Goal: Information Seeking & Learning: Learn about a topic

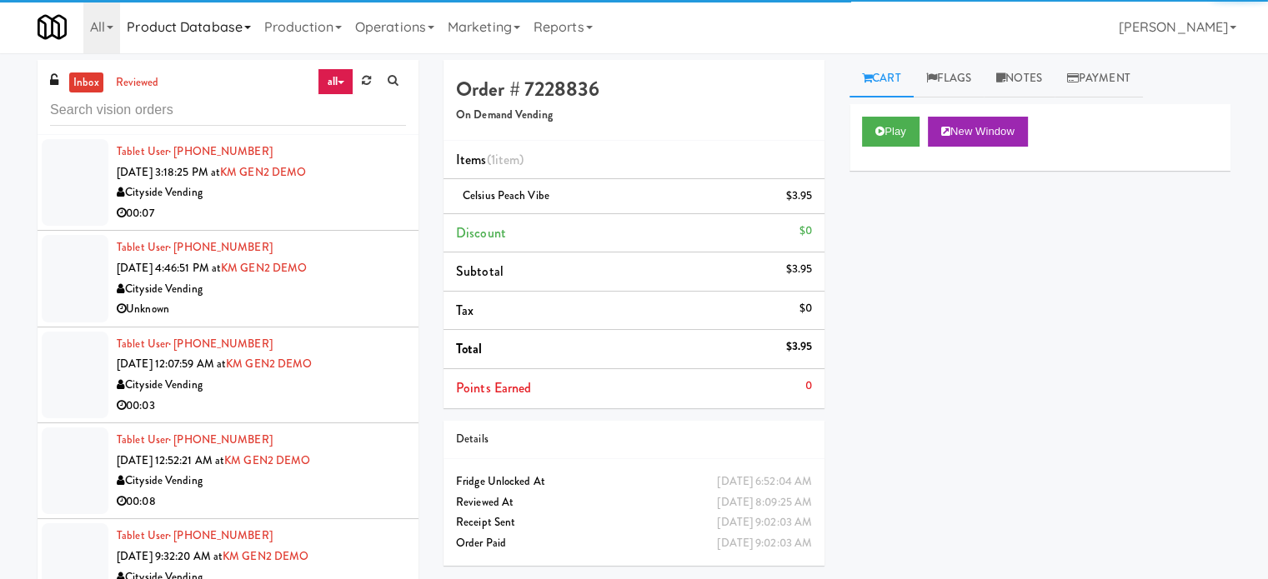
scroll to position [9102, 0]
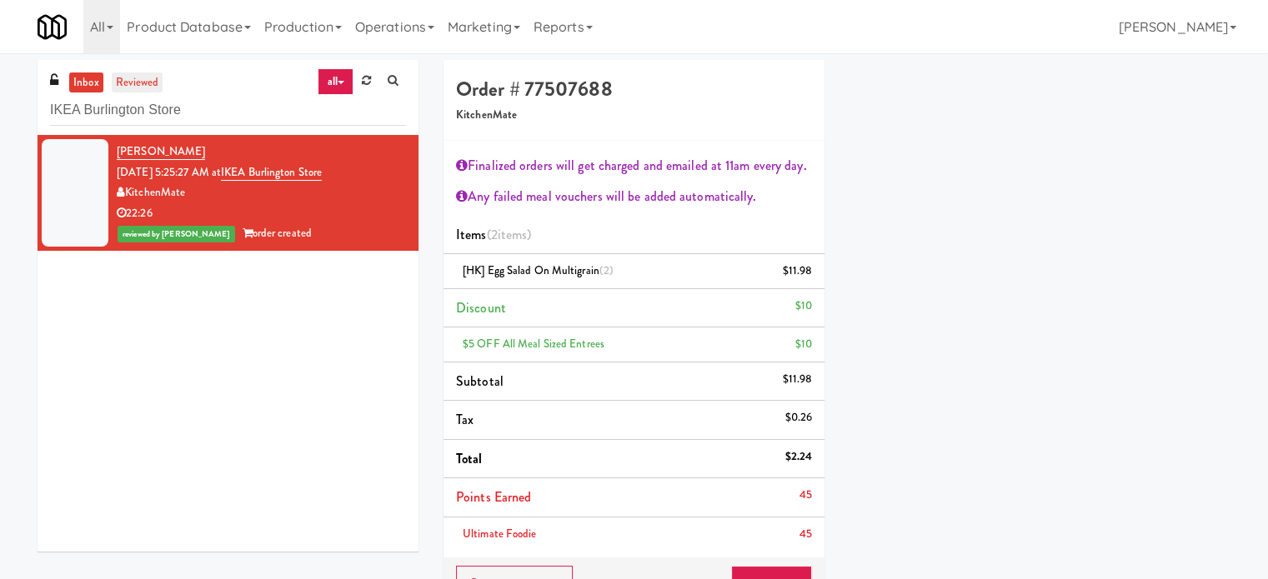
click at [151, 79] on link "reviewed" at bounding box center [138, 83] width 52 height 21
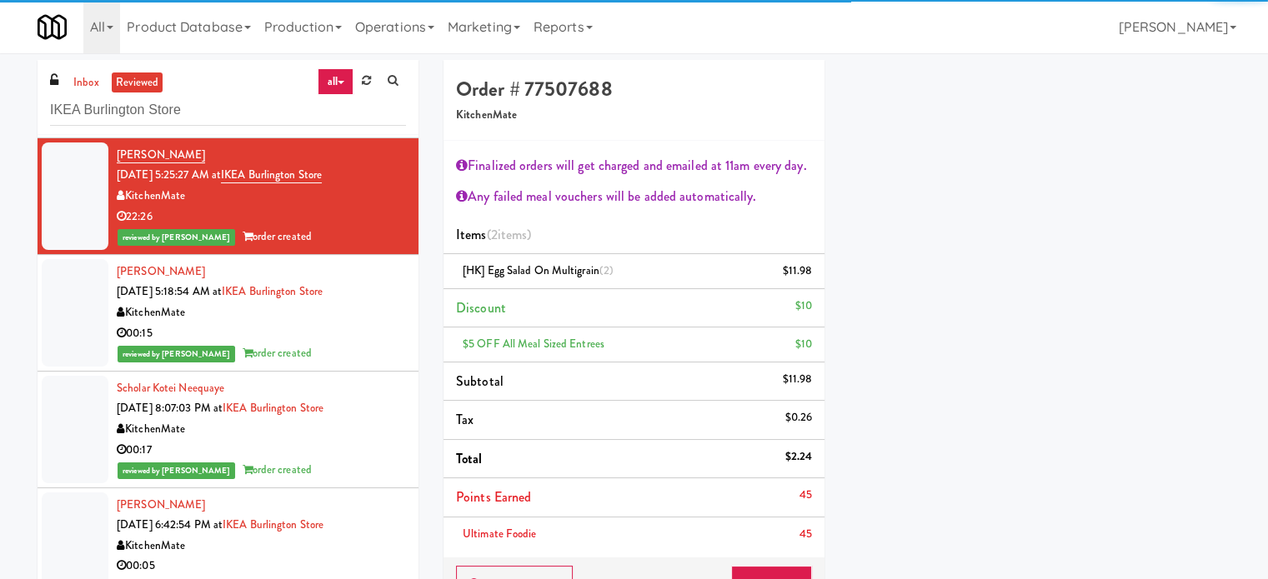
scroll to position [745, 0]
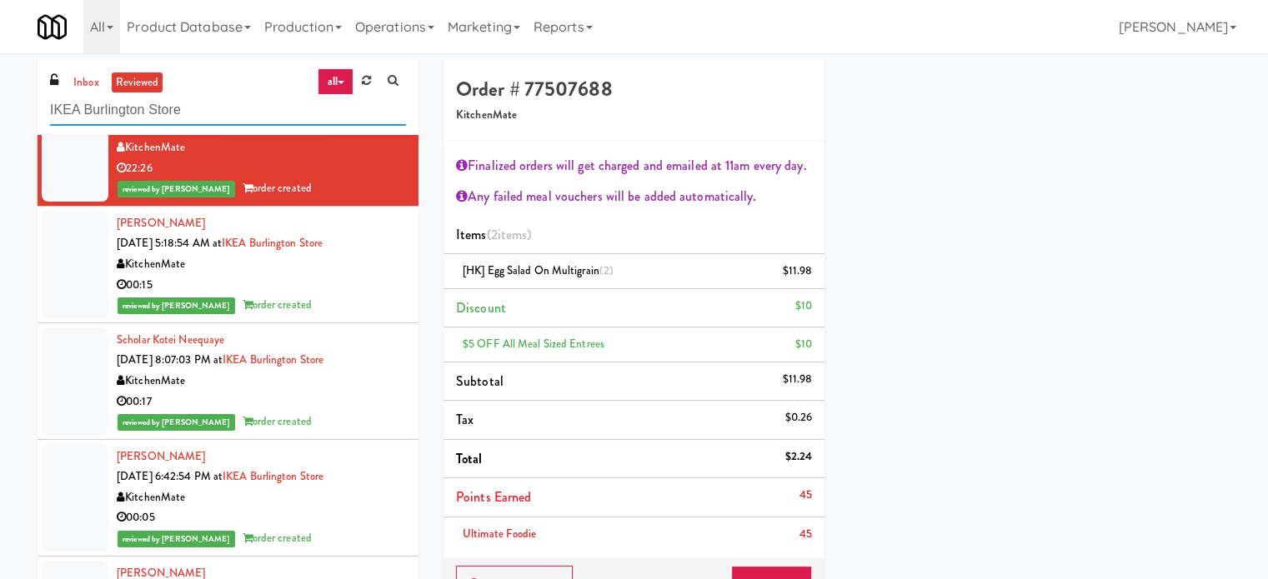
click at [209, 111] on input "IKEA Burlington Store" at bounding box center [228, 110] width 356 height 31
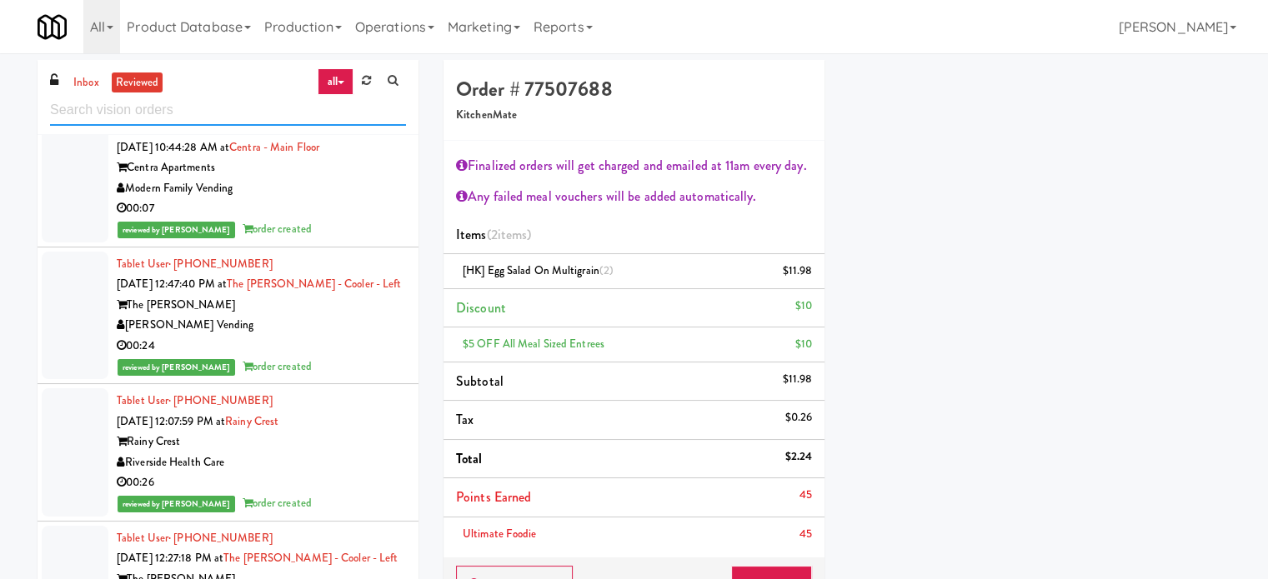
scroll to position [0, 0]
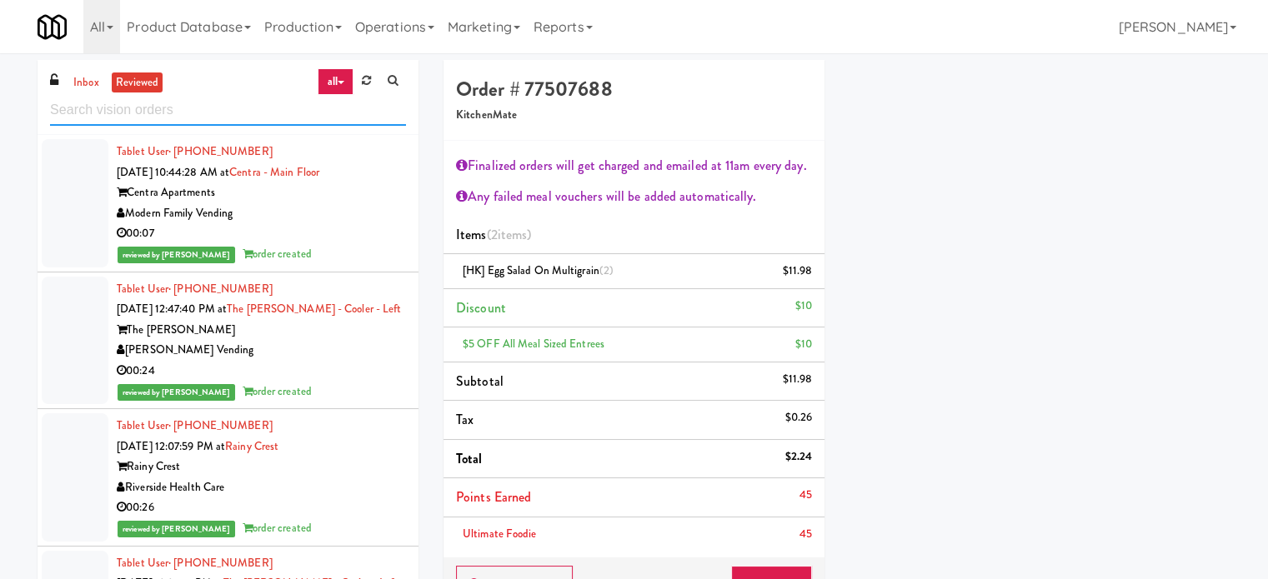
click at [225, 99] on input "text" at bounding box center [228, 110] width 356 height 31
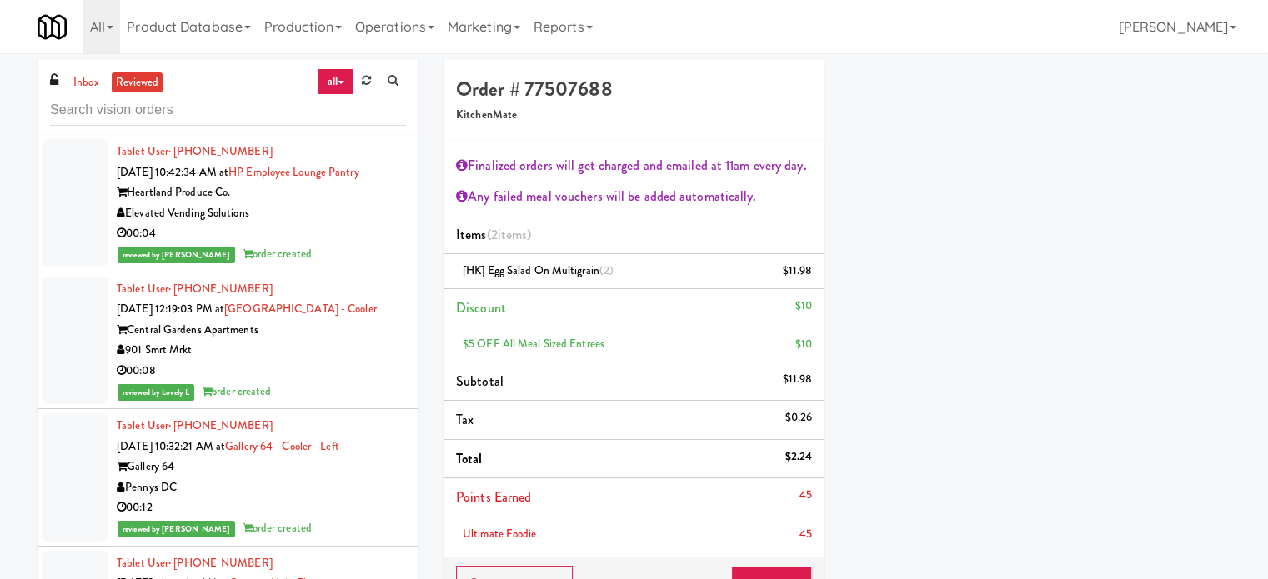
click at [373, 213] on div "Elevated Vending Solutions" at bounding box center [261, 213] width 289 height 21
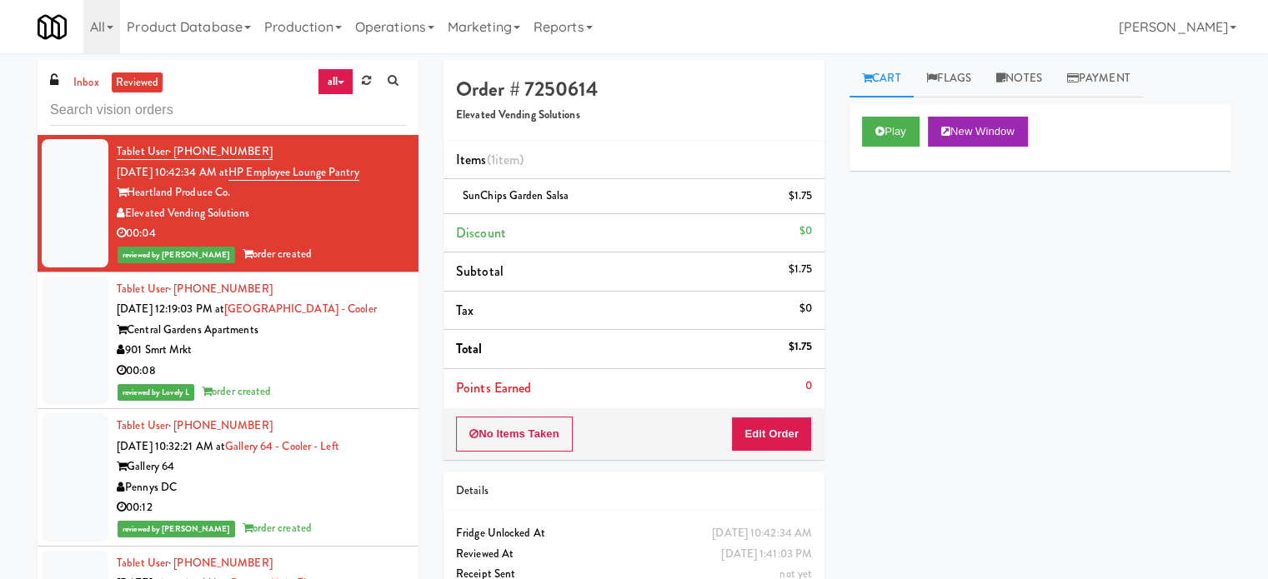
click at [375, 366] on div "00:08" at bounding box center [261, 371] width 289 height 21
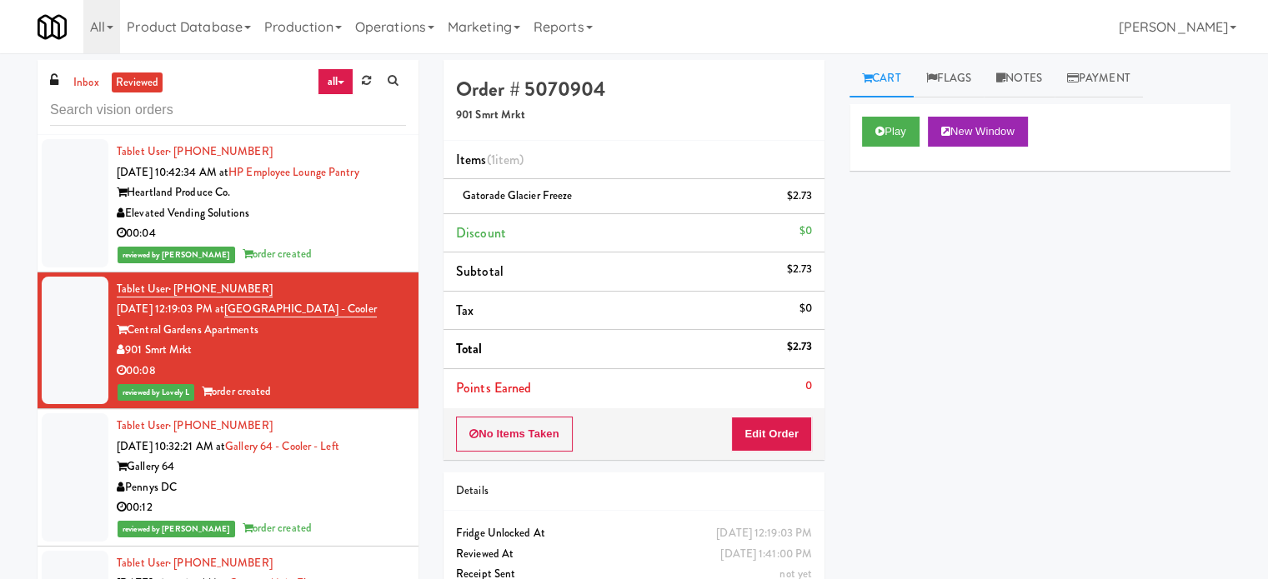
click at [384, 499] on div "00:12" at bounding box center [261, 508] width 289 height 21
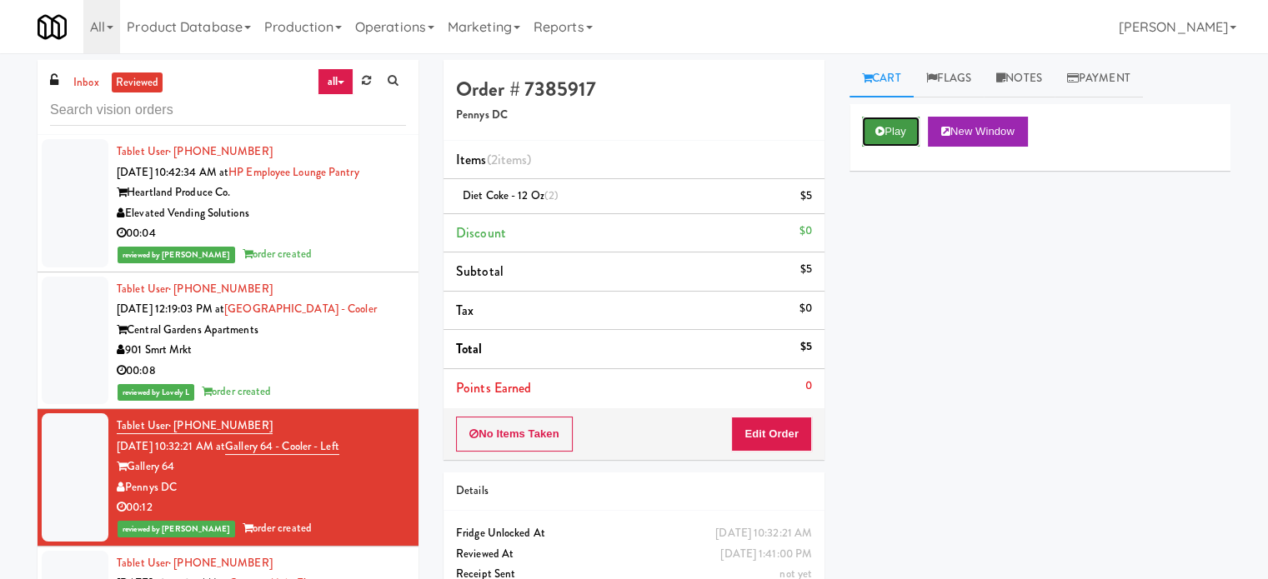
click at [898, 129] on button "Play" at bounding box center [891, 132] width 58 height 30
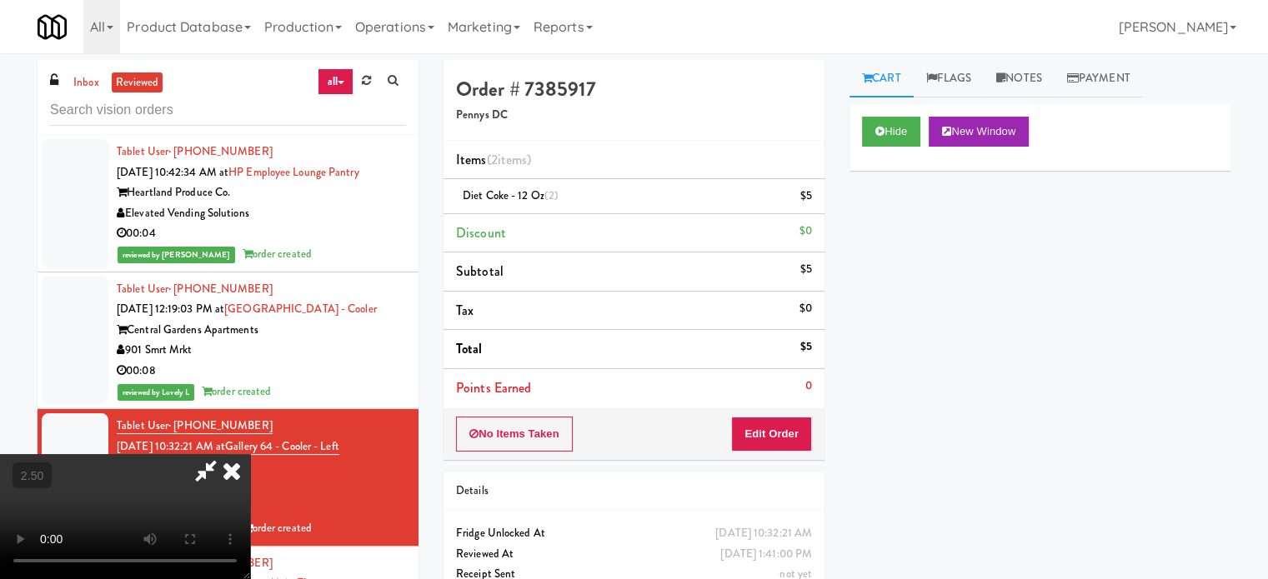
drag, startPoint x: 449, startPoint y: 356, endPoint x: 450, endPoint y: 346, distance: 10.0
click at [250, 454] on video at bounding box center [125, 516] width 250 height 125
drag, startPoint x: 450, startPoint y: 346, endPoint x: 481, endPoint y: 380, distance: 46.0
click at [250, 454] on video at bounding box center [125, 516] width 250 height 125
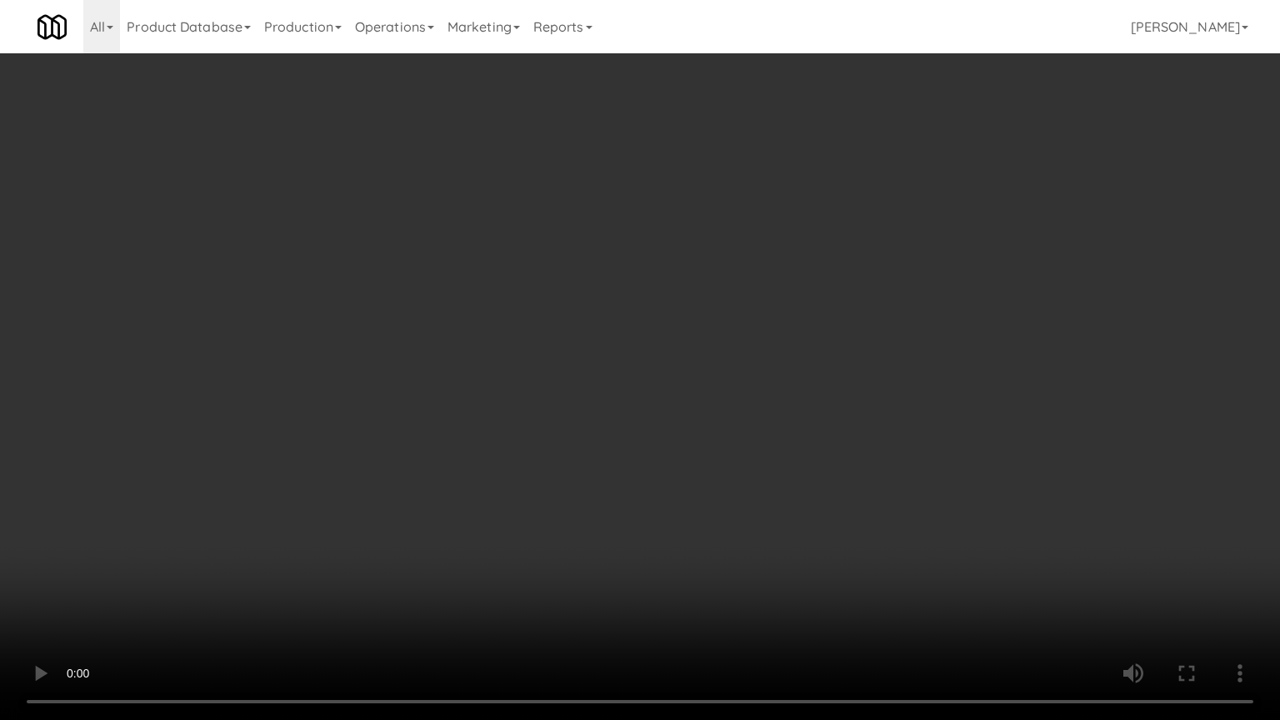
click at [528, 368] on video at bounding box center [640, 360] width 1280 height 720
drag, startPoint x: 533, startPoint y: 367, endPoint x: 543, endPoint y: 363, distance: 10.5
click at [537, 366] on video at bounding box center [640, 360] width 1280 height 720
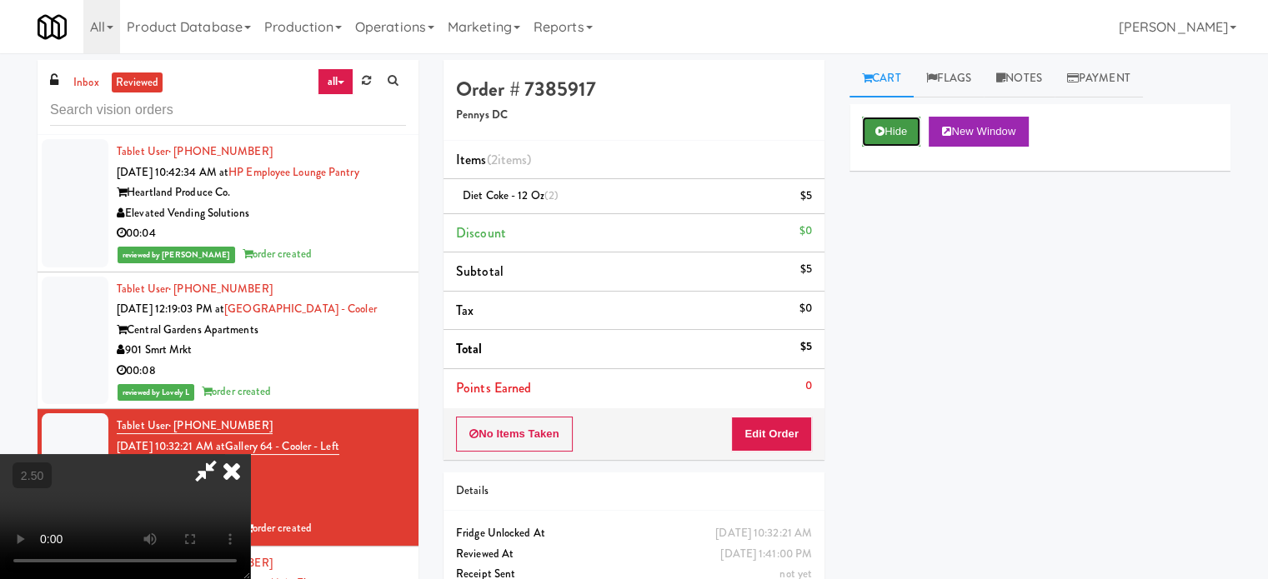
click at [910, 136] on button "Hide" at bounding box center [891, 132] width 58 height 30
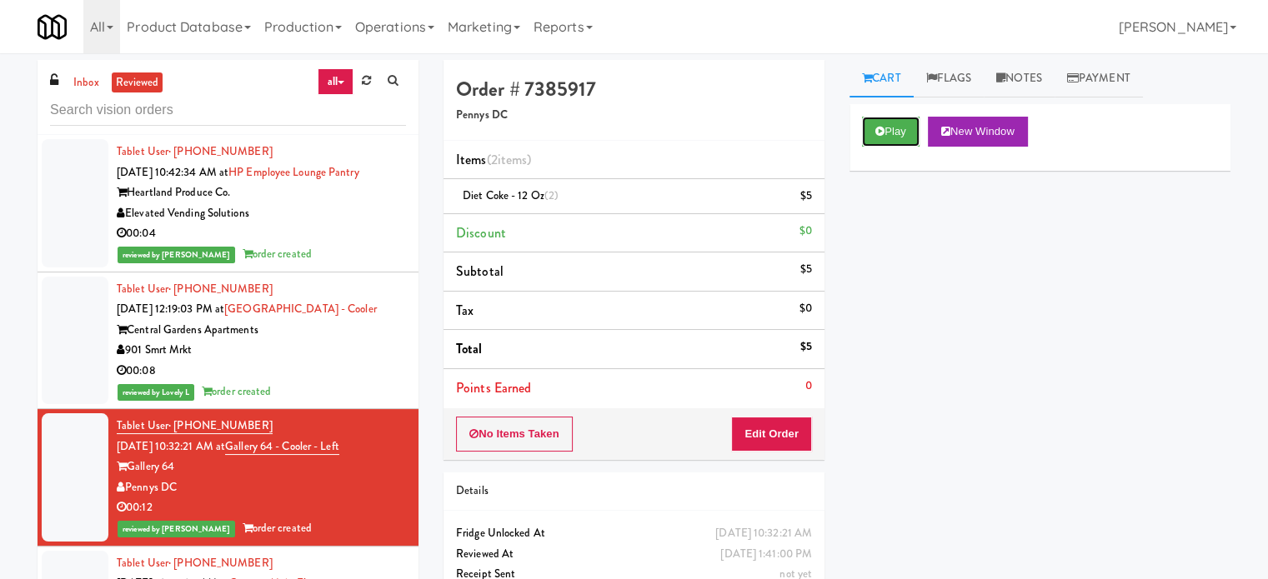
scroll to position [417, 0]
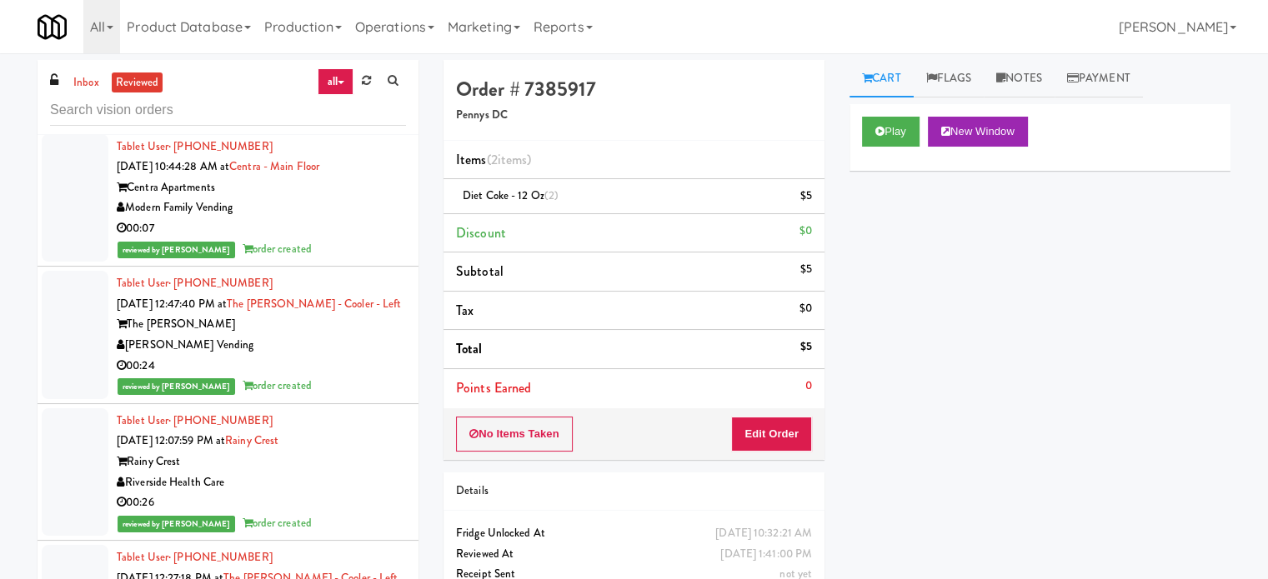
click at [339, 260] on li "Tablet User · (480) 292-6887 [DATE] 10:44:28 AM at [GEOGRAPHIC_DATA] Centra Apa…" at bounding box center [228, 199] width 381 height 138
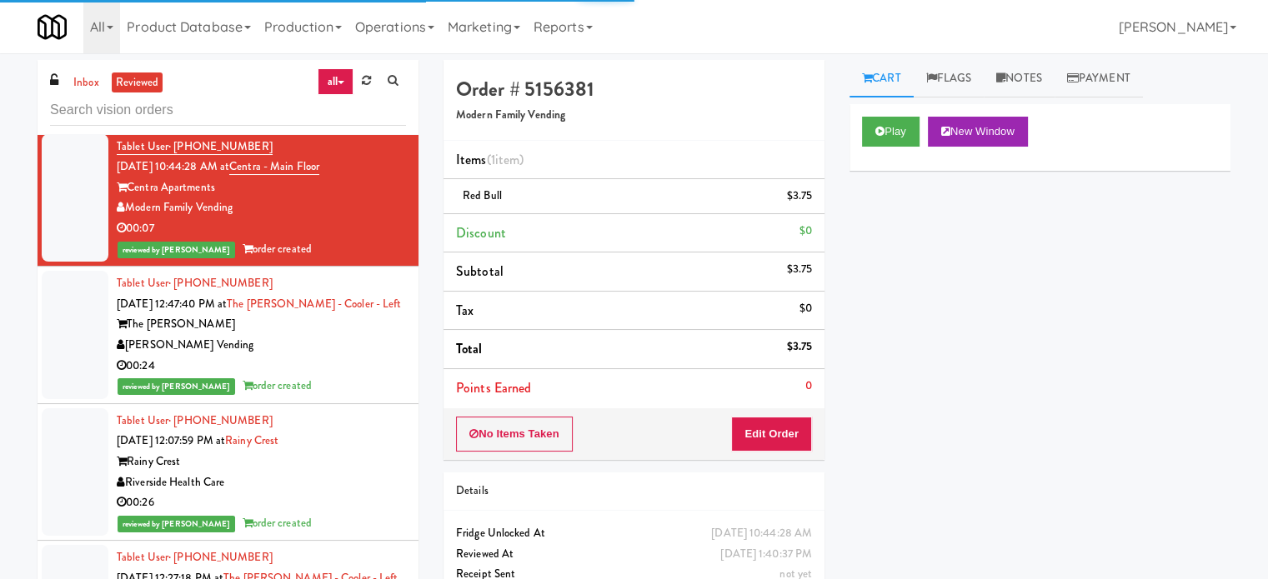
click at [397, 378] on li "Tablet User · (720) 969-2814 [DATE] 12:47:40 PM at The [PERSON_NAME] - Left The…" at bounding box center [228, 336] width 381 height 138
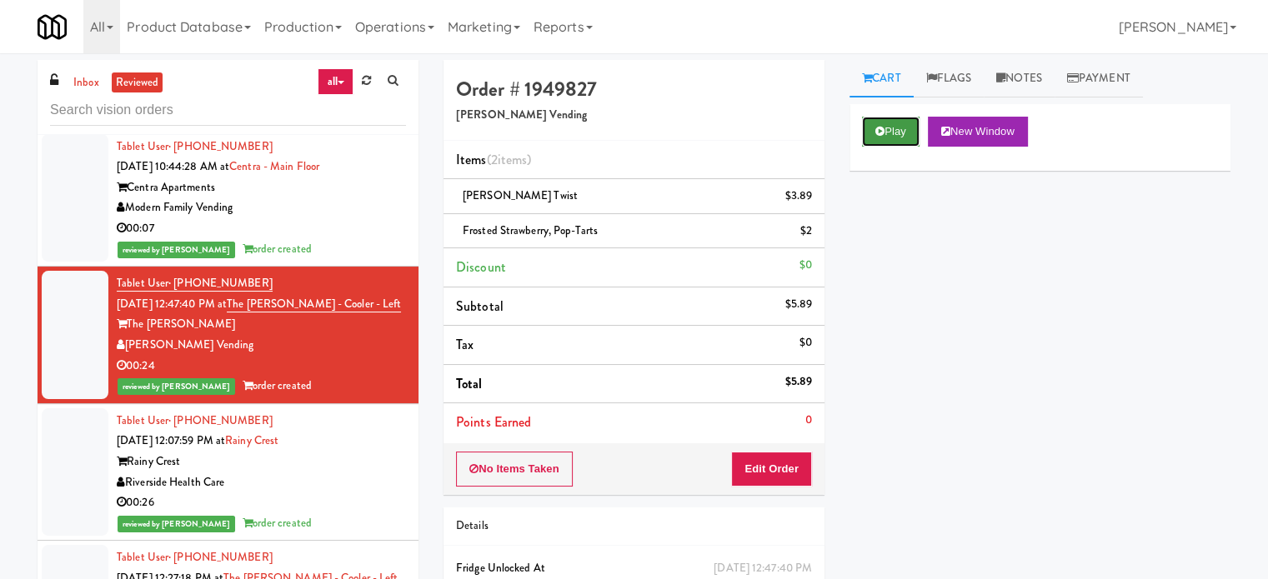
click at [903, 123] on button "Play" at bounding box center [891, 132] width 58 height 30
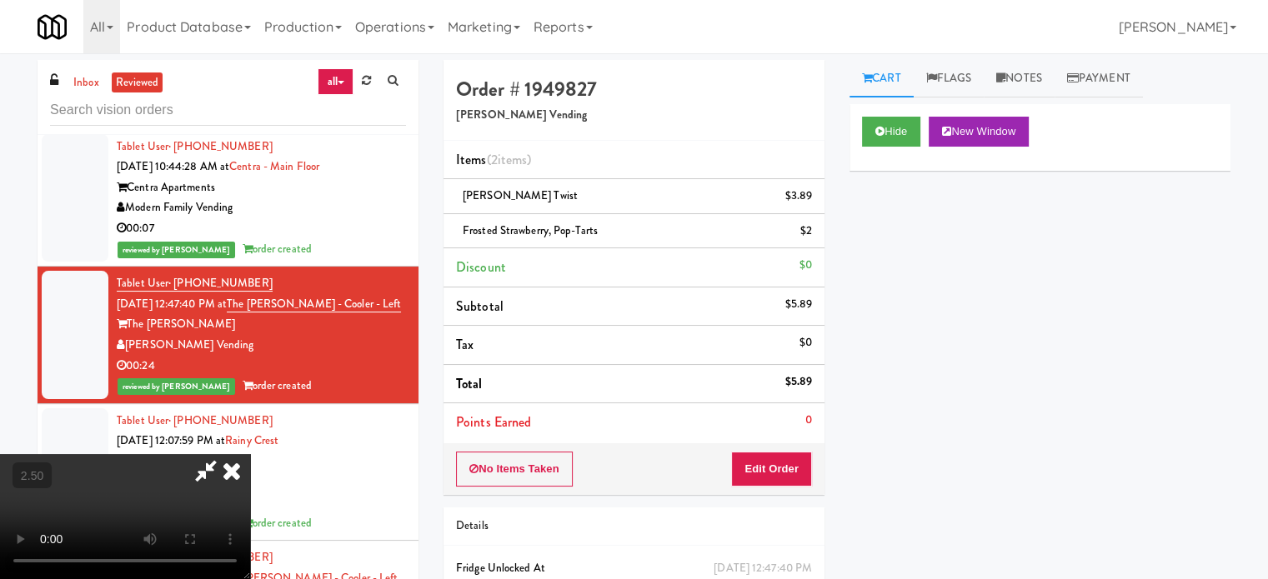
drag, startPoint x: 575, startPoint y: 308, endPoint x: 573, endPoint y: 292, distance: 16.0
click at [250, 454] on video at bounding box center [125, 516] width 250 height 125
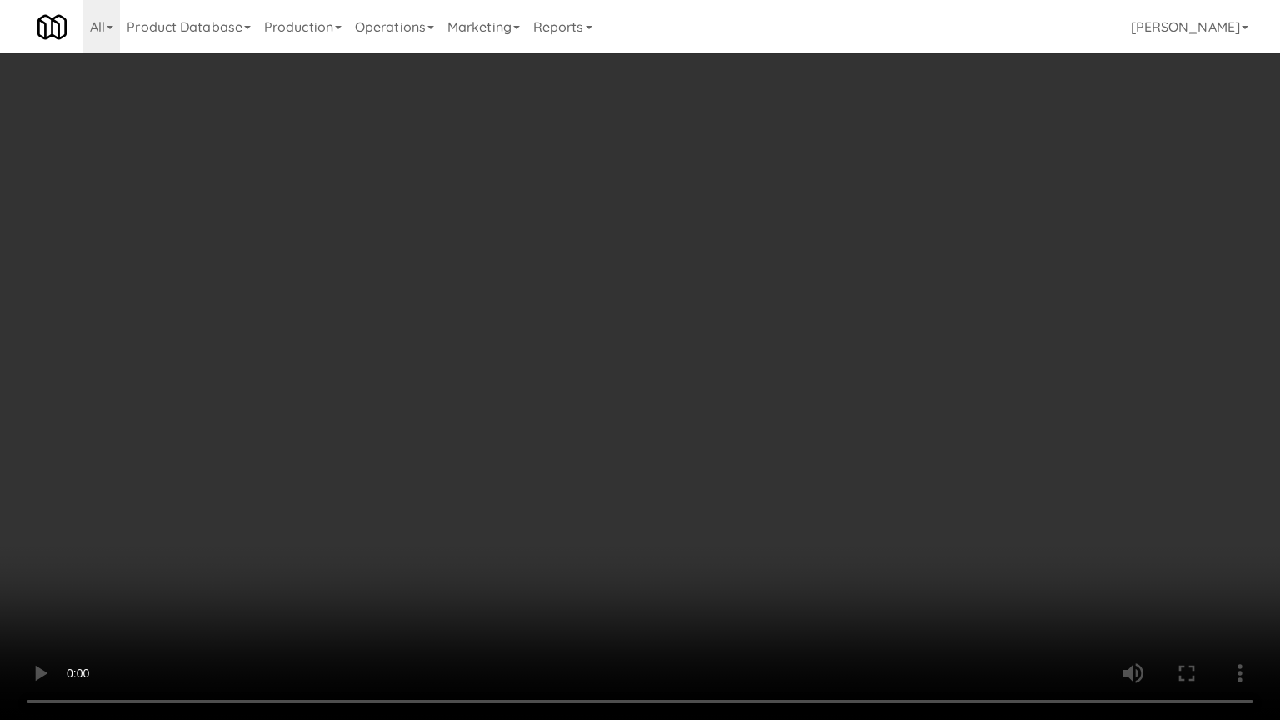
click at [585, 306] on video at bounding box center [640, 360] width 1280 height 720
click at [588, 310] on video at bounding box center [640, 360] width 1280 height 720
click at [603, 298] on video at bounding box center [640, 360] width 1280 height 720
click at [617, 288] on video at bounding box center [640, 360] width 1280 height 720
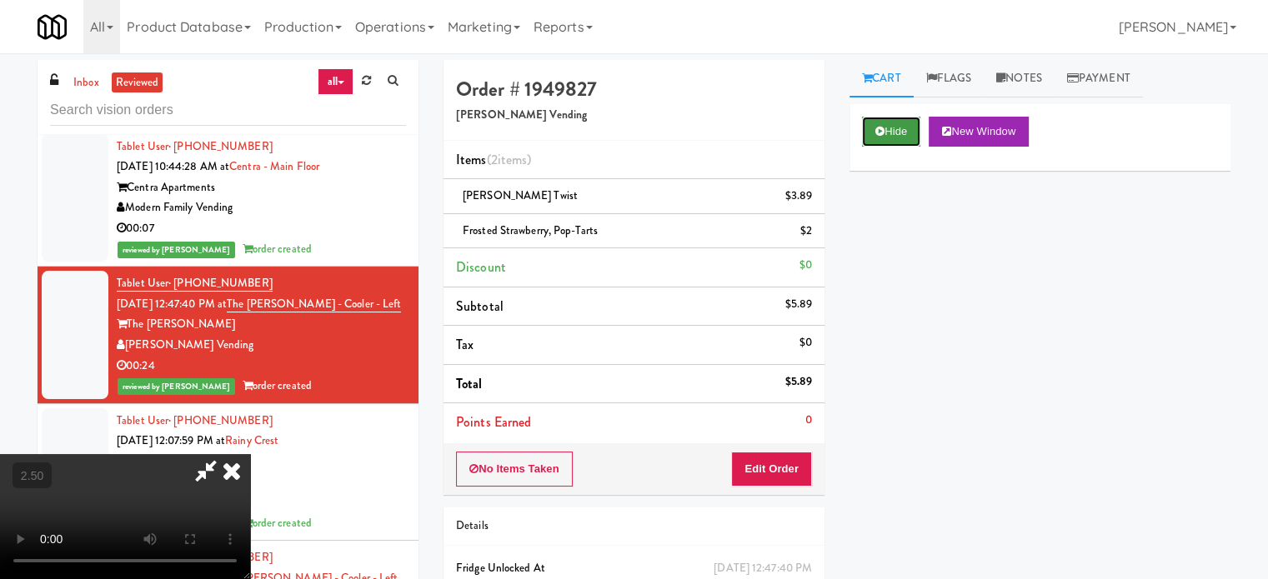
click at [901, 132] on button "Hide" at bounding box center [891, 132] width 58 height 30
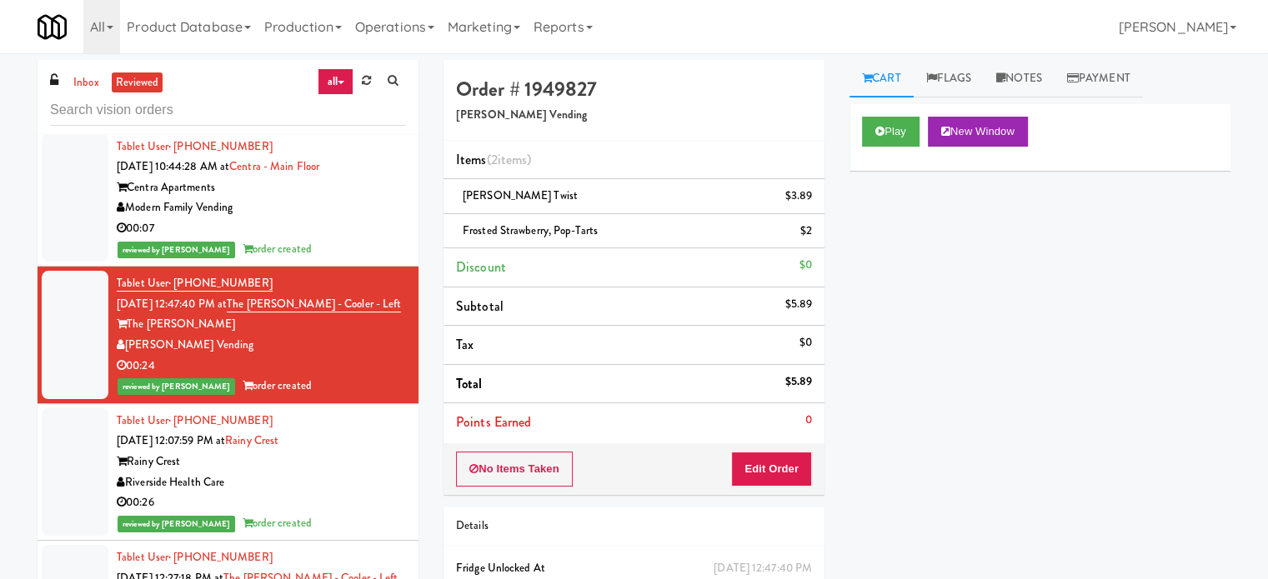
click at [360, 473] on div "Riverside Health Care" at bounding box center [261, 483] width 289 height 21
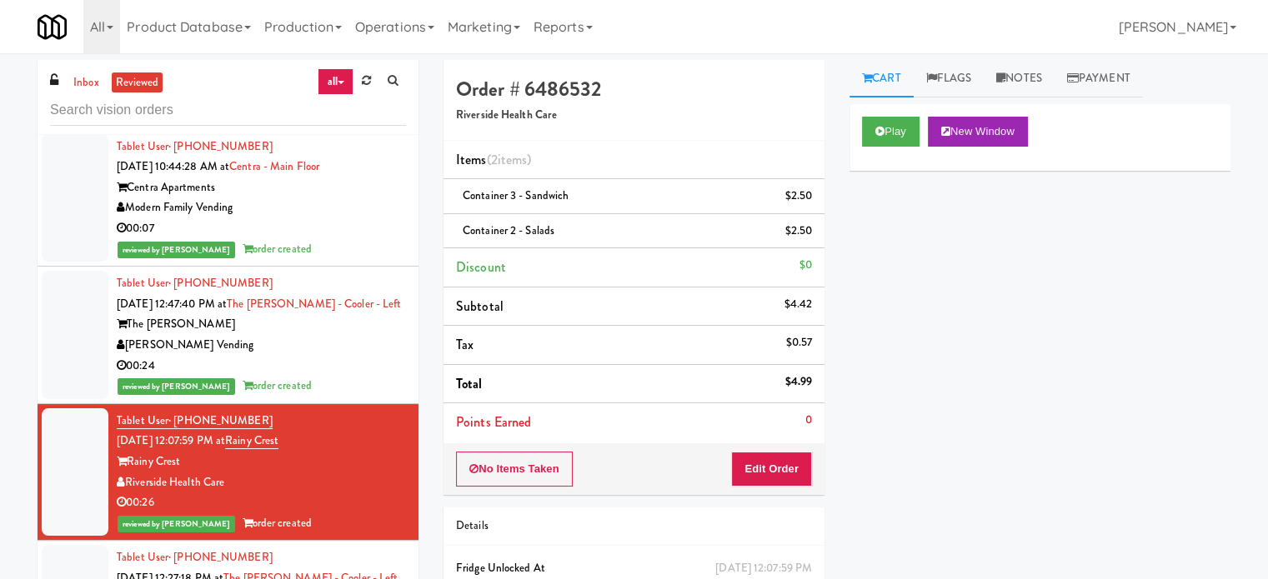
scroll to position [834, 0]
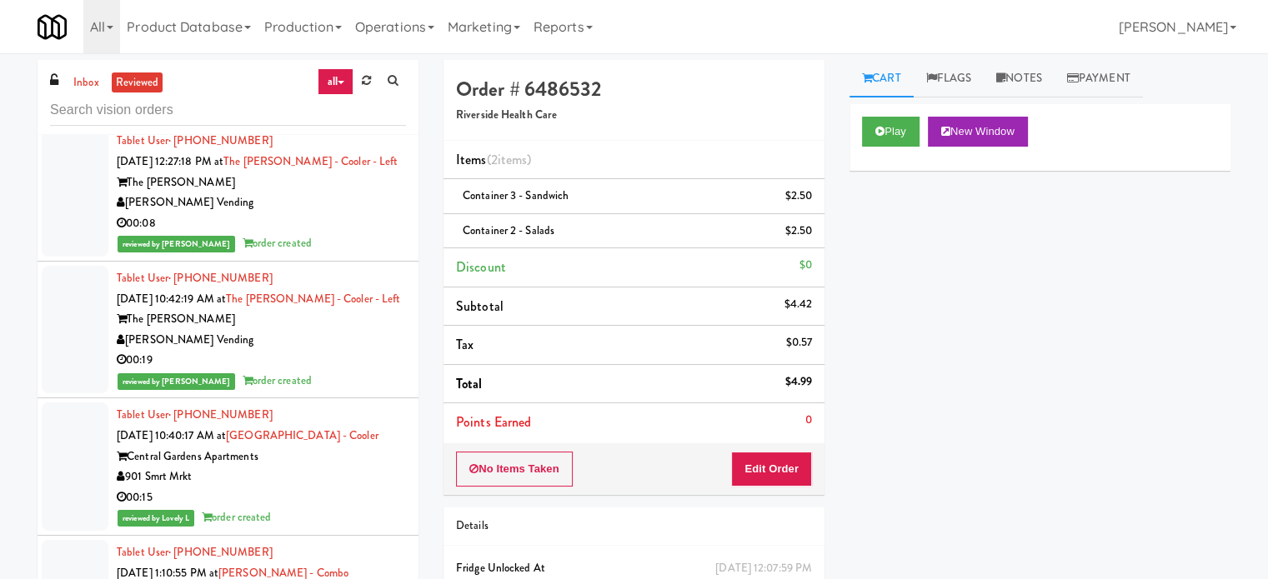
click at [357, 243] on div "reviewed by [PERSON_NAME] order created" at bounding box center [261, 243] width 289 height 21
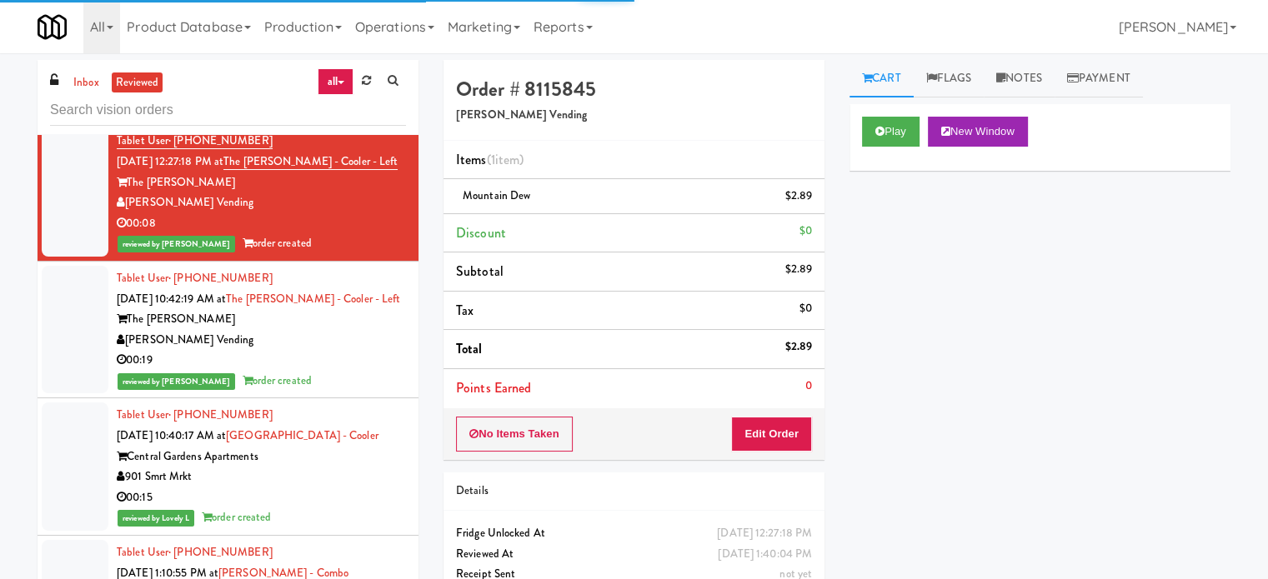
click at [380, 350] on div "00:19" at bounding box center [261, 360] width 289 height 21
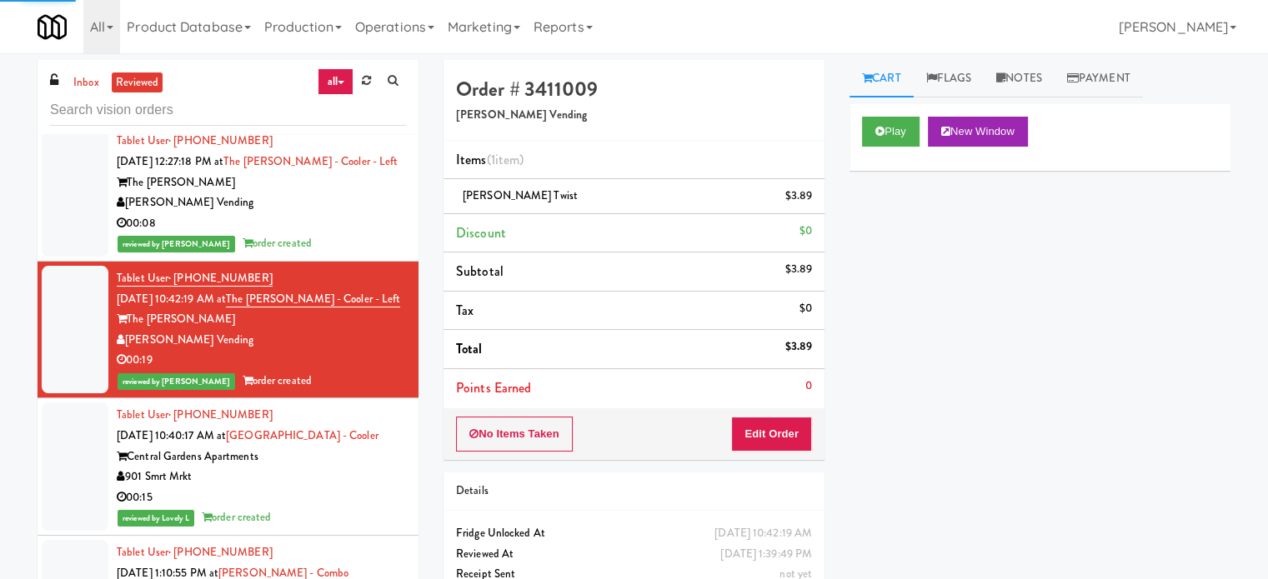
click at [372, 443] on div "Tablet User · (662) 801-1082 [DATE] 10:40:17 AM at [GEOGRAPHIC_DATA] - [GEOGRAP…" at bounding box center [261, 466] width 289 height 123
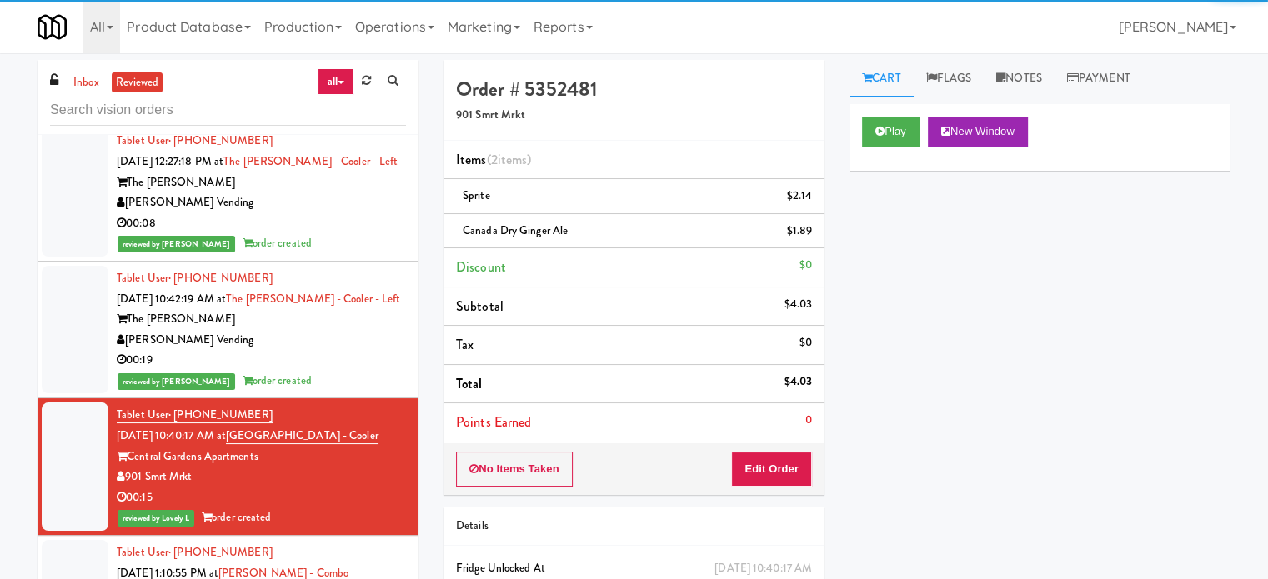
scroll to position [1250, 0]
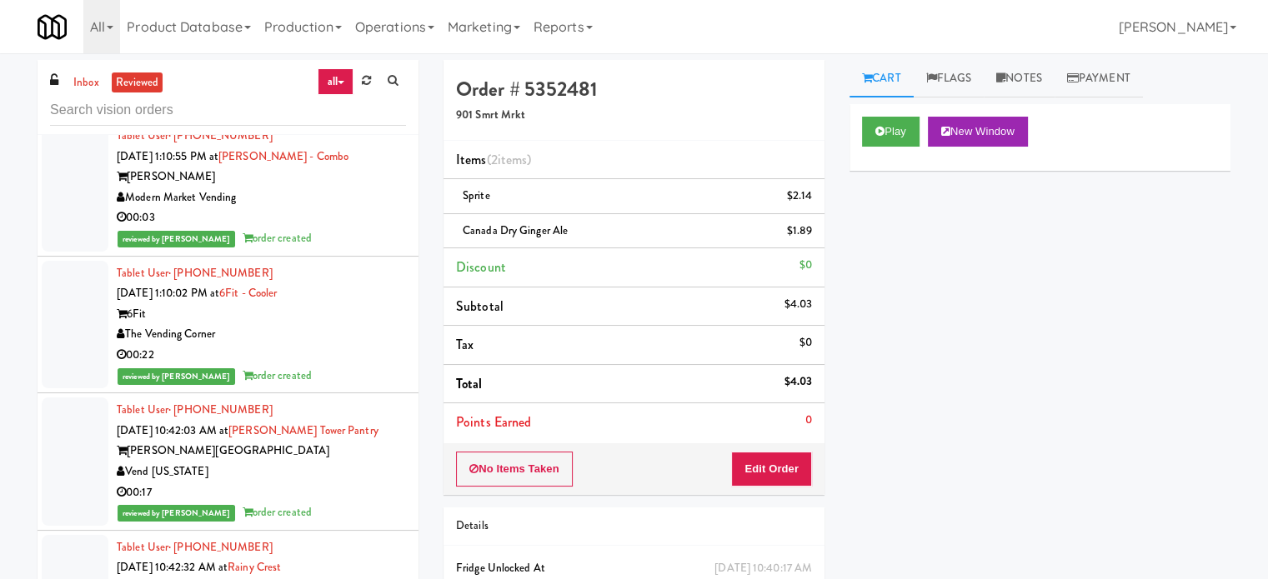
click at [337, 224] on div "00:03" at bounding box center [261, 218] width 289 height 21
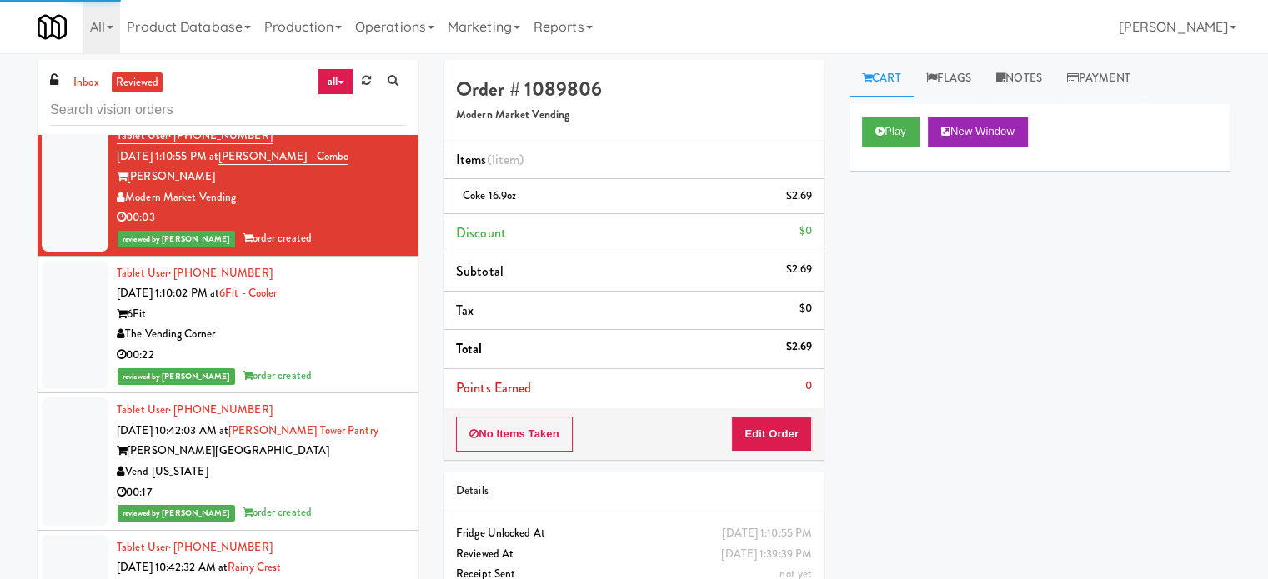
click at [370, 354] on div "00:22" at bounding box center [261, 355] width 289 height 21
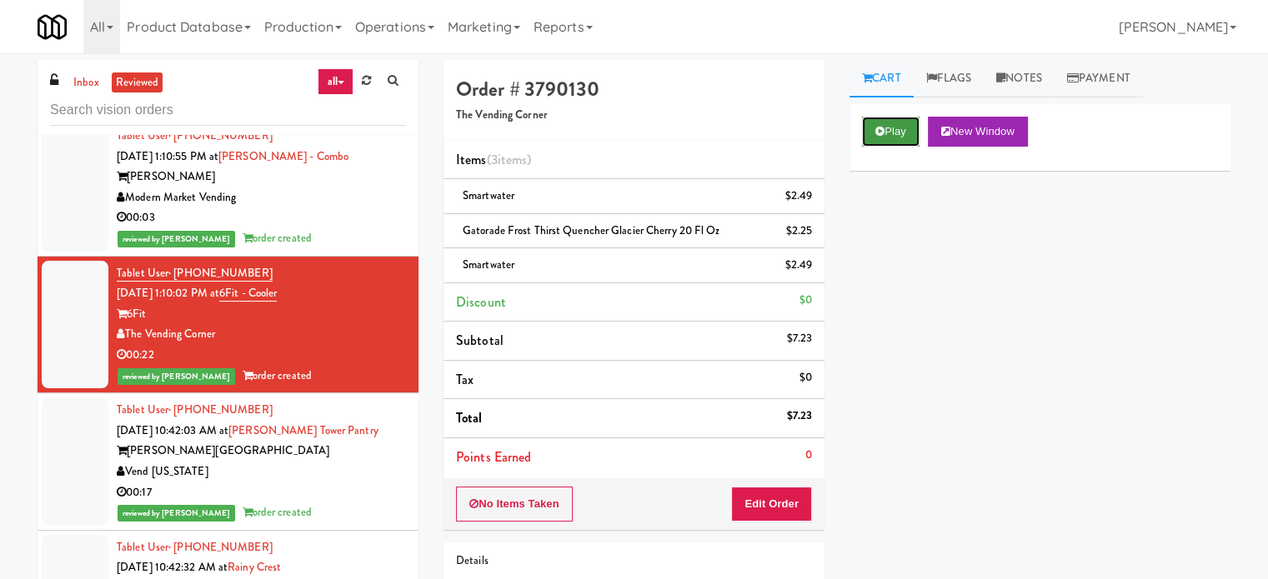
click at [912, 131] on button "Play" at bounding box center [891, 132] width 58 height 30
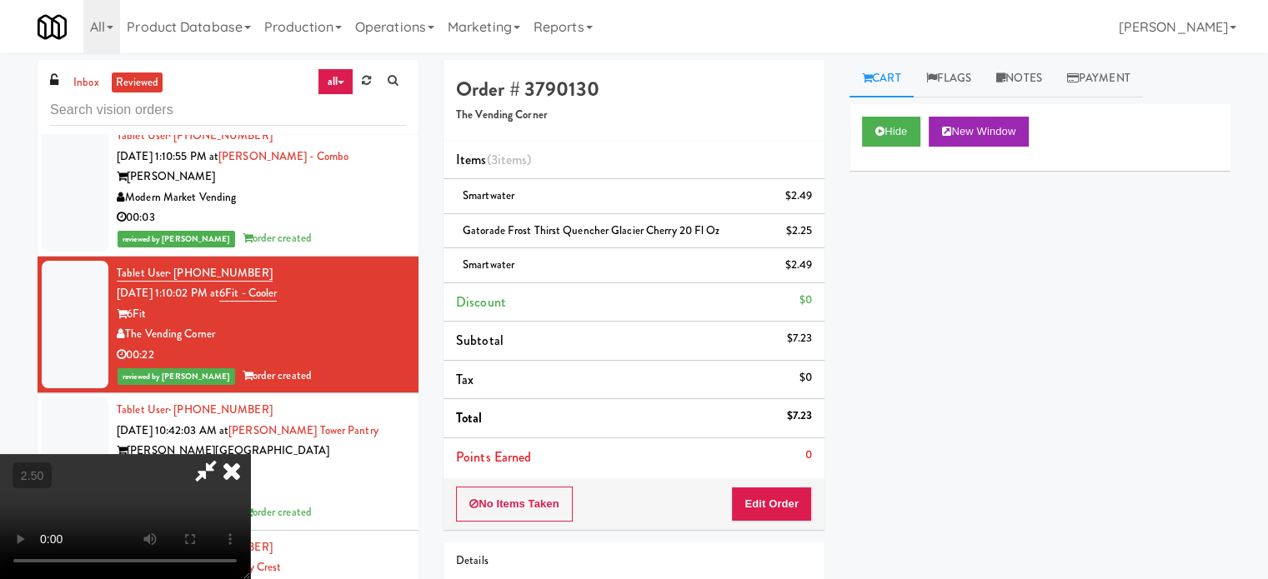
click at [250, 454] on video at bounding box center [125, 516] width 250 height 125
drag, startPoint x: 425, startPoint y: 342, endPoint x: 472, endPoint y: 356, distance: 48.8
click at [250, 454] on video at bounding box center [125, 516] width 250 height 125
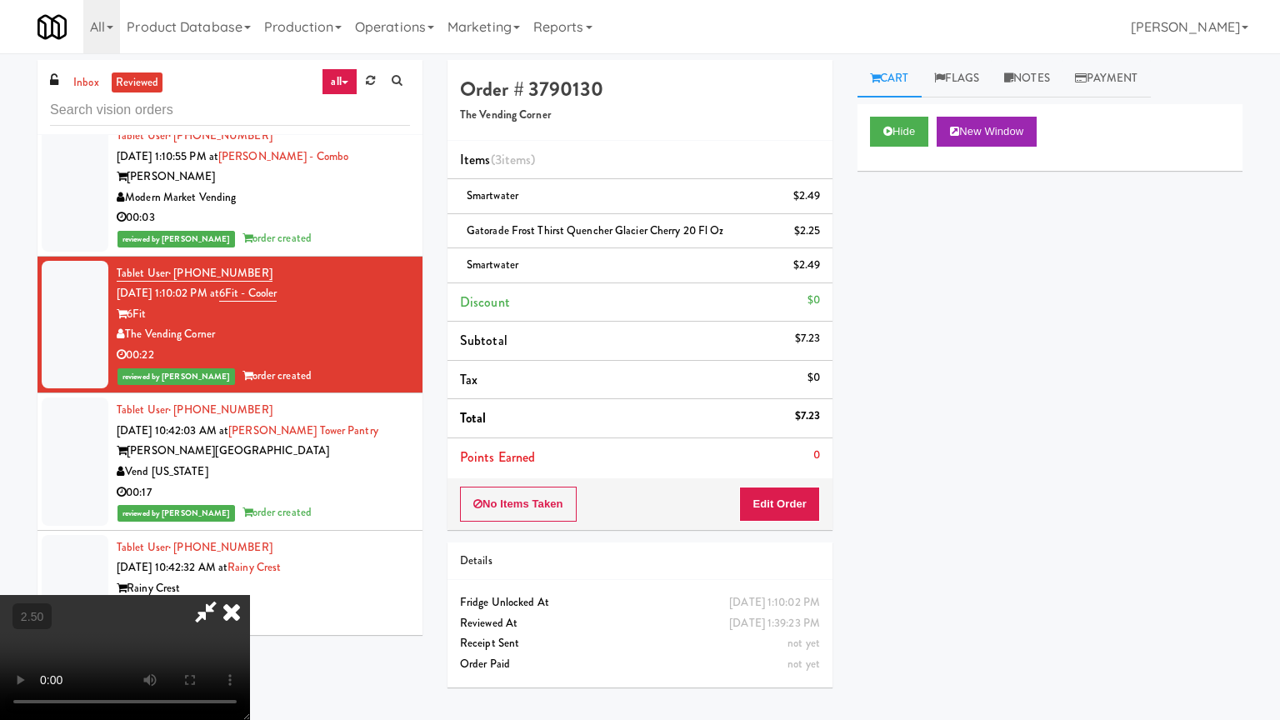
click at [250, 578] on video at bounding box center [125, 657] width 250 height 125
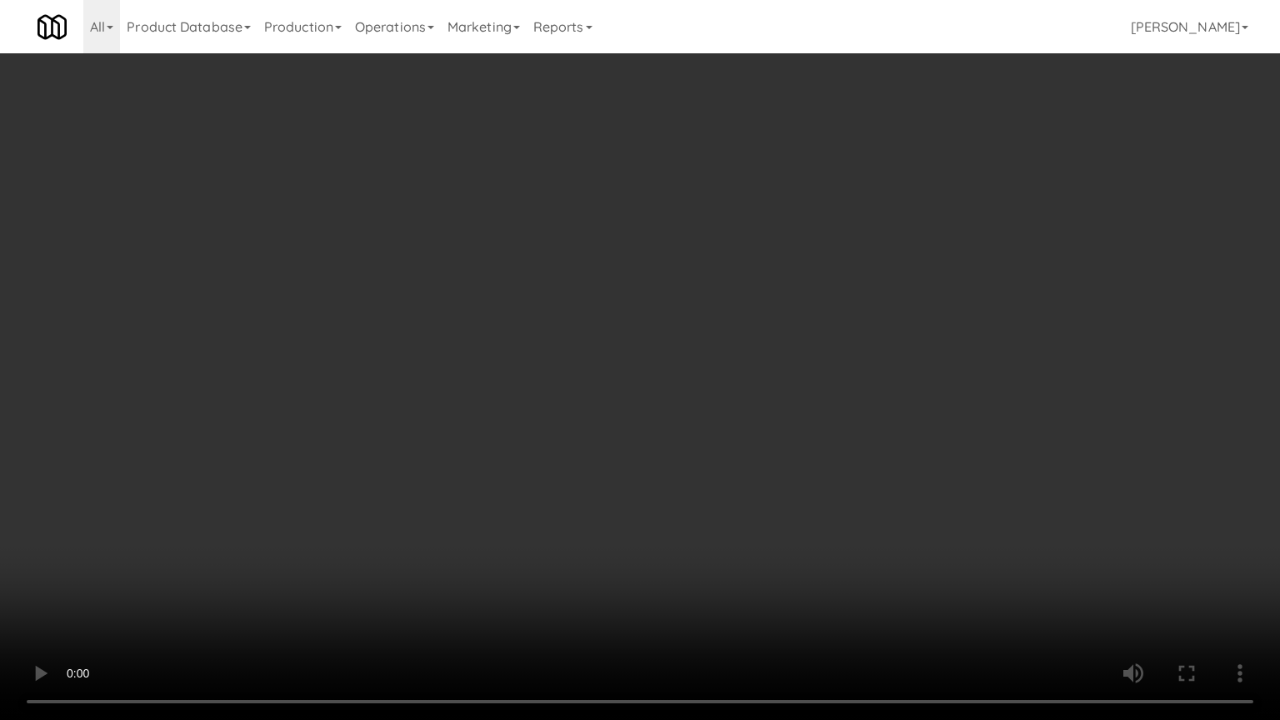
click at [513, 337] on video at bounding box center [640, 360] width 1280 height 720
click at [513, 338] on video at bounding box center [640, 360] width 1280 height 720
click at [513, 334] on video at bounding box center [640, 360] width 1280 height 720
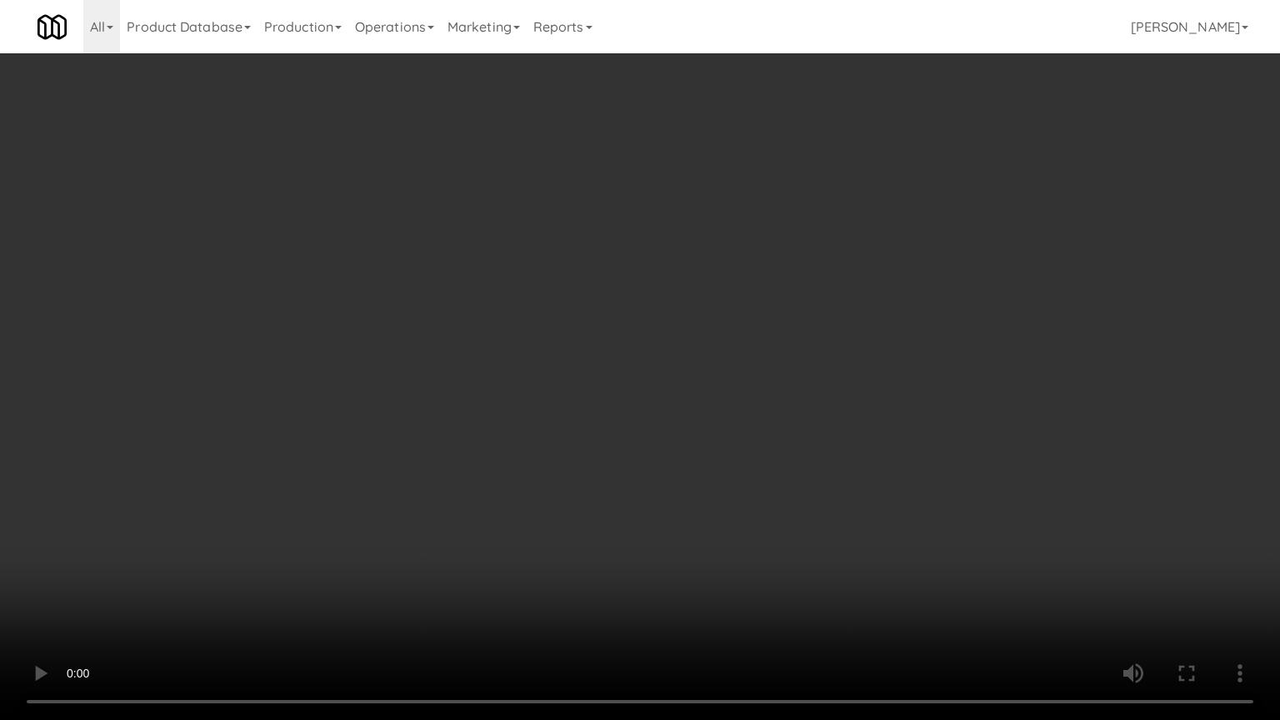
click at [527, 333] on video at bounding box center [640, 360] width 1280 height 720
click at [583, 303] on video at bounding box center [640, 360] width 1280 height 720
click at [640, 293] on video at bounding box center [640, 360] width 1280 height 720
drag, startPoint x: 643, startPoint y: 293, endPoint x: 711, endPoint y: 153, distance: 155.5
click at [645, 290] on video at bounding box center [640, 360] width 1280 height 720
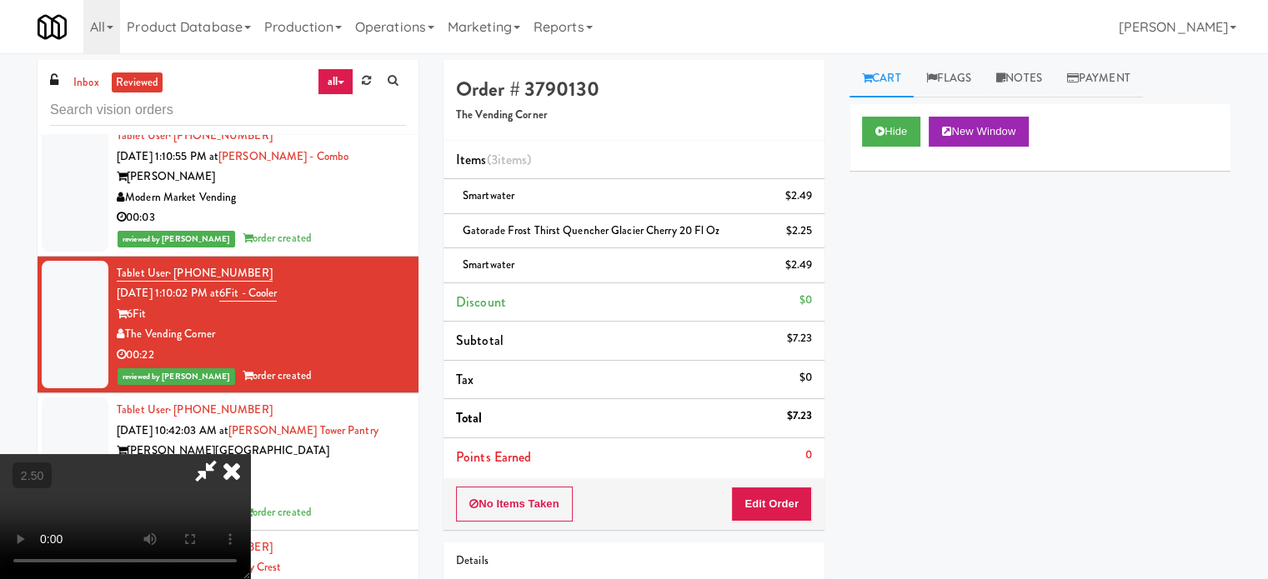
click at [225, 454] on icon at bounding box center [206, 470] width 38 height 33
click at [250, 454] on icon at bounding box center [231, 470] width 37 height 33
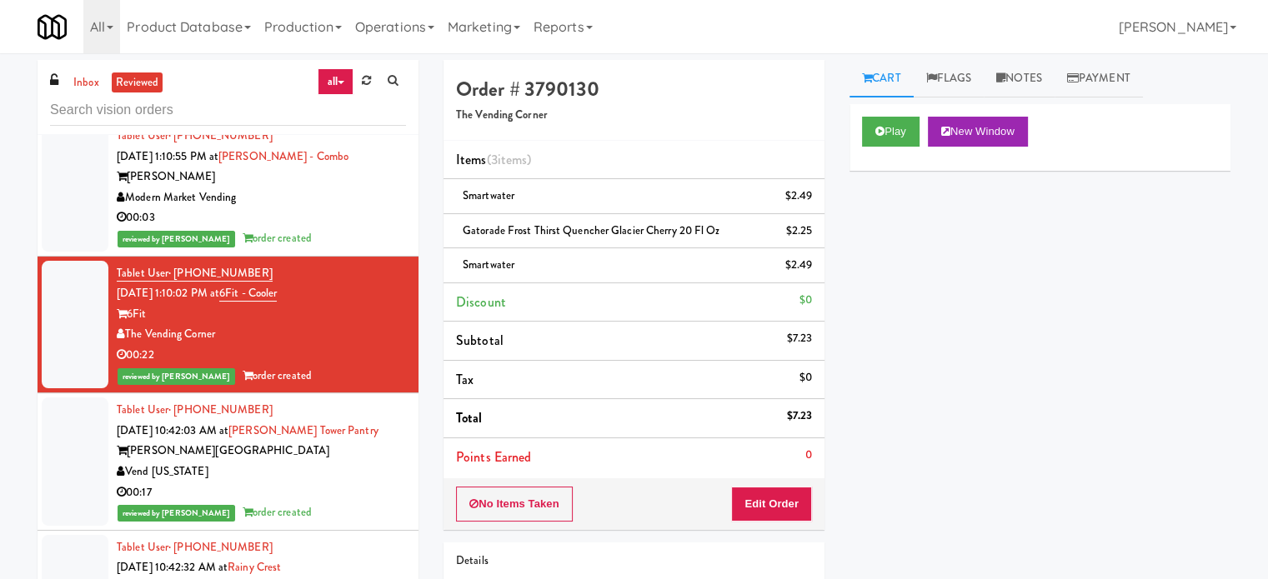
click at [368, 485] on div "00:17" at bounding box center [261, 493] width 289 height 21
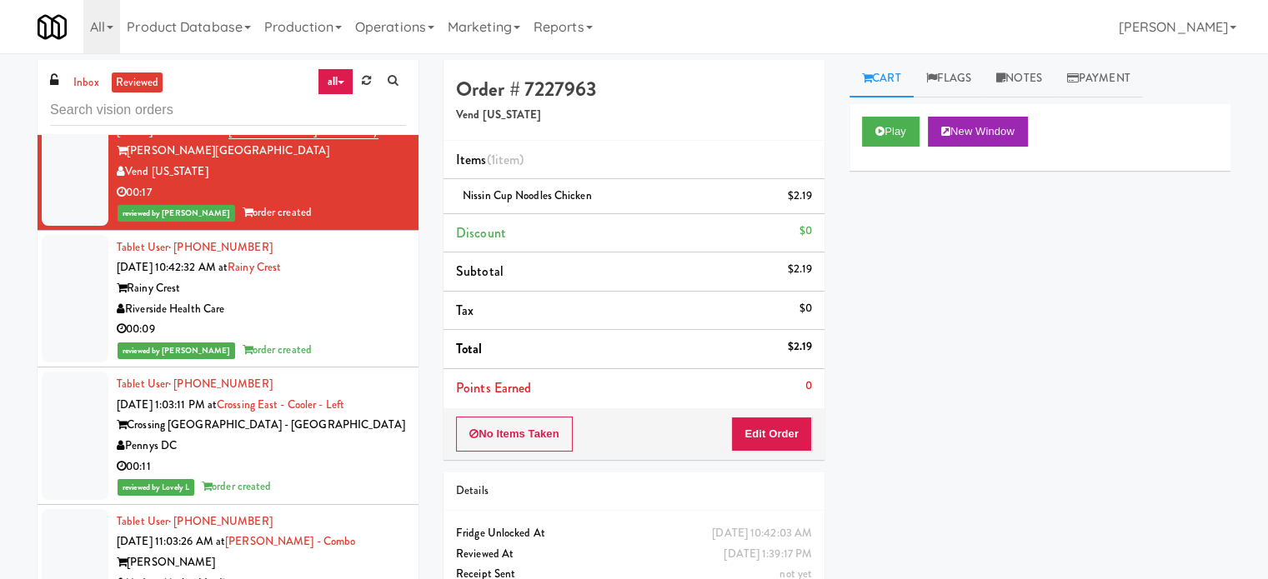
scroll to position [1559, 0]
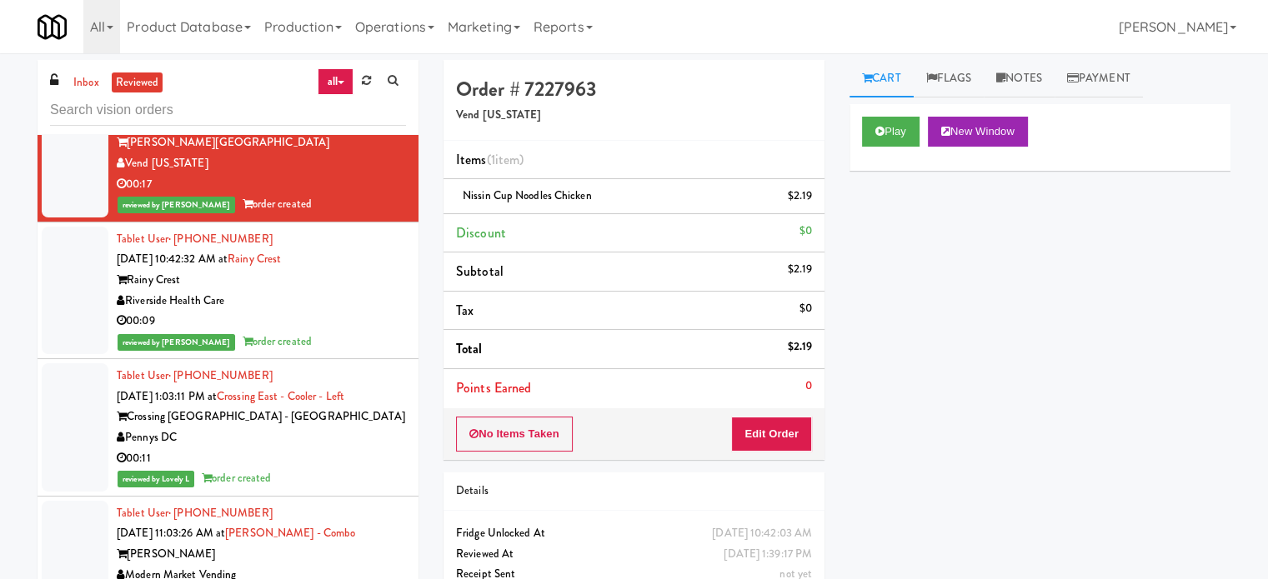
click at [347, 339] on div "reviewed by [PERSON_NAME] A order created" at bounding box center [261, 342] width 289 height 21
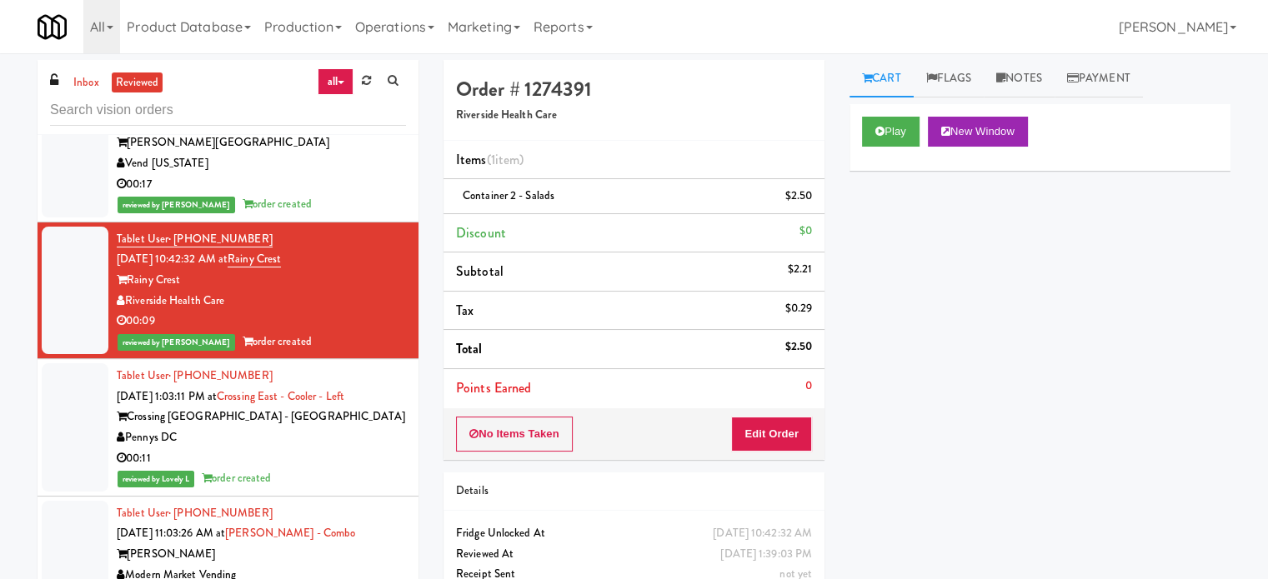
click at [377, 453] on div "00:11" at bounding box center [261, 458] width 289 height 21
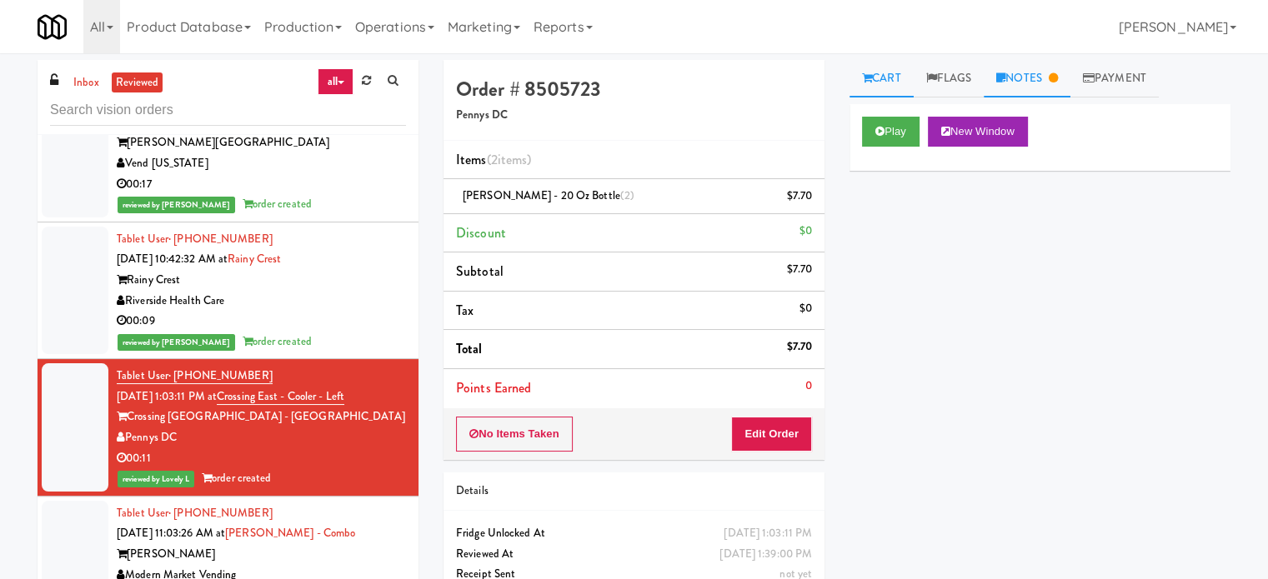
click at [1044, 69] on link "Notes" at bounding box center [1027, 79] width 87 height 38
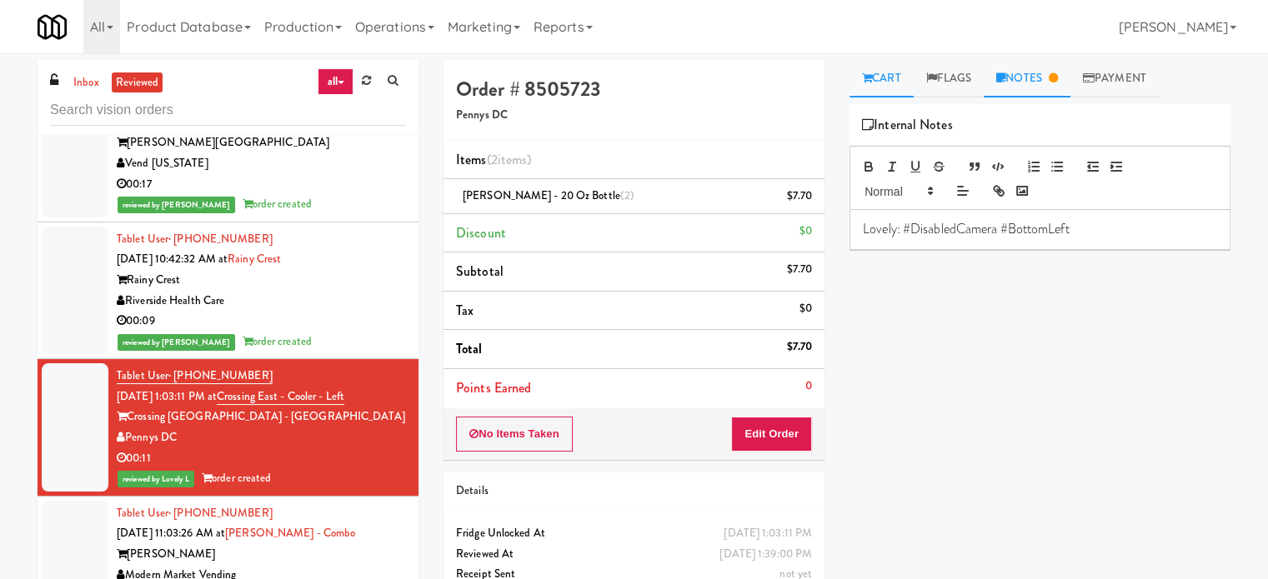
click at [885, 83] on link "Cart" at bounding box center [881, 79] width 64 height 38
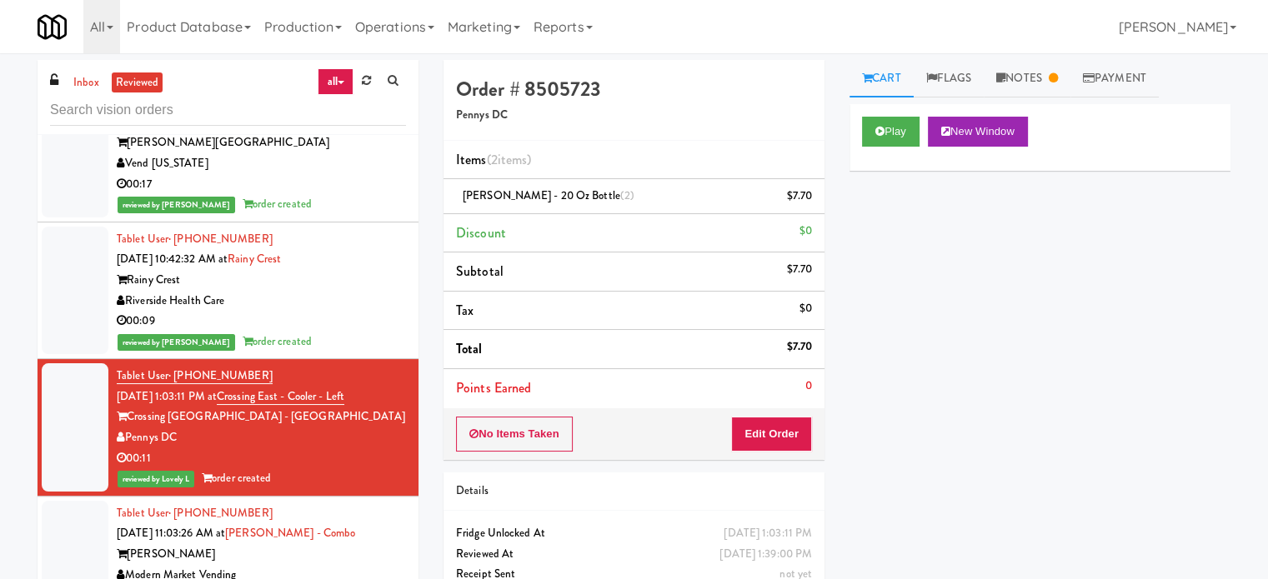
scroll to position [1975, 0]
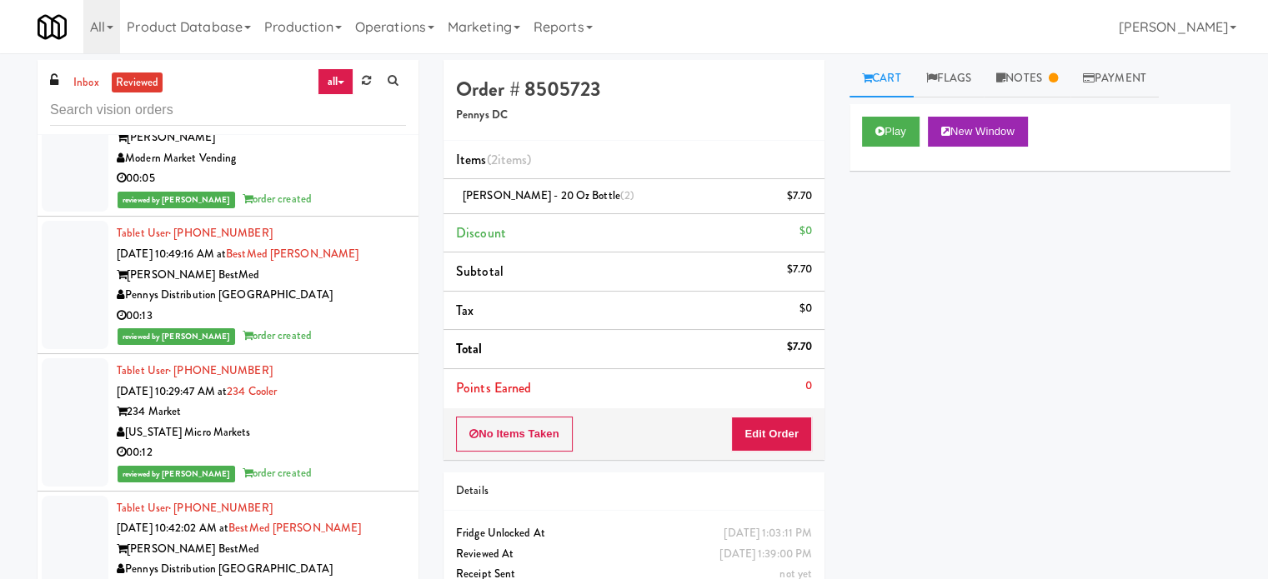
click at [338, 171] on div "00:05" at bounding box center [261, 178] width 289 height 21
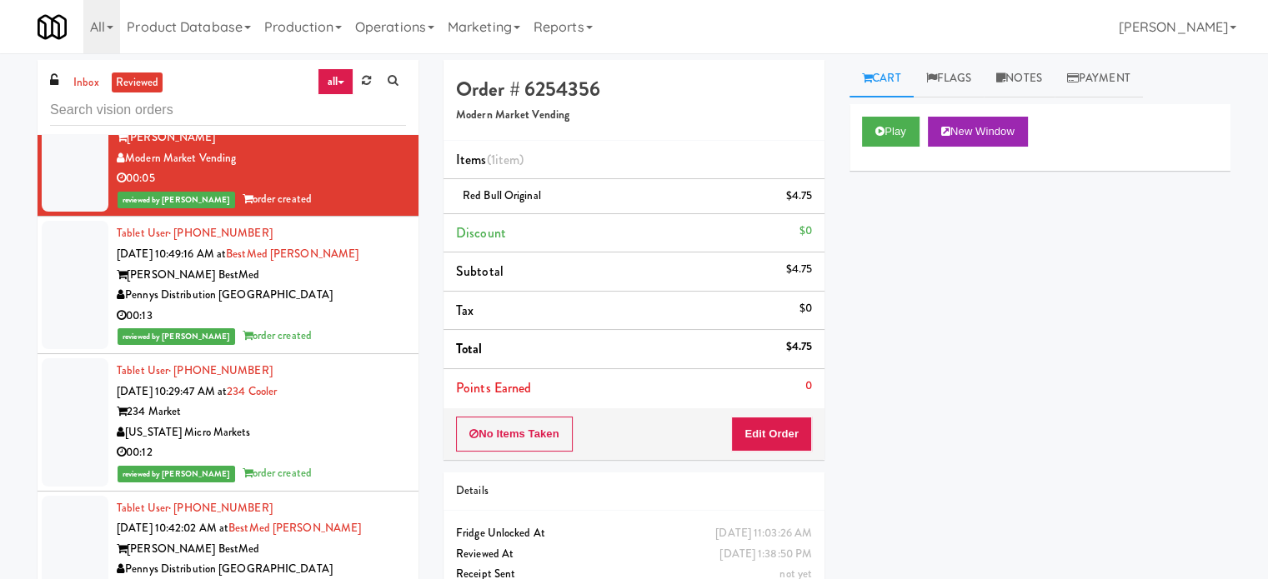
click at [363, 300] on div "Pennys Distribution [GEOGRAPHIC_DATA]" at bounding box center [261, 295] width 289 height 21
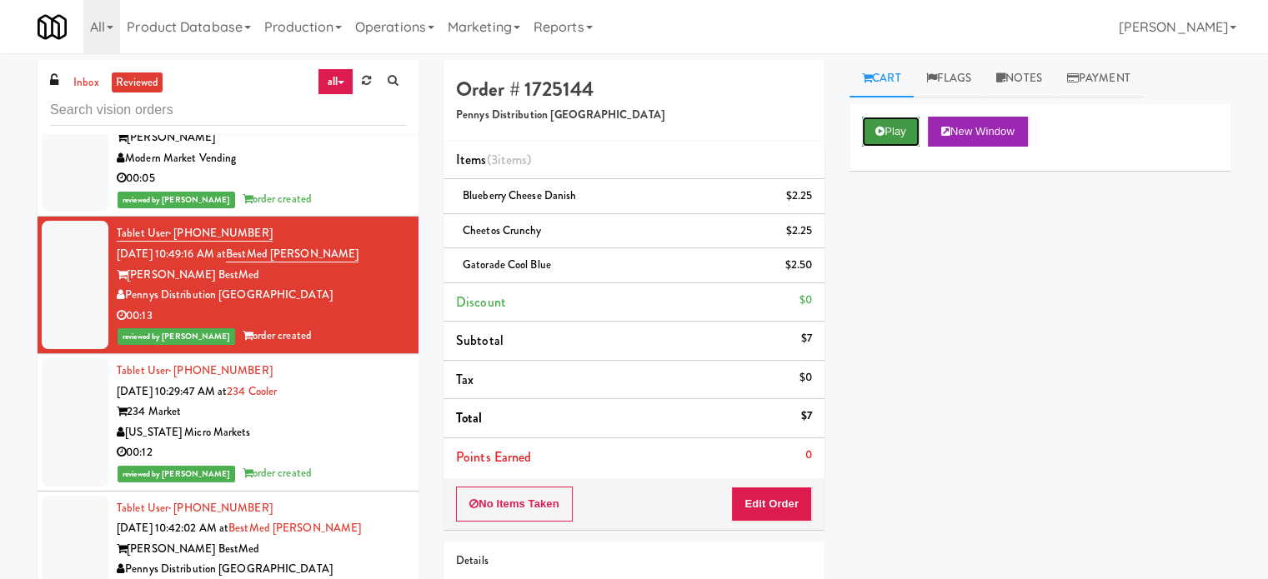
click at [887, 118] on button "Play" at bounding box center [891, 132] width 58 height 30
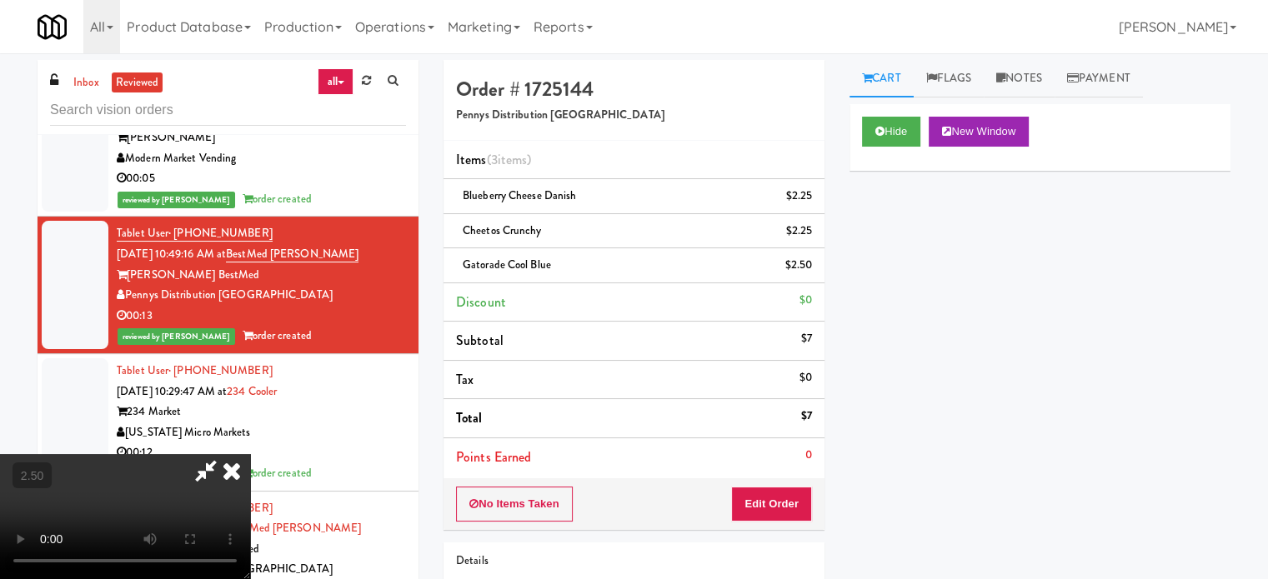
click at [250, 454] on video at bounding box center [125, 516] width 250 height 125
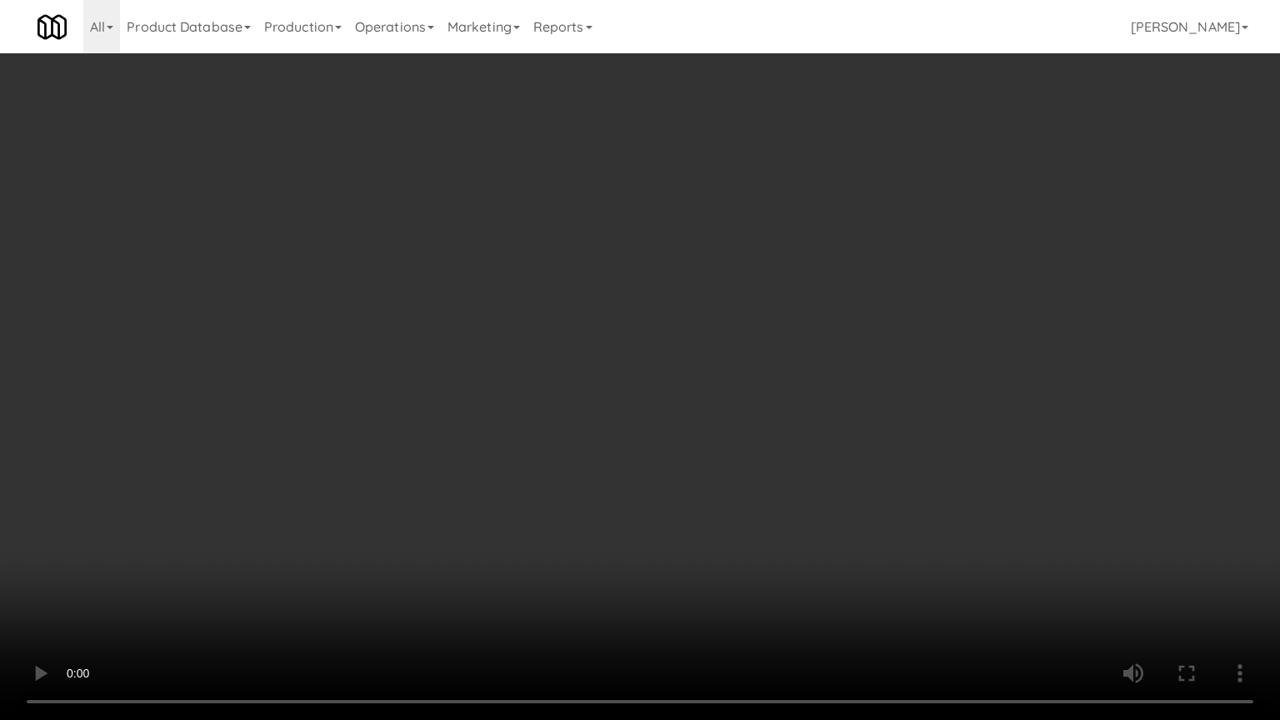
click at [606, 409] on video at bounding box center [640, 360] width 1280 height 720
click at [616, 364] on video at bounding box center [640, 360] width 1280 height 720
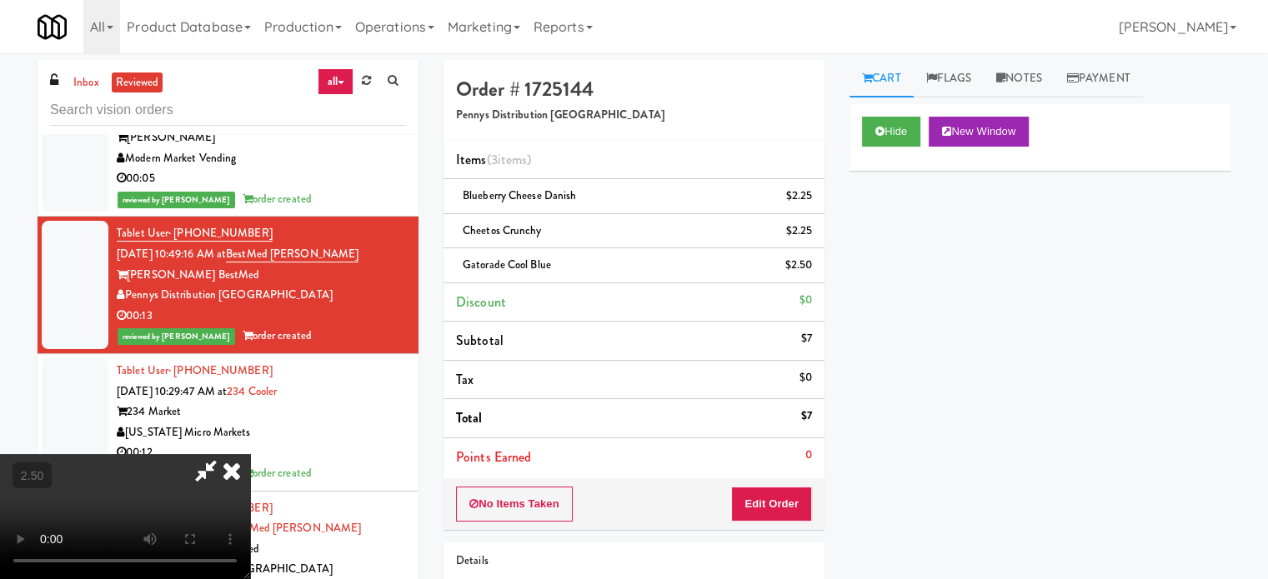
click at [250, 454] on icon at bounding box center [231, 470] width 37 height 33
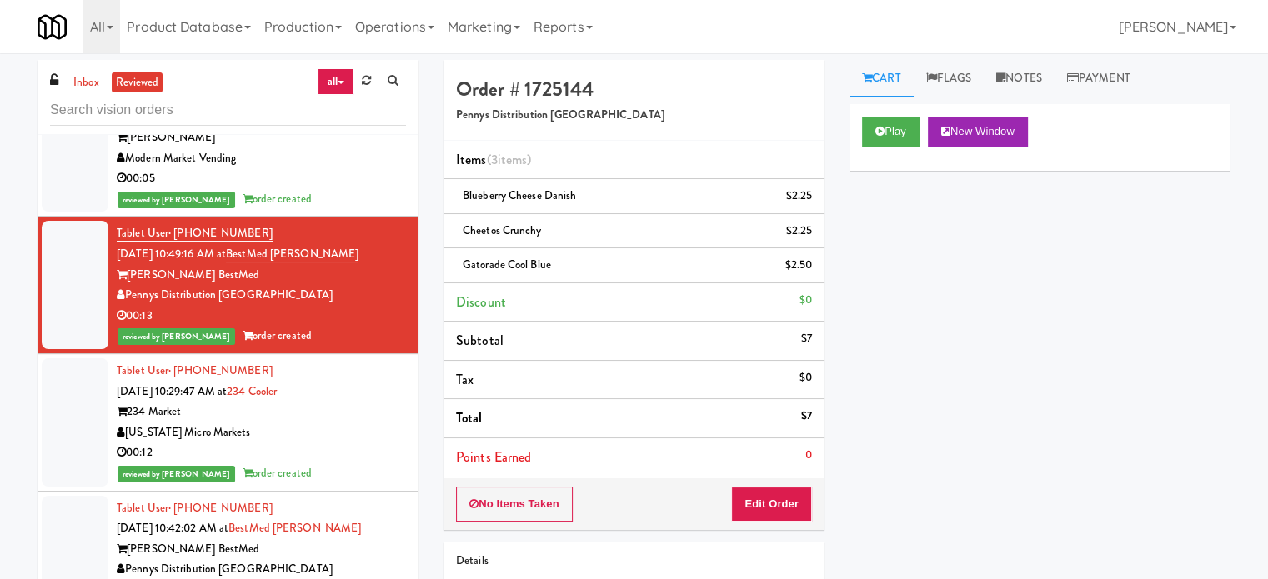
click at [367, 429] on div "[US_STATE] Micro Markets" at bounding box center [261, 433] width 289 height 21
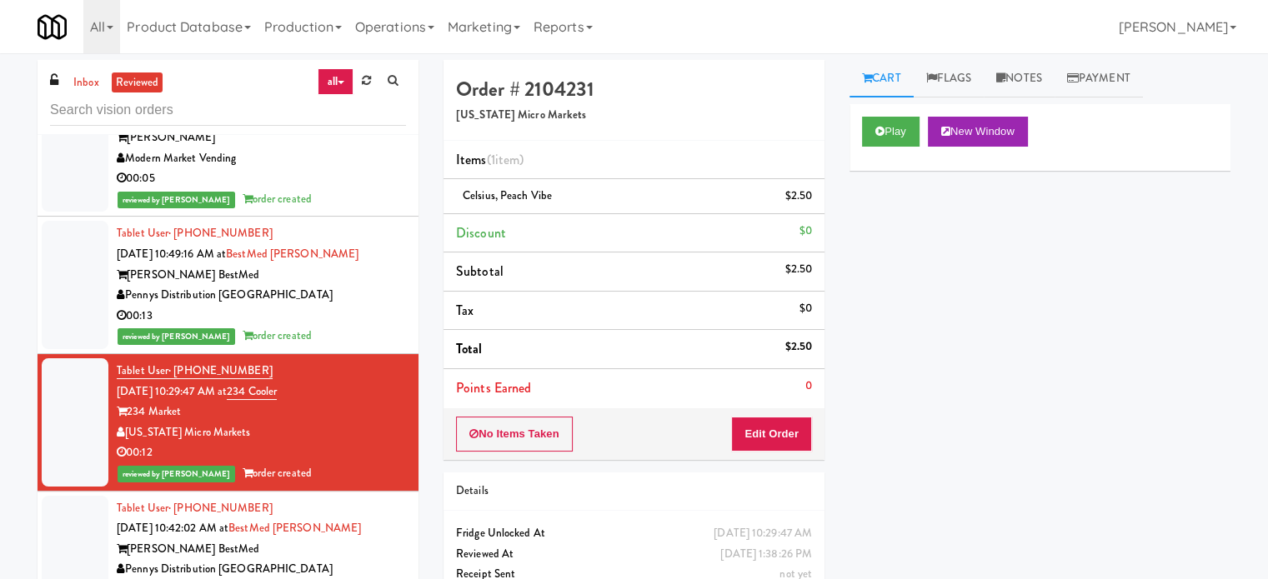
scroll to position [2392, 0]
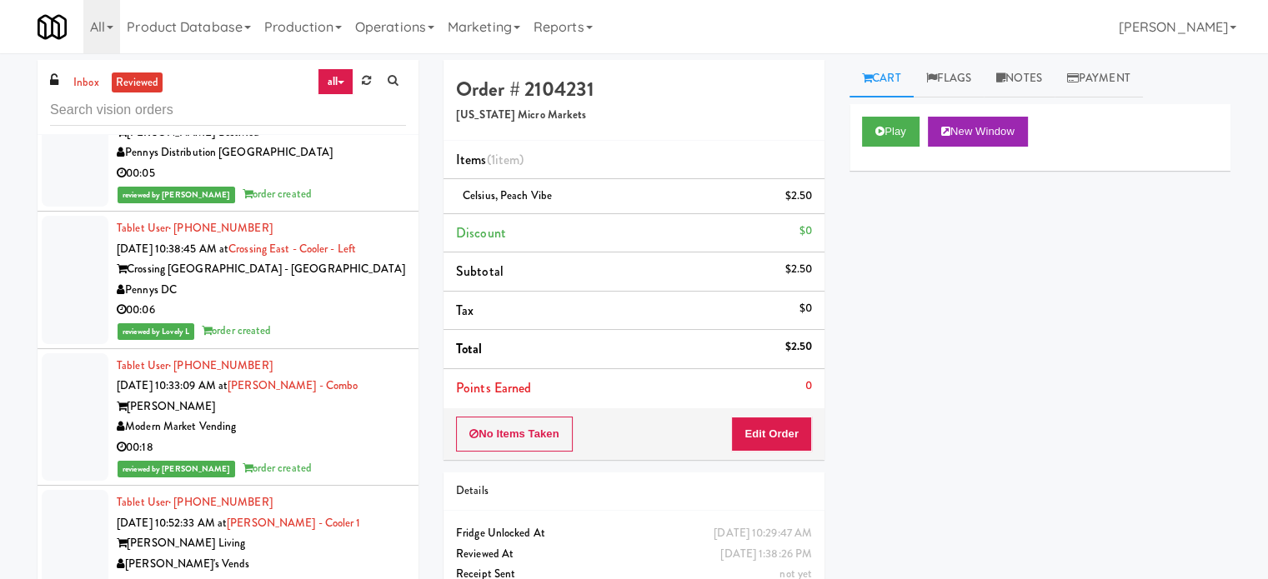
click at [330, 446] on div "00:18" at bounding box center [261, 448] width 289 height 21
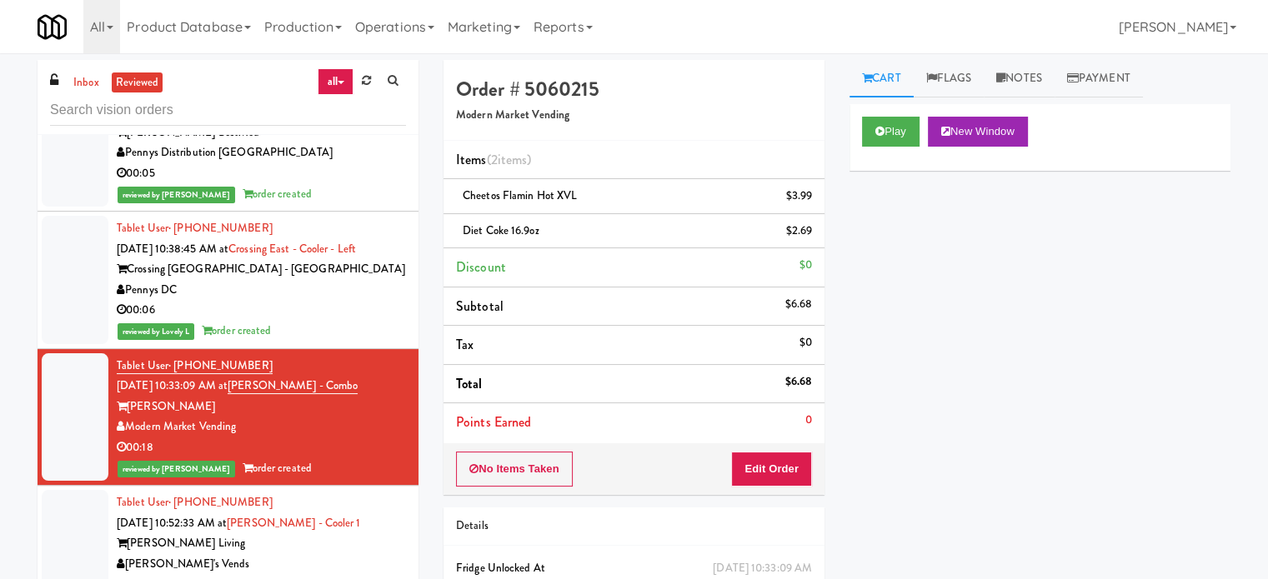
scroll to position [2809, 0]
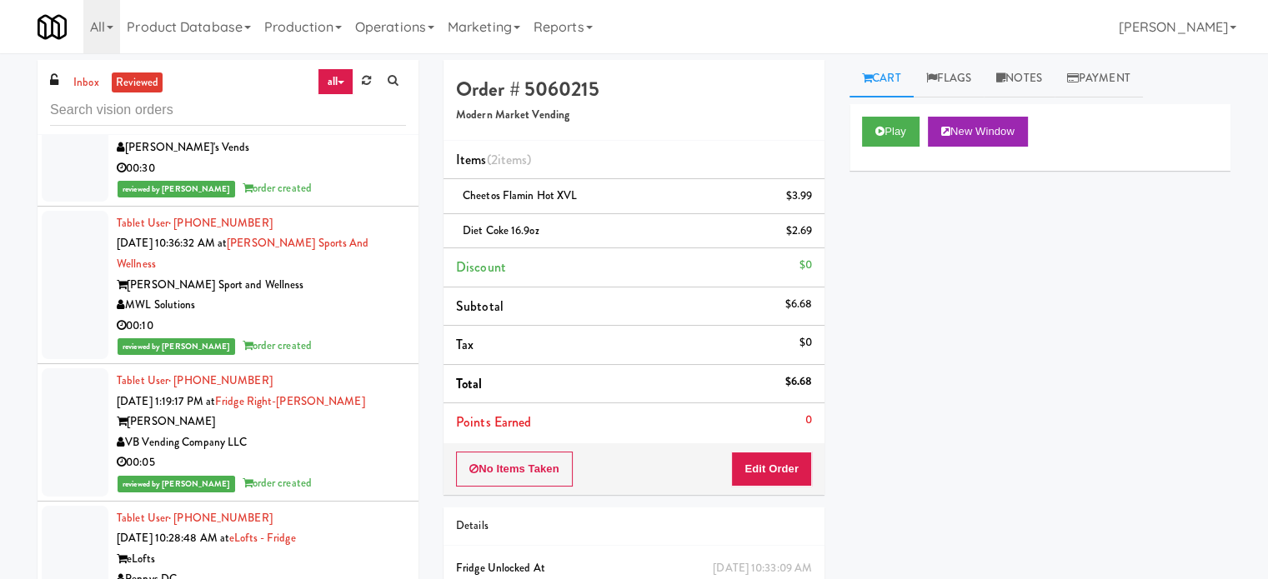
click at [314, 209] on li "Tablet User · (812) 725-5185 [DATE] 10:36:32 AM at [PERSON_NAME] Sports and Wel…" at bounding box center [228, 286] width 381 height 158
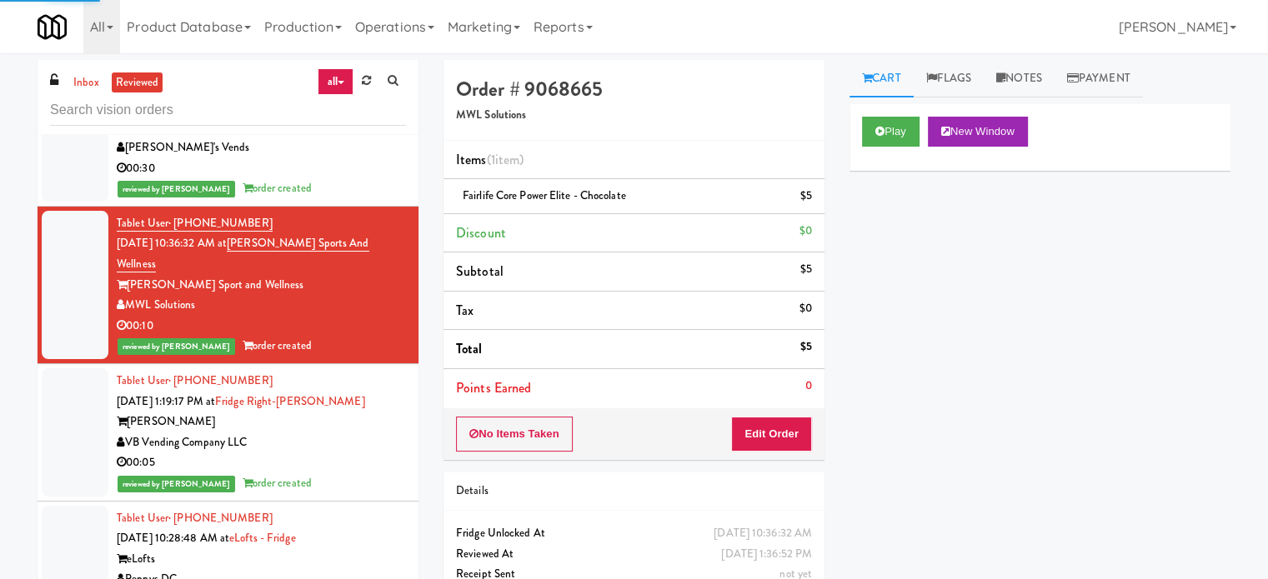
click at [335, 433] on div "VB Vending Company LLC" at bounding box center [261, 443] width 289 height 21
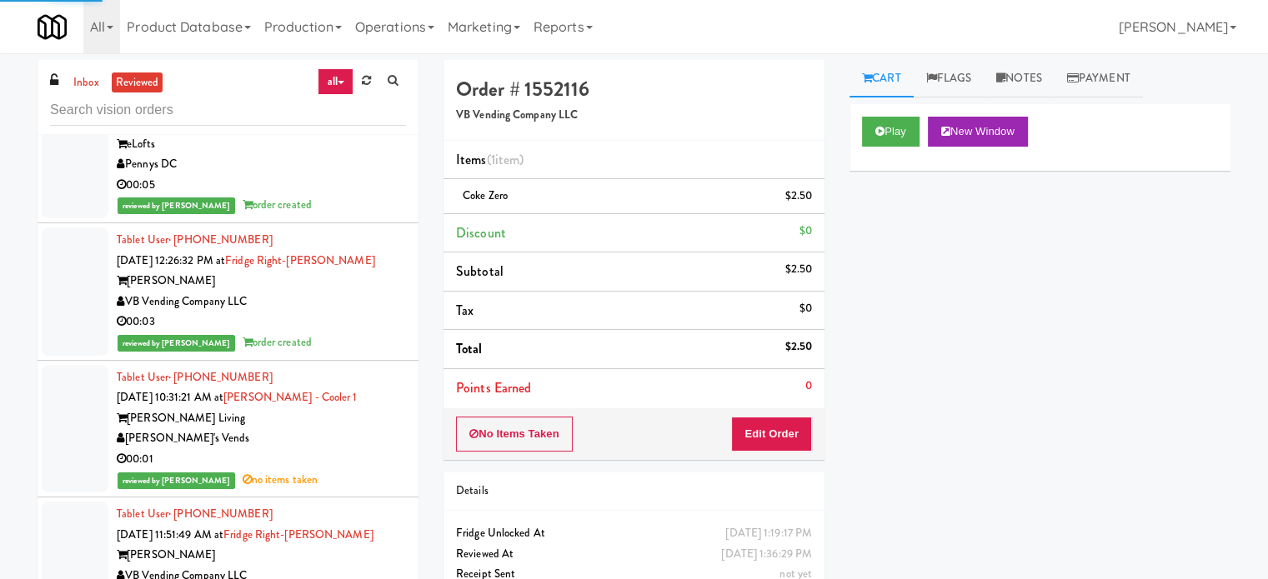
scroll to position [3226, 0]
click at [347, 290] on div "VB Vending Company LLC" at bounding box center [261, 300] width 289 height 21
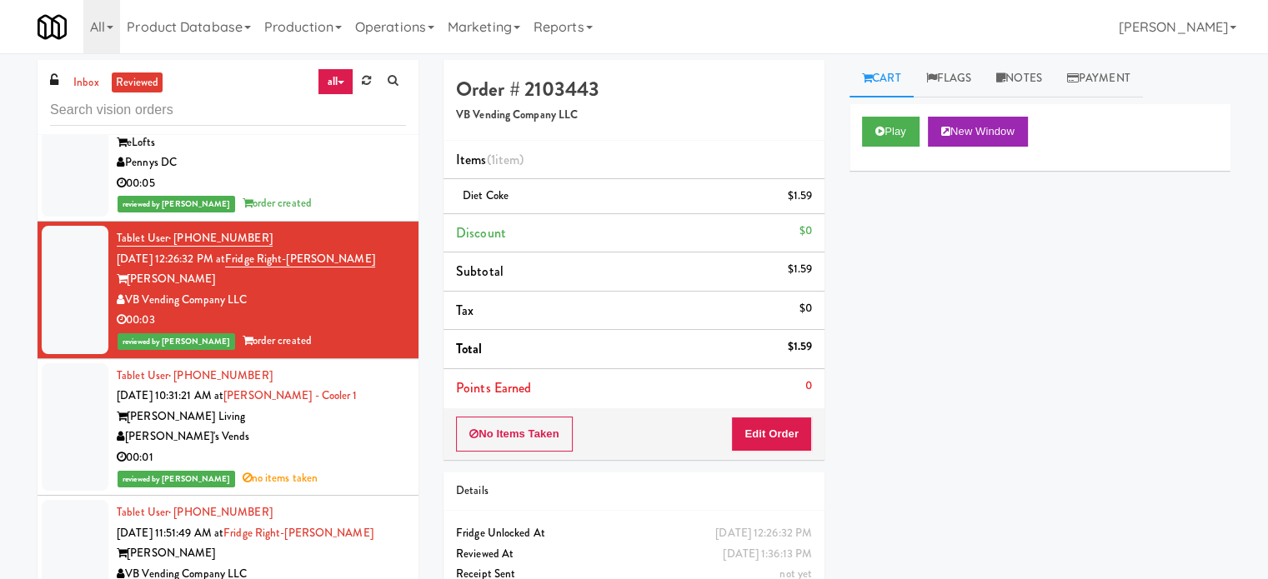
scroll to position [3642, 0]
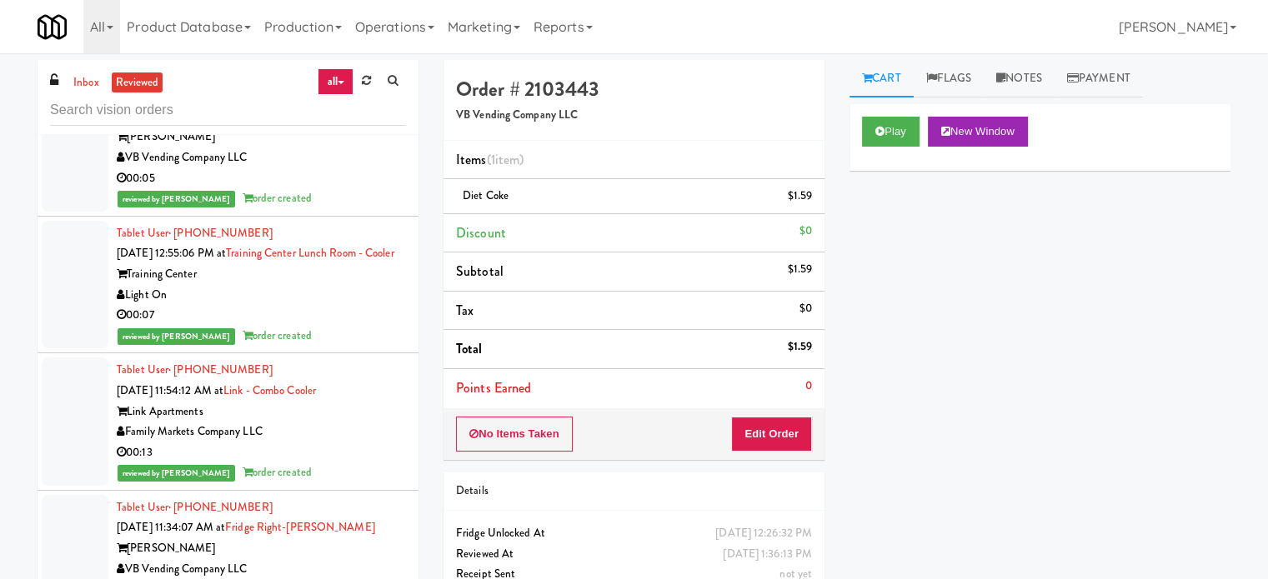
click at [335, 290] on div "Light On" at bounding box center [261, 295] width 289 height 21
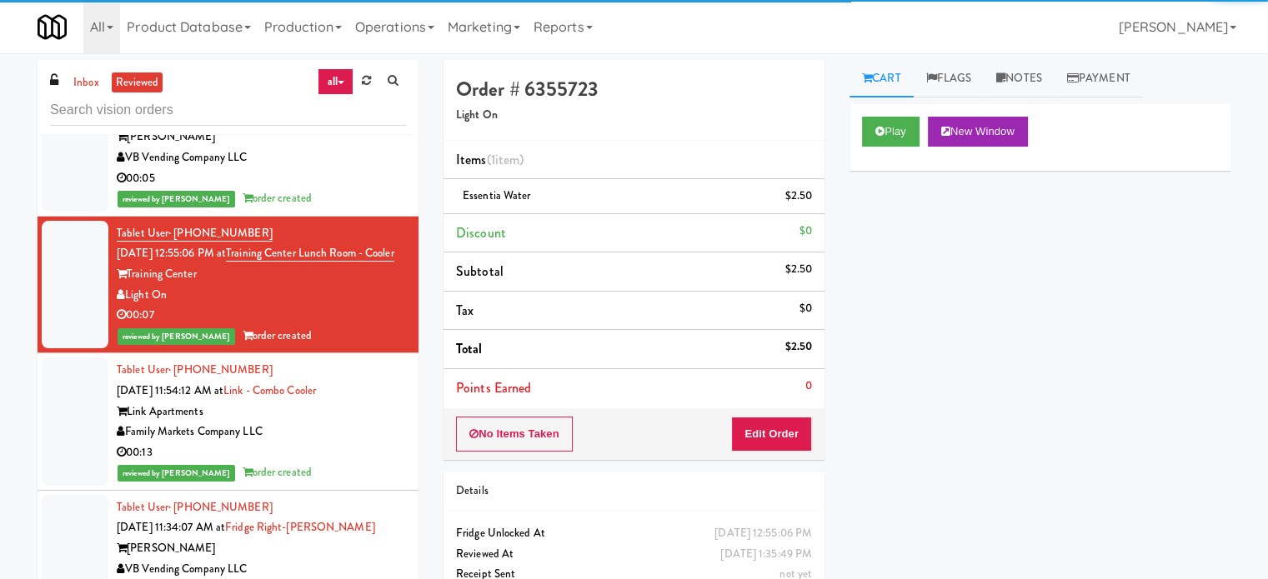
click at [350, 443] on div "00:13" at bounding box center [261, 453] width 289 height 21
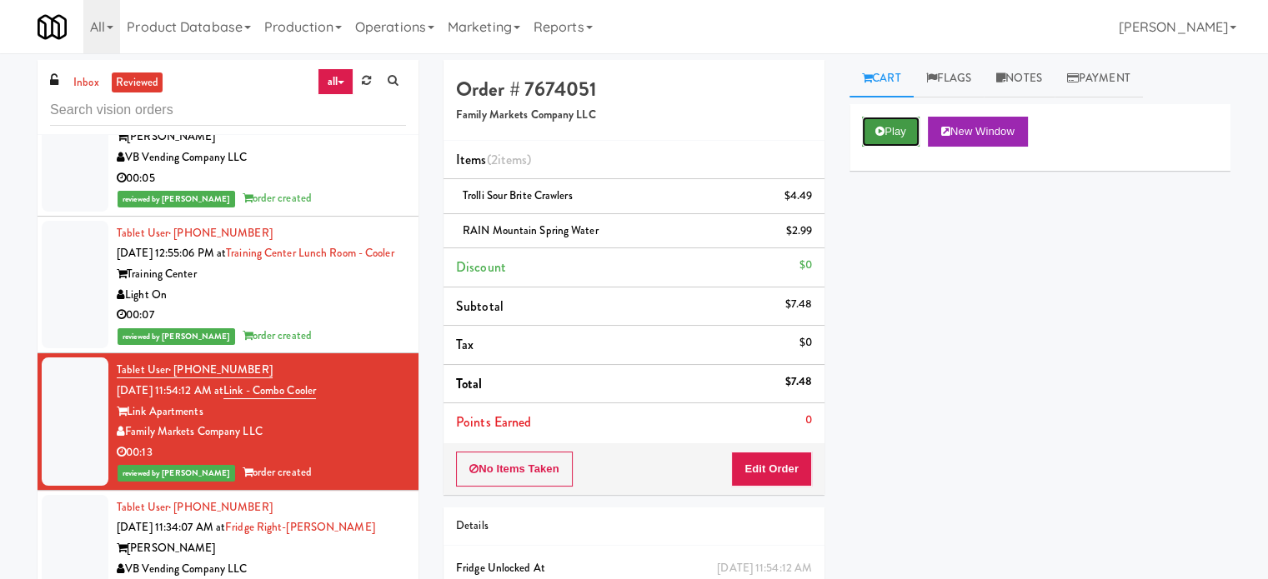
click at [904, 132] on button "Play" at bounding box center [891, 132] width 58 height 30
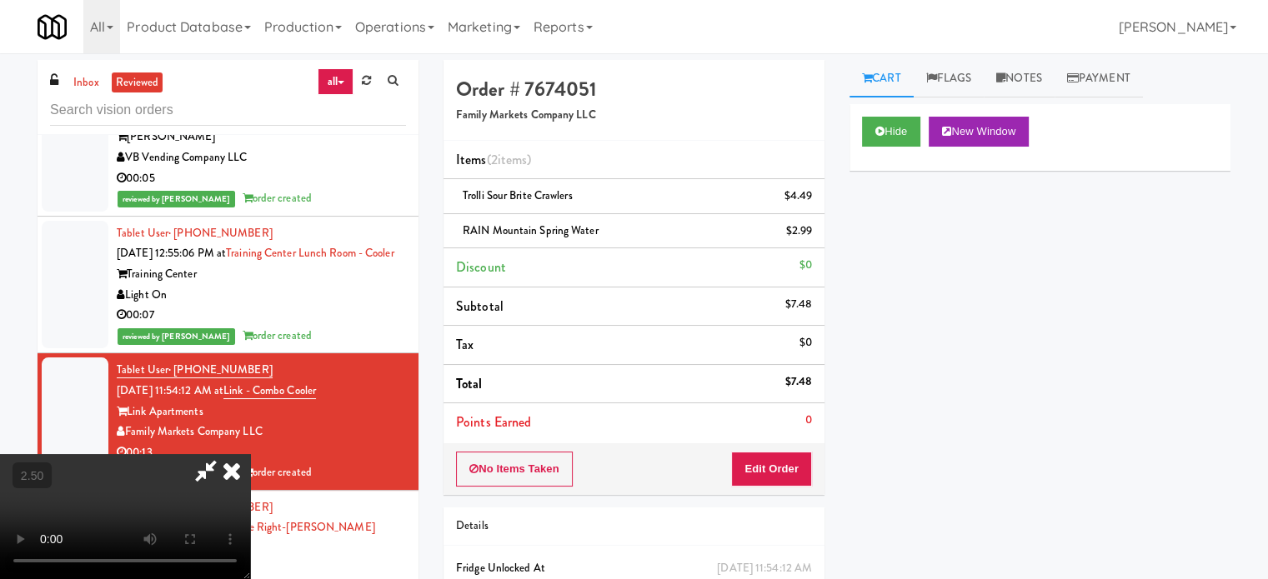
click at [250, 454] on video at bounding box center [125, 516] width 250 height 125
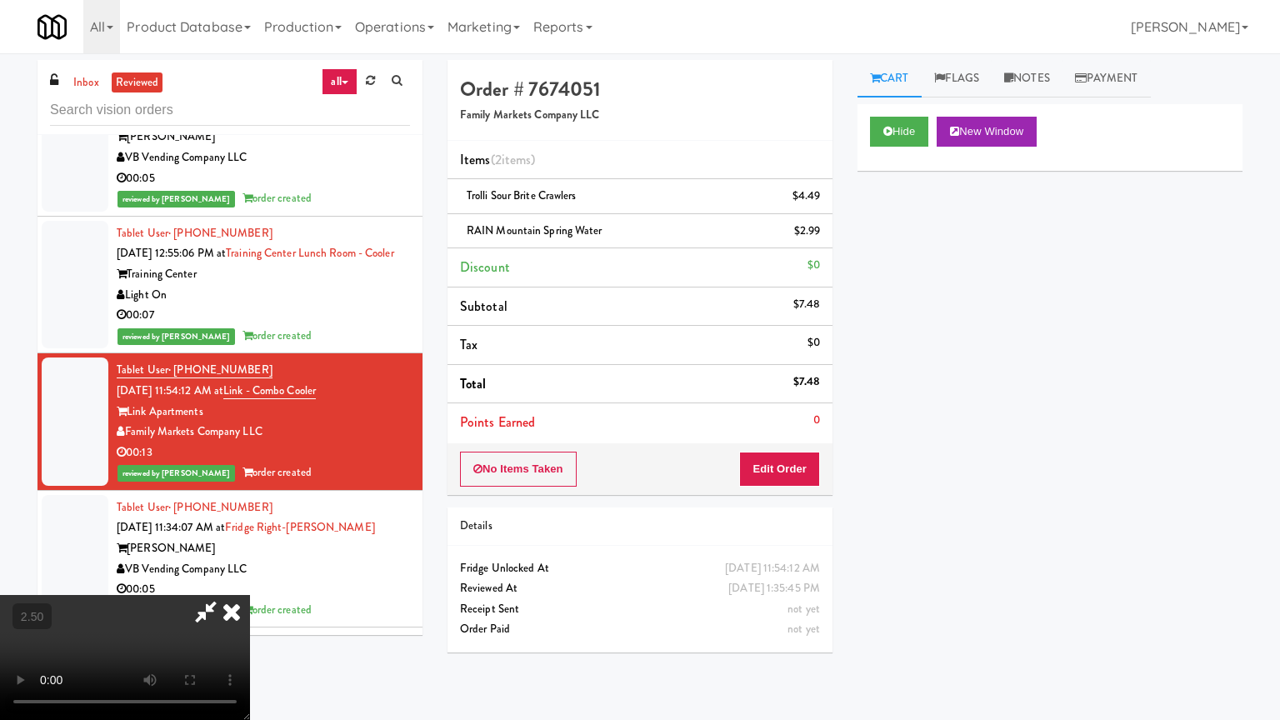
click at [250, 578] on video at bounding box center [125, 657] width 250 height 125
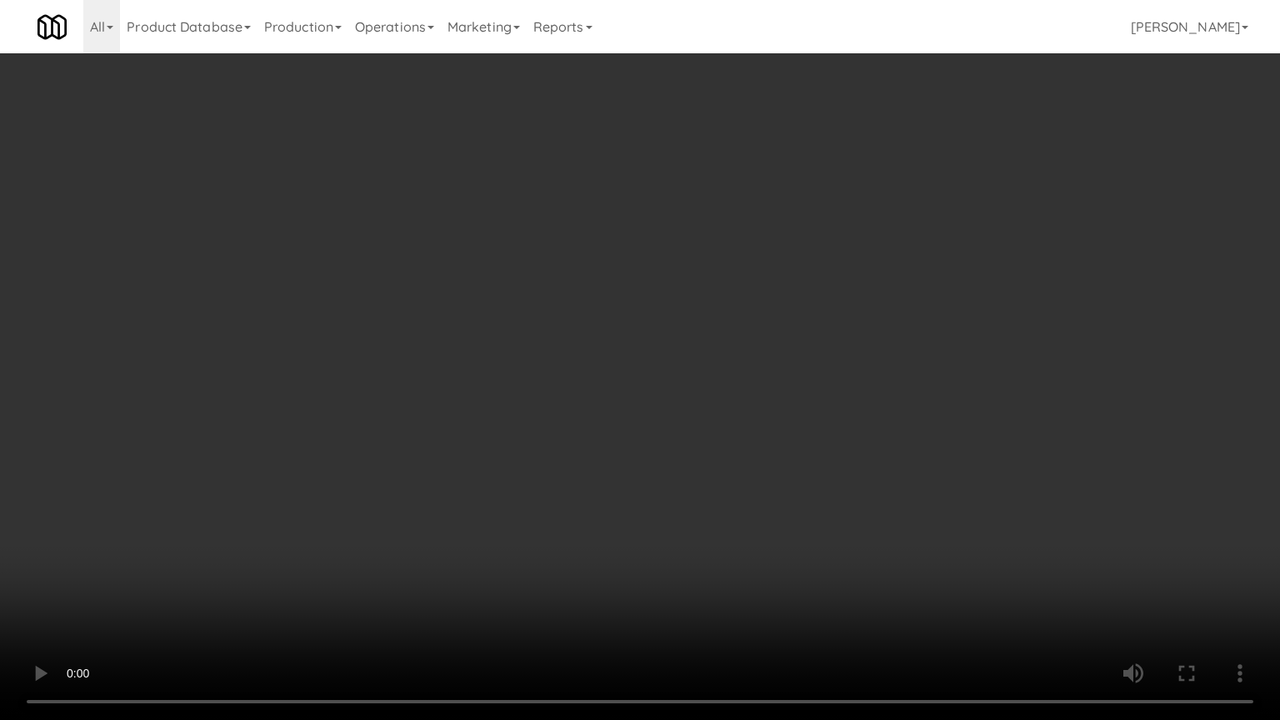
click at [633, 287] on video at bounding box center [640, 360] width 1280 height 720
click at [652, 279] on video at bounding box center [640, 360] width 1280 height 720
click at [711, 292] on video at bounding box center [640, 360] width 1280 height 720
drag, startPoint x: 716, startPoint y: 290, endPoint x: 749, endPoint y: 159, distance: 135.0
click at [717, 289] on video at bounding box center [640, 360] width 1280 height 720
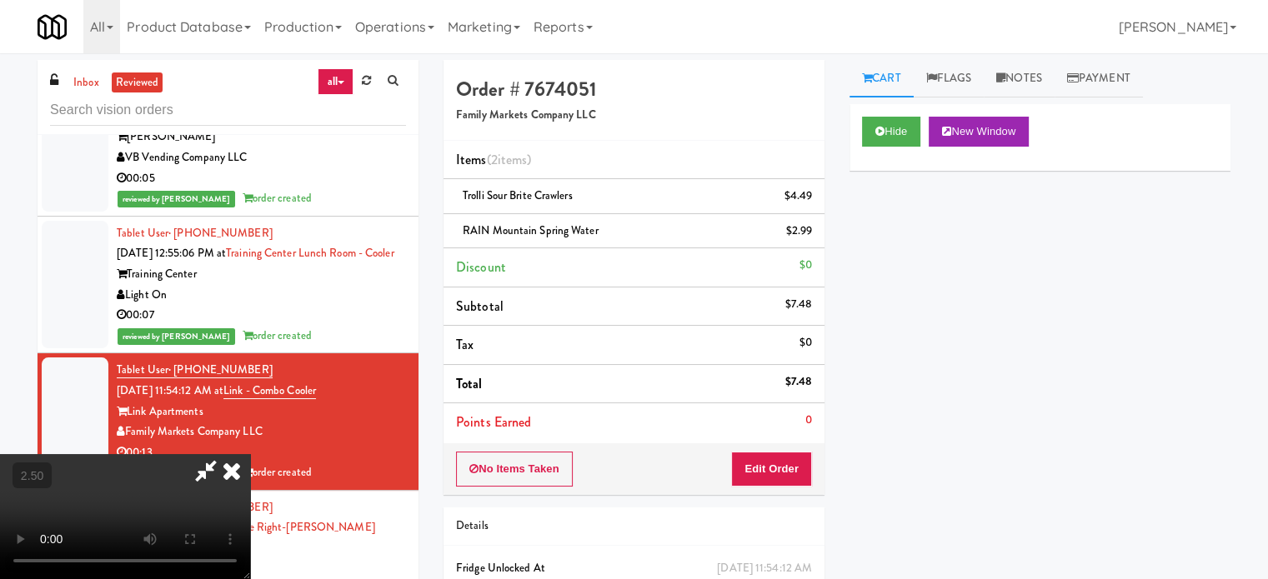
click at [250, 454] on icon at bounding box center [231, 470] width 37 height 33
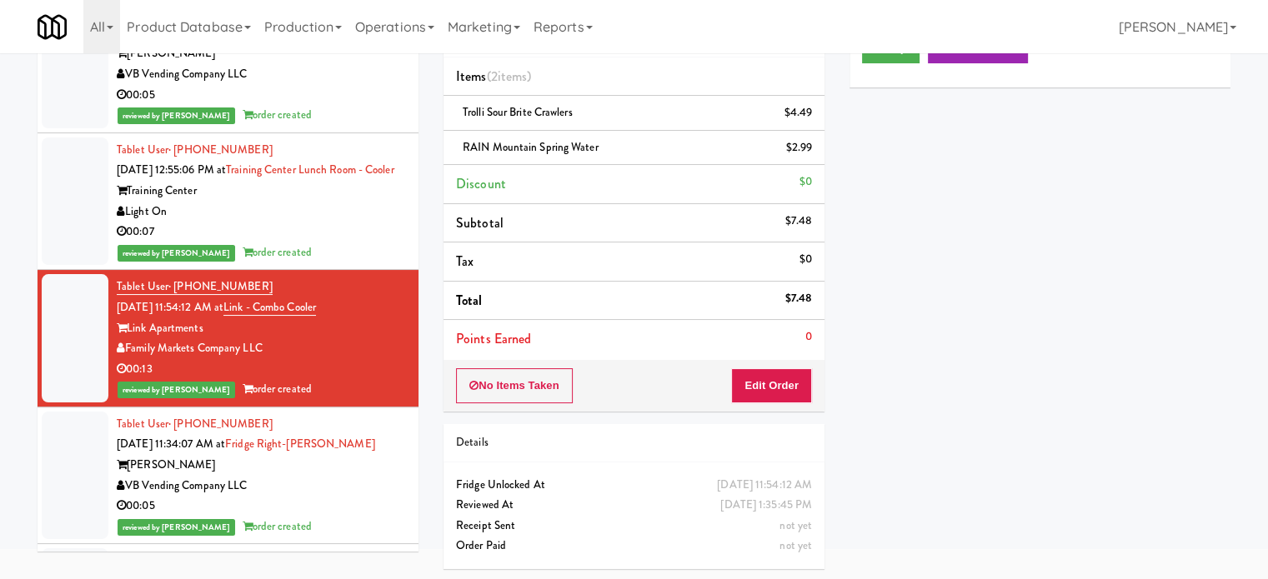
scroll to position [4059, 0]
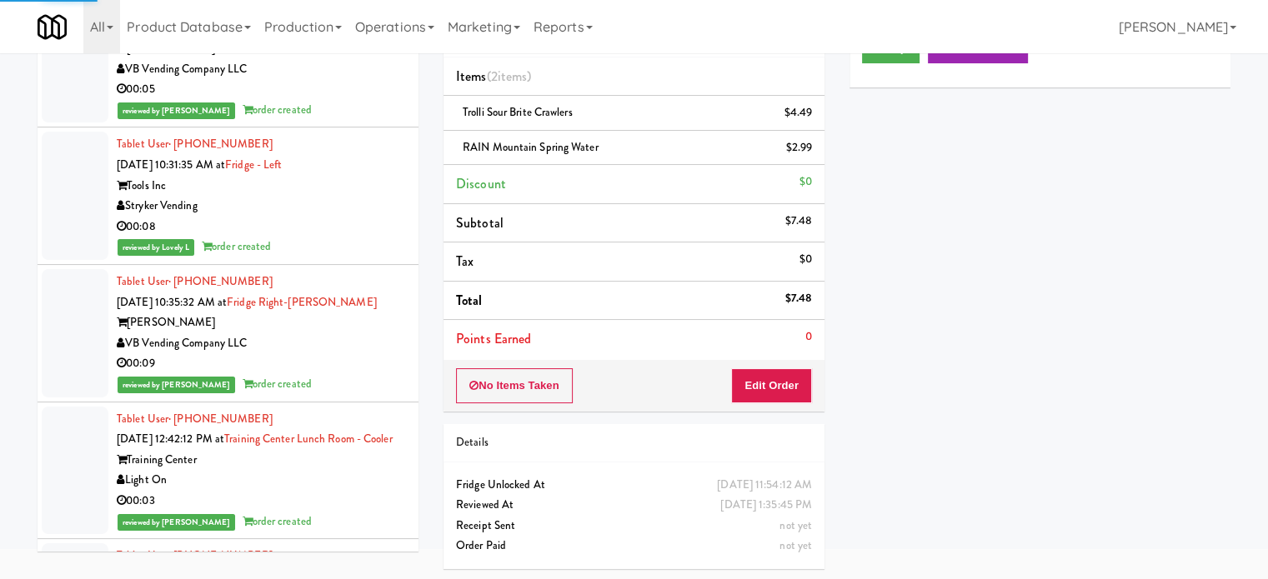
drag, startPoint x: 363, startPoint y: 243, endPoint x: 370, endPoint y: 201, distance: 42.2
click at [363, 243] on div "reviewed by Lovely L order created" at bounding box center [261, 247] width 289 height 21
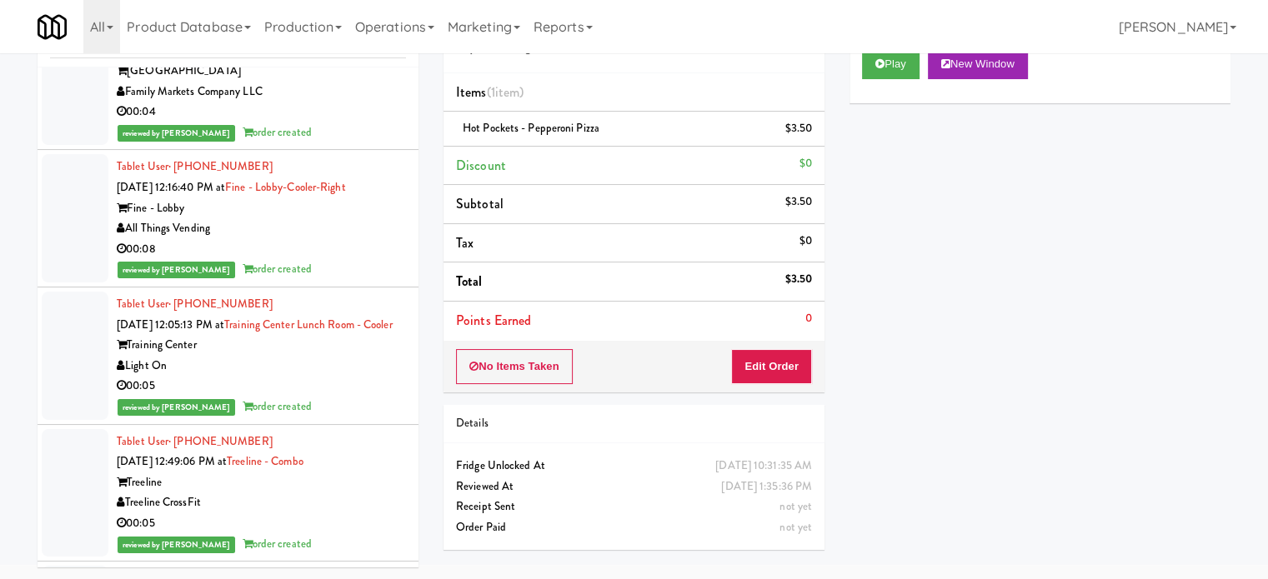
scroll to position [10631, 0]
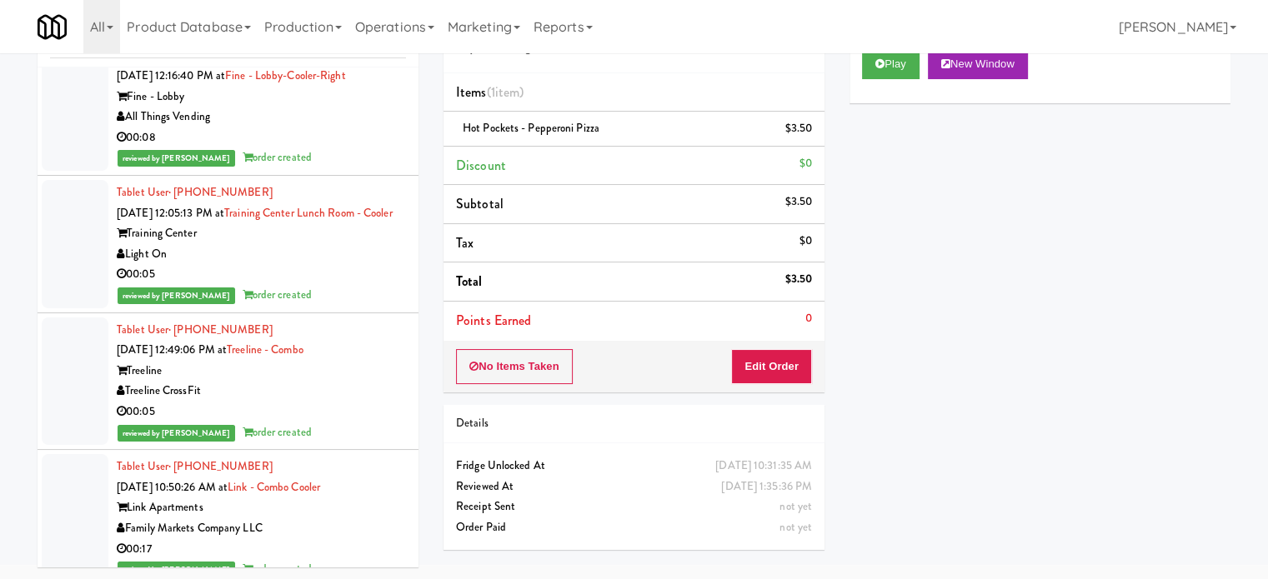
drag, startPoint x: 357, startPoint y: 206, endPoint x: 356, endPoint y: 286, distance: 80.0
click at [357, 168] on div "reviewed by [PERSON_NAME] order created" at bounding box center [261, 158] width 289 height 21
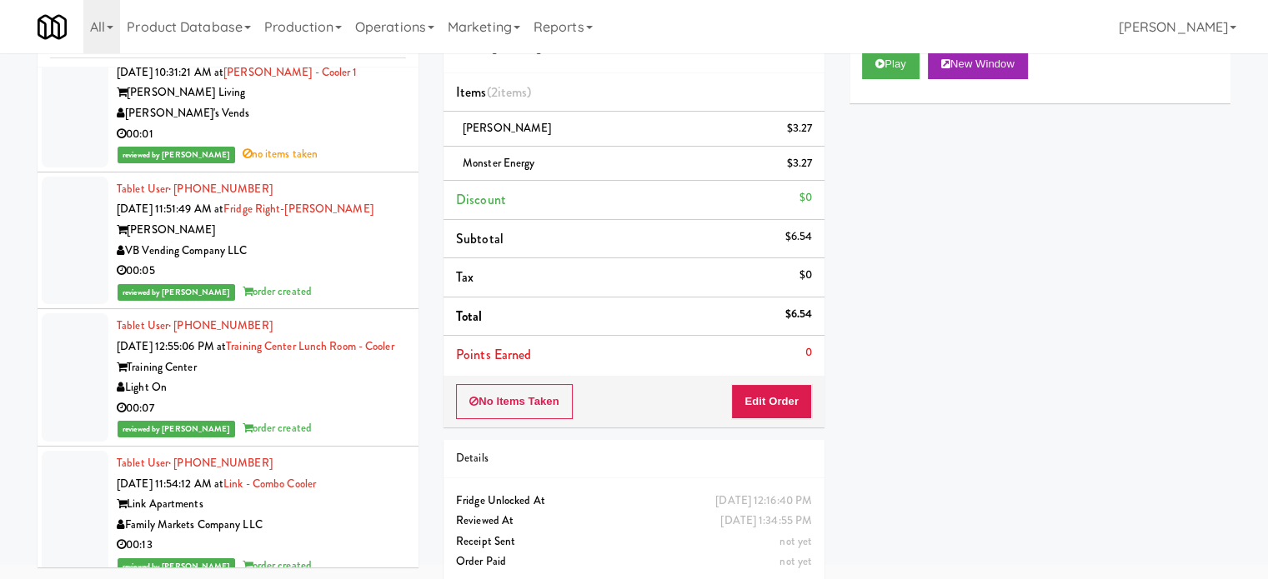
click at [325, 398] on div "Light On" at bounding box center [261, 388] width 289 height 21
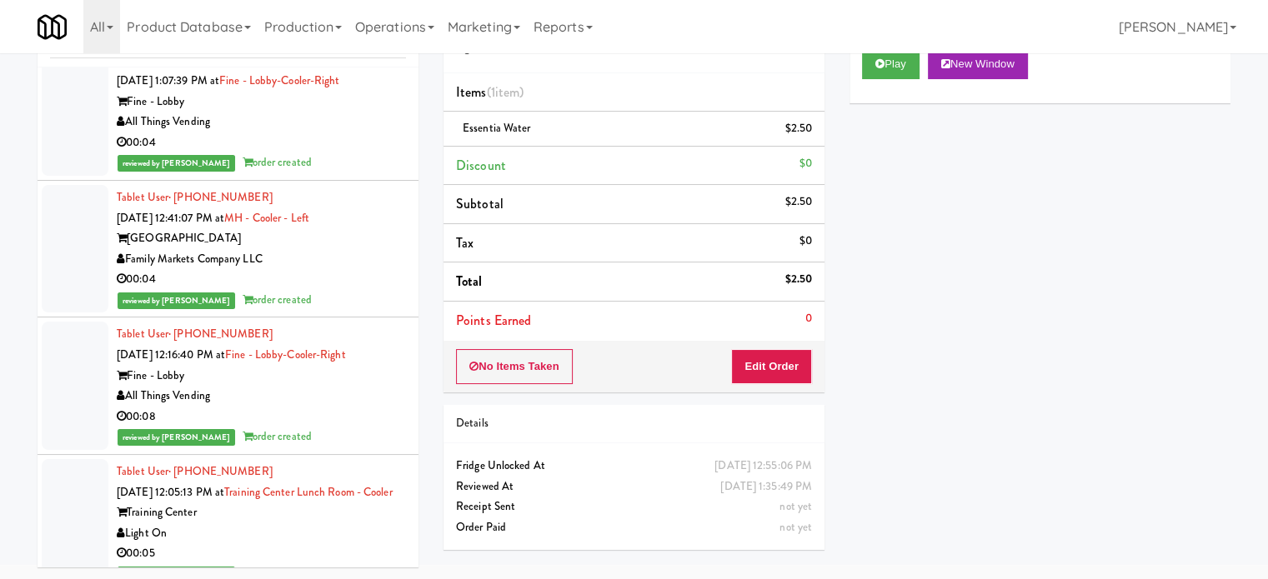
click at [337, 428] on div "00:08" at bounding box center [261, 417] width 289 height 21
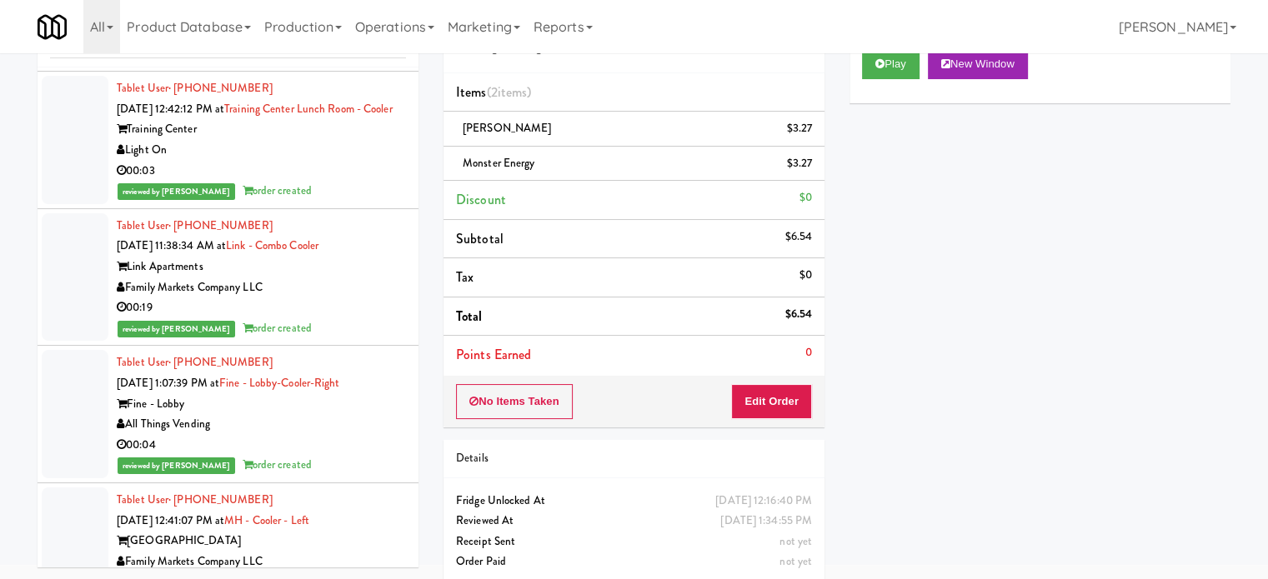
scroll to position [11210, 0]
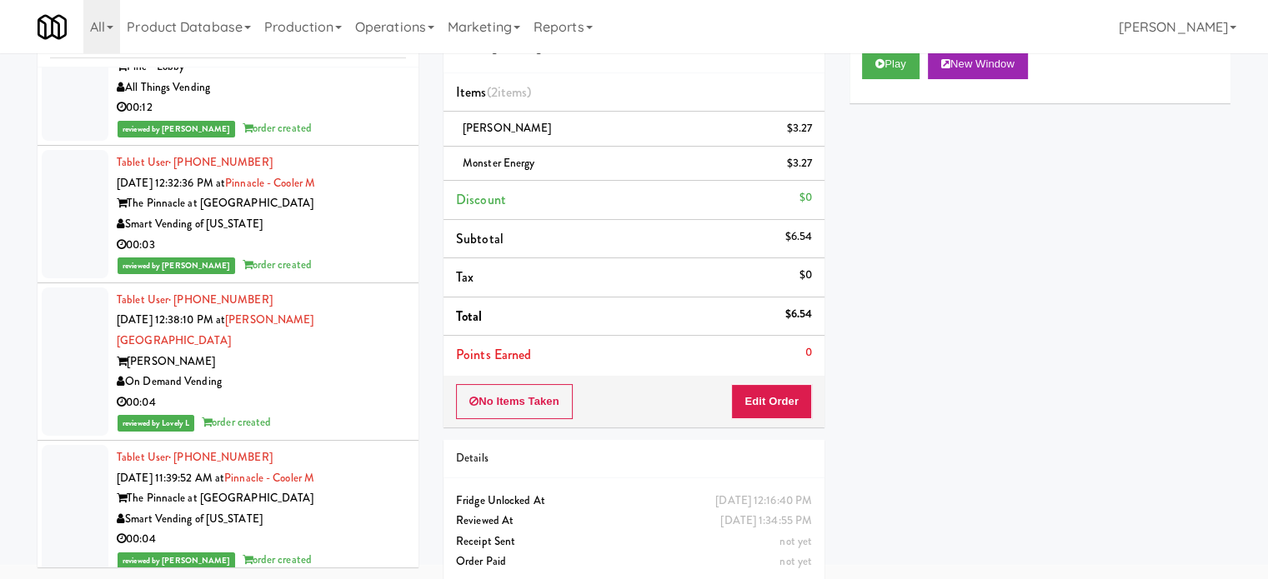
click at [352, 413] on div "00:04" at bounding box center [261, 403] width 289 height 21
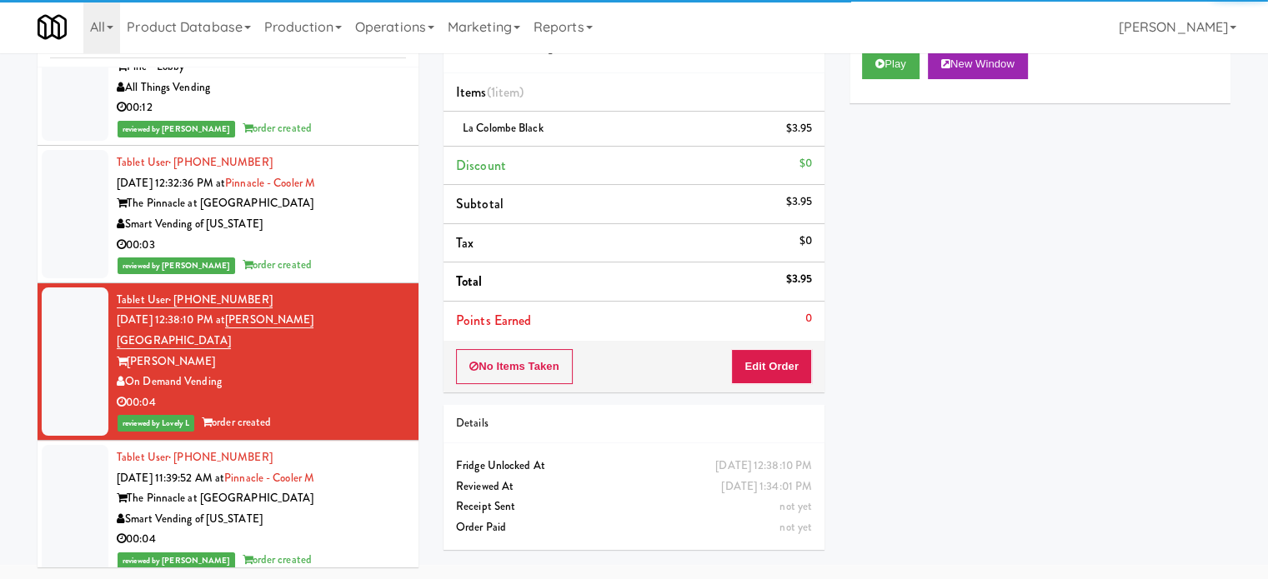
scroll to position [12460, 0]
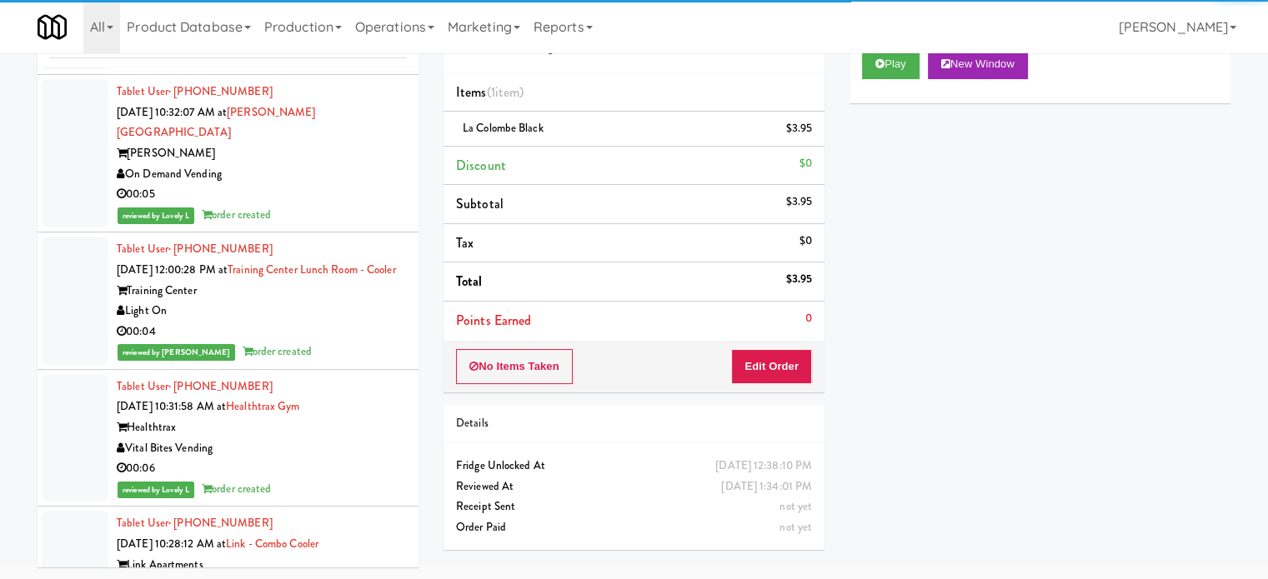
click at [368, 329] on div "00:04" at bounding box center [261, 332] width 289 height 21
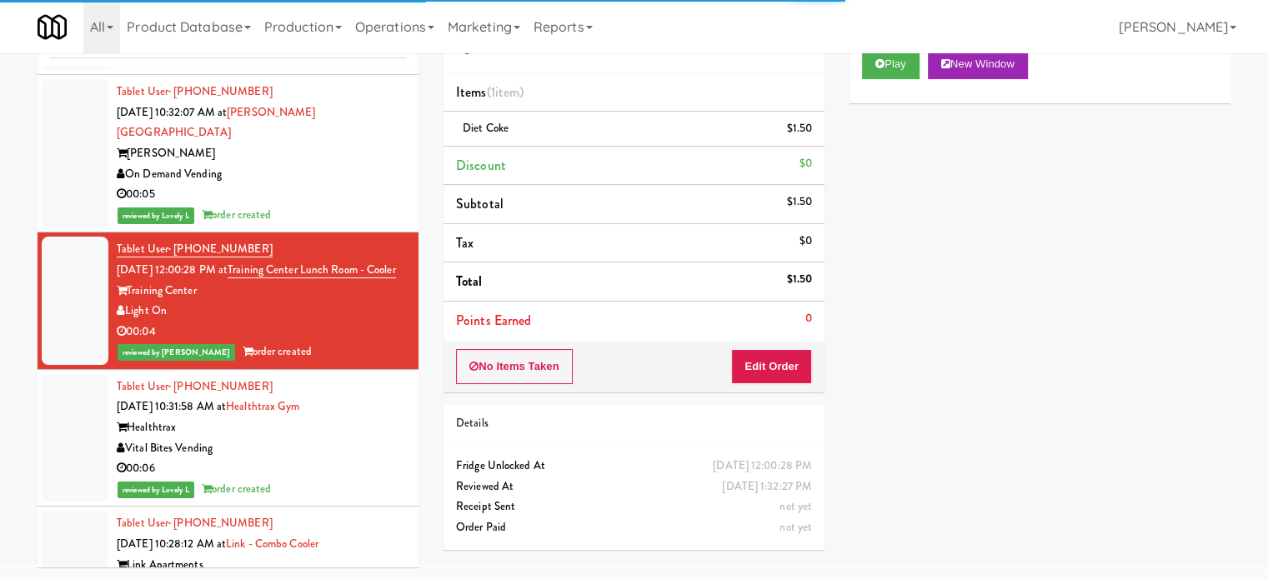
click at [349, 479] on div "reviewed by Lovely L order created" at bounding box center [261, 489] width 289 height 21
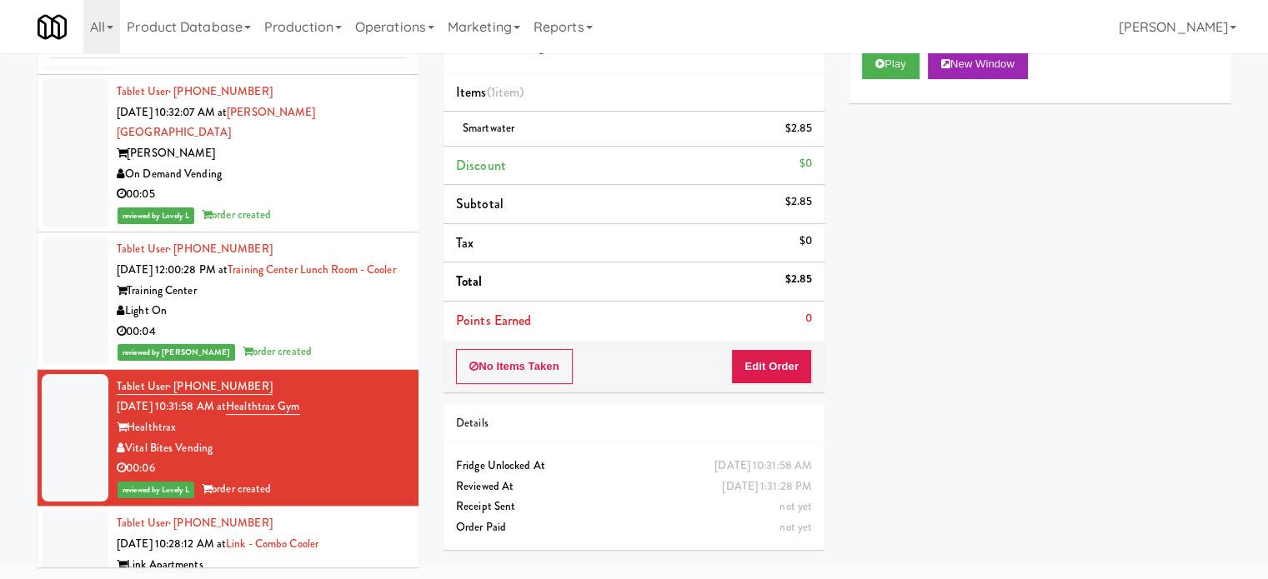
scroll to position [12877, 0]
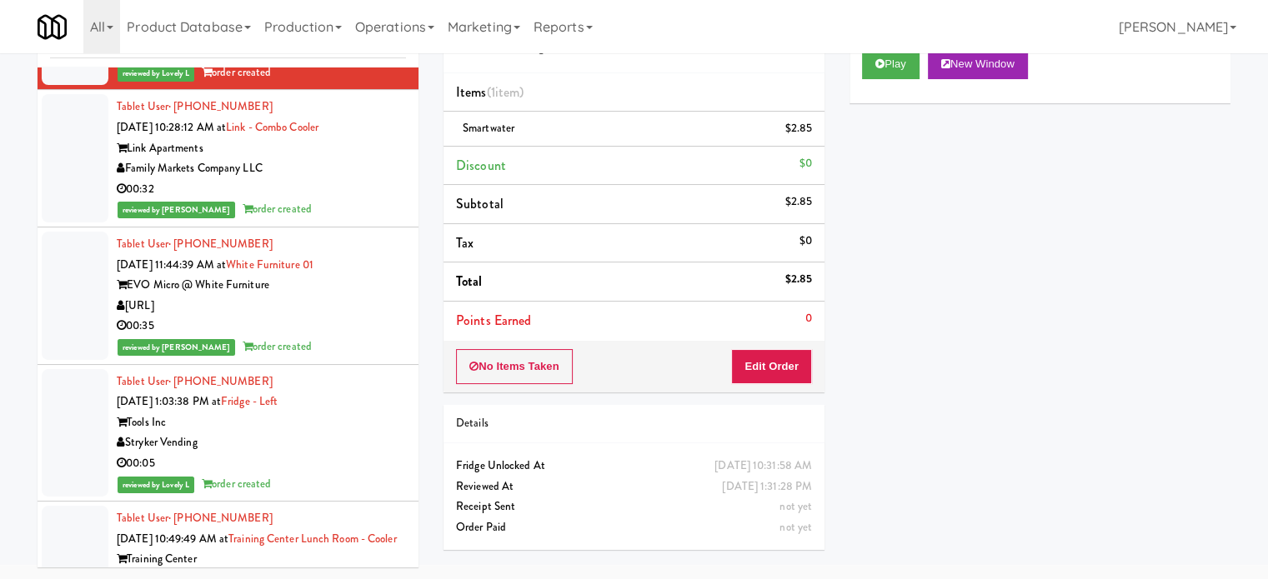
click at [358, 200] on div "reviewed by [PERSON_NAME] order created" at bounding box center [261, 209] width 289 height 21
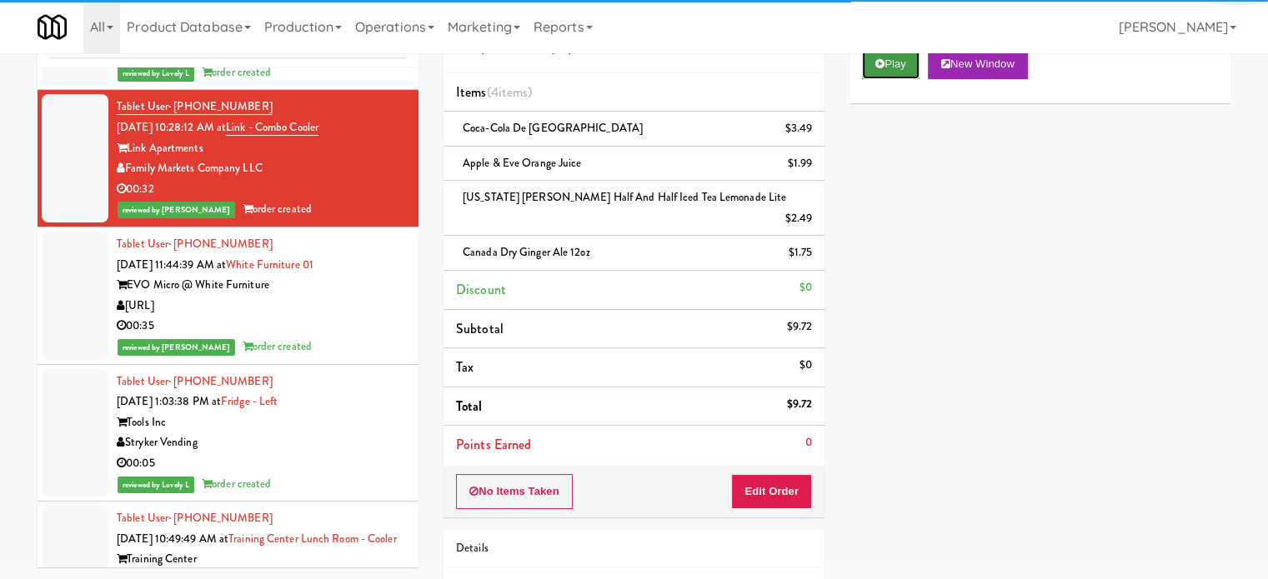
click at [887, 65] on button "Play" at bounding box center [891, 64] width 58 height 30
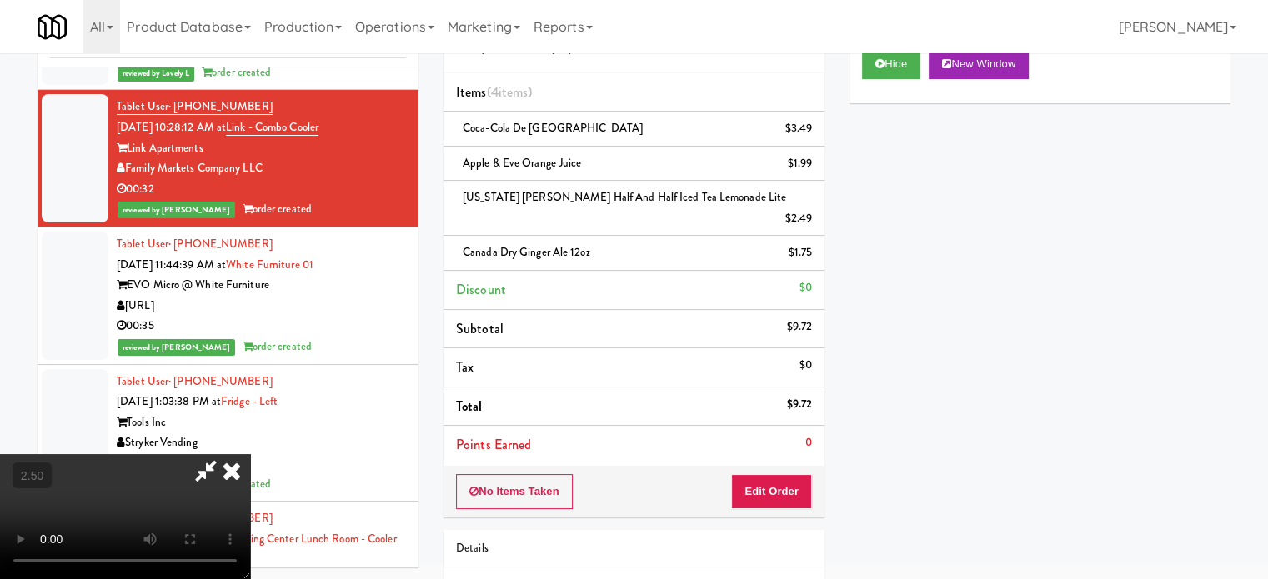
click at [250, 454] on video at bounding box center [125, 516] width 250 height 125
drag, startPoint x: 313, startPoint y: 309, endPoint x: 370, endPoint y: 219, distance: 106.4
click at [250, 454] on video at bounding box center [125, 516] width 250 height 125
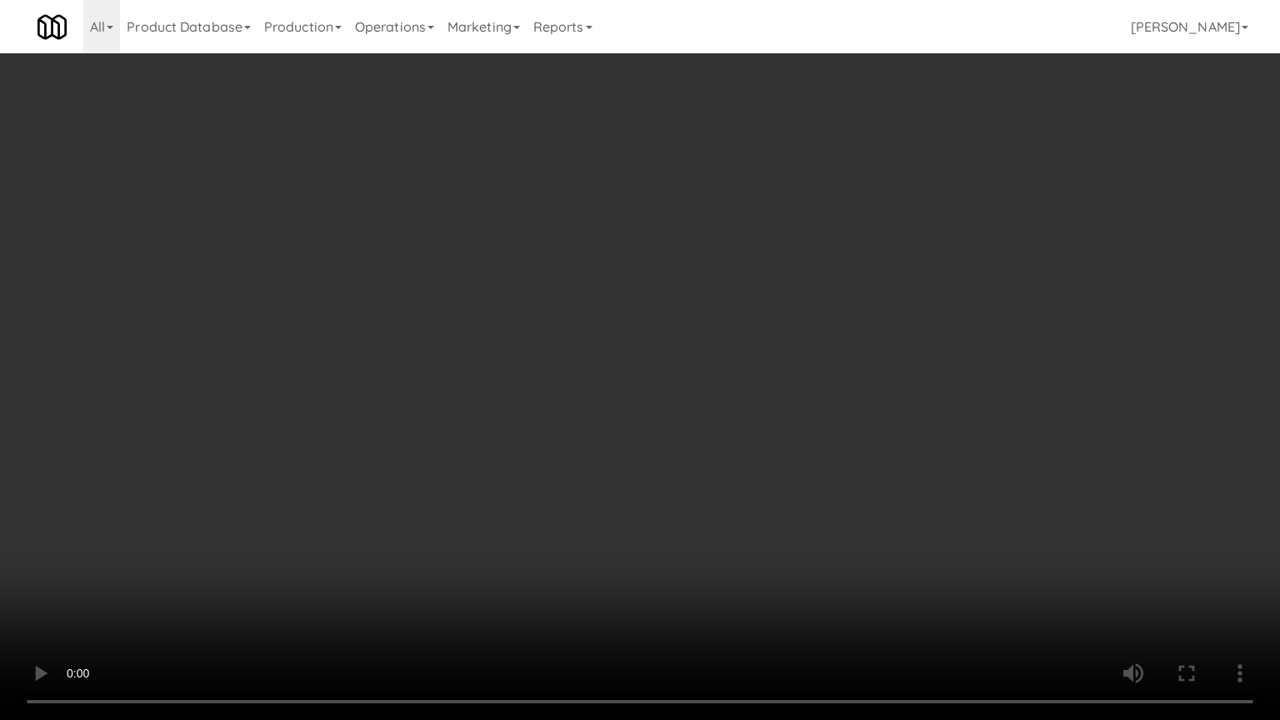
click at [555, 310] on video at bounding box center [640, 360] width 1280 height 720
click at [740, 197] on video at bounding box center [640, 360] width 1280 height 720
click at [735, 203] on video at bounding box center [640, 360] width 1280 height 720
click at [613, 367] on video at bounding box center [640, 360] width 1280 height 720
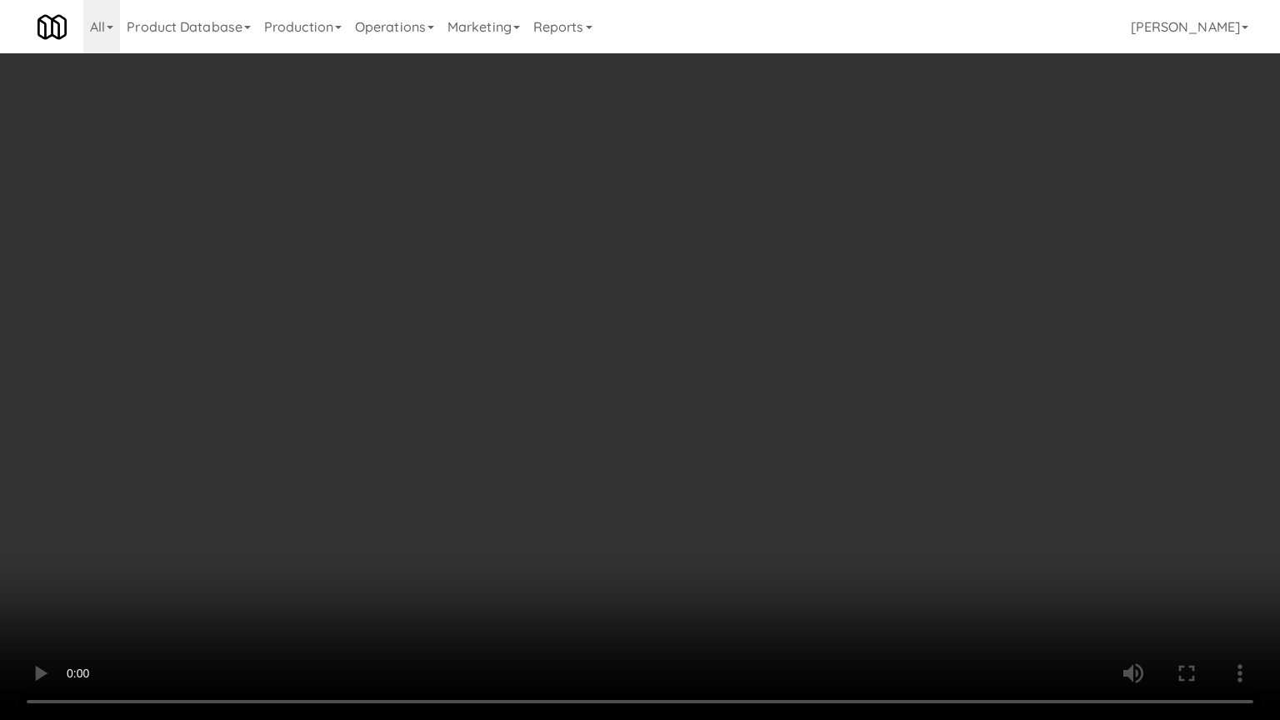
click at [668, 260] on video at bounding box center [640, 360] width 1280 height 720
click at [641, 266] on video at bounding box center [640, 360] width 1280 height 720
click at [638, 243] on video at bounding box center [640, 360] width 1280 height 720
click at [605, 323] on video at bounding box center [640, 360] width 1280 height 720
click at [577, 290] on video at bounding box center [640, 360] width 1280 height 720
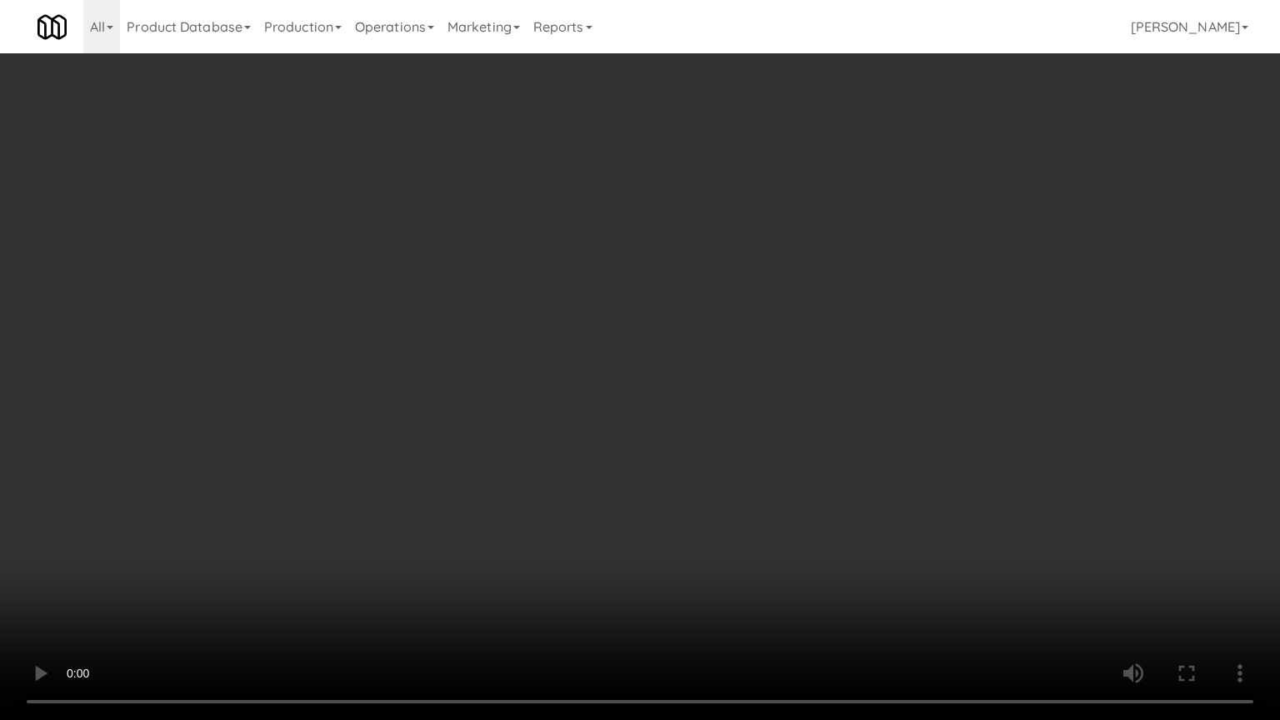
drag, startPoint x: 640, startPoint y: 231, endPoint x: 772, endPoint y: 52, distance: 222.4
click at [644, 233] on video at bounding box center [640, 360] width 1280 height 720
click at [701, 203] on video at bounding box center [640, 360] width 1280 height 720
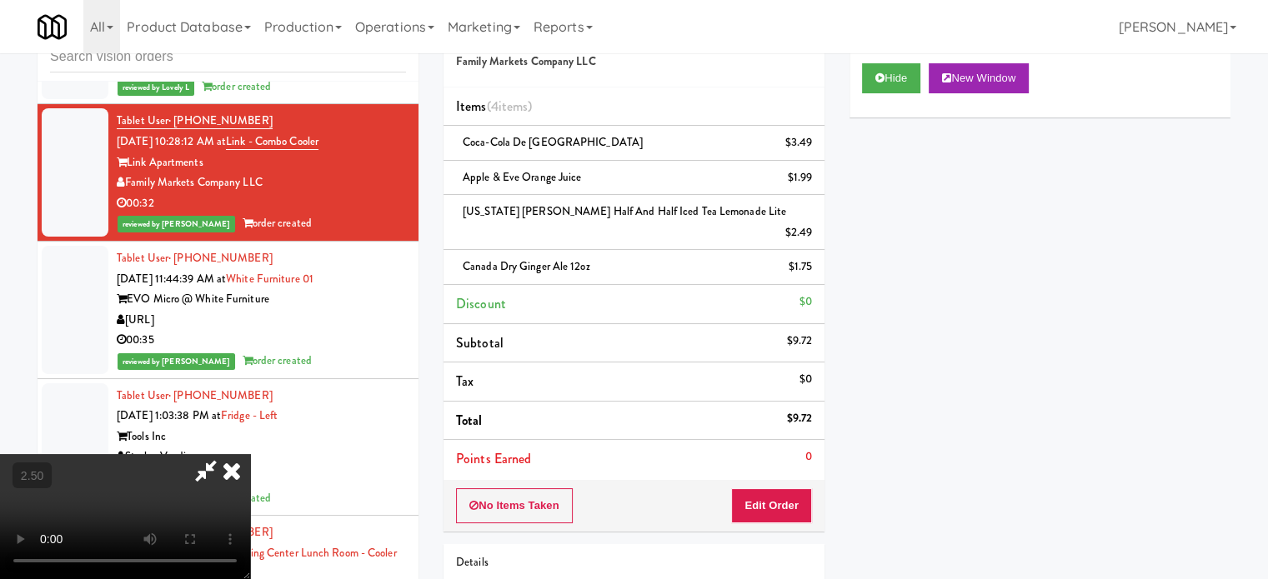
click at [250, 454] on icon at bounding box center [231, 470] width 37 height 33
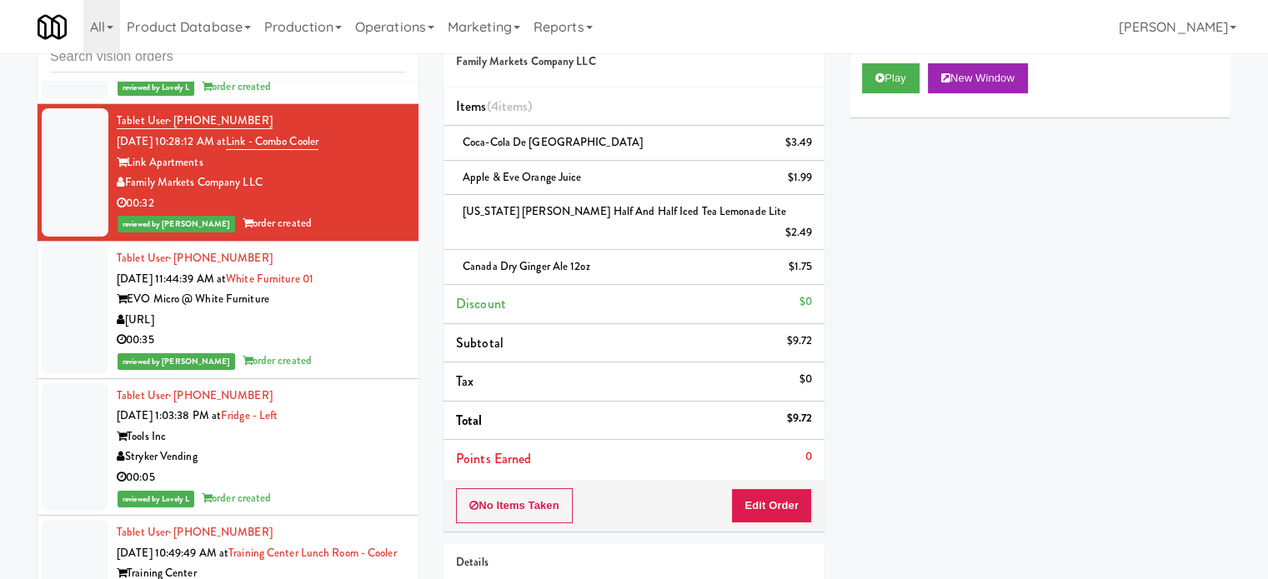
click at [351, 351] on div "reviewed by [PERSON_NAME] L order created" at bounding box center [261, 361] width 289 height 21
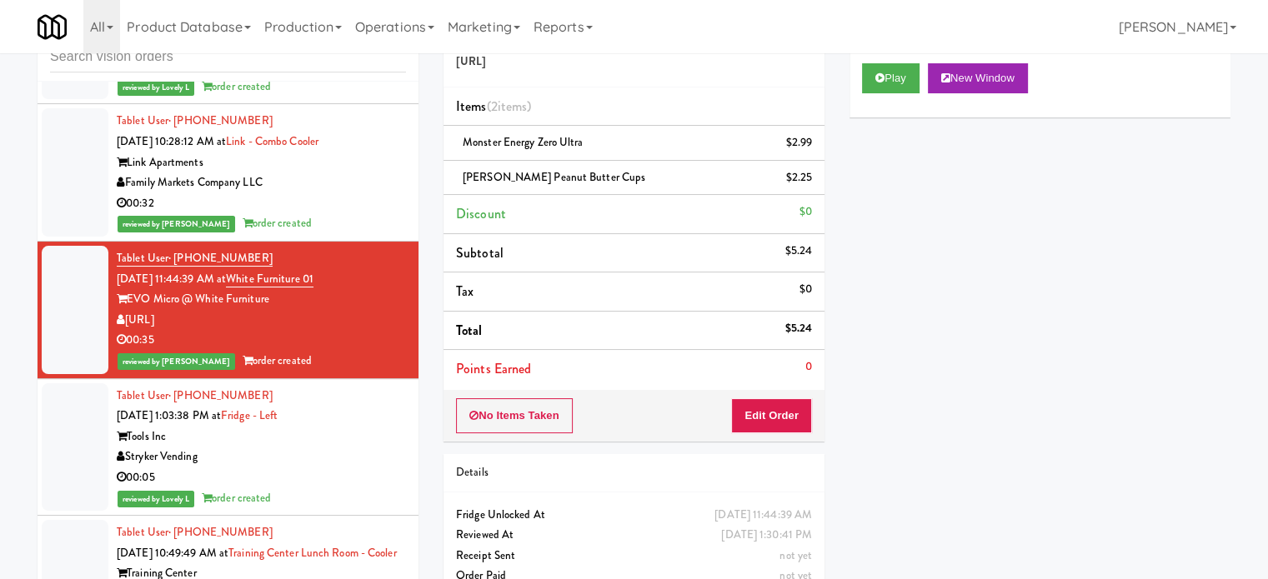
click at [370, 409] on div "Tablet User · (414) 704-0836 [DATE] 1:03:38 PM at Fridge - Left Tools Inc Stryk…" at bounding box center [261, 447] width 289 height 123
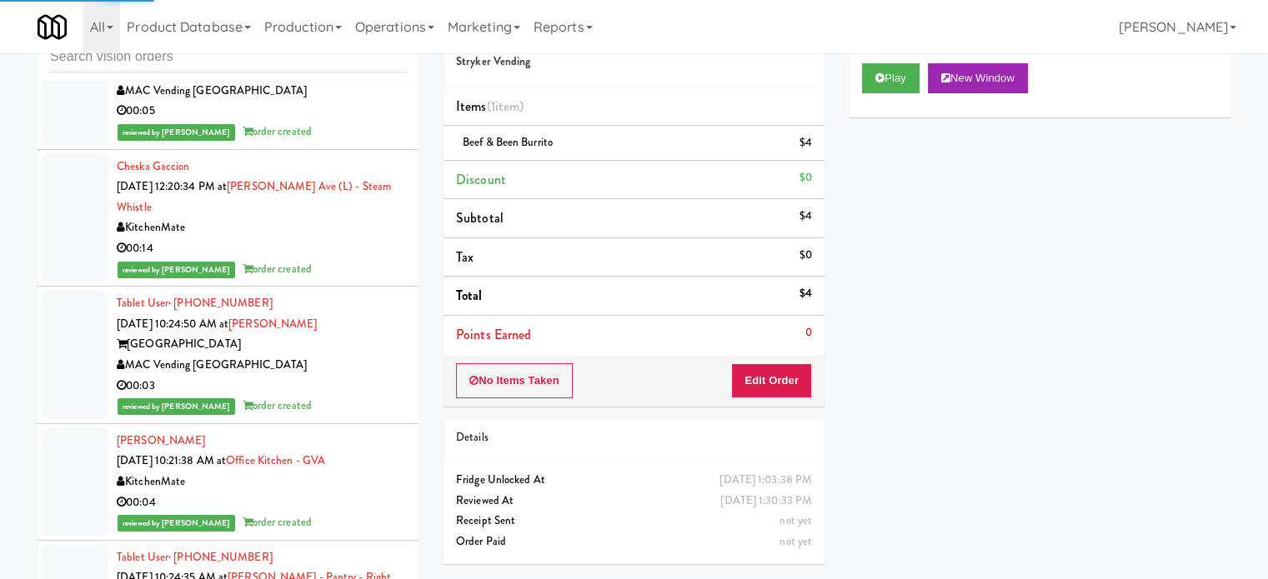
scroll to position [16134, 0]
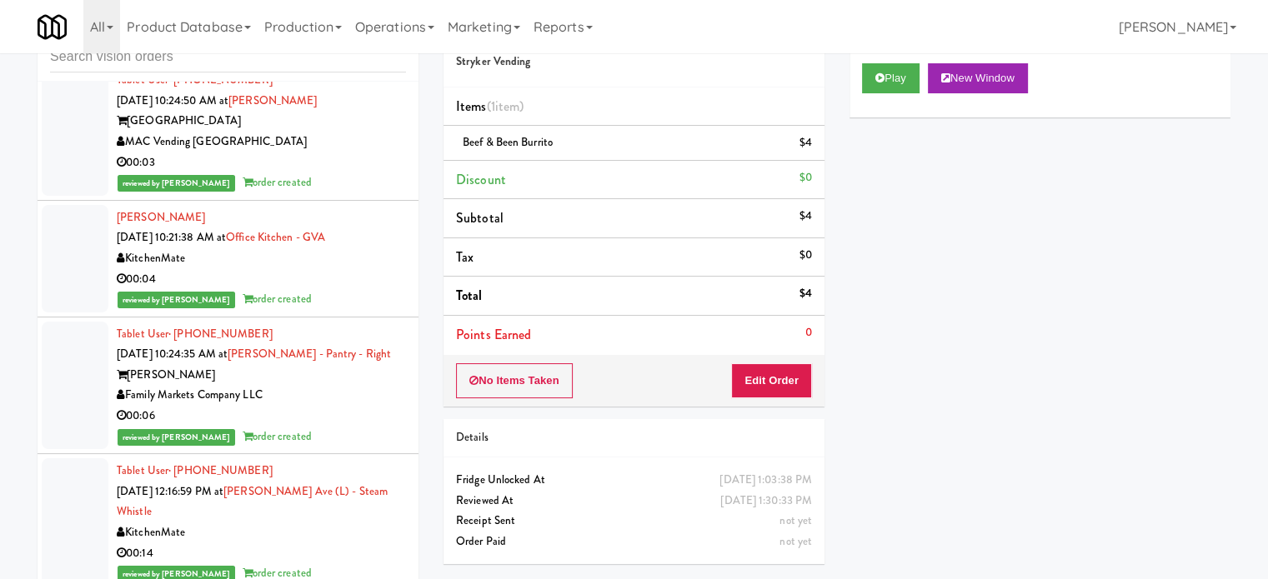
click at [370, 386] on div "[PERSON_NAME]" at bounding box center [261, 375] width 289 height 21
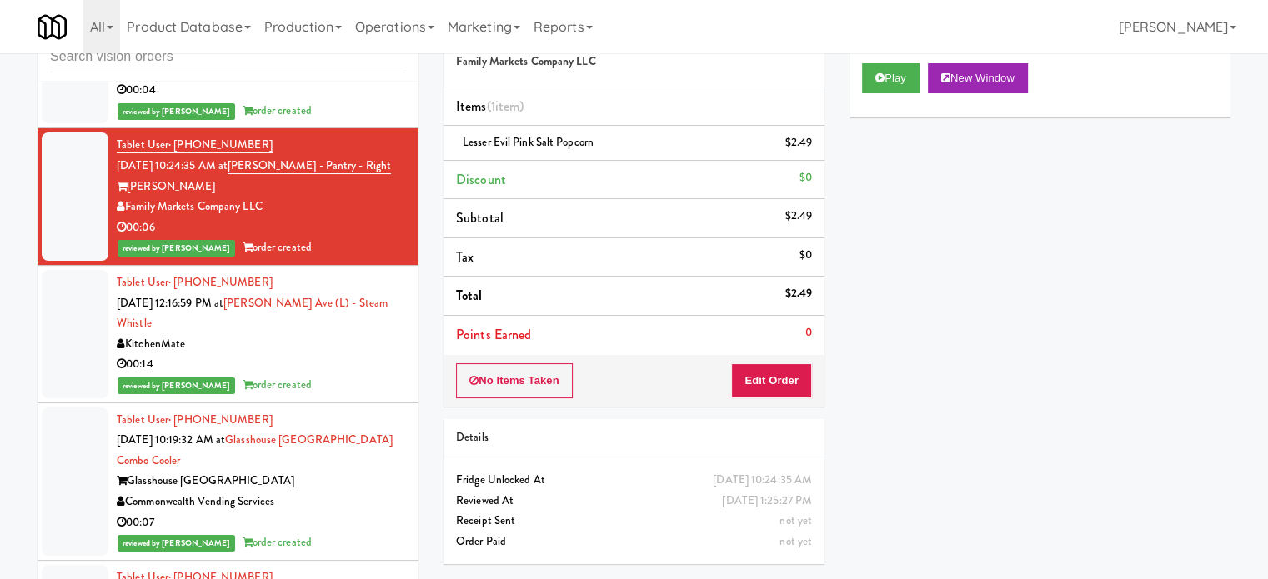
scroll to position [17542, 0]
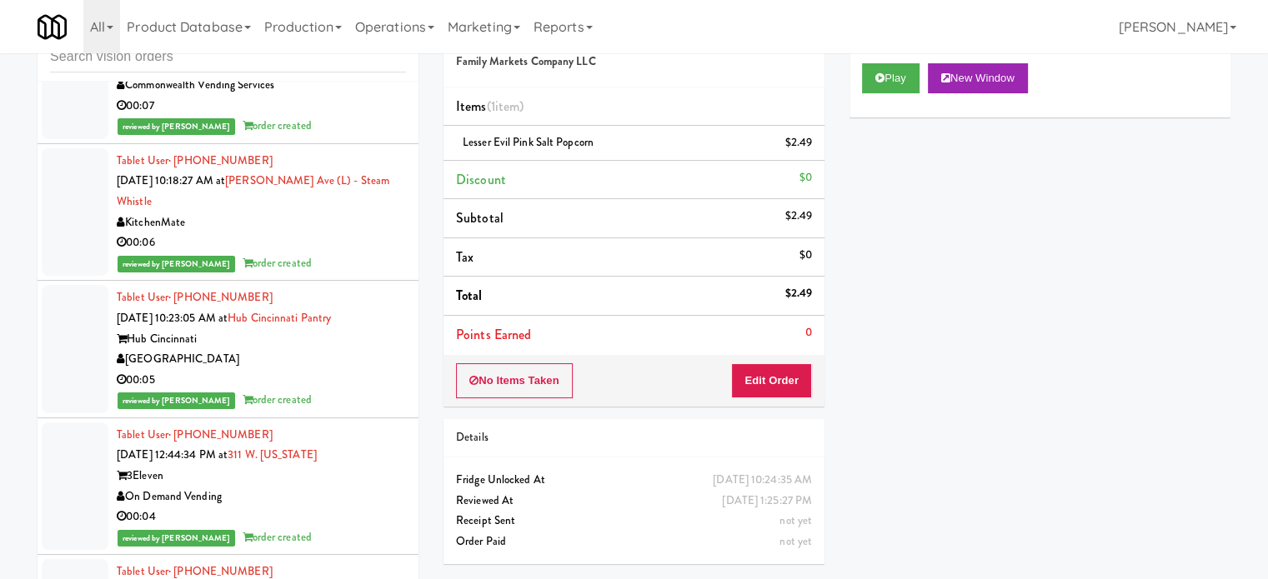
click at [353, 318] on div "Tablet User · (216) 640-3223 [DATE] 10:23:05 AM at Hub Cincinnati Pantry Hub [G…" at bounding box center [261, 349] width 289 height 123
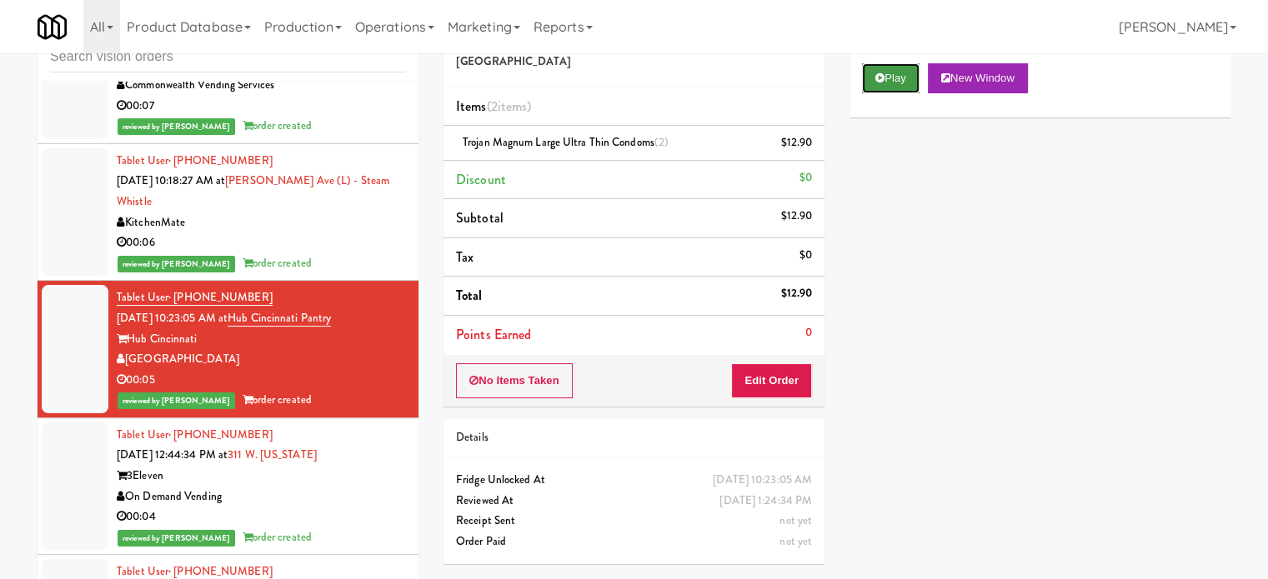
click at [889, 76] on button "Play" at bounding box center [891, 78] width 58 height 30
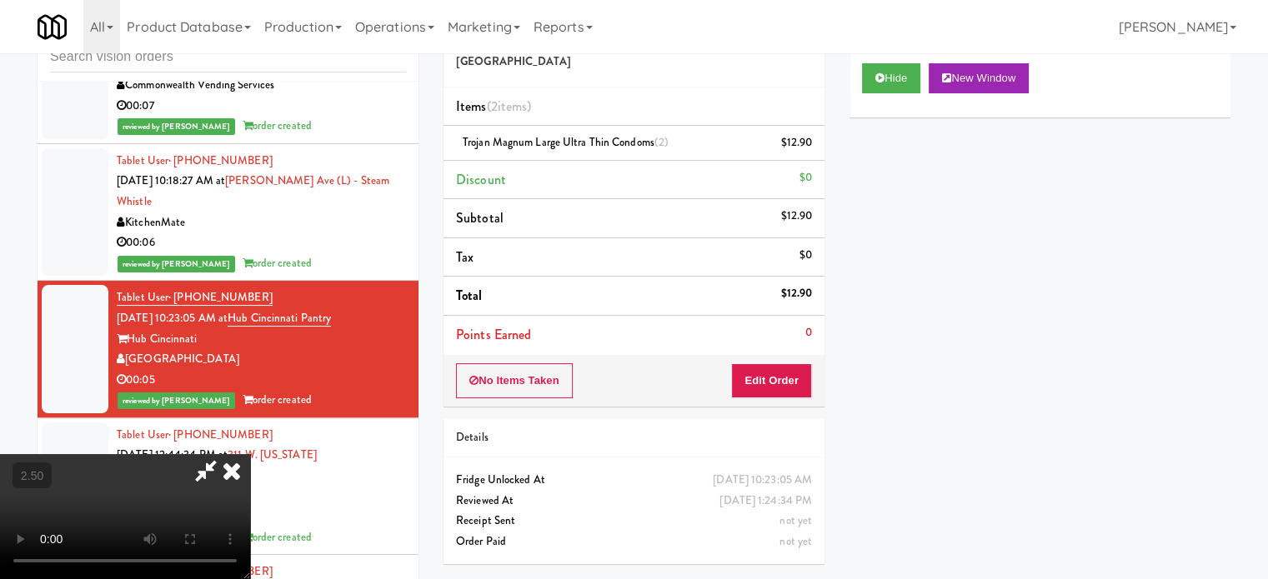
click at [250, 454] on video at bounding box center [125, 516] width 250 height 125
drag, startPoint x: 537, startPoint y: 306, endPoint x: 623, endPoint y: 313, distance: 86.2
click at [250, 454] on video at bounding box center [125, 516] width 250 height 125
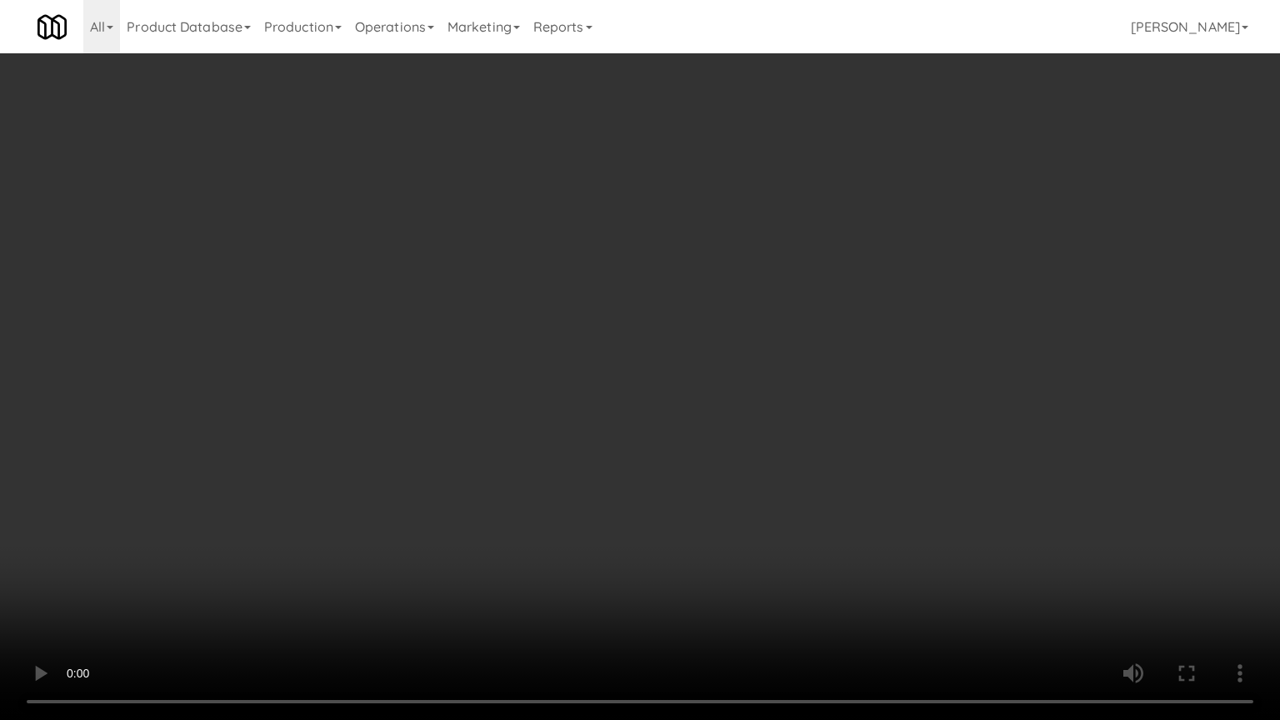
click at [620, 313] on video at bounding box center [640, 360] width 1280 height 720
click at [662, 312] on video at bounding box center [640, 360] width 1280 height 720
drag, startPoint x: 733, startPoint y: 313, endPoint x: 738, endPoint y: 305, distance: 9.3
click at [738, 307] on video at bounding box center [640, 360] width 1280 height 720
click at [720, 303] on video at bounding box center [640, 360] width 1280 height 720
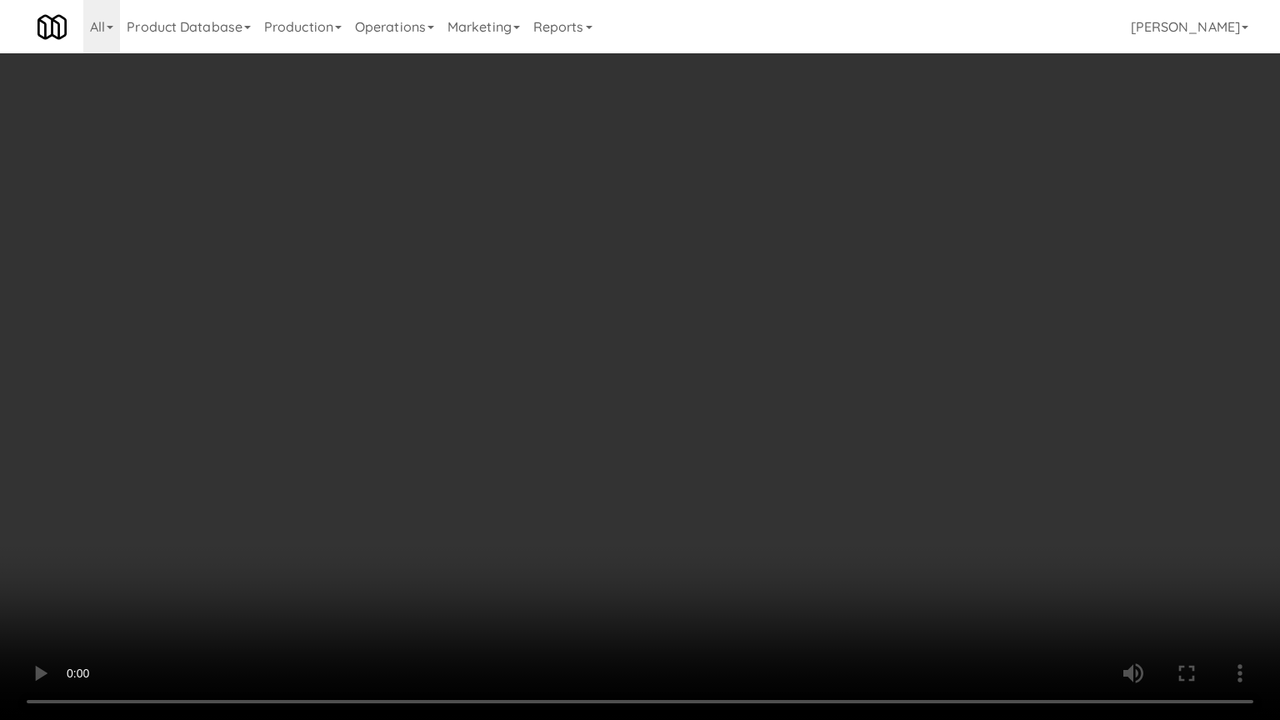
click at [810, 313] on video at bounding box center [640, 360] width 1280 height 720
click at [794, 312] on video at bounding box center [640, 360] width 1280 height 720
click at [814, 318] on video at bounding box center [640, 360] width 1280 height 720
click at [843, 322] on video at bounding box center [640, 360] width 1280 height 720
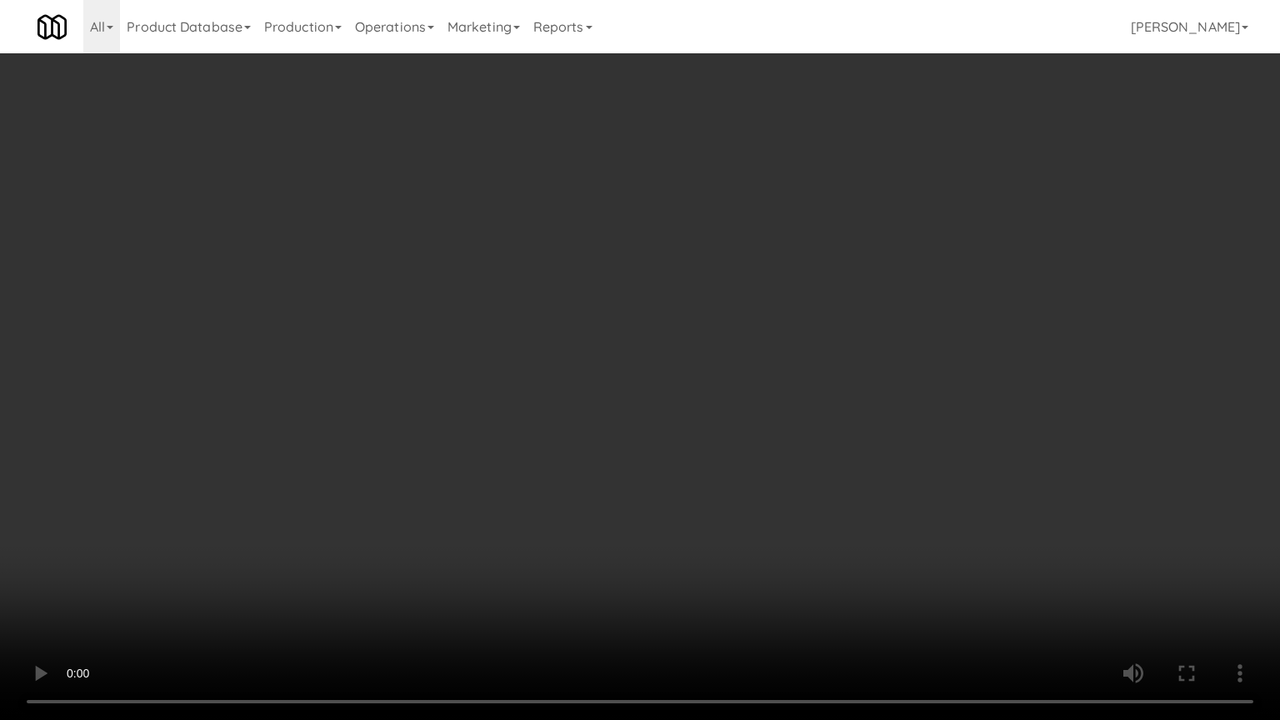
click at [845, 310] on video at bounding box center [640, 360] width 1280 height 720
click at [493, 578] on video at bounding box center [640, 360] width 1280 height 720
click at [539, 477] on video at bounding box center [640, 360] width 1280 height 720
click at [621, 423] on video at bounding box center [640, 360] width 1280 height 720
click at [640, 427] on video at bounding box center [640, 360] width 1280 height 720
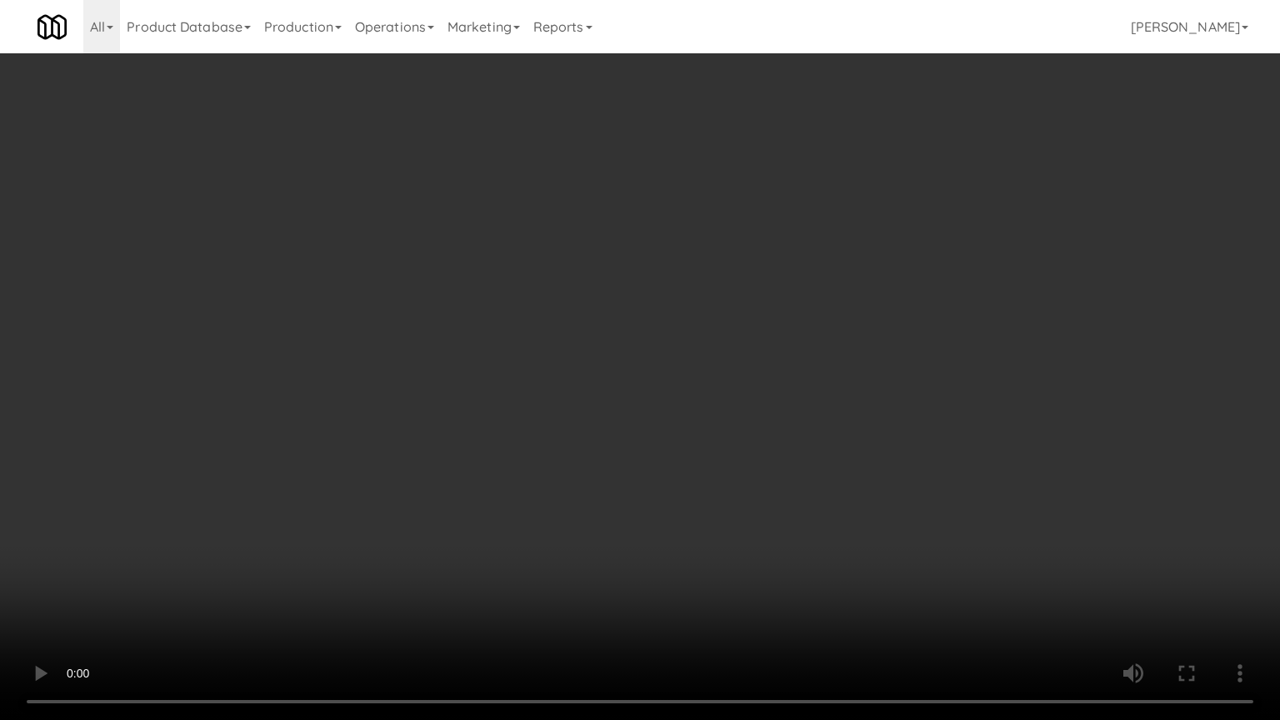
click at [707, 450] on video at bounding box center [640, 360] width 1280 height 720
click at [633, 454] on video at bounding box center [640, 360] width 1280 height 720
click at [657, 460] on video at bounding box center [640, 360] width 1280 height 720
click at [657, 457] on video at bounding box center [640, 360] width 1280 height 720
click at [673, 457] on video at bounding box center [640, 360] width 1280 height 720
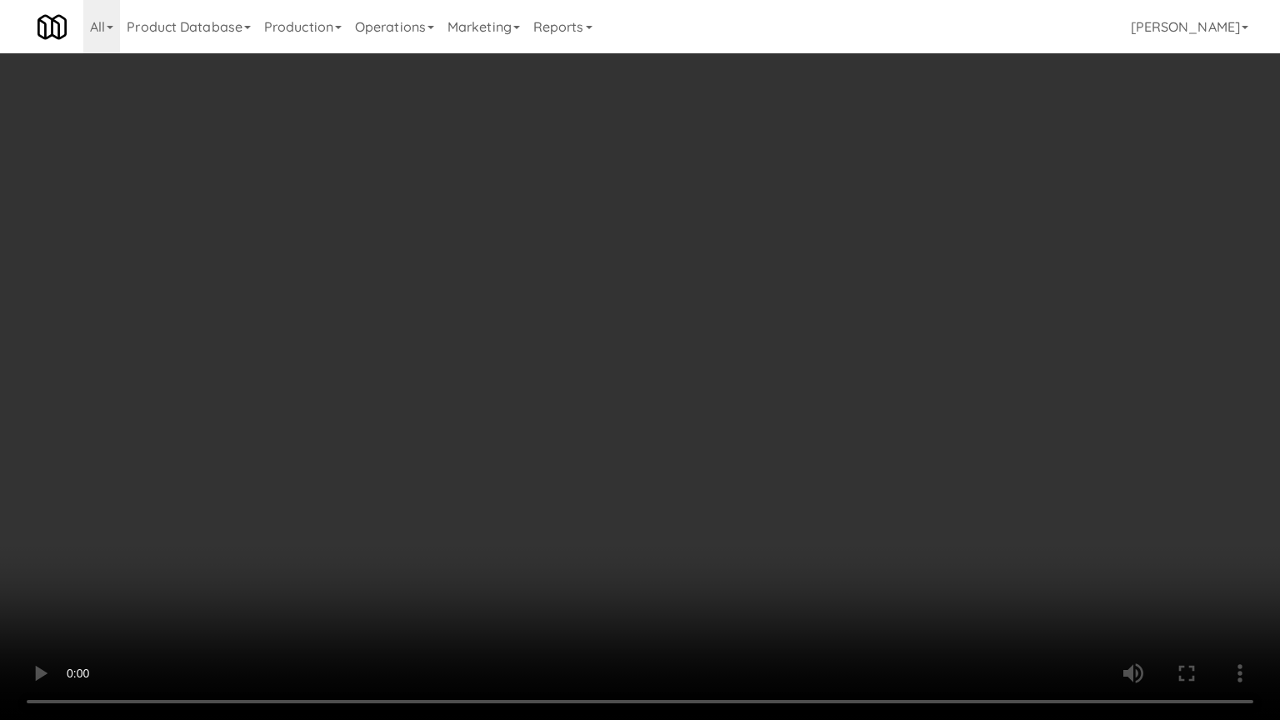
click at [673, 457] on video at bounding box center [640, 360] width 1280 height 720
click at [714, 460] on video at bounding box center [640, 360] width 1280 height 720
click at [668, 473] on video at bounding box center [640, 360] width 1280 height 720
click at [714, 473] on video at bounding box center [640, 360] width 1280 height 720
drag, startPoint x: 283, startPoint y: 561, endPoint x: 296, endPoint y: 557, distance: 14.0
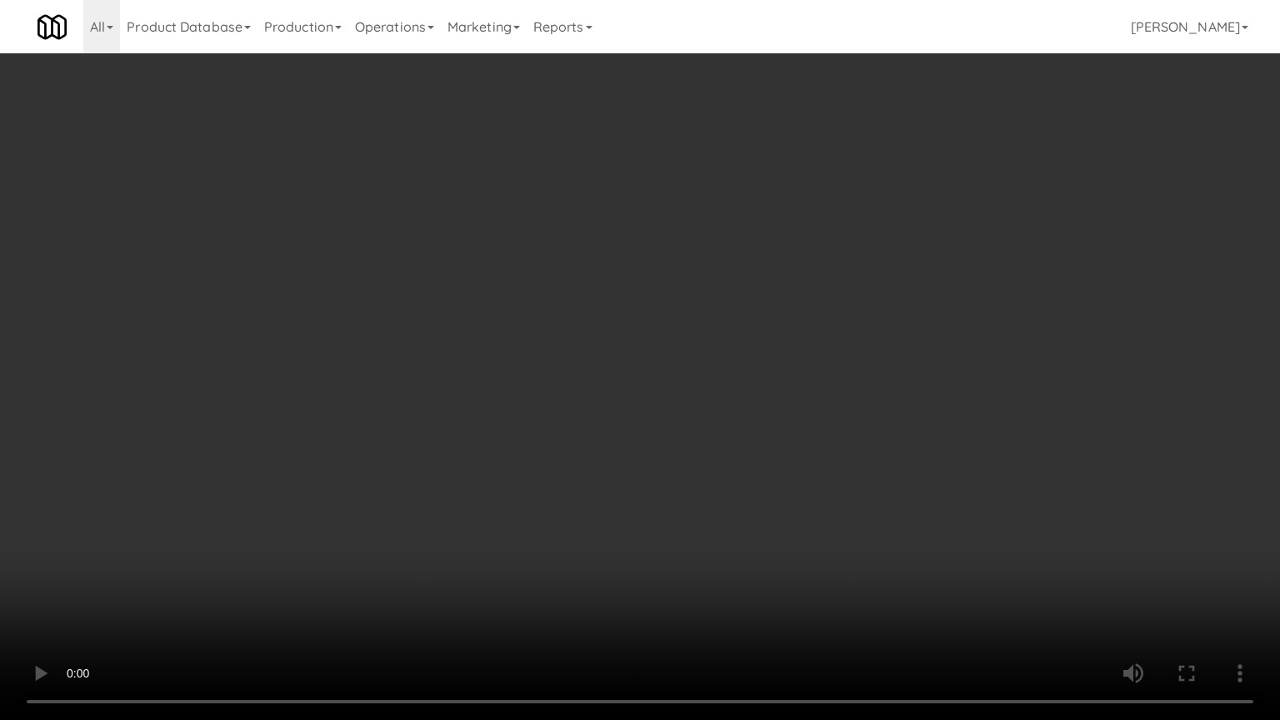
click at [285, 563] on video at bounding box center [640, 360] width 1280 height 720
click at [542, 487] on video at bounding box center [640, 360] width 1280 height 720
drag, startPoint x: 396, startPoint y: 546, endPoint x: 424, endPoint y: 522, distance: 37.2
click at [400, 543] on video at bounding box center [640, 360] width 1280 height 720
click at [614, 489] on video at bounding box center [640, 360] width 1280 height 720
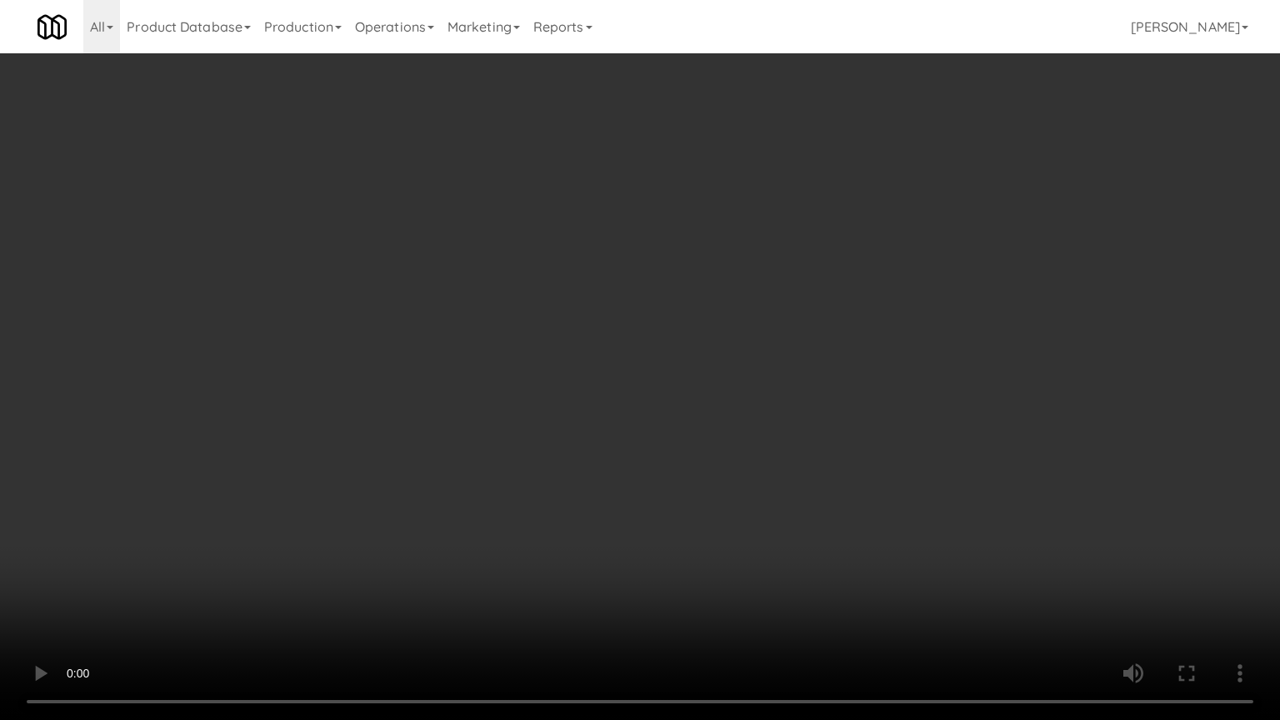
click at [644, 487] on video at bounding box center [640, 360] width 1280 height 720
click at [661, 488] on video at bounding box center [640, 360] width 1280 height 720
click at [650, 493] on video at bounding box center [640, 360] width 1280 height 720
click at [658, 493] on video at bounding box center [640, 360] width 1280 height 720
click at [657, 493] on video at bounding box center [640, 360] width 1280 height 720
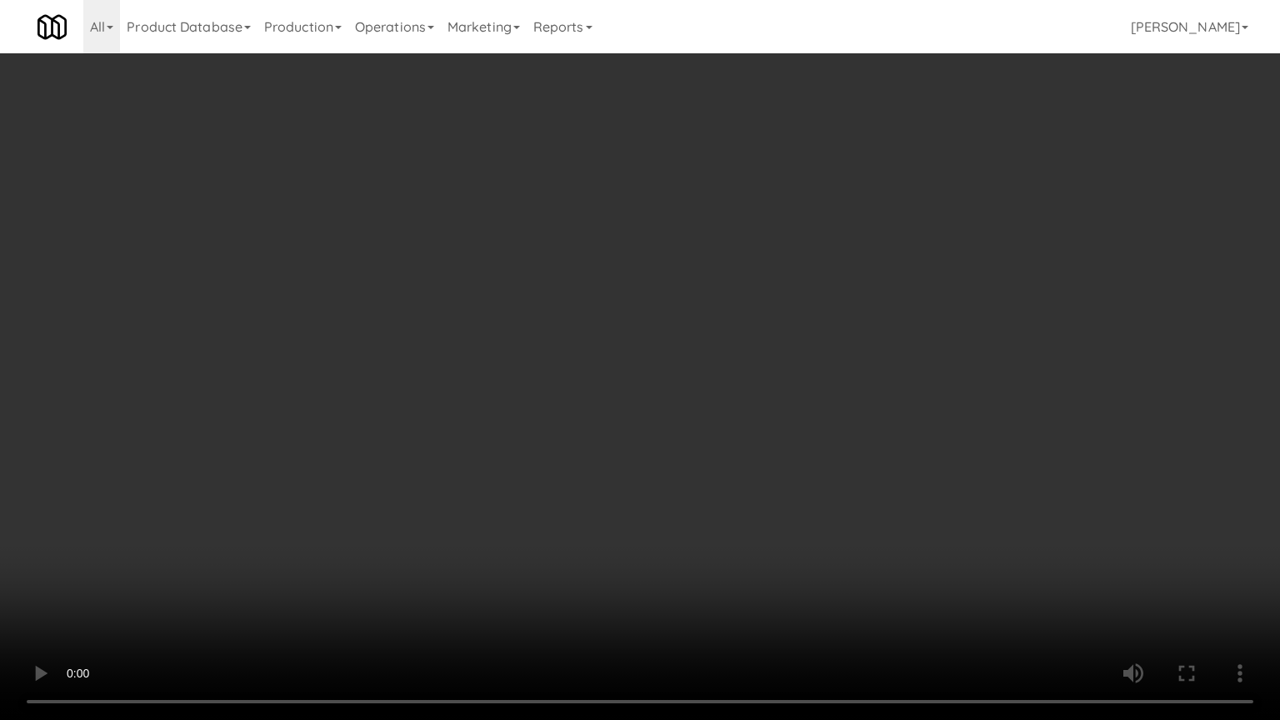
click at [668, 493] on video at bounding box center [640, 360] width 1280 height 720
click at [668, 498] on video at bounding box center [640, 360] width 1280 height 720
click at [682, 497] on video at bounding box center [640, 360] width 1280 height 720
click at [701, 495] on video at bounding box center [640, 360] width 1280 height 720
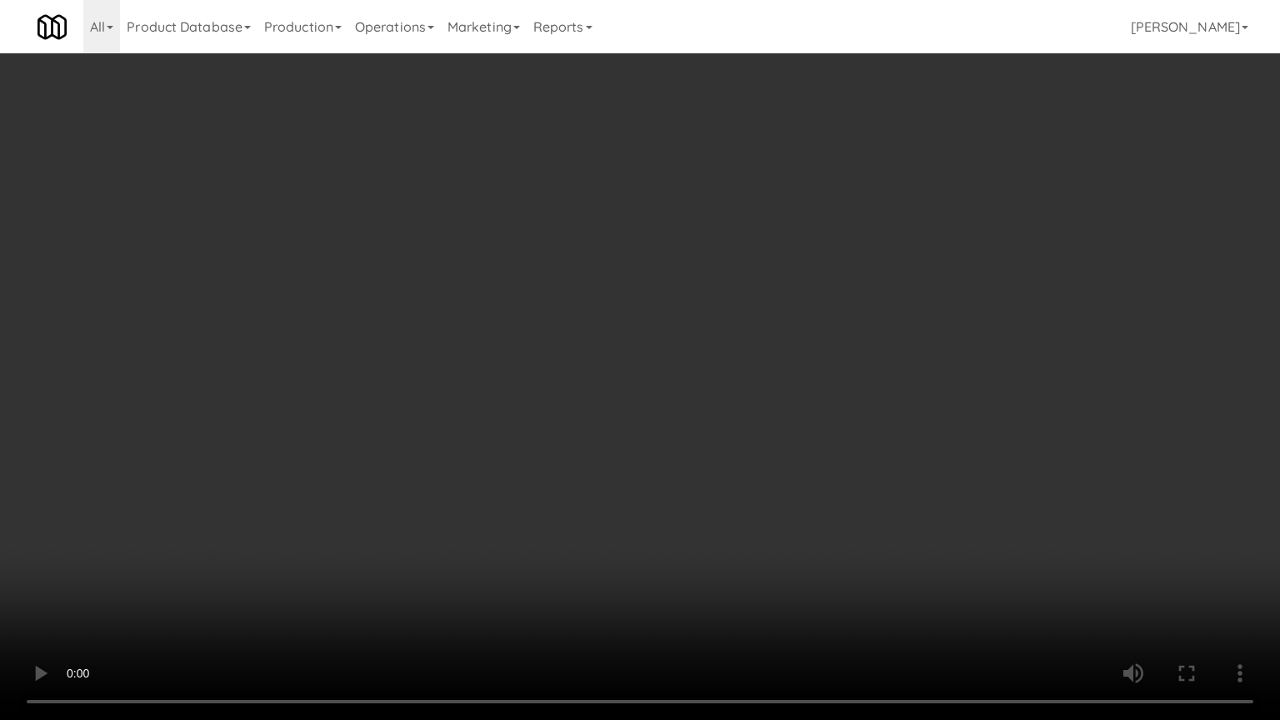
click at [699, 493] on video at bounding box center [640, 360] width 1280 height 720
drag, startPoint x: 707, startPoint y: 462, endPoint x: 708, endPoint y: 450, distance: 11.7
click at [708, 453] on video at bounding box center [640, 360] width 1280 height 720
drag, startPoint x: 710, startPoint y: 427, endPoint x: 714, endPoint y: 411, distance: 16.4
click at [714, 411] on video at bounding box center [640, 360] width 1280 height 720
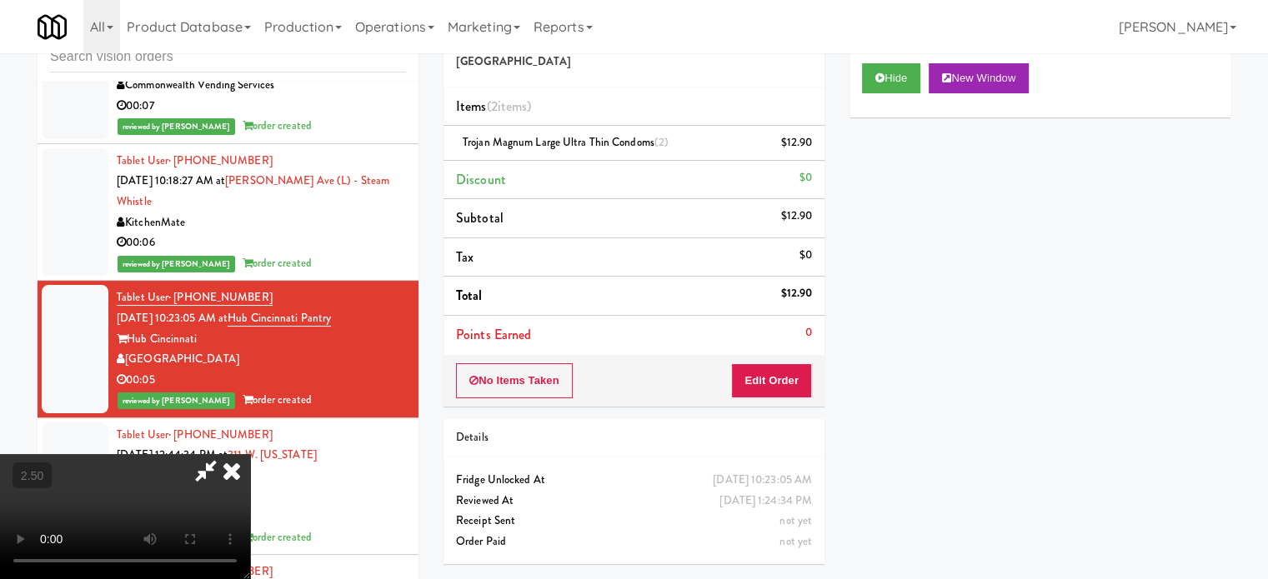
click at [250, 454] on icon at bounding box center [231, 470] width 37 height 33
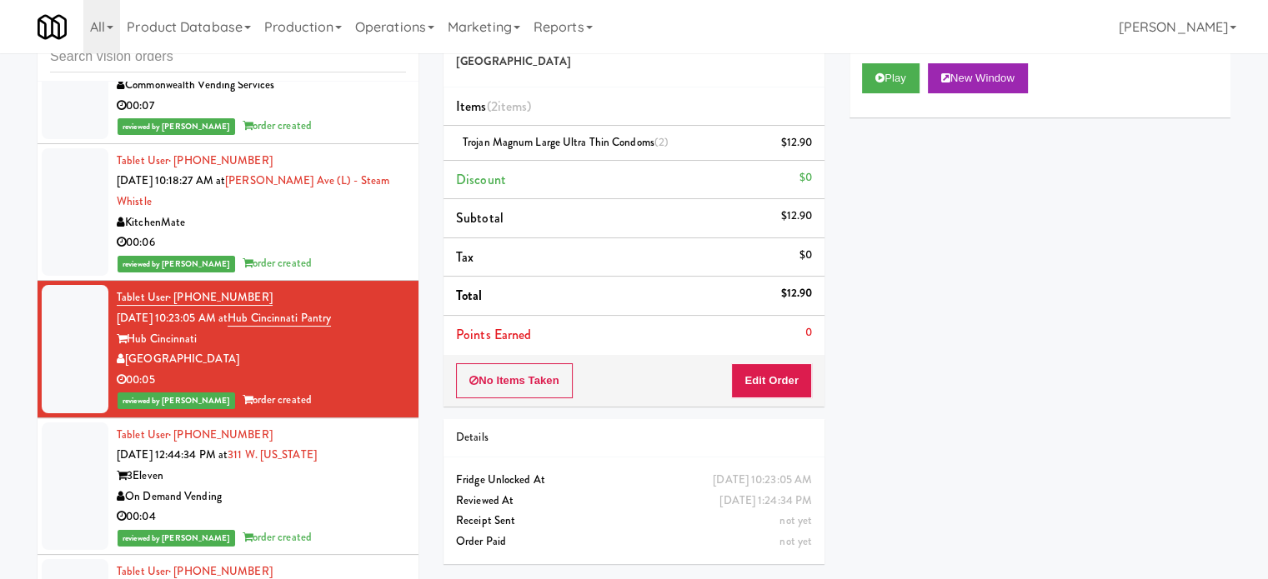
drag, startPoint x: 358, startPoint y: 450, endPoint x: 356, endPoint y: 435, distance: 15.1
click at [358, 507] on div "00:04" at bounding box center [261, 517] width 289 height 21
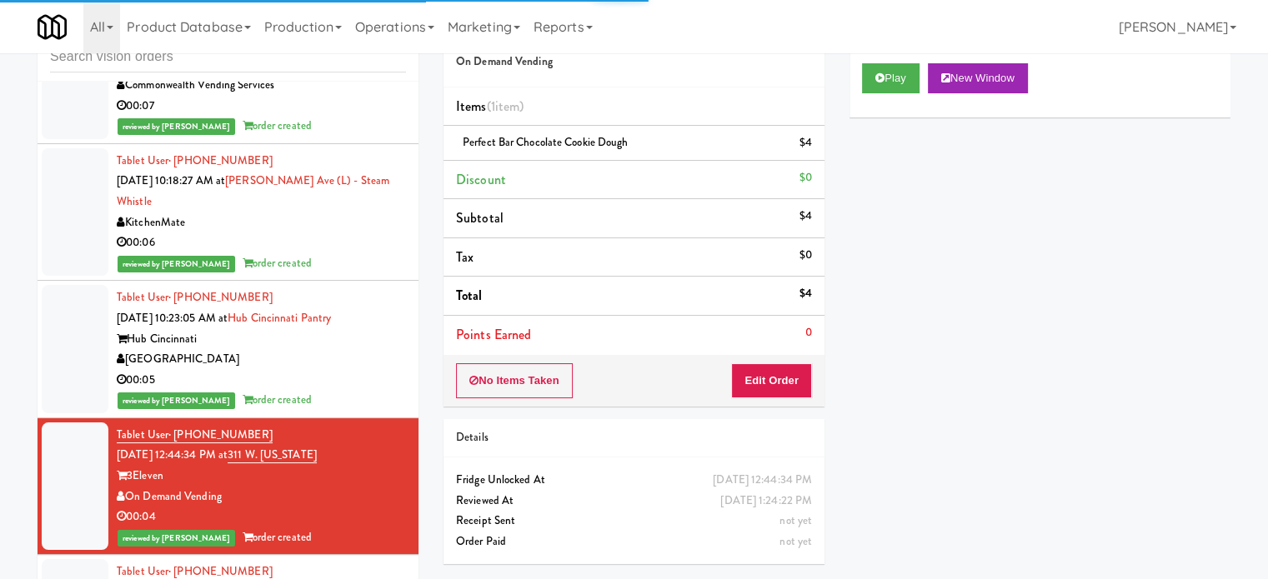
scroll to position [17959, 0]
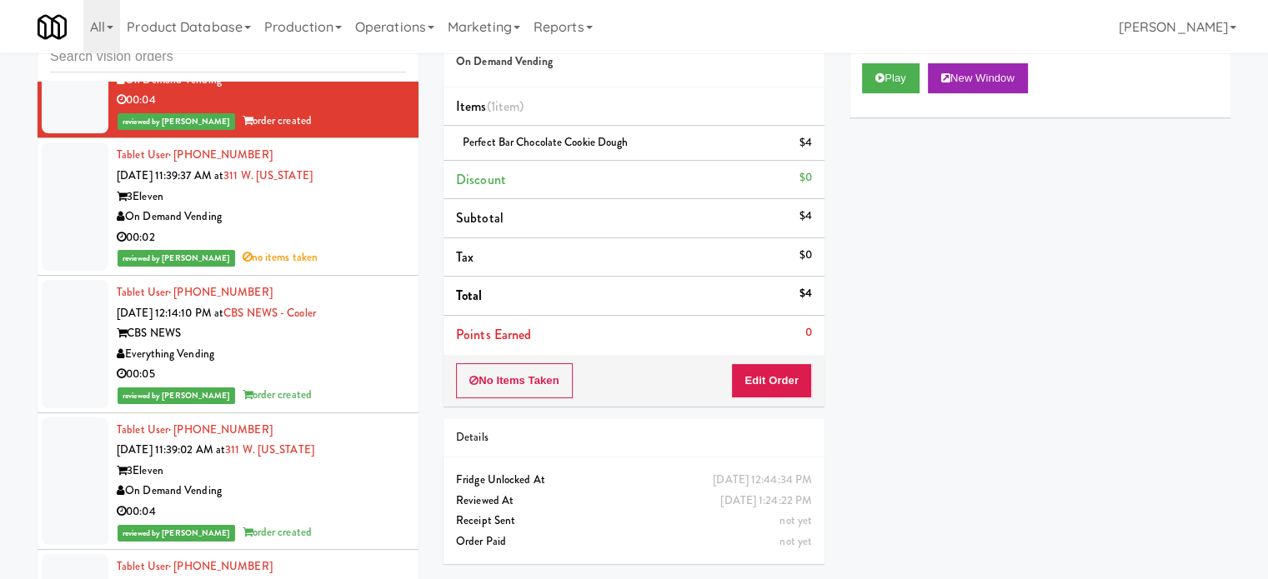
click at [366, 364] on div "00:05" at bounding box center [261, 374] width 289 height 21
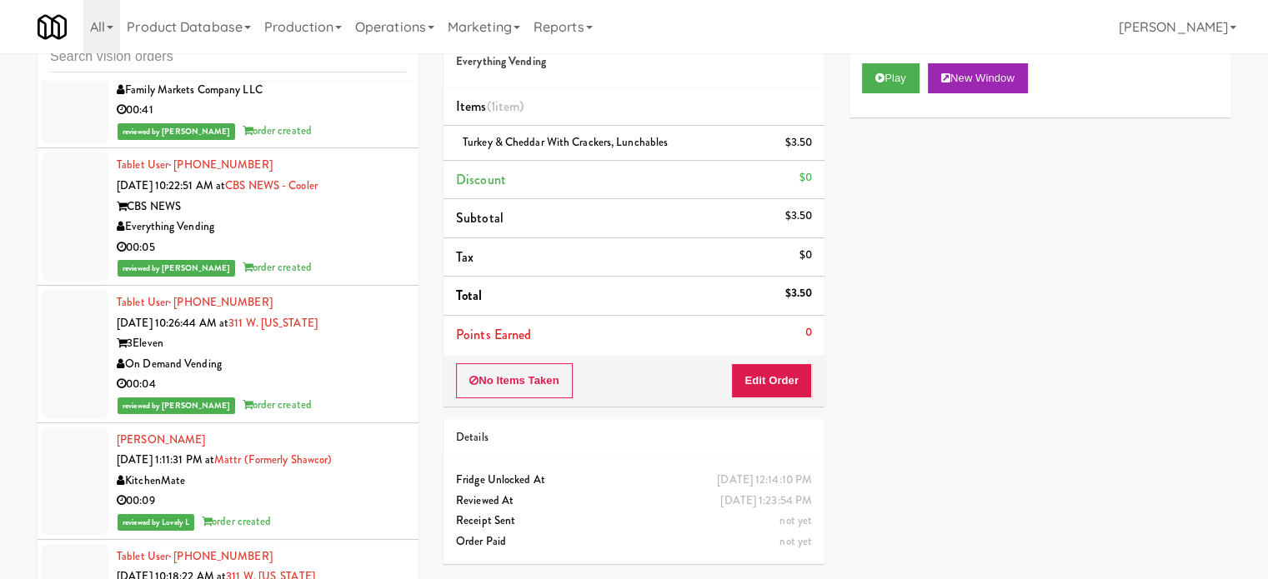
scroll to position [19209, 0]
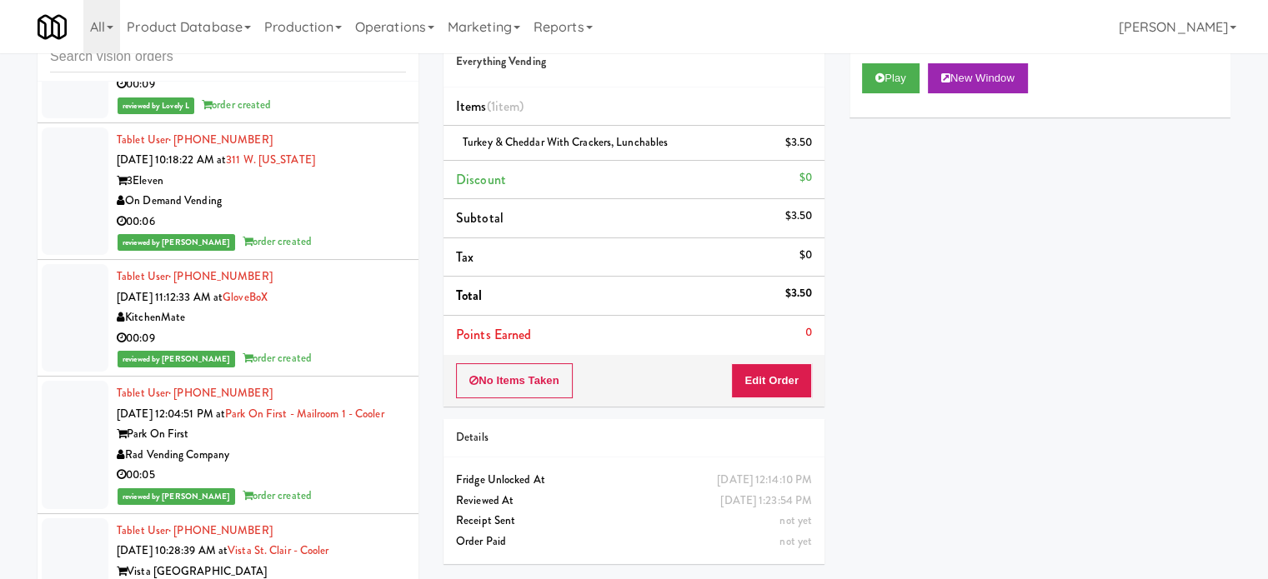
click at [326, 445] on div "Rad Vending Company" at bounding box center [261, 455] width 289 height 21
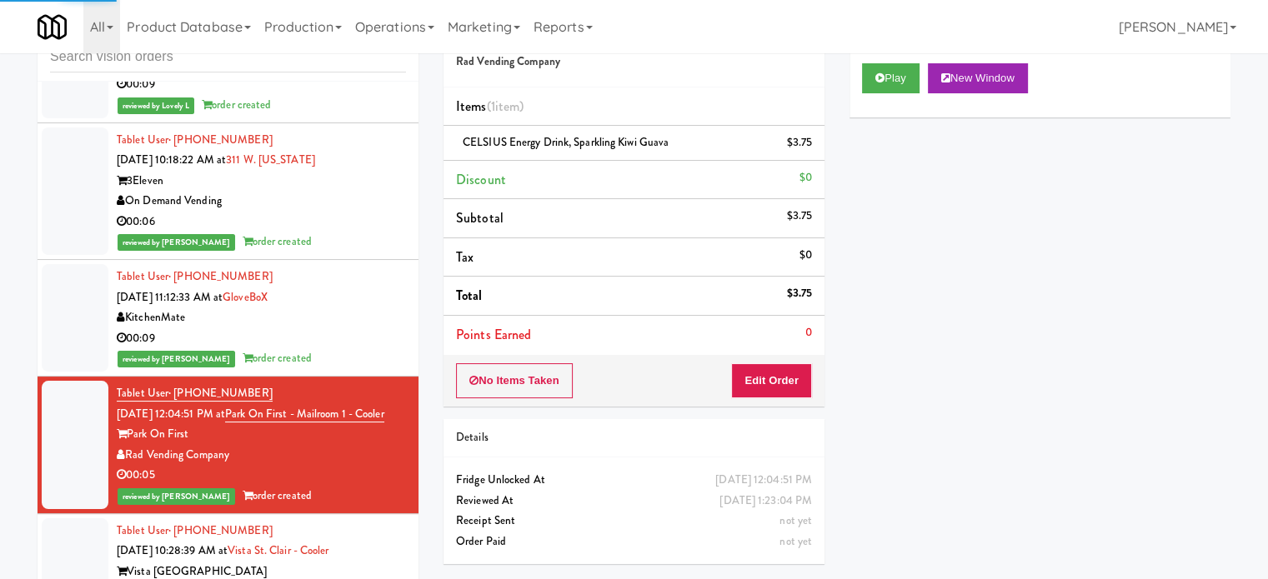
scroll to position [19626, 0]
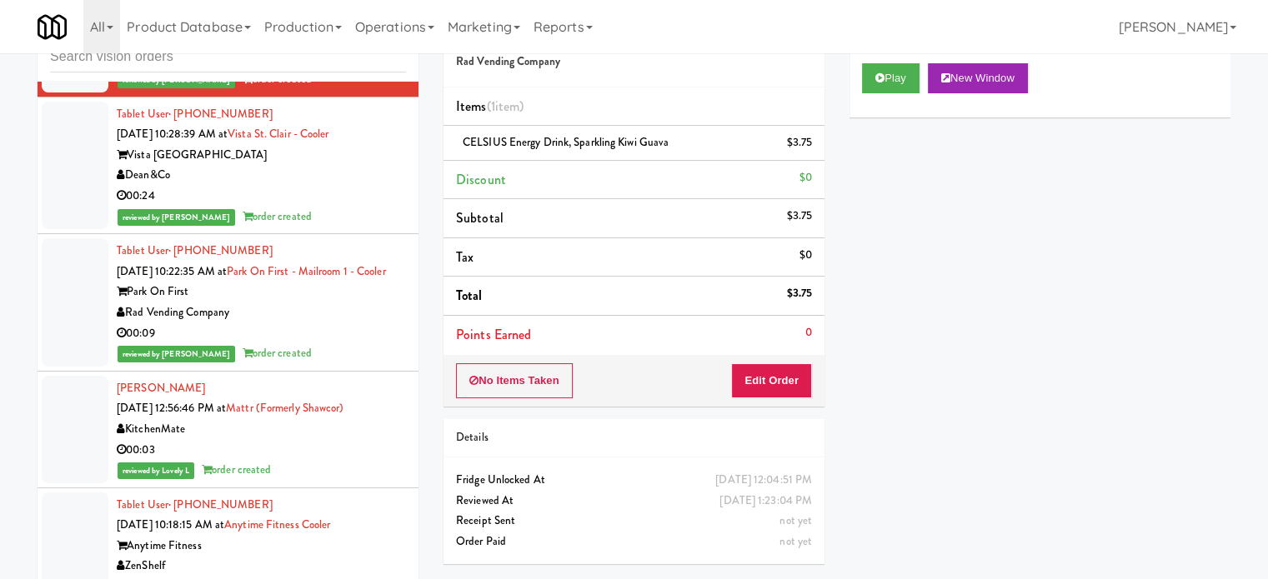
click at [337, 343] on div "reviewed by [PERSON_NAME] order created" at bounding box center [261, 353] width 289 height 21
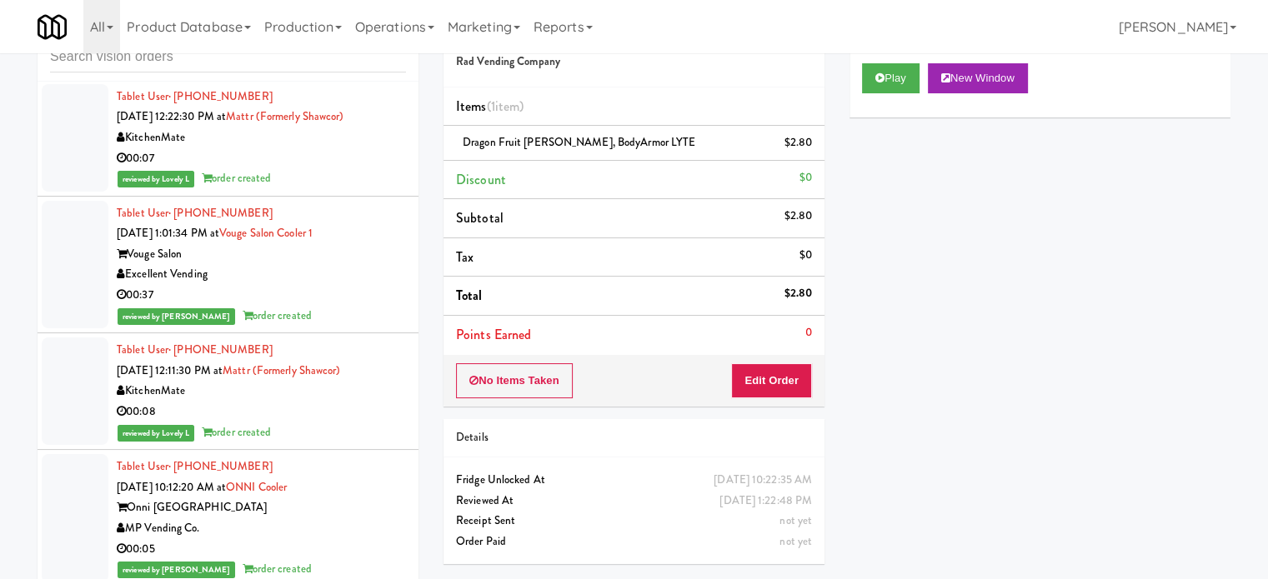
scroll to position [22543, 0]
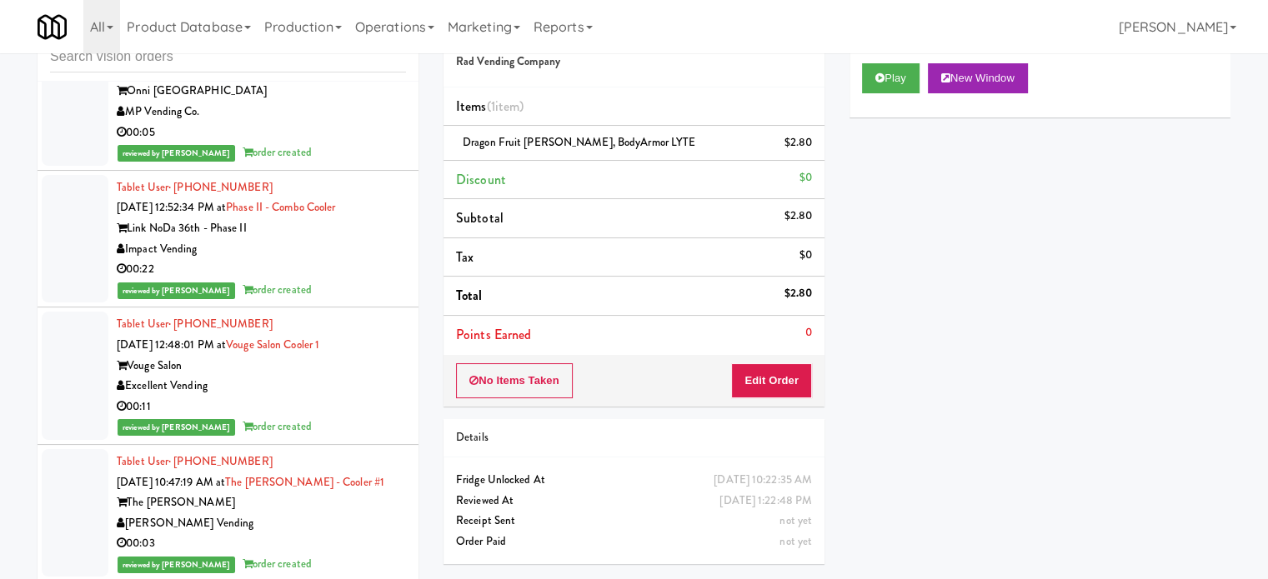
click at [377, 280] on div "reviewed by [PERSON_NAME] order created" at bounding box center [261, 290] width 289 height 21
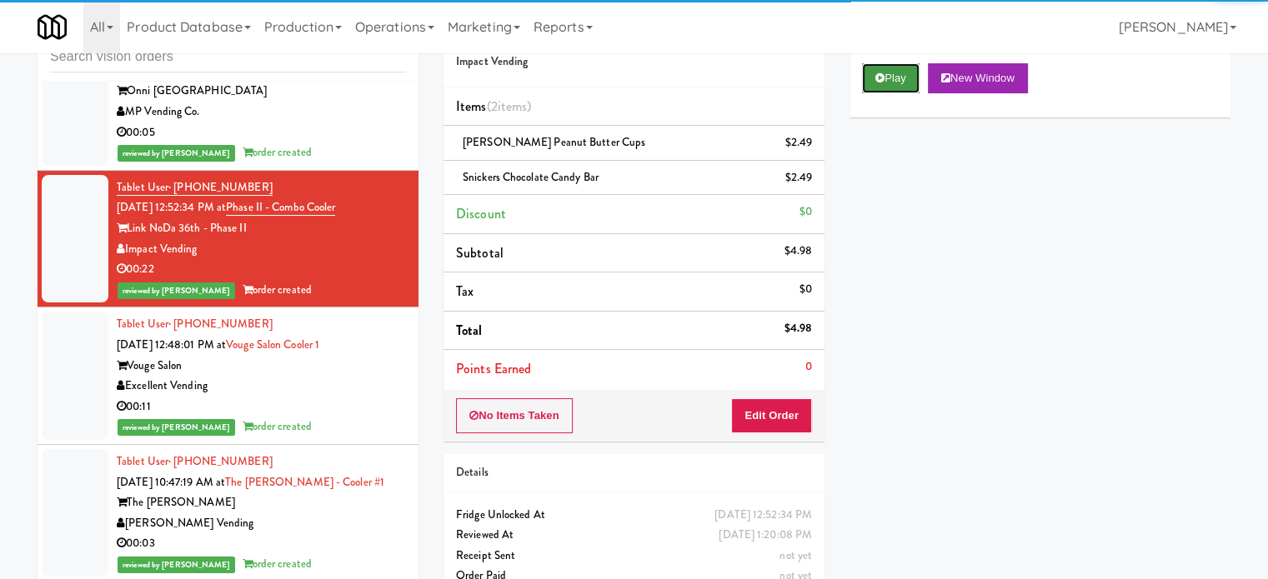
click at [907, 73] on button "Play" at bounding box center [891, 78] width 58 height 30
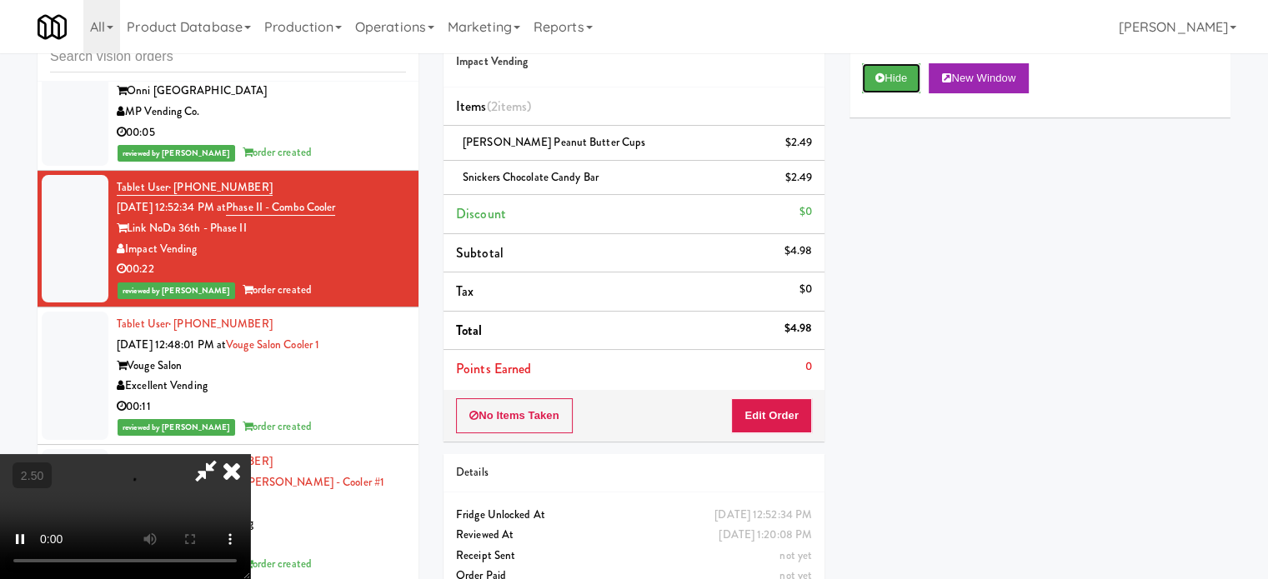
scroll to position [1, 0]
click at [250, 454] on video at bounding box center [125, 516] width 250 height 125
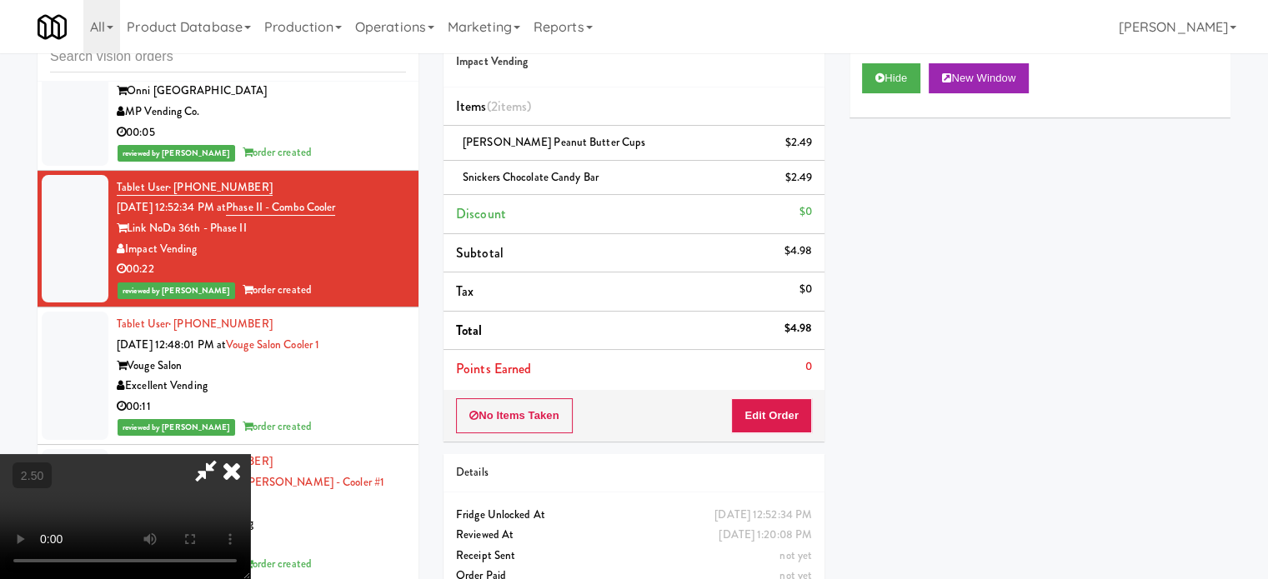
click at [250, 454] on video at bounding box center [125, 516] width 250 height 125
drag, startPoint x: 387, startPoint y: 356, endPoint x: 623, endPoint y: 289, distance: 245.9
click at [250, 454] on video at bounding box center [125, 516] width 250 height 125
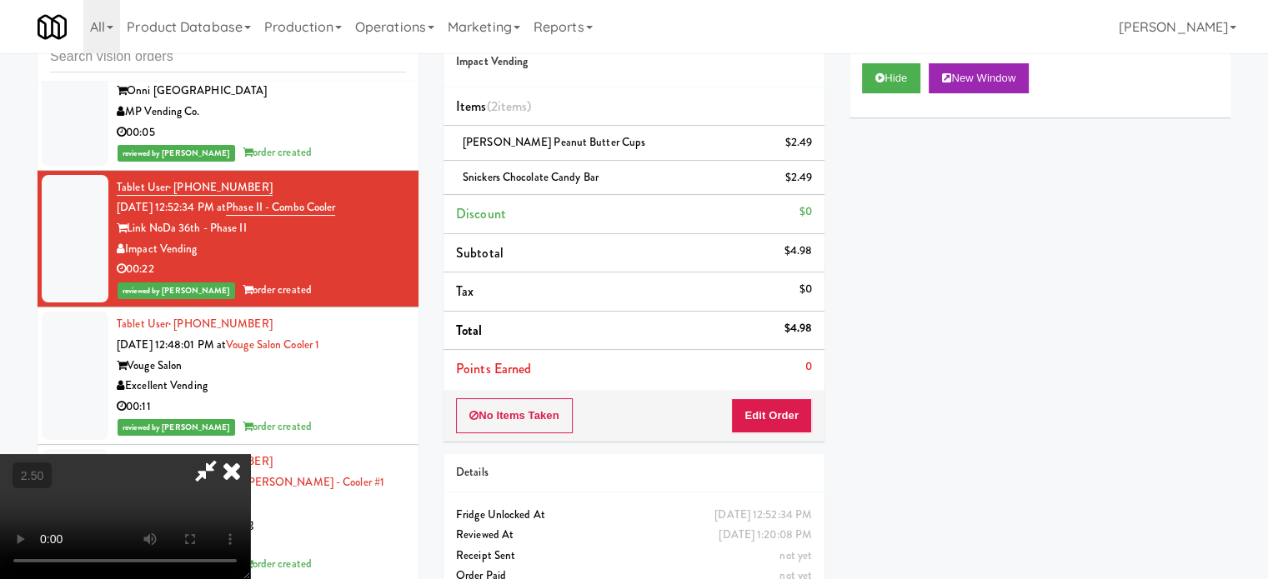
click at [250, 454] on icon at bounding box center [231, 470] width 37 height 33
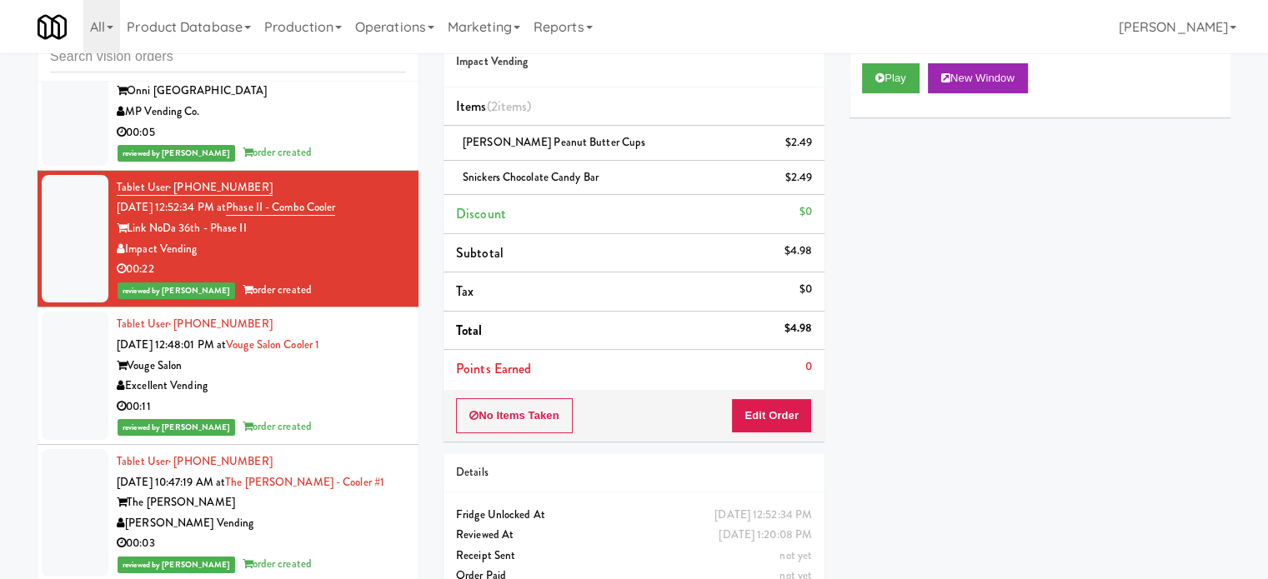
scroll to position [22960, 0]
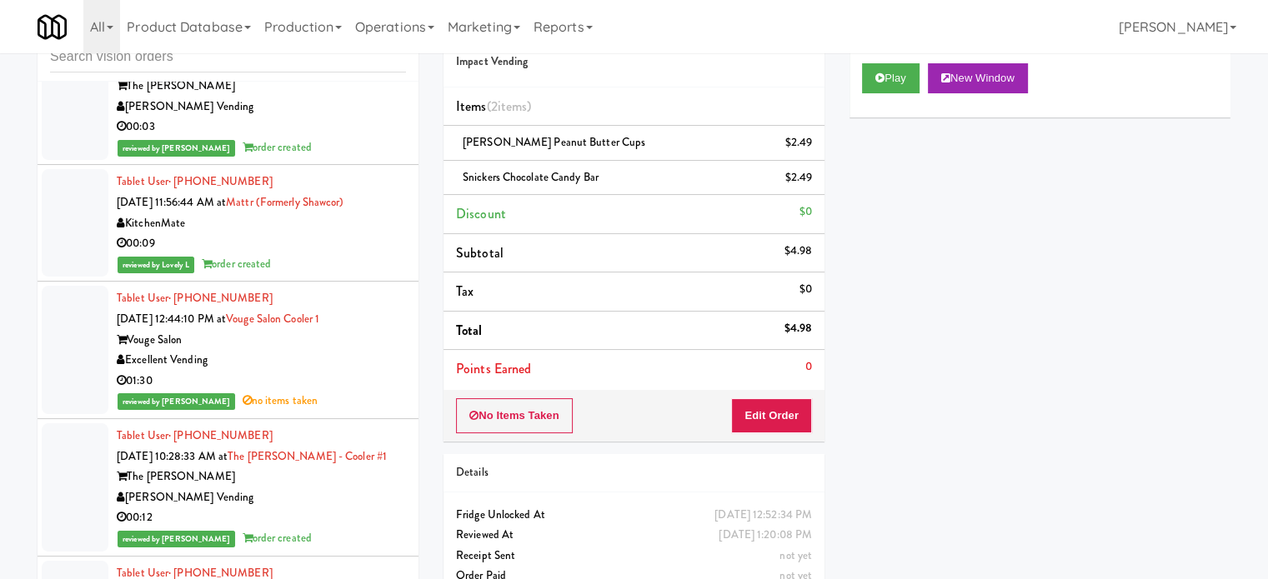
drag, startPoint x: 343, startPoint y: 353, endPoint x: 553, endPoint y: 239, distance: 238.7
click at [376, 371] on div "01:30" at bounding box center [261, 381] width 289 height 21
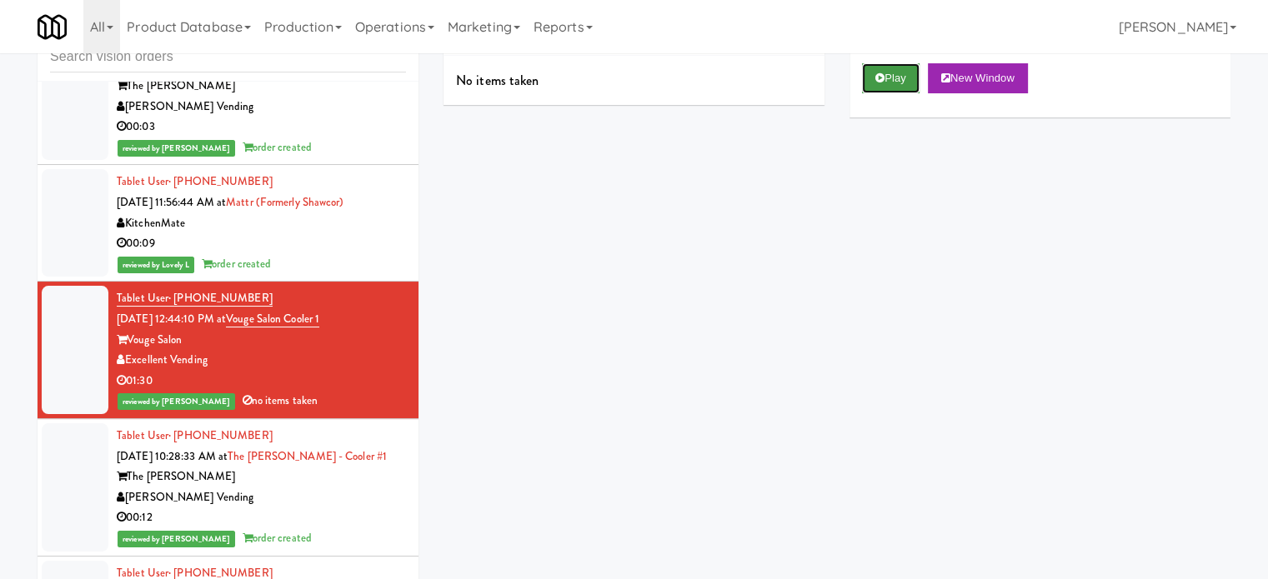
click at [887, 76] on button "Play" at bounding box center [891, 78] width 58 height 30
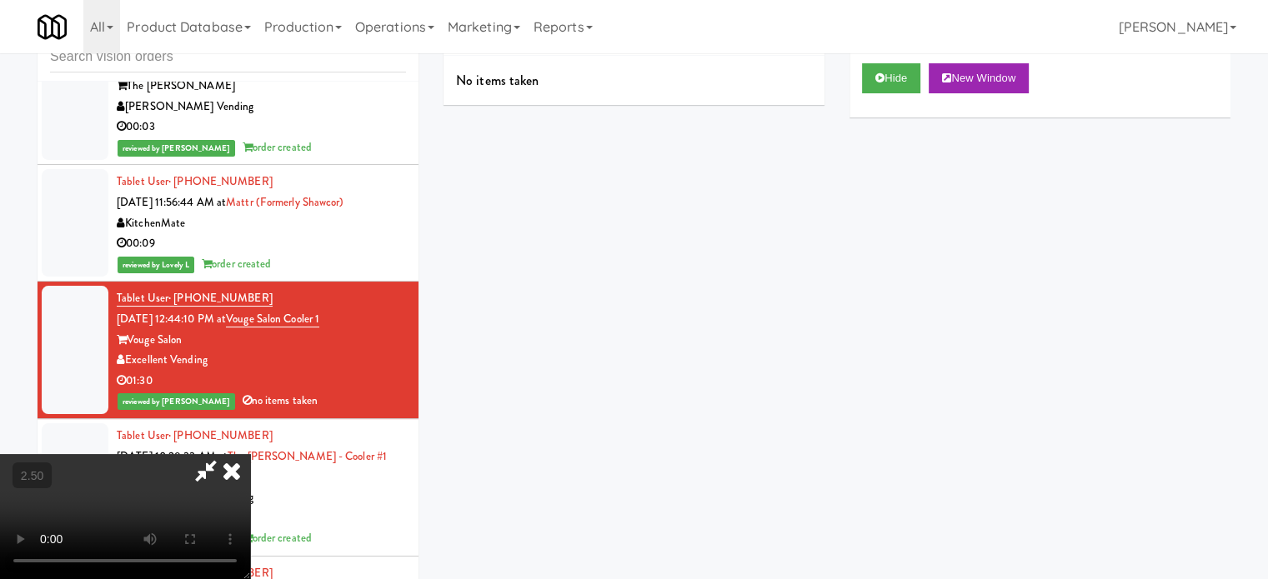
click at [250, 454] on icon at bounding box center [231, 470] width 37 height 33
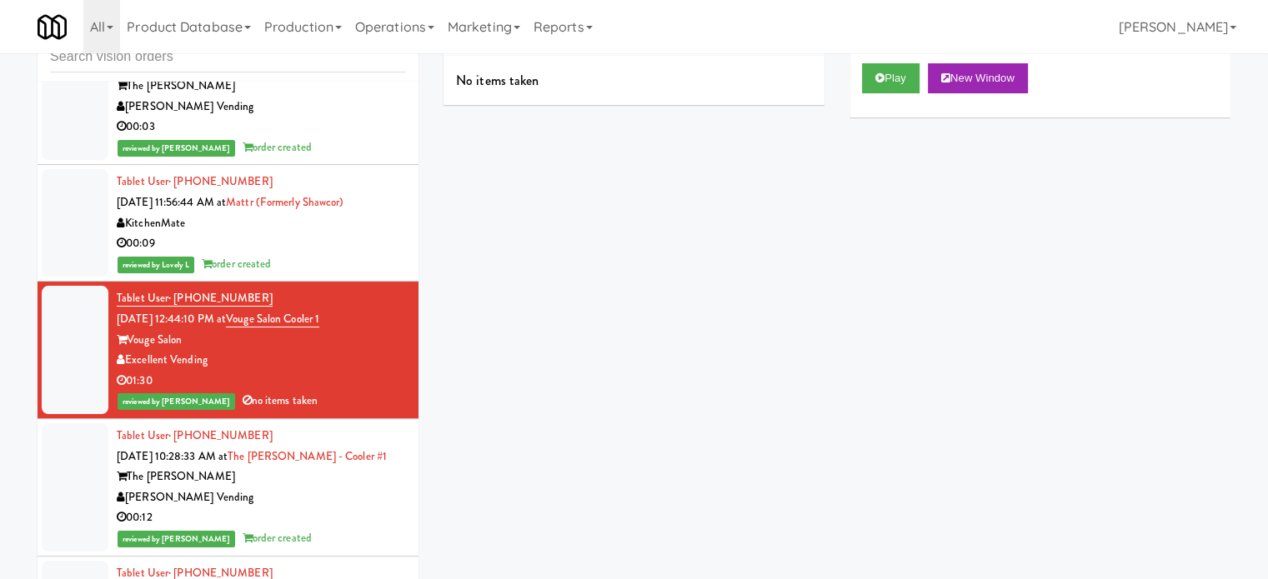
scroll to position [23377, 0]
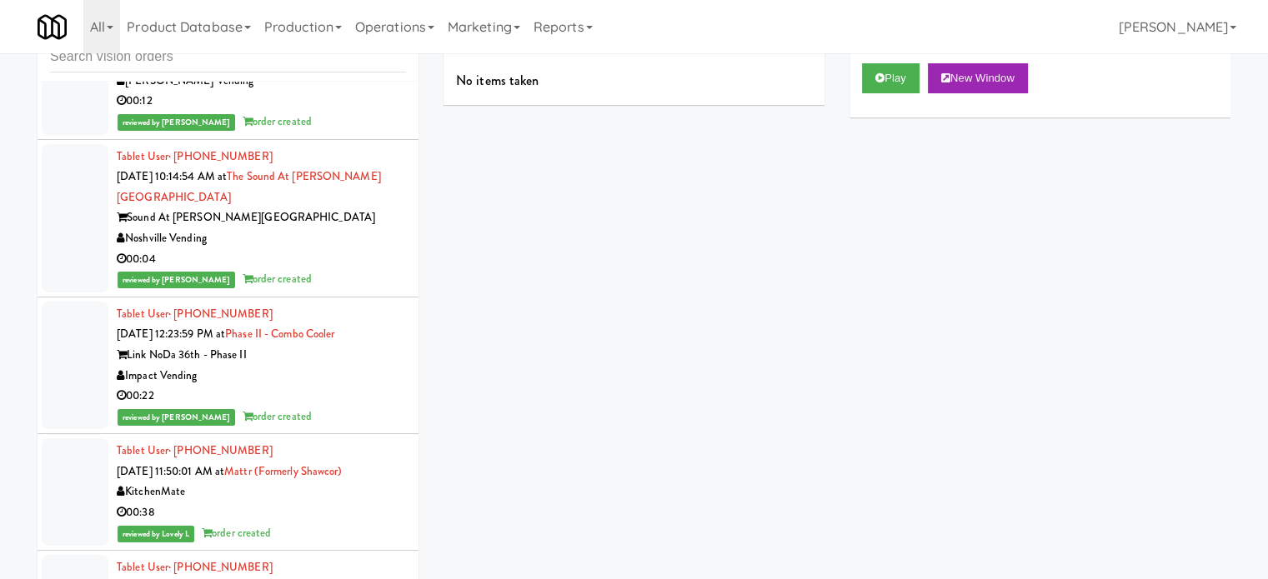
click at [339, 386] on div "00:22" at bounding box center [261, 396] width 289 height 21
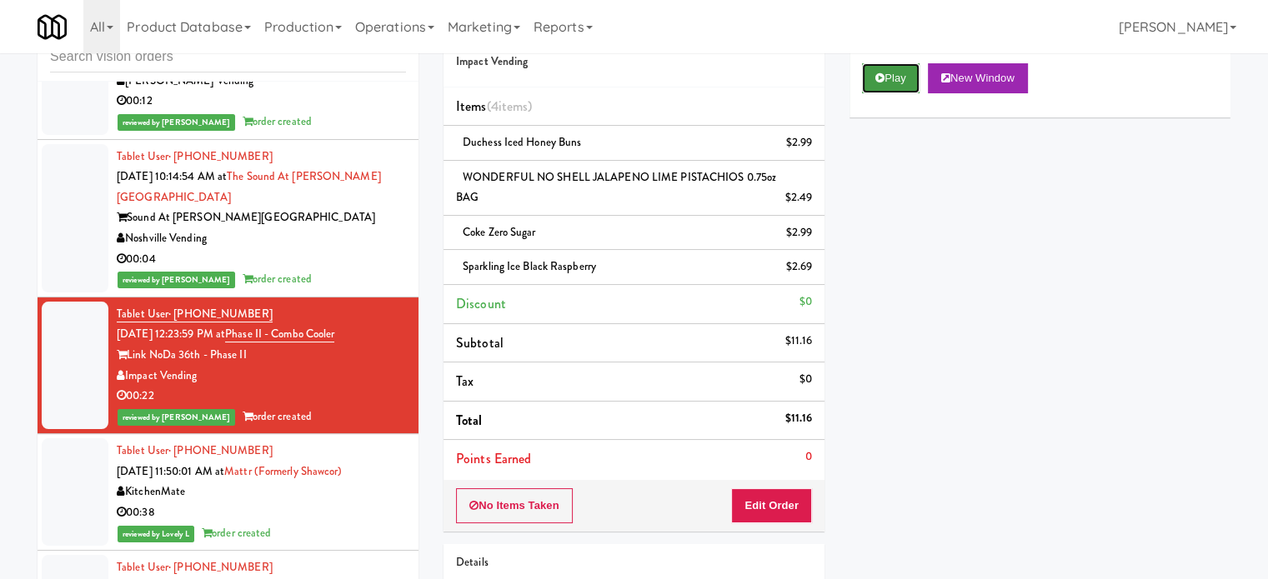
click at [889, 66] on button "Play" at bounding box center [891, 78] width 58 height 30
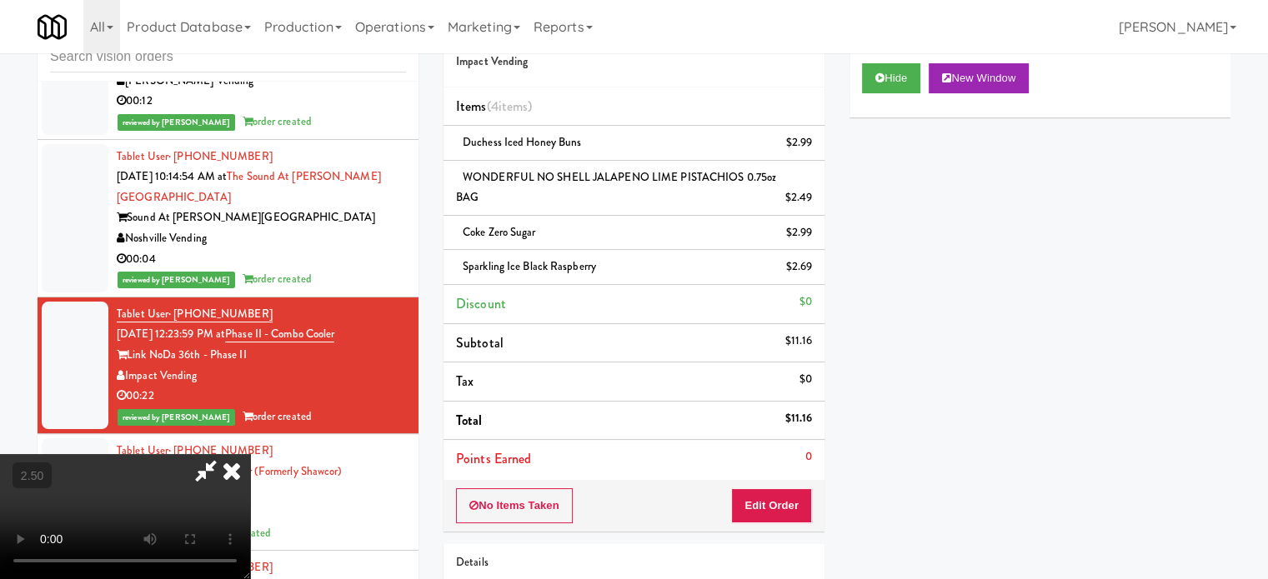
click at [250, 454] on video at bounding box center [125, 516] width 250 height 125
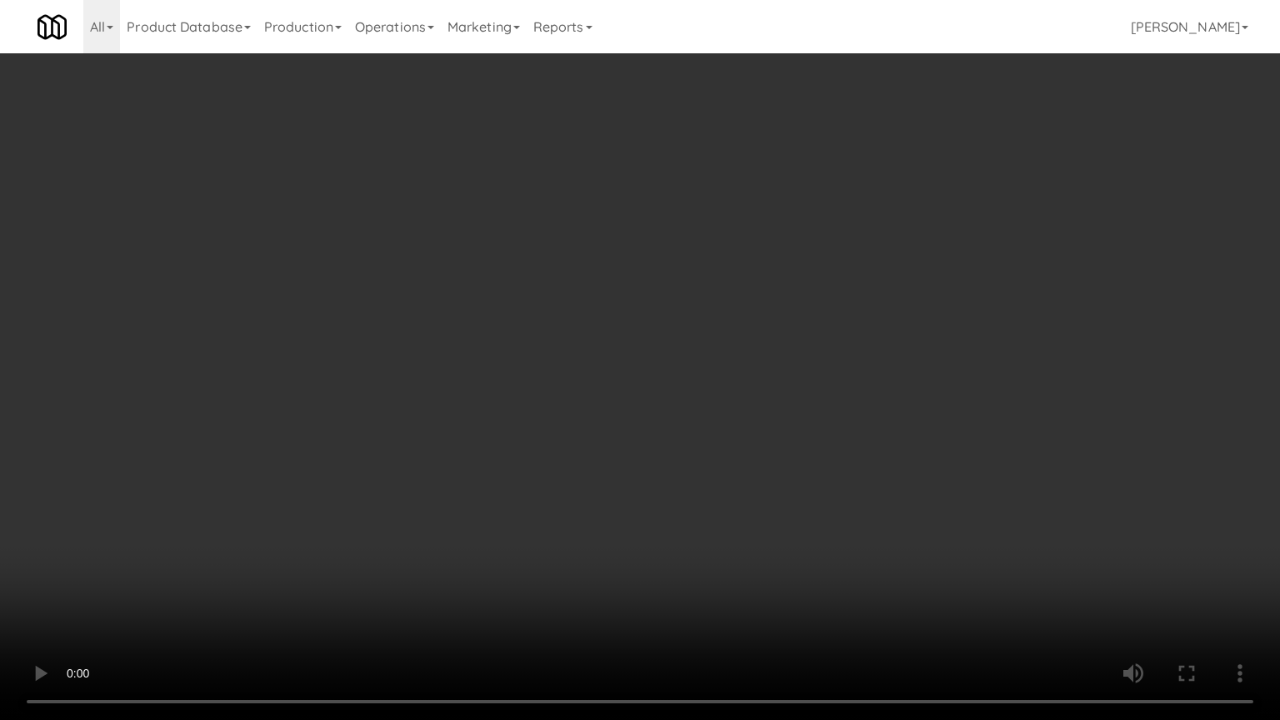
click at [566, 384] on video at bounding box center [640, 360] width 1280 height 720
click at [573, 377] on video at bounding box center [640, 360] width 1280 height 720
click at [593, 381] on video at bounding box center [640, 360] width 1280 height 720
click at [642, 395] on video at bounding box center [640, 360] width 1280 height 720
click at [646, 383] on video at bounding box center [640, 360] width 1280 height 720
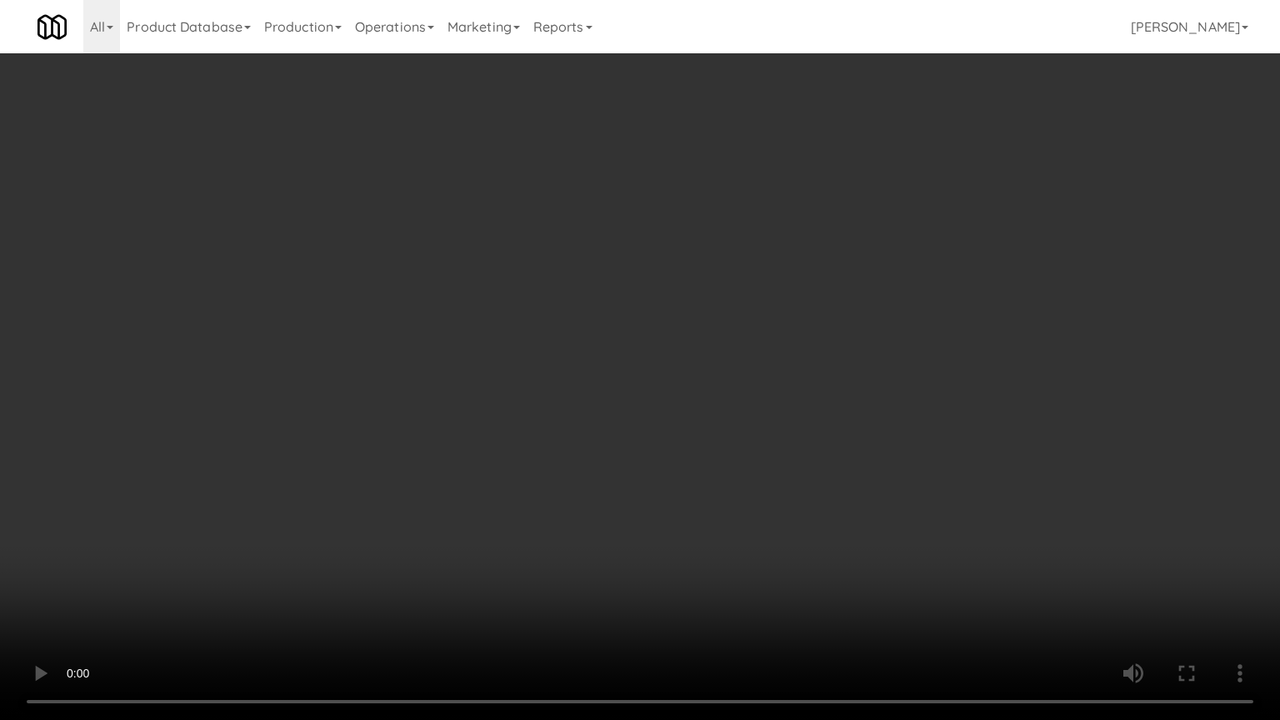
click at [653, 382] on video at bounding box center [640, 360] width 1280 height 720
click at [657, 378] on video at bounding box center [640, 360] width 1280 height 720
click at [693, 385] on video at bounding box center [640, 360] width 1280 height 720
click at [716, 402] on video at bounding box center [640, 360] width 1280 height 720
click at [719, 397] on video at bounding box center [640, 360] width 1280 height 720
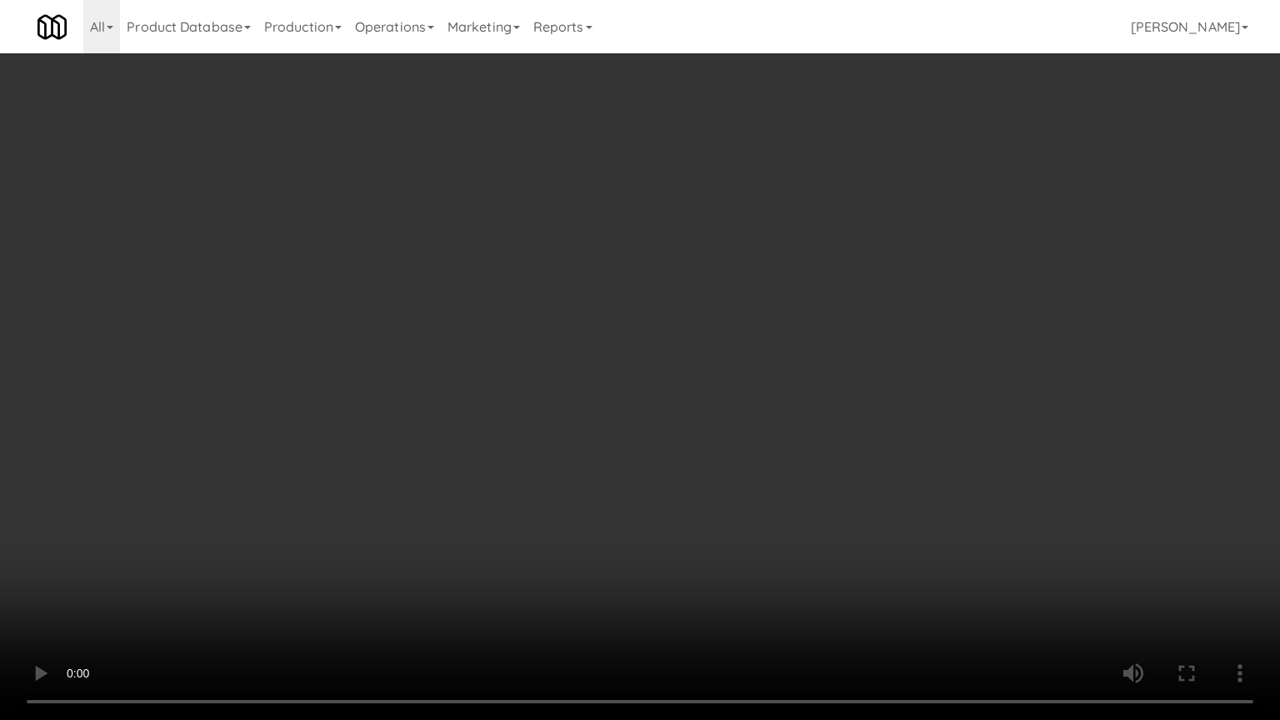
click at [722, 392] on video at bounding box center [640, 360] width 1280 height 720
click at [722, 389] on video at bounding box center [640, 360] width 1280 height 720
click at [708, 398] on video at bounding box center [640, 360] width 1280 height 720
click at [707, 391] on video at bounding box center [640, 360] width 1280 height 720
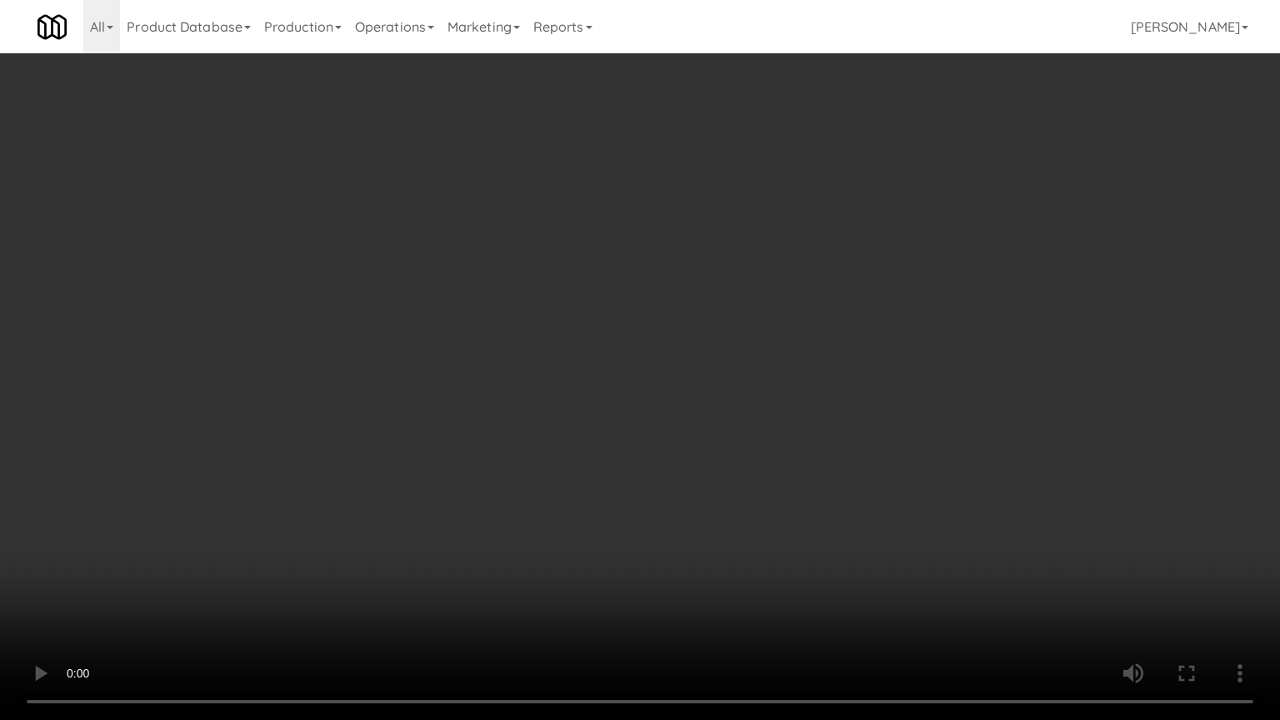
click at [707, 390] on video at bounding box center [640, 360] width 1280 height 720
click at [682, 393] on video at bounding box center [640, 360] width 1280 height 720
click at [683, 383] on video at bounding box center [640, 360] width 1280 height 720
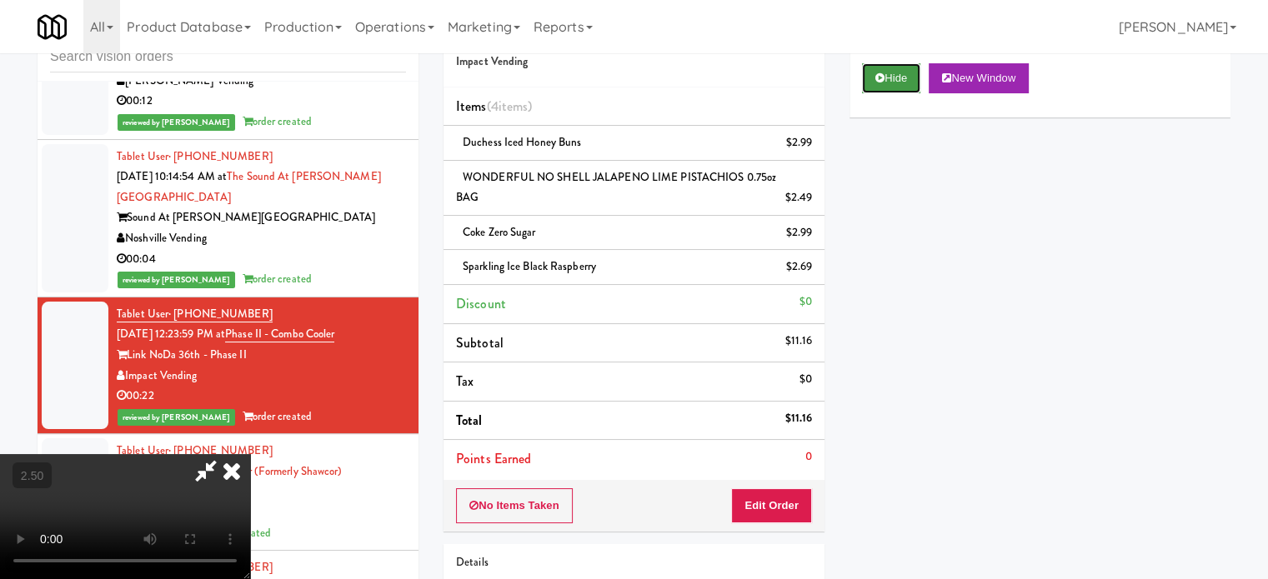
click at [904, 78] on button "Hide" at bounding box center [891, 78] width 58 height 30
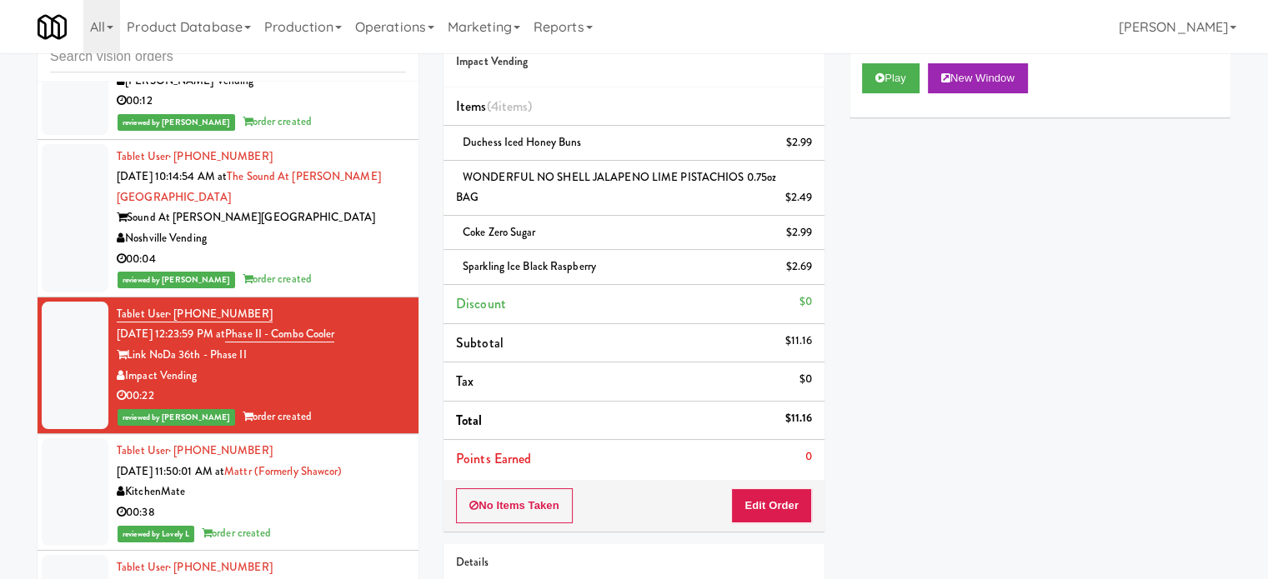
click at [384, 503] on div "00:38" at bounding box center [261, 513] width 289 height 21
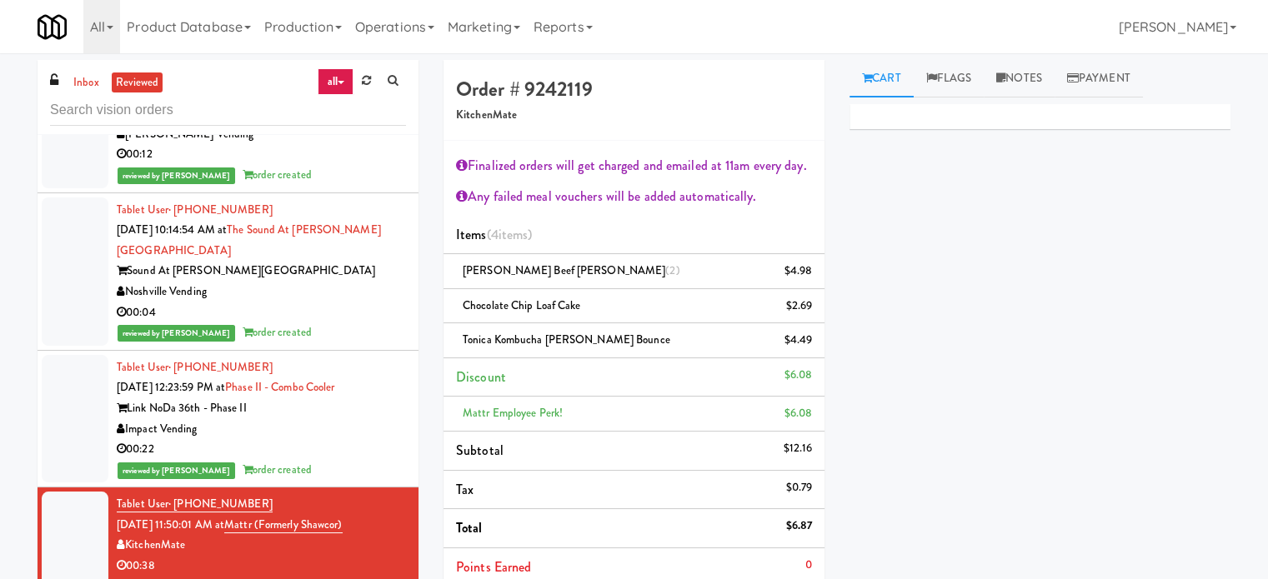
click at [891, 78] on link "Cart" at bounding box center [881, 79] width 64 height 38
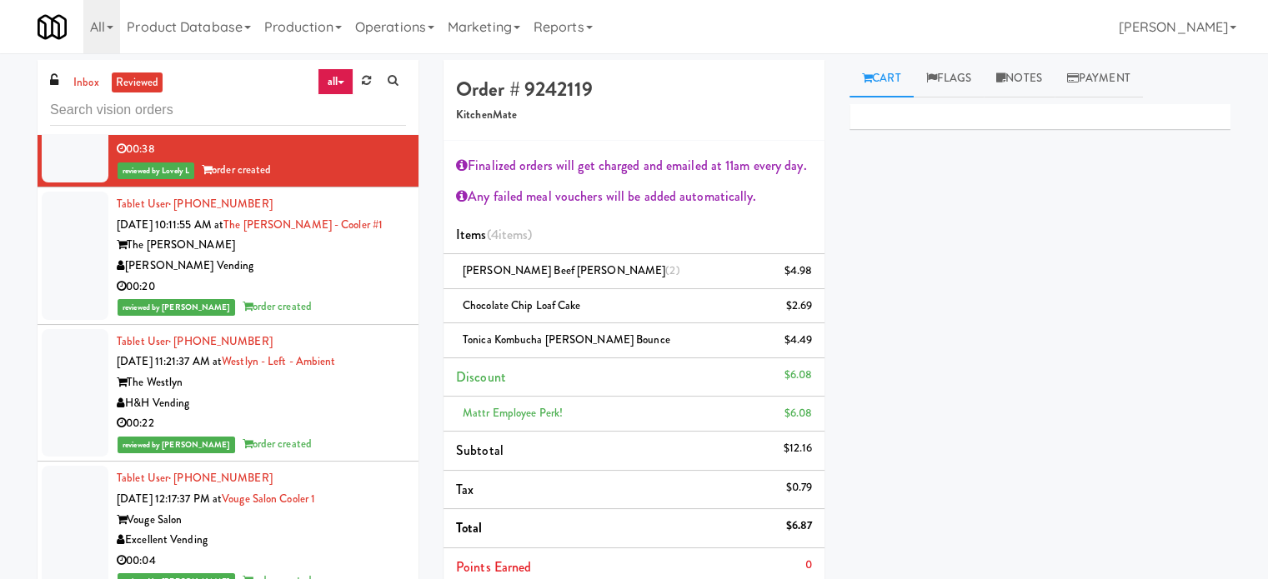
click at [385, 297] on div "reviewed by [PERSON_NAME] L order created" at bounding box center [261, 307] width 289 height 21
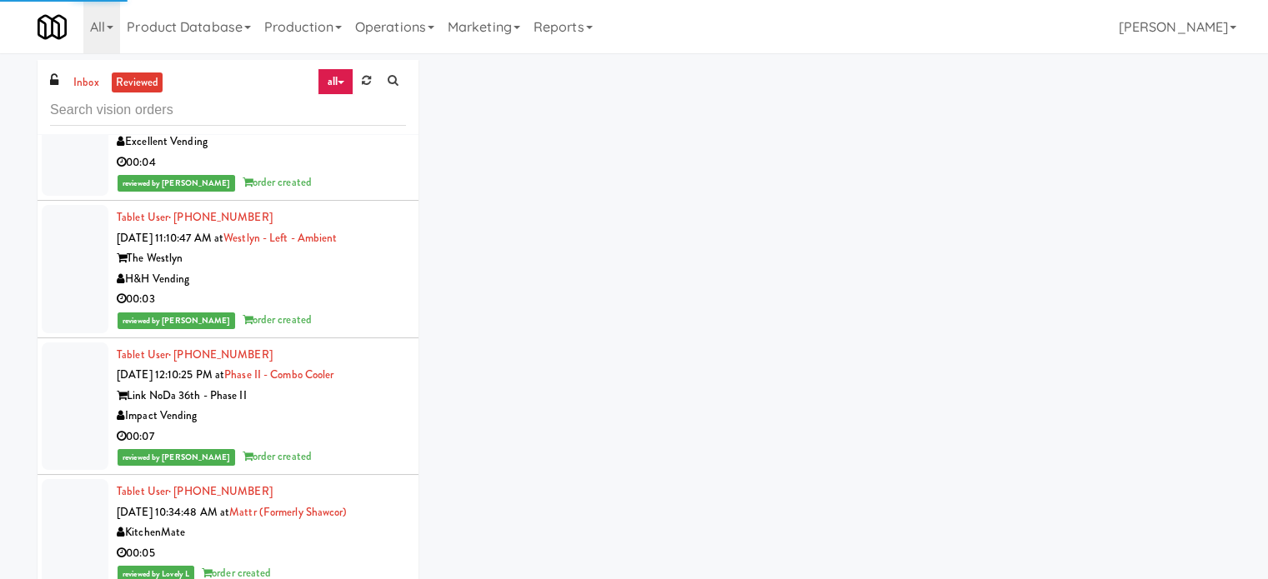
scroll to position [24210, 0]
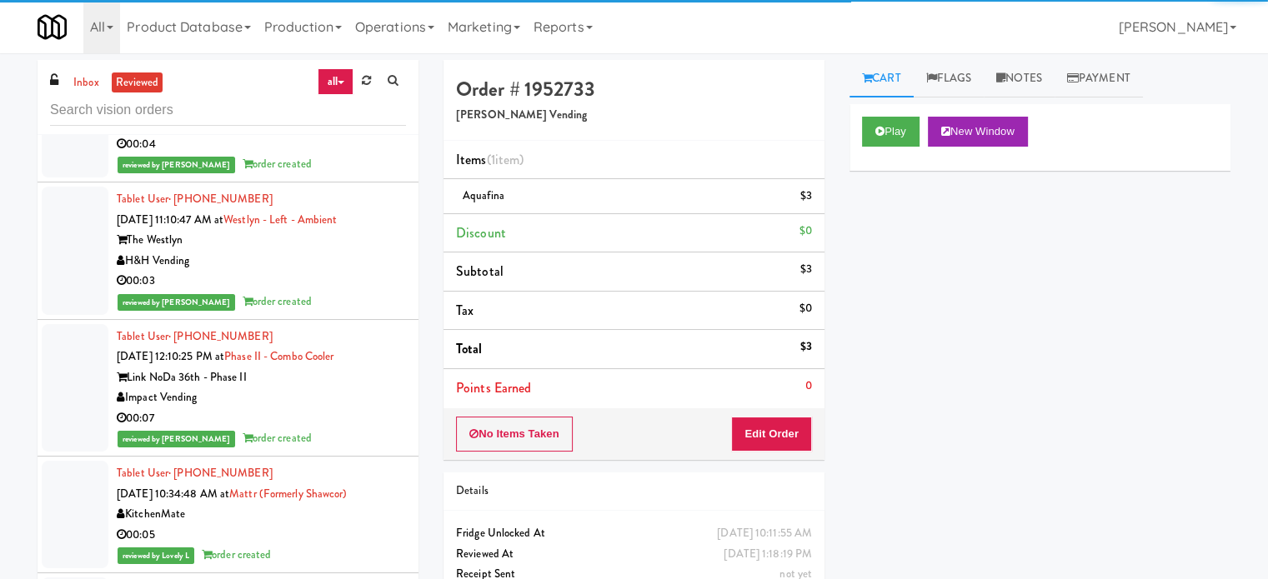
click at [376, 388] on div "Impact Vending" at bounding box center [261, 398] width 289 height 21
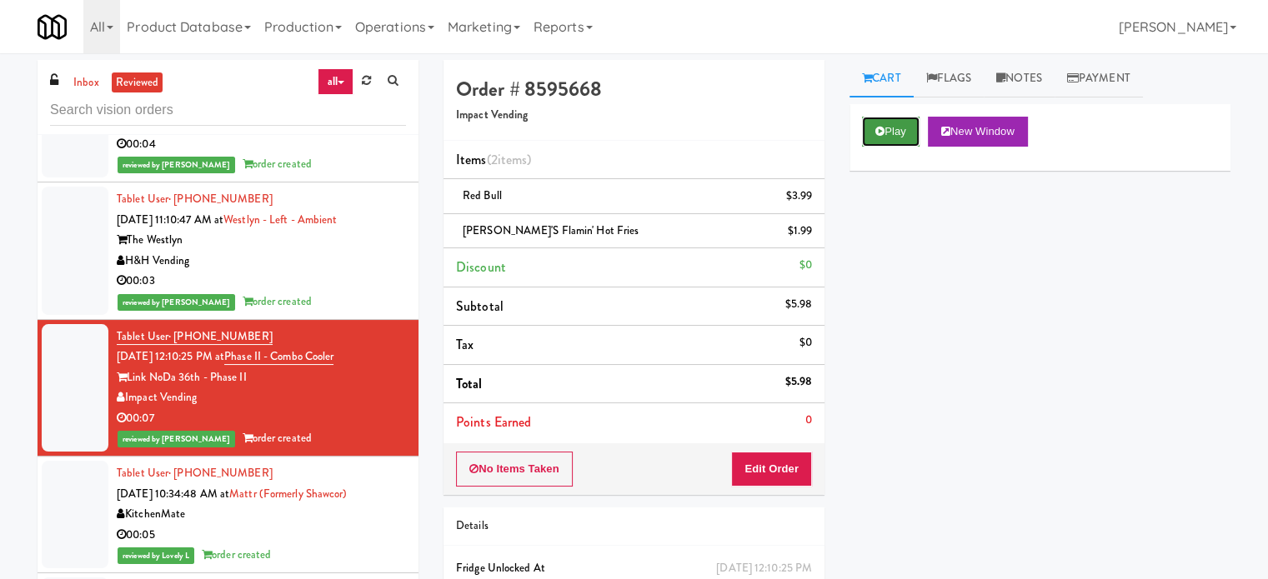
click at [887, 124] on button "Play" at bounding box center [891, 132] width 58 height 30
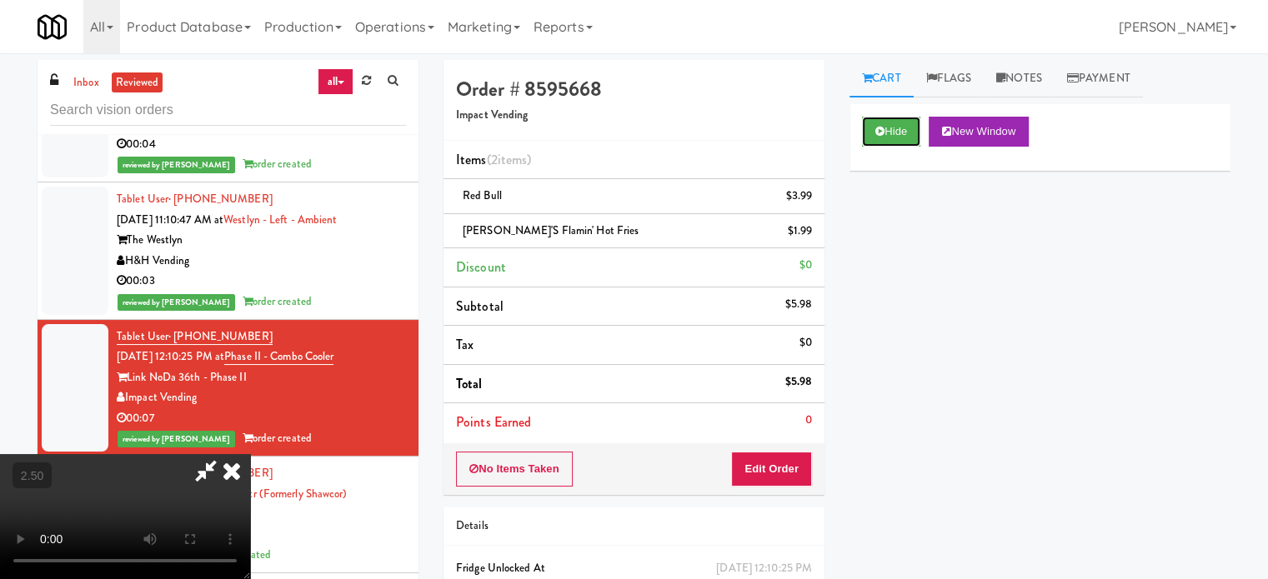
drag, startPoint x: 891, startPoint y: 126, endPoint x: 797, endPoint y: 200, distance: 119.9
click at [893, 128] on button "Hide" at bounding box center [891, 132] width 58 height 30
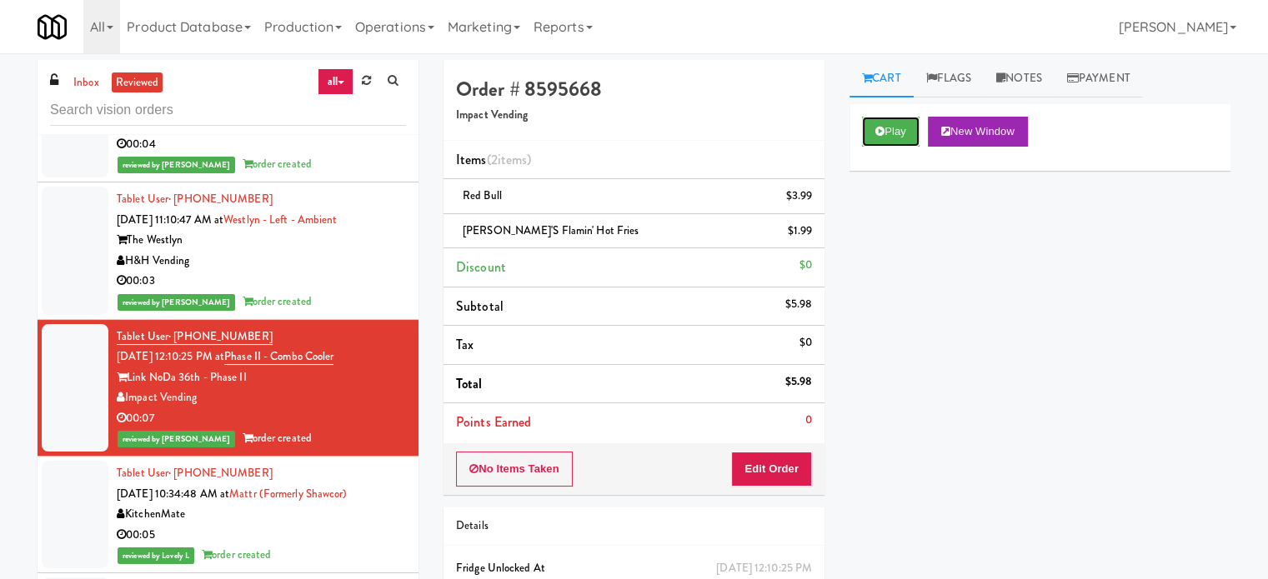
scroll to position [24627, 0]
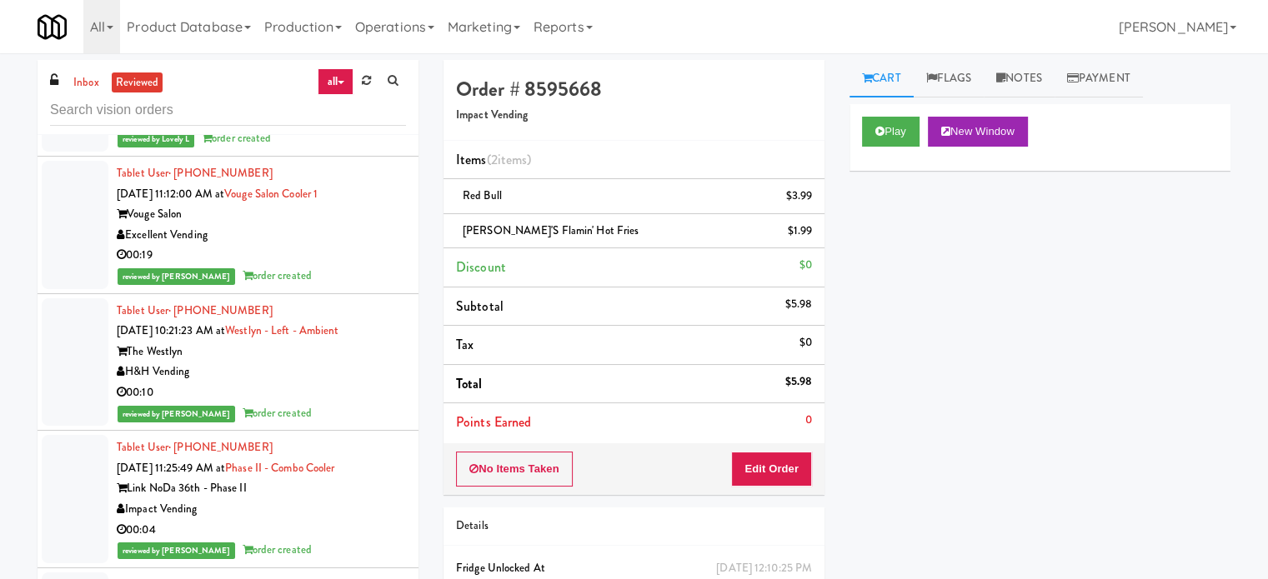
drag, startPoint x: 353, startPoint y: 452, endPoint x: 373, endPoint y: 420, distance: 37.5
click at [354, 499] on div "Impact Vending" at bounding box center [261, 509] width 289 height 21
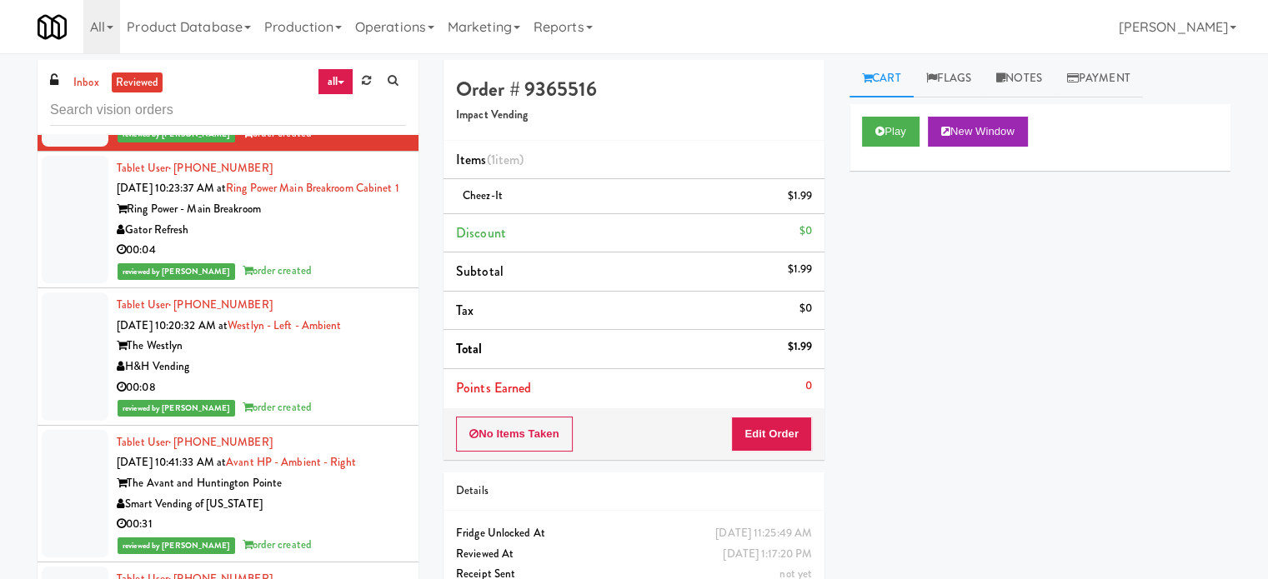
scroll to position [25460, 0]
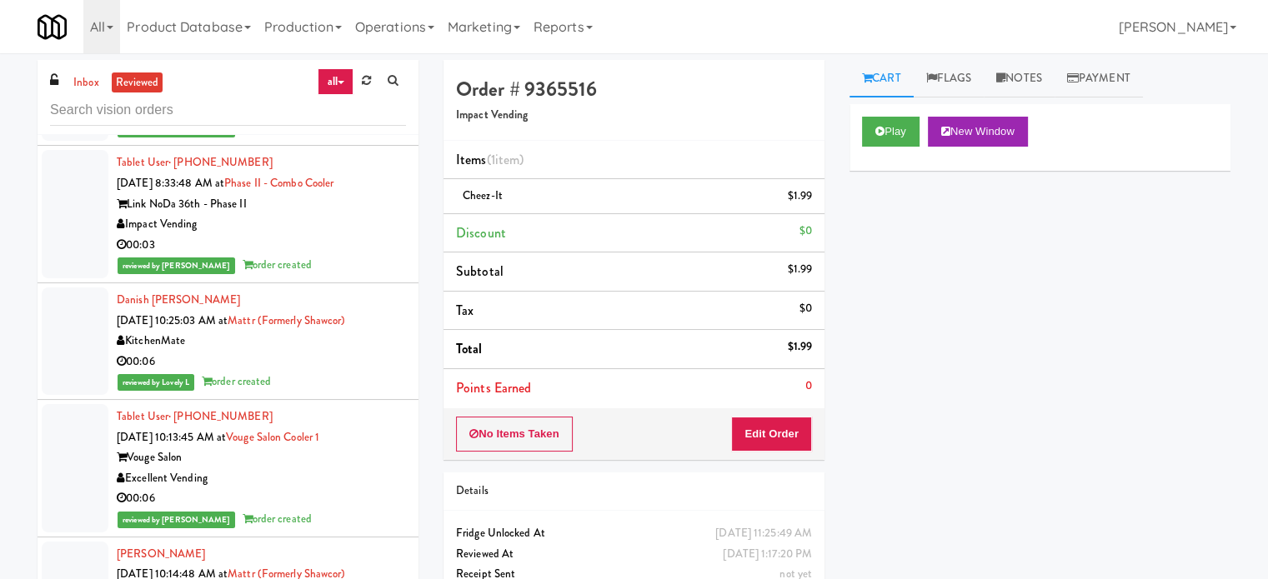
click at [344, 235] on div "00:03" at bounding box center [261, 245] width 289 height 21
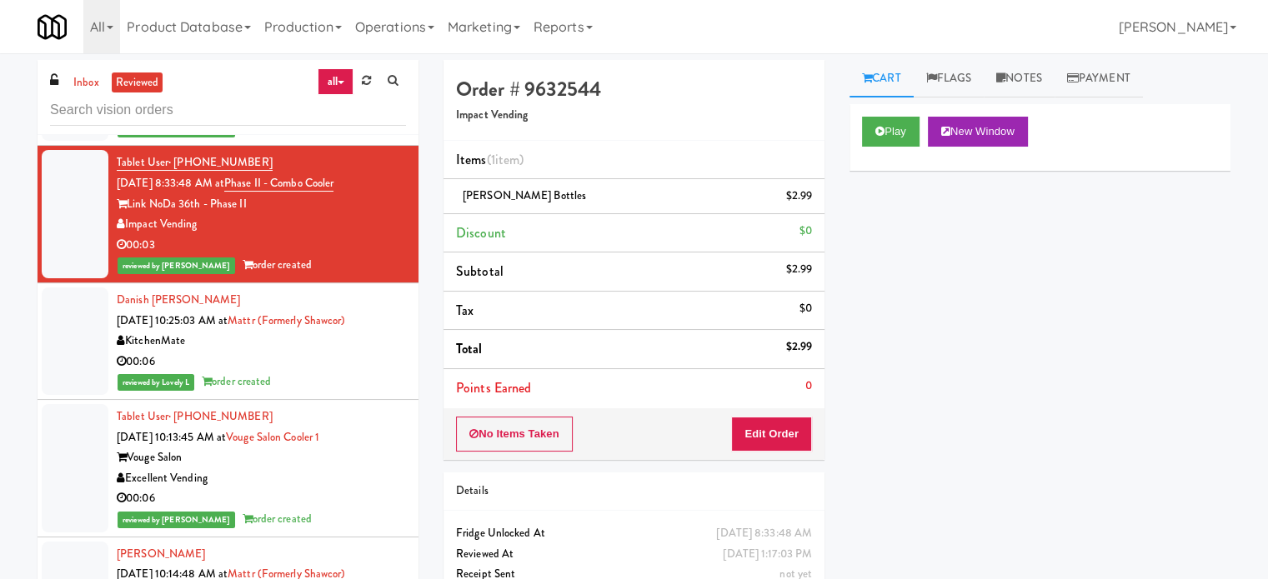
scroll to position [25877, 0]
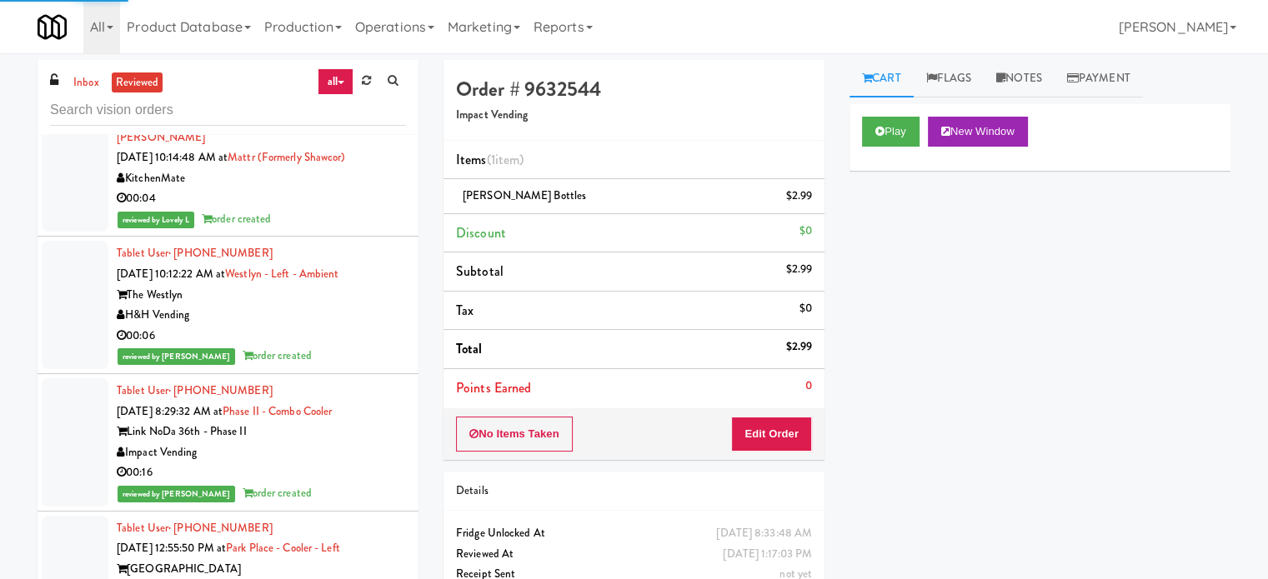
click at [345, 463] on div "00:16" at bounding box center [261, 473] width 289 height 21
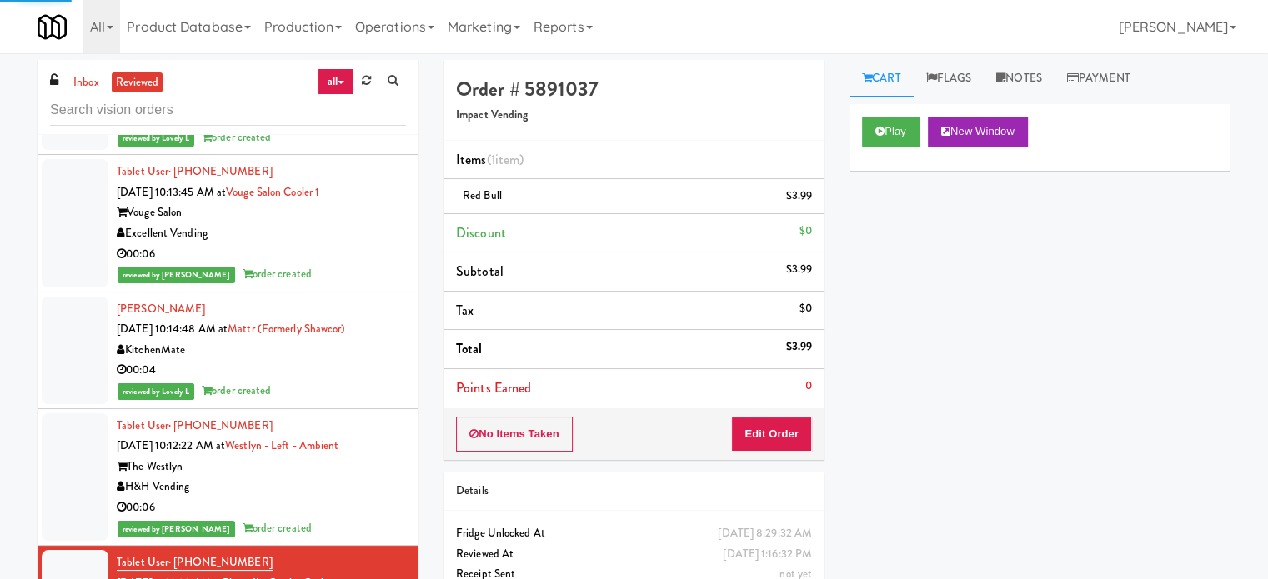
scroll to position [30526, 0]
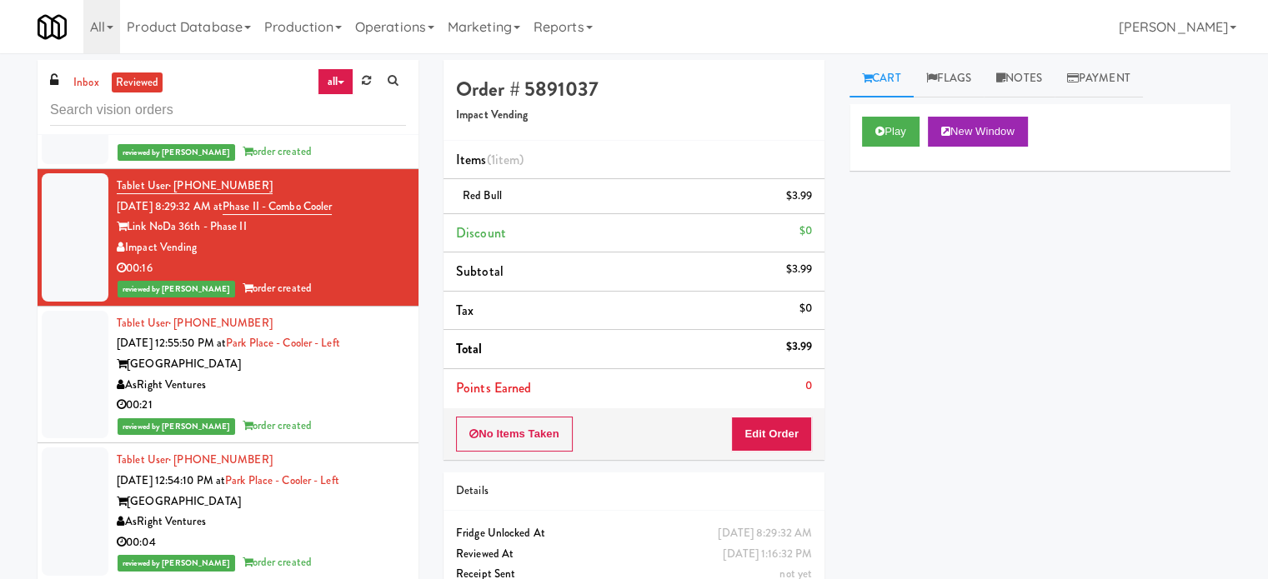
drag, startPoint x: 347, startPoint y: 523, endPoint x: 376, endPoint y: 468, distance: 61.5
click at [347, 533] on div "00:04" at bounding box center [261, 543] width 289 height 21
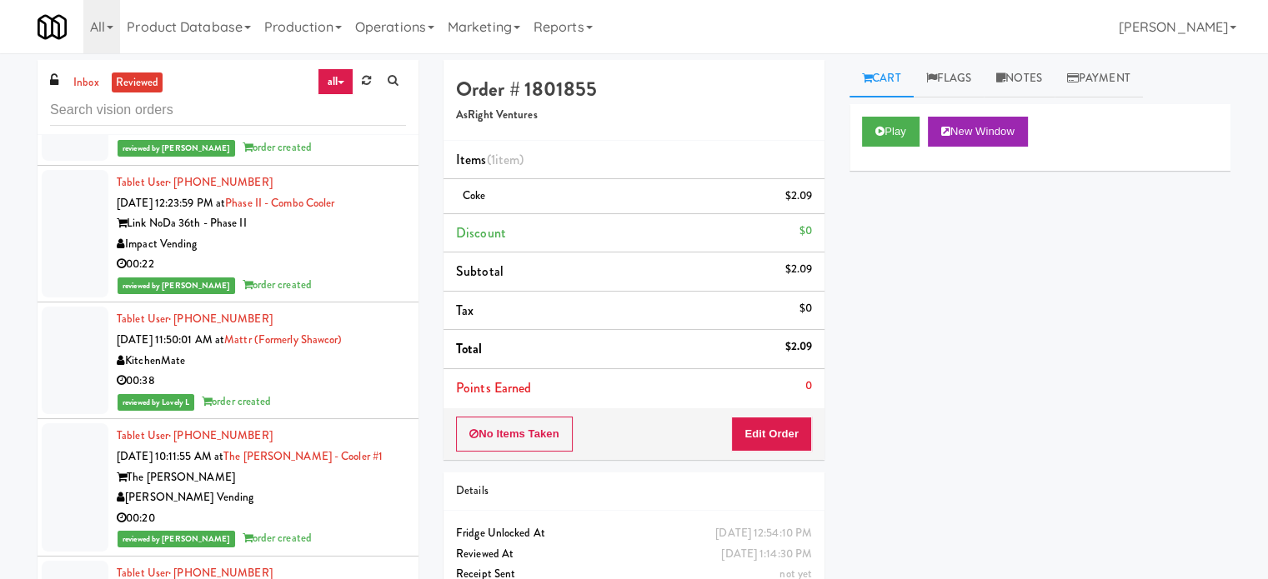
scroll to position [28423, 0]
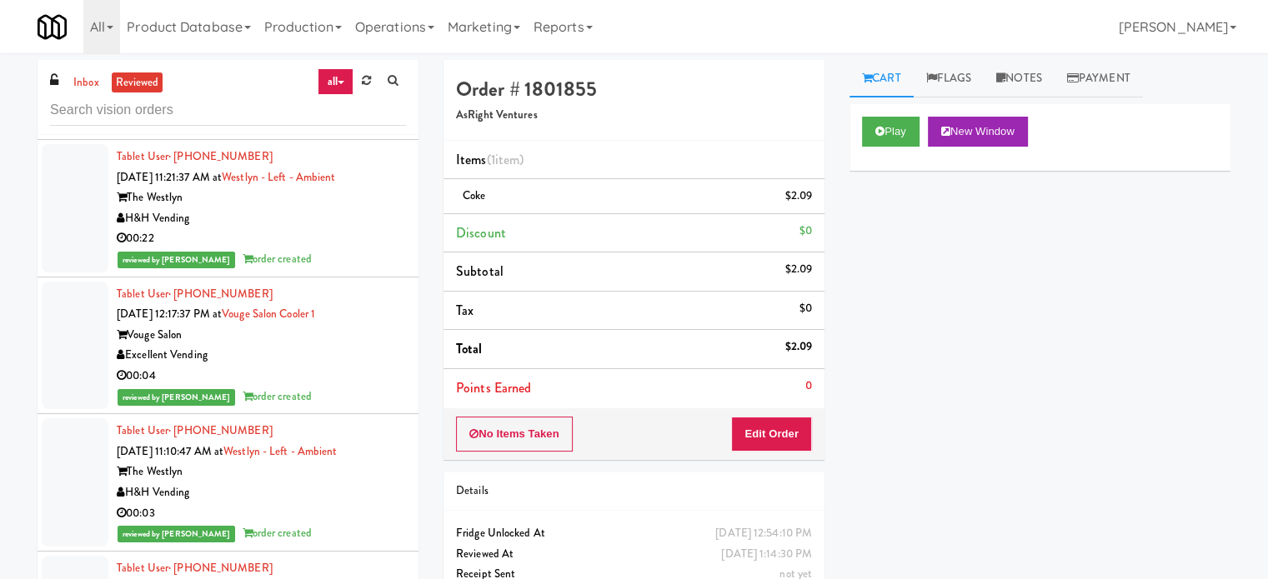
drag, startPoint x: 360, startPoint y: 466, endPoint x: 362, endPoint y: 444, distance: 21.7
click at [359, 460] on div "Tablet User · (630) 777-0195 [DATE] 11:10:47 AM at [GEOGRAPHIC_DATA] - Left - A…" at bounding box center [261, 482] width 289 height 123
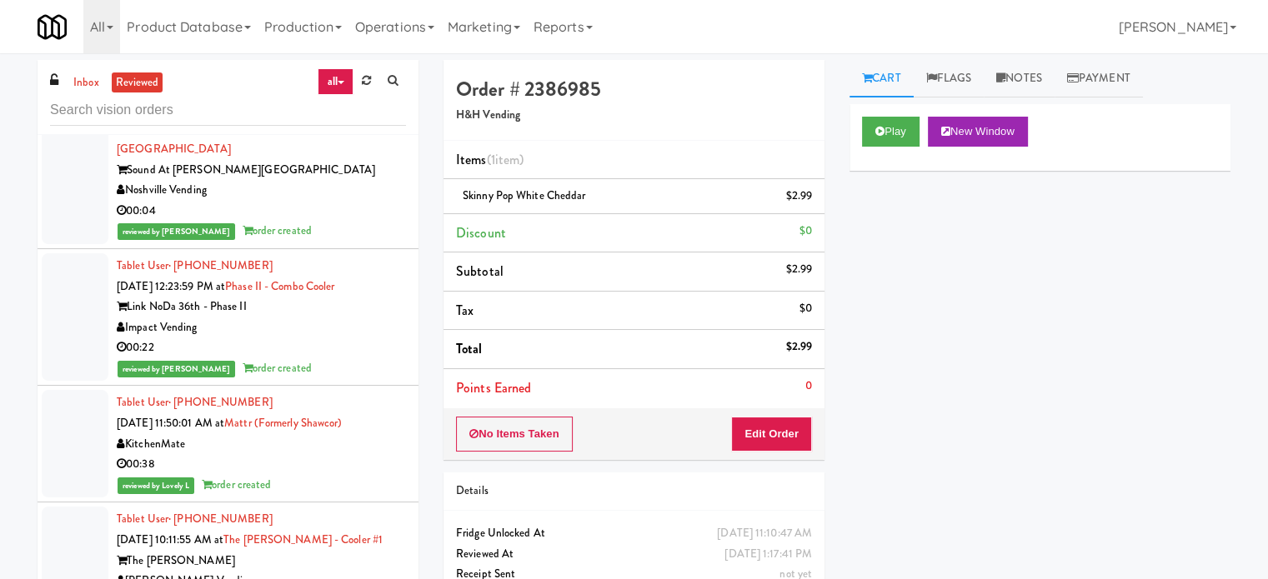
scroll to position [27937, 0]
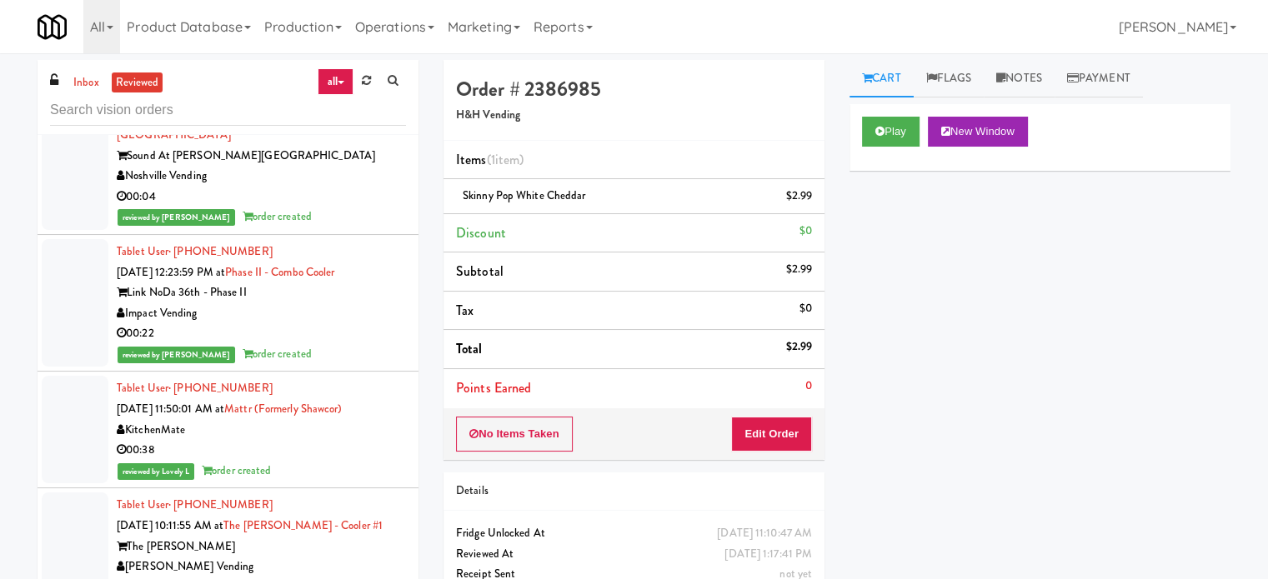
click at [378, 303] on div "Impact Vending" at bounding box center [261, 313] width 289 height 21
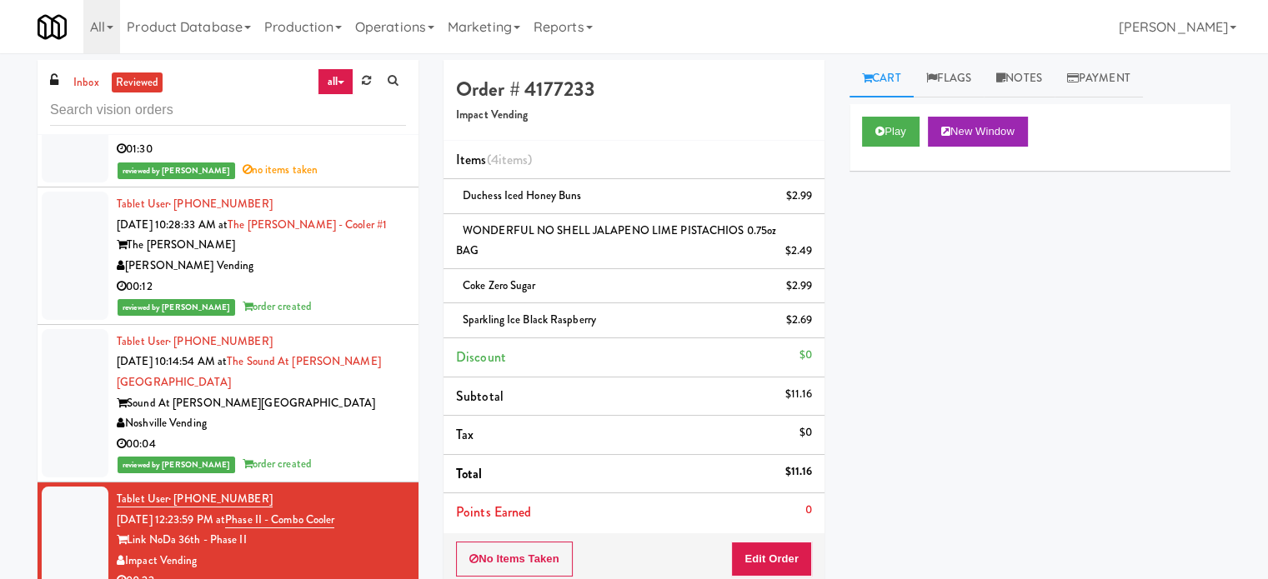
scroll to position [28106, 0]
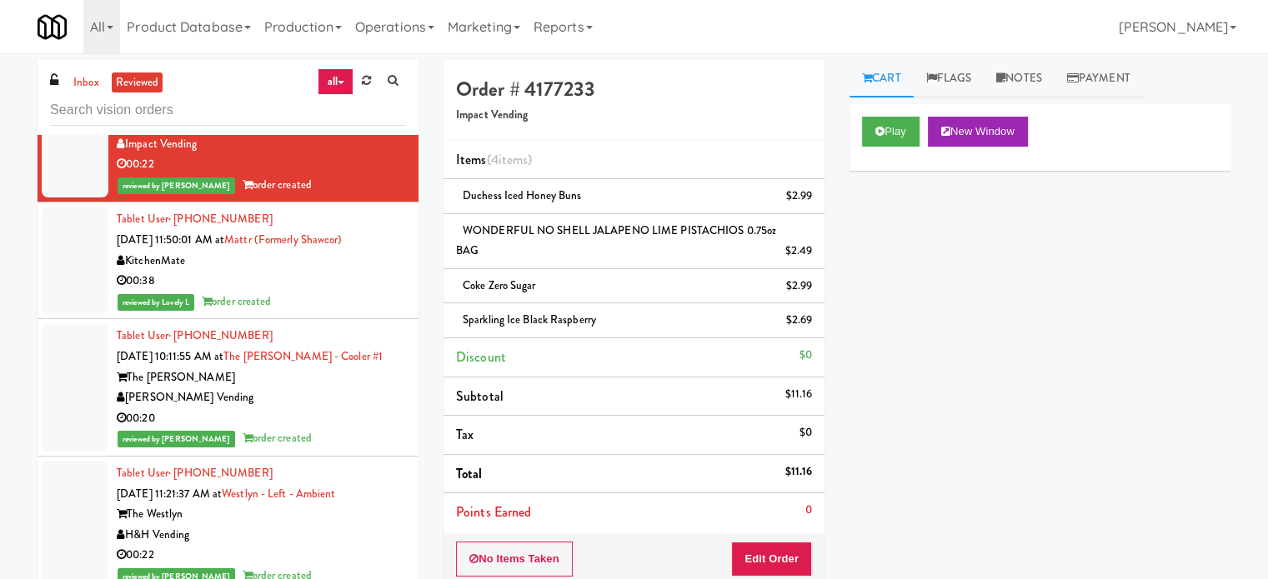
click at [347, 271] on div "00:38" at bounding box center [261, 281] width 289 height 21
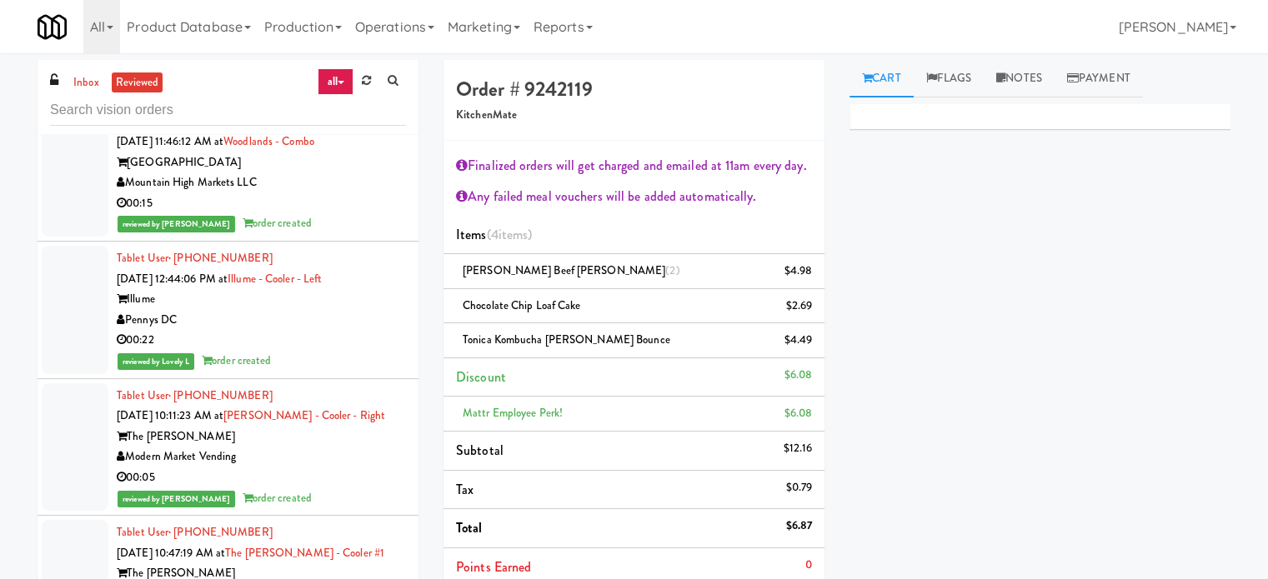
scroll to position [26992, 0]
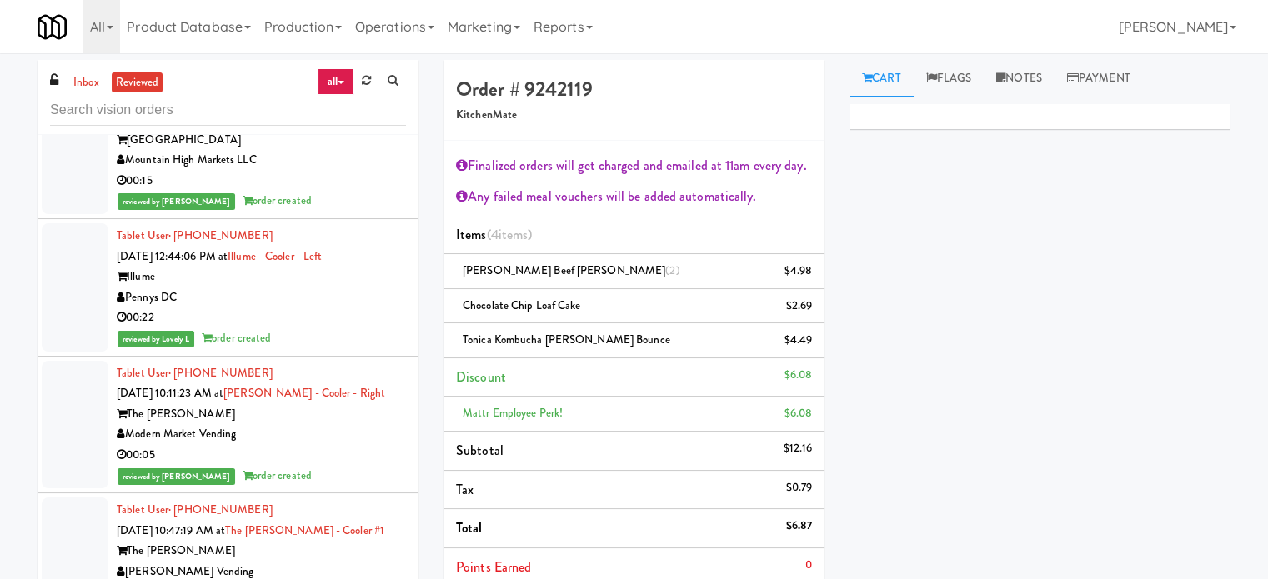
click at [345, 426] on div "Modern Market Vending" at bounding box center [261, 434] width 289 height 21
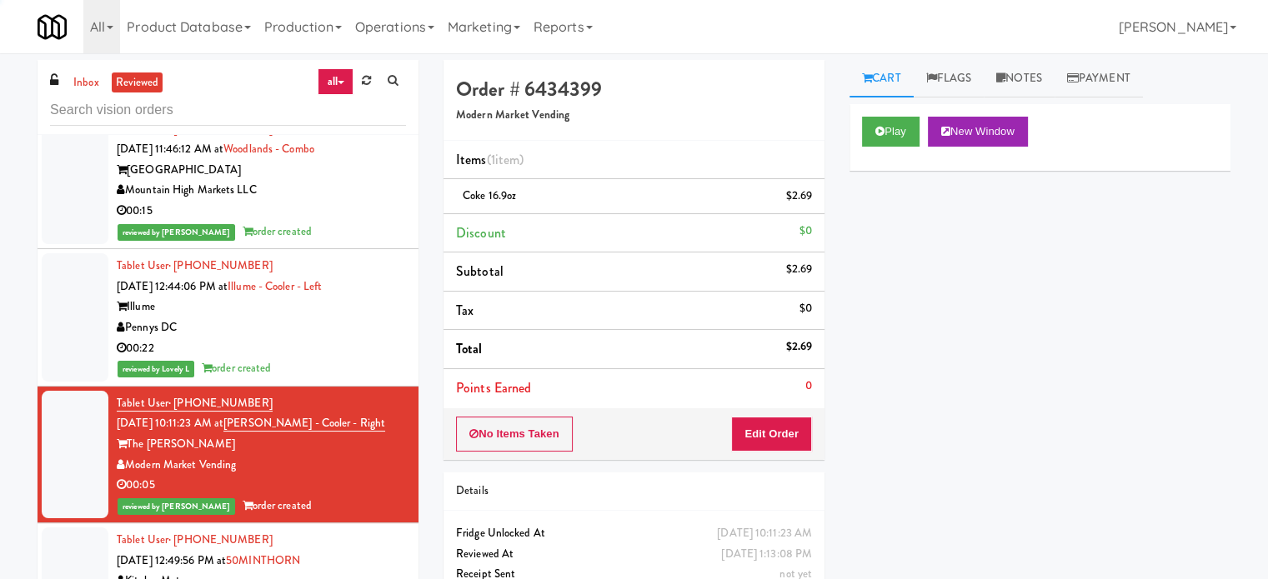
scroll to position [31644, 0]
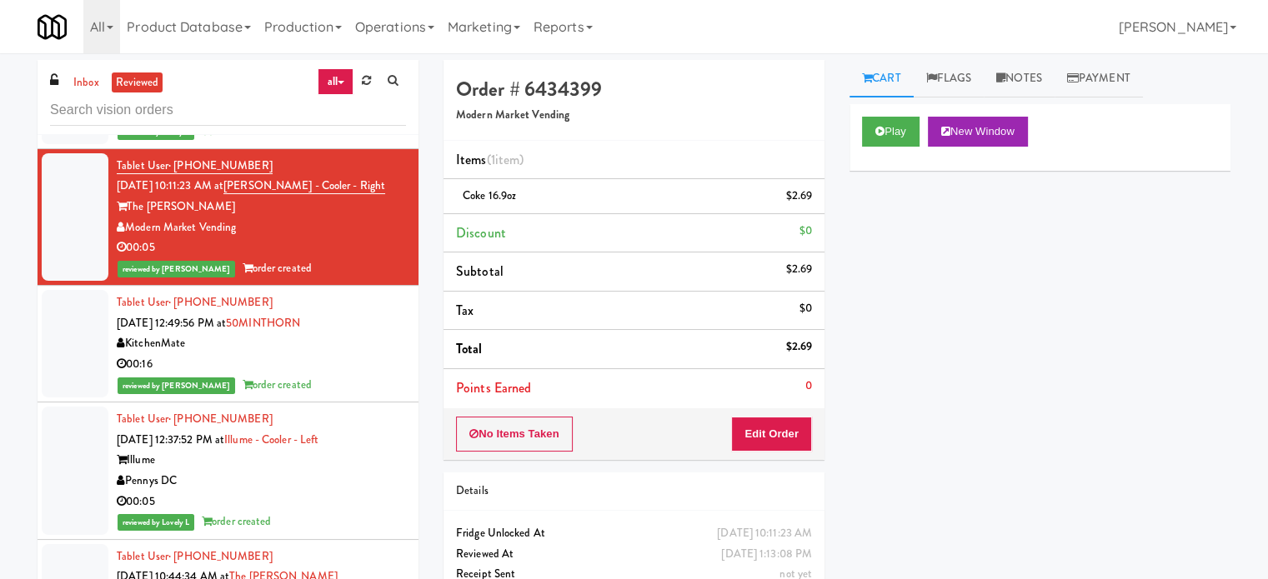
click at [366, 389] on div "reviewed by [PERSON_NAME] A order created" at bounding box center [261, 385] width 289 height 21
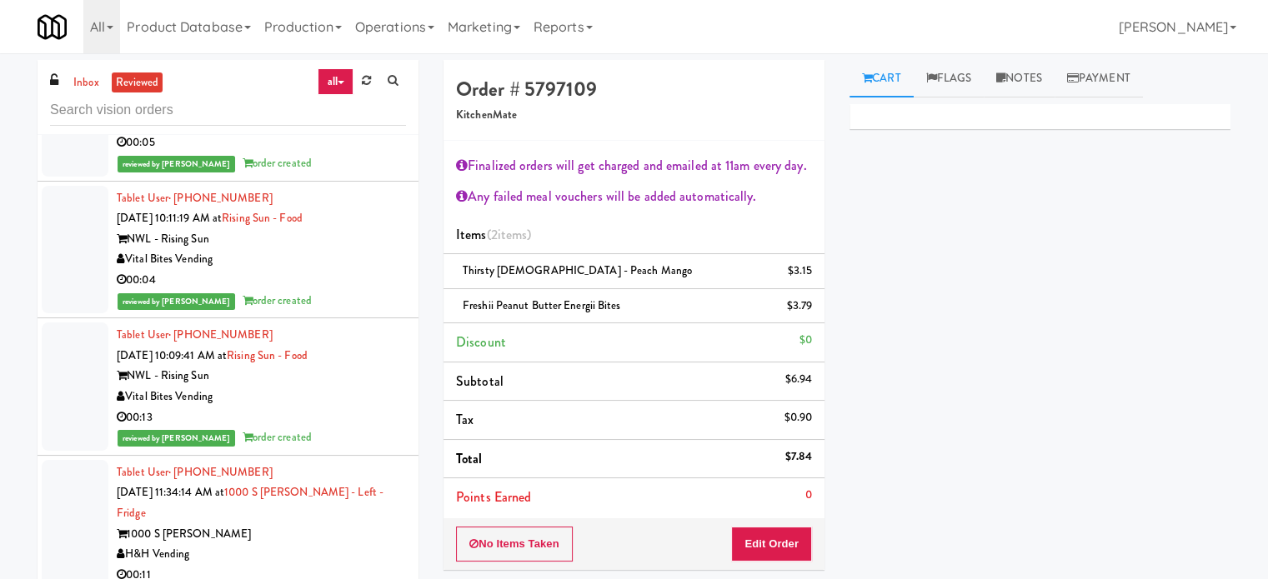
scroll to position [35812, 0]
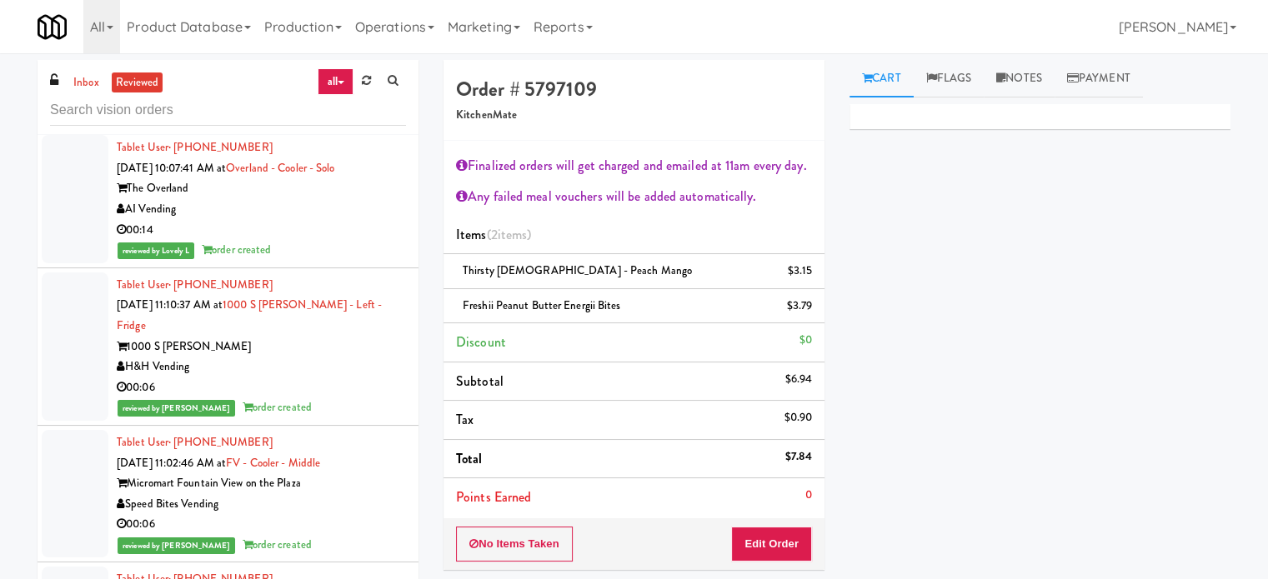
drag, startPoint x: 384, startPoint y: 323, endPoint x: 408, endPoint y: 327, distance: 24.4
click at [384, 378] on div "00:06" at bounding box center [261, 388] width 289 height 21
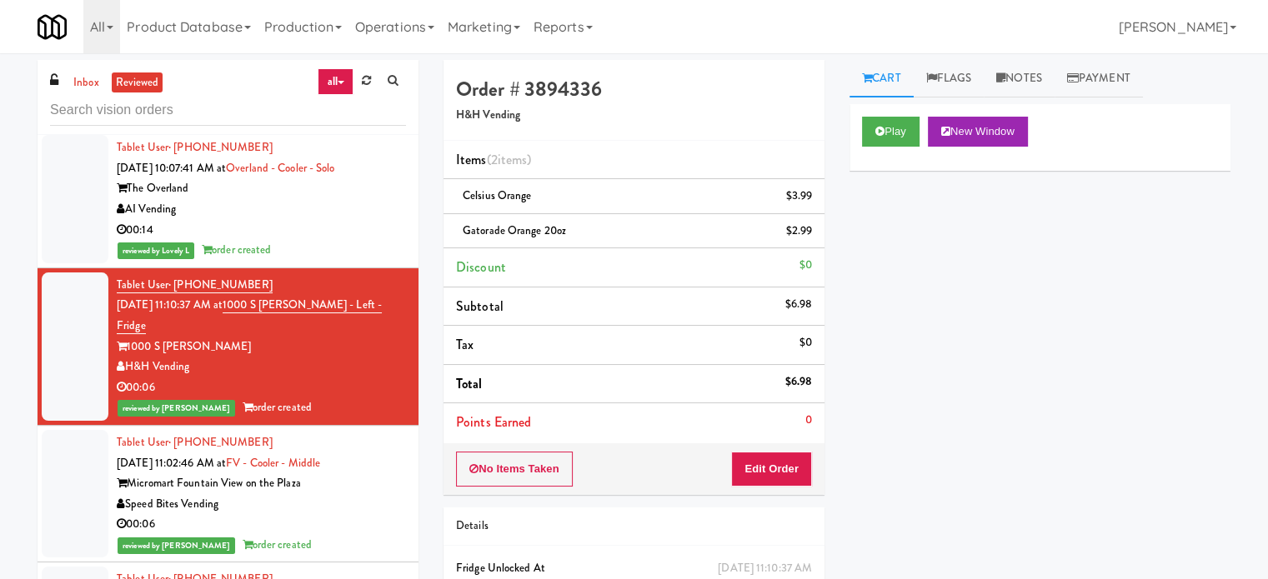
drag, startPoint x: 350, startPoint y: 429, endPoint x: 350, endPoint y: 411, distance: 18.3
click at [350, 473] on div "Micromart Fountain View on the Plaza" at bounding box center [261, 483] width 289 height 21
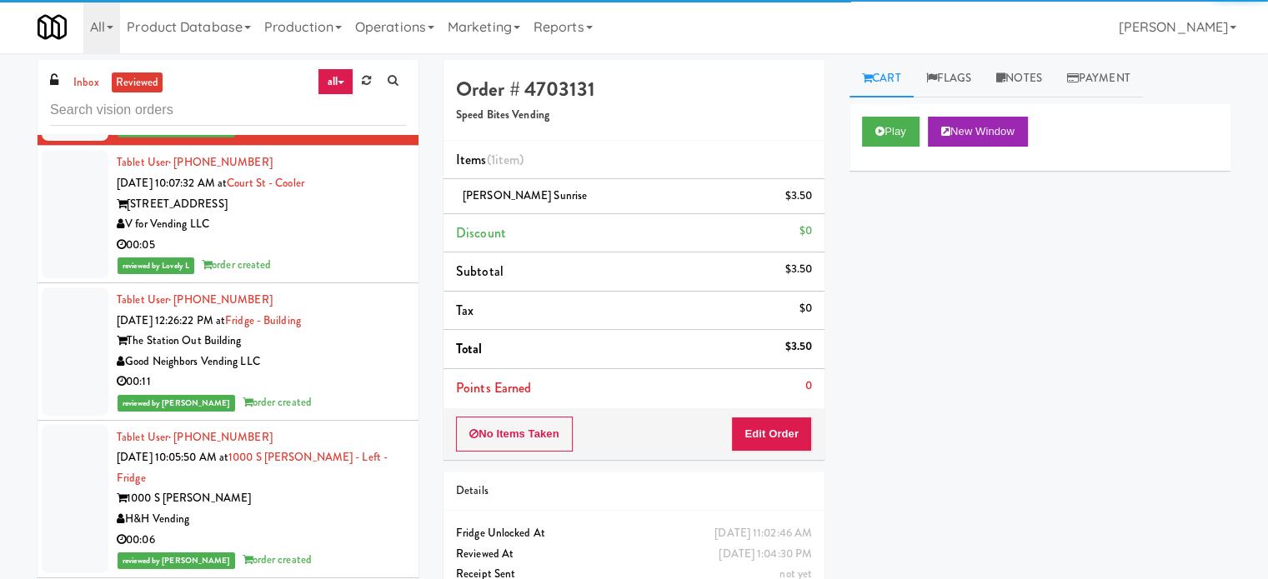
scroll to position [36645, 0]
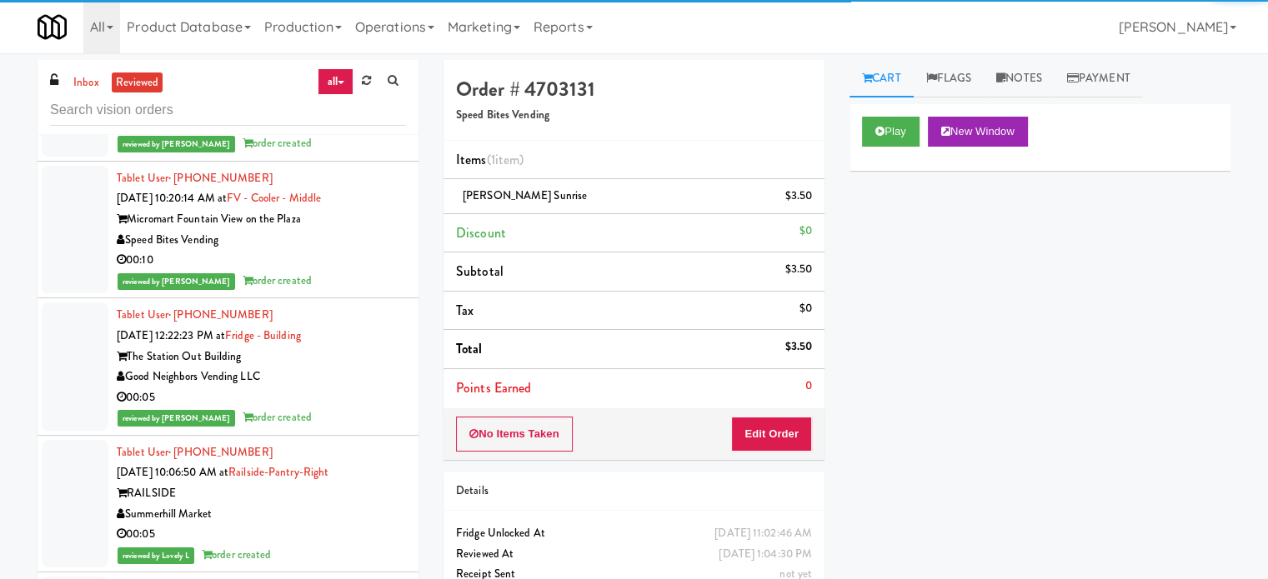
click at [368, 545] on div "reviewed by Lovely L order created" at bounding box center [261, 555] width 289 height 21
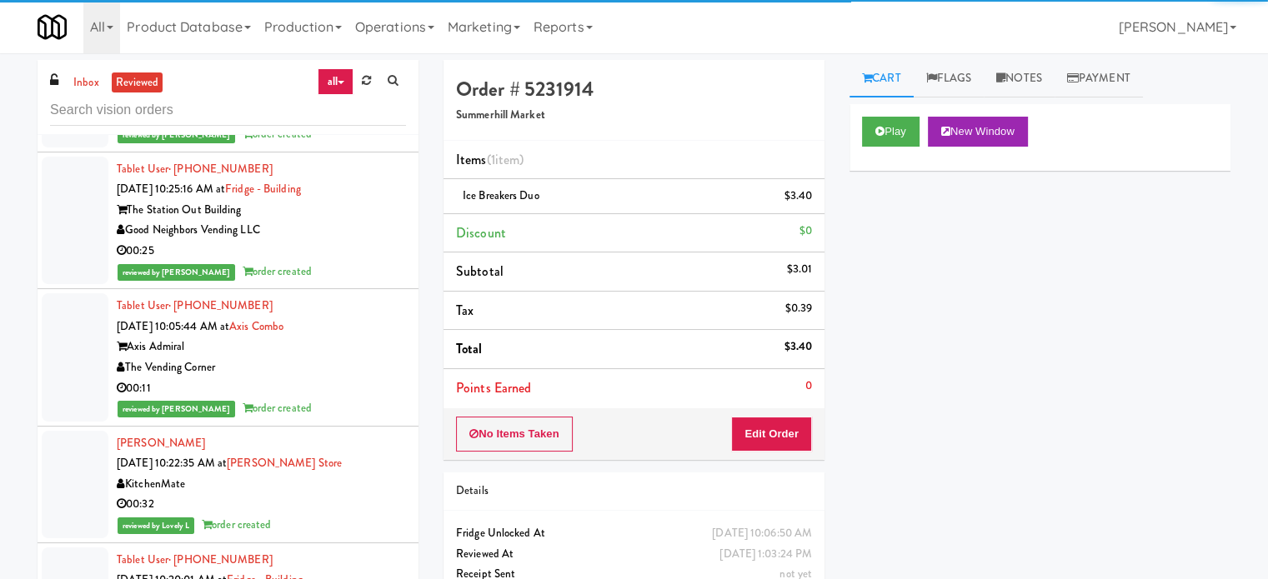
scroll to position [37479, 0]
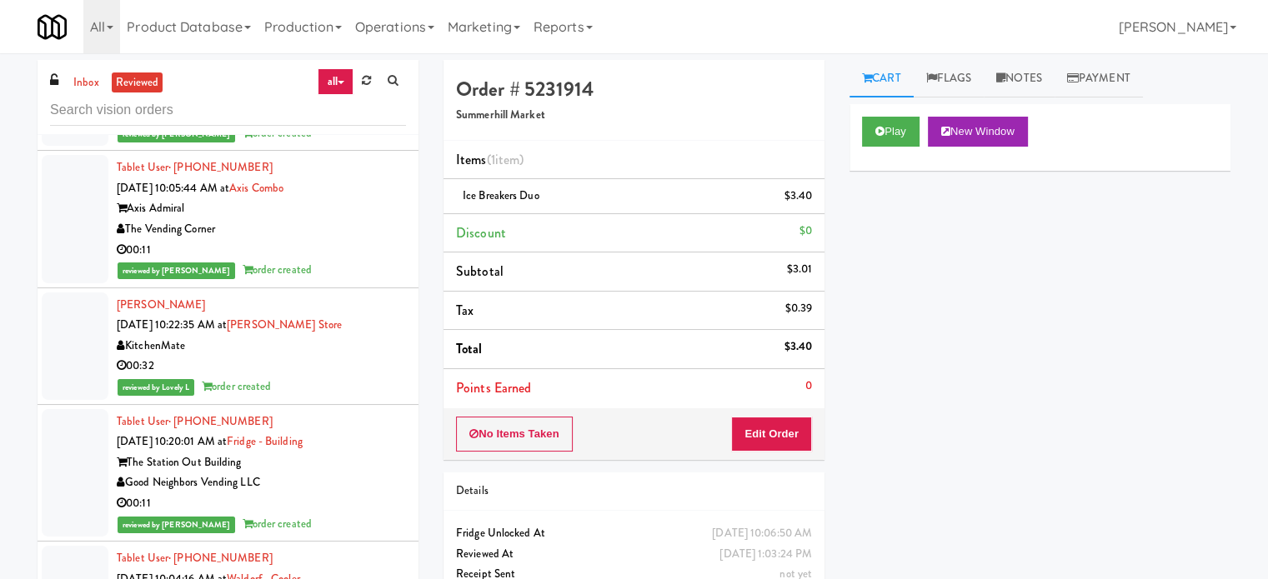
drag, startPoint x: 353, startPoint y: 417, endPoint x: 363, endPoint y: 406, distance: 14.7
click at [353, 493] on div "00:11" at bounding box center [261, 503] width 289 height 21
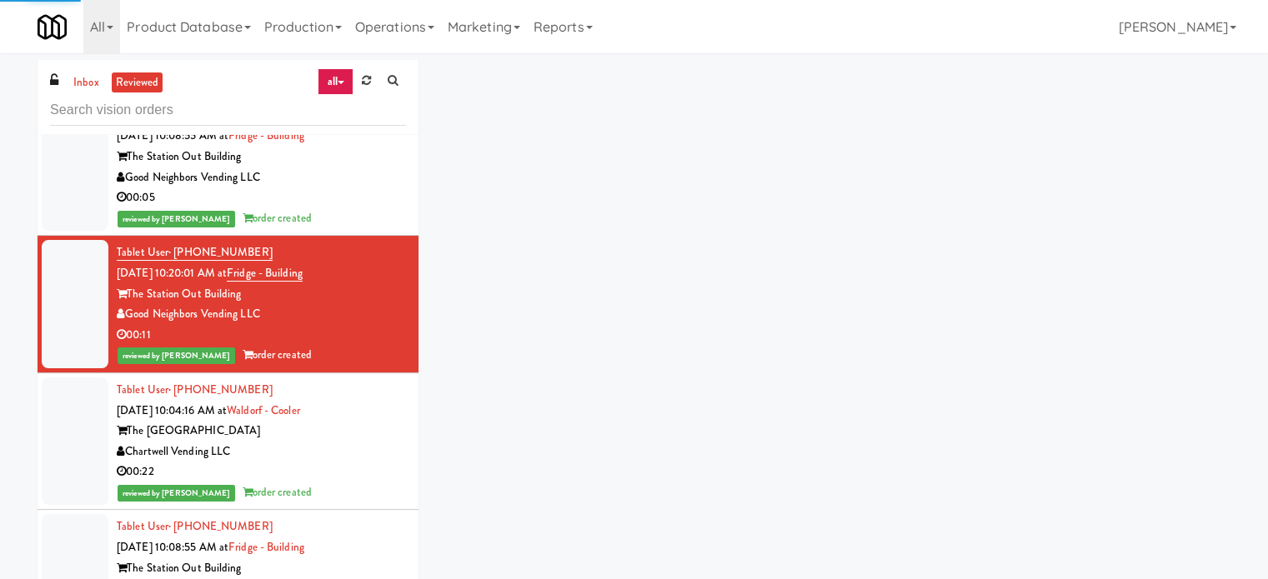
scroll to position [38061, 0]
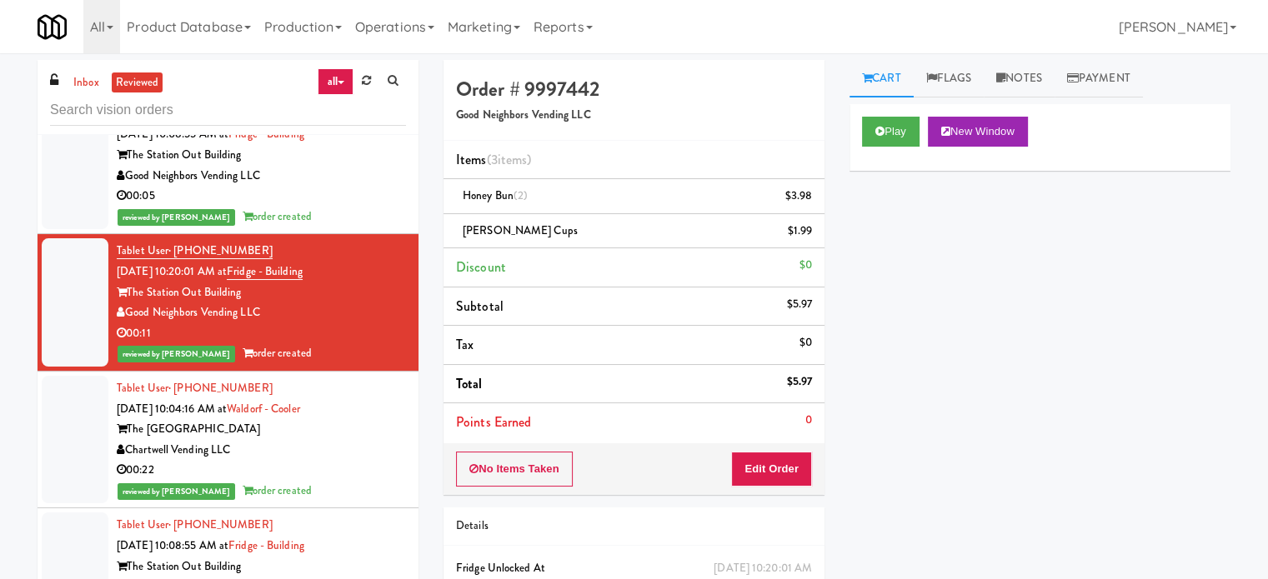
click at [936, 163] on div "Play New Window" at bounding box center [1039, 137] width 381 height 67
click at [911, 141] on button "Play" at bounding box center [891, 132] width 58 height 30
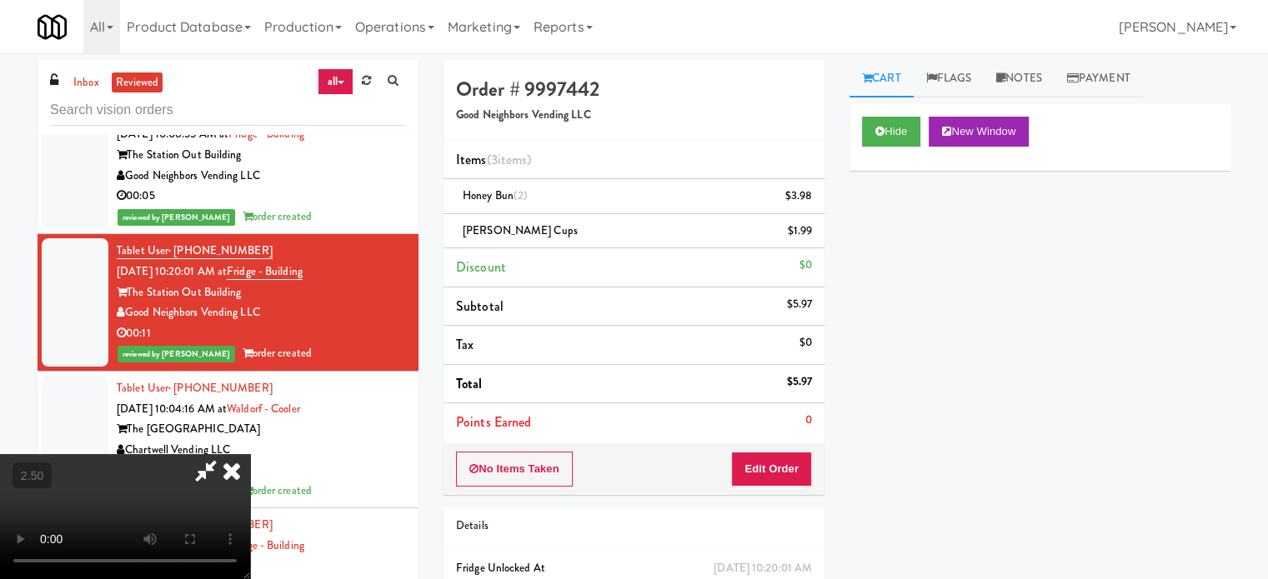
click at [250, 454] on video at bounding box center [125, 516] width 250 height 125
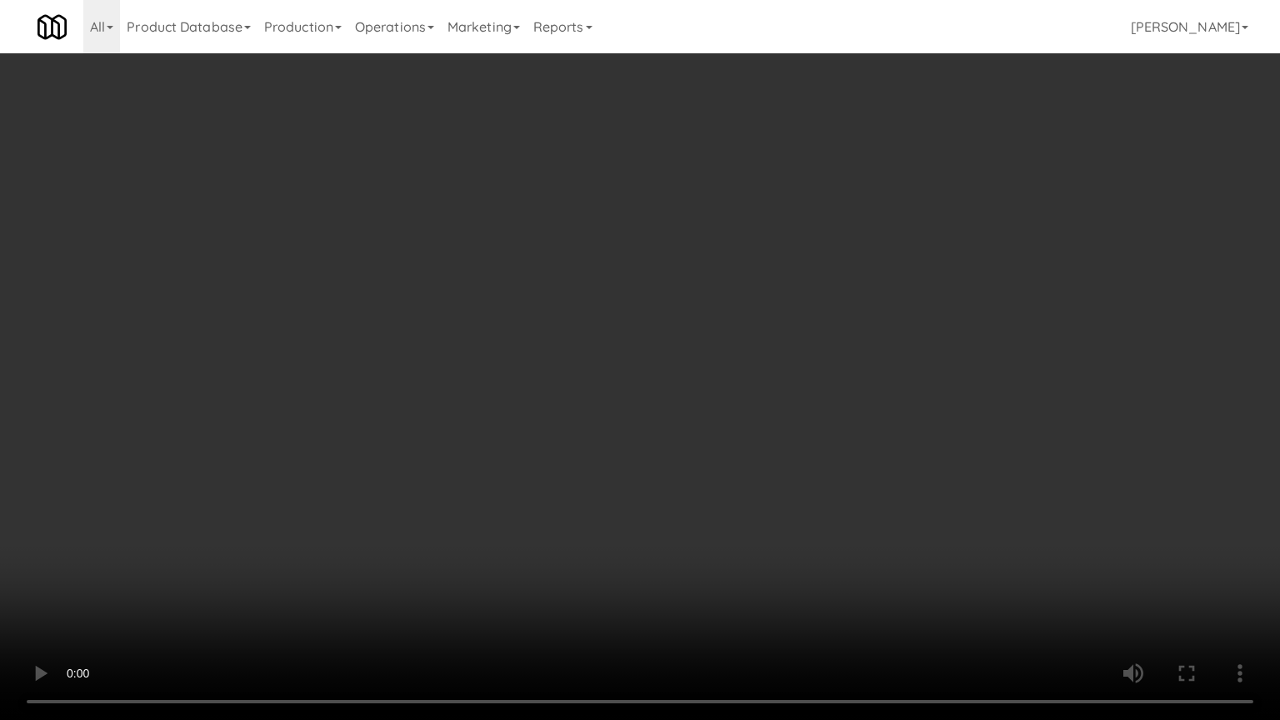
click at [578, 348] on video at bounding box center [640, 360] width 1280 height 720
click at [580, 355] on video at bounding box center [640, 360] width 1280 height 720
click at [568, 385] on video at bounding box center [640, 360] width 1280 height 720
click at [568, 393] on video at bounding box center [640, 360] width 1280 height 720
click at [708, 427] on video at bounding box center [640, 360] width 1280 height 720
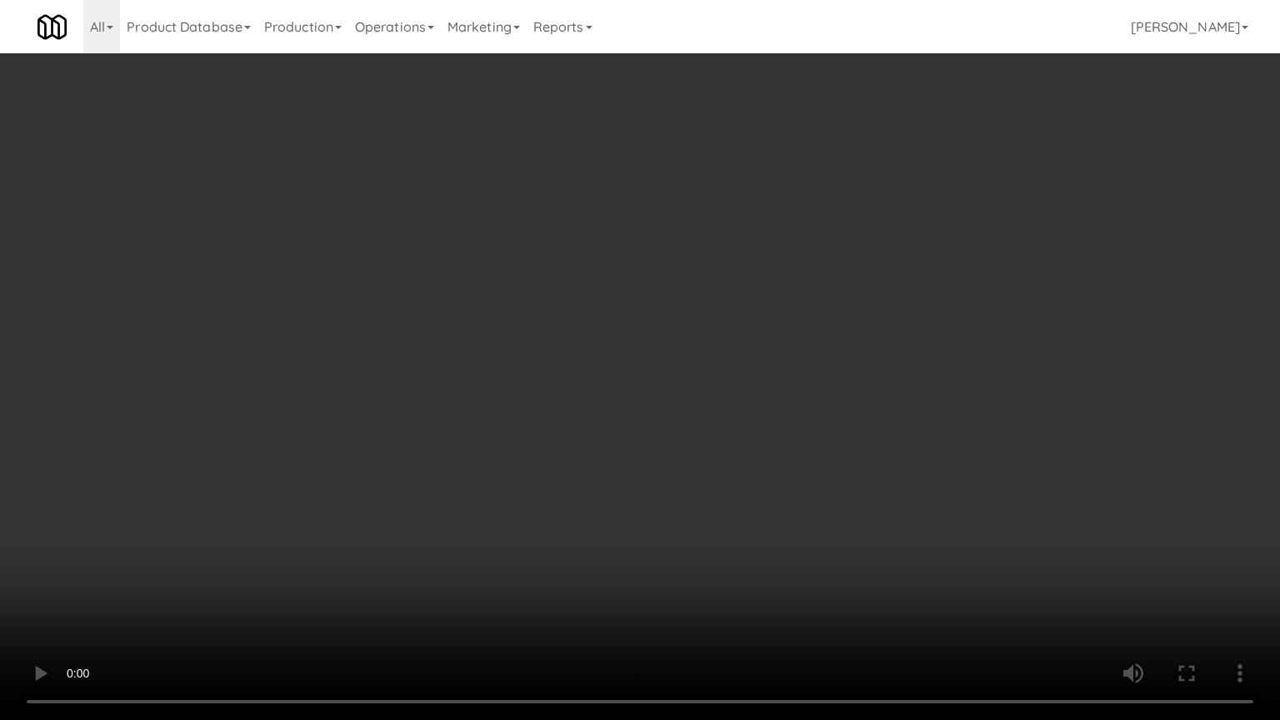
click at [644, 430] on video at bounding box center [640, 360] width 1280 height 720
click at [654, 420] on video at bounding box center [640, 360] width 1280 height 720
click at [655, 423] on video at bounding box center [640, 360] width 1280 height 720
click at [694, 434] on video at bounding box center [640, 360] width 1280 height 720
drag, startPoint x: 683, startPoint y: 423, endPoint x: 672, endPoint y: 372, distance: 52.2
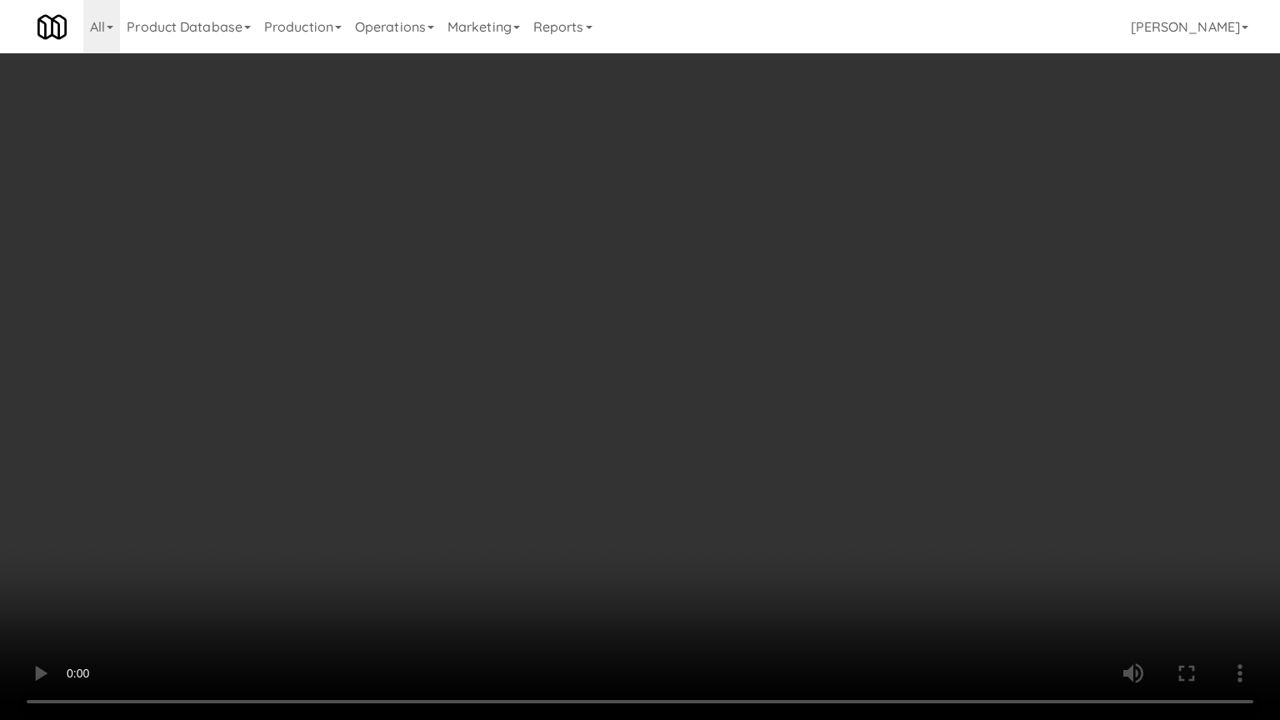
click at [683, 419] on video at bounding box center [640, 360] width 1280 height 720
click at [624, 328] on video at bounding box center [640, 360] width 1280 height 720
drag, startPoint x: 630, startPoint y: 323, endPoint x: 646, endPoint y: 317, distance: 17.2
click at [633, 323] on video at bounding box center [640, 360] width 1280 height 720
click at [684, 289] on video at bounding box center [640, 360] width 1280 height 720
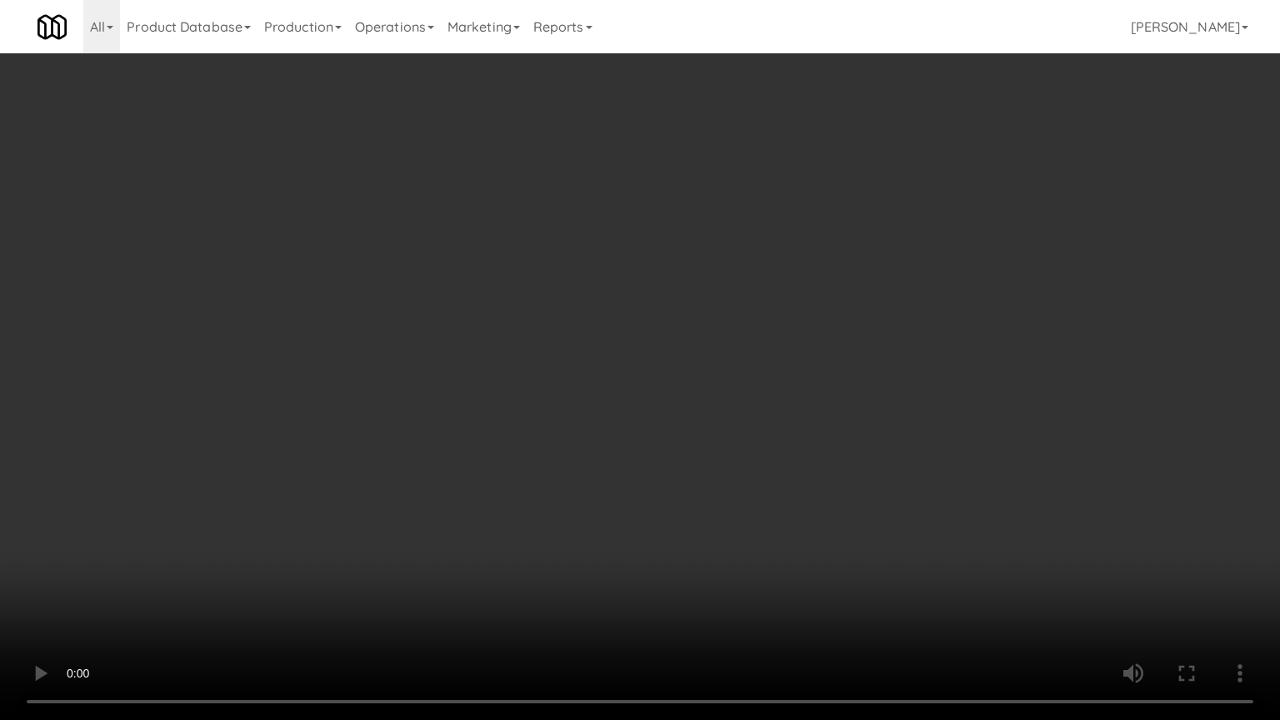
drag, startPoint x: 684, startPoint y: 289, endPoint x: 753, endPoint y: 87, distance: 213.8
click at [685, 288] on video at bounding box center [640, 360] width 1280 height 720
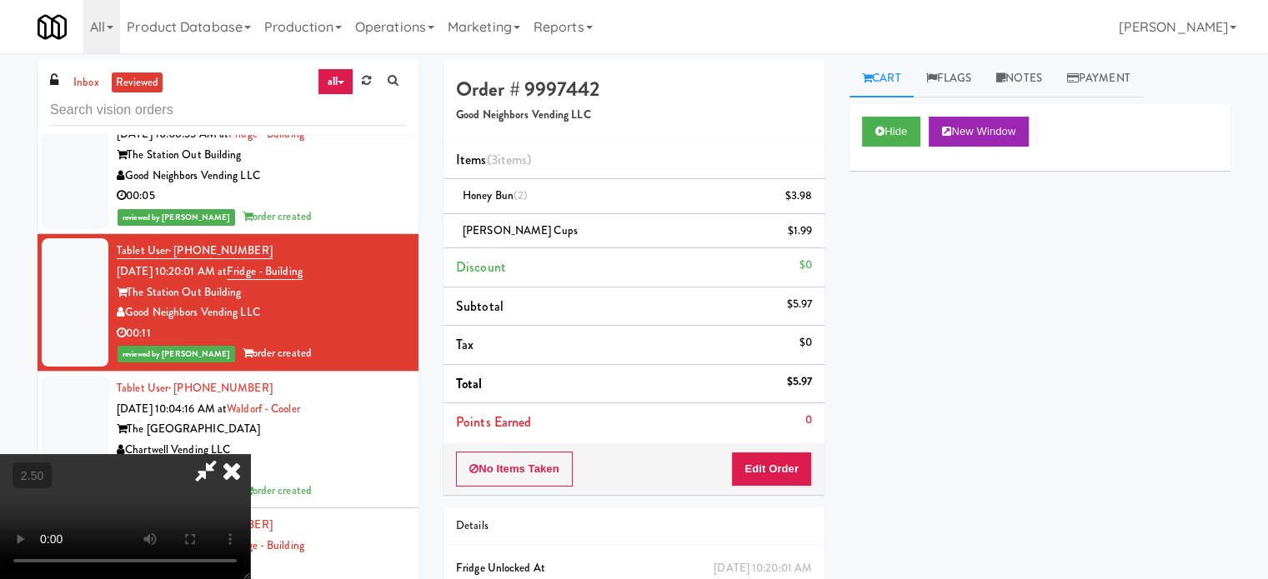
click at [250, 454] on icon at bounding box center [231, 470] width 37 height 33
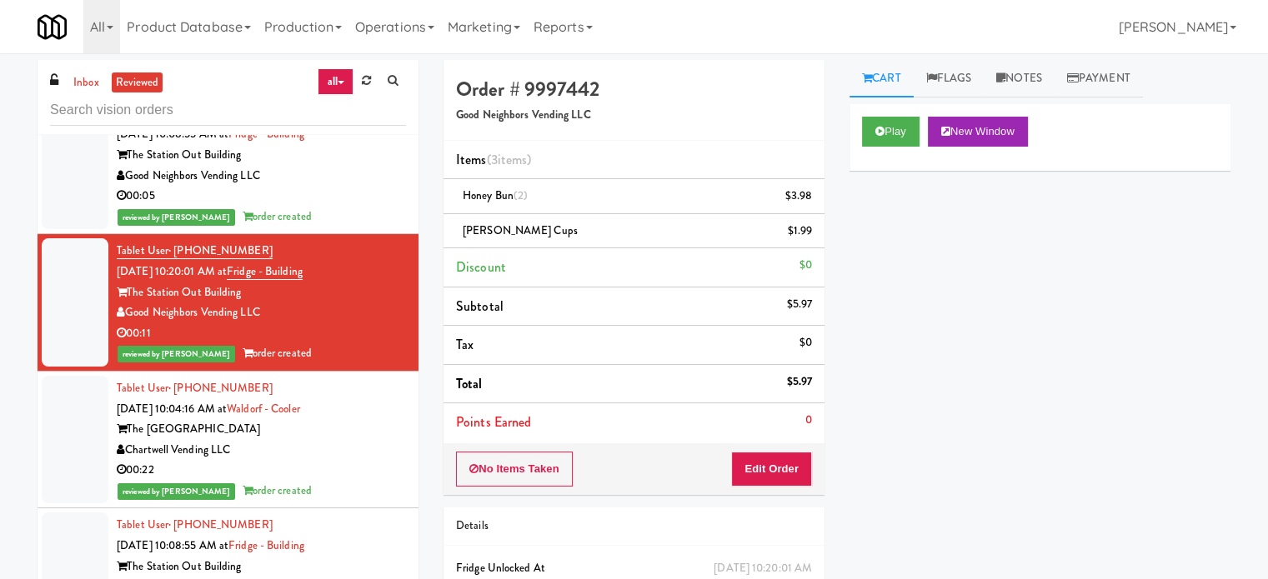
click at [323, 460] on div "00:22" at bounding box center [261, 470] width 289 height 21
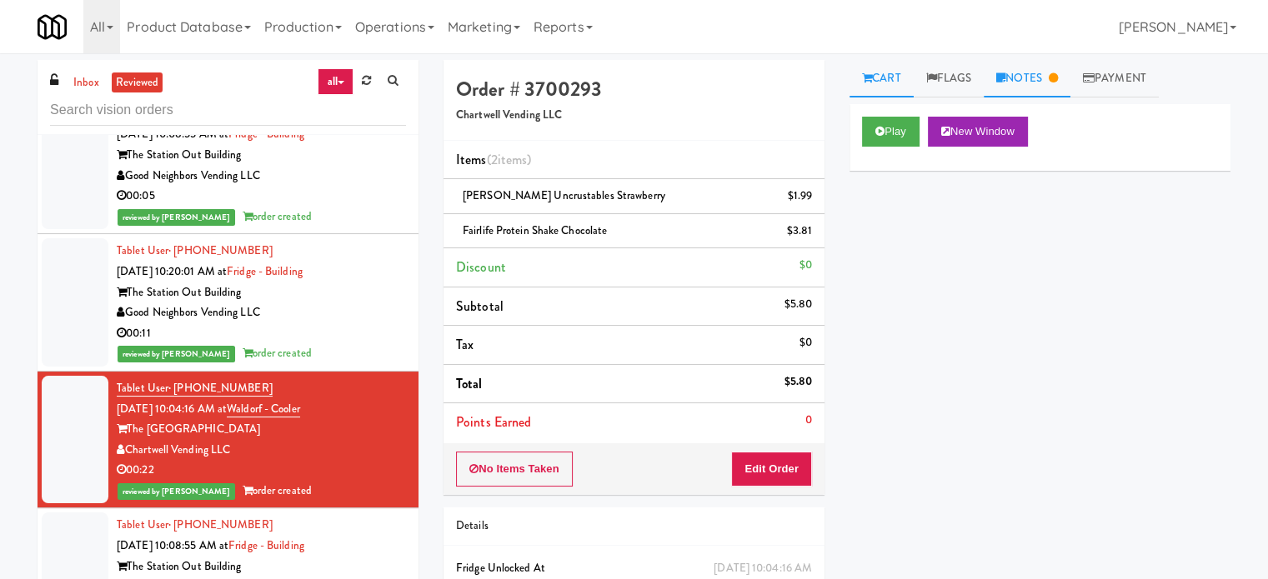
click at [1044, 73] on link "Notes" at bounding box center [1027, 79] width 87 height 38
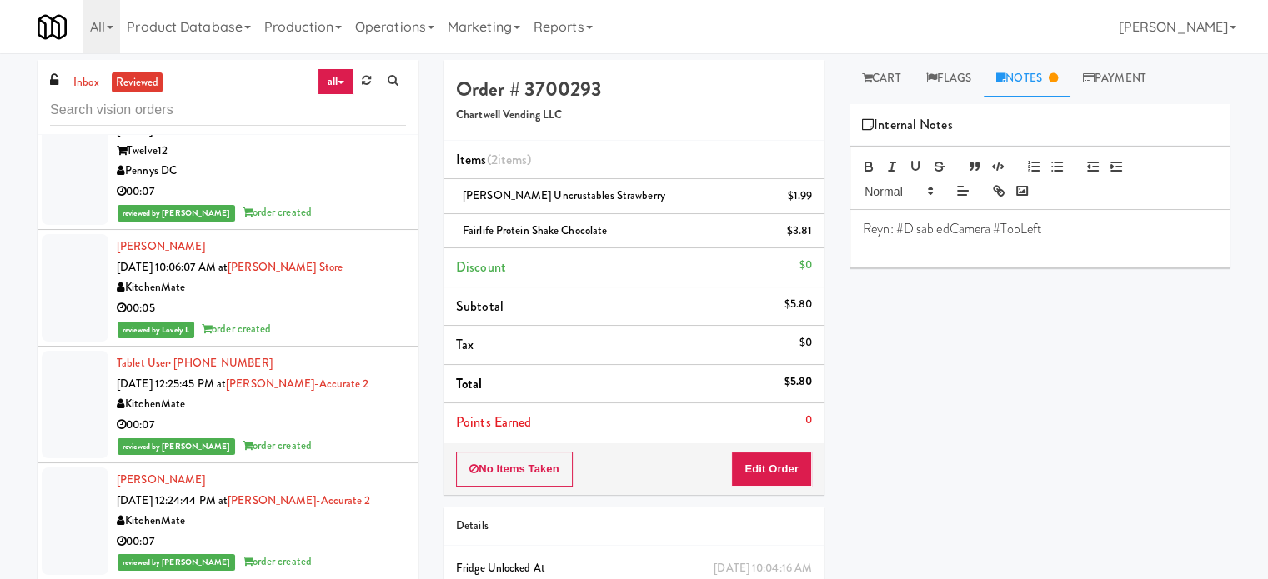
scroll to position [40561, 0]
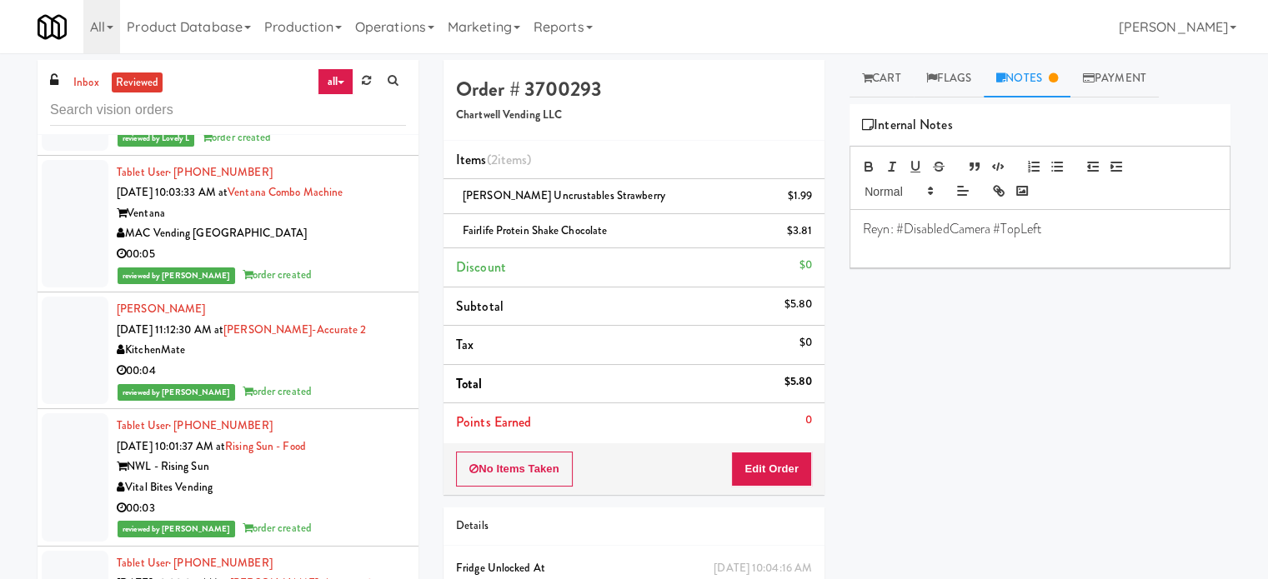
click at [378, 361] on div "00:04" at bounding box center [261, 371] width 289 height 21
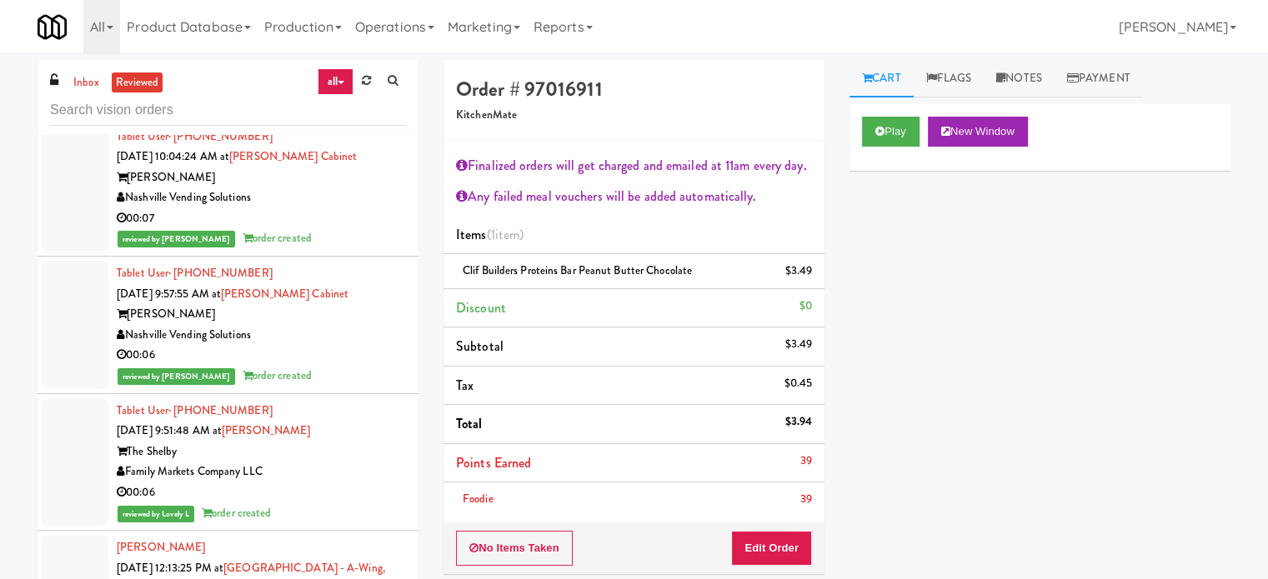
scroll to position [43895, 0]
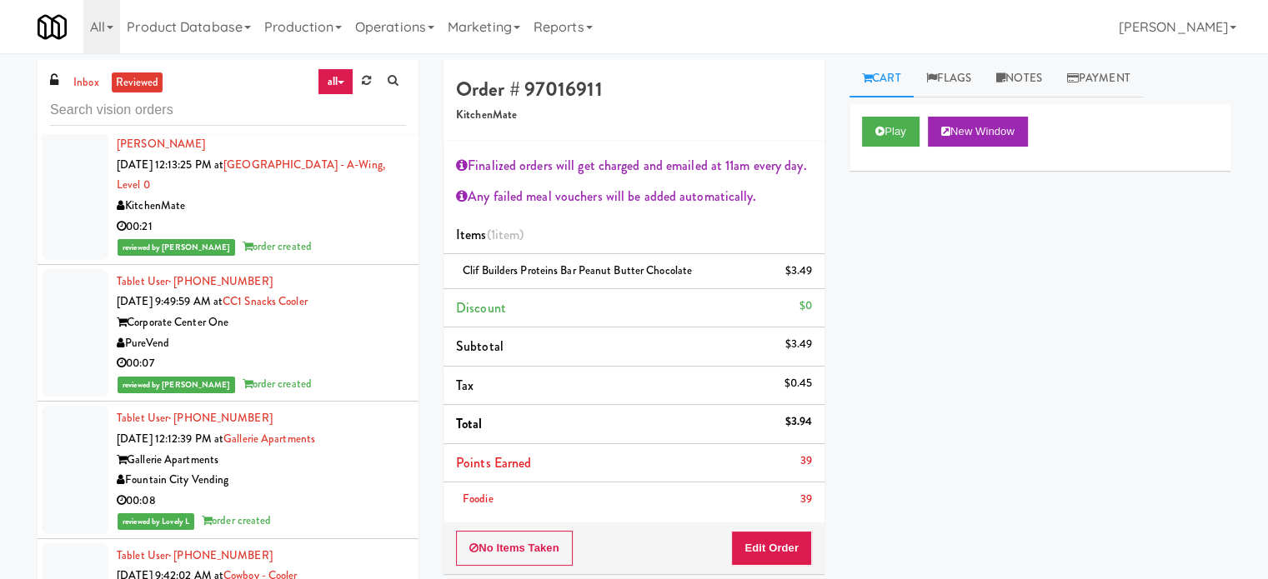
drag, startPoint x: 350, startPoint y: 197, endPoint x: 362, endPoint y: 190, distance: 13.4
click at [349, 272] on div "Tablet User · (813) 796-3924 [DATE] 9:49:59 AM at CC1 Snacks Cooler Corporate C…" at bounding box center [261, 333] width 289 height 123
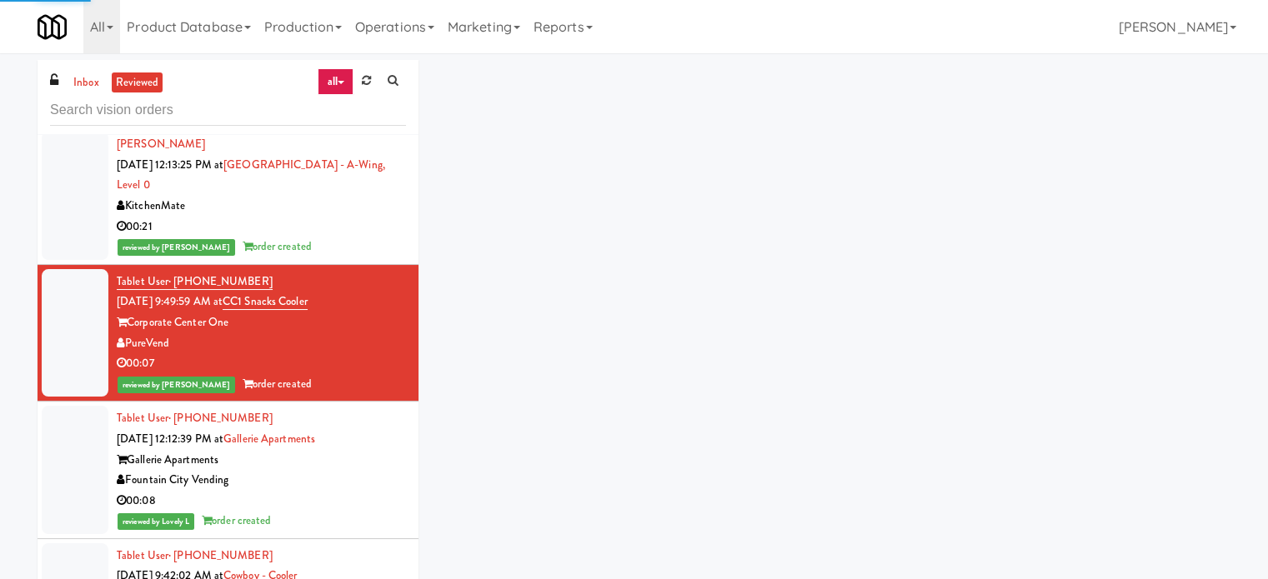
click at [373, 237] on div "reviewed by [PERSON_NAME] order created" at bounding box center [261, 247] width 289 height 21
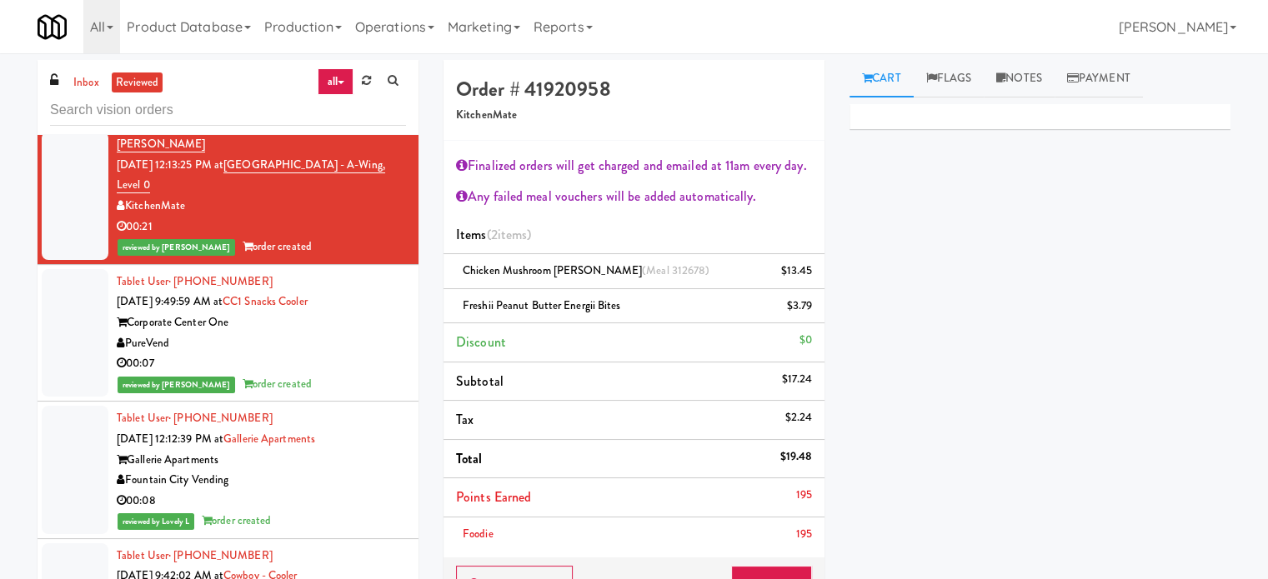
scroll to position [44312, 0]
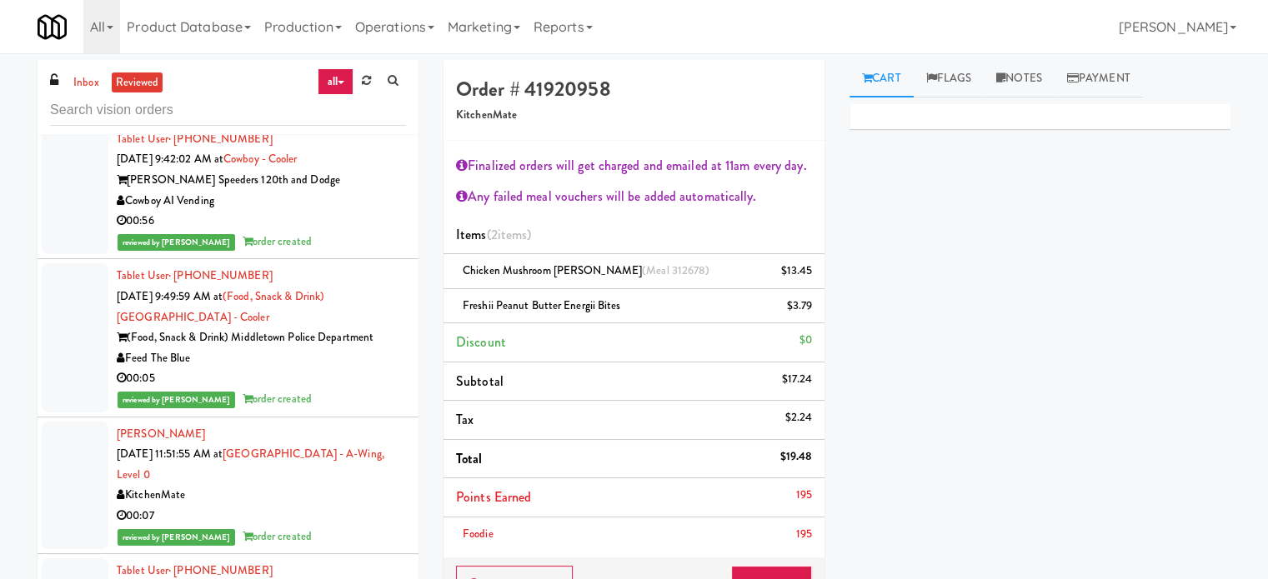
click at [348, 439] on div "[PERSON_NAME] [DATE] 11:51:55 AM at [GEOGRAPHIC_DATA] - A-Wing, Level 0 Kitchen…" at bounding box center [261, 485] width 289 height 123
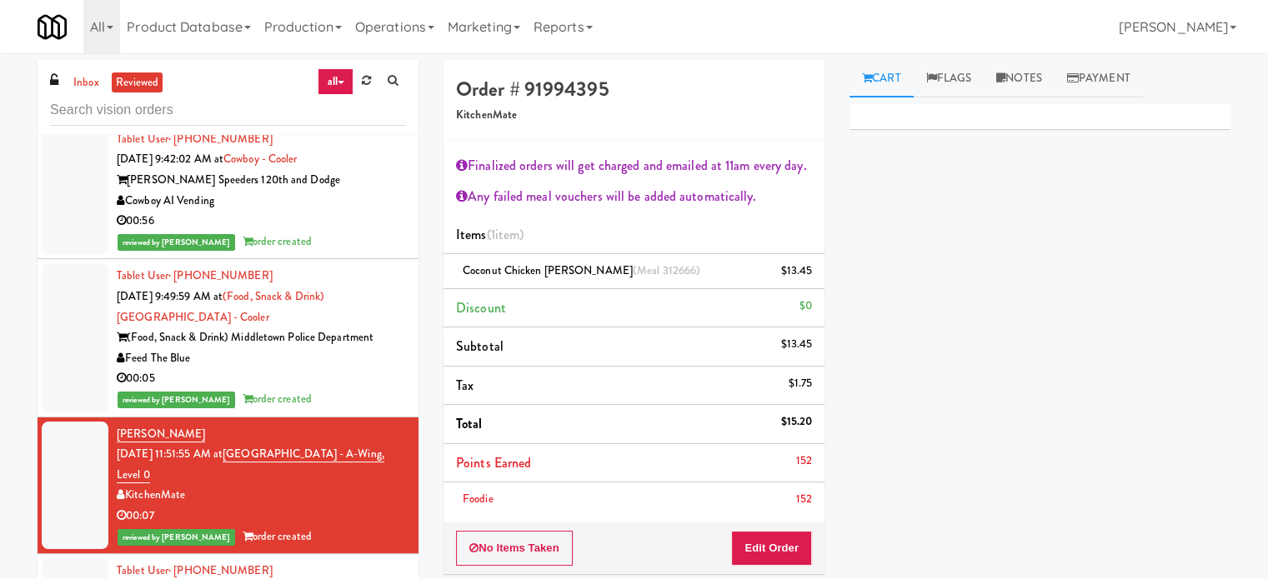
click at [377, 389] on div "reviewed by [PERSON_NAME] order created" at bounding box center [261, 399] width 289 height 21
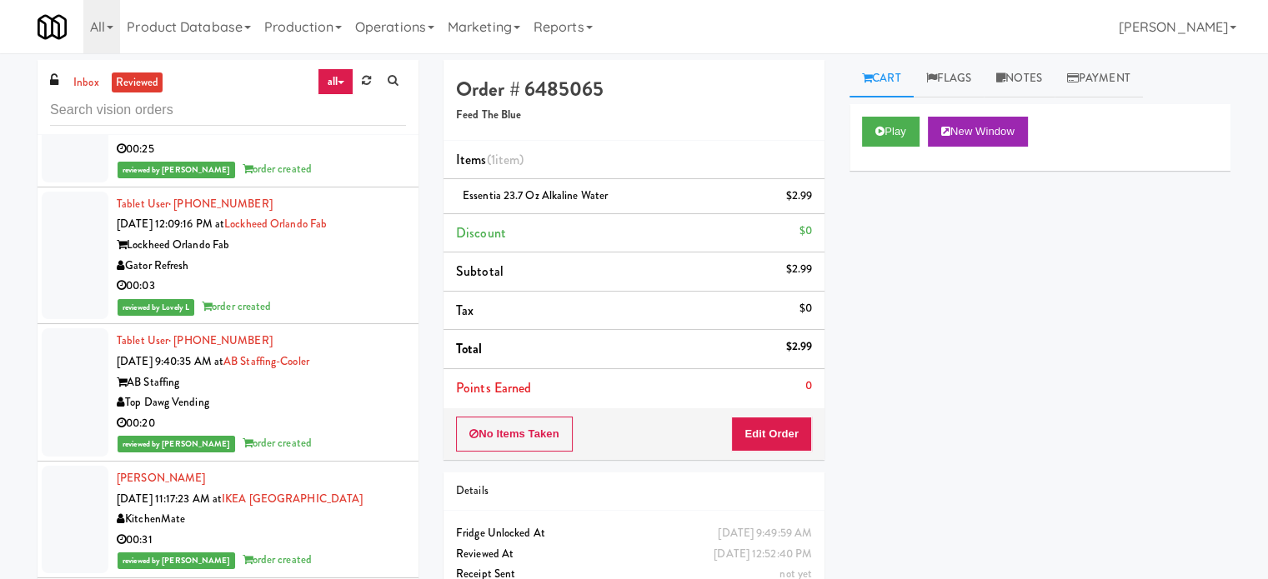
scroll to position [45562, 0]
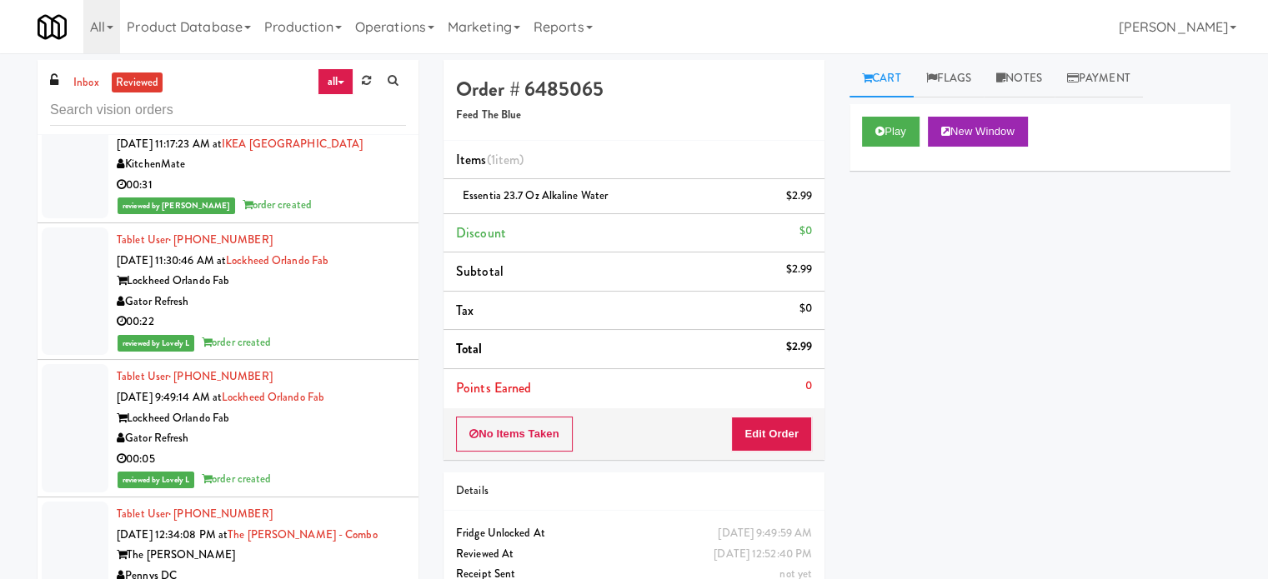
click at [368, 333] on div "reviewed by Lovely L order created" at bounding box center [261, 343] width 289 height 21
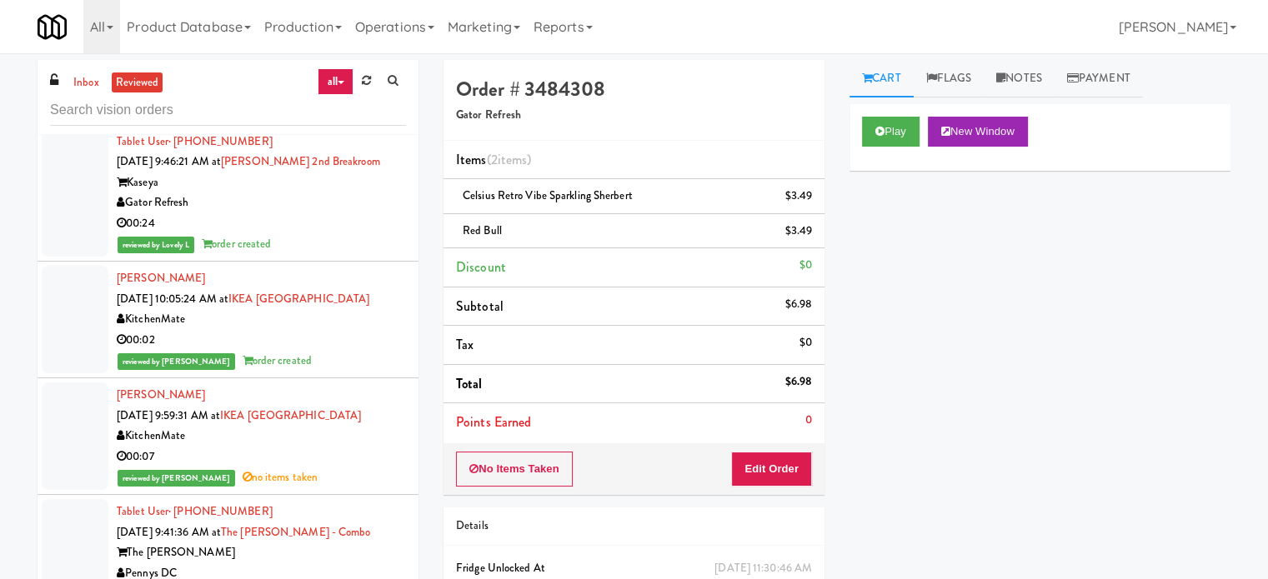
scroll to position [46812, 0]
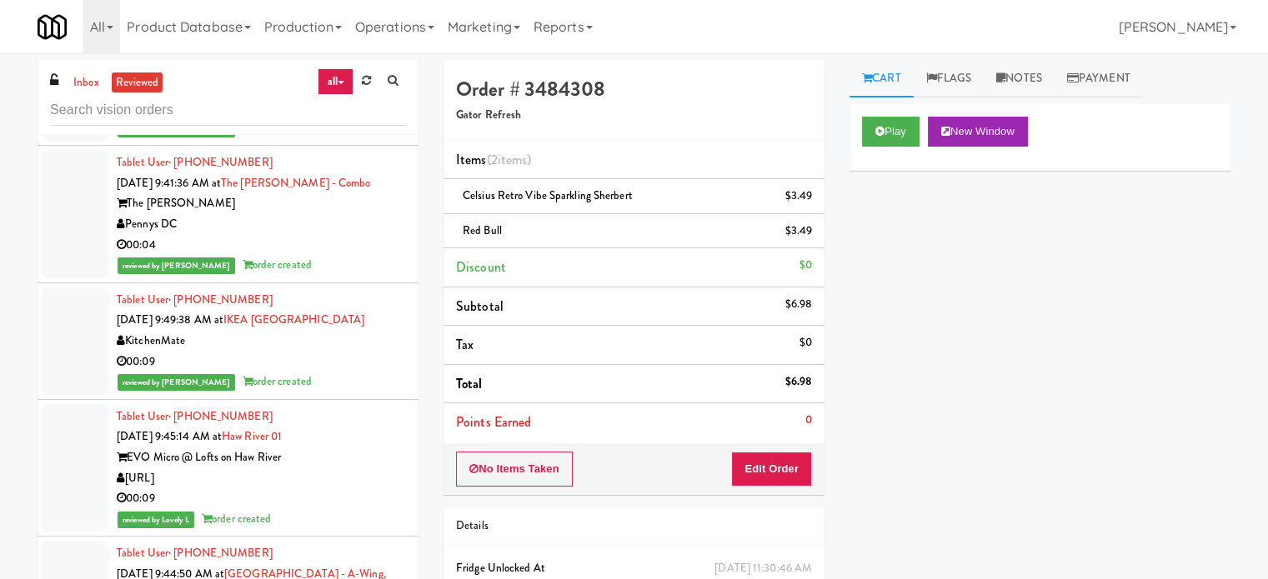
click at [363, 468] on div "[URL]" at bounding box center [261, 478] width 289 height 21
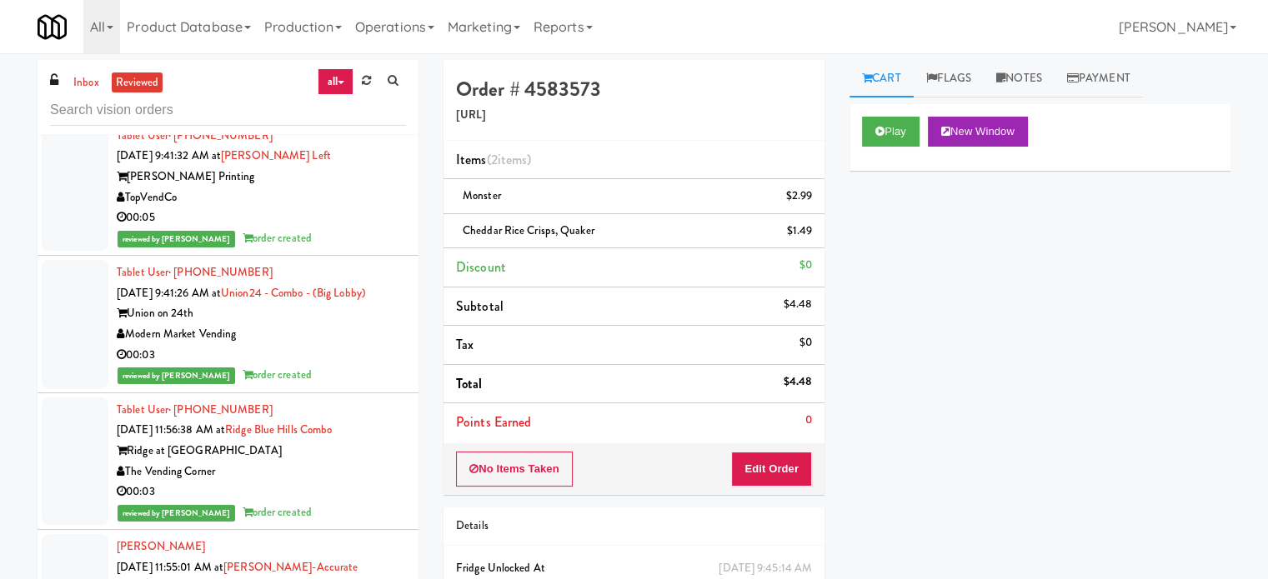
scroll to position [51782, 0]
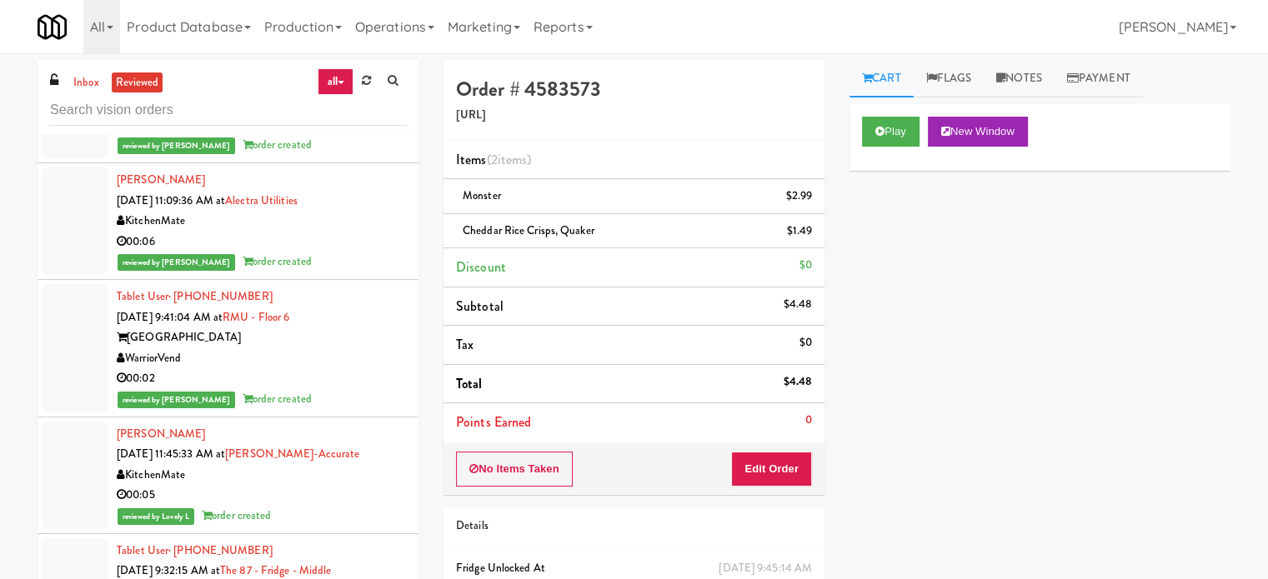
click at [370, 485] on div "00:05" at bounding box center [261, 495] width 289 height 21
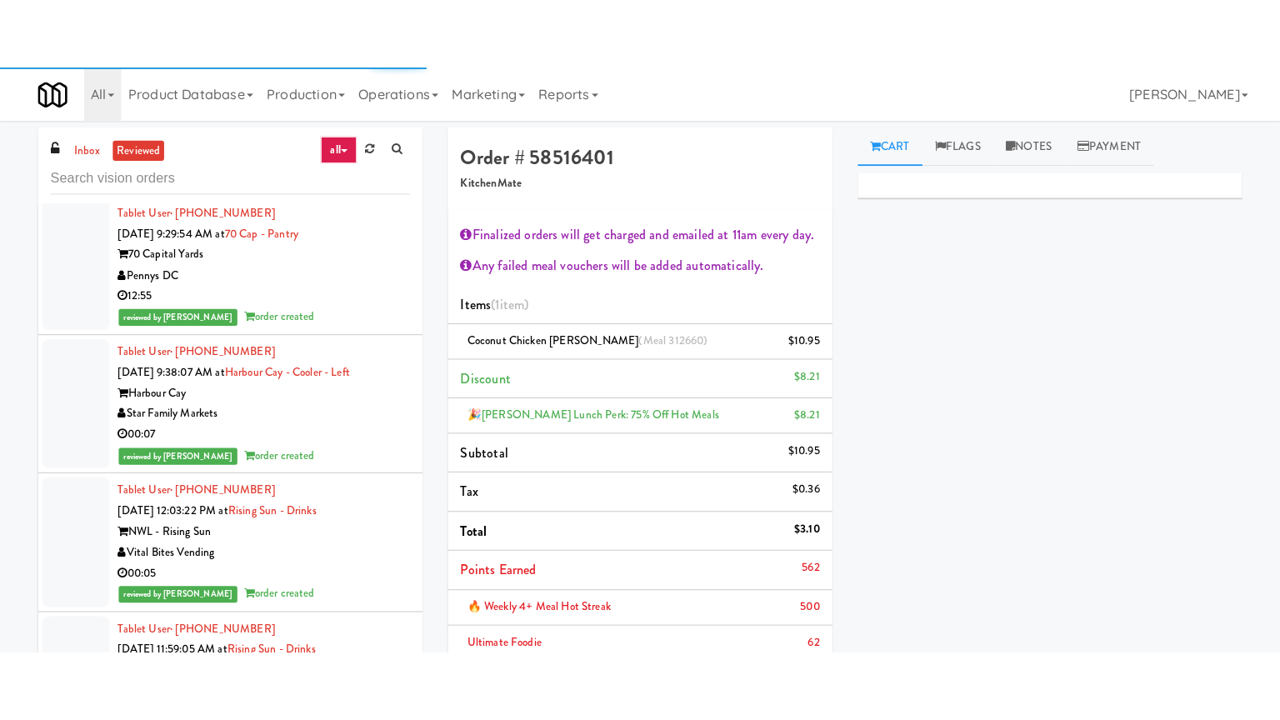
scroll to position [52615, 0]
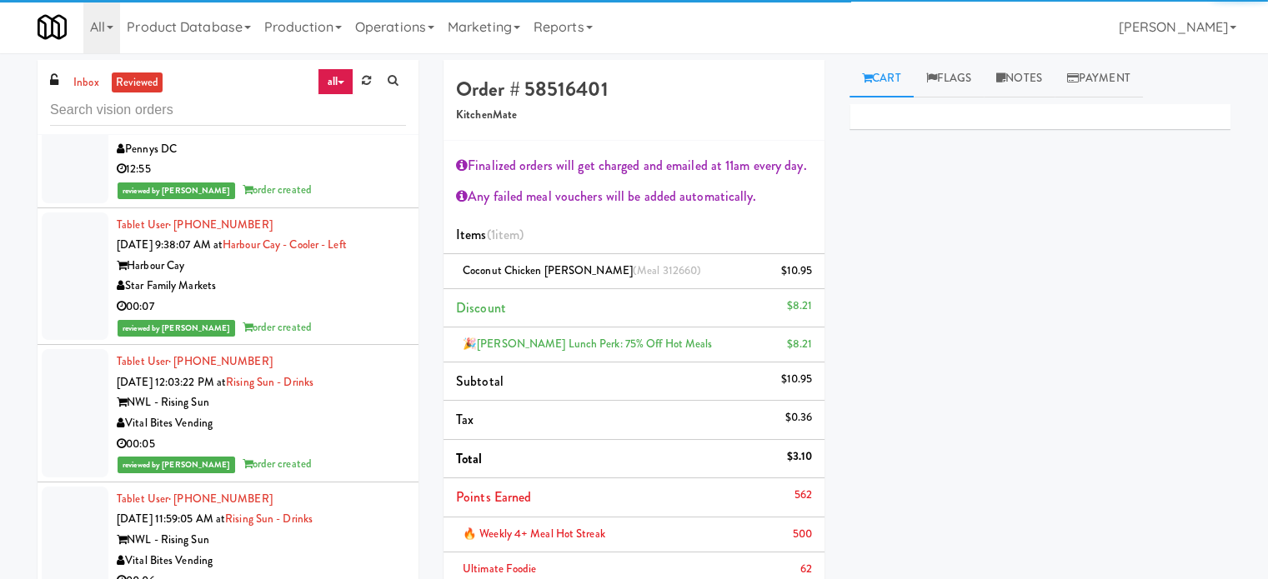
click at [347, 297] on div "00:07" at bounding box center [261, 307] width 289 height 21
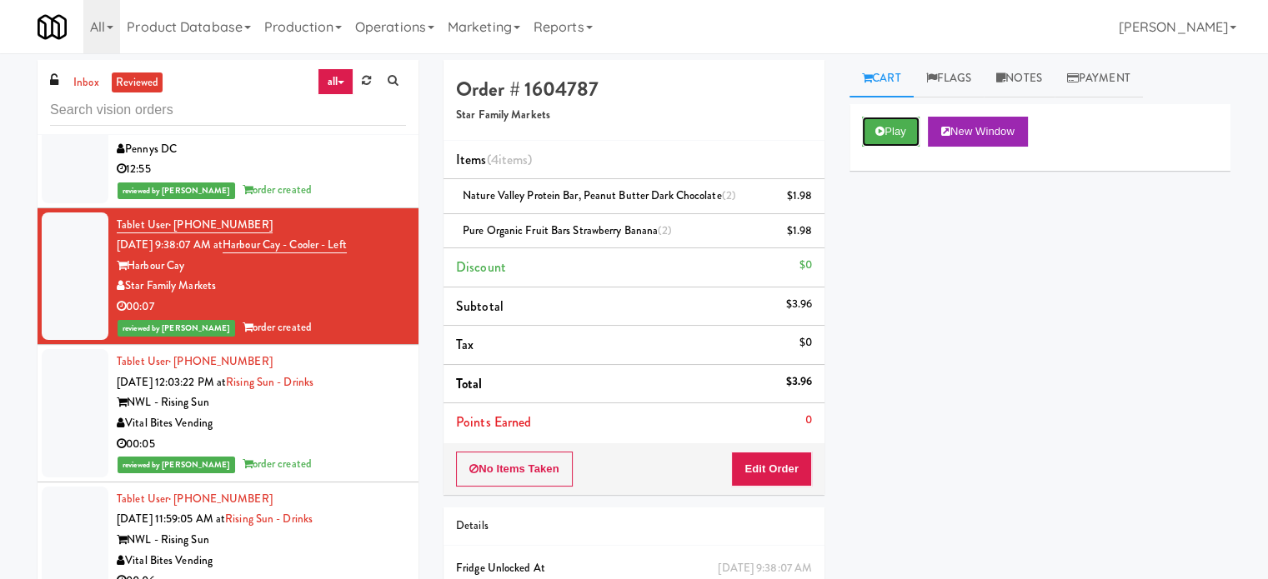
drag, startPoint x: 896, startPoint y: 124, endPoint x: 884, endPoint y: 107, distance: 21.0
click at [893, 114] on div "Play New Window" at bounding box center [1039, 137] width 381 height 67
click at [882, 129] on icon at bounding box center [879, 131] width 9 height 11
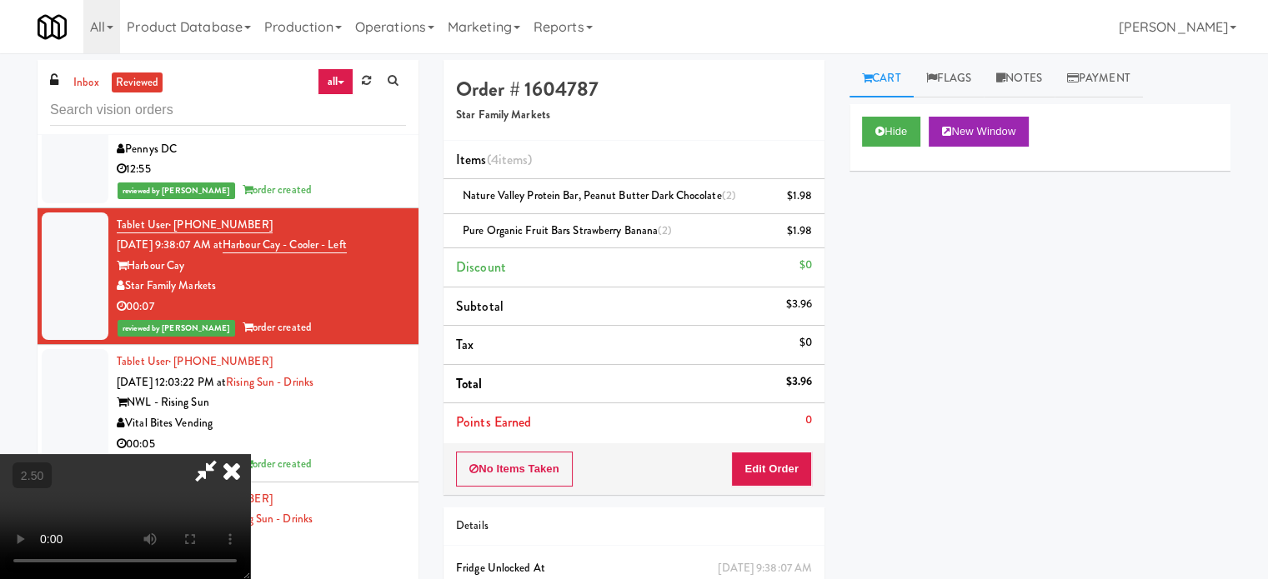
click at [250, 454] on video at bounding box center [125, 516] width 250 height 125
drag, startPoint x: 490, startPoint y: 363, endPoint x: 509, endPoint y: 297, distance: 68.6
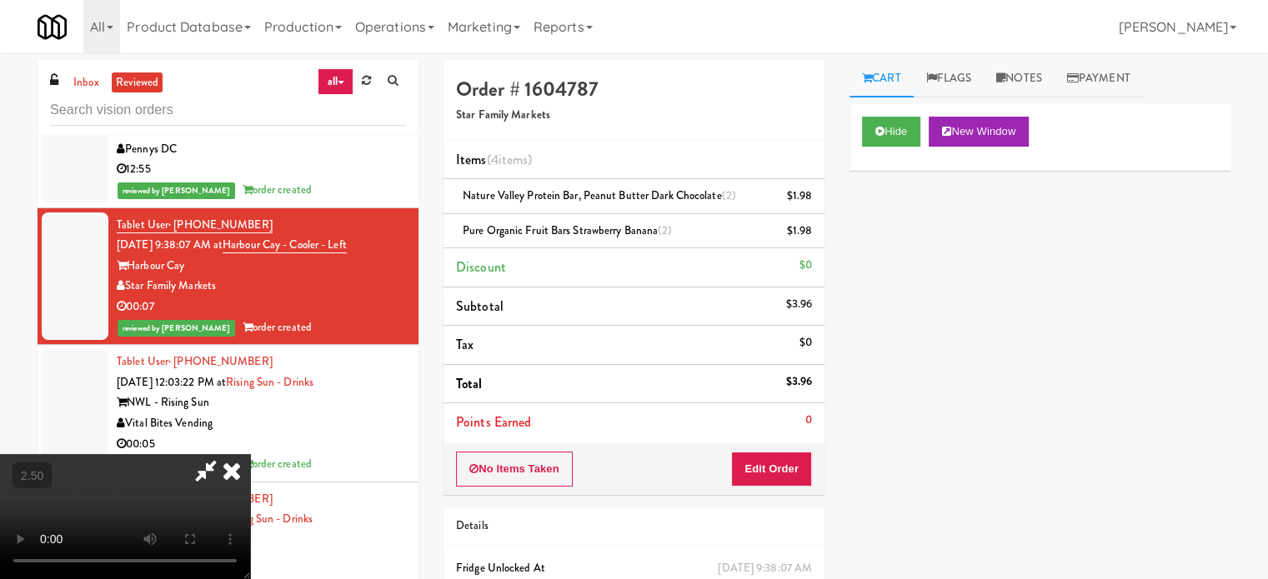
click at [250, 454] on video at bounding box center [125, 516] width 250 height 125
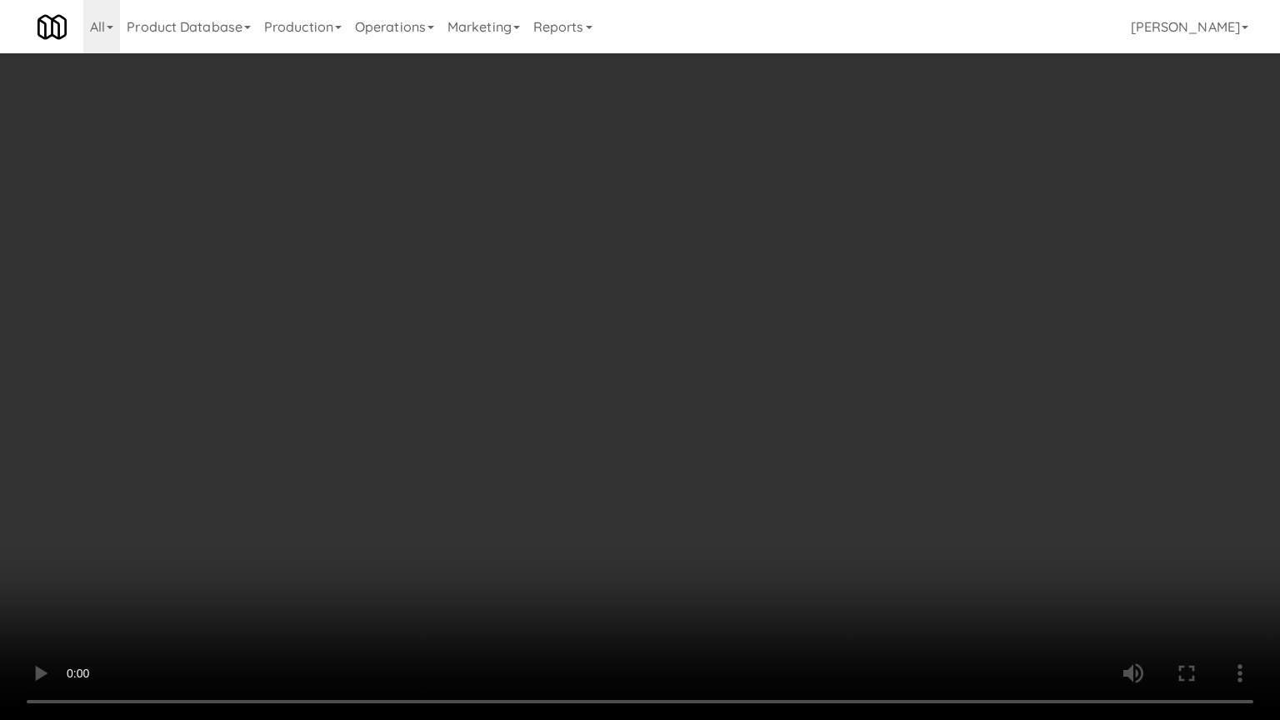
drag, startPoint x: 513, startPoint y: 294, endPoint x: 560, endPoint y: 263, distance: 56.6
click at [513, 294] on video at bounding box center [640, 360] width 1280 height 720
drag, startPoint x: 570, startPoint y: 323, endPoint x: 583, endPoint y: 473, distance: 150.6
click at [572, 328] on video at bounding box center [640, 360] width 1280 height 720
click at [580, 473] on video at bounding box center [640, 360] width 1280 height 720
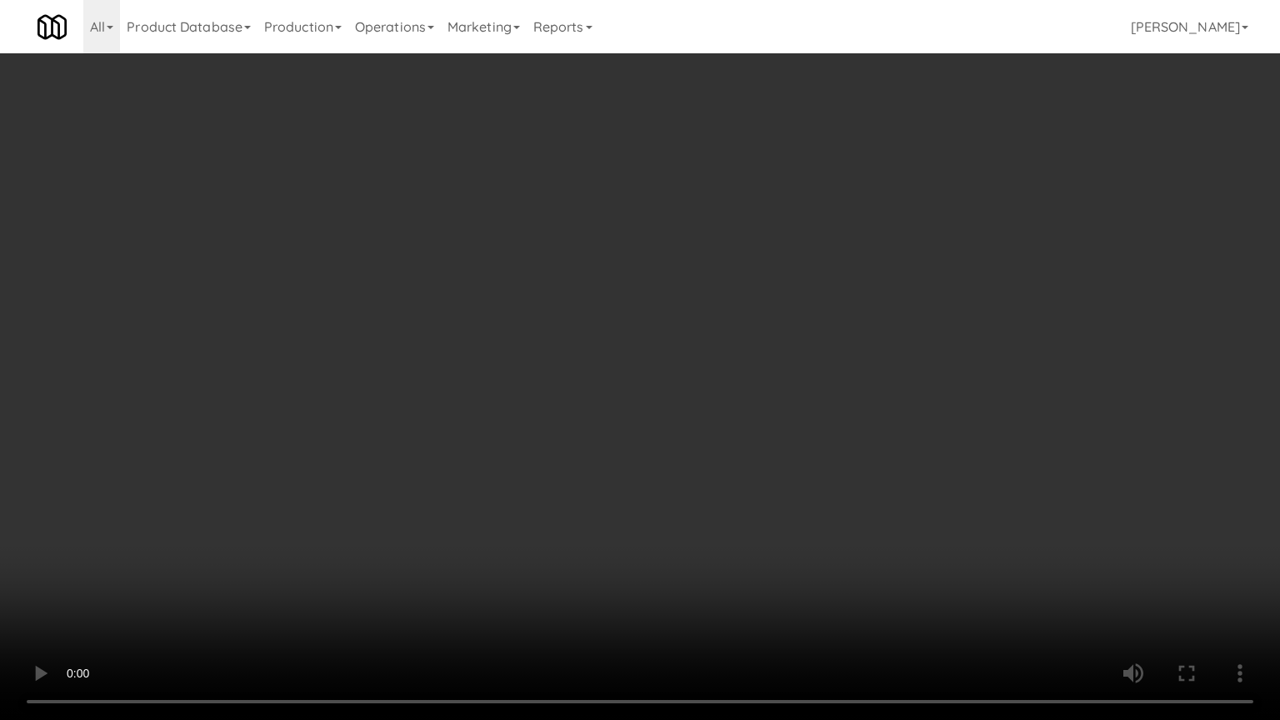
click at [588, 422] on video at bounding box center [640, 360] width 1280 height 720
click at [571, 381] on video at bounding box center [640, 360] width 1280 height 720
click at [577, 373] on video at bounding box center [640, 360] width 1280 height 720
click at [578, 374] on video at bounding box center [640, 360] width 1280 height 720
click at [578, 376] on video at bounding box center [640, 360] width 1280 height 720
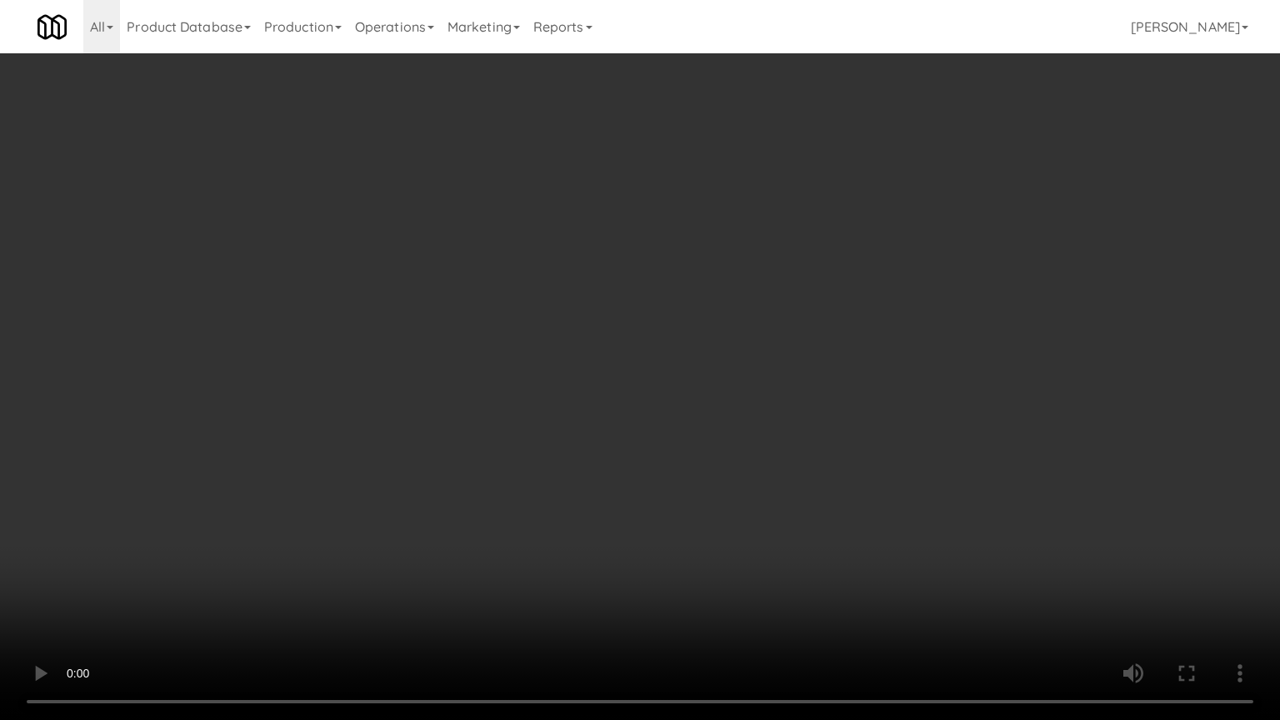
drag, startPoint x: 579, startPoint y: 376, endPoint x: 584, endPoint y: 367, distance: 10.4
click at [580, 373] on video at bounding box center [640, 360] width 1280 height 720
click at [584, 356] on video at bounding box center [640, 360] width 1280 height 720
click at [588, 363] on video at bounding box center [640, 360] width 1280 height 720
click at [603, 379] on video at bounding box center [640, 360] width 1280 height 720
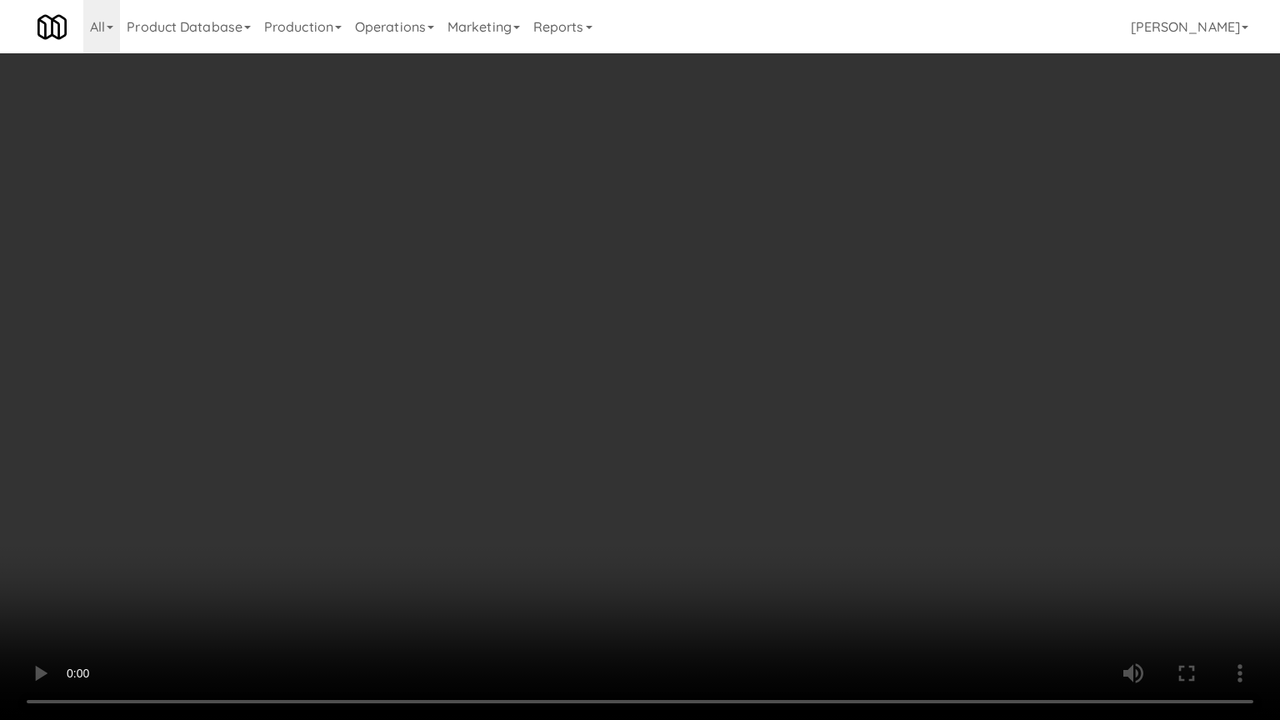
click at [603, 379] on video at bounding box center [640, 360] width 1280 height 720
click at [604, 380] on video at bounding box center [640, 360] width 1280 height 720
drag, startPoint x: 604, startPoint y: 380, endPoint x: 690, endPoint y: 320, distance: 104.7
click at [617, 373] on video at bounding box center [640, 360] width 1280 height 720
click at [693, 333] on video at bounding box center [640, 360] width 1280 height 720
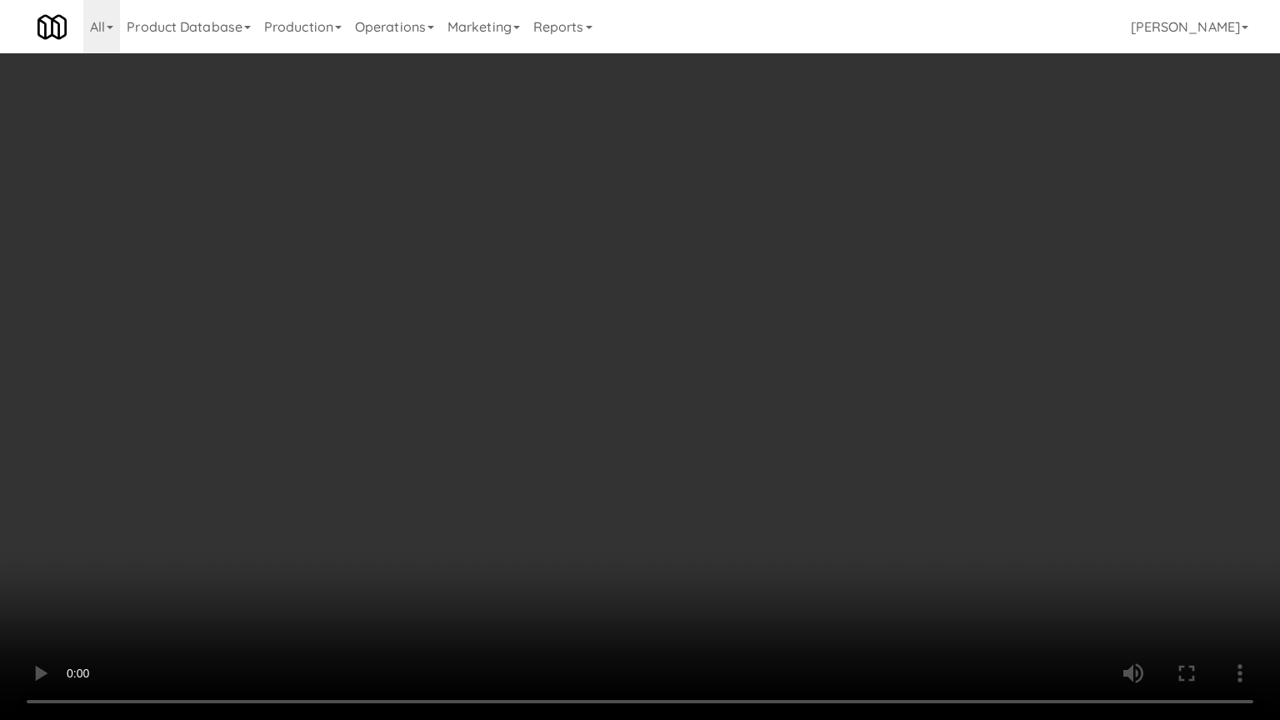
drag, startPoint x: 698, startPoint y: 328, endPoint x: 863, endPoint y: 20, distance: 348.7
click at [701, 319] on video at bounding box center [640, 360] width 1280 height 720
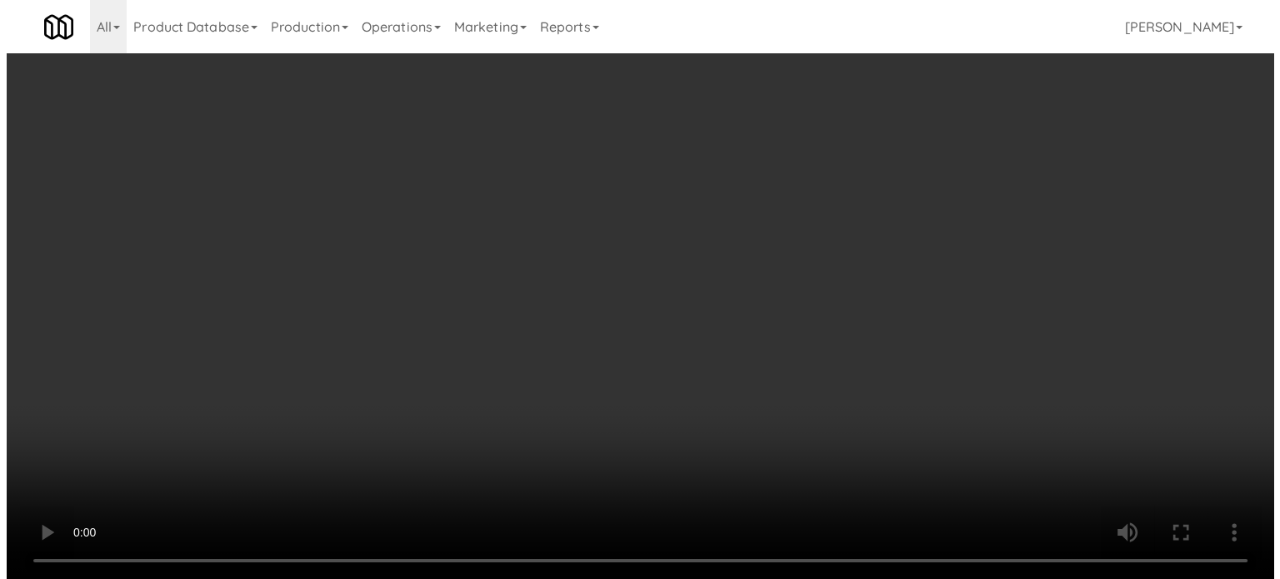
scroll to position [52615, 0]
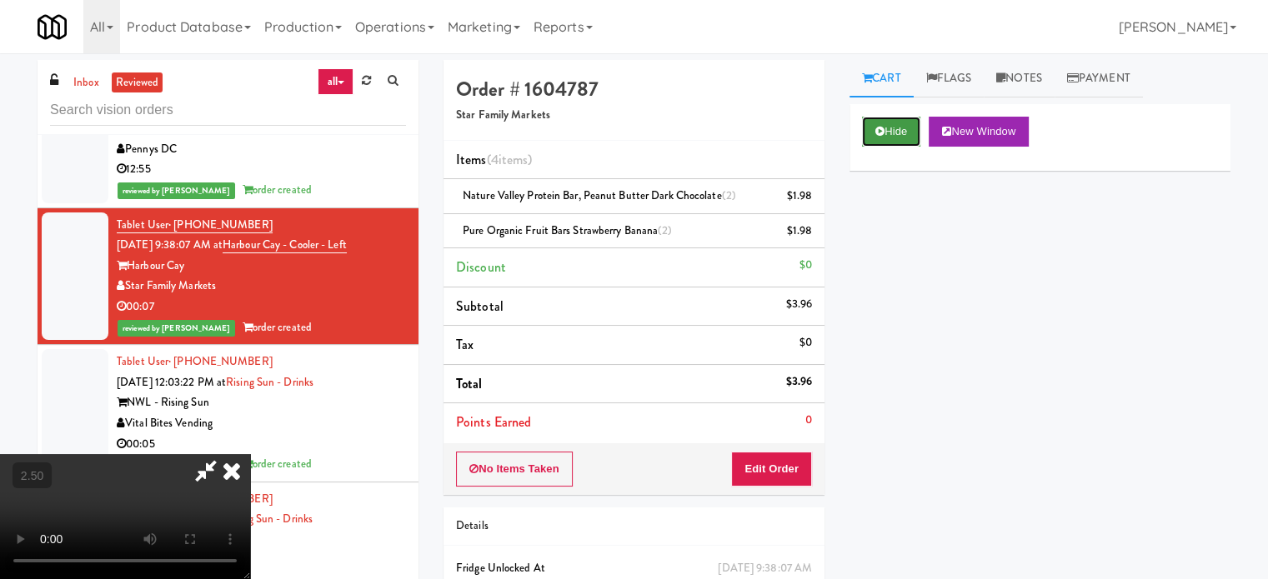
click at [894, 125] on button "Hide" at bounding box center [891, 132] width 58 height 30
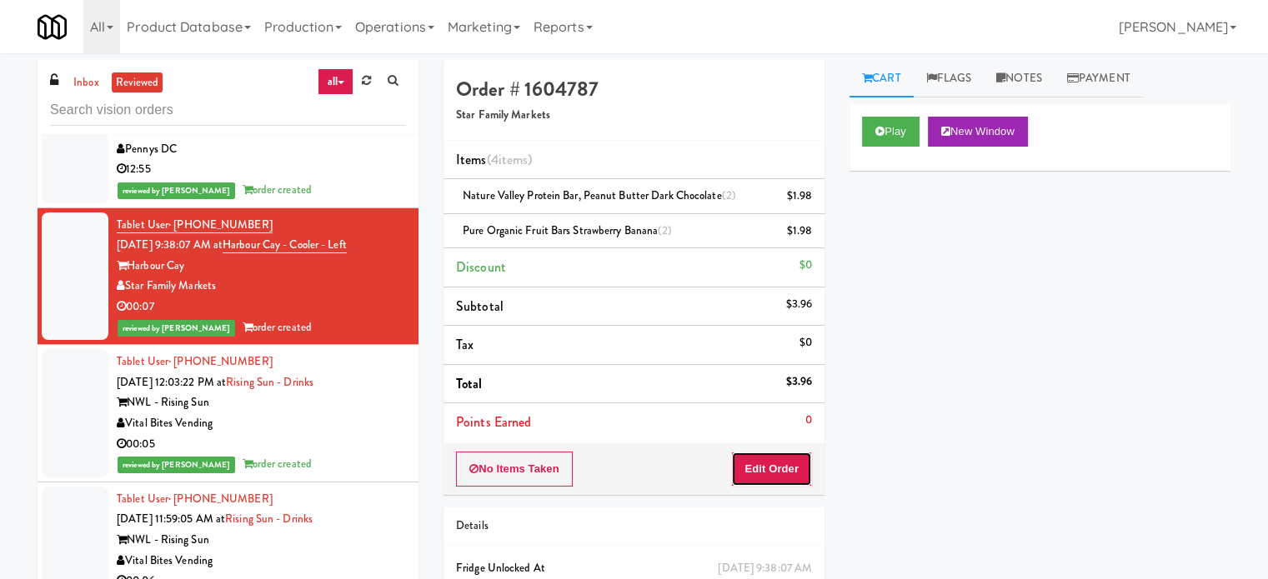
click at [804, 477] on button "Edit Order" at bounding box center [771, 469] width 81 height 35
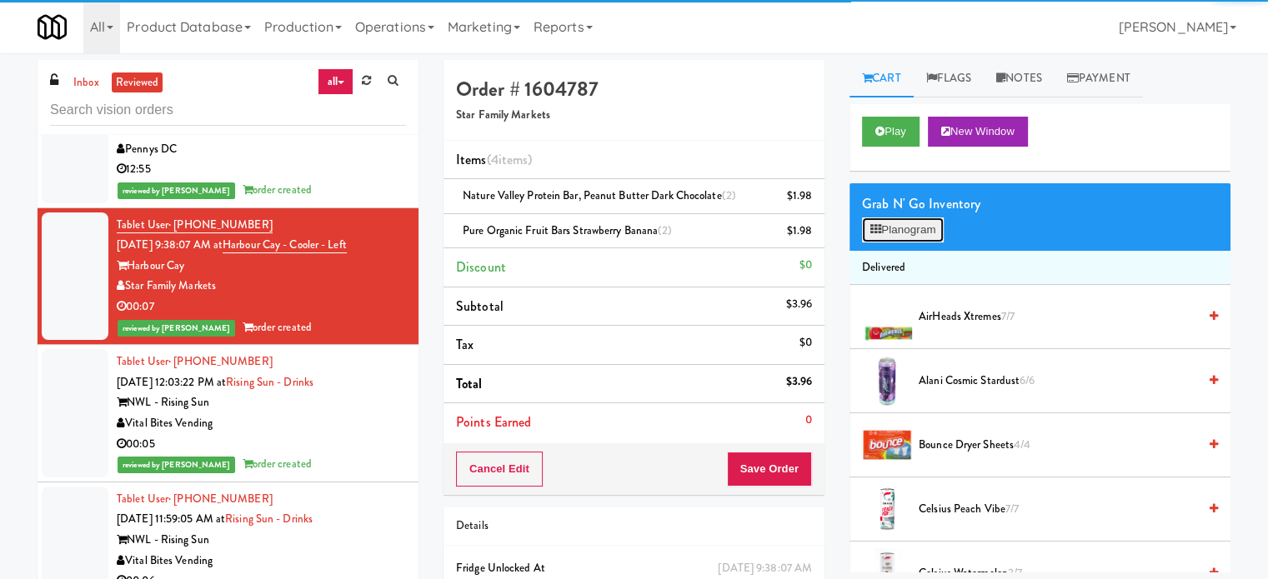
click at [904, 230] on button "Planogram" at bounding box center [903, 230] width 82 height 25
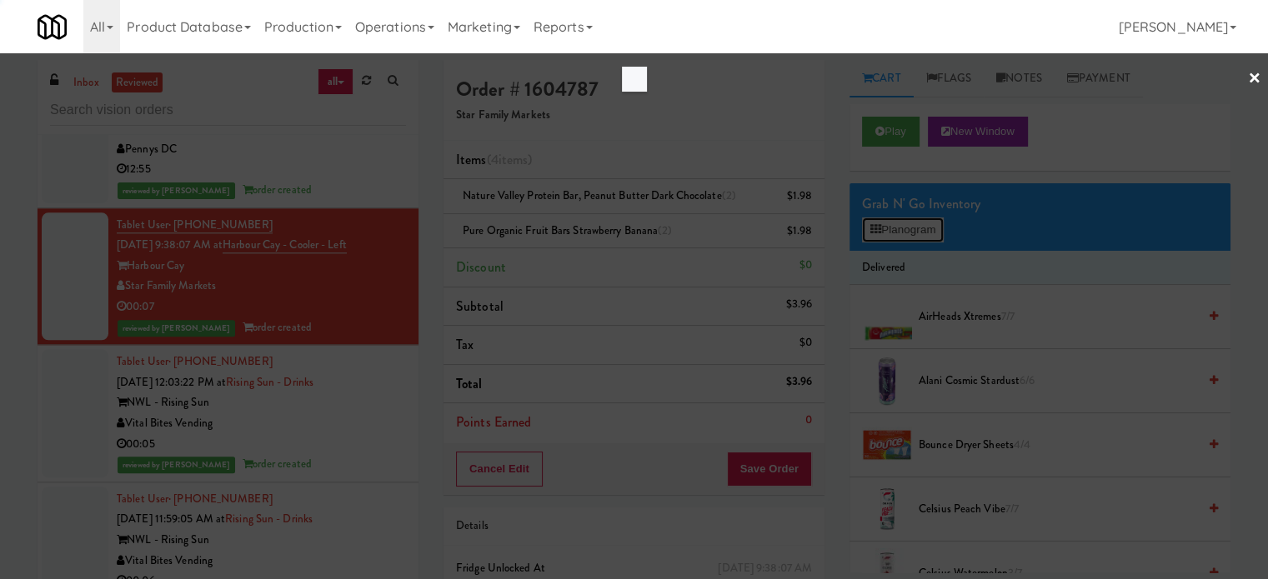
scroll to position [52594, 0]
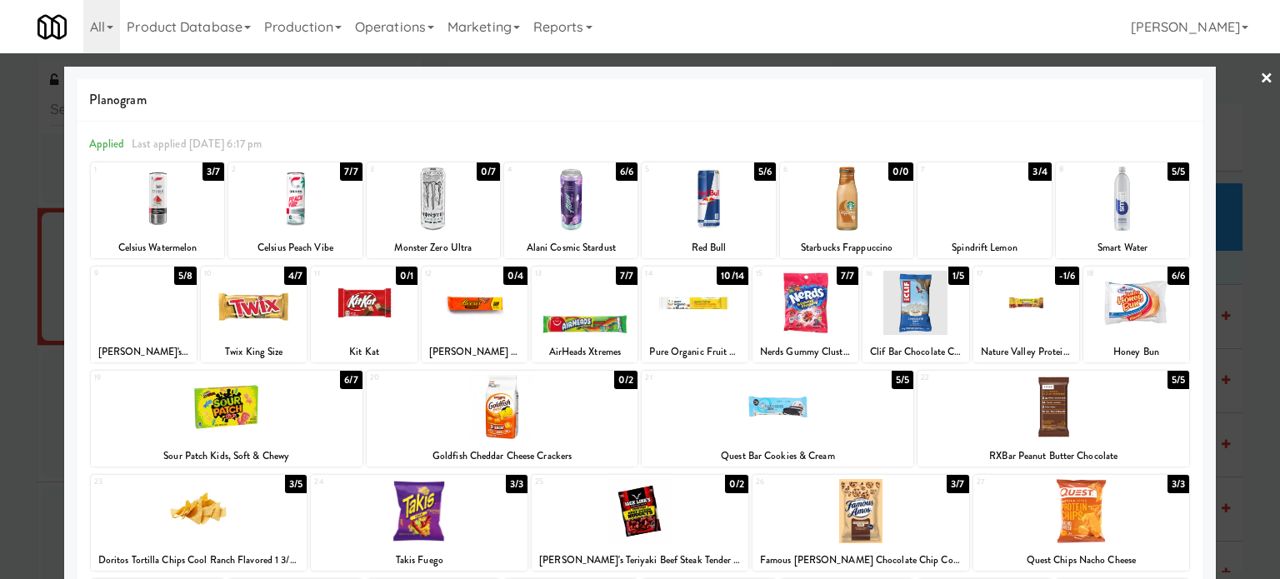
drag, startPoint x: 1220, startPoint y: 371, endPoint x: 1034, endPoint y: 376, distance: 186.8
click at [1221, 375] on div at bounding box center [640, 289] width 1280 height 579
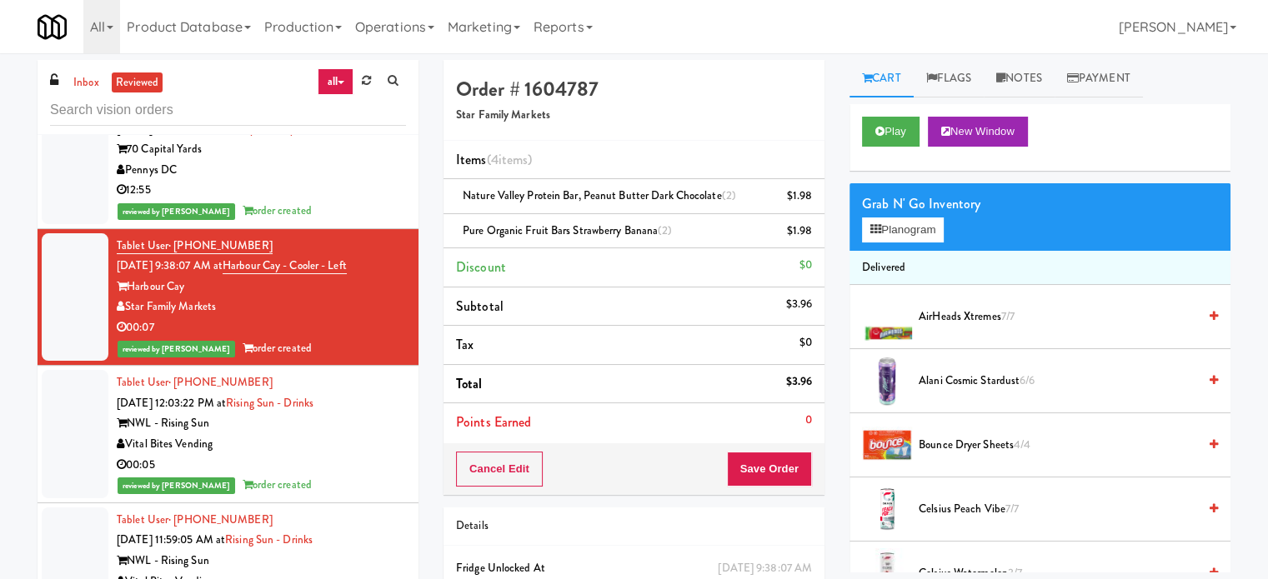
scroll to position [52615, 0]
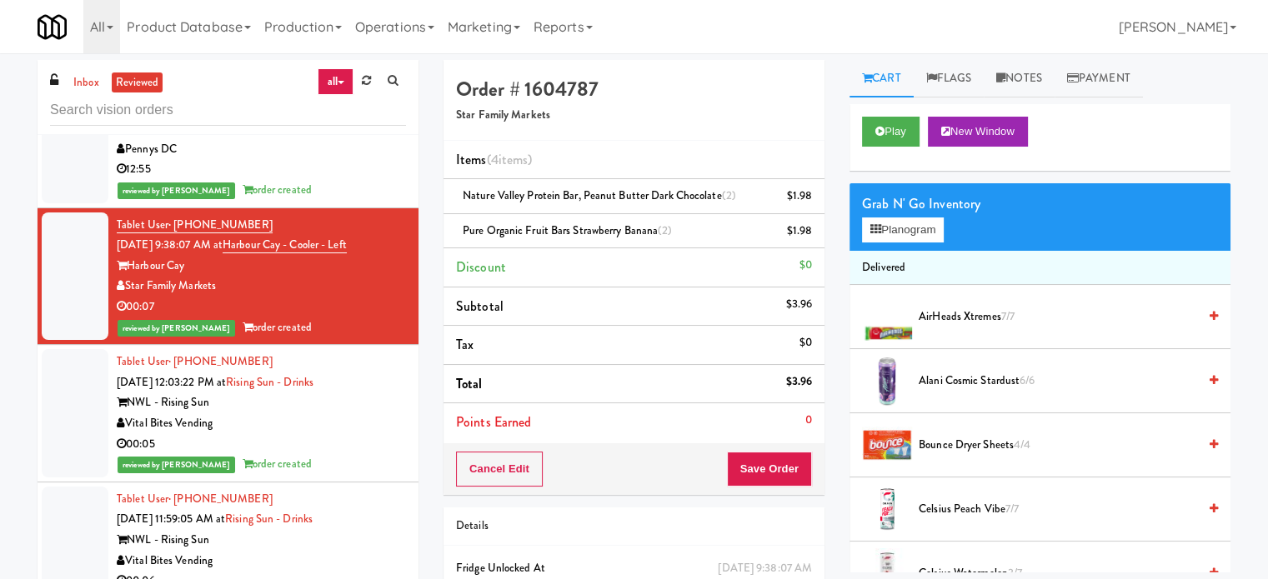
click at [341, 434] on div "00:05" at bounding box center [261, 444] width 289 height 21
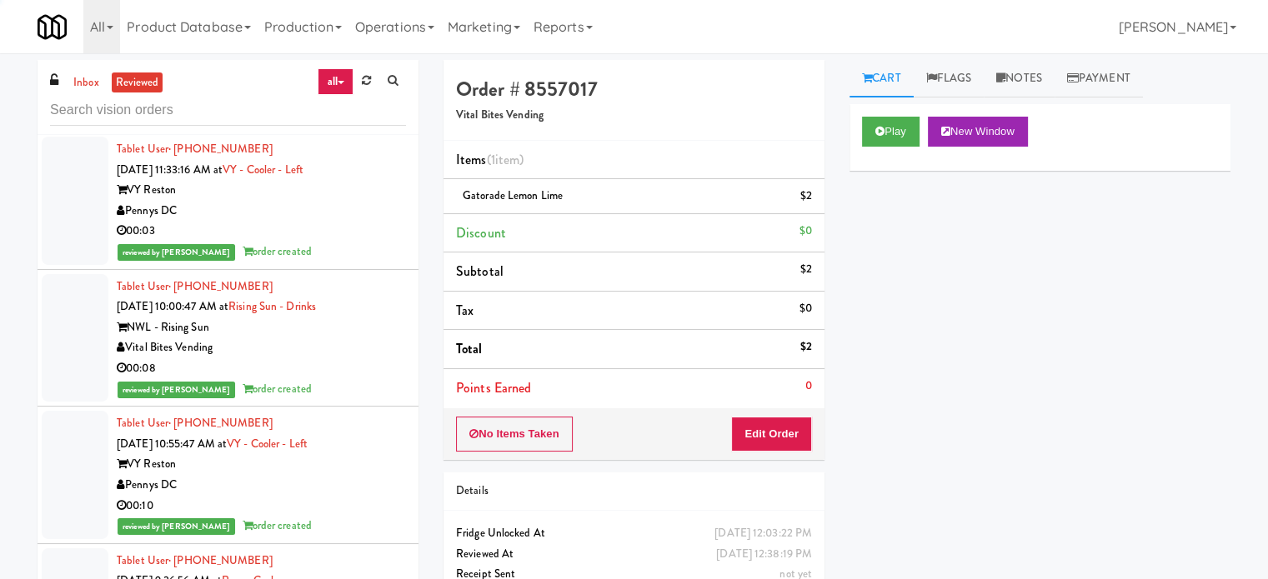
scroll to position [54282, 0]
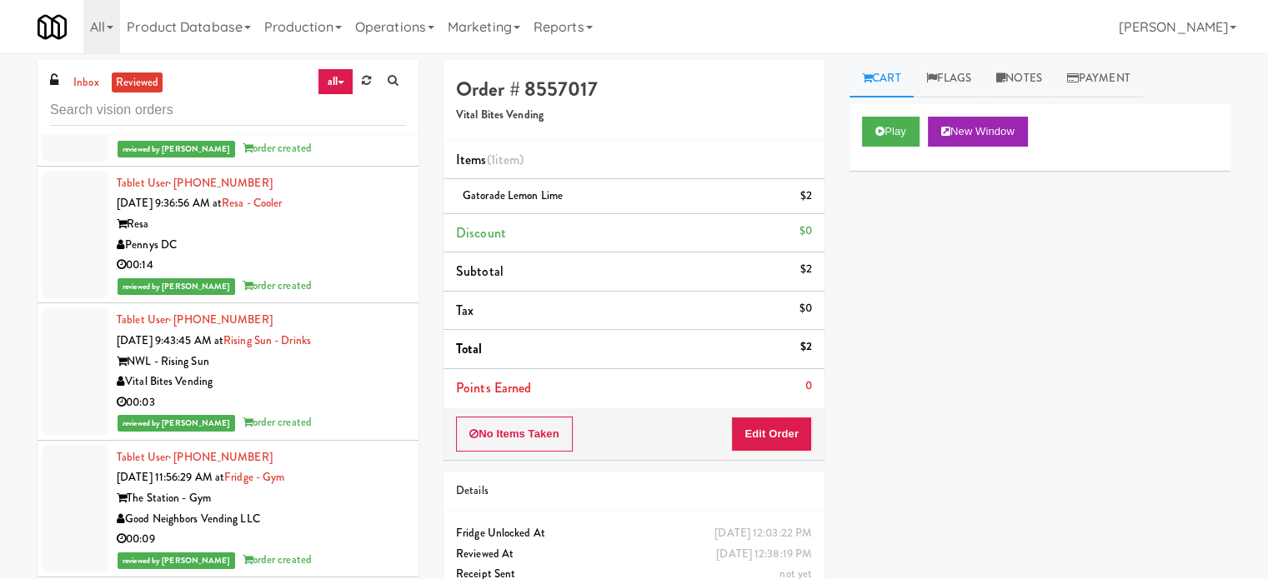
drag, startPoint x: 377, startPoint y: 173, endPoint x: 414, endPoint y: 165, distance: 38.3
click at [377, 276] on div "reviewed by [PERSON_NAME] order created" at bounding box center [261, 286] width 289 height 21
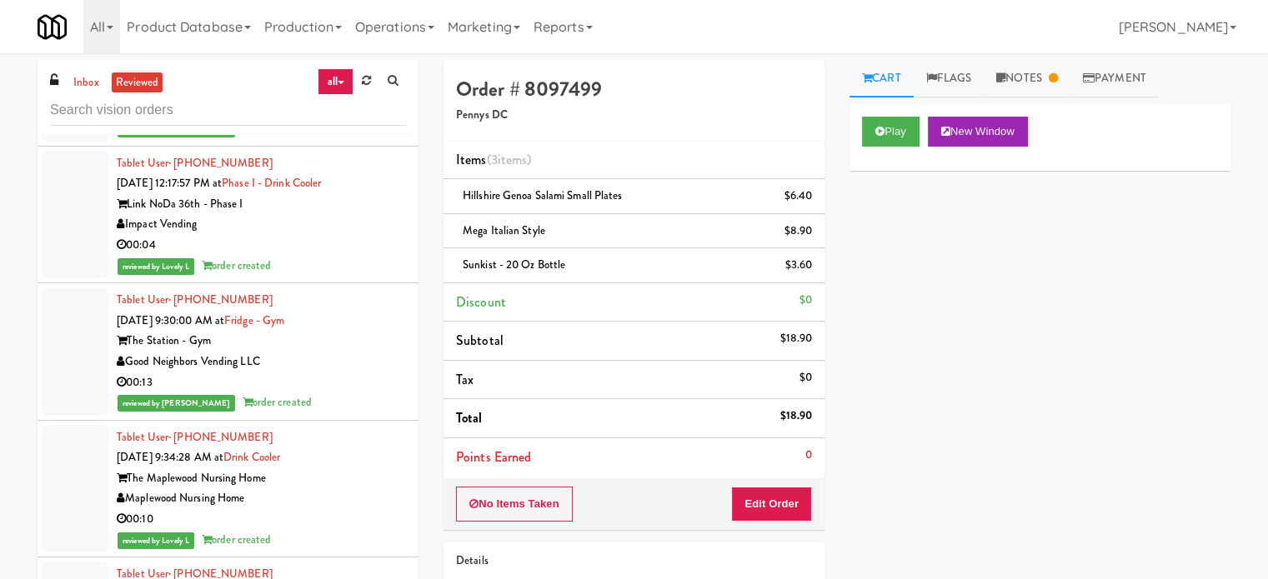
scroll to position [55533, 0]
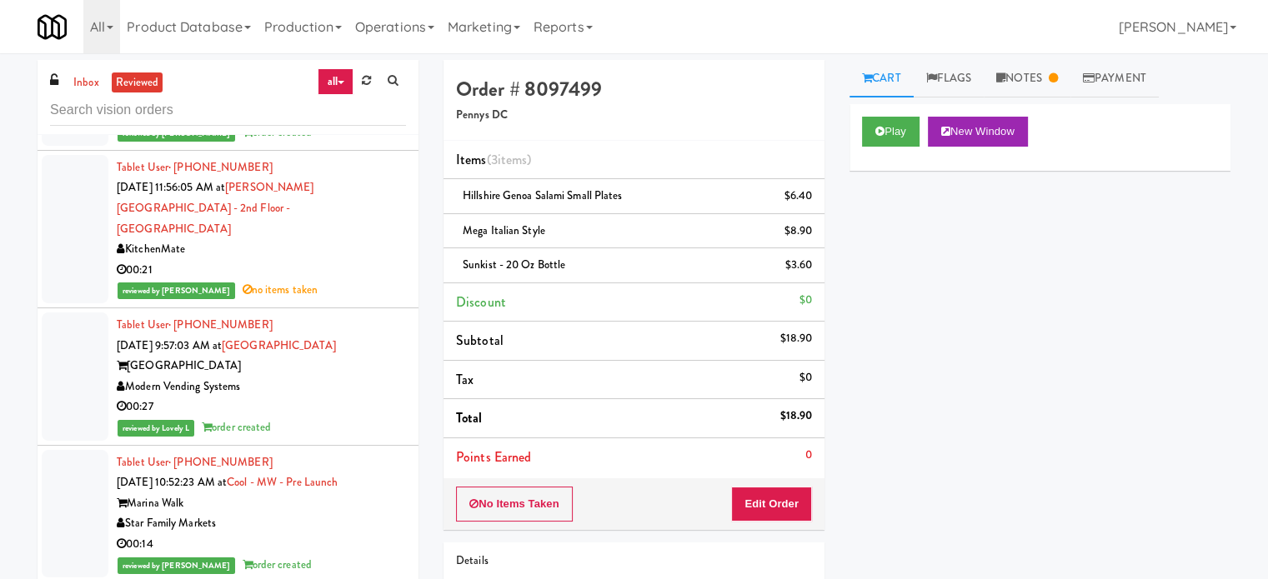
click at [363, 280] on div "reviewed by [PERSON_NAME] no items taken" at bounding box center [261, 290] width 289 height 21
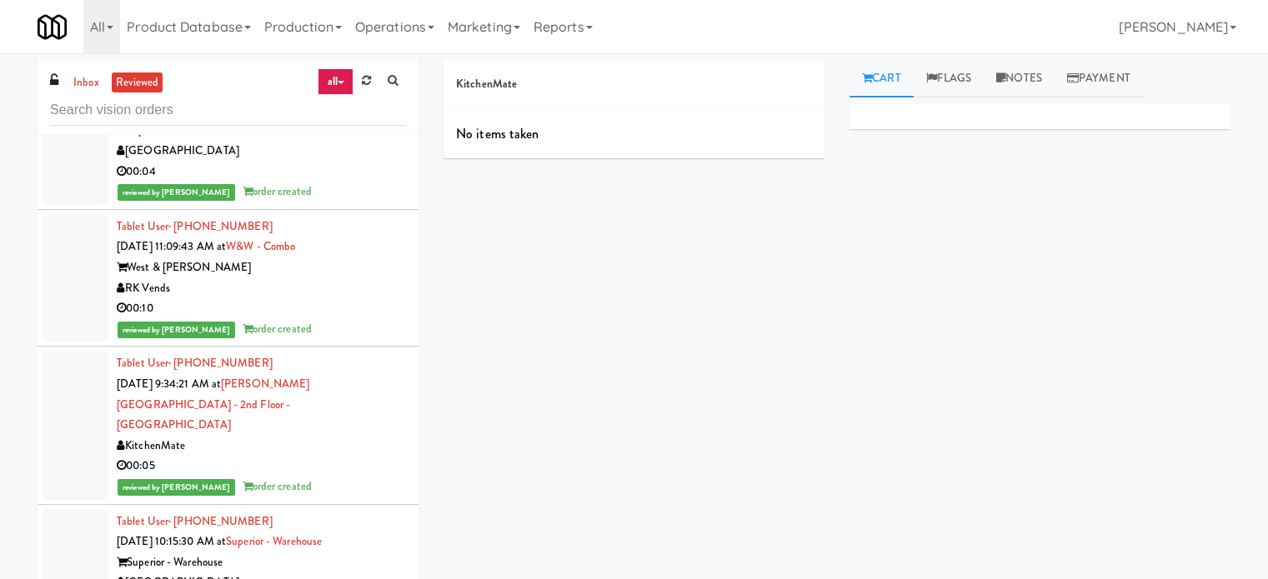
scroll to position [56366, 0]
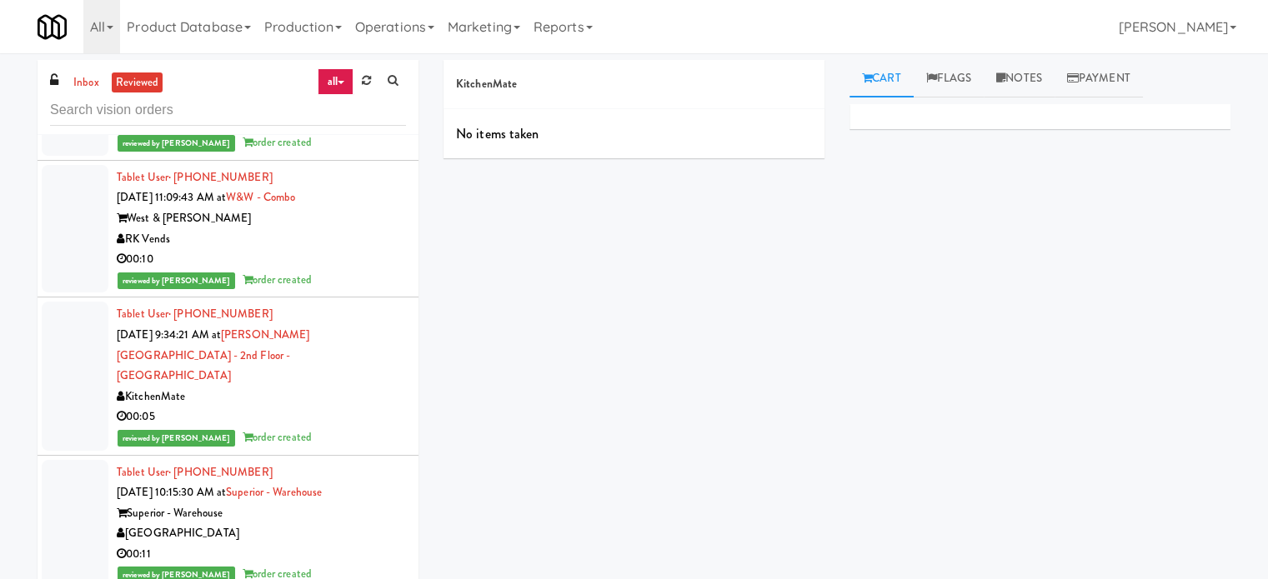
click at [290, 407] on div "00:05" at bounding box center [261, 417] width 289 height 21
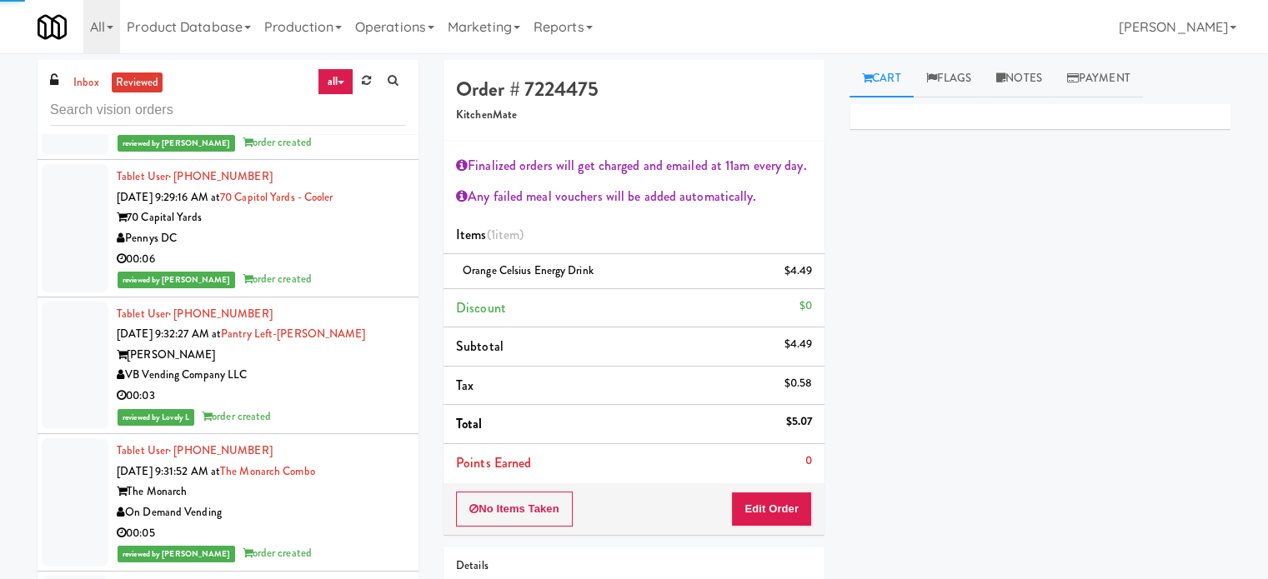
scroll to position [58450, 0]
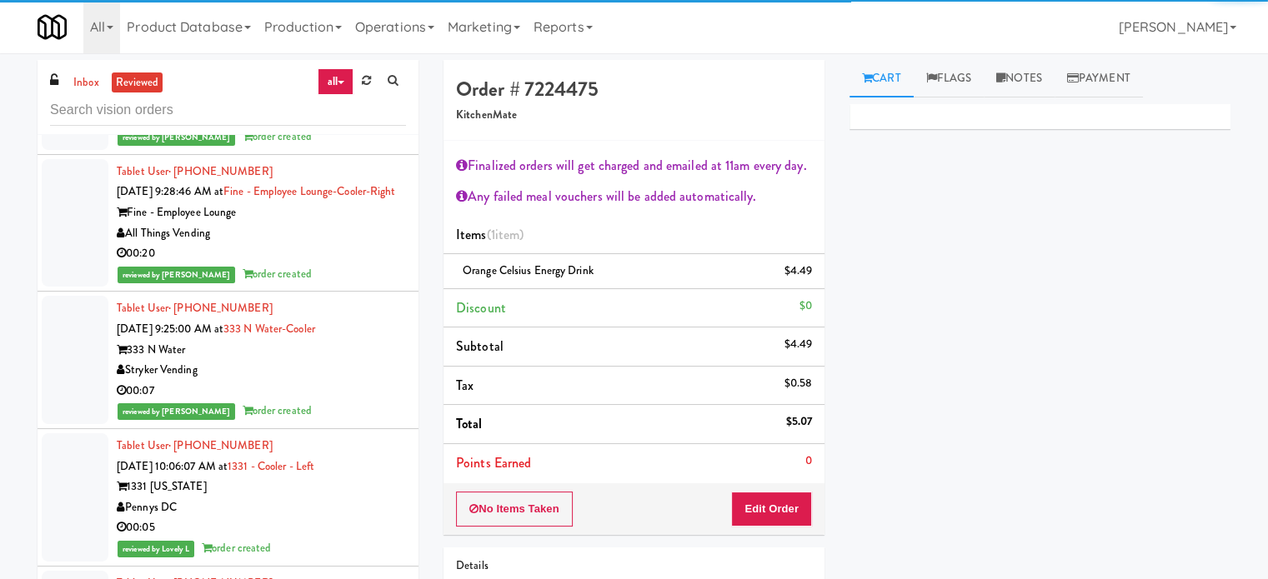
click at [380, 381] on div "00:07" at bounding box center [261, 391] width 289 height 21
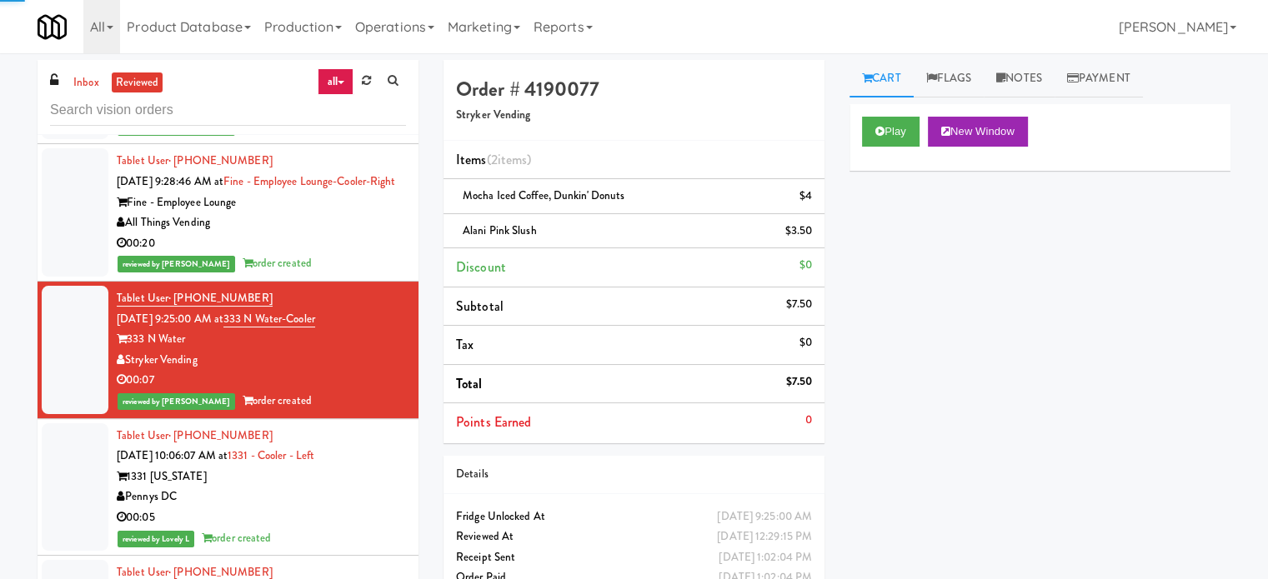
scroll to position [59846, 0]
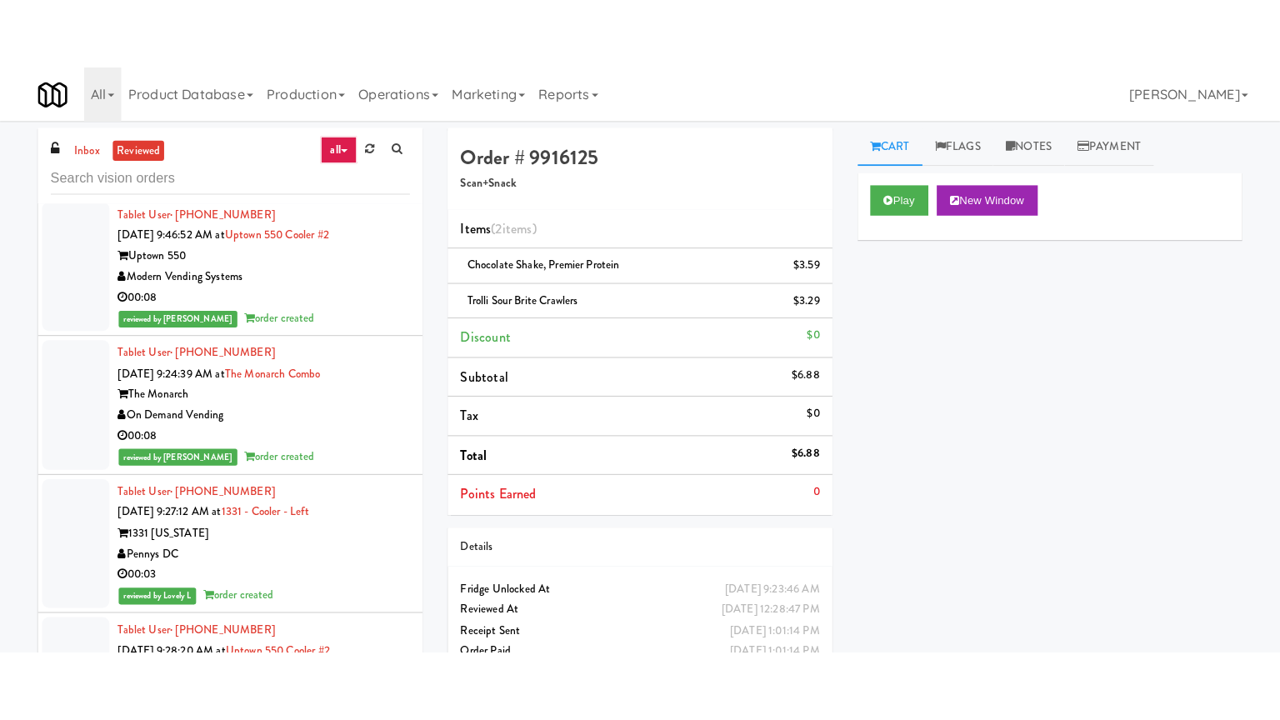
scroll to position [60813, 0]
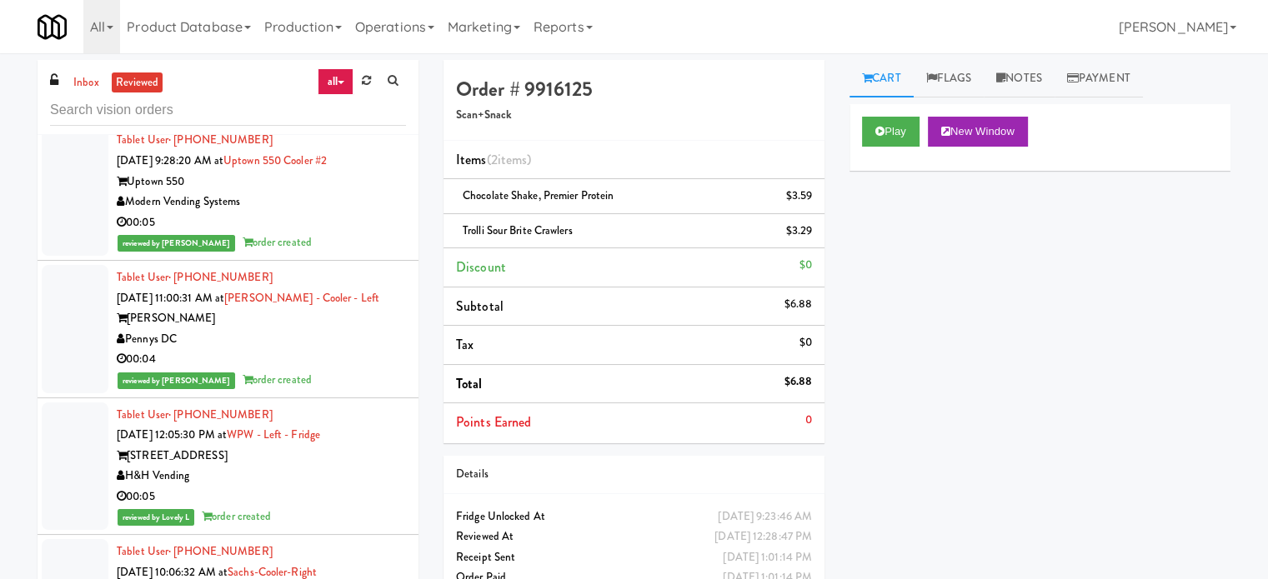
click at [354, 466] on div "H&H Vending" at bounding box center [261, 476] width 289 height 21
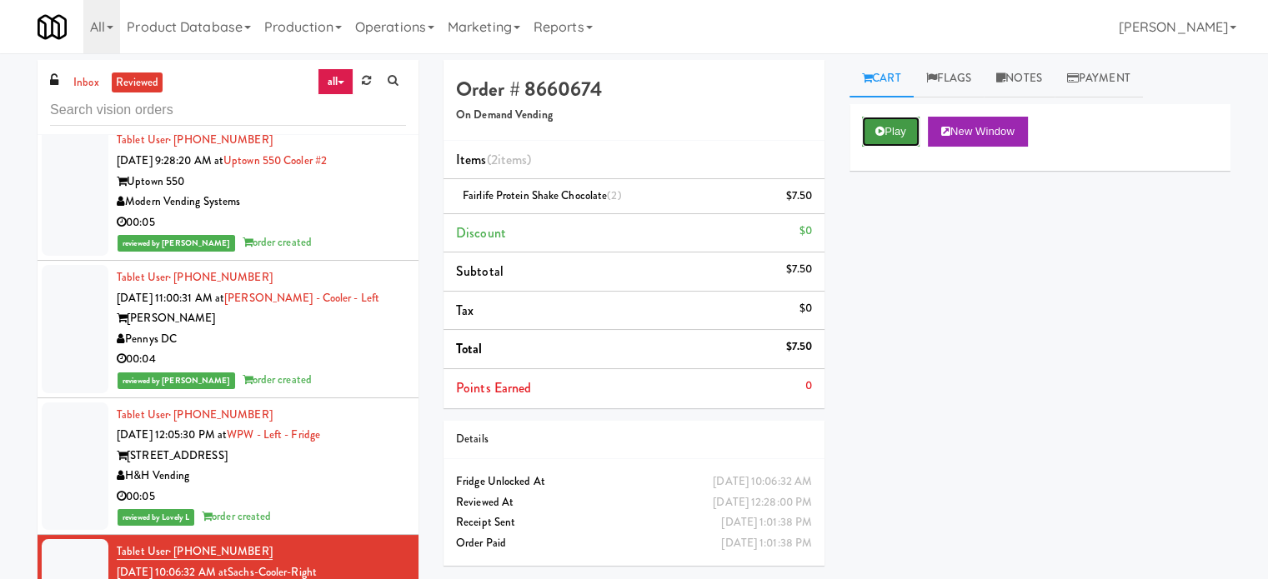
click at [894, 131] on button "Play" at bounding box center [891, 132] width 58 height 30
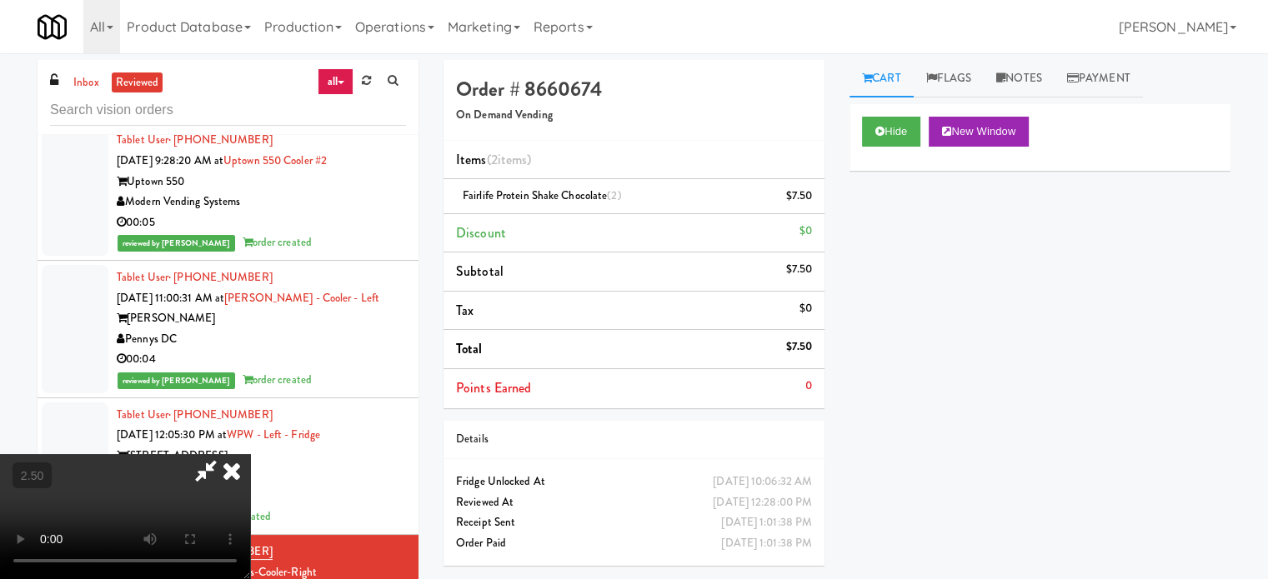
drag, startPoint x: 403, startPoint y: 410, endPoint x: 397, endPoint y: 399, distance: 12.7
click at [250, 454] on video at bounding box center [125, 516] width 250 height 125
drag, startPoint x: 397, startPoint y: 399, endPoint x: 435, endPoint y: 310, distance: 97.1
click at [250, 454] on video at bounding box center [125, 516] width 250 height 125
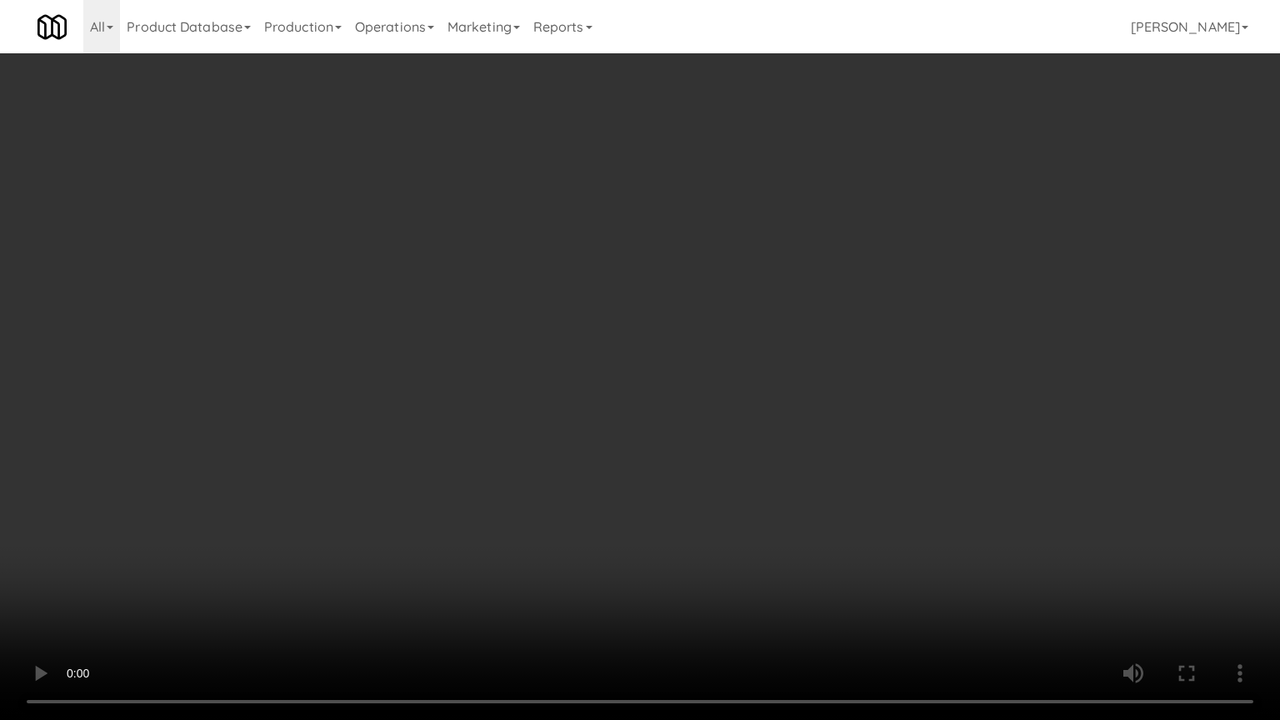
click at [500, 343] on video at bounding box center [640, 360] width 1280 height 720
drag, startPoint x: 501, startPoint y: 343, endPoint x: 538, endPoint y: 307, distance: 51.9
click at [501, 343] on video at bounding box center [640, 360] width 1280 height 720
click at [537, 321] on video at bounding box center [640, 360] width 1280 height 720
click at [555, 327] on video at bounding box center [640, 360] width 1280 height 720
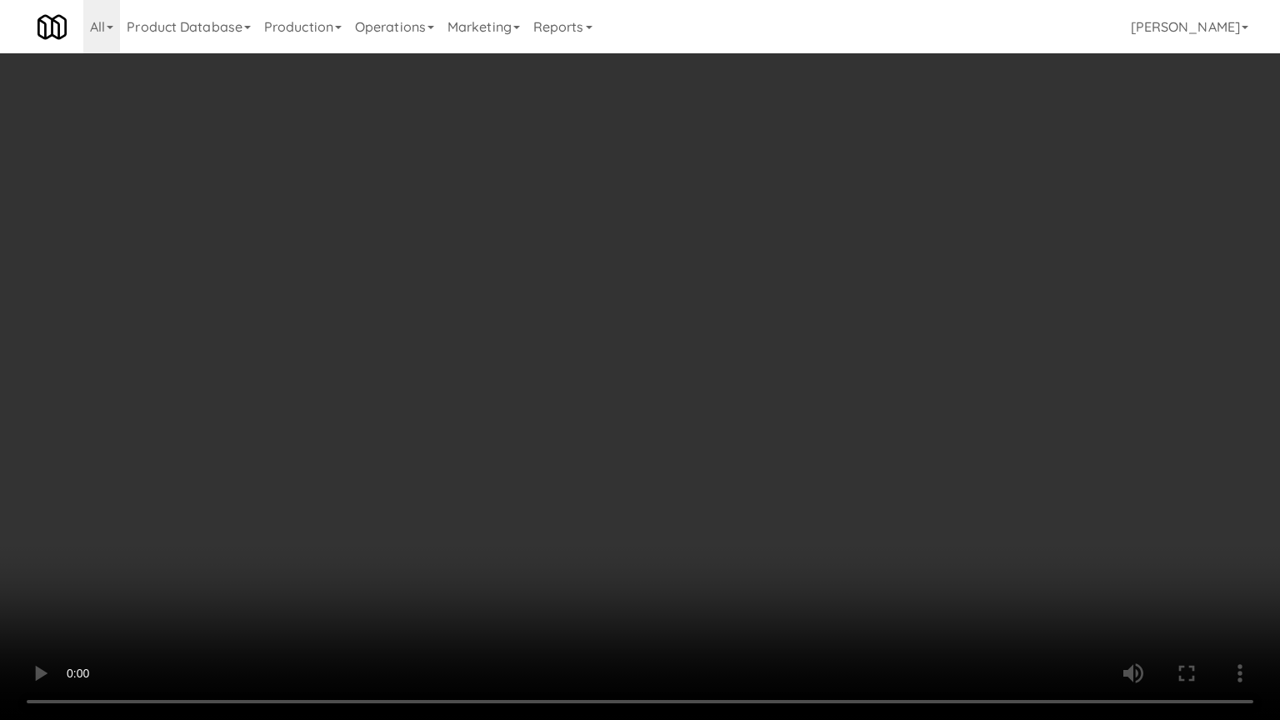
click at [666, 343] on video at bounding box center [640, 360] width 1280 height 720
click at [578, 346] on video at bounding box center [640, 360] width 1280 height 720
click at [677, 340] on video at bounding box center [640, 360] width 1280 height 720
click at [607, 406] on video at bounding box center [640, 360] width 1280 height 720
click at [643, 351] on video at bounding box center [640, 360] width 1280 height 720
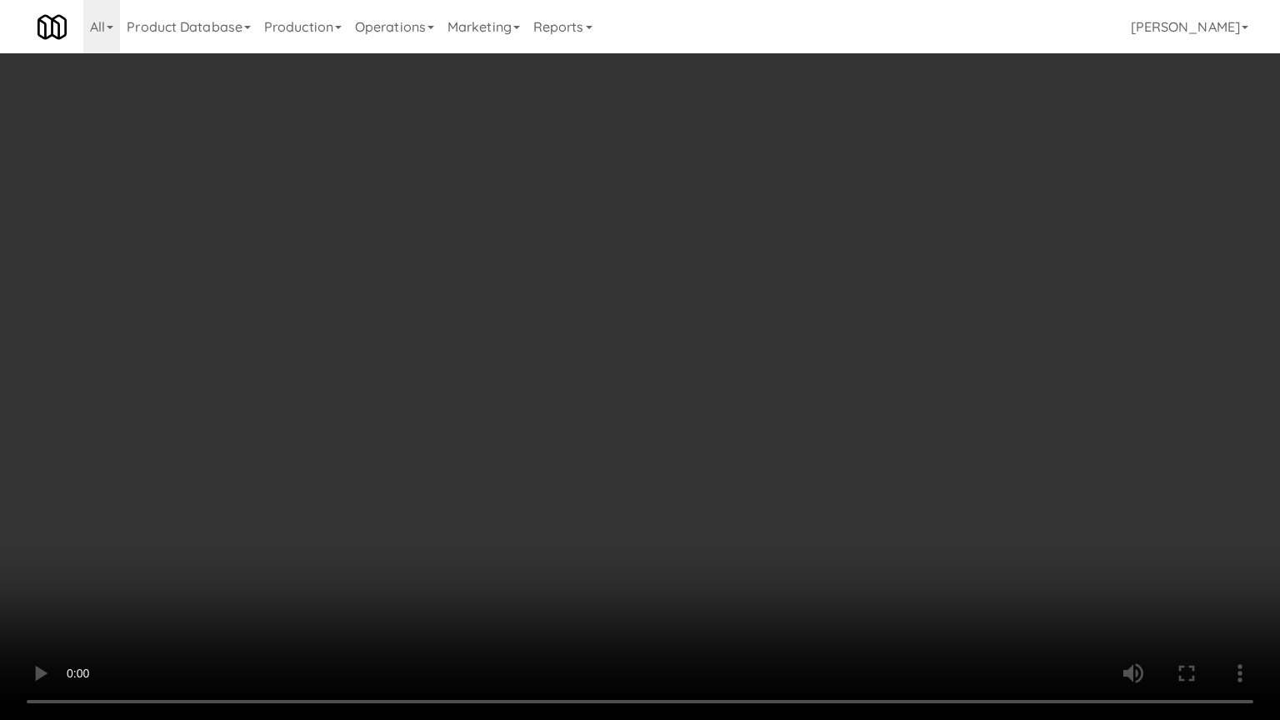
drag, startPoint x: 585, startPoint y: 383, endPoint x: 663, endPoint y: 334, distance: 92.5
click at [585, 385] on video at bounding box center [640, 360] width 1280 height 720
click at [653, 353] on video at bounding box center [640, 360] width 1280 height 720
click at [668, 357] on video at bounding box center [640, 360] width 1280 height 720
click at [763, 360] on video at bounding box center [640, 360] width 1280 height 720
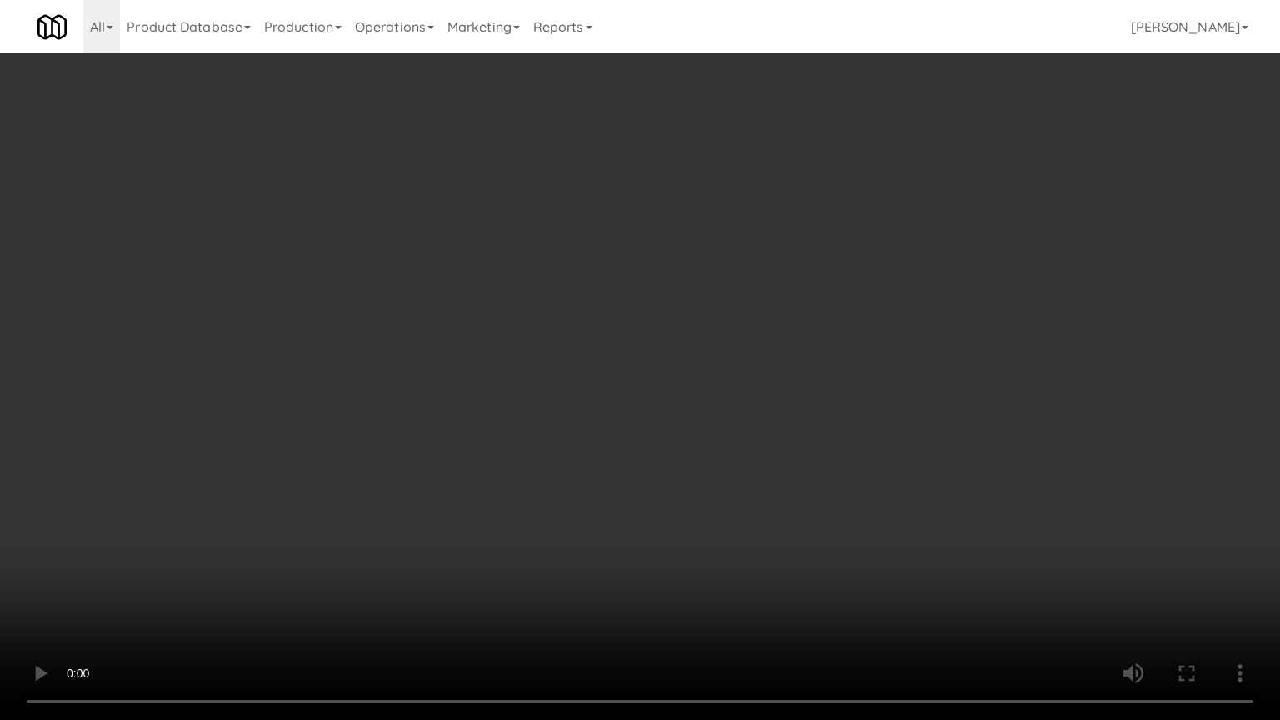
click at [755, 368] on video at bounding box center [640, 360] width 1280 height 720
drag, startPoint x: 521, startPoint y: 401, endPoint x: 510, endPoint y: 392, distance: 14.2
click at [520, 401] on video at bounding box center [640, 360] width 1280 height 720
click at [383, 405] on video at bounding box center [640, 360] width 1280 height 720
drag, startPoint x: 433, startPoint y: 408, endPoint x: 433, endPoint y: 392, distance: 15.9
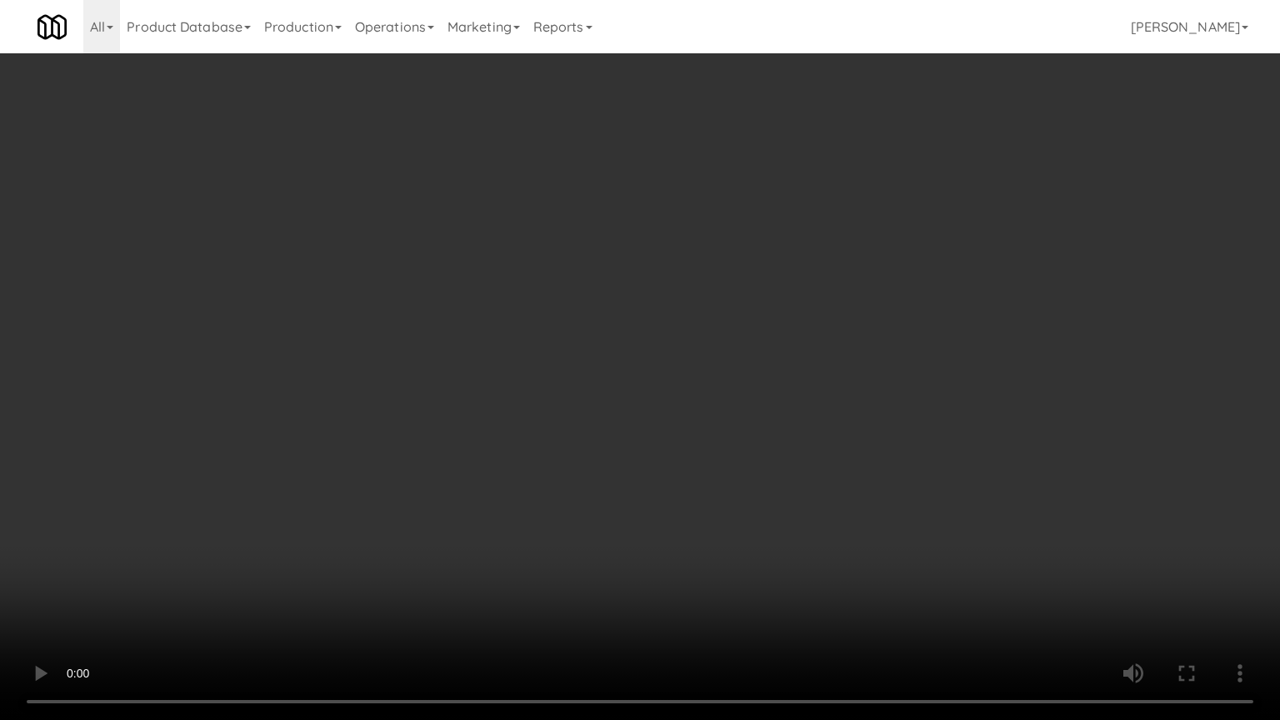
click at [432, 405] on video at bounding box center [640, 360] width 1280 height 720
drag, startPoint x: 434, startPoint y: 385, endPoint x: 500, endPoint y: 231, distance: 167.7
click at [435, 385] on video at bounding box center [640, 360] width 1280 height 720
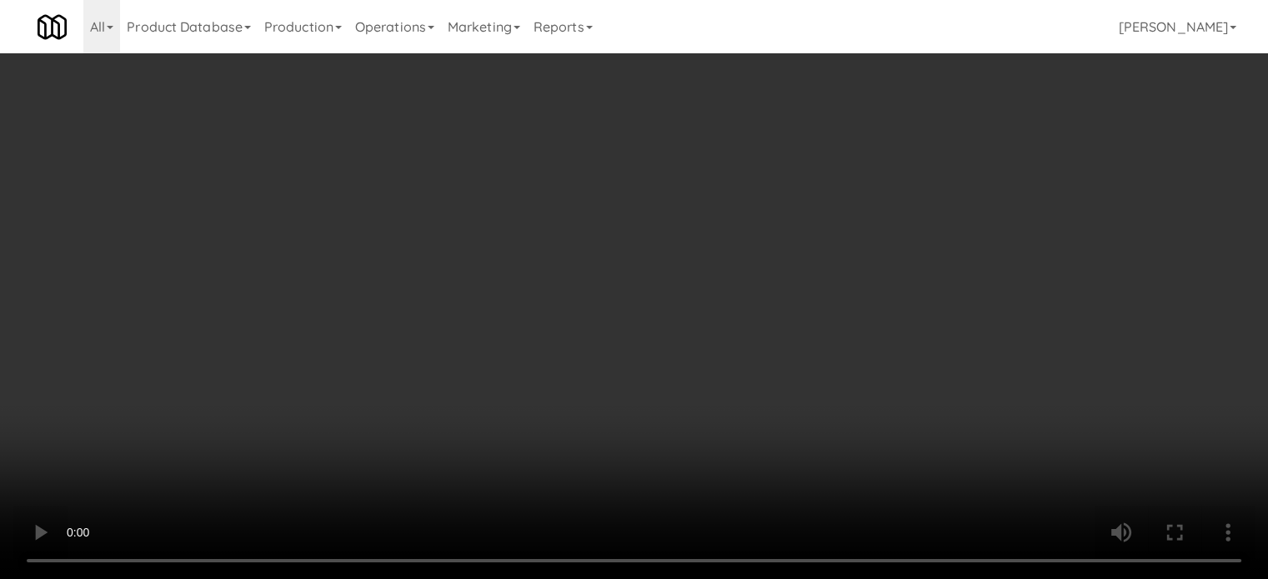
scroll to position [60813, 0]
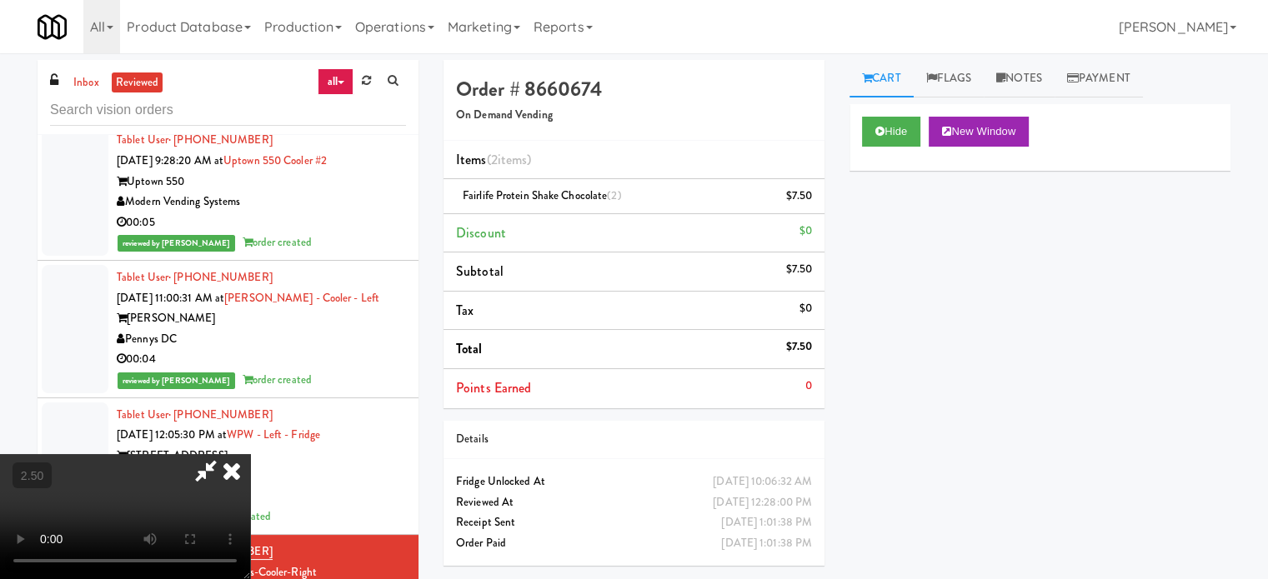
click at [250, 454] on icon at bounding box center [231, 470] width 37 height 33
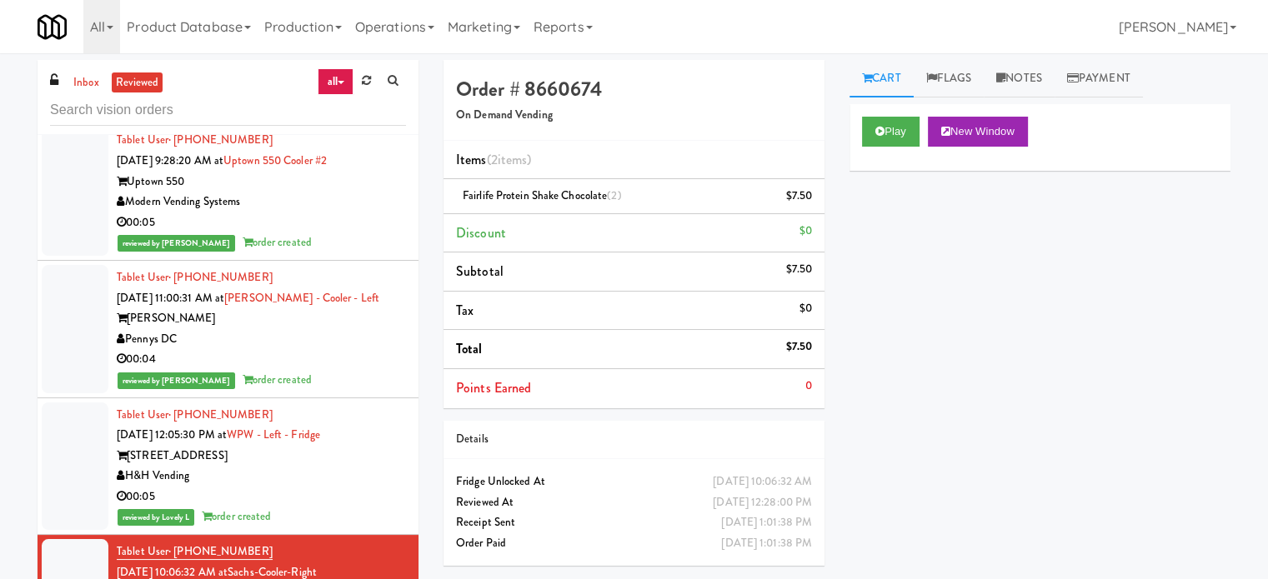
scroll to position [61230, 0]
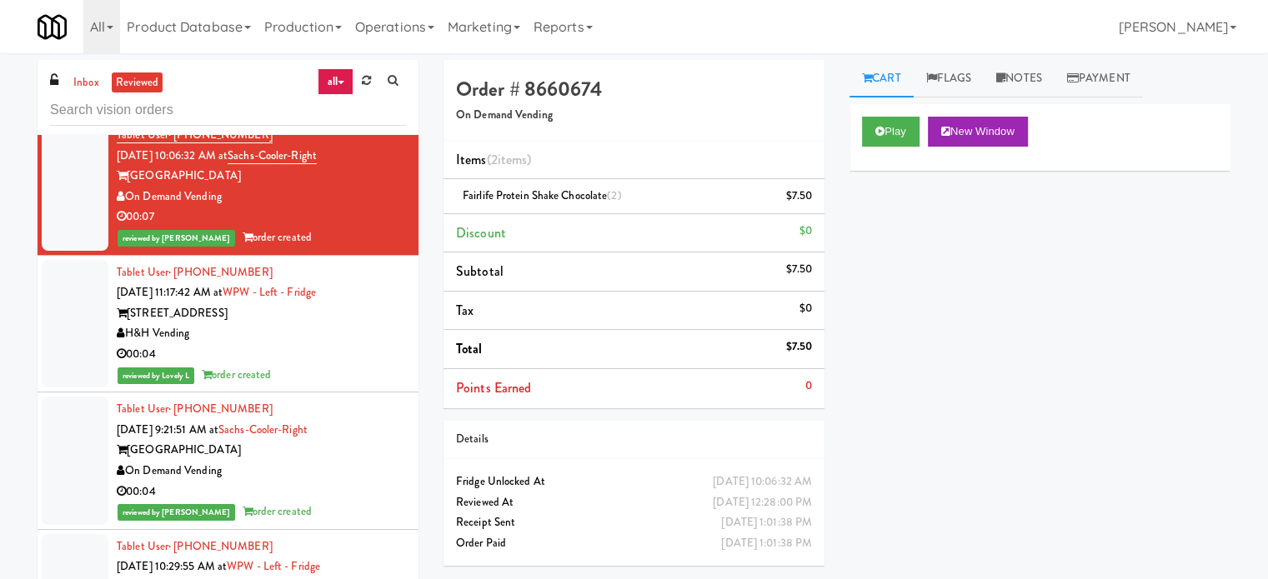
click at [352, 365] on div "reviewed by Lovely L order created" at bounding box center [261, 375] width 289 height 21
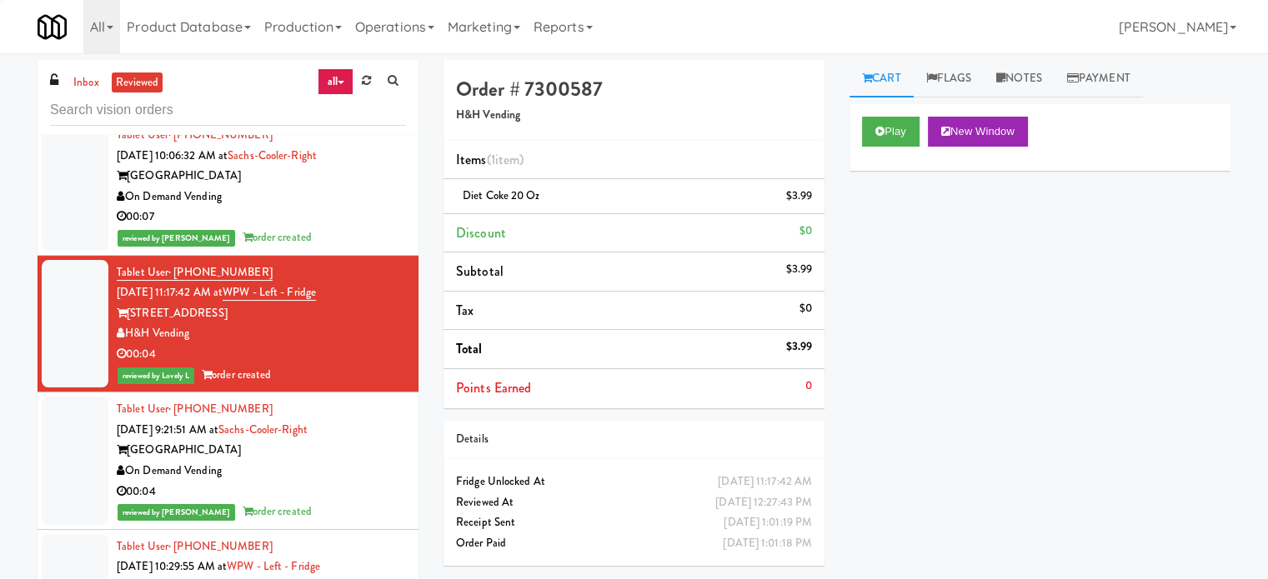
drag, startPoint x: 378, startPoint y: 377, endPoint x: 573, endPoint y: 256, distance: 230.2
click at [378, 482] on div "00:04" at bounding box center [261, 492] width 289 height 21
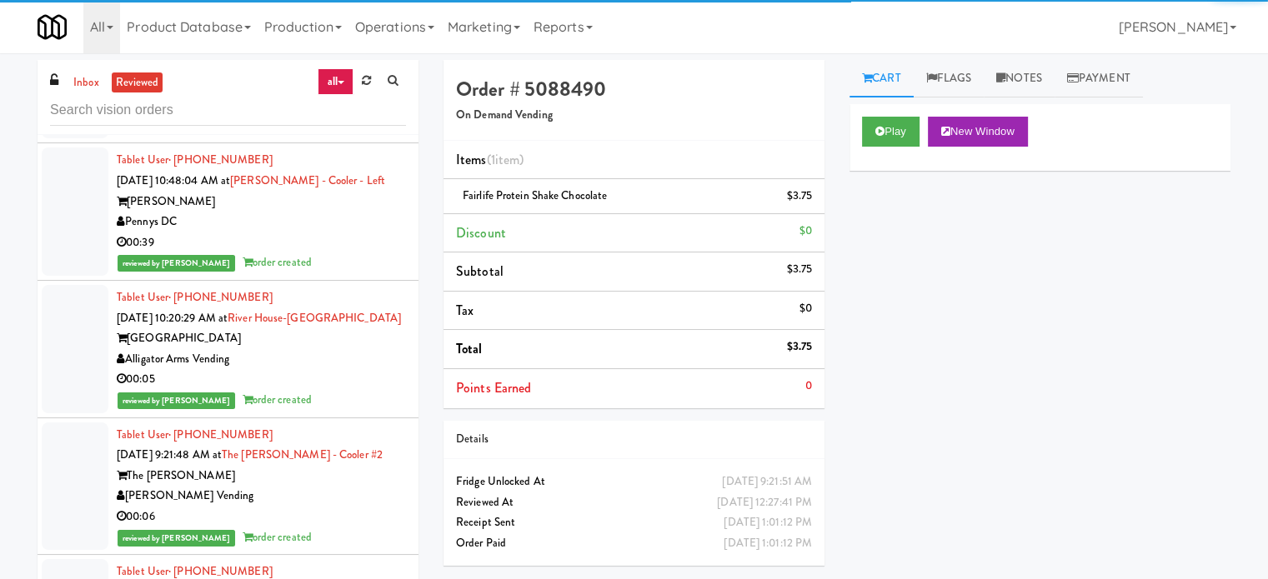
scroll to position [62063, 0]
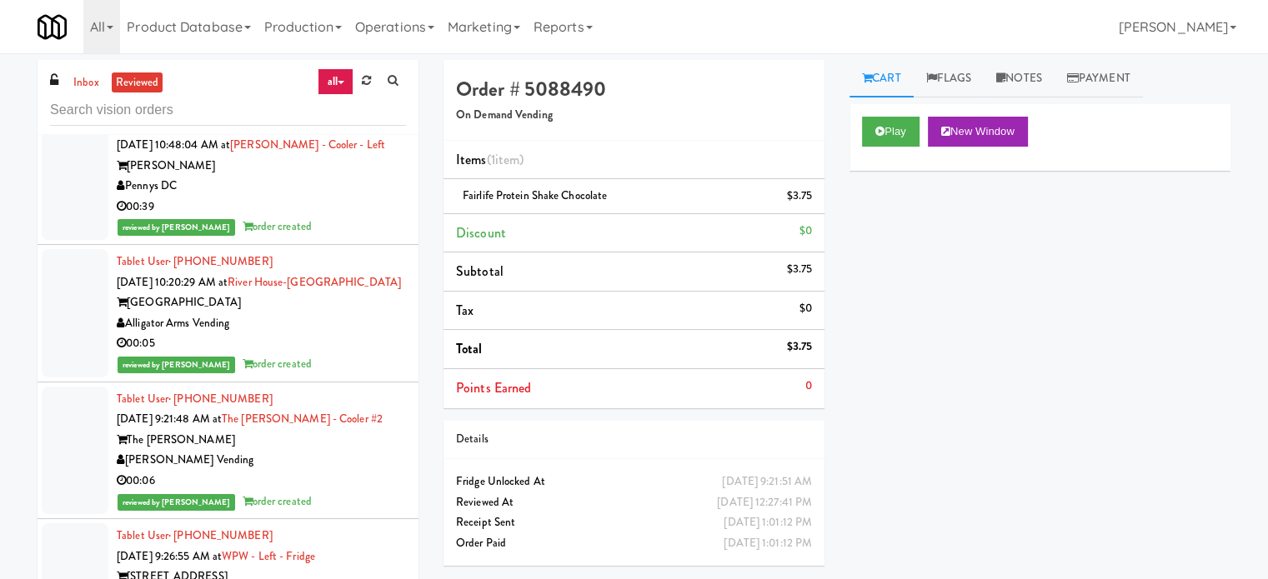
drag, startPoint x: 343, startPoint y: 373, endPoint x: 360, endPoint y: 328, distance: 47.2
click at [343, 471] on div "00:06" at bounding box center [261, 481] width 289 height 21
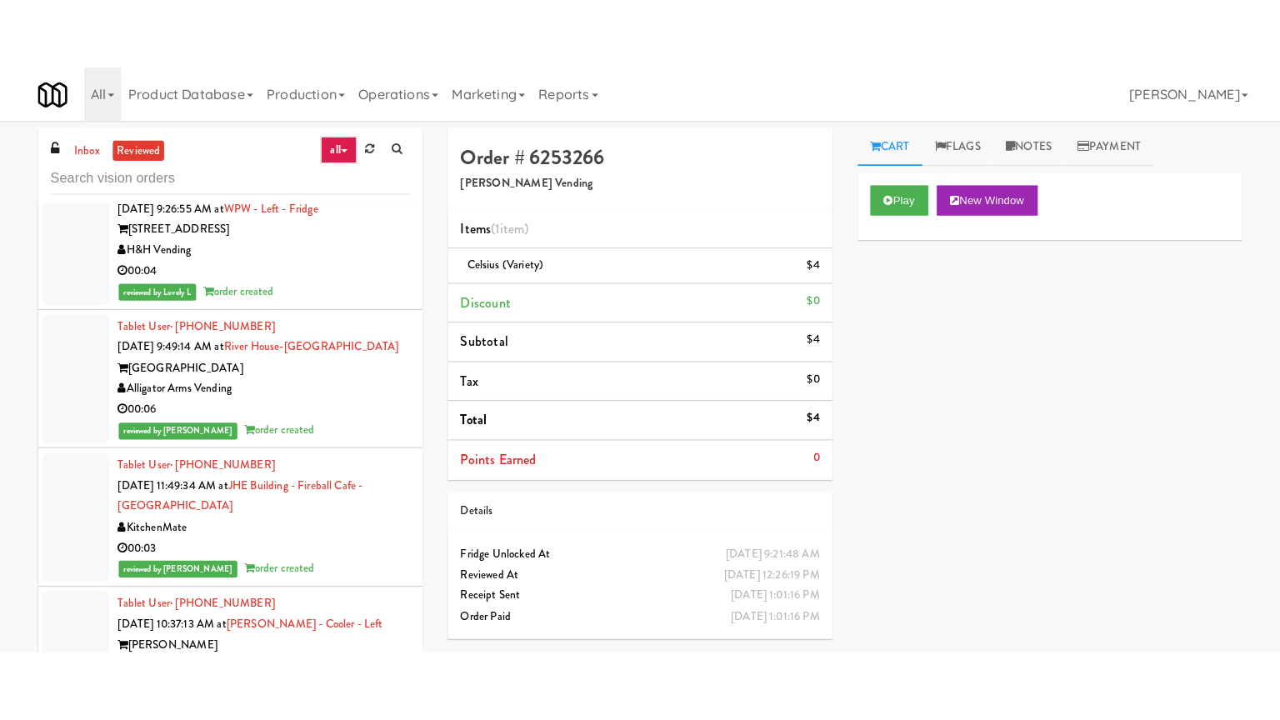
scroll to position [62897, 0]
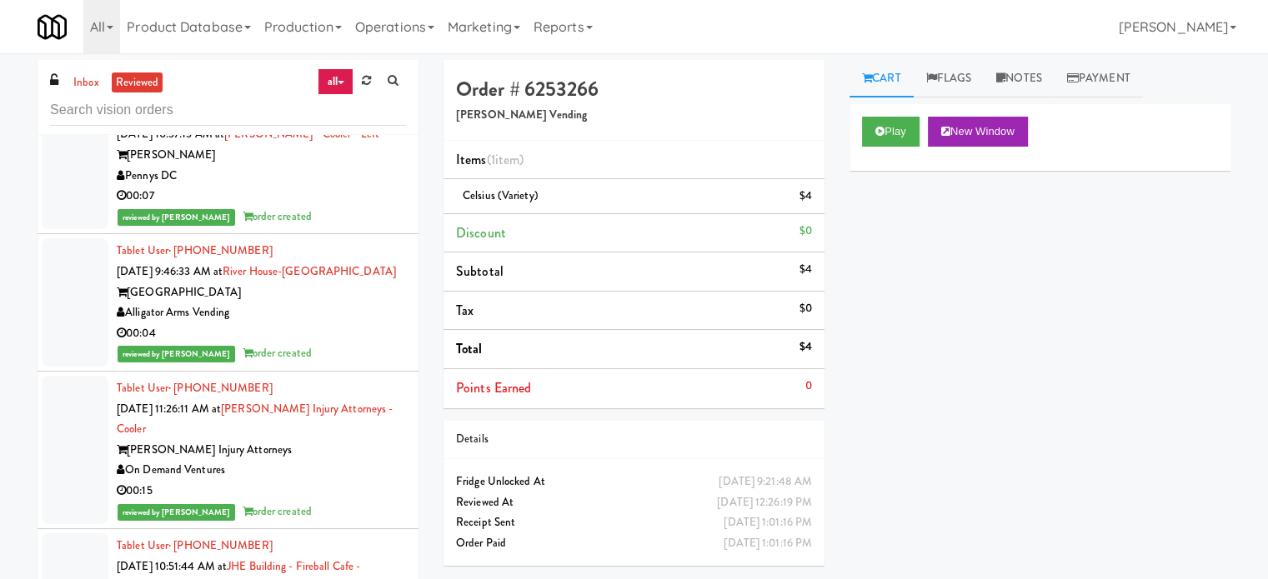
click at [344, 481] on div "00:15" at bounding box center [261, 491] width 289 height 21
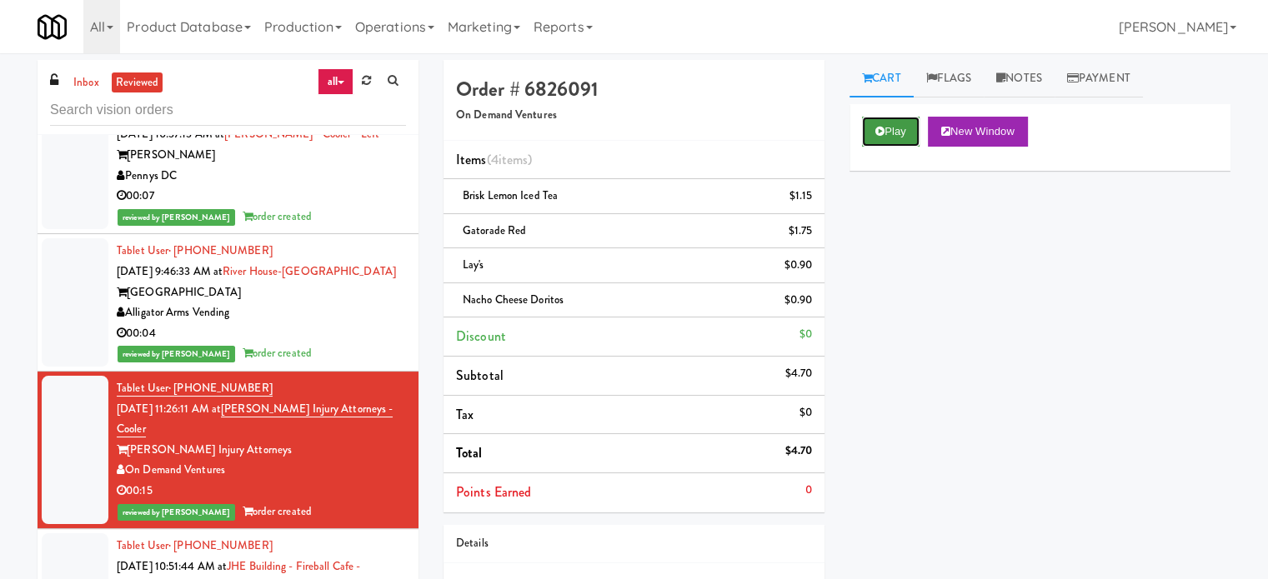
click at [870, 137] on button "Play" at bounding box center [891, 132] width 58 height 30
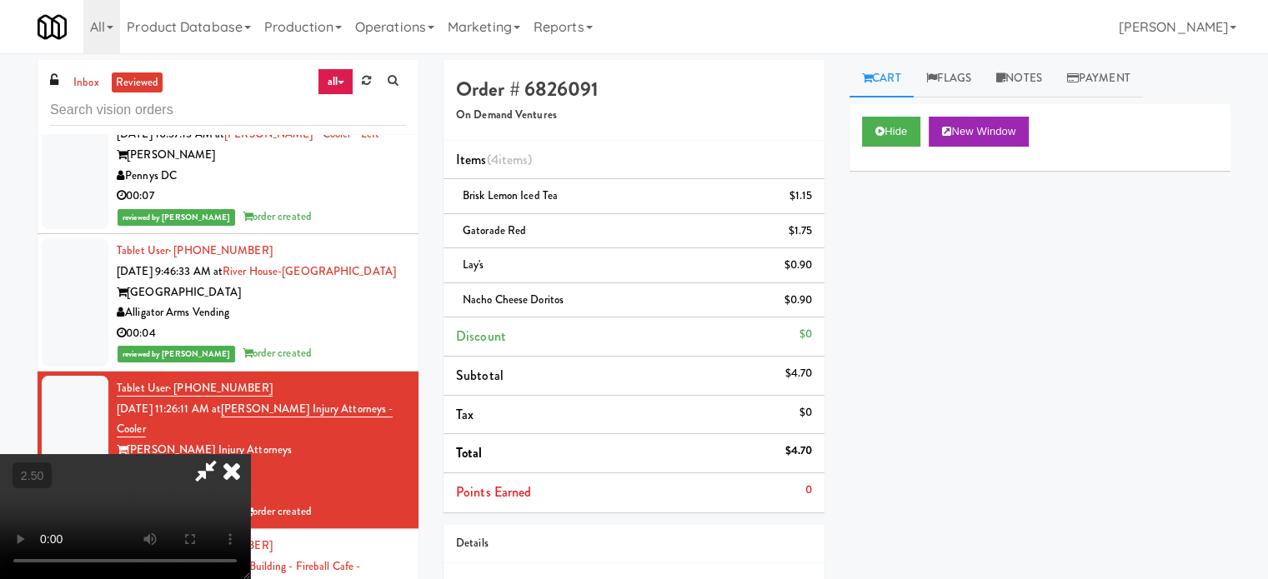
drag, startPoint x: 549, startPoint y: 345, endPoint x: 550, endPoint y: 336, distance: 9.2
click at [250, 454] on video at bounding box center [125, 516] width 250 height 125
drag, startPoint x: 551, startPoint y: 334, endPoint x: 530, endPoint y: 426, distance: 94.0
click at [250, 454] on video at bounding box center [125, 516] width 250 height 125
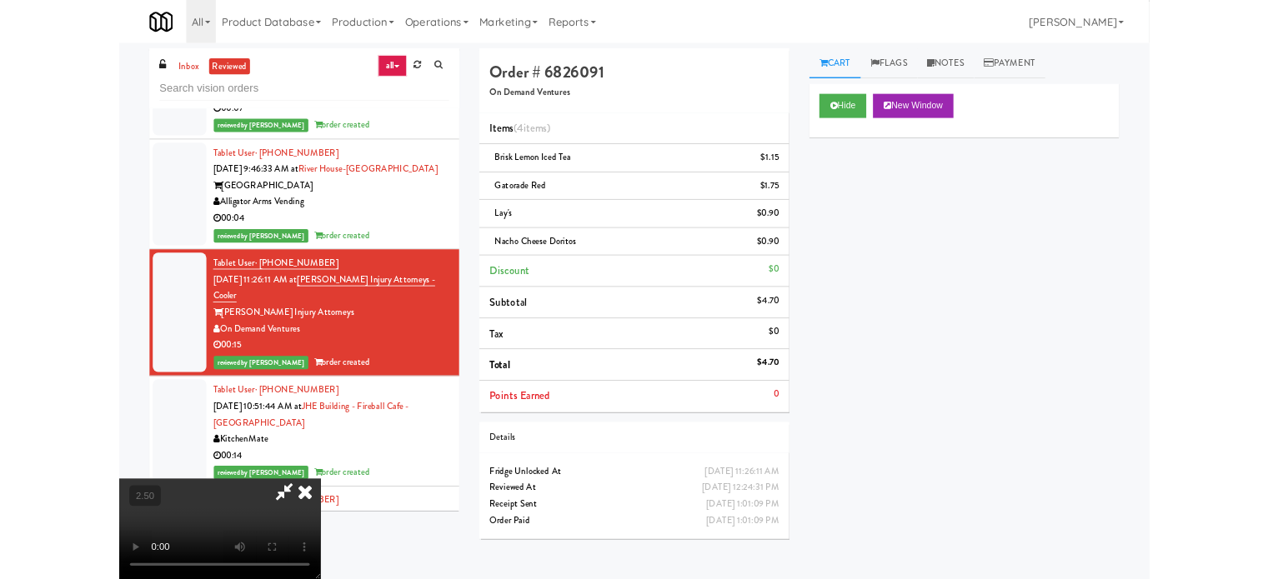
scroll to position [62876, 0]
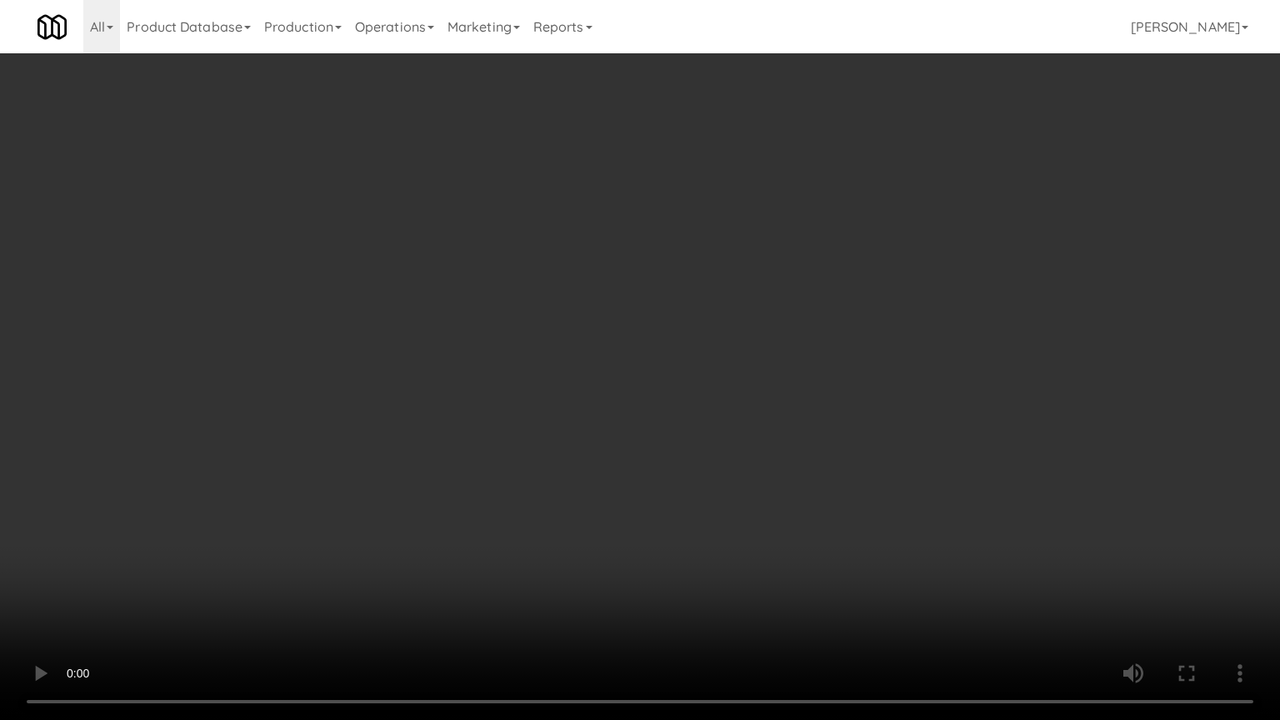
drag, startPoint x: 514, startPoint y: 407, endPoint x: 522, endPoint y: 397, distance: 12.5
click at [515, 403] on video at bounding box center [640, 360] width 1280 height 720
click at [536, 390] on video at bounding box center [640, 360] width 1280 height 720
click at [532, 390] on video at bounding box center [640, 360] width 1280 height 720
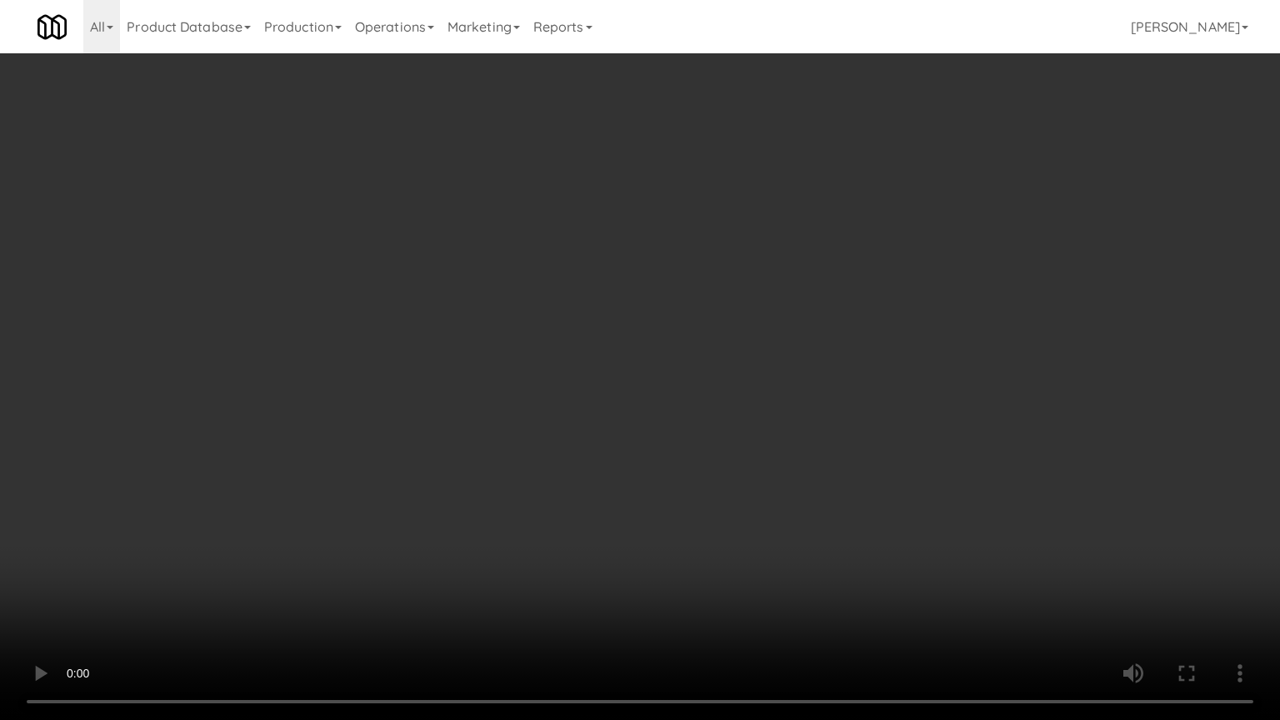
drag, startPoint x: 532, startPoint y: 389, endPoint x: 537, endPoint y: 380, distance: 10.4
click at [533, 389] on video at bounding box center [640, 360] width 1280 height 720
drag, startPoint x: 537, startPoint y: 380, endPoint x: 640, endPoint y: 183, distance: 222.9
click at [539, 378] on video at bounding box center [640, 360] width 1280 height 720
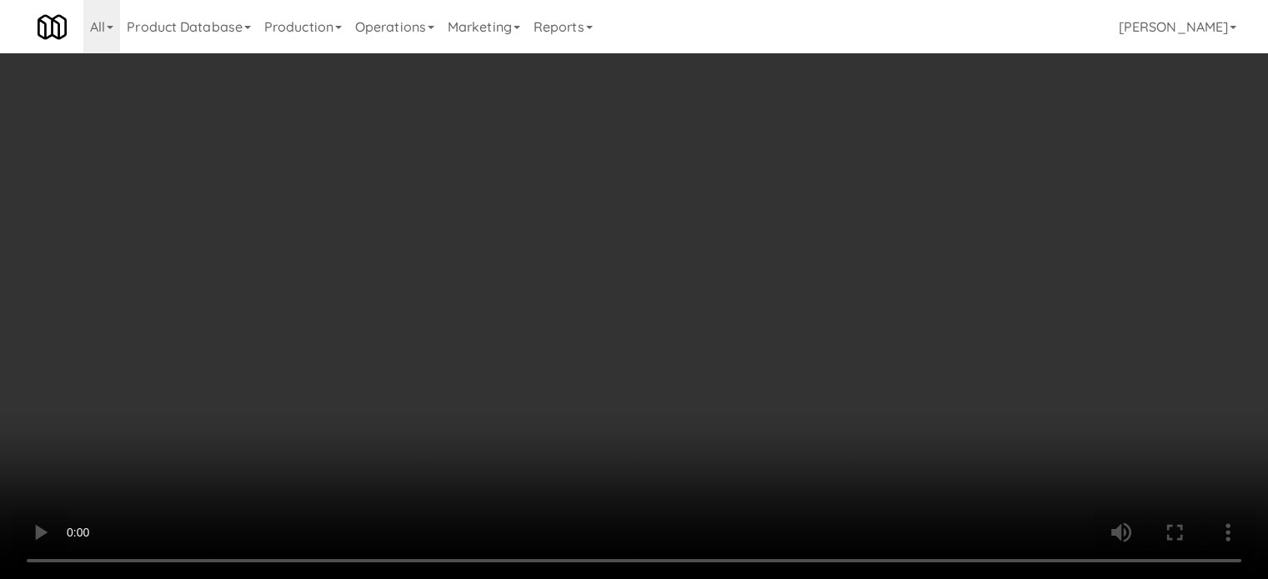
scroll to position [62897, 0]
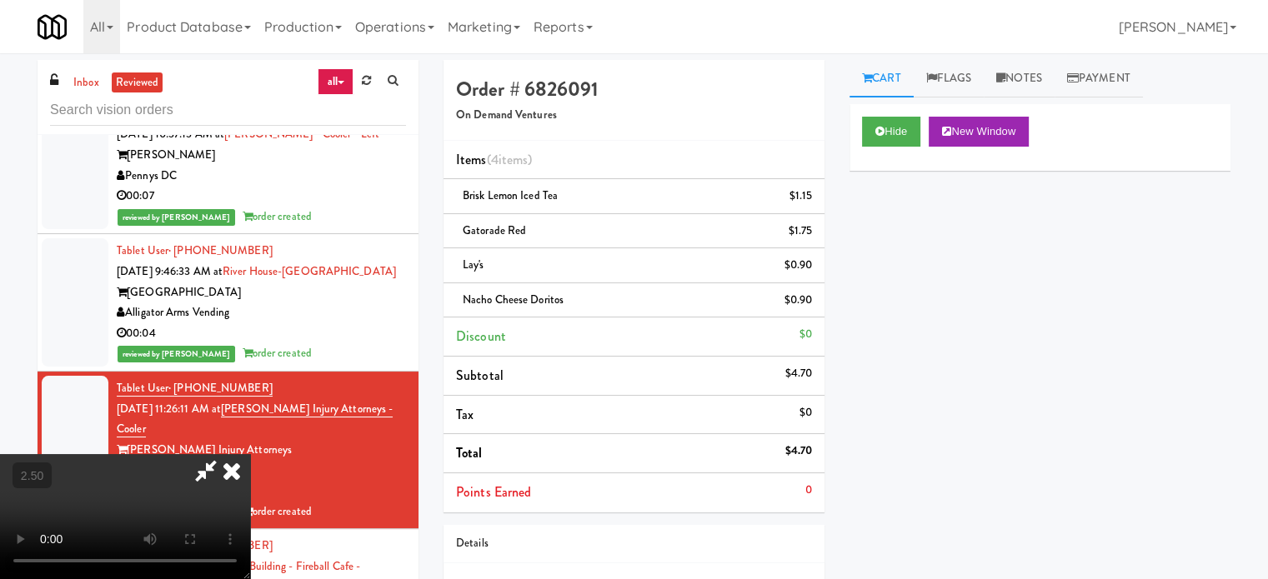
click at [250, 454] on icon at bounding box center [231, 470] width 37 height 33
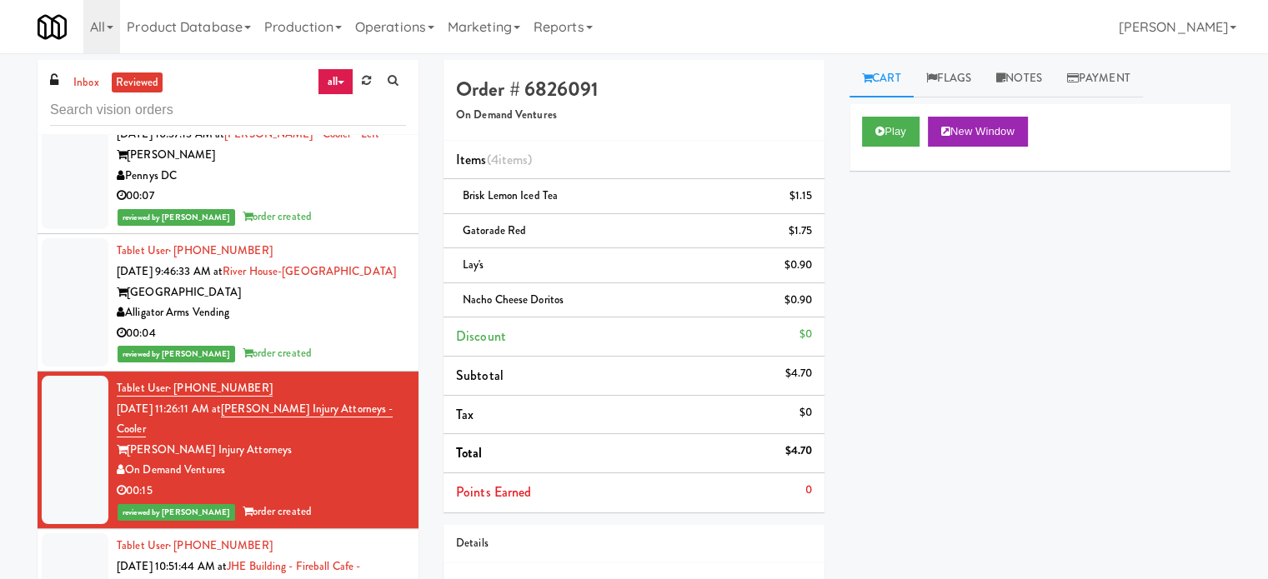
drag, startPoint x: 344, startPoint y: 520, endPoint x: 353, endPoint y: 502, distance: 20.1
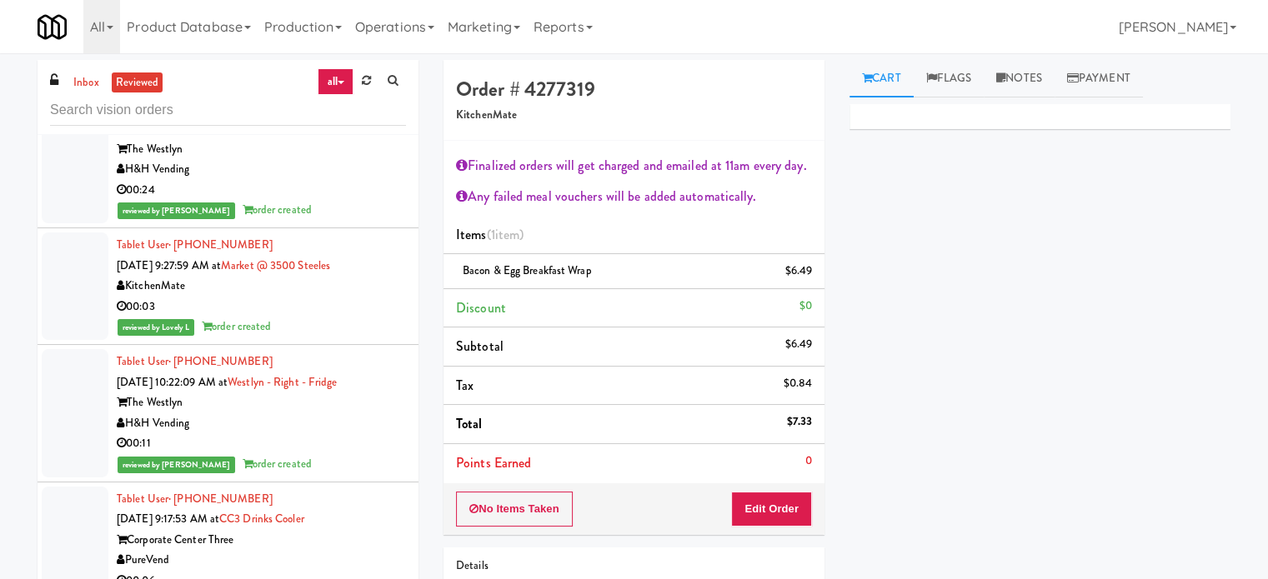
scroll to position [68908, 0]
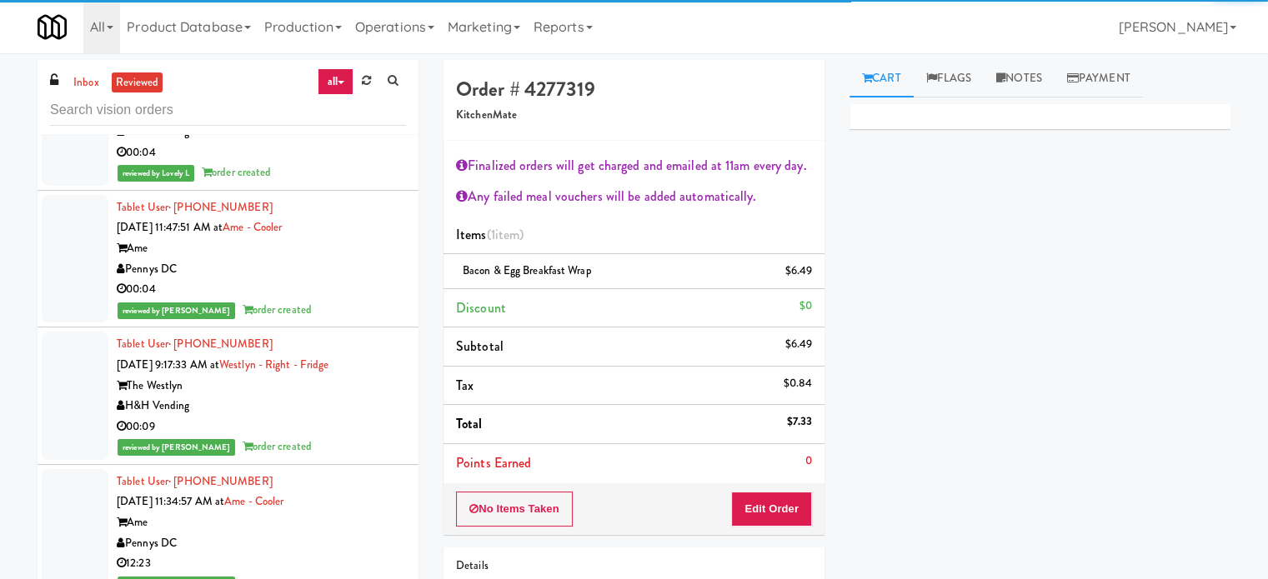
click at [350, 553] on div "12:23" at bounding box center [261, 563] width 289 height 21
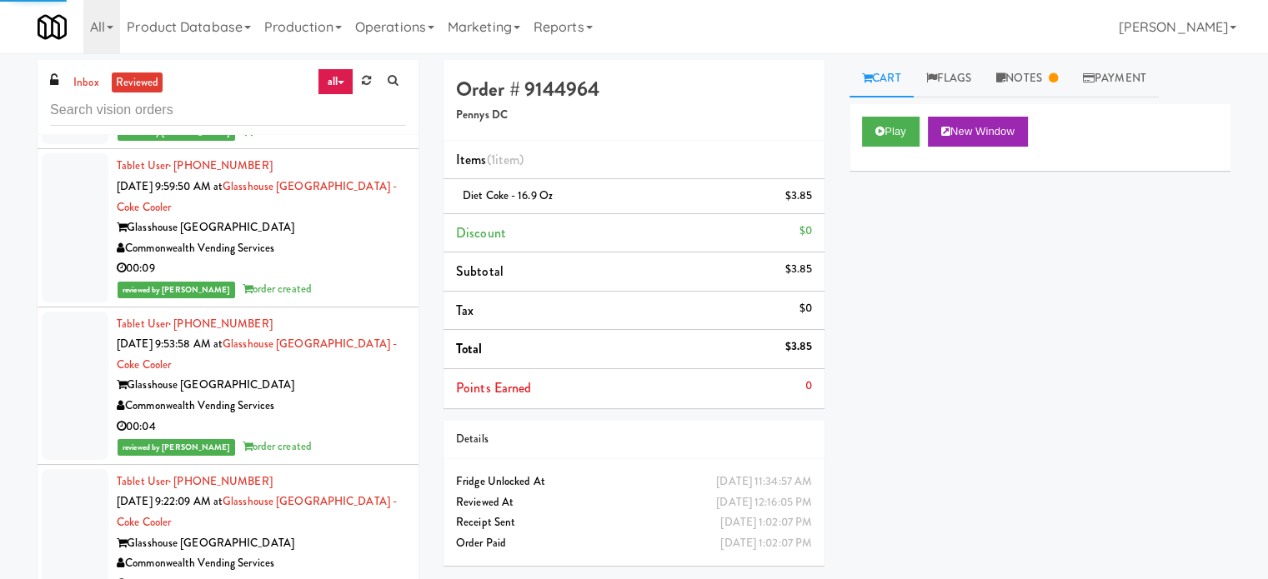
scroll to position [74684, 0]
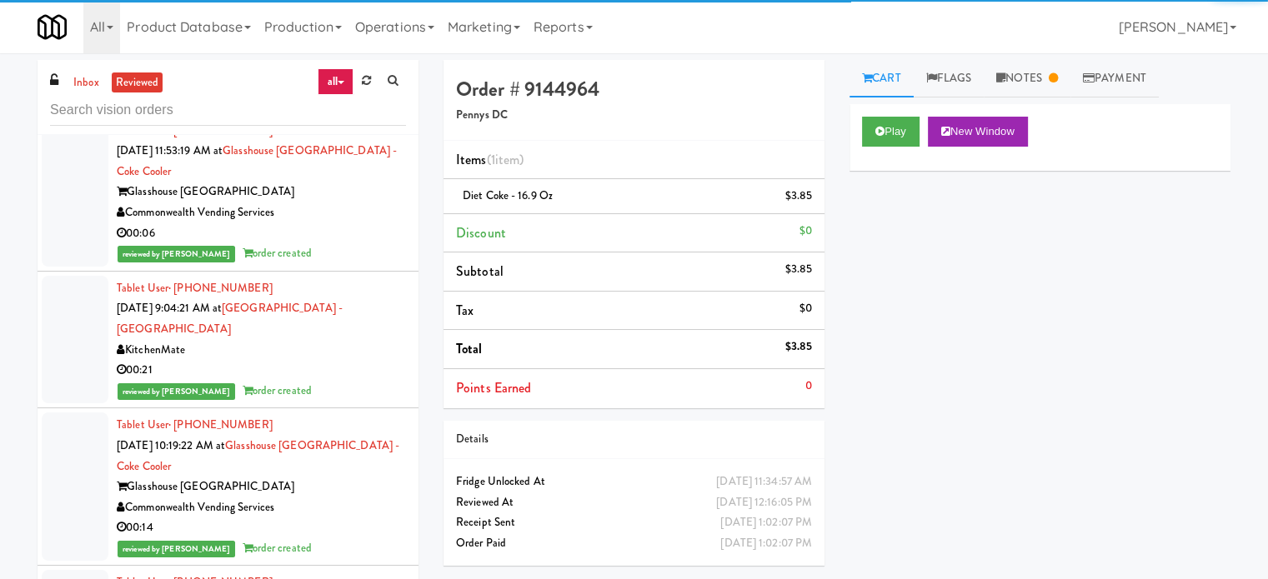
click at [333, 360] on div "00:21" at bounding box center [261, 370] width 289 height 21
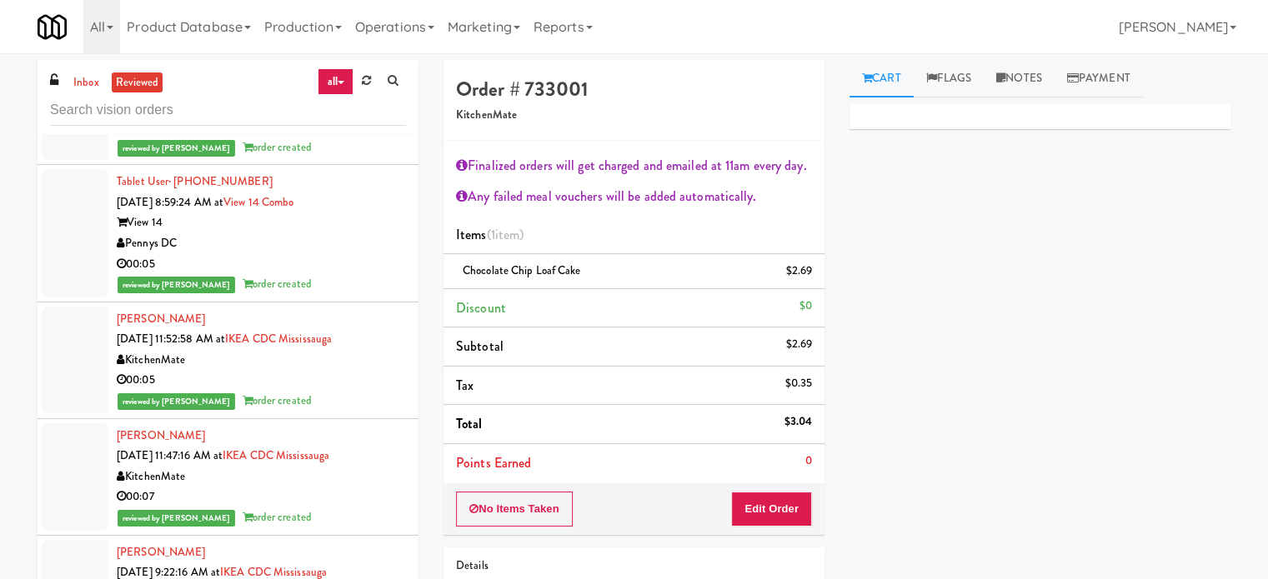
scroll to position [78435, 0]
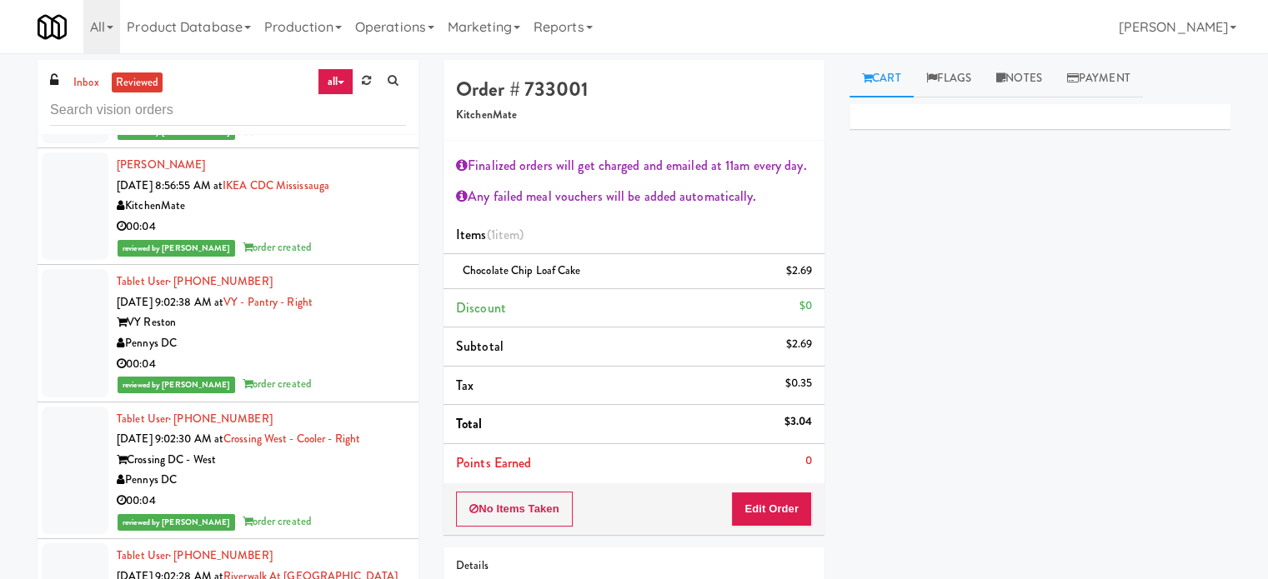
click at [316, 491] on div "00:04" at bounding box center [261, 501] width 289 height 21
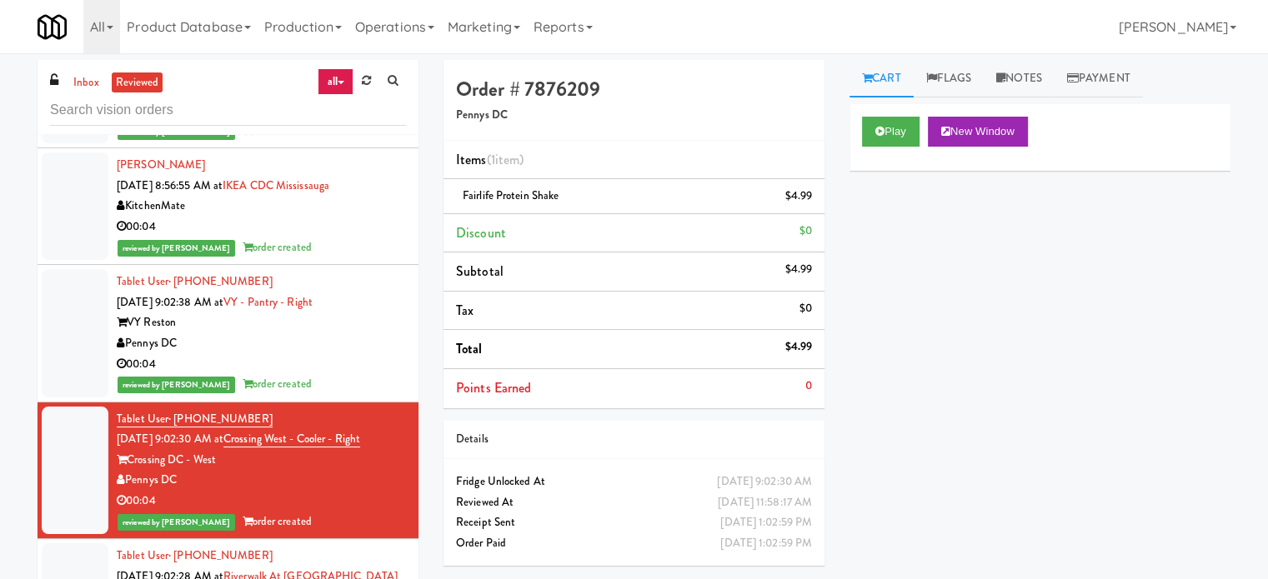
scroll to position [78852, 0]
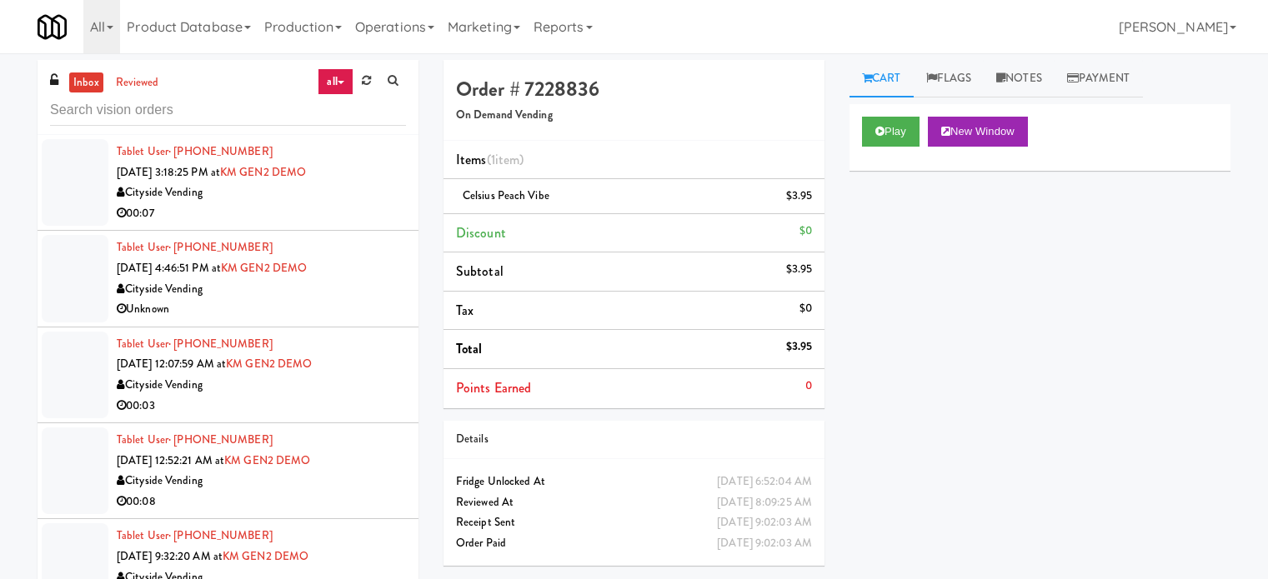
click at [224, 123] on div "inbox reviewed all all unclear take inventory issue suspicious failed recent" at bounding box center [228, 97] width 381 height 75
click at [230, 107] on input "text" at bounding box center [228, 110] width 356 height 31
click at [229, 108] on input "text" at bounding box center [228, 110] width 356 height 31
click at [229, 109] on input "text" at bounding box center [228, 110] width 356 height 31
click at [229, 112] on input "text" at bounding box center [228, 110] width 356 height 31
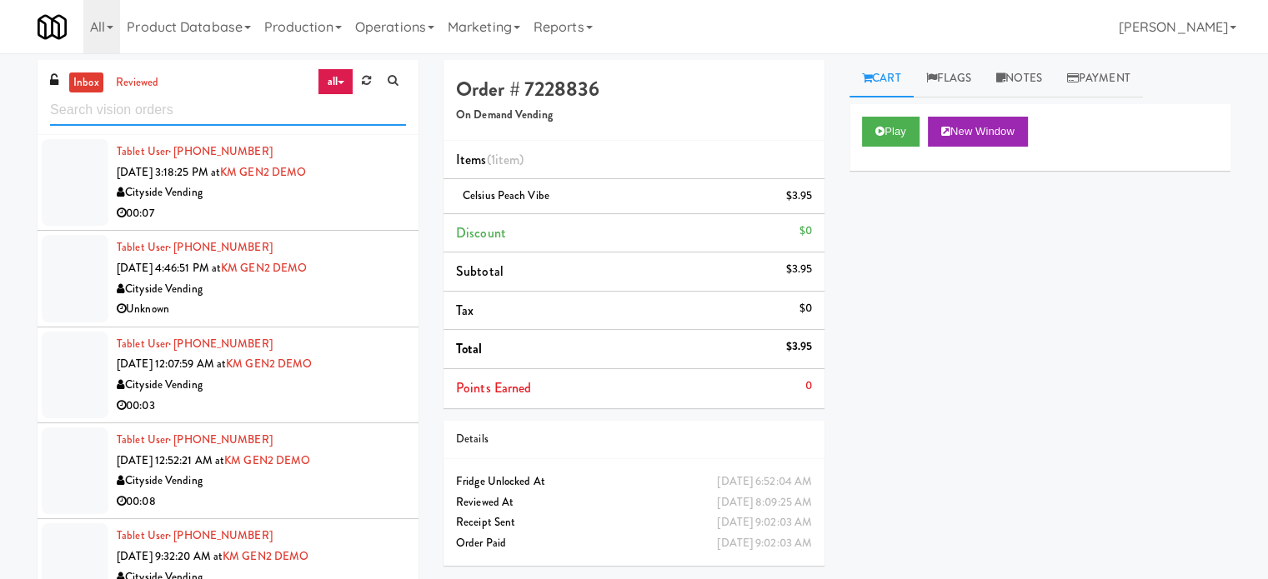
scroll to position [9102, 0]
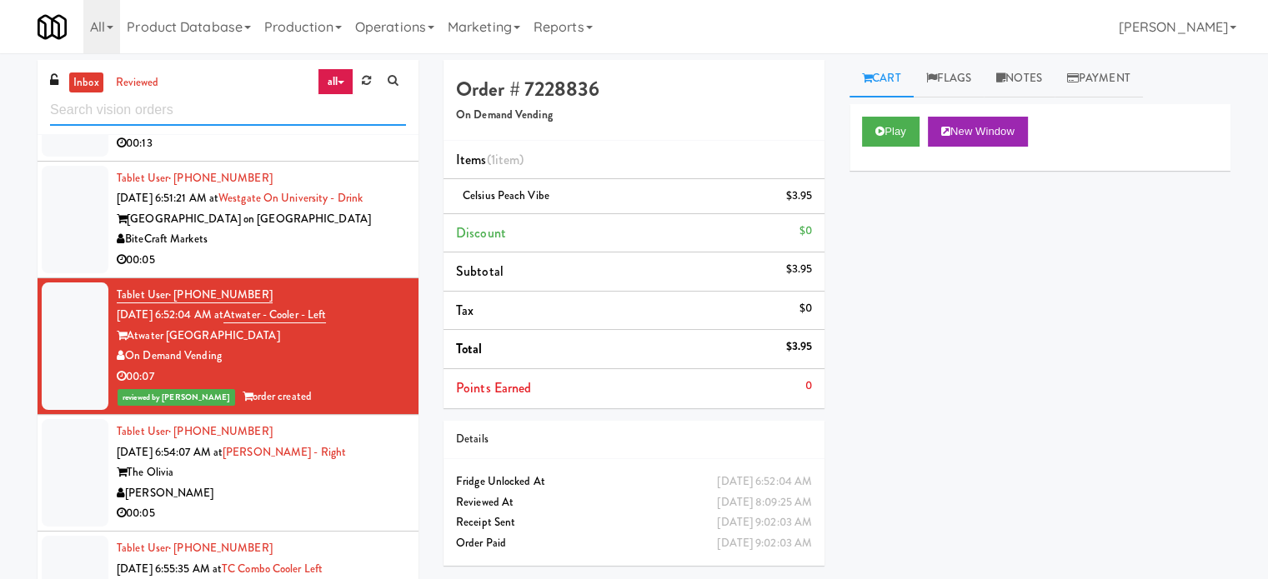
click at [229, 112] on input "text" at bounding box center [228, 110] width 356 height 31
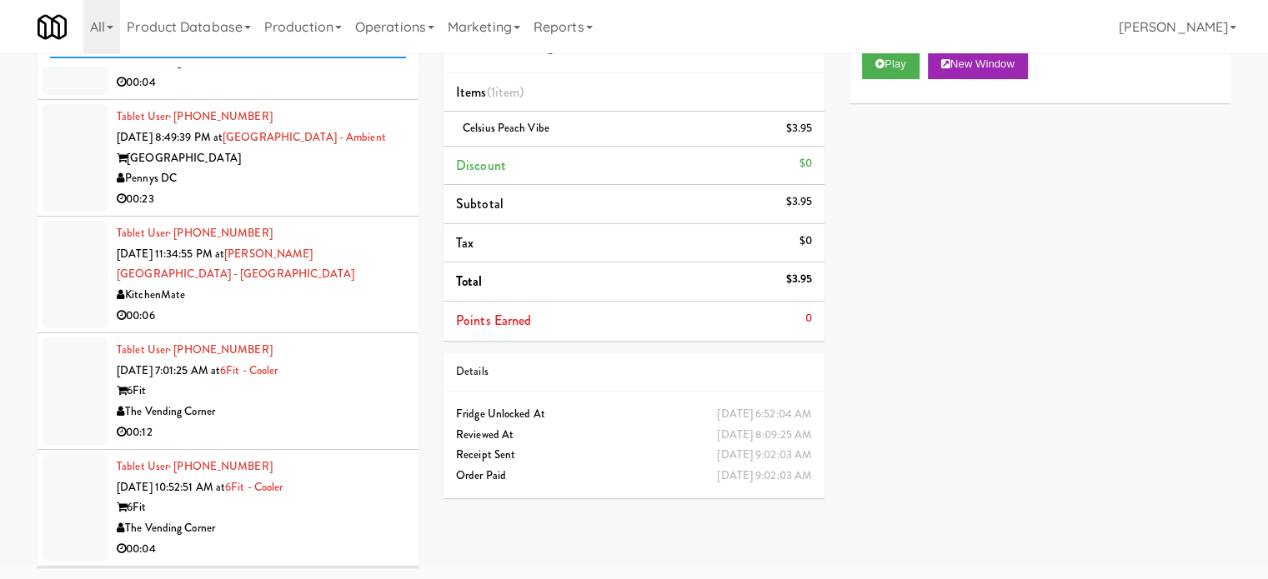
scroll to position [4818, 0]
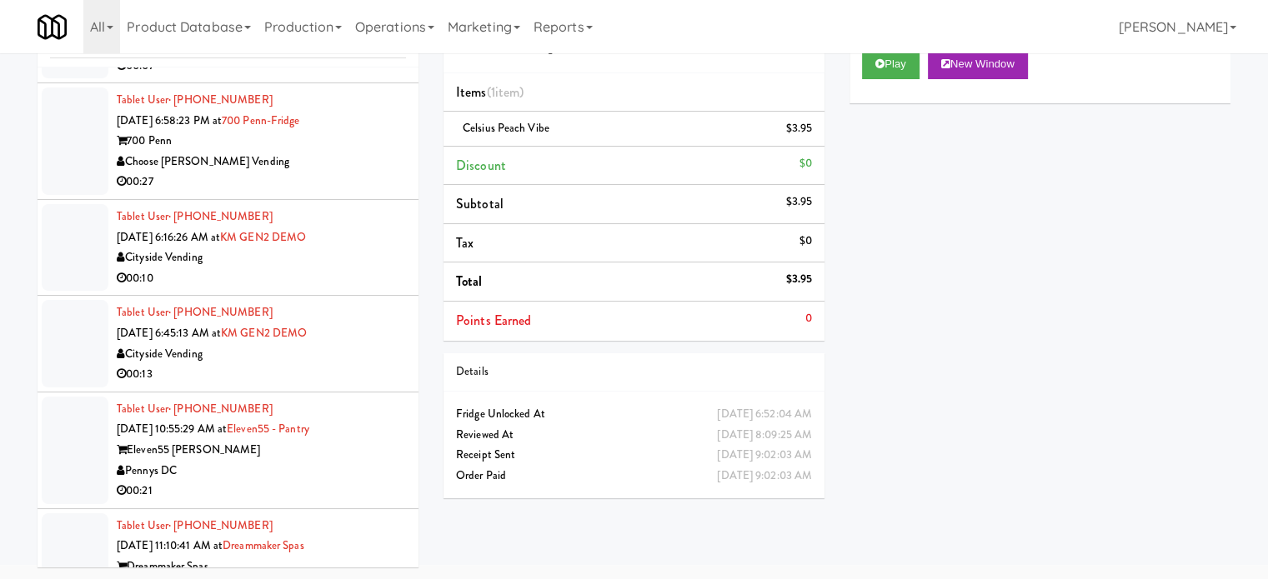
click at [374, 461] on div "Pennys DC" at bounding box center [261, 471] width 289 height 21
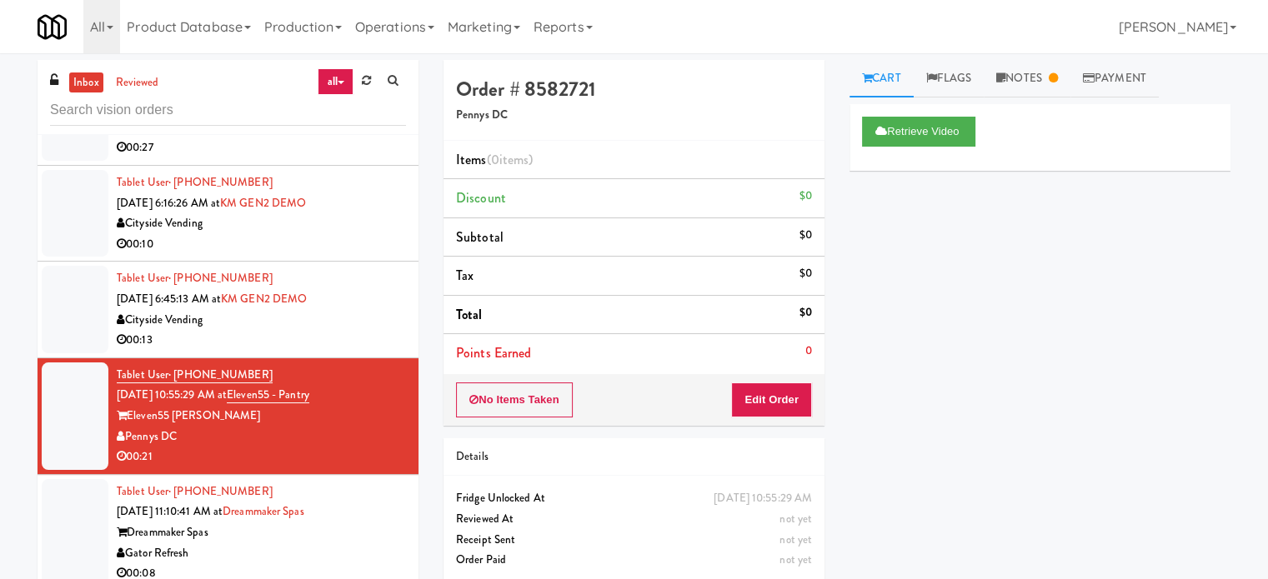
scroll to position [5018, 0]
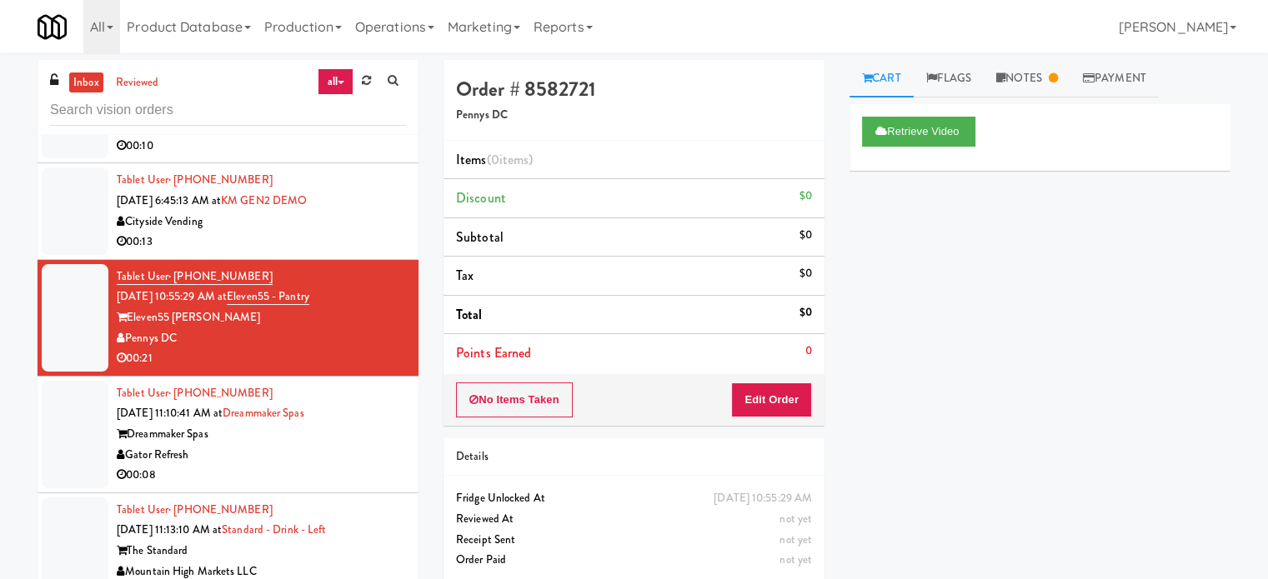
click at [358, 465] on div "00:08" at bounding box center [261, 475] width 289 height 21
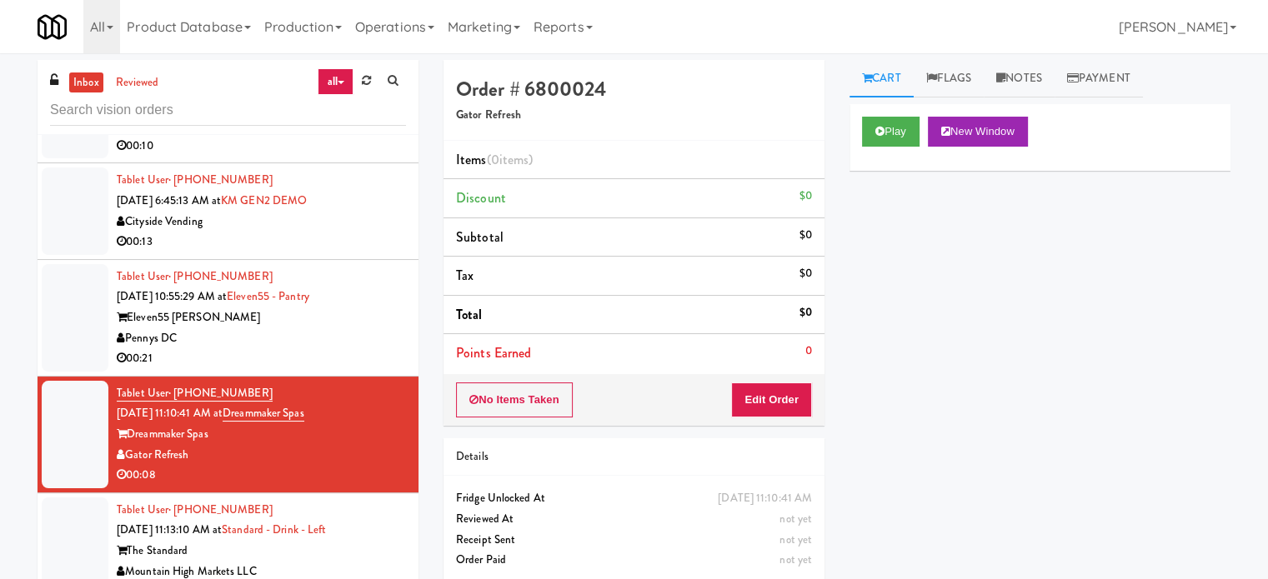
click at [357, 328] on div "Pennys DC" at bounding box center [261, 338] width 289 height 21
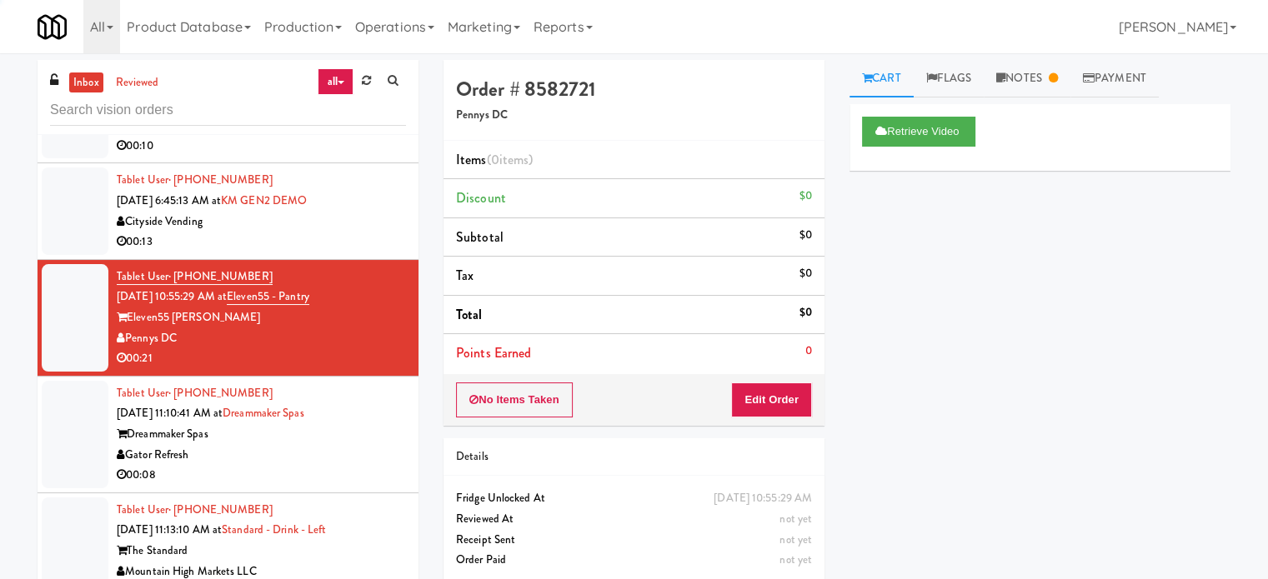
drag, startPoint x: 371, startPoint y: 380, endPoint x: 555, endPoint y: 302, distance: 200.2
click at [370, 445] on div "Gator Refresh" at bounding box center [261, 455] width 289 height 21
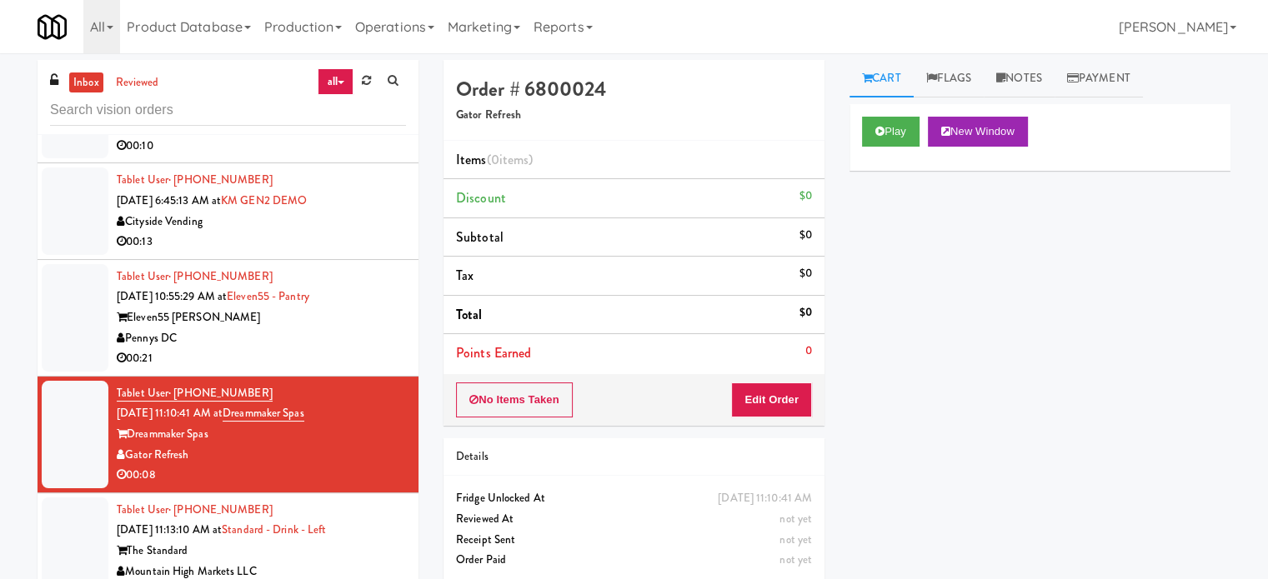
click at [393, 541] on div "The Standard" at bounding box center [261, 551] width 289 height 21
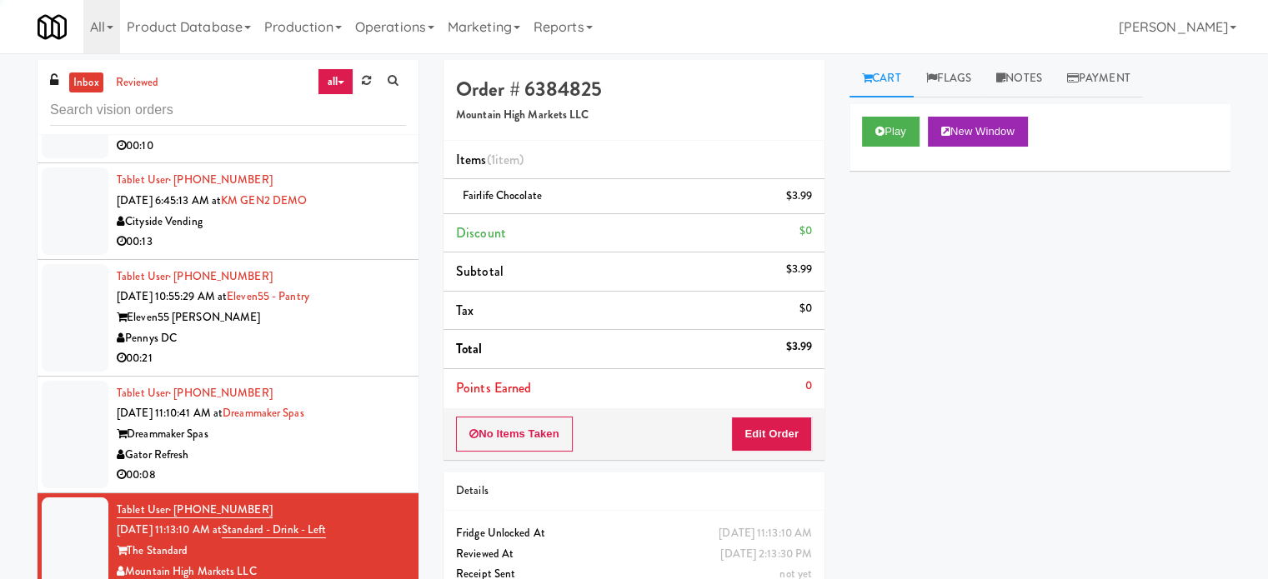
click at [387, 465] on div "00:08" at bounding box center [261, 475] width 289 height 21
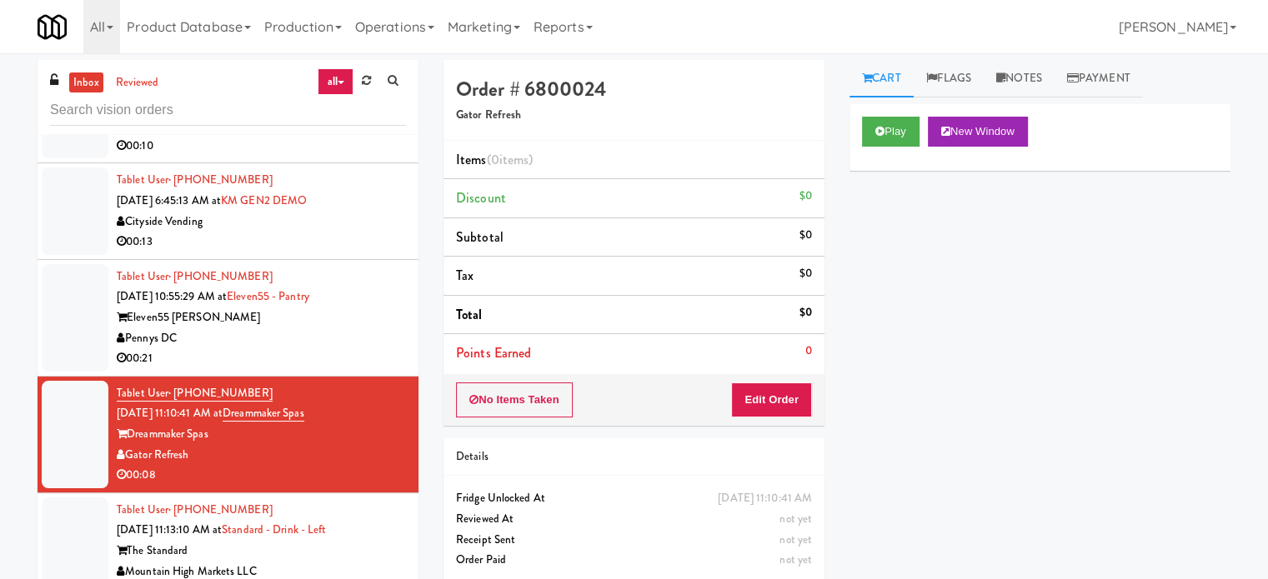
click at [338, 328] on div "Pennys DC" at bounding box center [261, 338] width 289 height 21
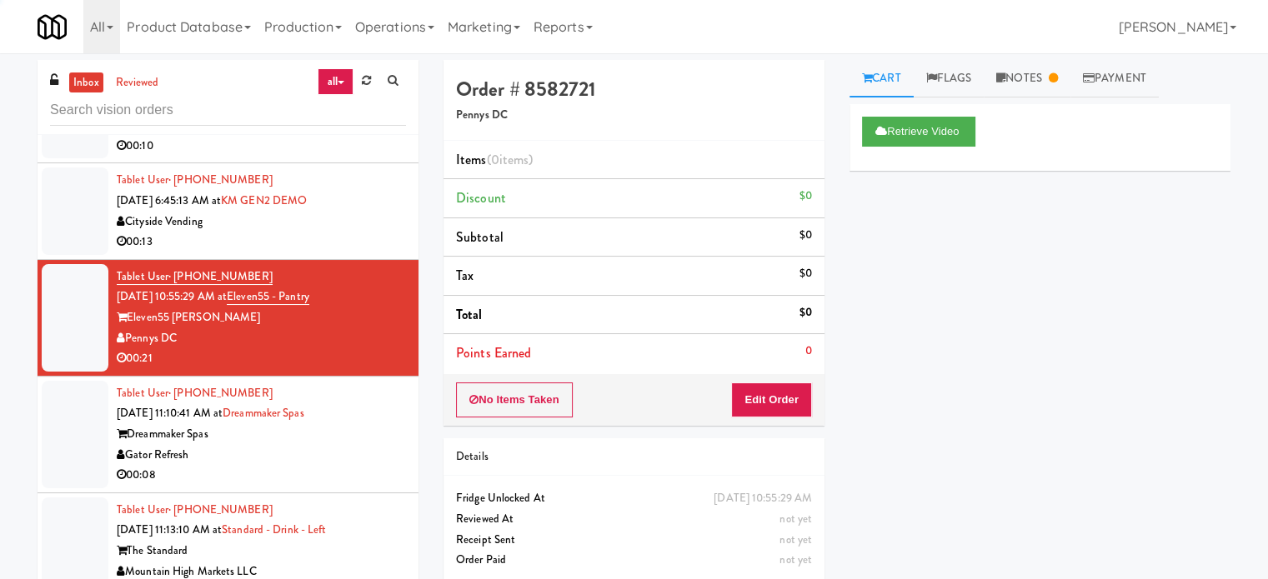
click at [341, 424] on div "Dreammaker Spas" at bounding box center [261, 434] width 289 height 21
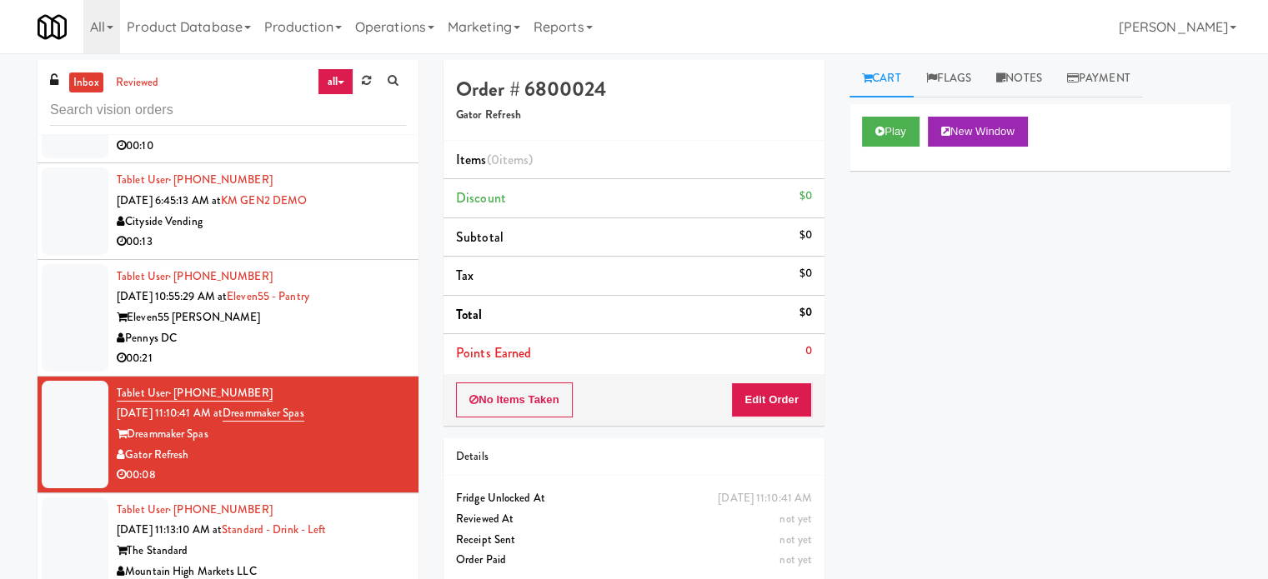
drag, startPoint x: 359, startPoint y: 515, endPoint x: 342, endPoint y: 443, distance: 73.8
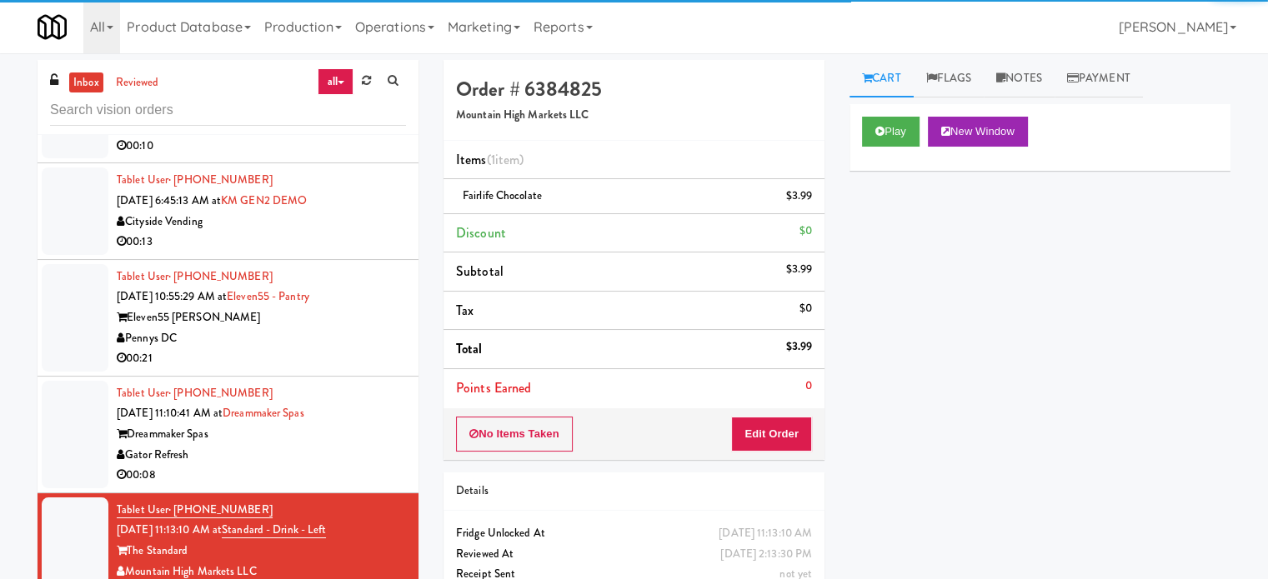
scroll to position [5434, 0]
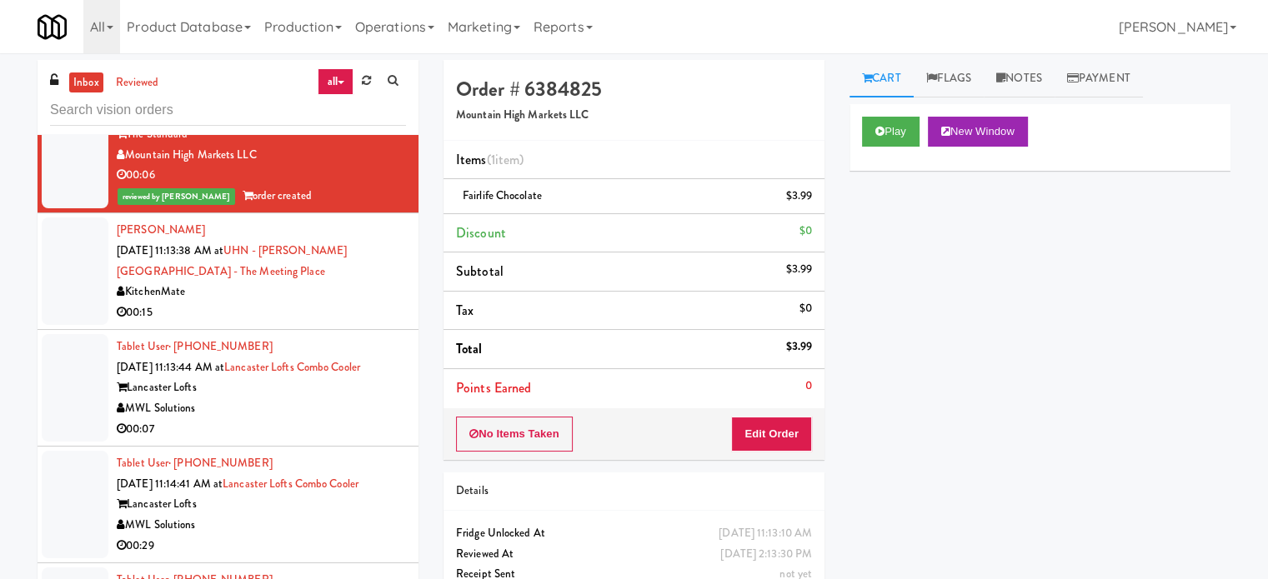
click at [352, 282] on div "KitchenMate" at bounding box center [261, 292] width 289 height 21
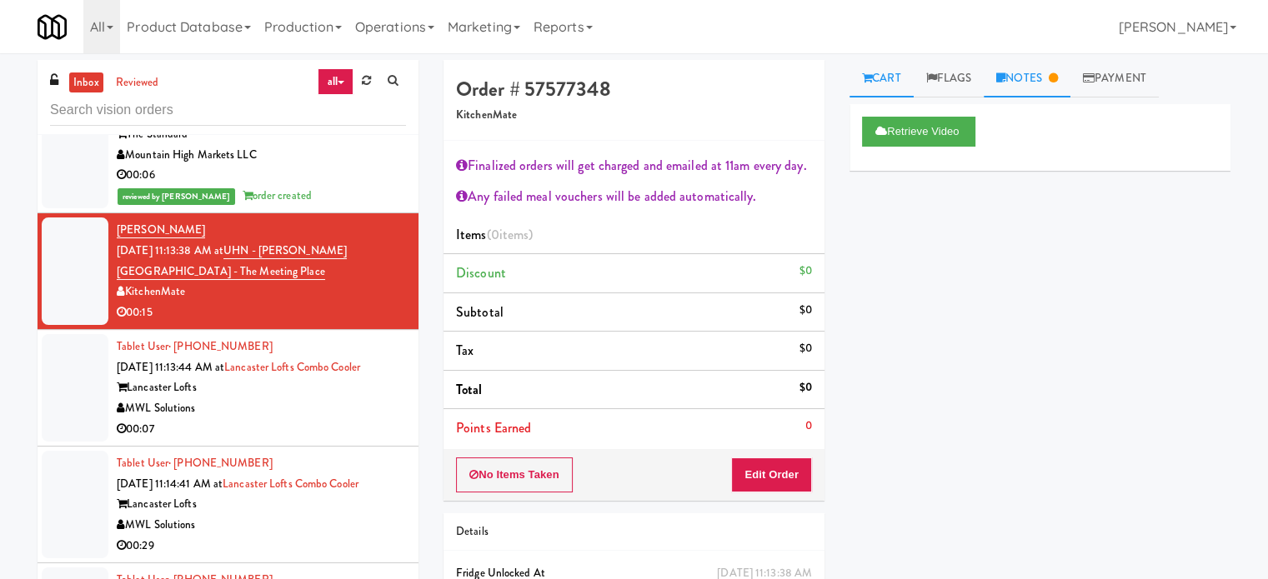
click at [1047, 75] on link "Notes" at bounding box center [1027, 79] width 87 height 38
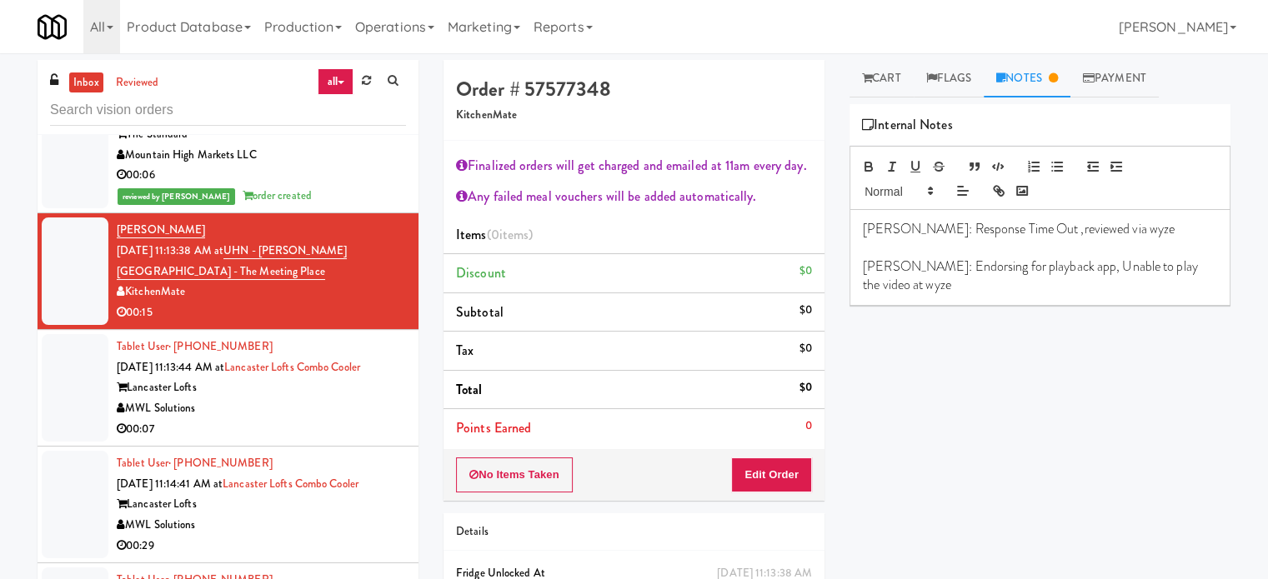
click at [319, 398] on div "MWL Solutions" at bounding box center [261, 408] width 289 height 21
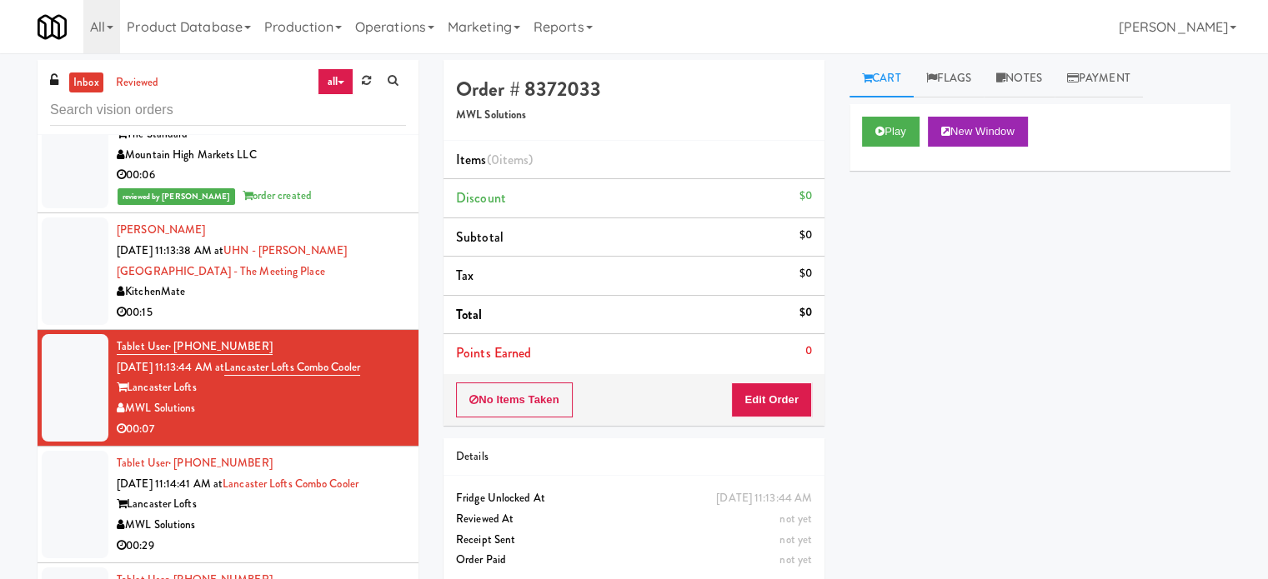
click at [308, 282] on div "KitchenMate" at bounding box center [261, 292] width 289 height 21
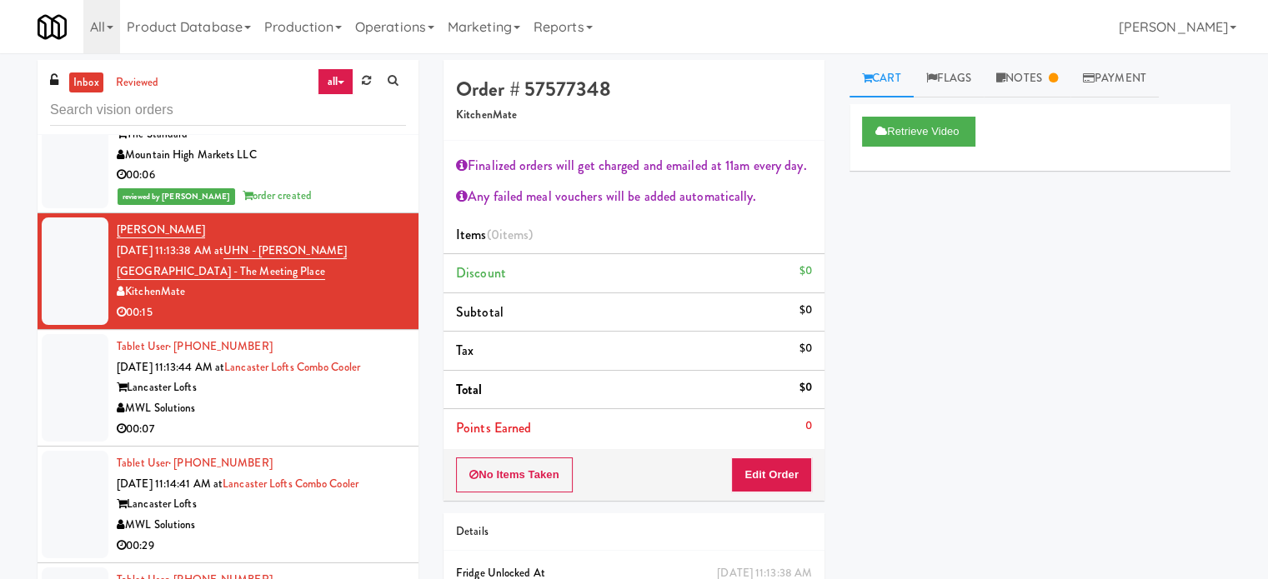
click at [331, 378] on div "Lancaster Lofts" at bounding box center [261, 388] width 289 height 21
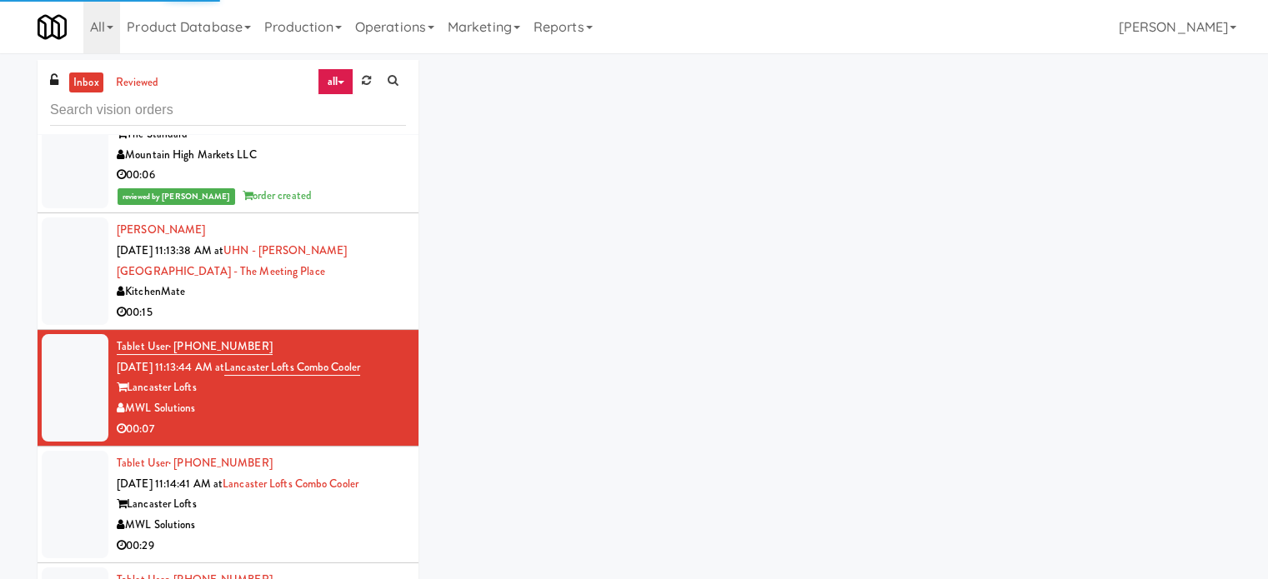
click at [328, 282] on div "KitchenMate" at bounding box center [261, 292] width 289 height 21
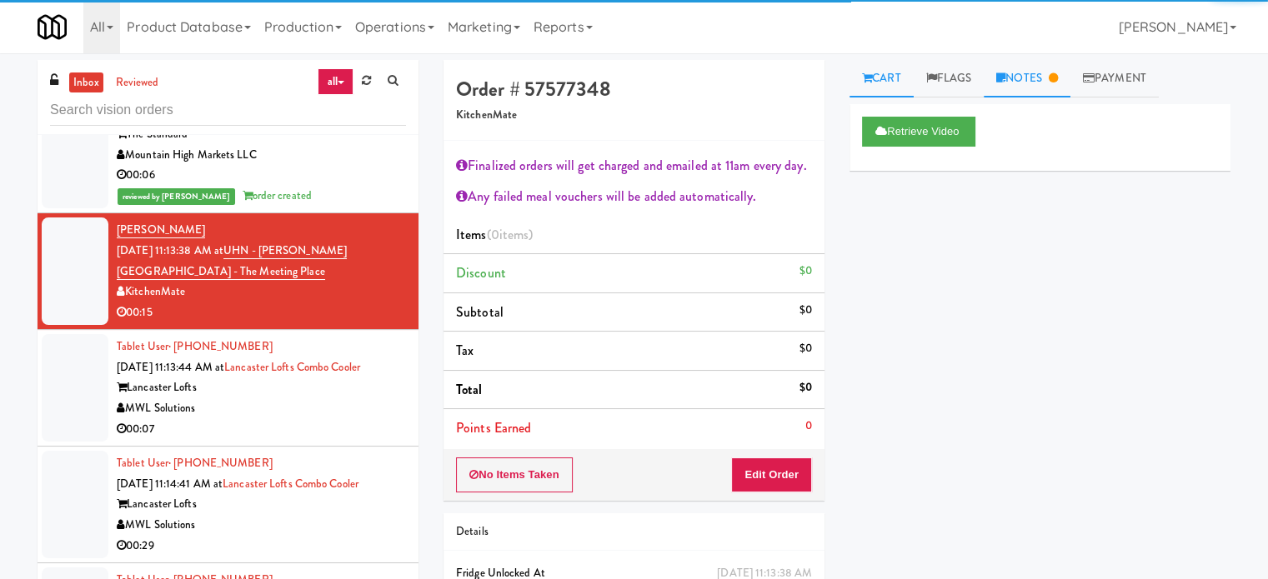
click at [1028, 83] on link "Notes" at bounding box center [1027, 79] width 87 height 38
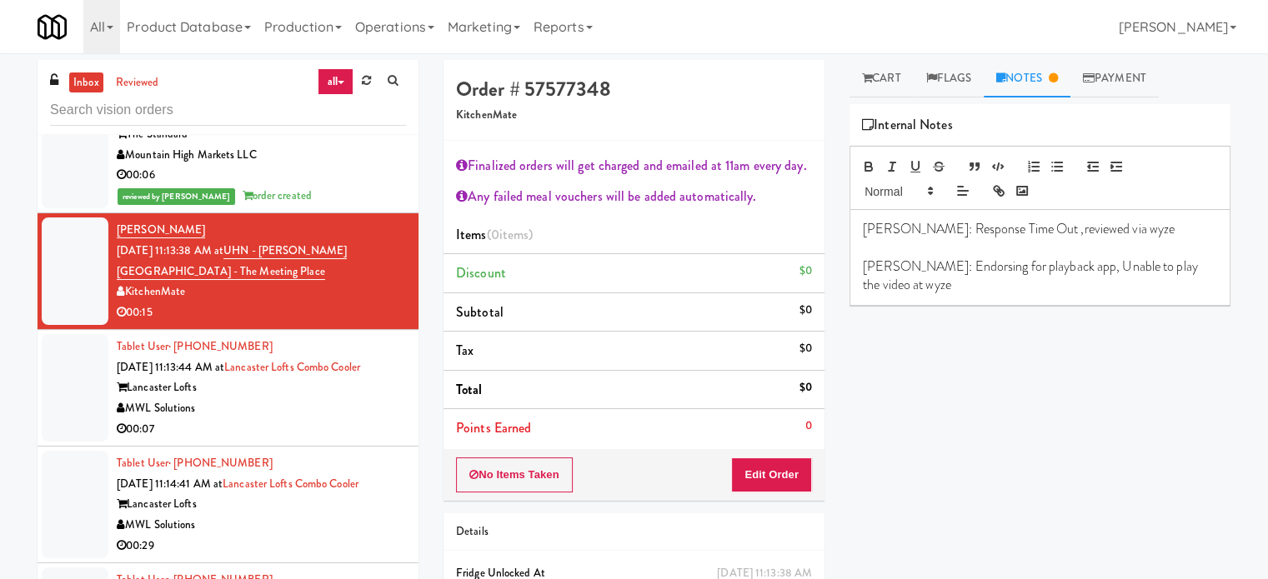
scroll to position [5851, 0]
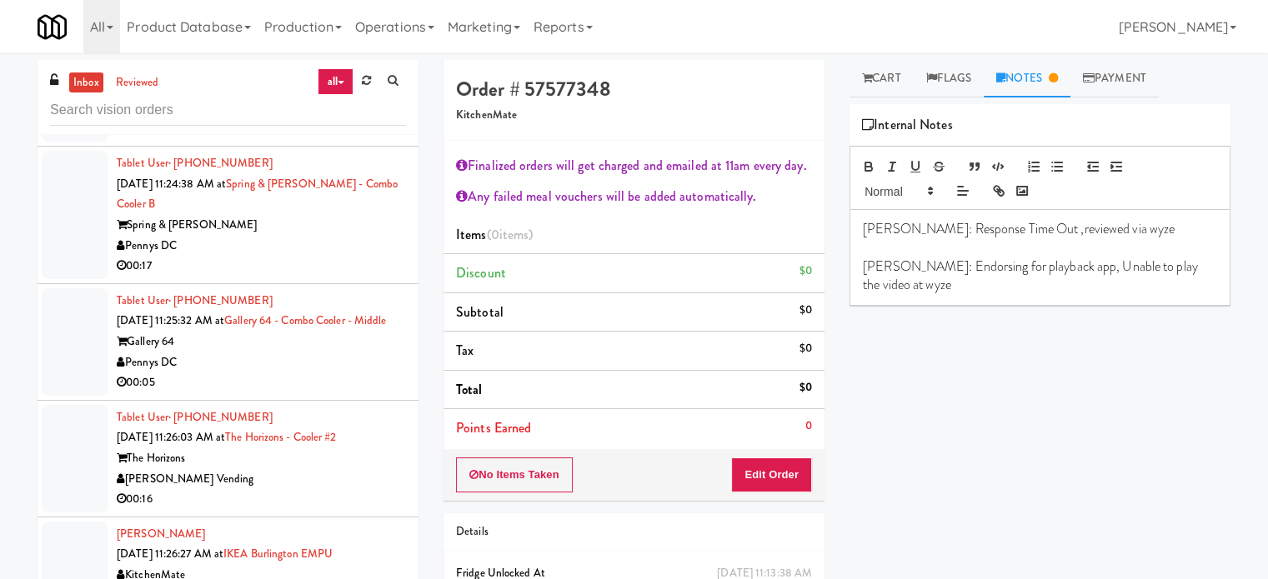
click at [347, 353] on div "Pennys DC" at bounding box center [261, 363] width 289 height 21
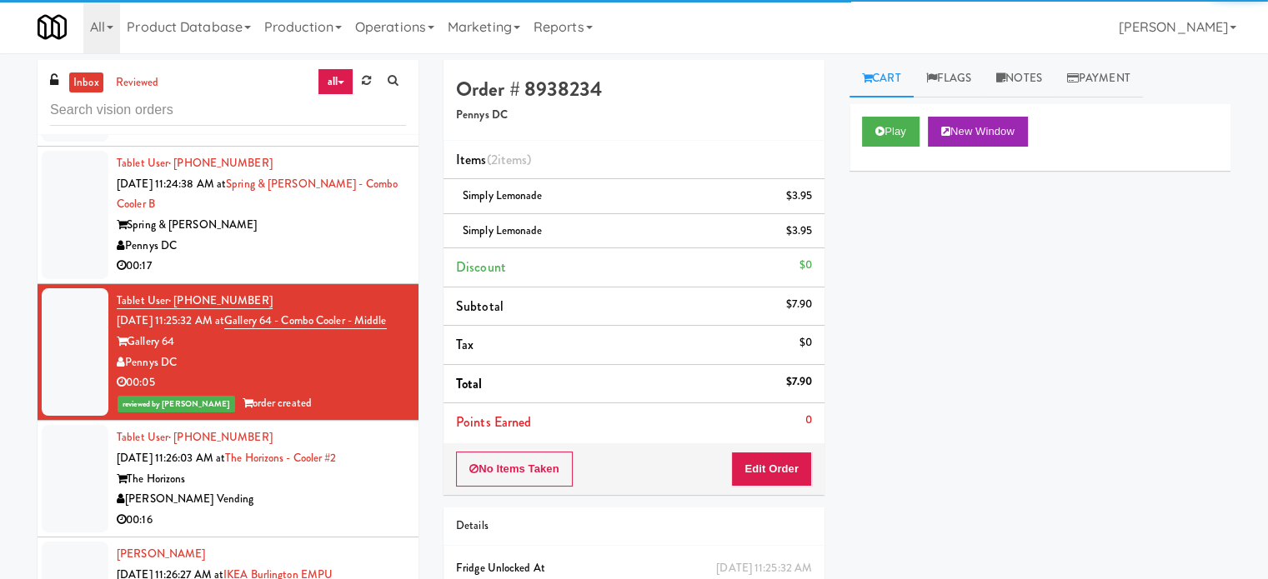
click at [344, 469] on div "The Horizons" at bounding box center [261, 479] width 289 height 21
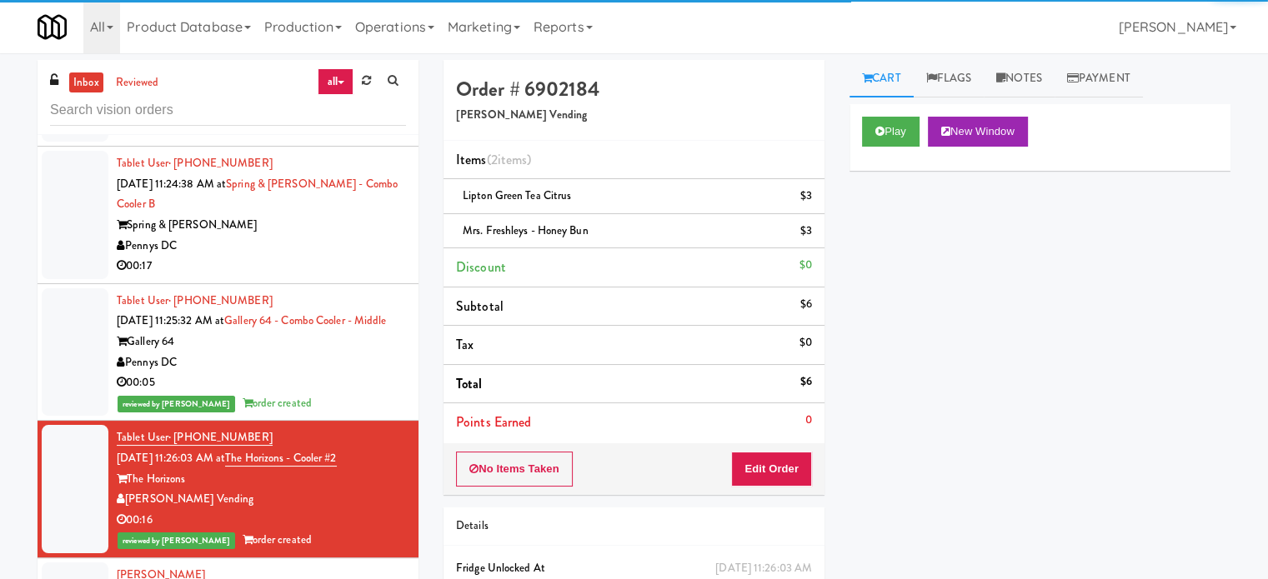
scroll to position [6268, 0]
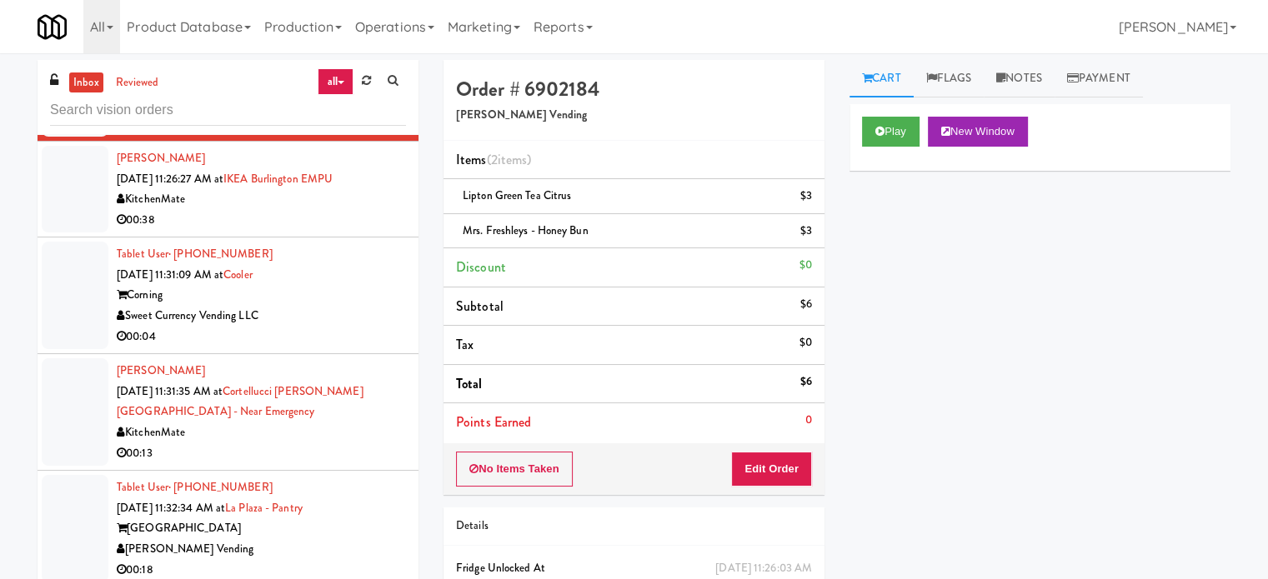
click at [342, 327] on div "00:04" at bounding box center [261, 337] width 289 height 21
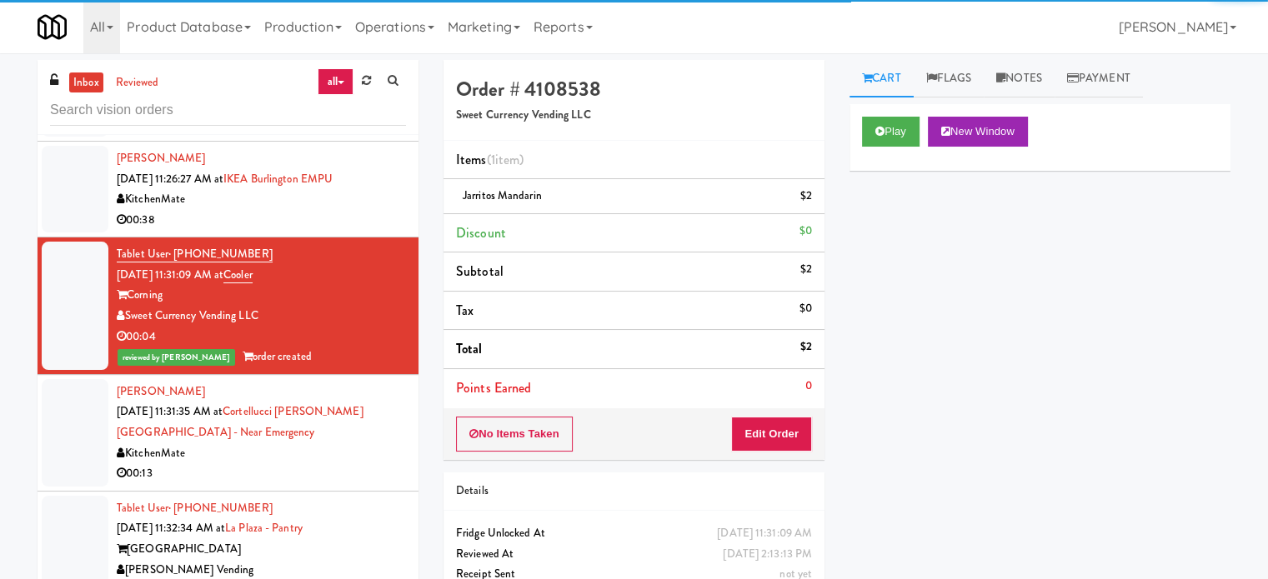
click at [338, 443] on div "KitchenMate" at bounding box center [261, 453] width 289 height 21
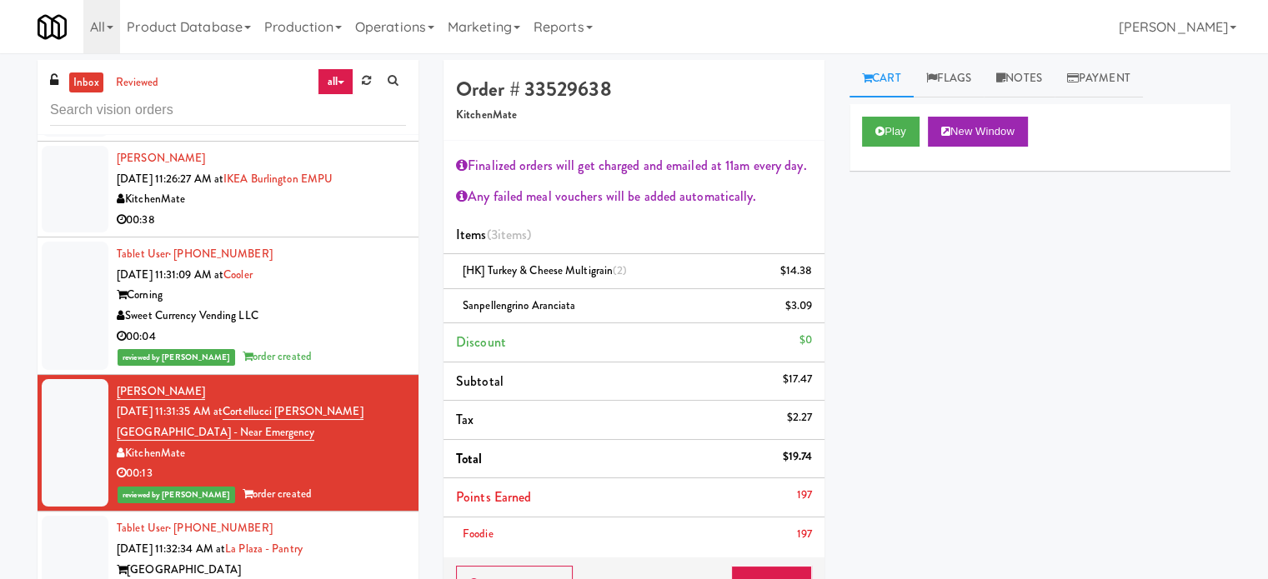
click at [350, 285] on div "Corning" at bounding box center [261, 295] width 289 height 21
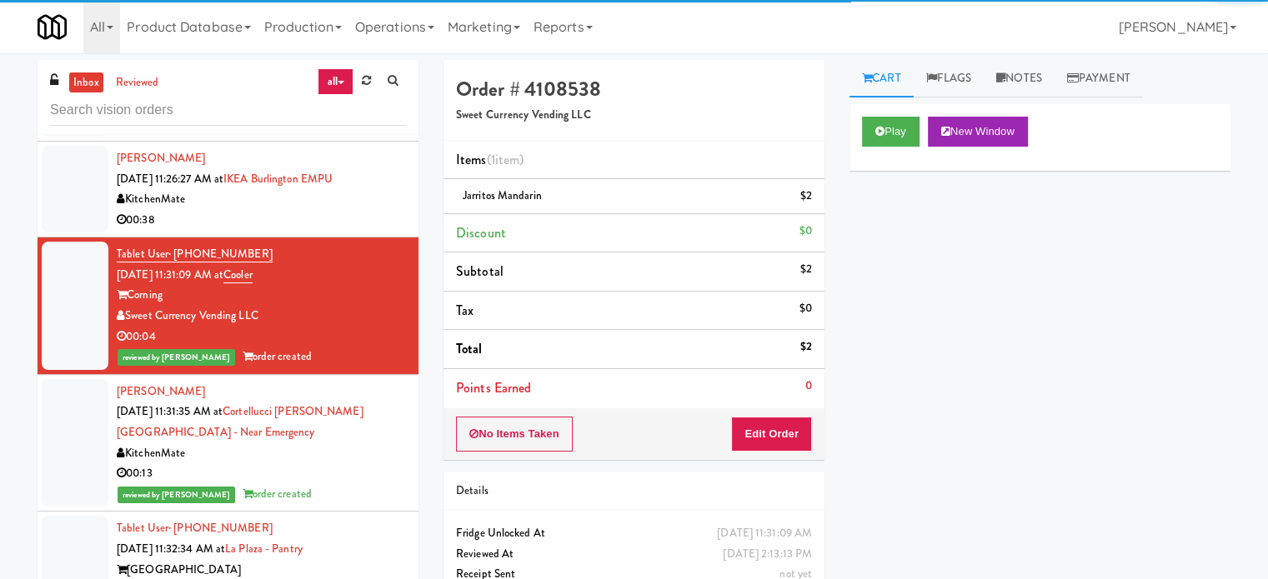
click at [354, 189] on div "KitchenMate" at bounding box center [261, 199] width 289 height 21
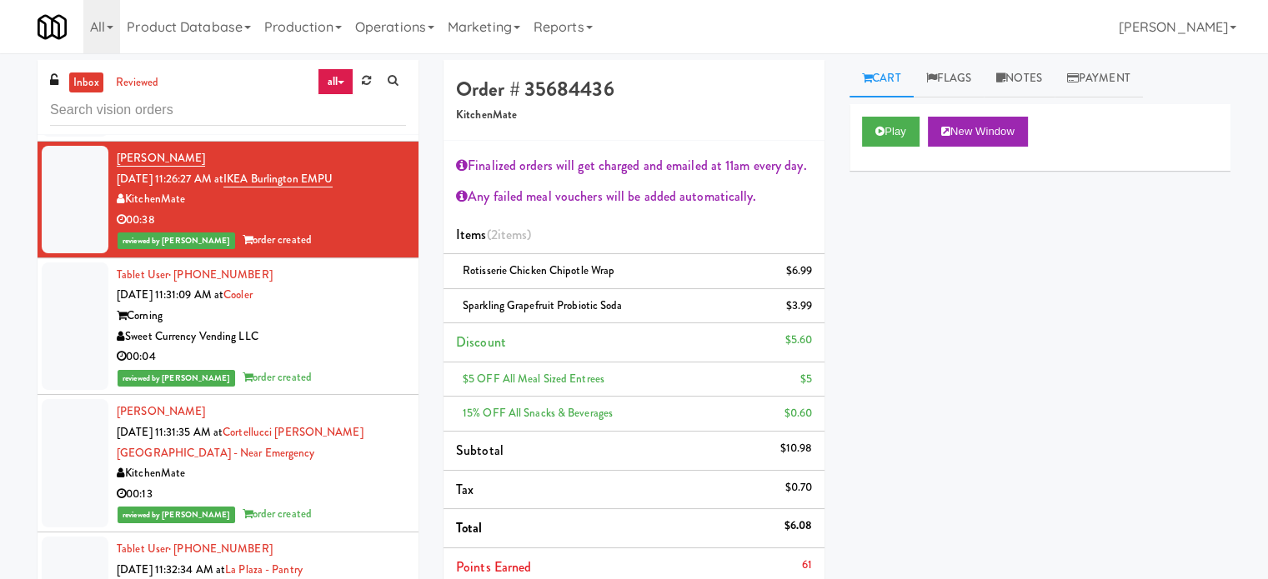
scroll to position [7518, 0]
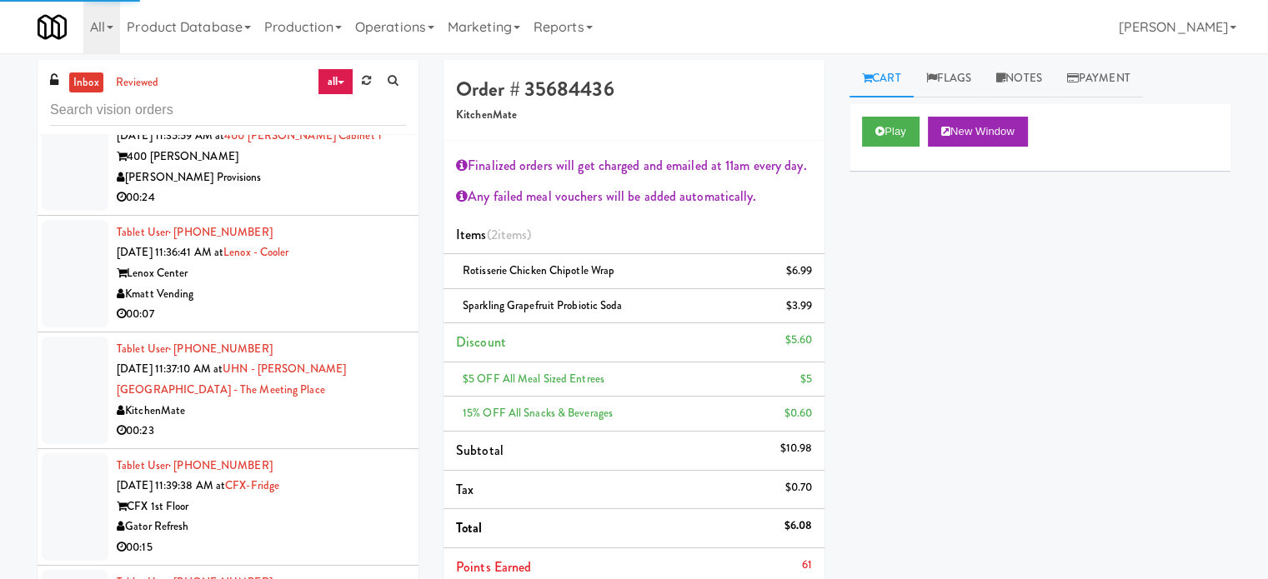
click at [330, 259] on li "Tablet User · (404) 552-8323 Sep 5, 2025 11:36:41 AM at Lenox - Cooler Lenox Ce…" at bounding box center [228, 274] width 381 height 117
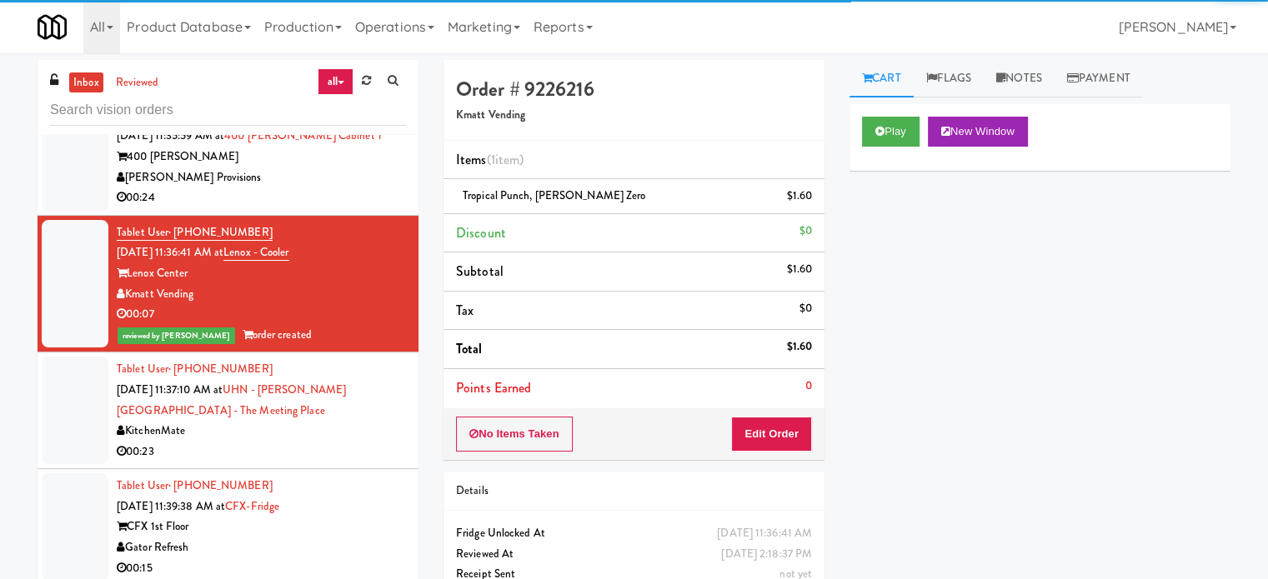
click at [322, 421] on div "KitchenMate" at bounding box center [261, 431] width 289 height 21
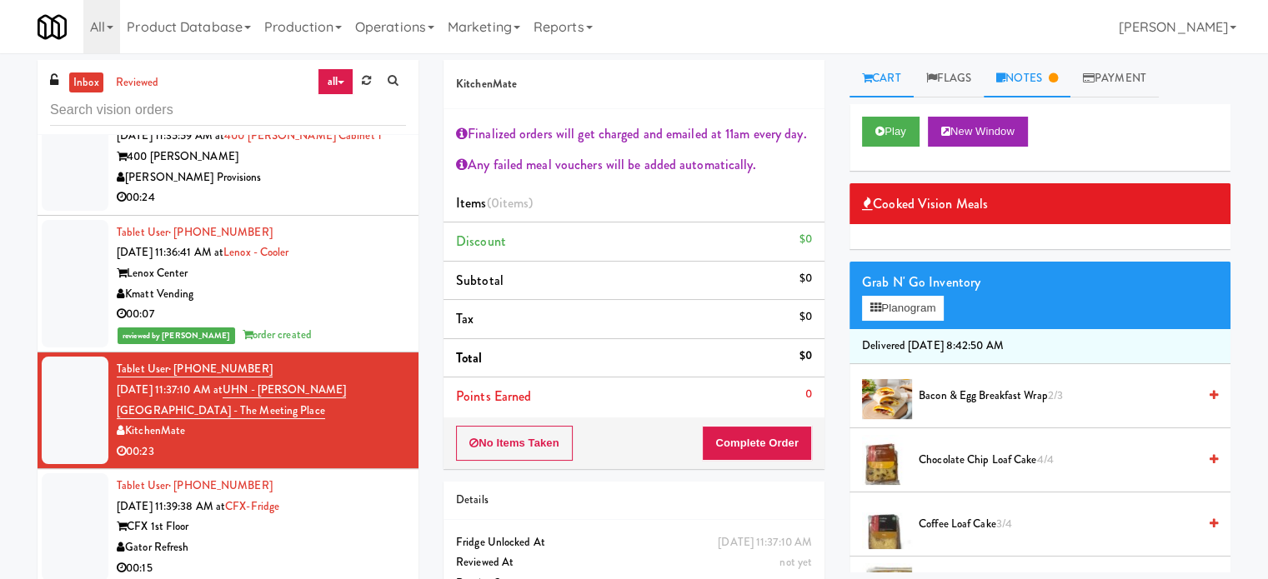
click at [1044, 76] on link "Notes" at bounding box center [1027, 79] width 87 height 38
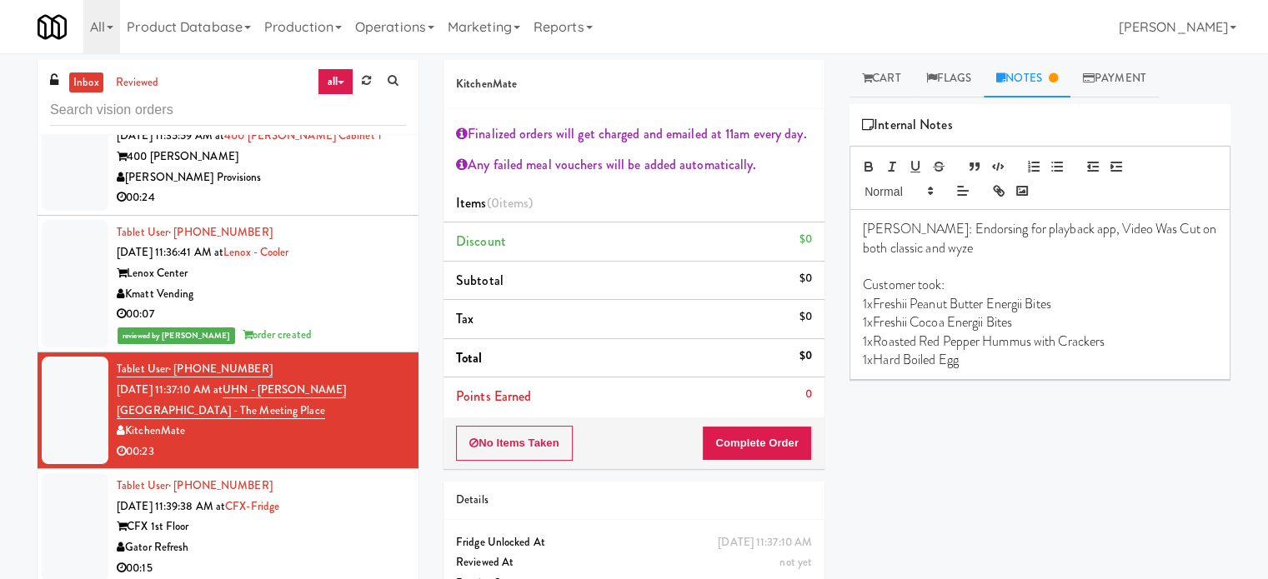
click at [344, 538] on div "Gator Refresh" at bounding box center [261, 548] width 289 height 21
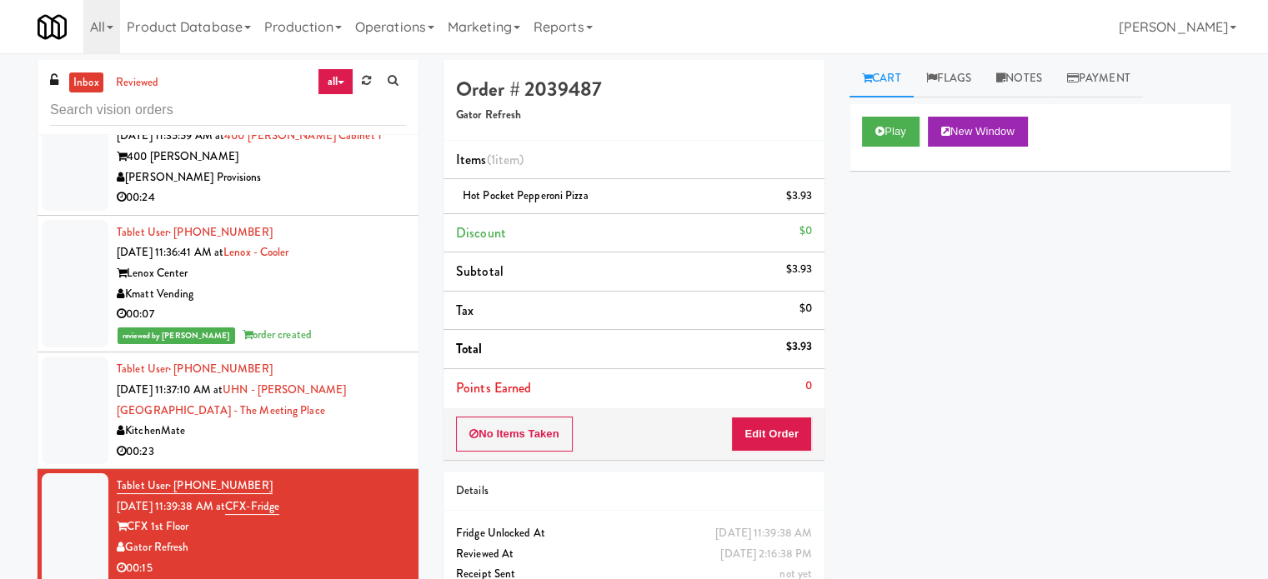
scroll to position [7935, 0]
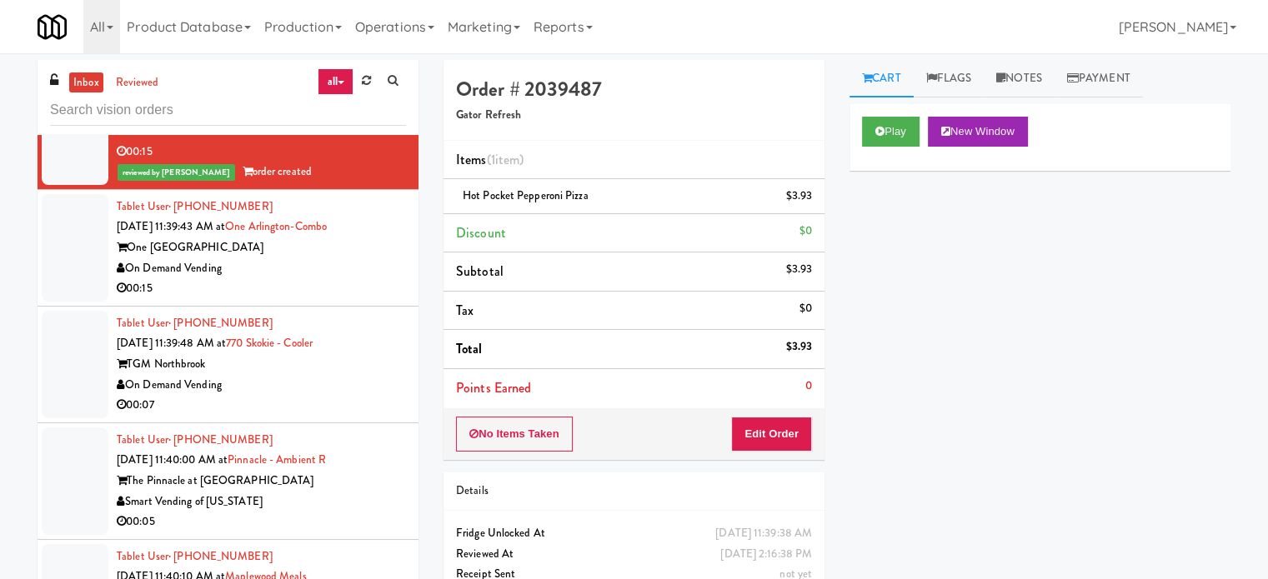
click at [353, 278] on div "00:15" at bounding box center [261, 288] width 289 height 21
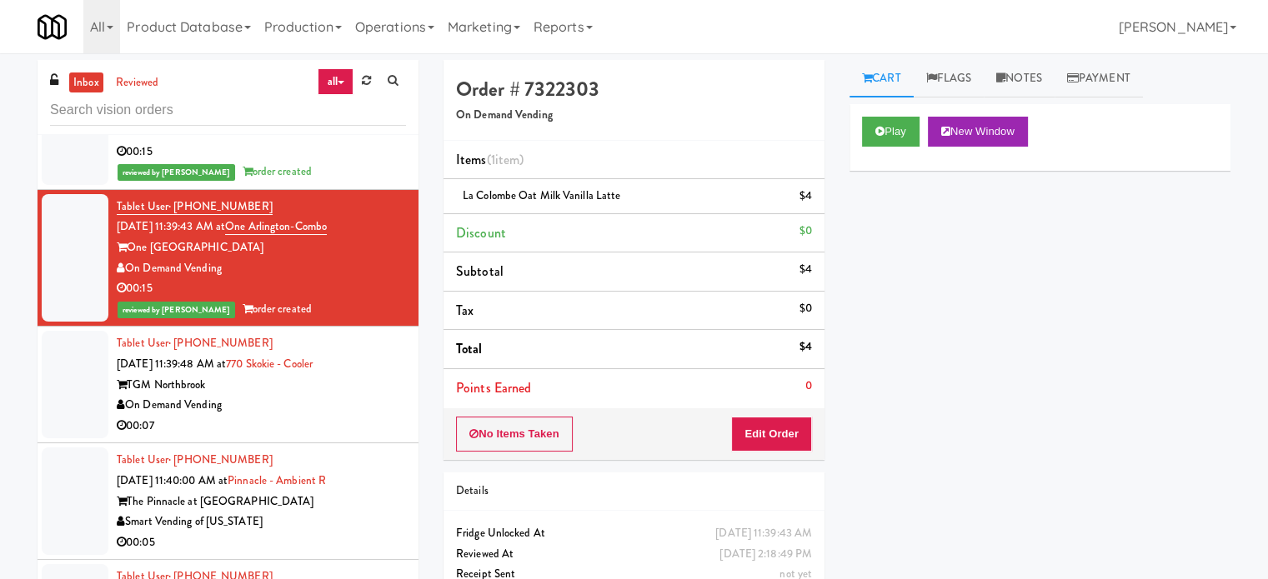
click at [364, 375] on div "TGM Northbrook" at bounding box center [261, 385] width 289 height 21
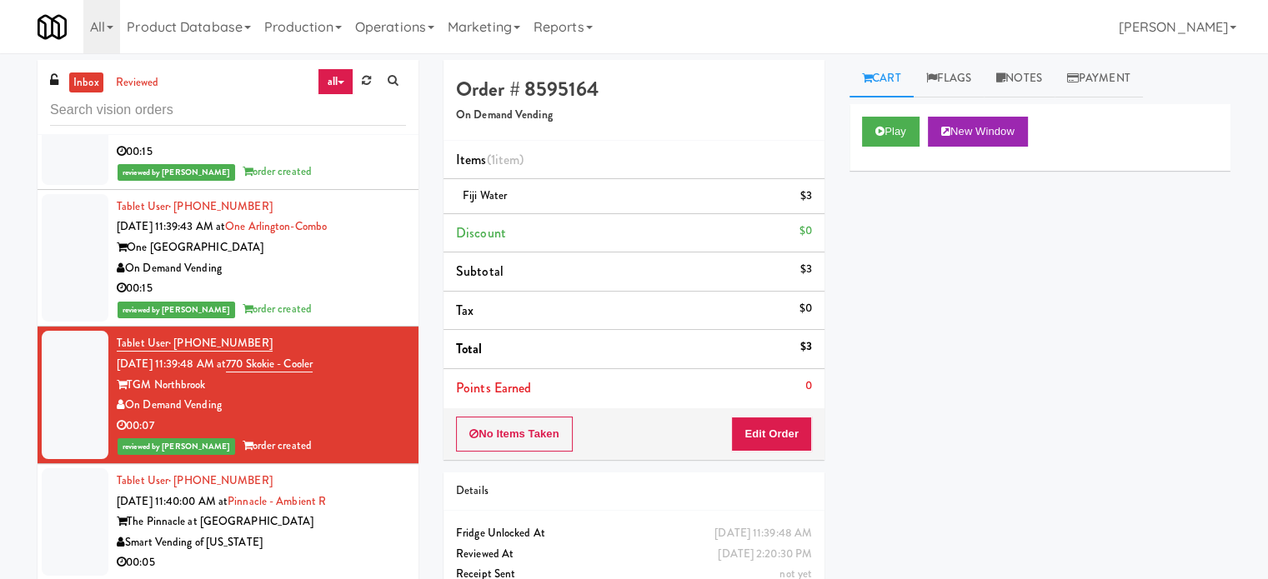
click at [366, 471] on div "Tablet User · (303) 870-9139 Sep 5, 2025 11:40:00 AM at Pinnacle - Ambient R Th…" at bounding box center [261, 522] width 289 height 103
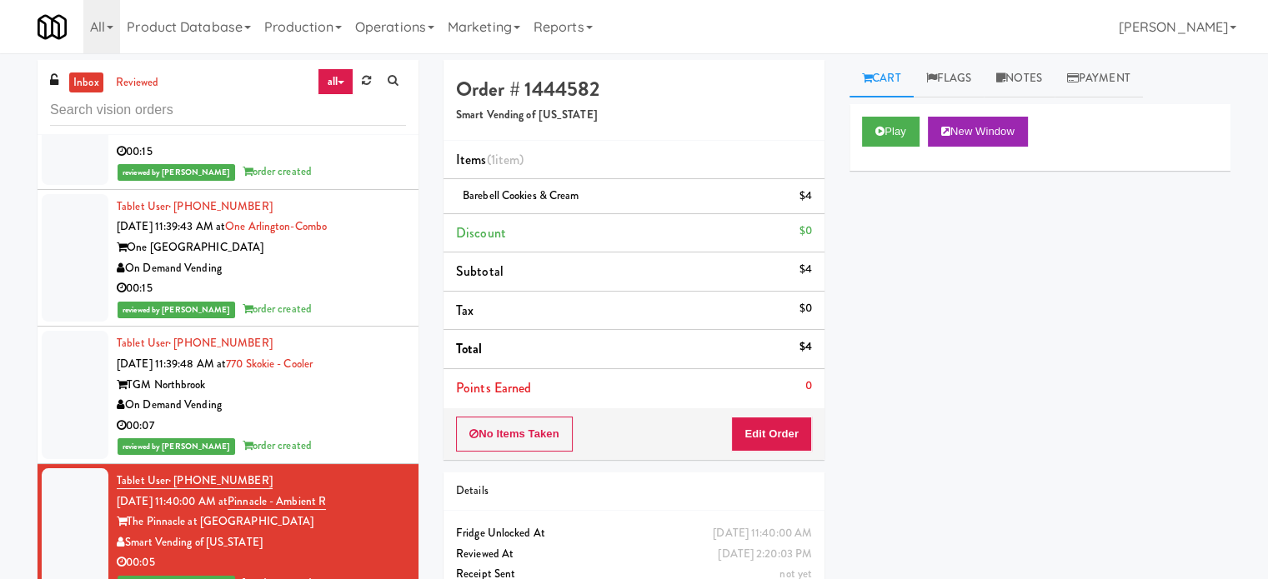
scroll to position [8352, 0]
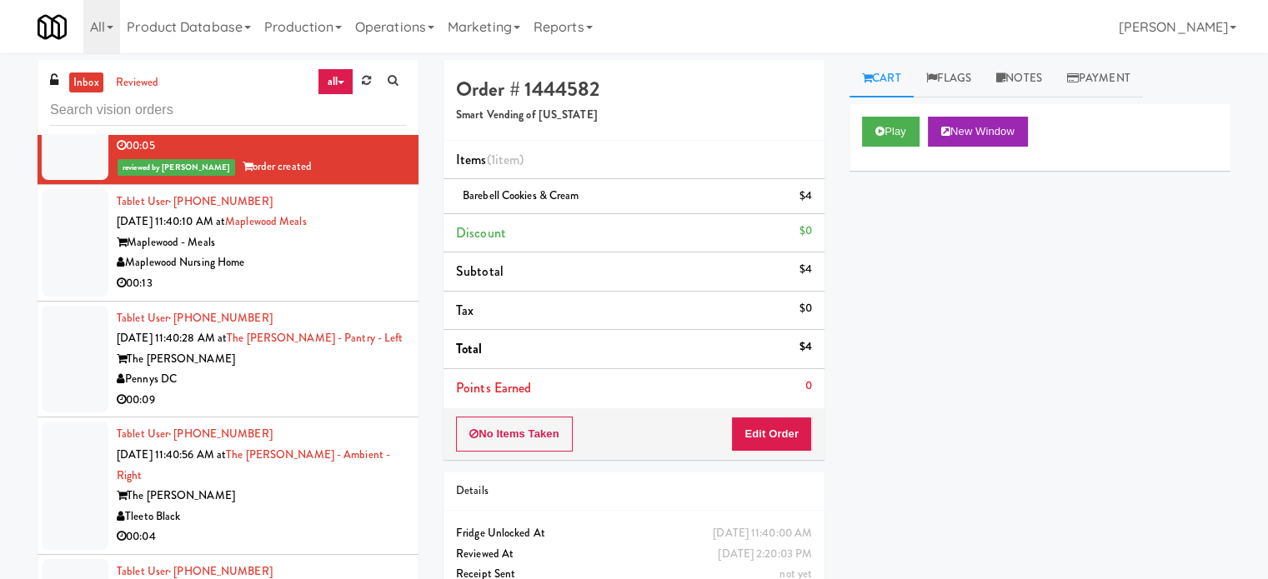
drag, startPoint x: 367, startPoint y: 342, endPoint x: 367, endPoint y: 263, distance: 78.3
click at [367, 343] on li "Tablet User · (571) 236-0682 Sep 5, 2025 11:40:28 AM at The Whitmore - Pantry -…" at bounding box center [228, 360] width 381 height 117
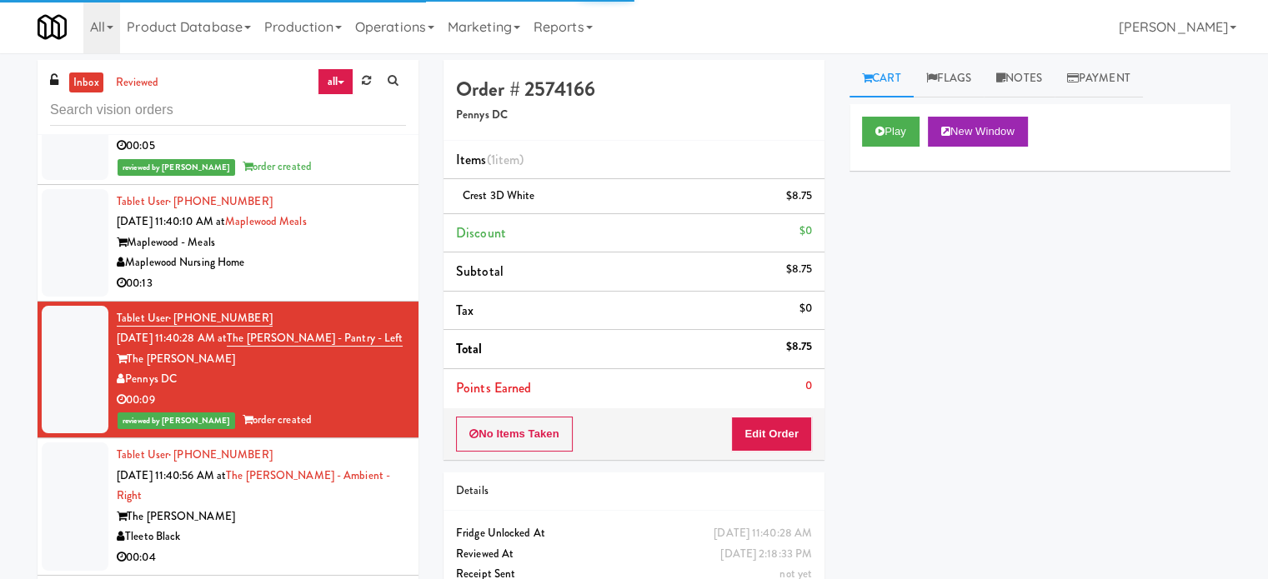
click at [355, 253] on div "Maplewood Nursing Home" at bounding box center [261, 263] width 289 height 21
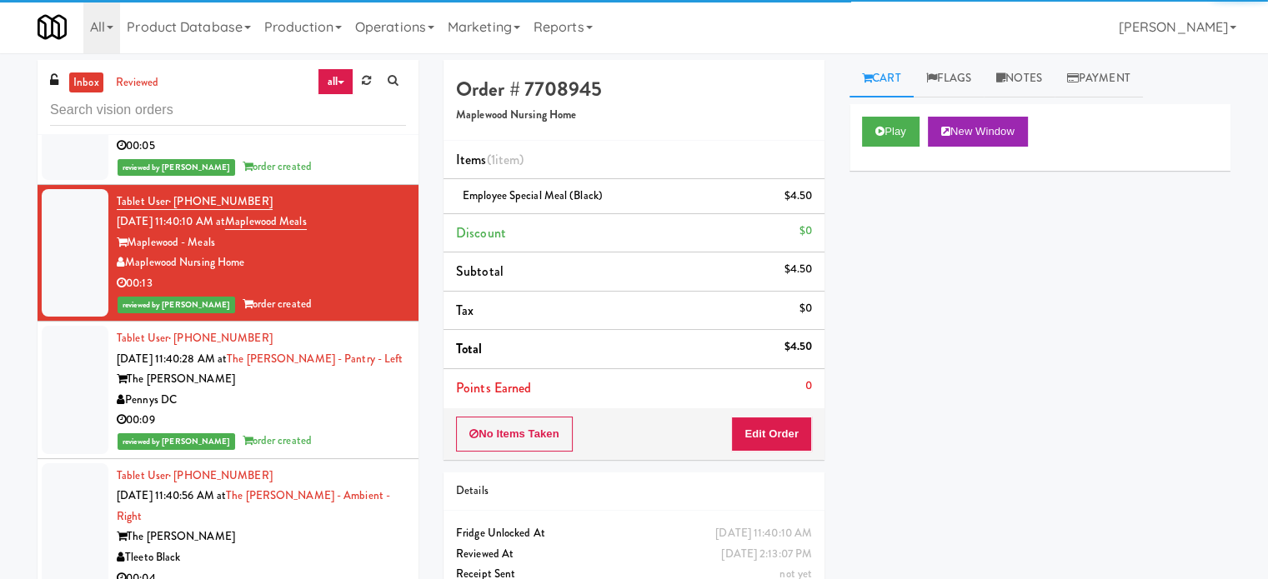
click at [370, 390] on div "Pennys DC" at bounding box center [261, 400] width 289 height 21
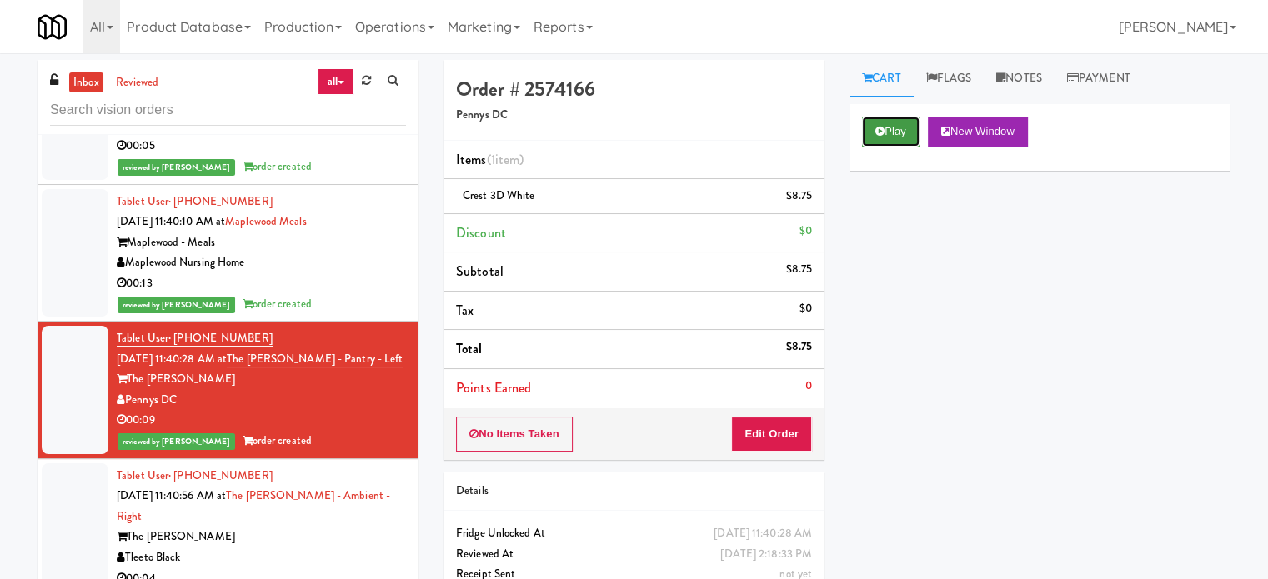
click at [890, 129] on button "Play" at bounding box center [891, 132] width 58 height 30
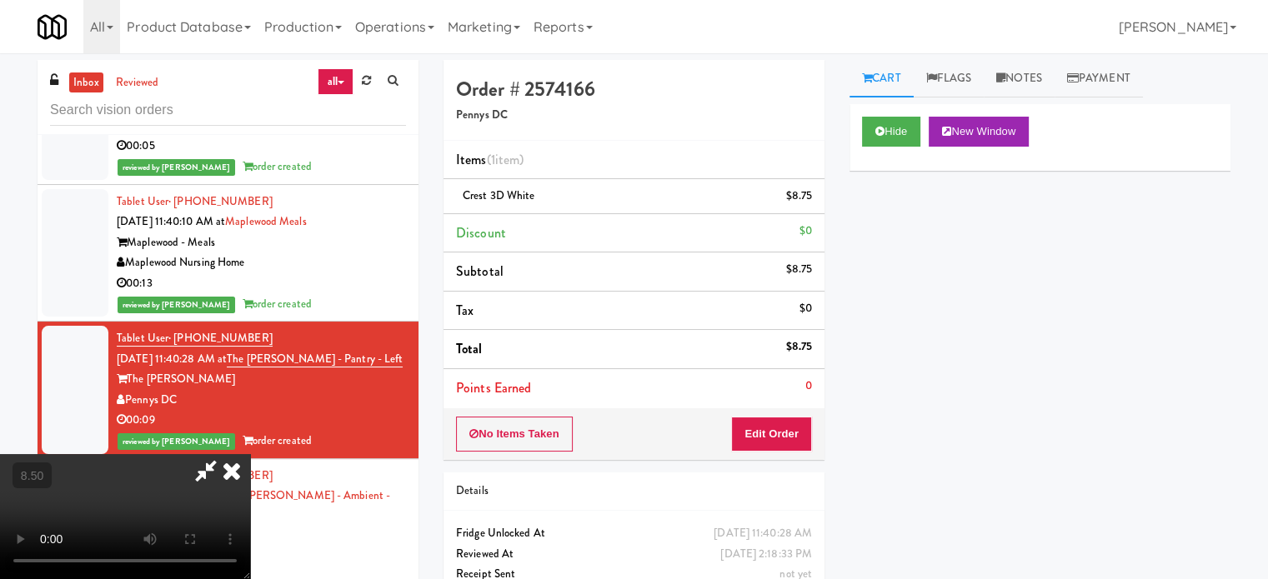
drag, startPoint x: 623, startPoint y: 300, endPoint x: 681, endPoint y: 193, distance: 121.9
click at [250, 454] on video at bounding box center [125, 516] width 250 height 125
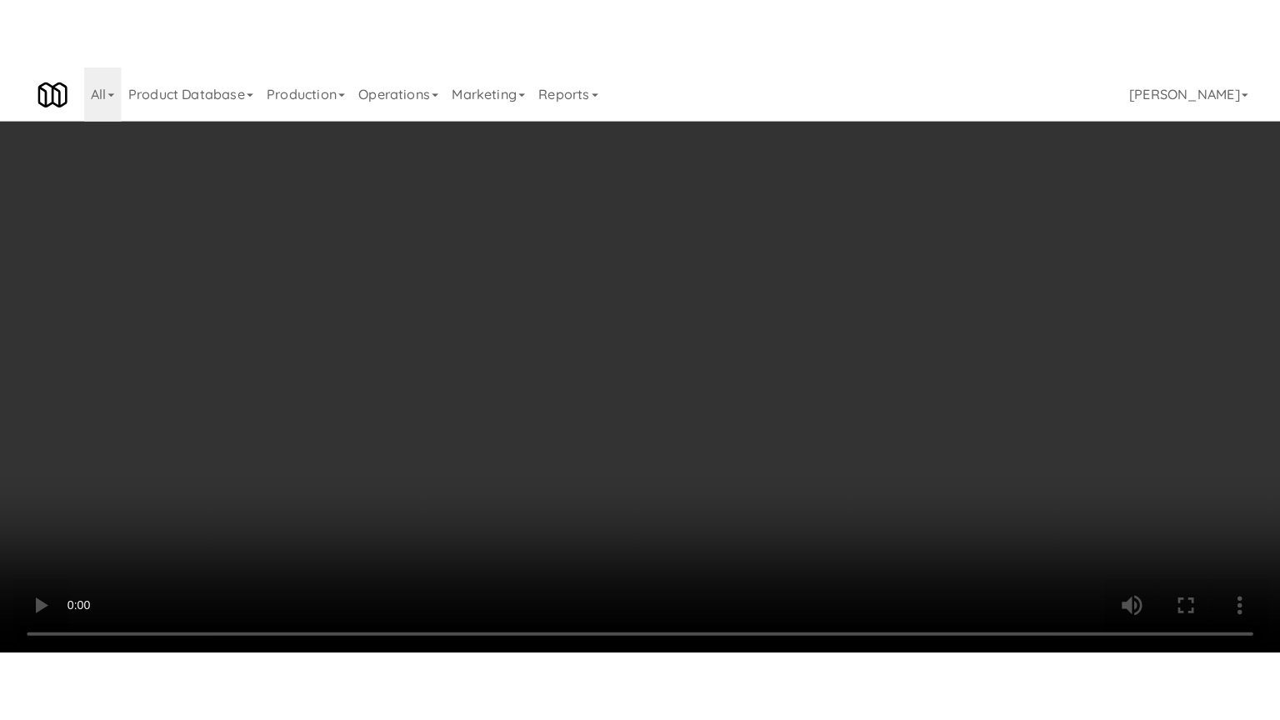
scroll to position [8352, 0]
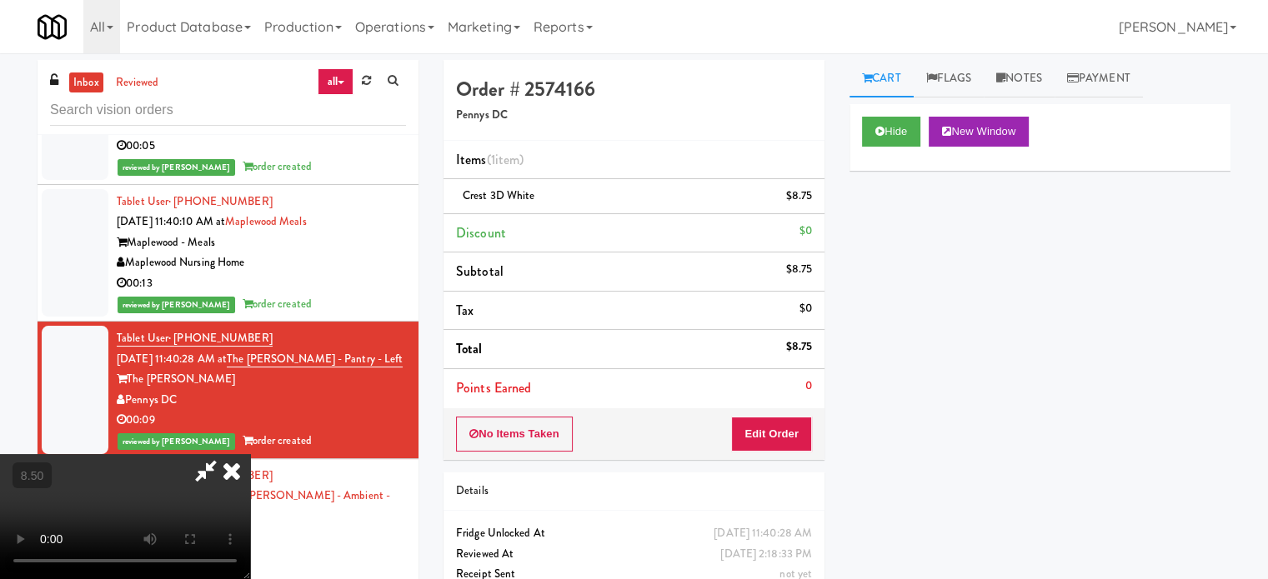
click at [250, 454] on video at bounding box center [125, 516] width 250 height 125
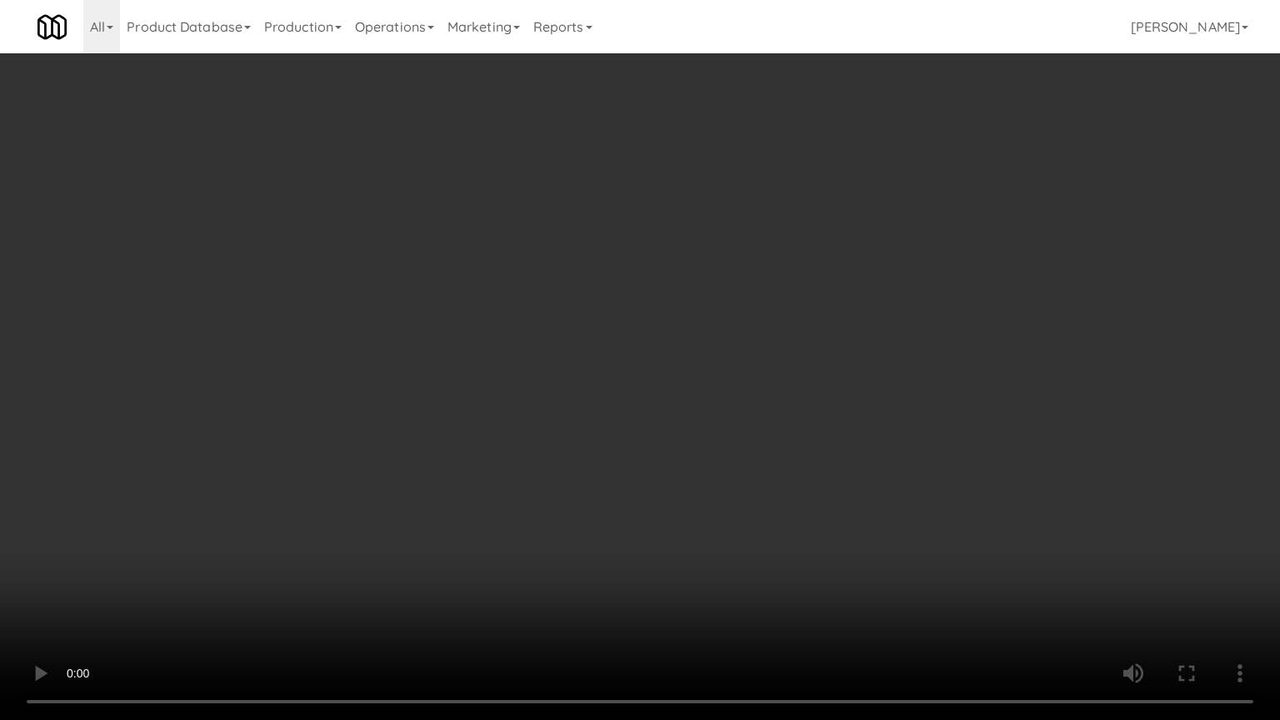
click at [391, 418] on video at bounding box center [640, 360] width 1280 height 720
click at [400, 400] on video at bounding box center [640, 360] width 1280 height 720
click at [400, 403] on video at bounding box center [640, 360] width 1280 height 720
click at [413, 422] on video at bounding box center [640, 360] width 1280 height 720
click at [413, 413] on video at bounding box center [640, 360] width 1280 height 720
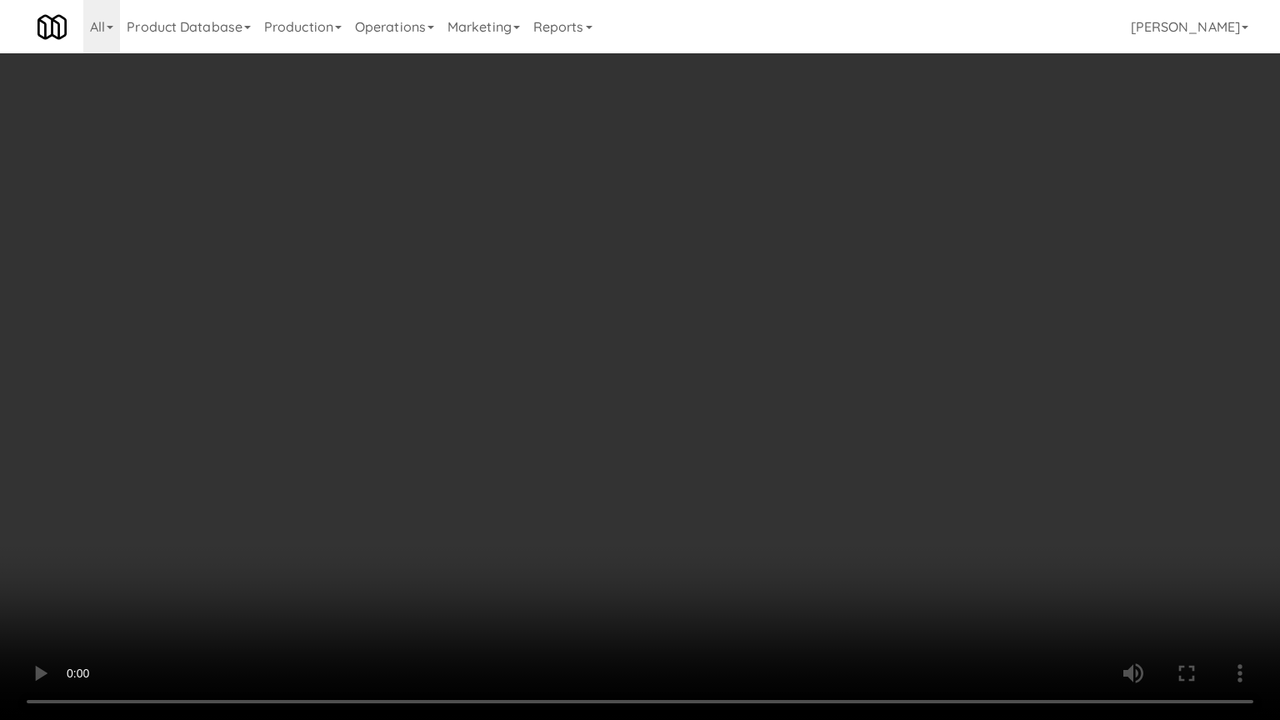
click at [470, 427] on video at bounding box center [640, 360] width 1280 height 720
click at [467, 422] on video at bounding box center [640, 360] width 1280 height 720
click at [578, 332] on video at bounding box center [640, 360] width 1280 height 720
click at [578, 328] on video at bounding box center [640, 360] width 1280 height 720
drag, startPoint x: 668, startPoint y: 205, endPoint x: 681, endPoint y: 193, distance: 17.7
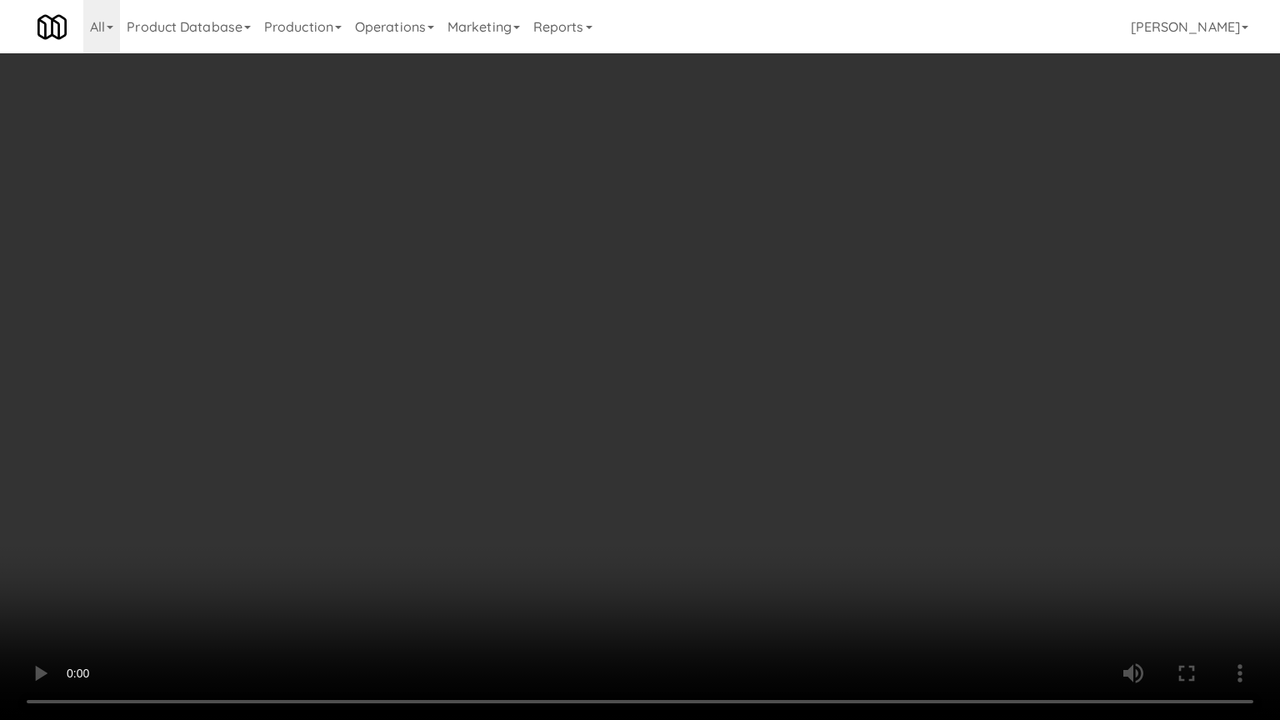
click at [677, 199] on video at bounding box center [640, 360] width 1280 height 720
click at [937, 200] on video at bounding box center [640, 360] width 1280 height 720
drag, startPoint x: 939, startPoint y: 200, endPoint x: 947, endPoint y: 73, distance: 127.0
click at [940, 197] on video at bounding box center [640, 360] width 1280 height 720
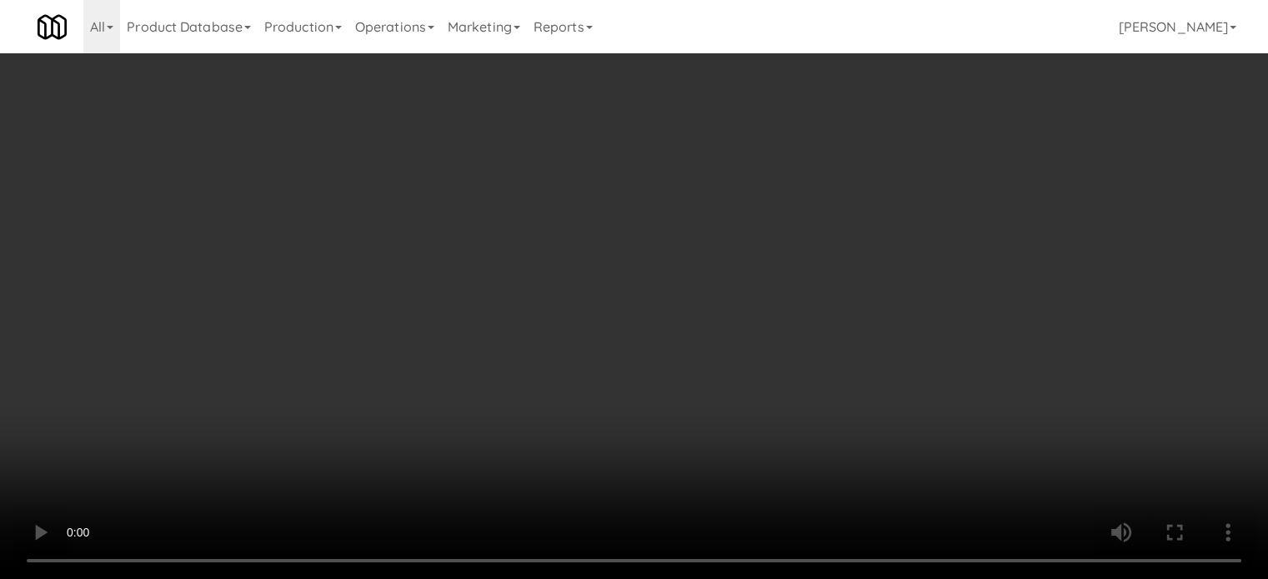
scroll to position [8352, 0]
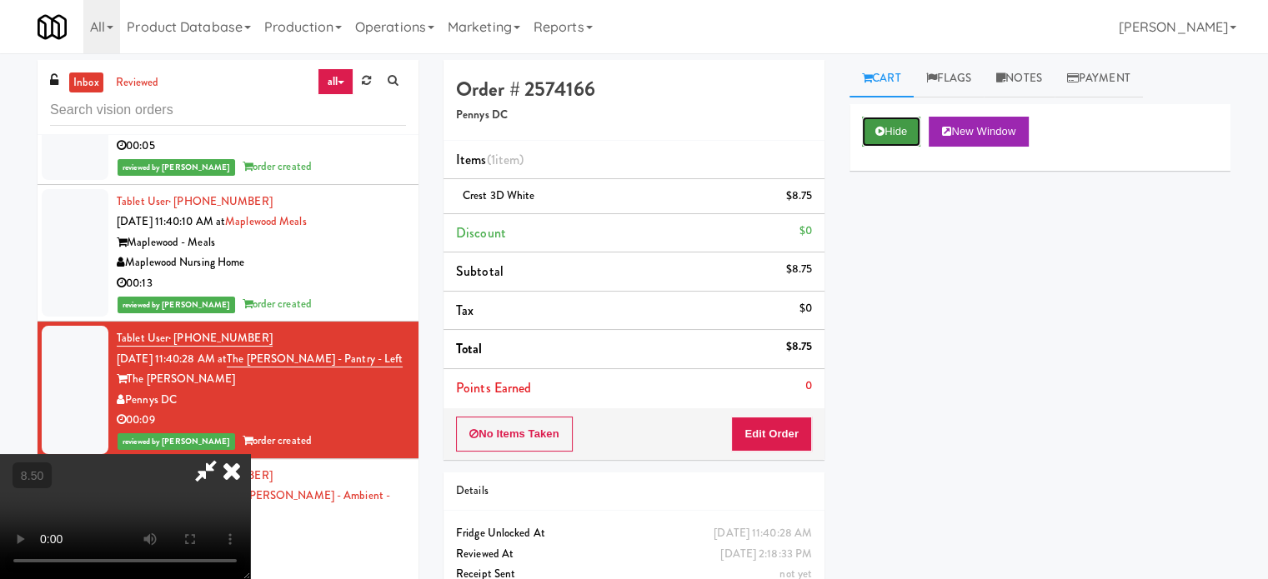
click at [909, 138] on button "Hide" at bounding box center [891, 132] width 58 height 30
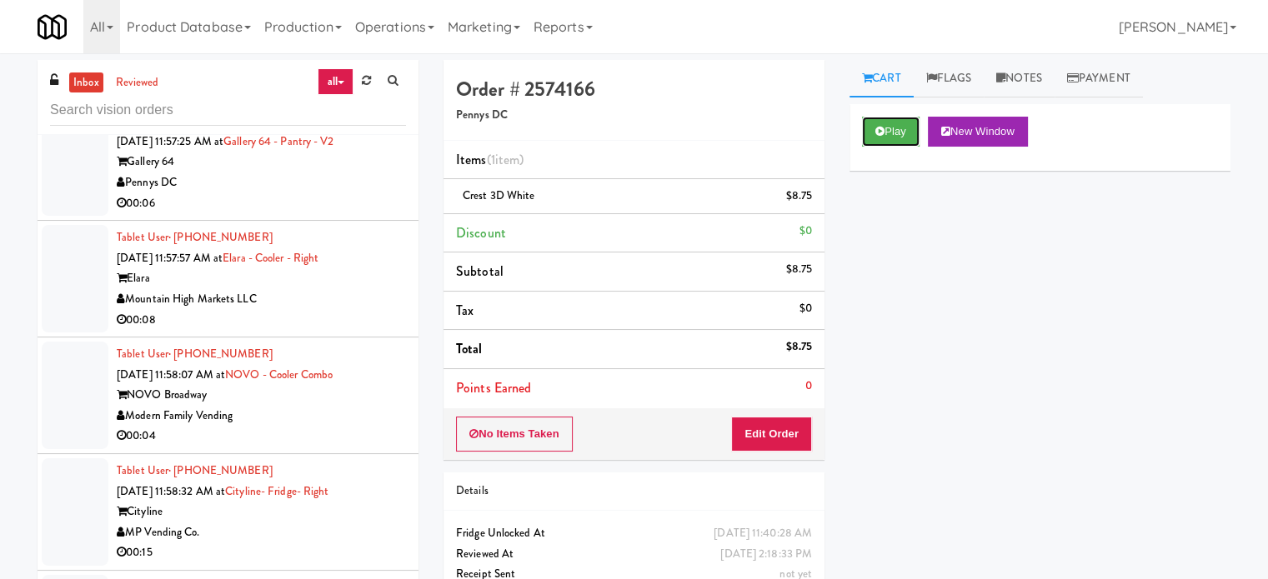
scroll to position [10436, 0]
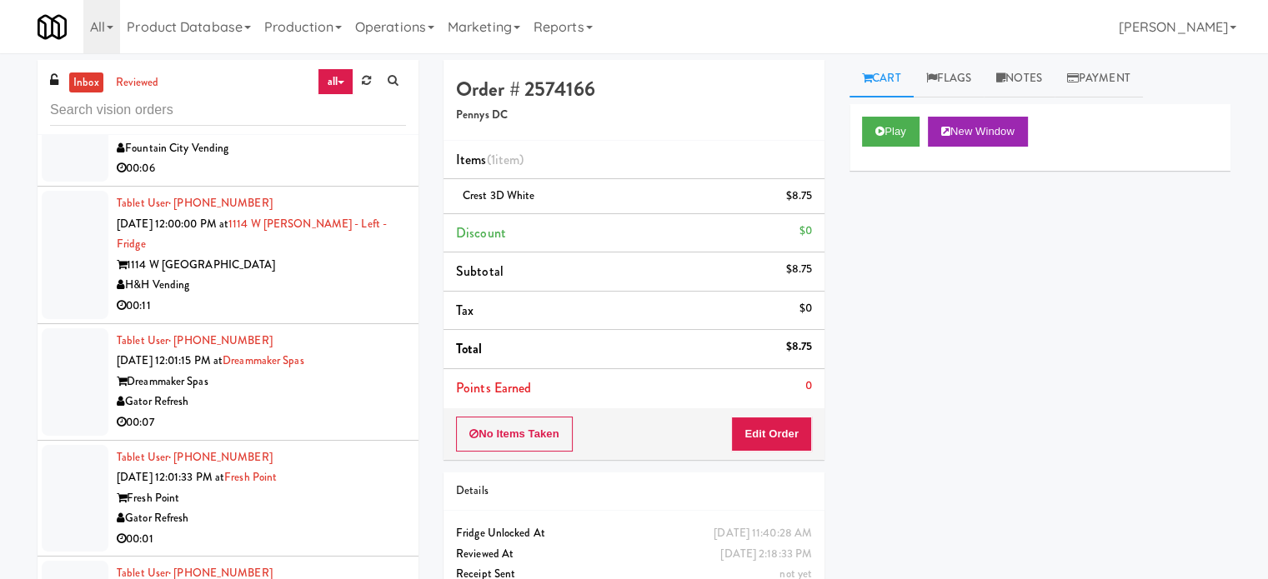
click at [306, 508] on div "Gator Refresh" at bounding box center [261, 518] width 289 height 21
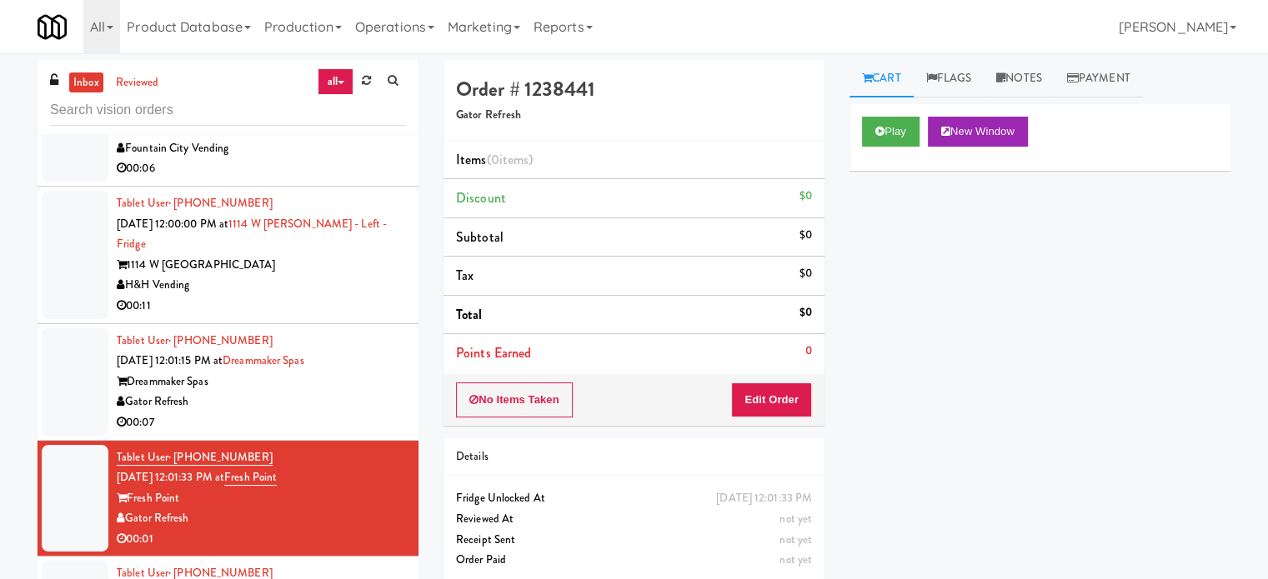
click at [360, 392] on div "Gator Refresh" at bounding box center [261, 402] width 289 height 21
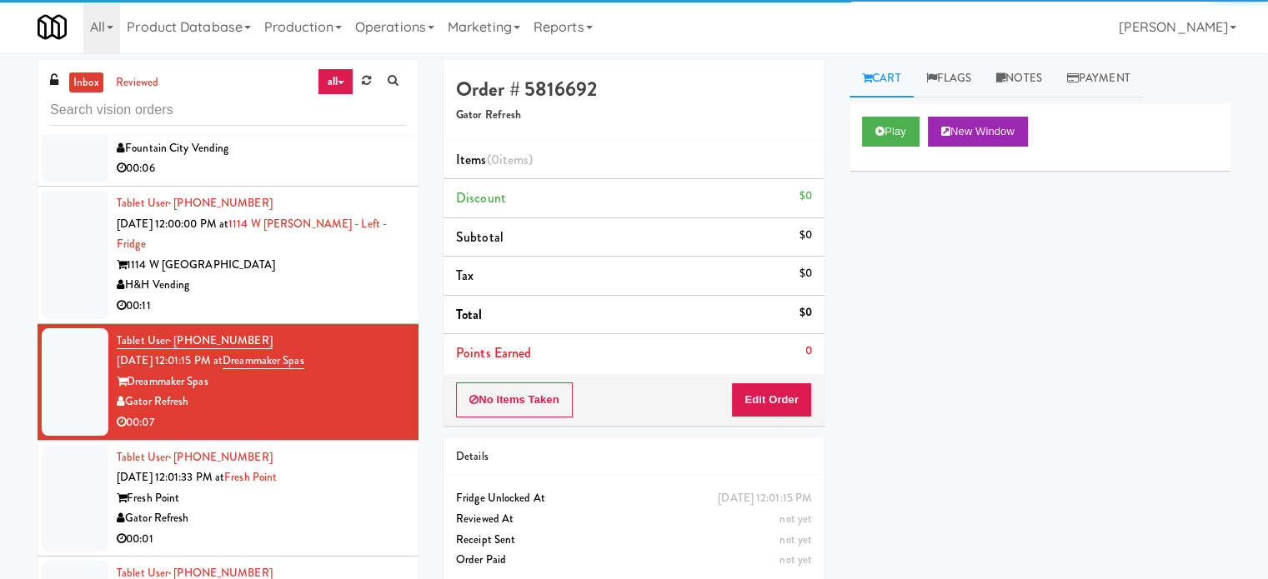
scroll to position [10019, 0]
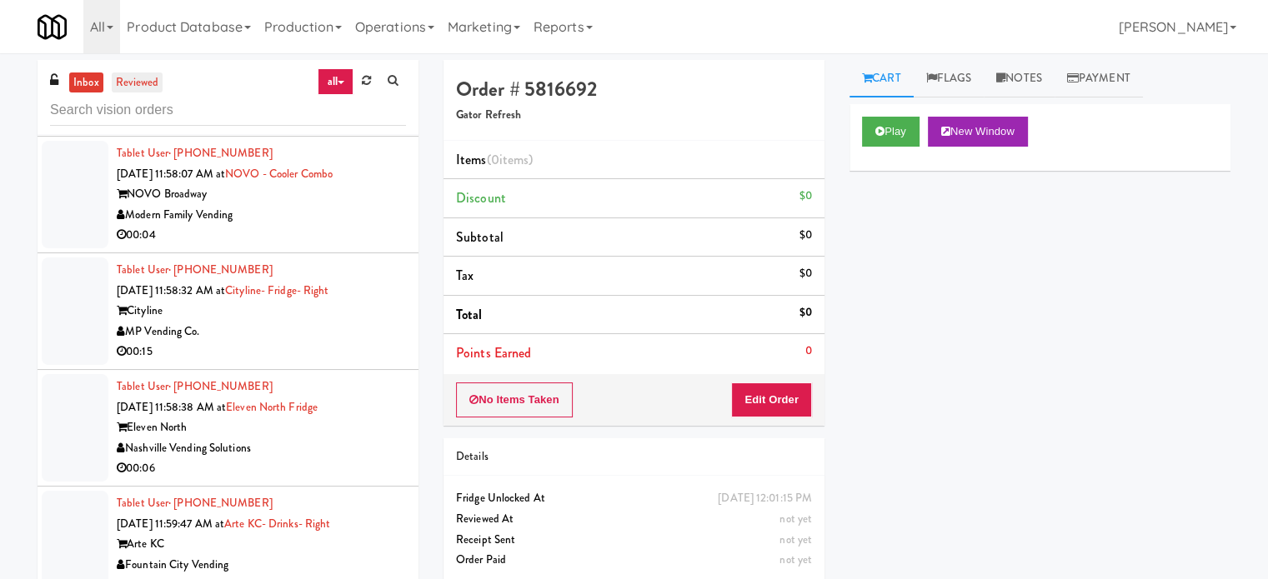
drag, startPoint x: 138, startPoint y: 81, endPoint x: 157, endPoint y: 90, distance: 21.3
click at [138, 82] on link "reviewed" at bounding box center [138, 83] width 52 height 21
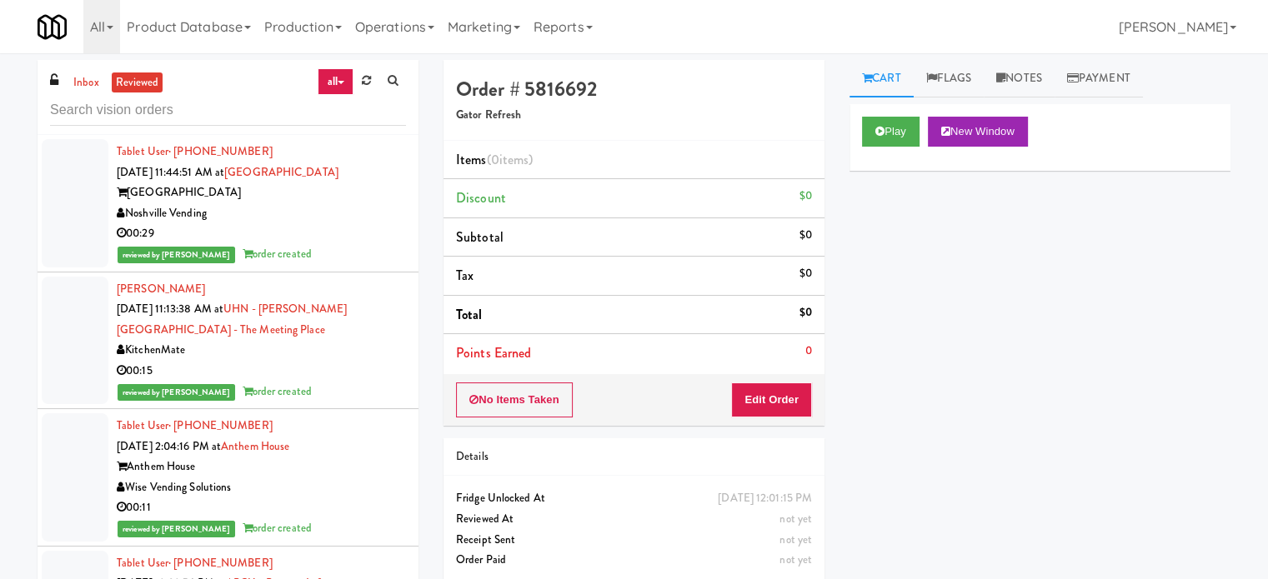
drag, startPoint x: 331, startPoint y: 243, endPoint x: 366, endPoint y: 242, distance: 35.0
click at [333, 243] on div "Tablet User · (914) 980-1903 Sep 5, 2025 11:44:51 AM at Aspire Gulch Aspire Gul…" at bounding box center [261, 203] width 289 height 123
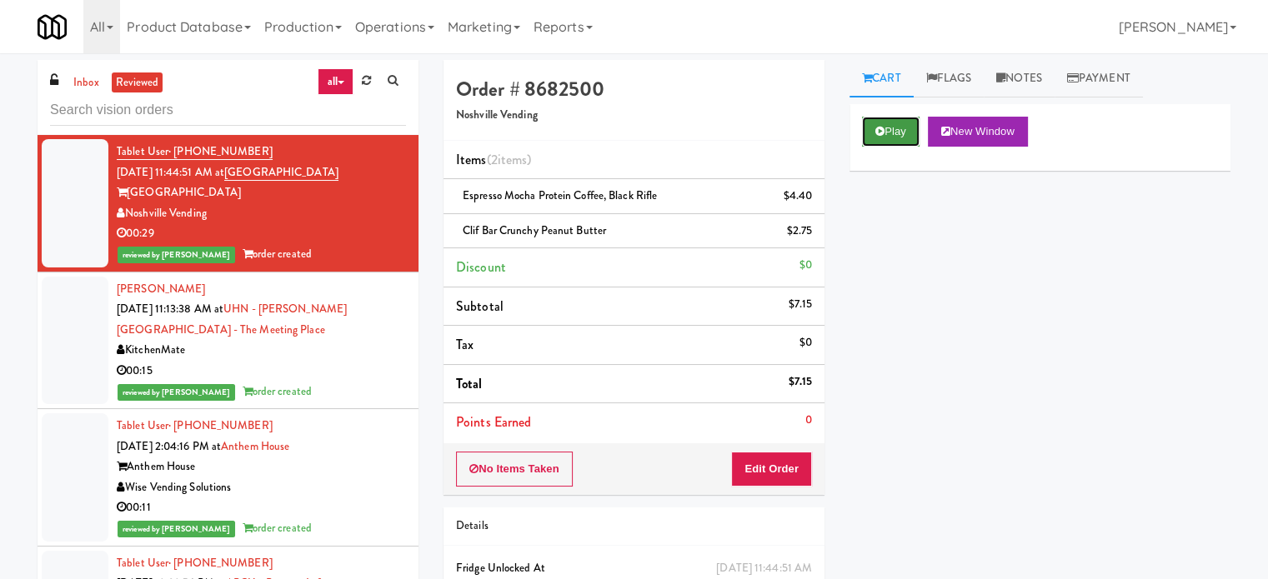
click at [900, 134] on button "Play" at bounding box center [891, 132] width 58 height 30
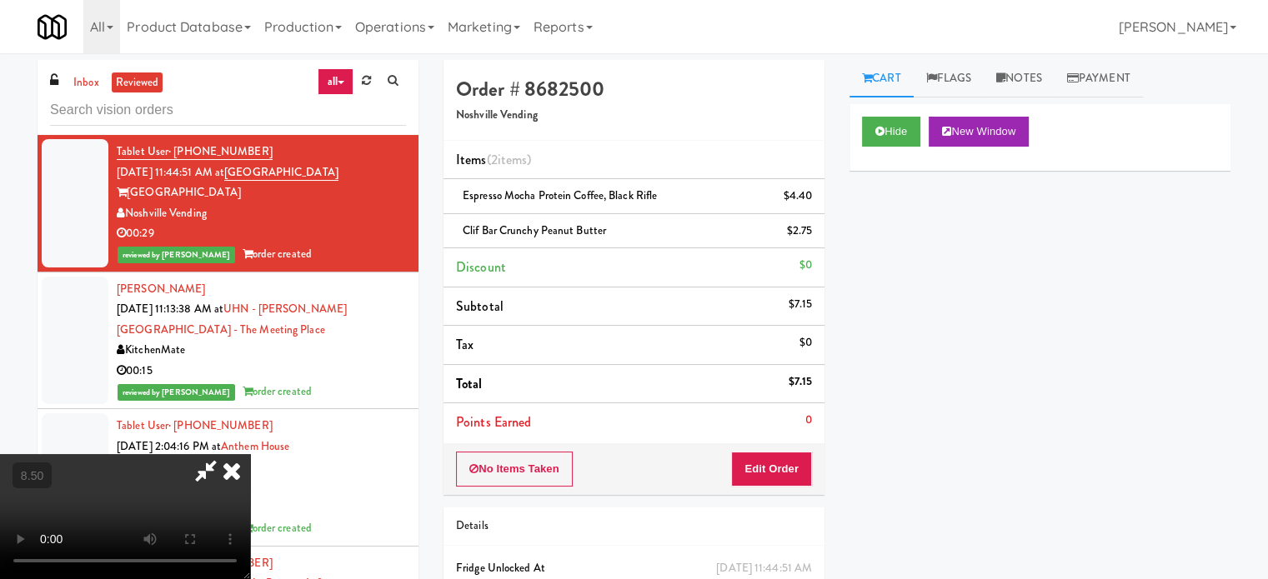
click at [250, 454] on video at bounding box center [125, 516] width 250 height 125
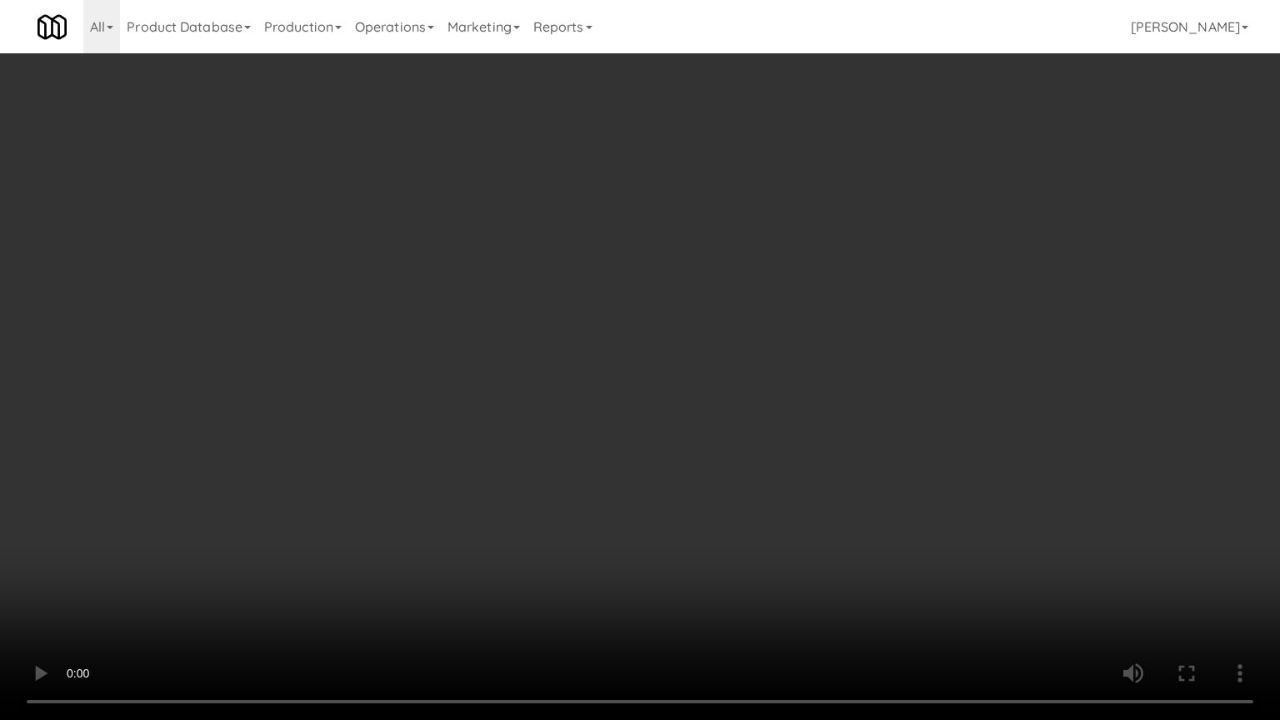
click at [614, 266] on video at bounding box center [640, 360] width 1280 height 720
click at [613, 259] on video at bounding box center [640, 360] width 1280 height 720
click at [616, 257] on video at bounding box center [640, 360] width 1280 height 720
click at [618, 248] on video at bounding box center [640, 360] width 1280 height 720
click at [619, 248] on video at bounding box center [640, 360] width 1280 height 720
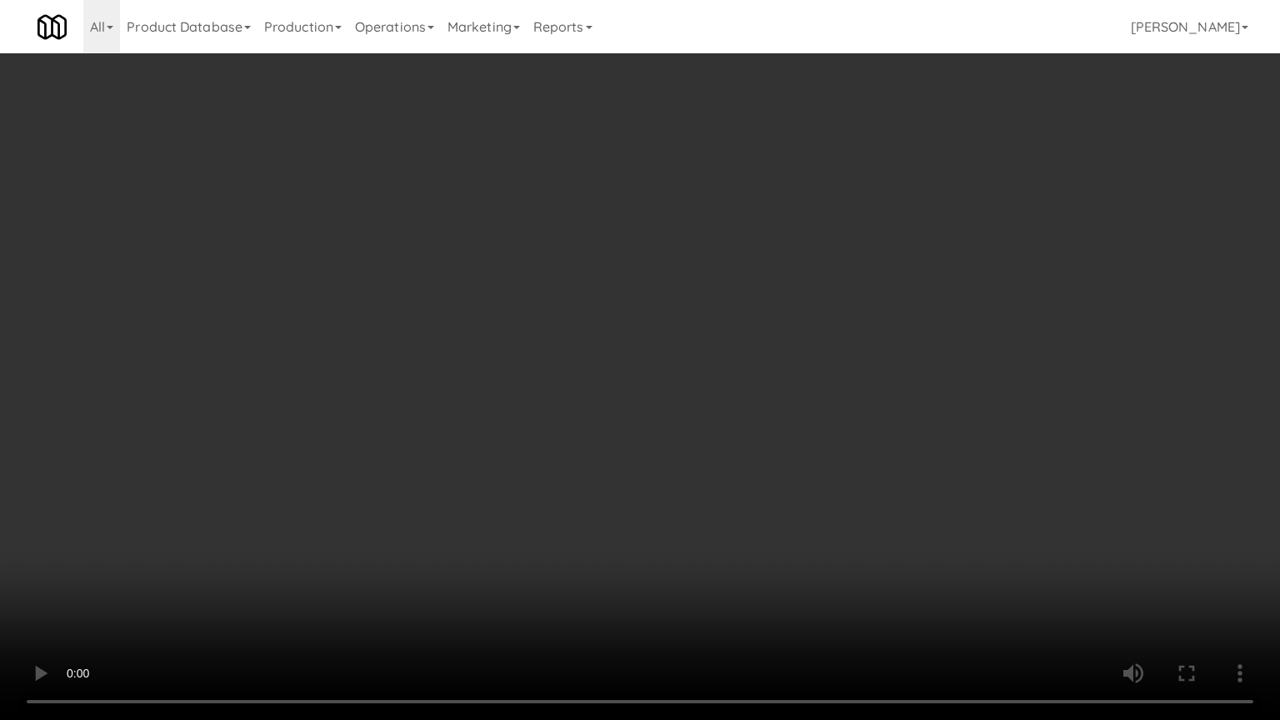
click at [619, 248] on video at bounding box center [640, 360] width 1280 height 720
click at [620, 244] on video at bounding box center [640, 360] width 1280 height 720
drag, startPoint x: 621, startPoint y: 244, endPoint x: 685, endPoint y: 206, distance: 74.8
click at [623, 241] on video at bounding box center [640, 360] width 1280 height 720
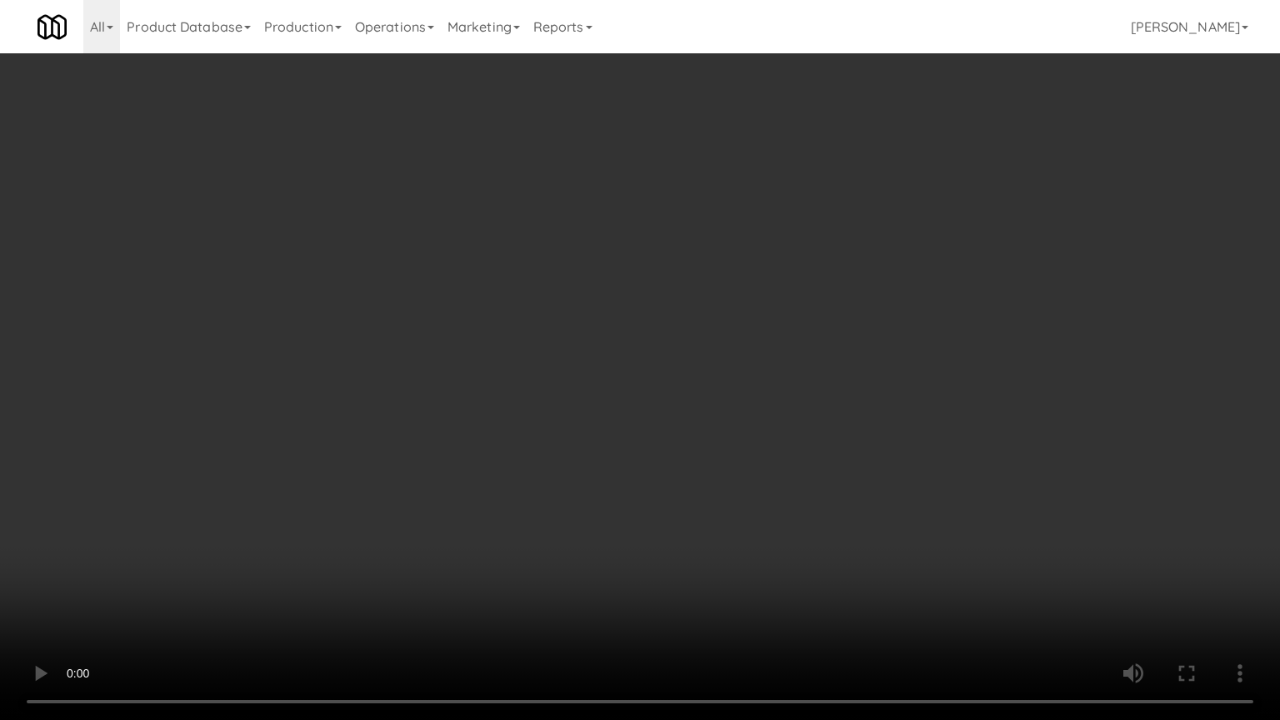
click at [682, 208] on video at bounding box center [640, 360] width 1280 height 720
drag, startPoint x: 728, startPoint y: 242, endPoint x: 783, endPoint y: 246, distance: 55.2
click at [733, 244] on video at bounding box center [640, 360] width 1280 height 720
drag, startPoint x: 852, startPoint y: 232, endPoint x: 854, endPoint y: 223, distance: 8.5
click at [854, 227] on video at bounding box center [640, 360] width 1280 height 720
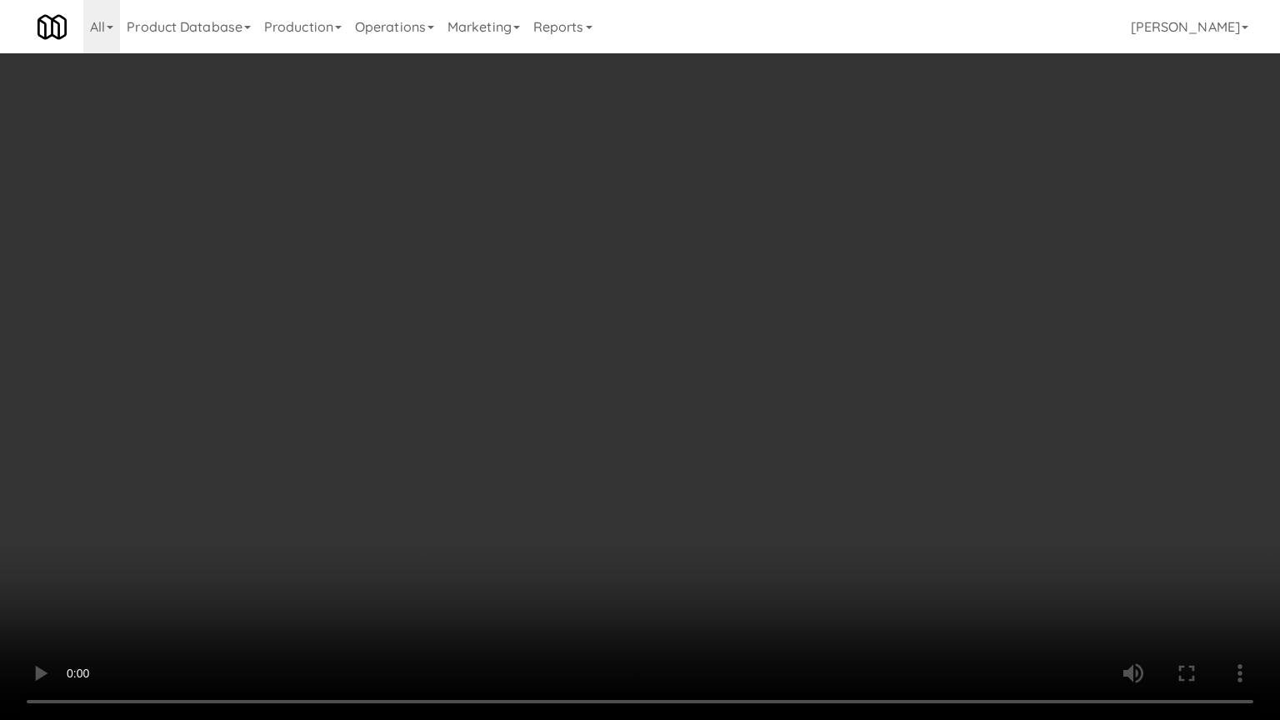
drag, startPoint x: 856, startPoint y: 217, endPoint x: 851, endPoint y: 75, distance: 141.8
click at [856, 216] on video at bounding box center [640, 360] width 1280 height 720
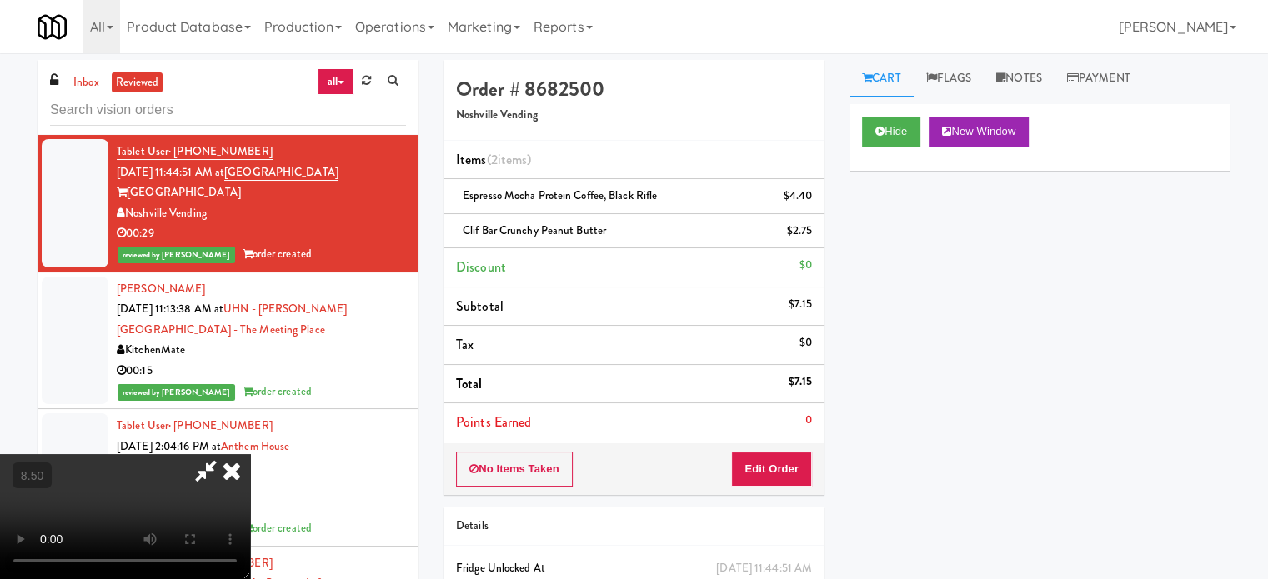
click at [250, 454] on icon at bounding box center [231, 470] width 37 height 33
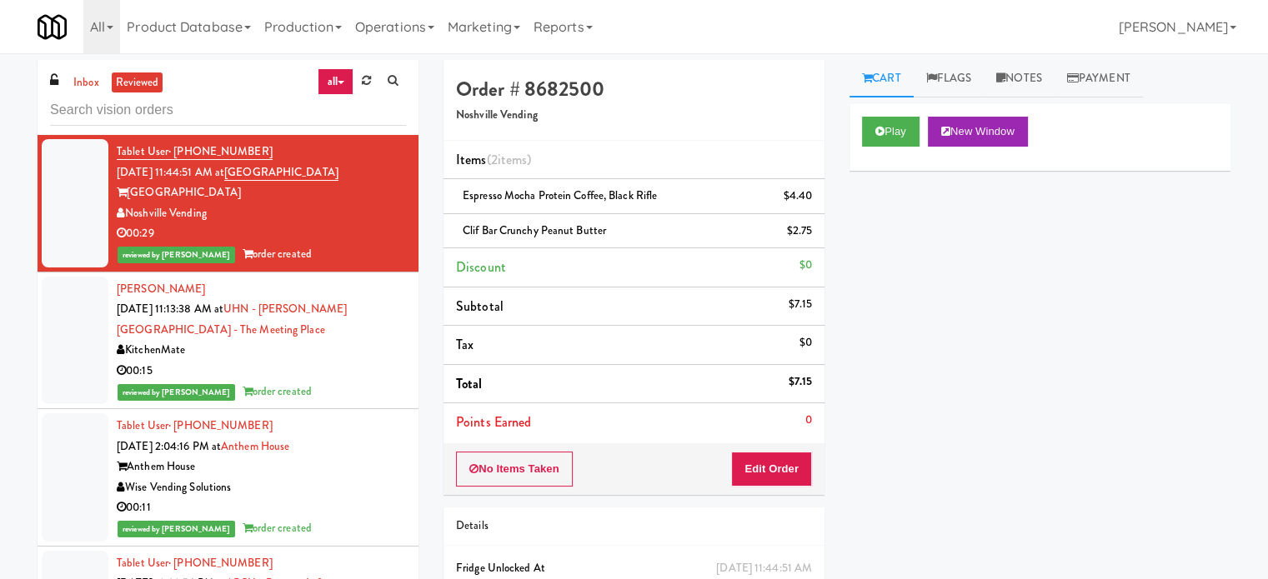
click at [398, 343] on li "Olivera Papaz Sep 5, 2025 11:13:38 AM at UHN - Bickle Center - The Meeting Plac…" at bounding box center [228, 342] width 381 height 138
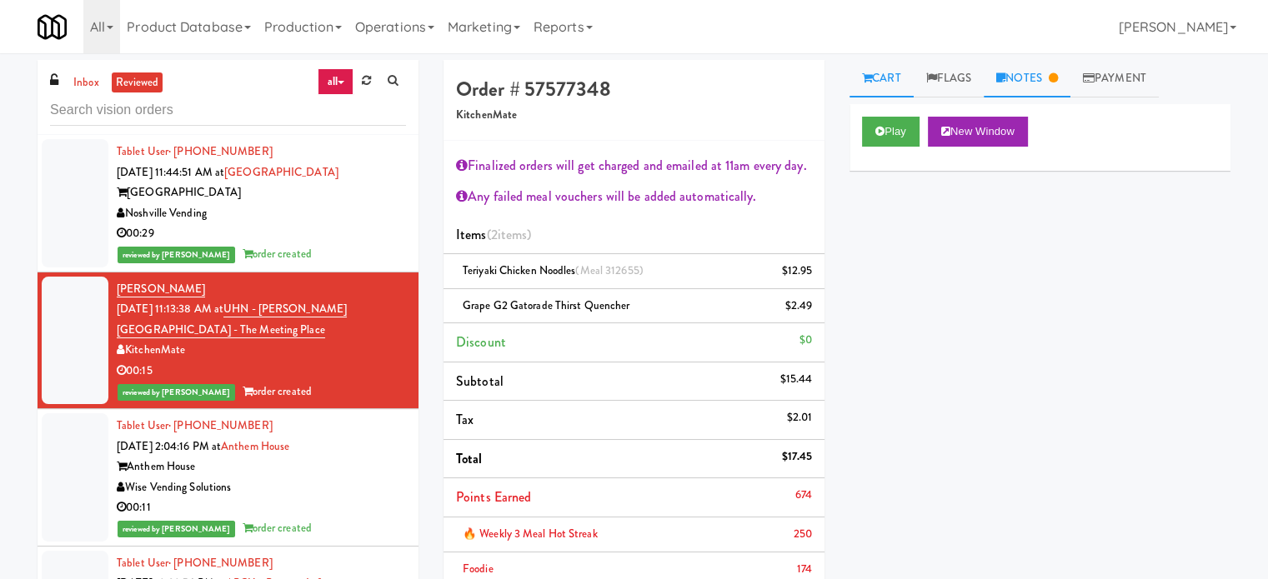
click at [1048, 93] on link "Notes" at bounding box center [1027, 79] width 87 height 38
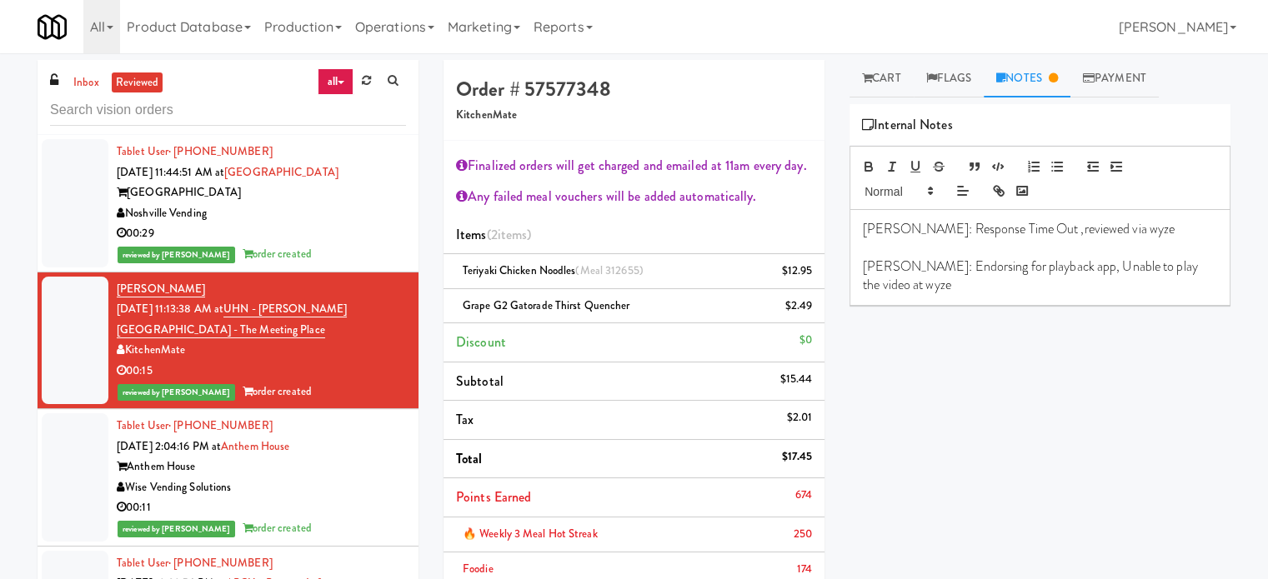
click at [310, 489] on div "Wise Vending Solutions" at bounding box center [261, 488] width 289 height 21
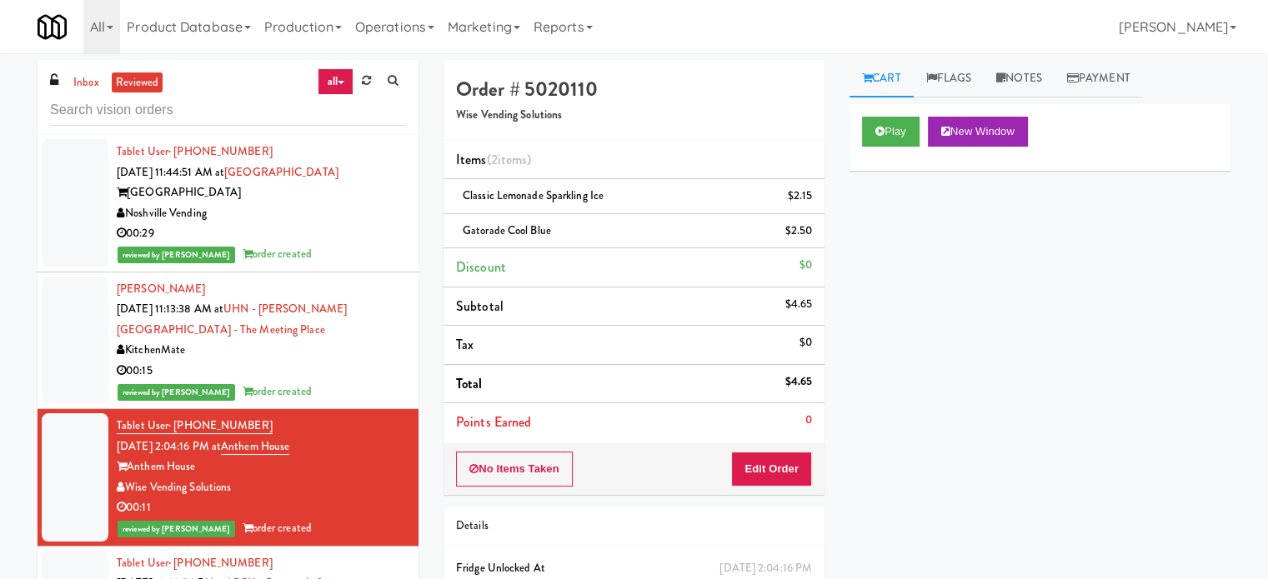
scroll to position [417, 0]
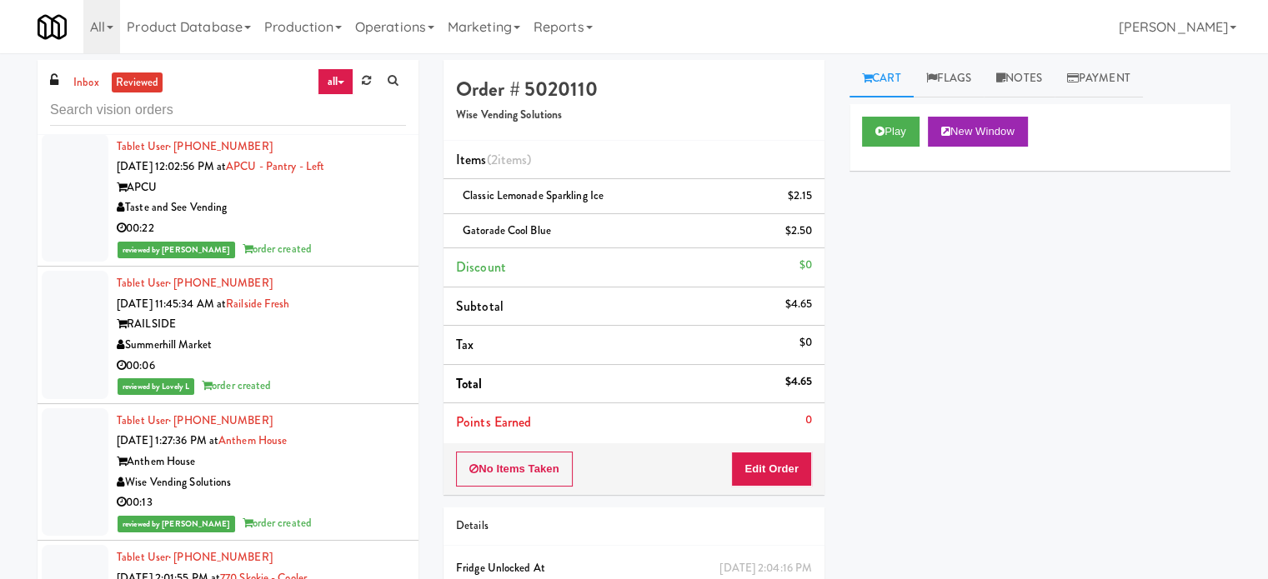
click at [346, 256] on div "reviewed by [PERSON_NAME] order created" at bounding box center [261, 249] width 289 height 21
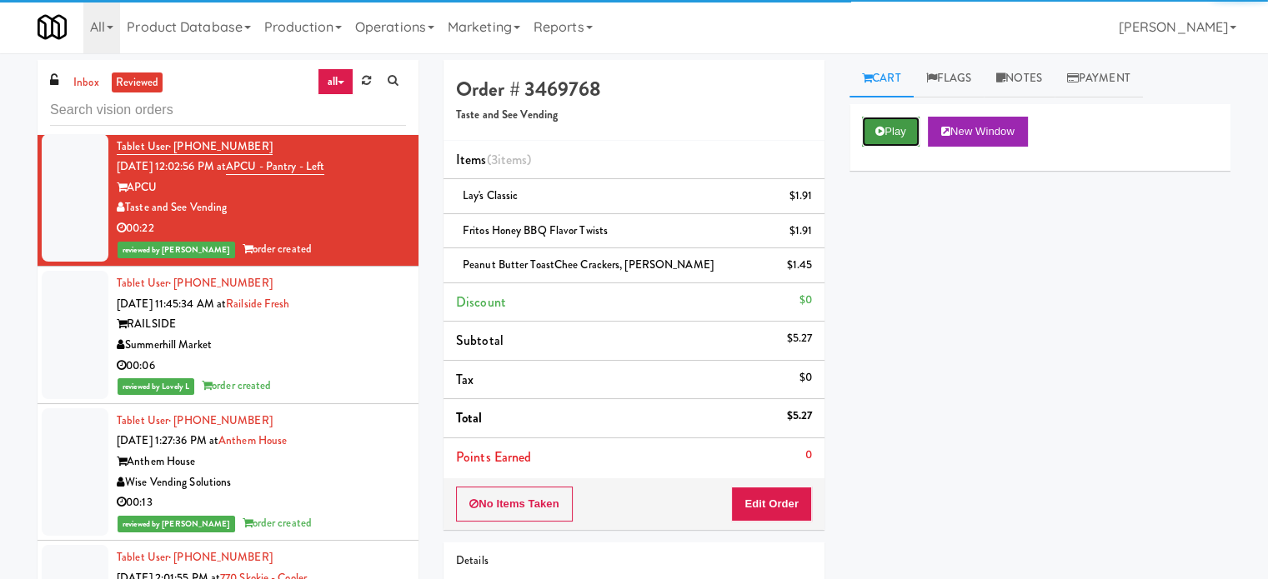
drag, startPoint x: 891, startPoint y: 133, endPoint x: 874, endPoint y: 146, distance: 21.5
click at [893, 134] on button "Play" at bounding box center [891, 132] width 58 height 30
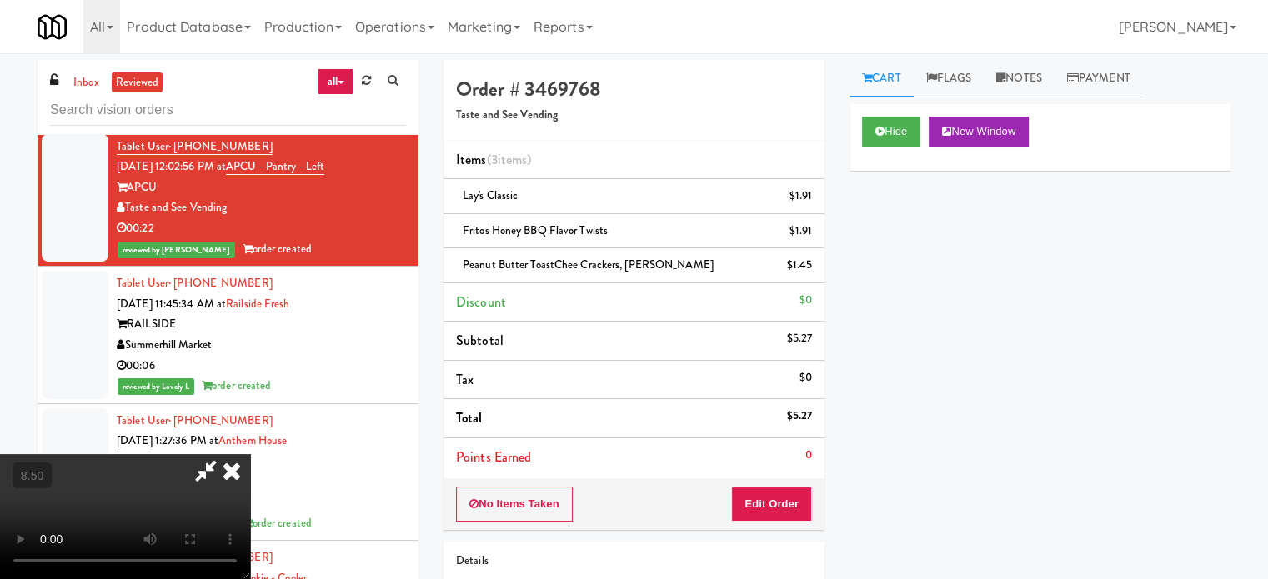
click at [250, 454] on video at bounding box center [125, 516] width 250 height 125
drag, startPoint x: 558, startPoint y: 325, endPoint x: 557, endPoint y: 413, distance: 87.5
click at [250, 454] on video at bounding box center [125, 516] width 250 height 125
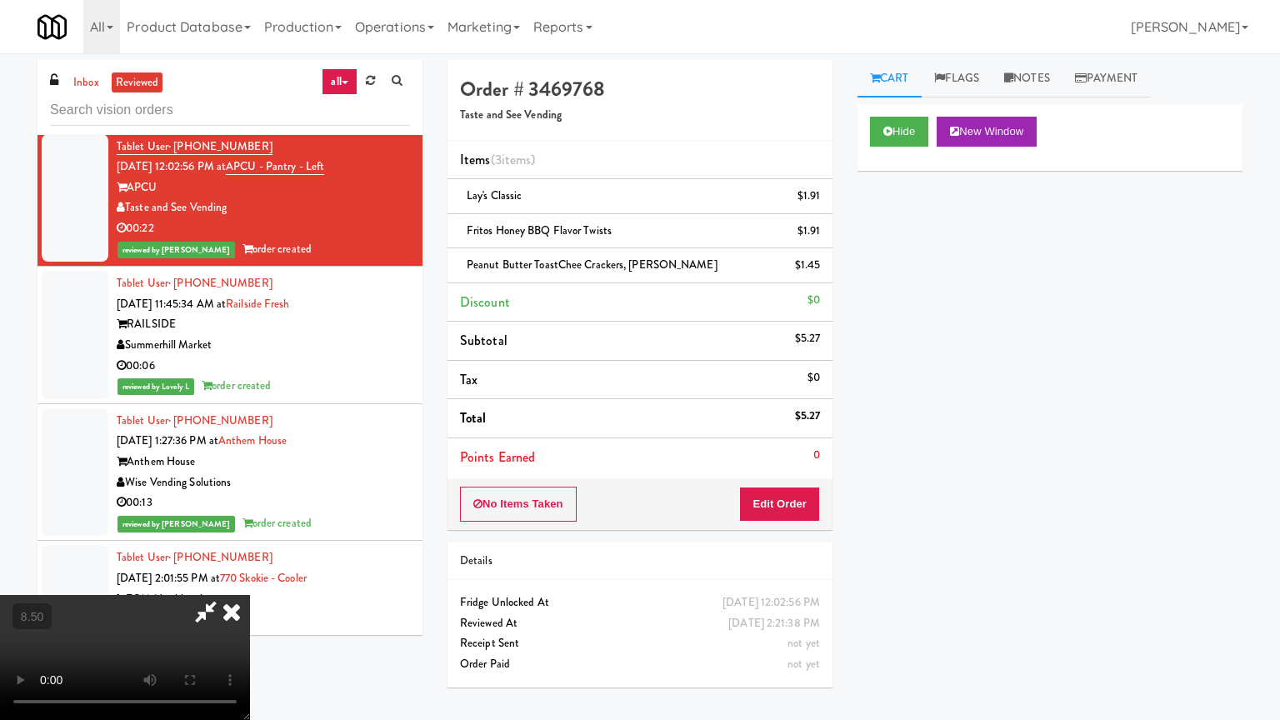
click at [250, 578] on video at bounding box center [125, 657] width 250 height 125
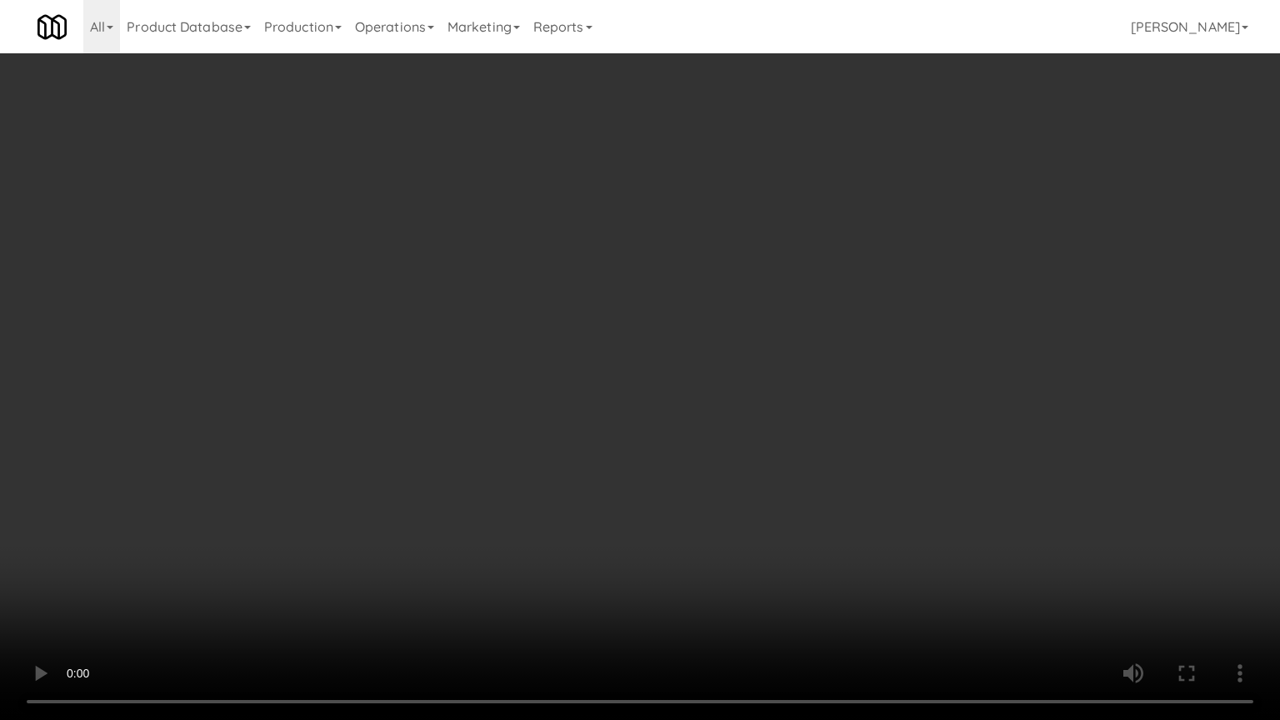
click at [574, 384] on video at bounding box center [640, 360] width 1280 height 720
click at [576, 387] on video at bounding box center [640, 360] width 1280 height 720
click at [588, 402] on video at bounding box center [640, 360] width 1280 height 720
click at [592, 402] on video at bounding box center [640, 360] width 1280 height 720
click at [593, 402] on video at bounding box center [640, 360] width 1280 height 720
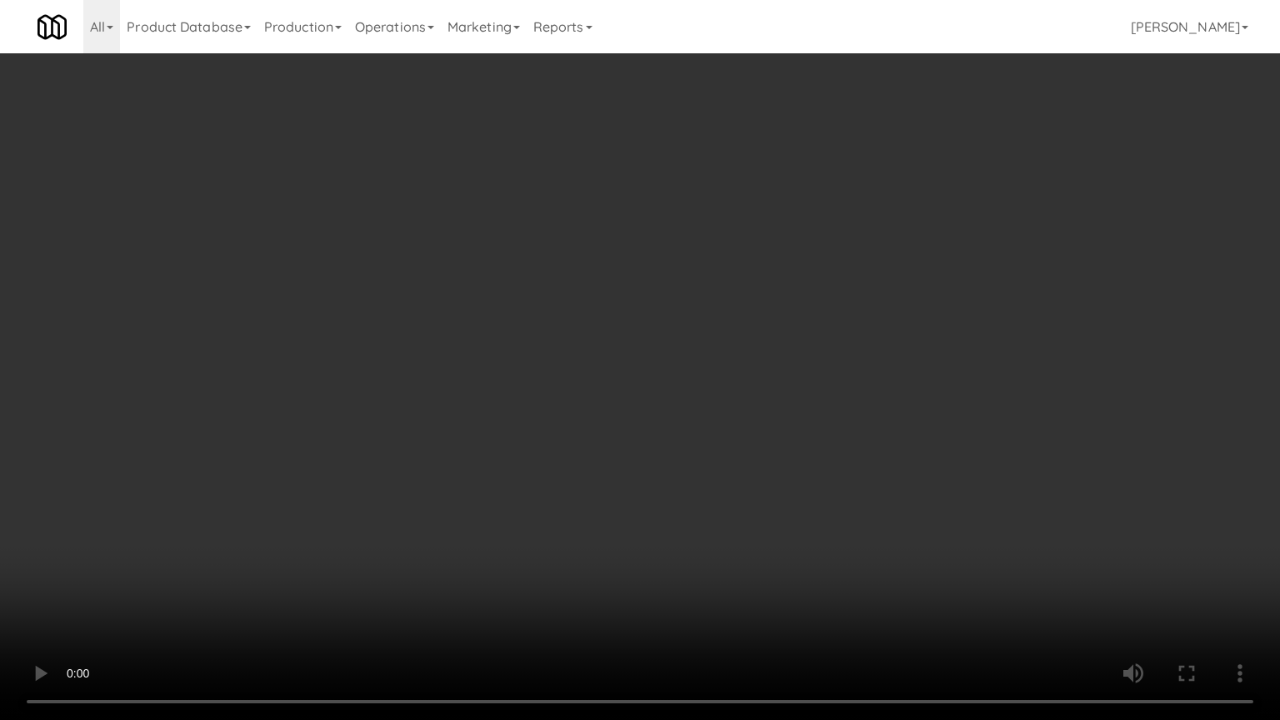
click at [597, 400] on video at bounding box center [640, 360] width 1280 height 720
click at [642, 381] on video at bounding box center [640, 360] width 1280 height 720
click at [664, 567] on video at bounding box center [640, 360] width 1280 height 720
click at [643, 446] on video at bounding box center [640, 360] width 1280 height 720
click at [631, 422] on video at bounding box center [640, 360] width 1280 height 720
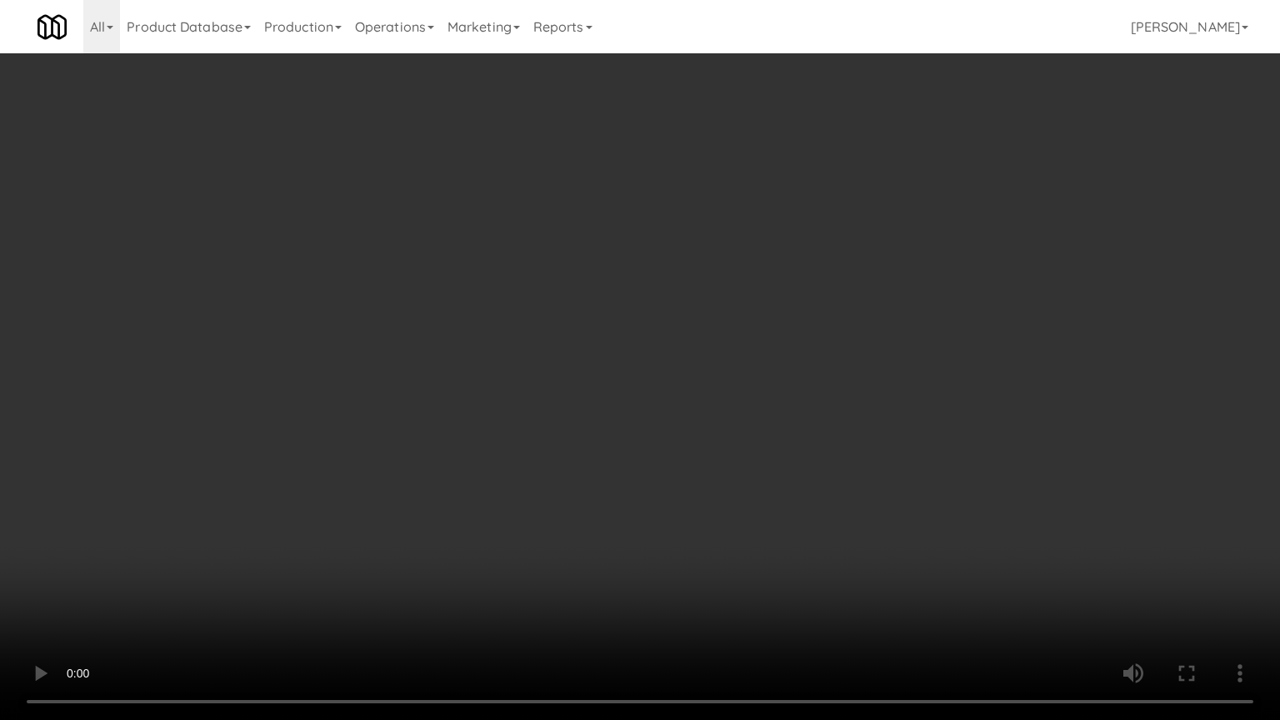
click at [622, 407] on video at bounding box center [640, 360] width 1280 height 720
click at [622, 408] on video at bounding box center [640, 360] width 1280 height 720
click at [643, 416] on video at bounding box center [640, 360] width 1280 height 720
click at [638, 415] on video at bounding box center [640, 360] width 1280 height 720
click at [637, 415] on video at bounding box center [640, 360] width 1280 height 720
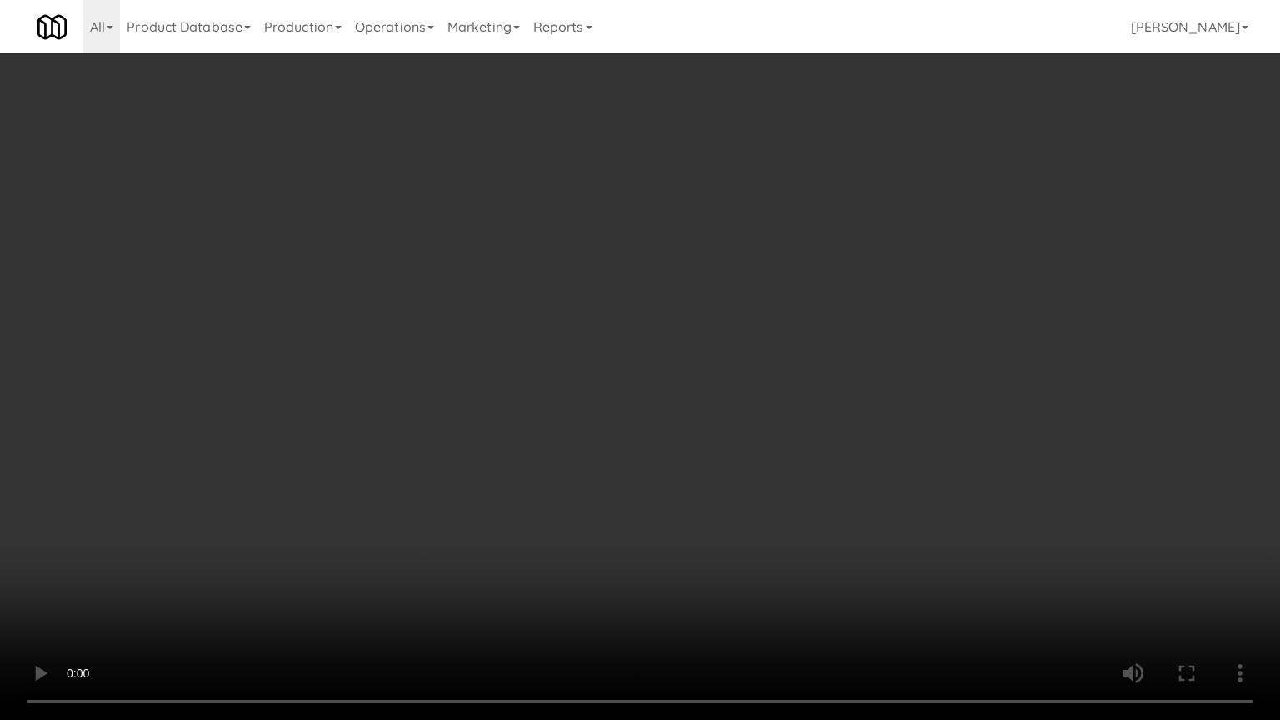
click at [643, 411] on video at bounding box center [640, 360] width 1280 height 720
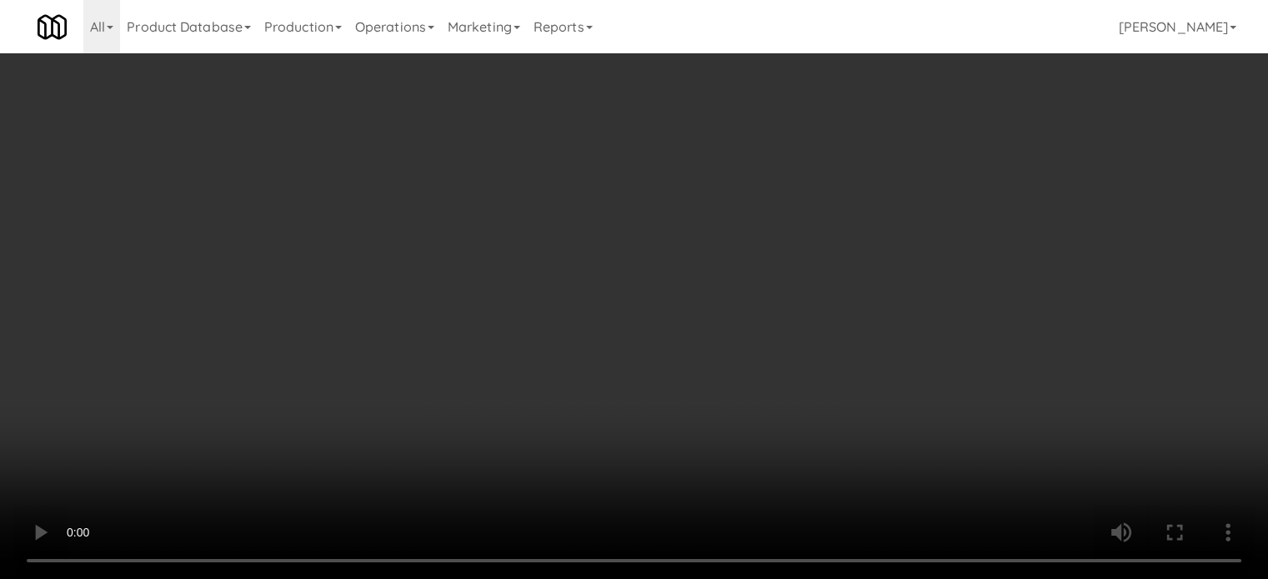
click at [643, 310] on video at bounding box center [634, 289] width 1268 height 579
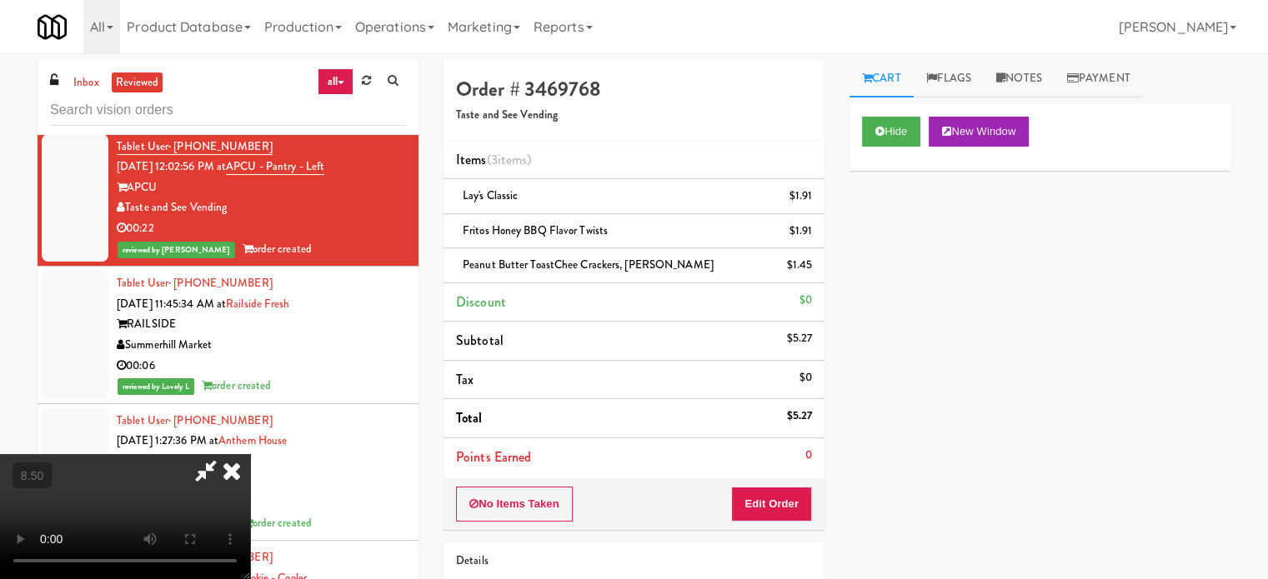
click at [250, 454] on video at bounding box center [125, 516] width 250 height 125
drag, startPoint x: 605, startPoint y: 323, endPoint x: 650, endPoint y: 383, distance: 75.0
click at [250, 454] on video at bounding box center [125, 516] width 250 height 125
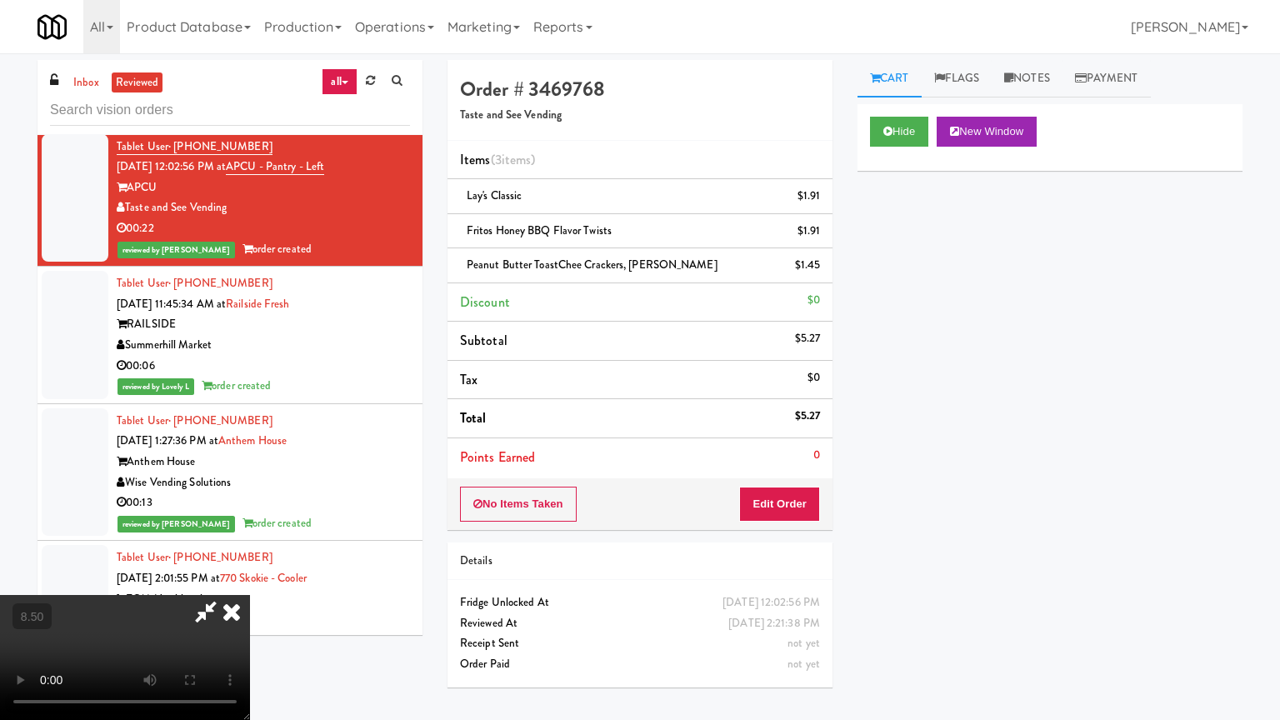
click at [250, 578] on video at bounding box center [125, 657] width 250 height 125
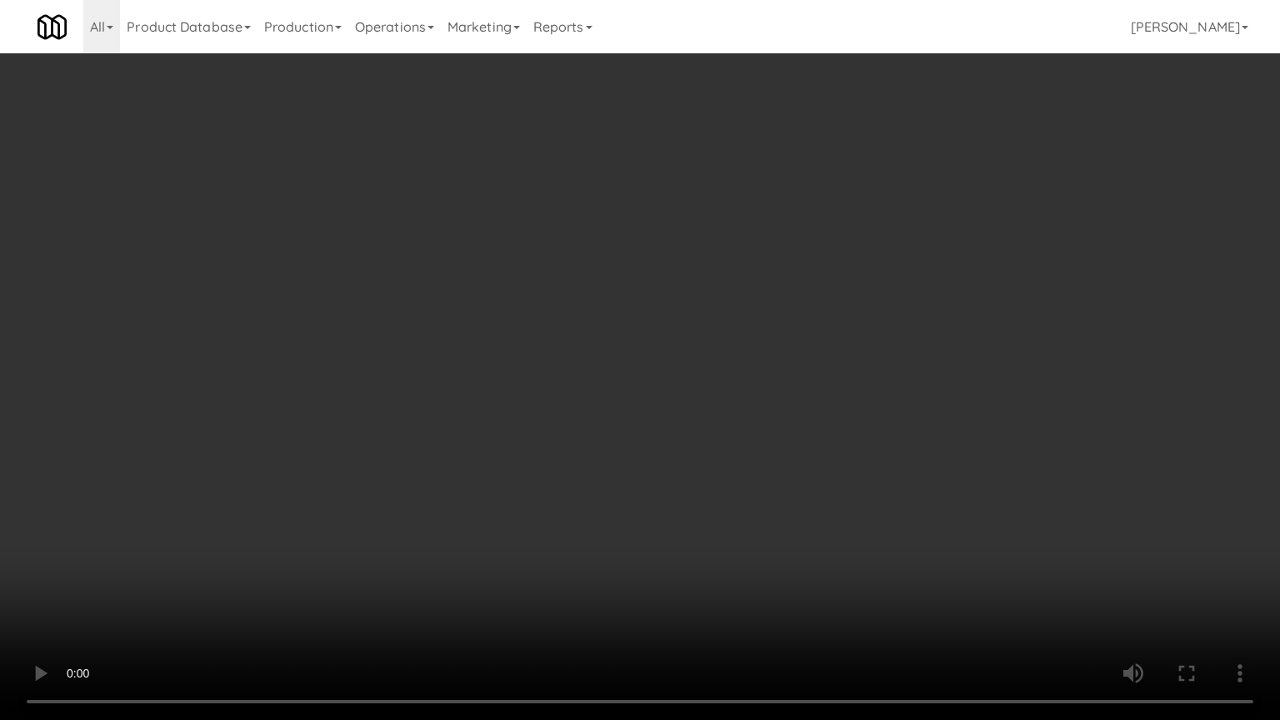
click at [645, 492] on video at bounding box center [640, 360] width 1280 height 720
click at [645, 490] on video at bounding box center [640, 360] width 1280 height 720
click at [661, 399] on video at bounding box center [640, 360] width 1280 height 720
click at [663, 397] on video at bounding box center [640, 360] width 1280 height 720
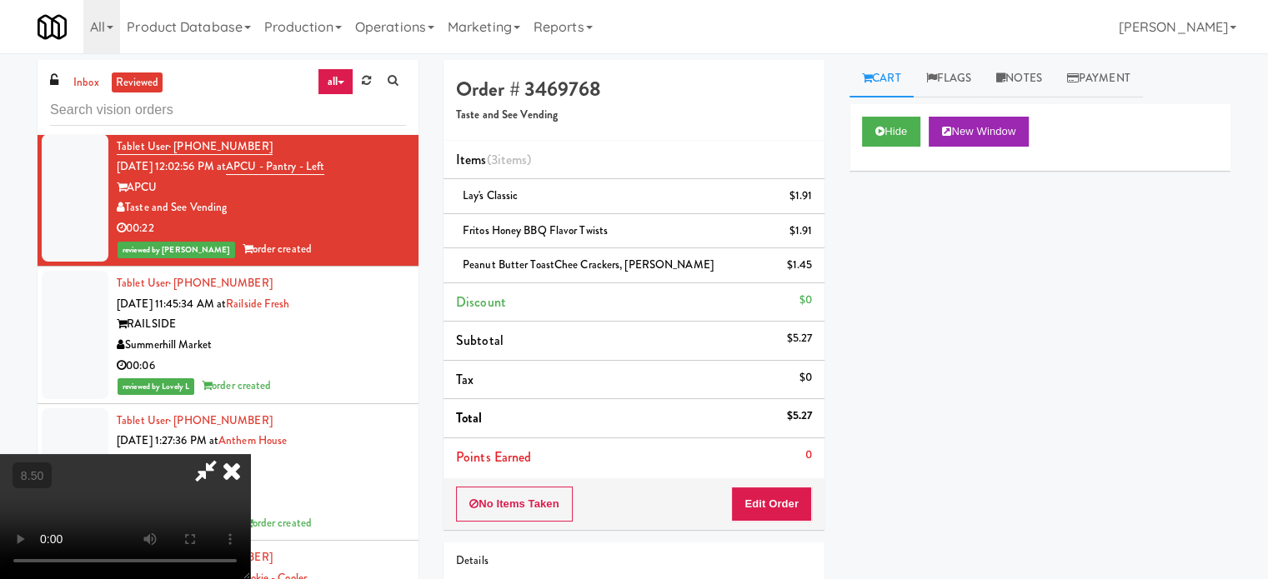
click at [250, 454] on icon at bounding box center [231, 470] width 37 height 33
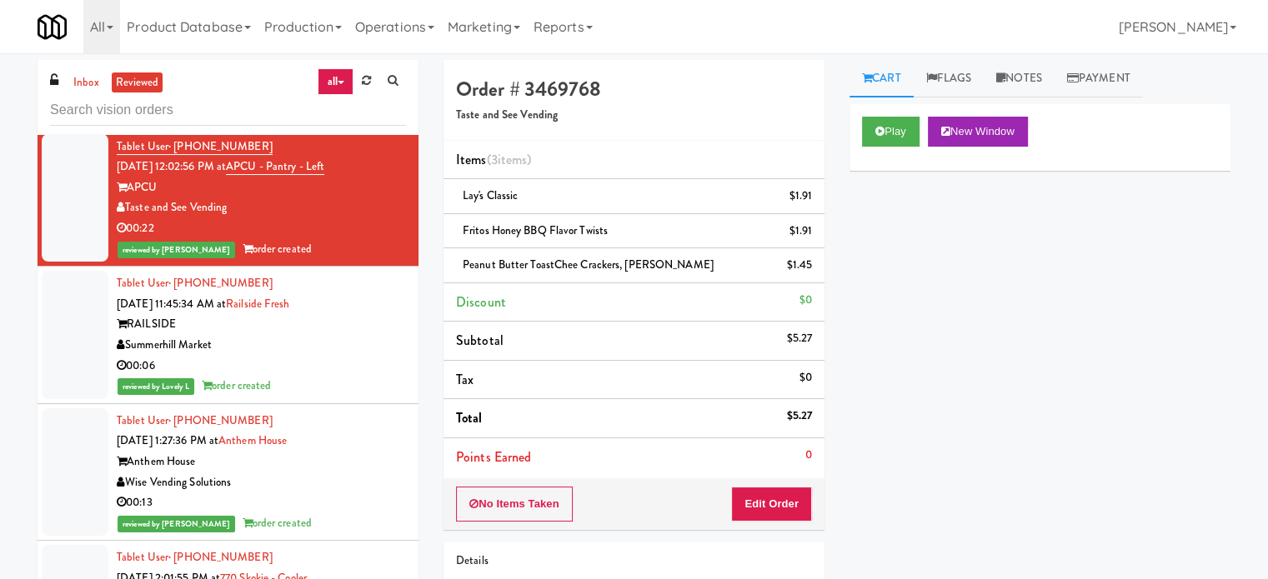
click at [364, 373] on div "00:06" at bounding box center [261, 366] width 289 height 21
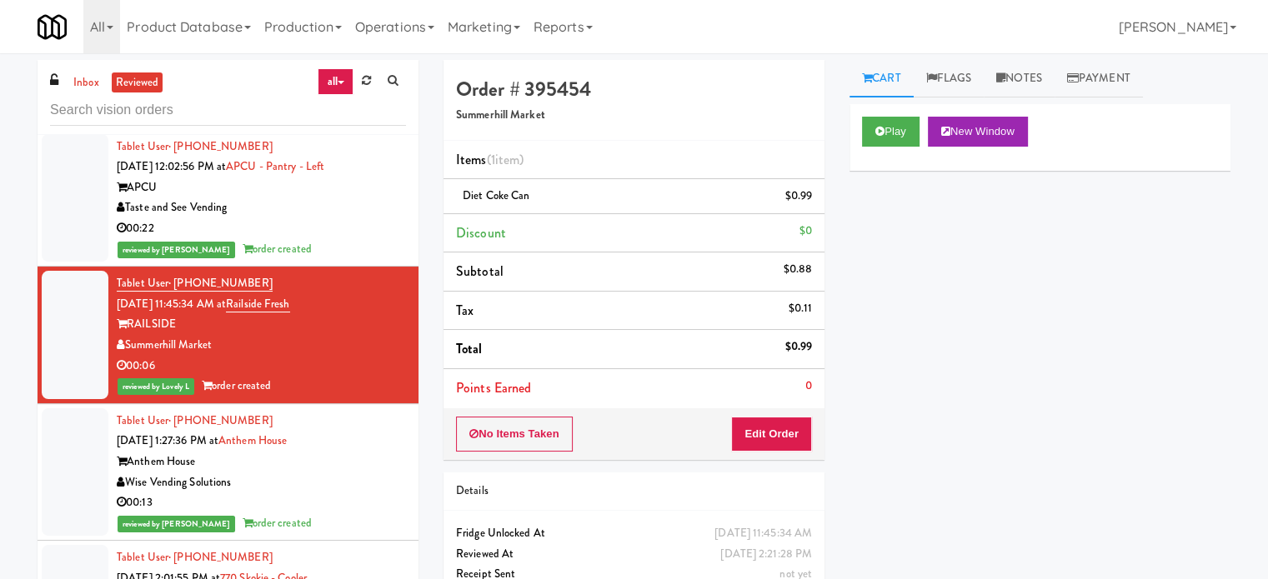
drag, startPoint x: 353, startPoint y: 521, endPoint x: 355, endPoint y: 445, distance: 75.9
click at [353, 519] on div "reviewed by [PERSON_NAME] L order created" at bounding box center [261, 523] width 289 height 21
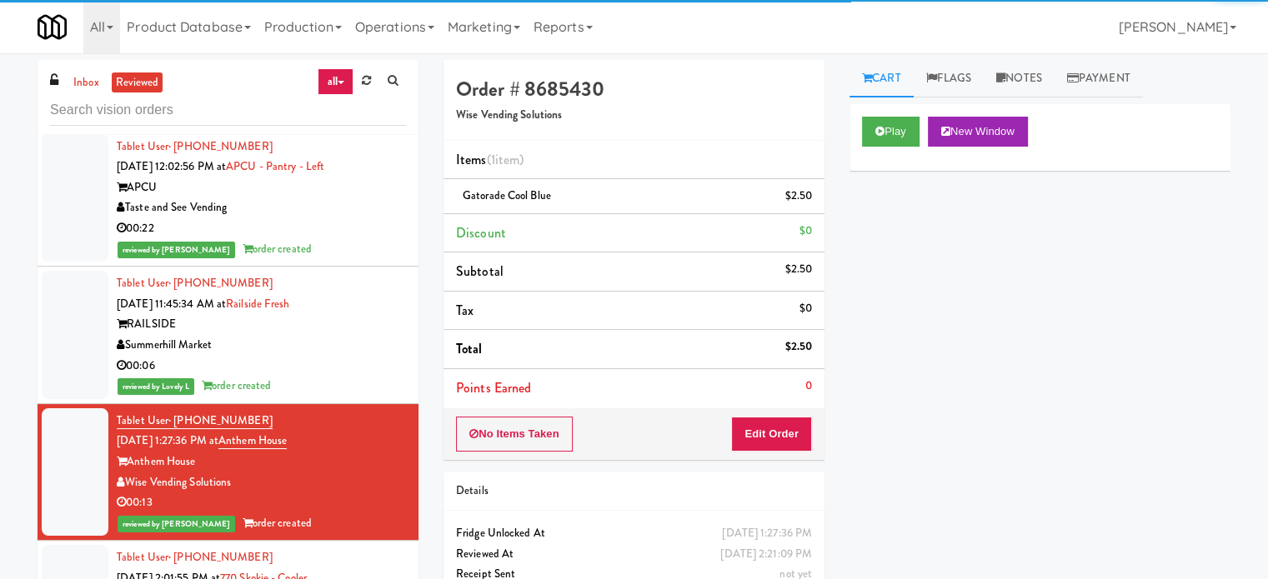
scroll to position [834, 0]
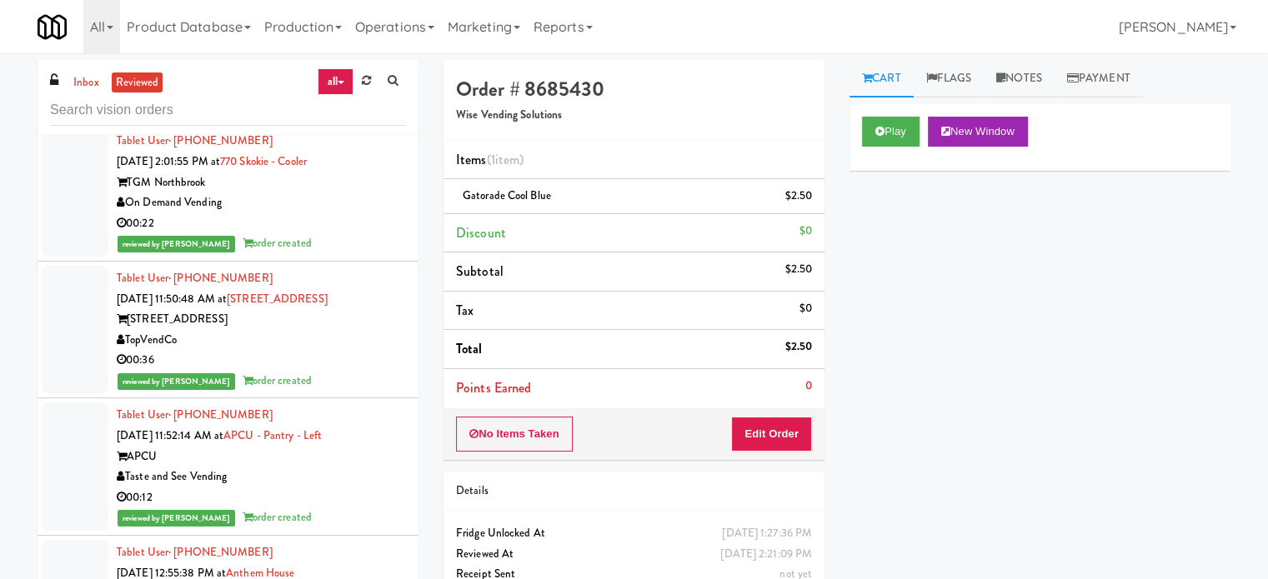
click at [358, 263] on li "Tablet User · (678) 349-4813 Sep 5, 2025 11:50:48 AM at 555 Boulevard 1 555 Bou…" at bounding box center [228, 331] width 381 height 138
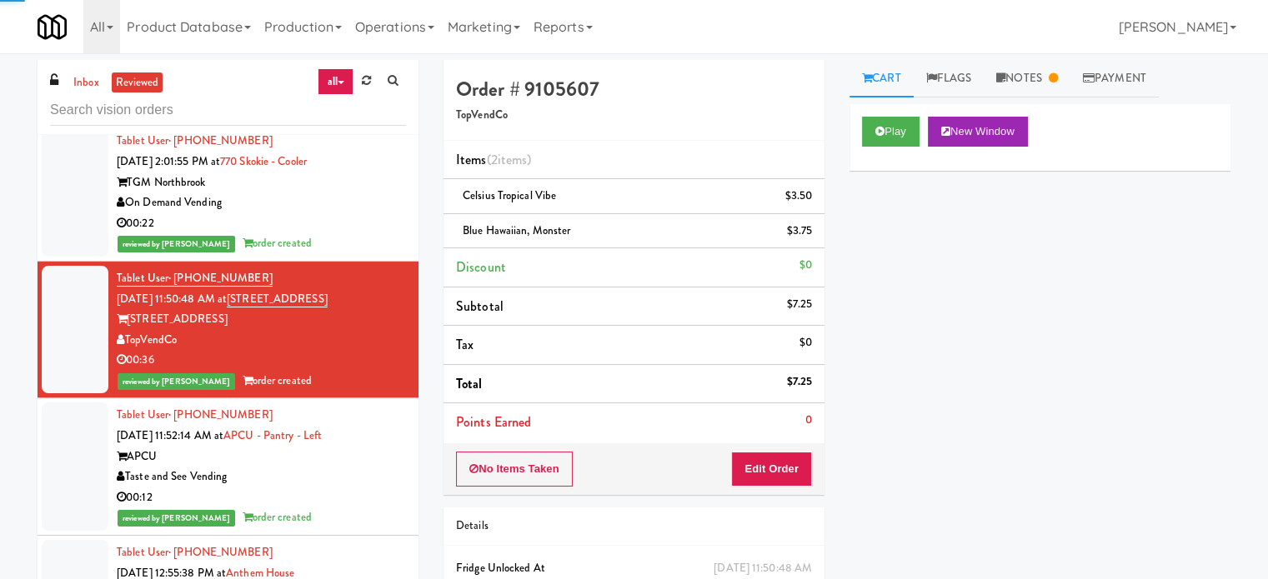
click at [362, 233] on div "reviewed by [PERSON_NAME] order created" at bounding box center [261, 243] width 289 height 21
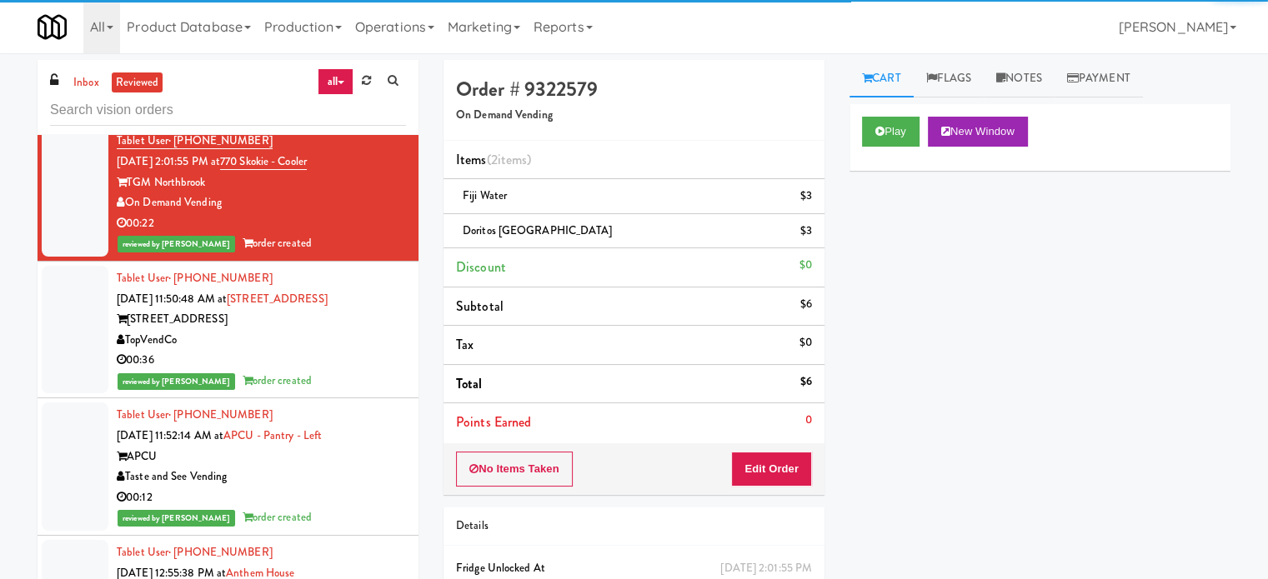
click at [358, 341] on div "TopVendCo" at bounding box center [261, 340] width 289 height 21
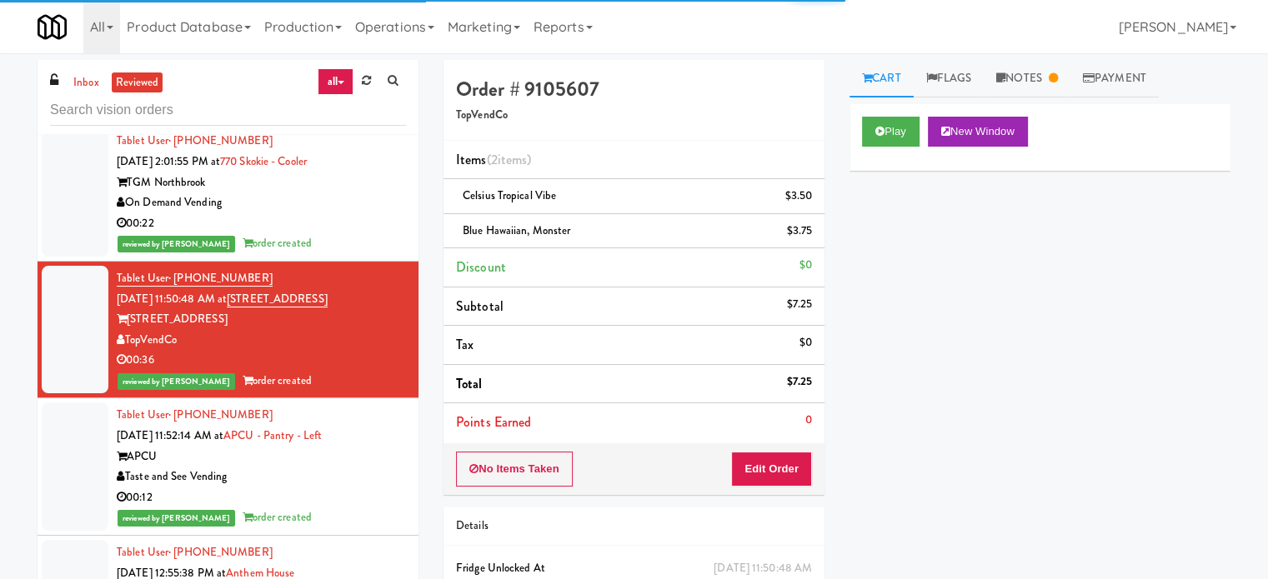
drag, startPoint x: 360, startPoint y: 469, endPoint x: 360, endPoint y: 448, distance: 21.7
click at [359, 468] on div "Taste and See Vending" at bounding box center [261, 477] width 289 height 21
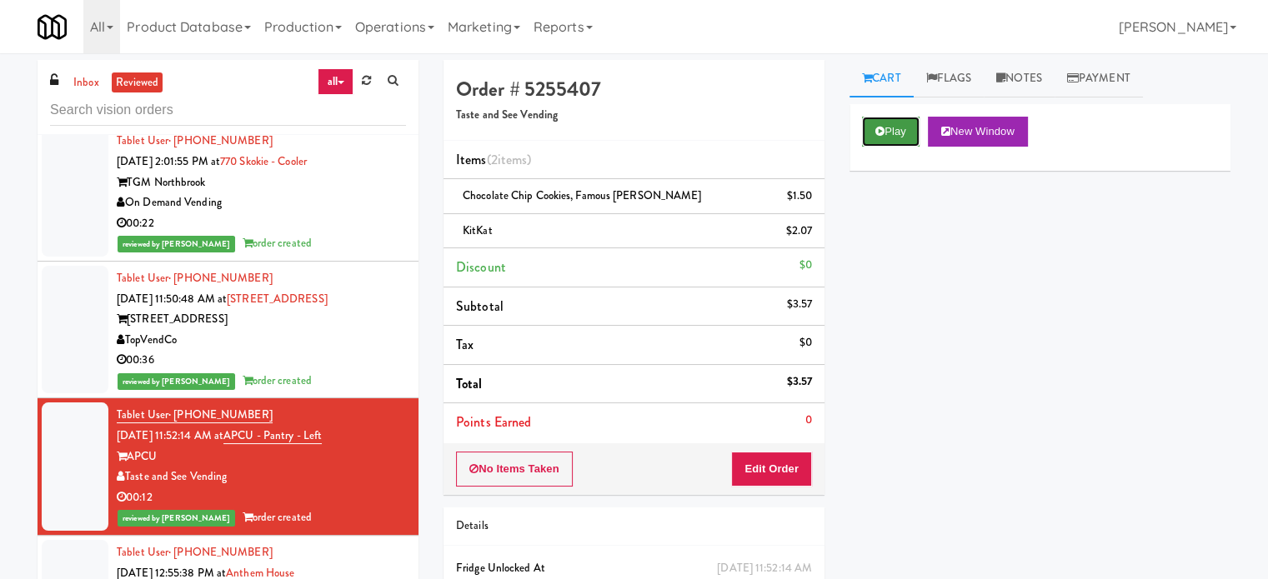
click at [904, 134] on button "Play" at bounding box center [891, 132] width 58 height 30
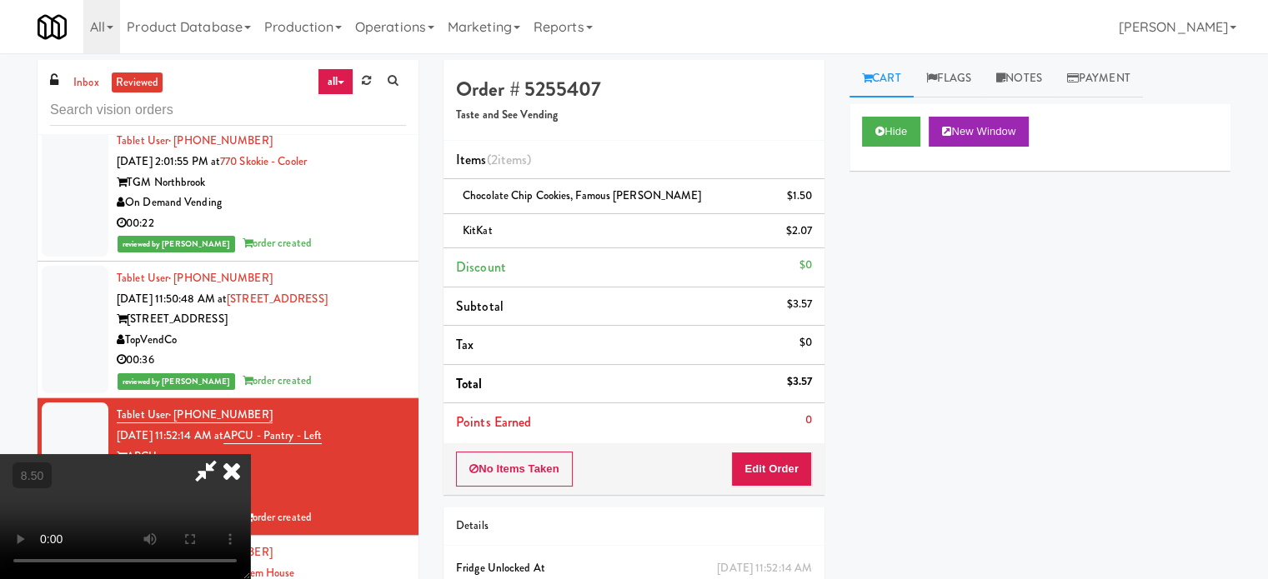
click at [250, 454] on video at bounding box center [125, 516] width 250 height 125
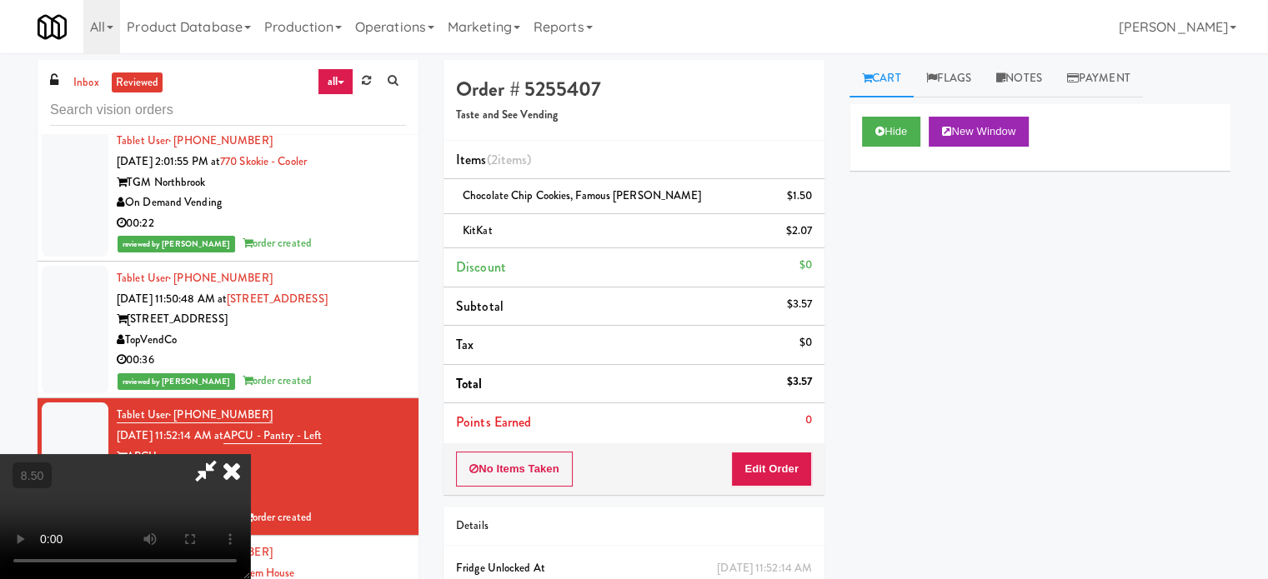
click at [250, 454] on video at bounding box center [125, 516] width 250 height 125
click at [894, 131] on button "Hide" at bounding box center [891, 132] width 58 height 30
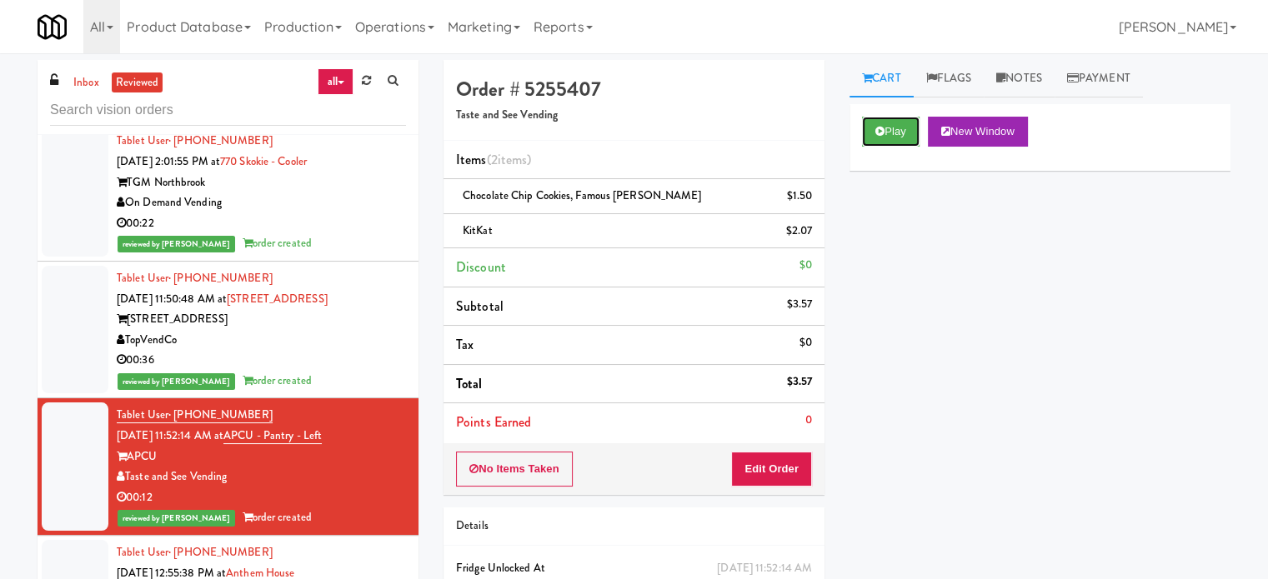
scroll to position [1250, 0]
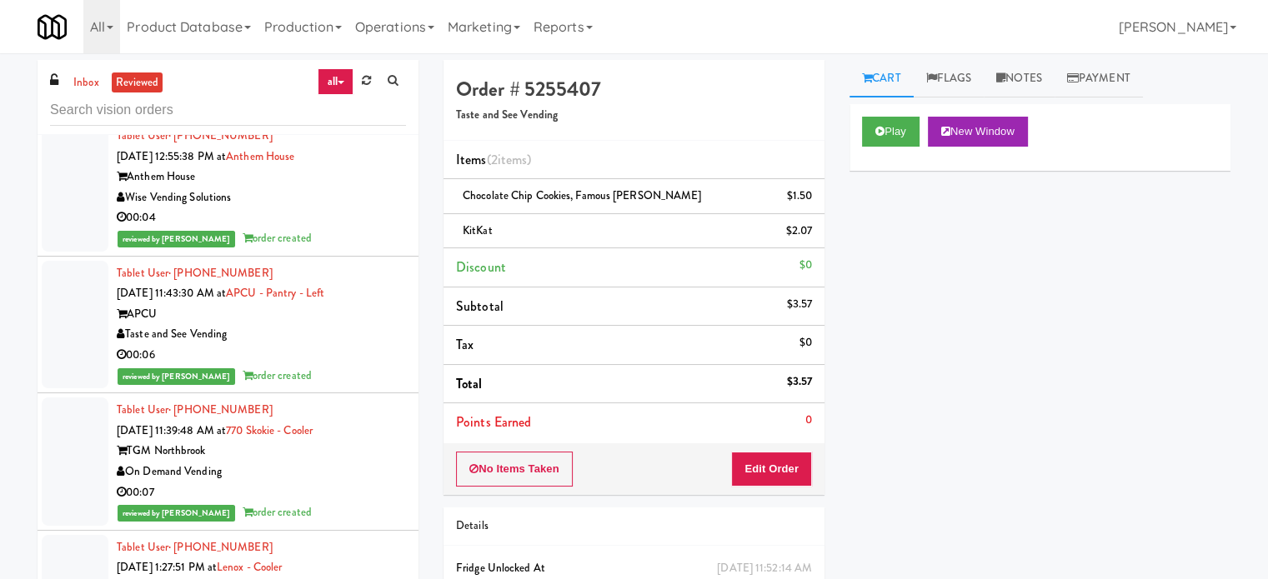
click at [348, 243] on div "reviewed by [PERSON_NAME] L order created" at bounding box center [261, 238] width 289 height 21
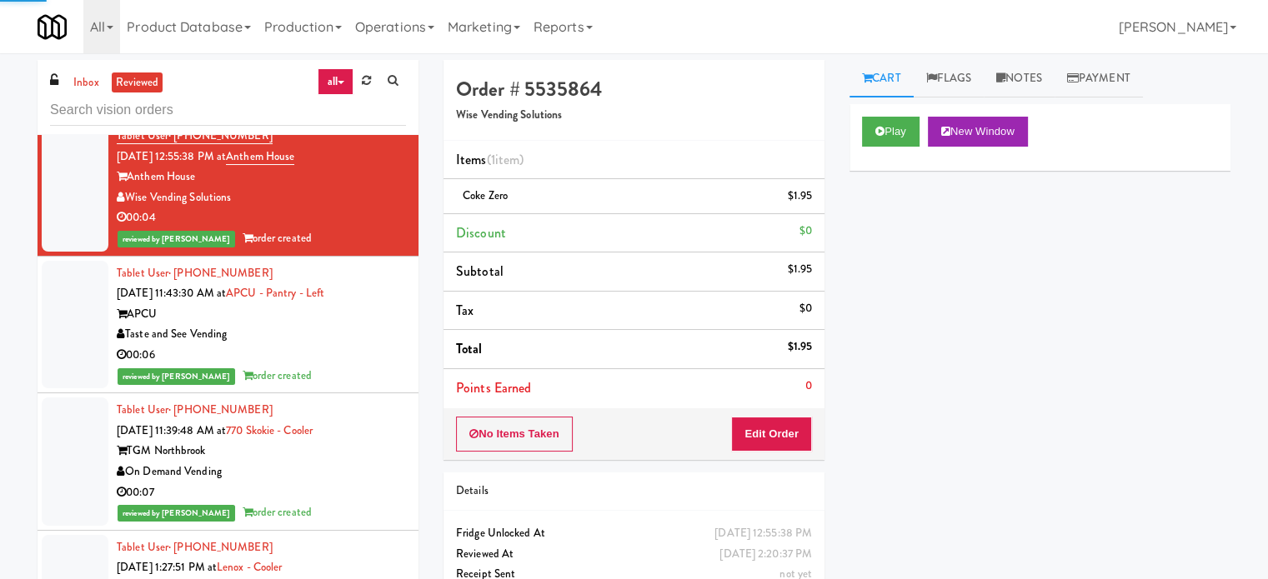
click at [353, 337] on div "Taste and See Vending" at bounding box center [261, 334] width 289 height 21
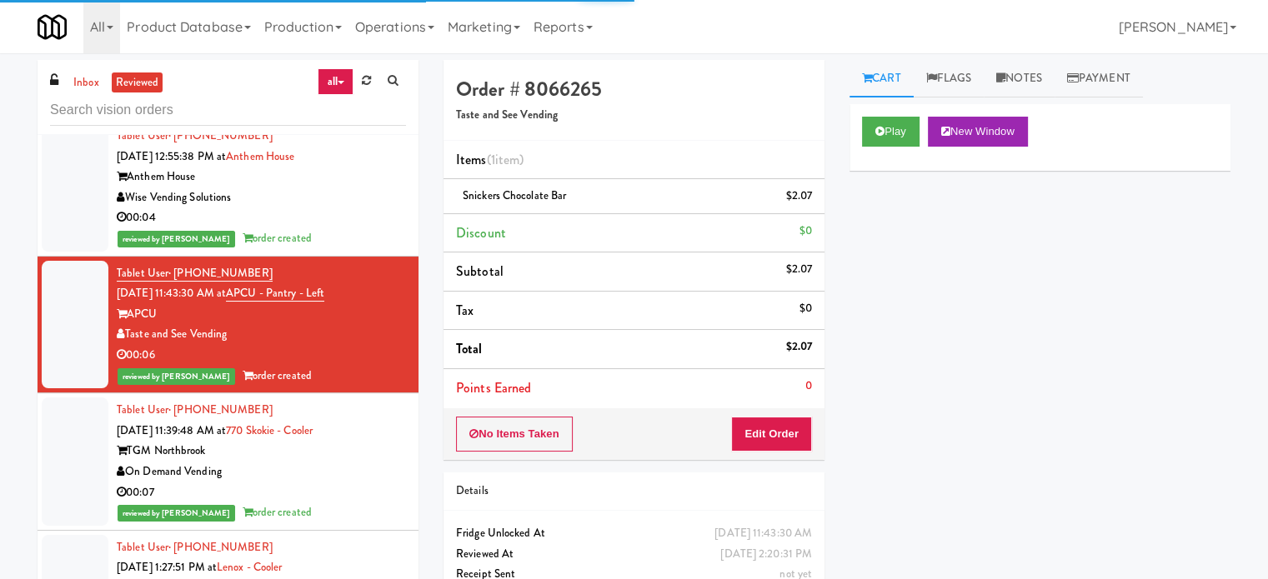
click at [357, 446] on div "TGM Northbrook" at bounding box center [261, 451] width 289 height 21
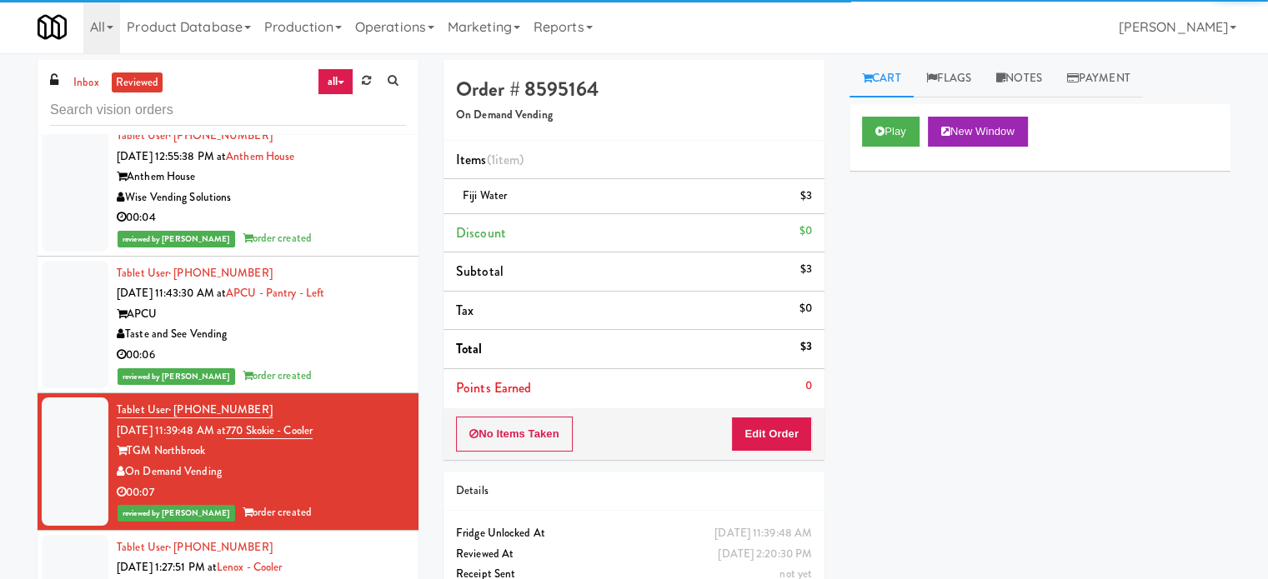
scroll to position [1667, 0]
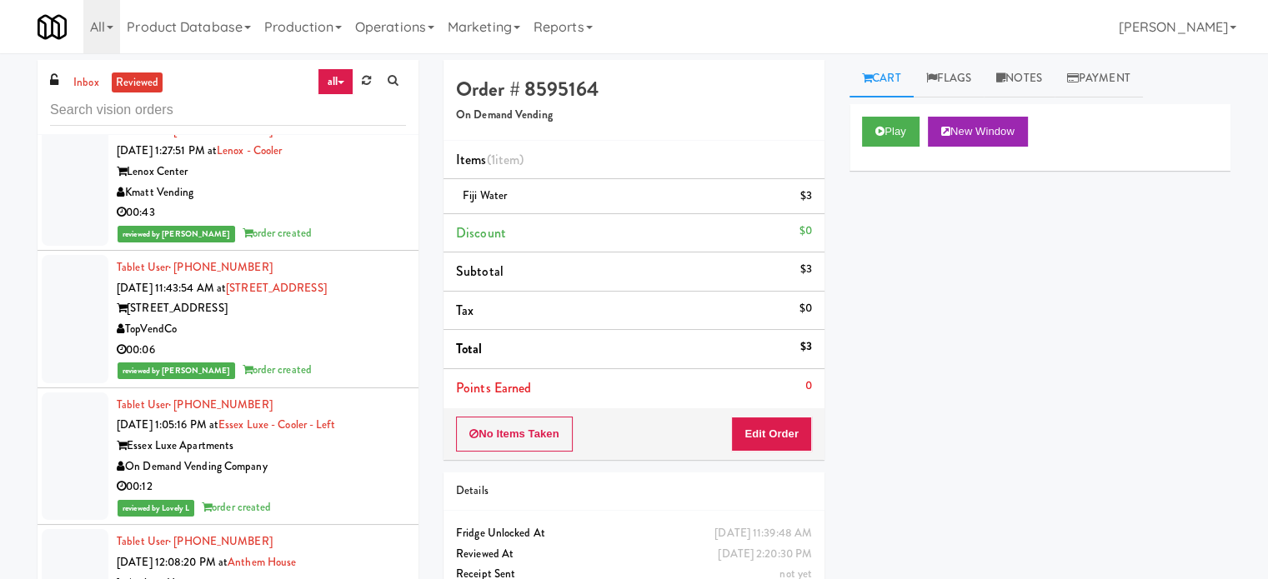
click at [356, 196] on div "Kmatt Vending" at bounding box center [261, 193] width 289 height 21
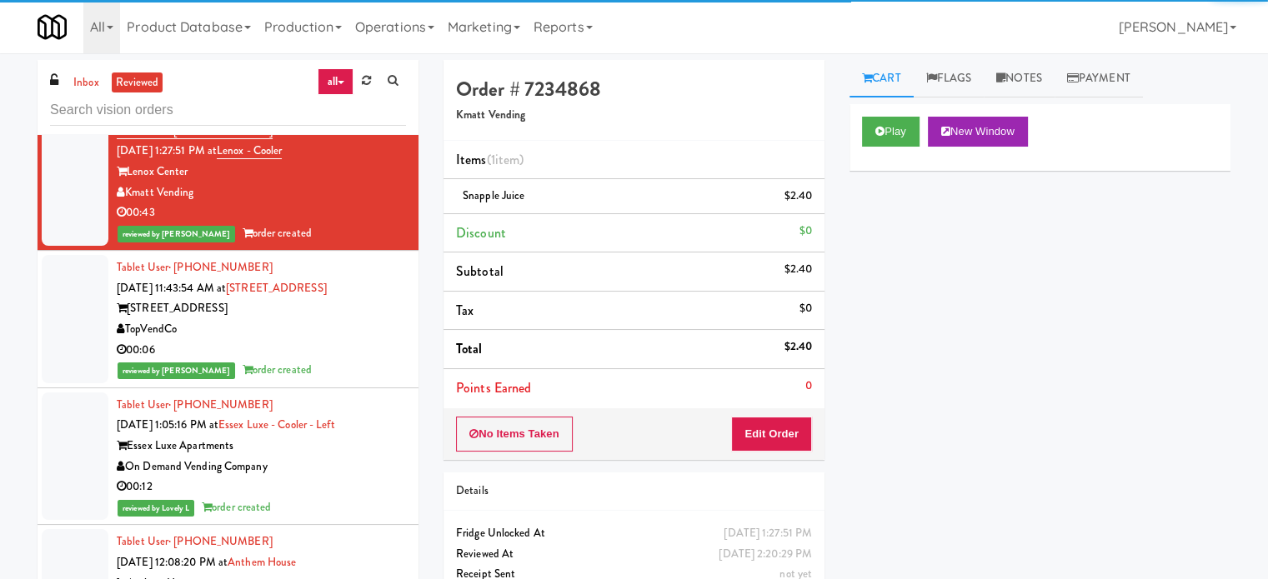
click at [369, 313] on div "555 Boulevard" at bounding box center [261, 308] width 289 height 21
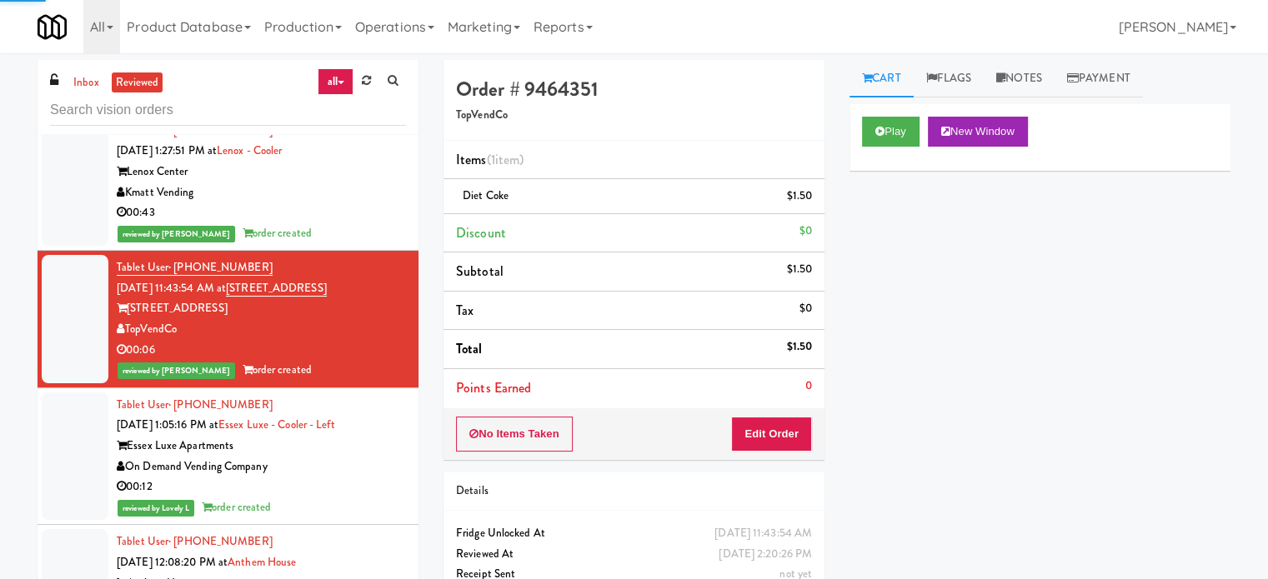
click at [343, 448] on div "Essex Luxe Apartments" at bounding box center [261, 446] width 289 height 21
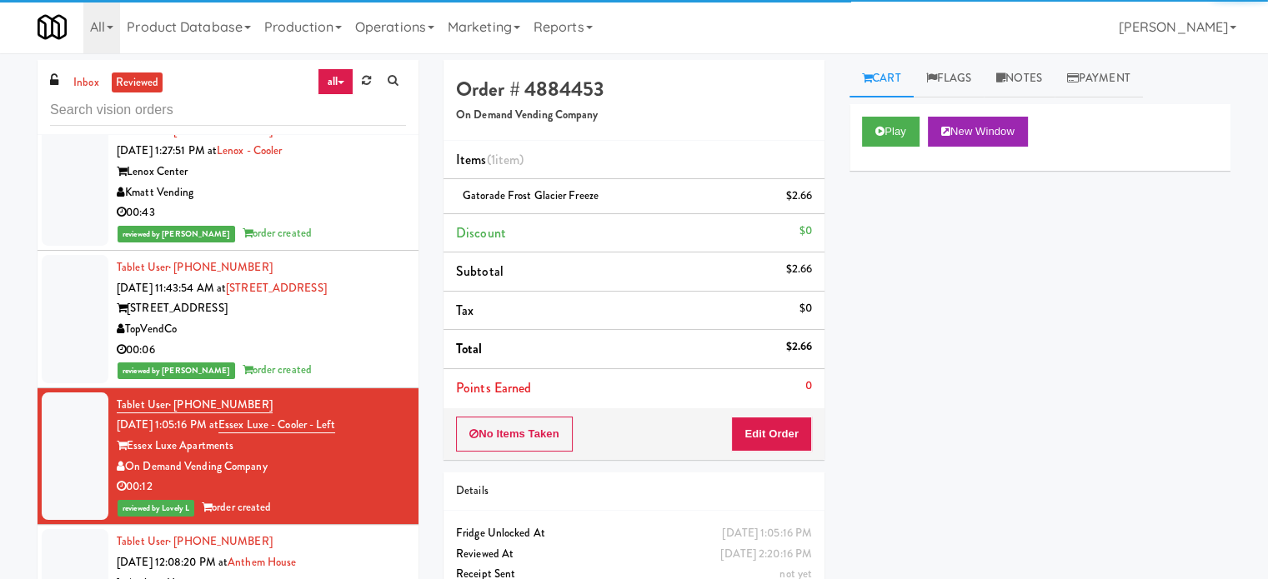
scroll to position [2084, 0]
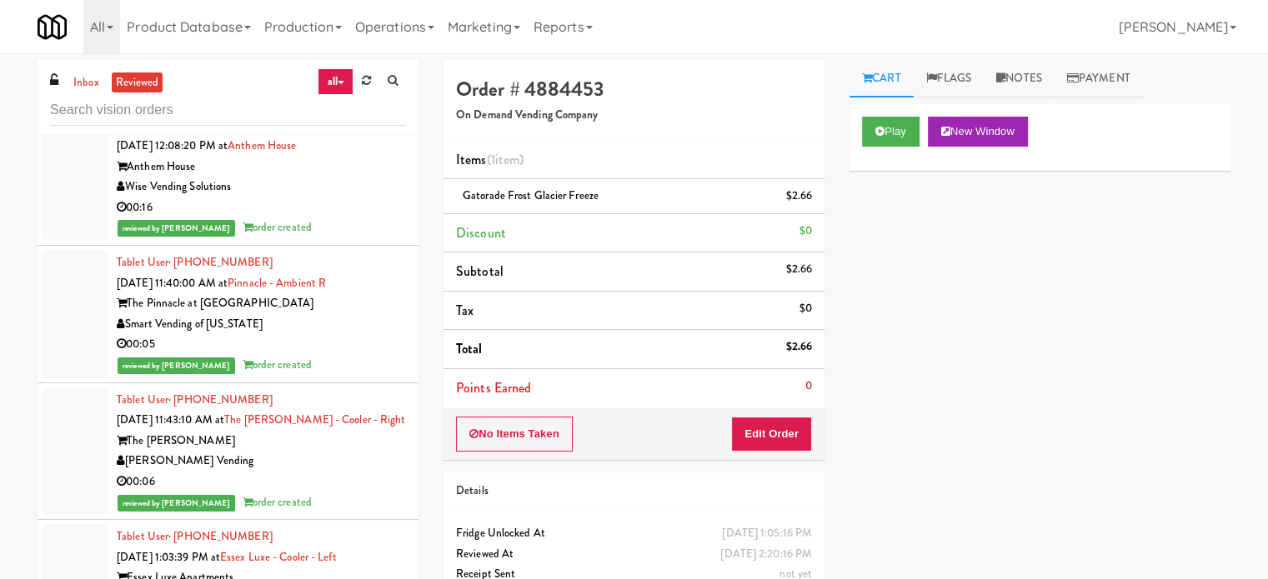
click at [338, 199] on div "00:16" at bounding box center [261, 208] width 289 height 21
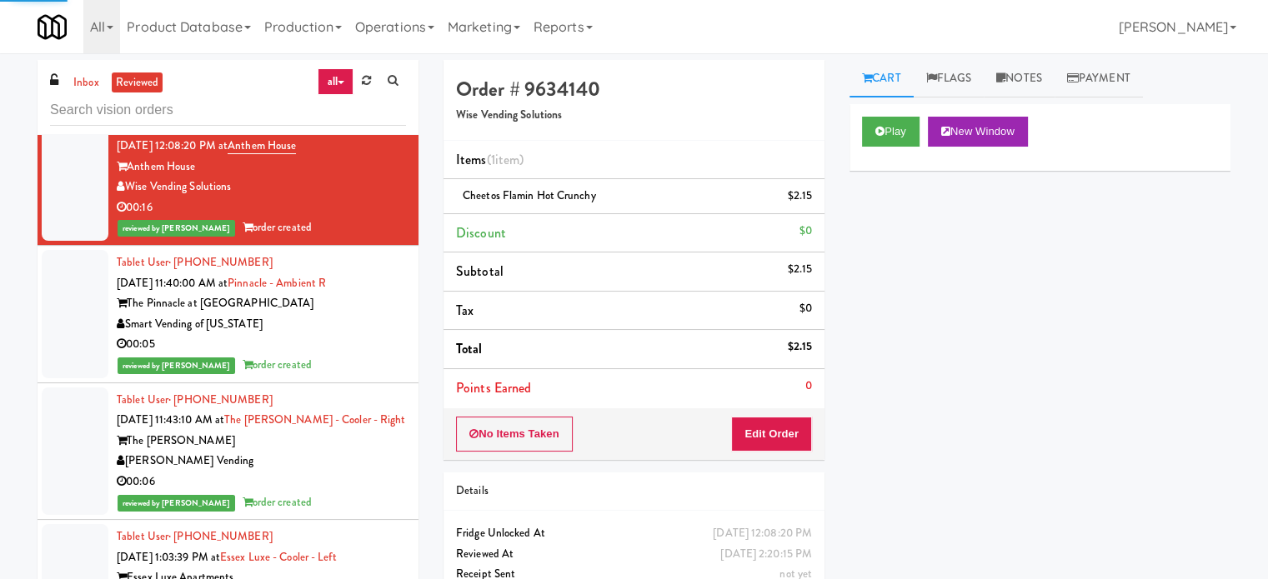
click at [353, 365] on div "reviewed by [PERSON_NAME] order created" at bounding box center [261, 365] width 289 height 21
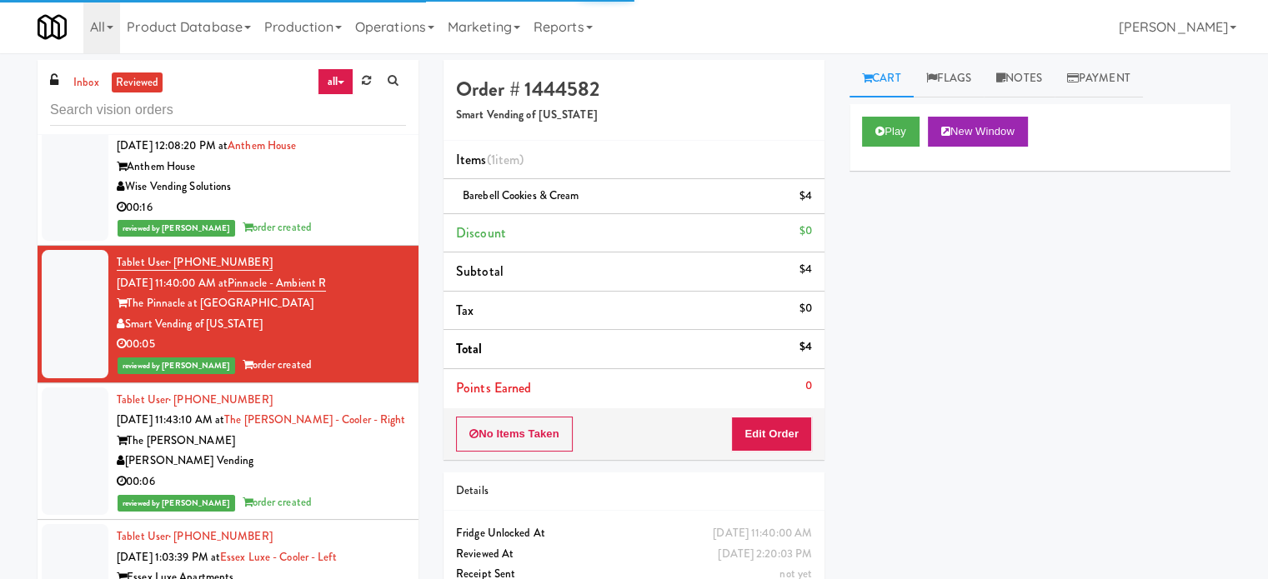
click at [337, 451] on div "[PERSON_NAME] Vending" at bounding box center [261, 461] width 289 height 21
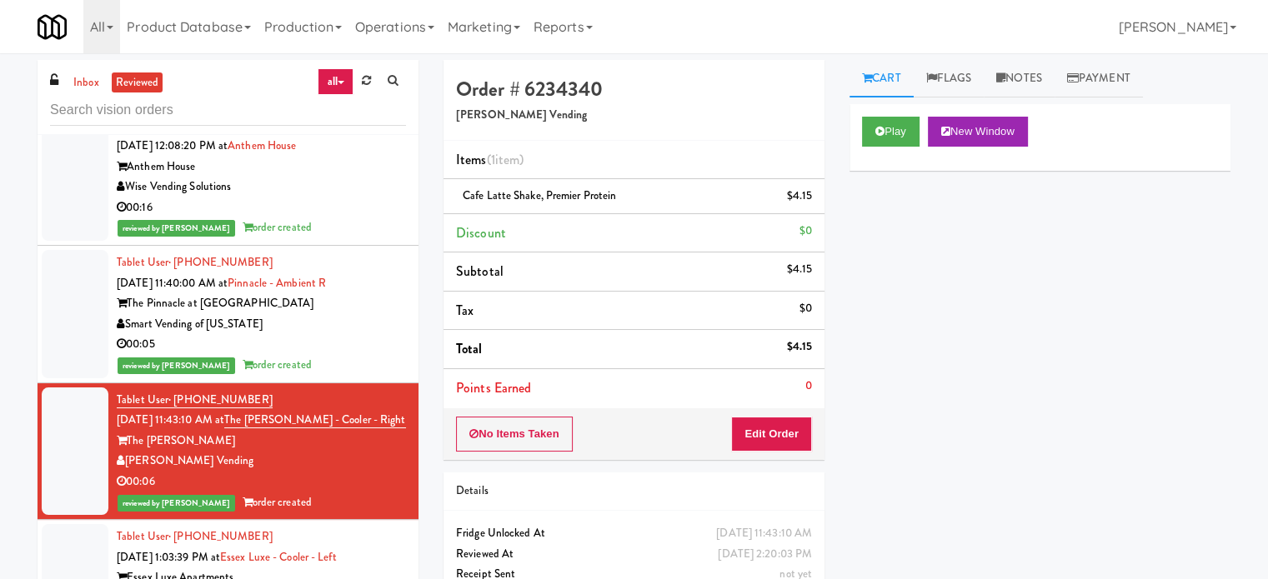
scroll to position [2501, 0]
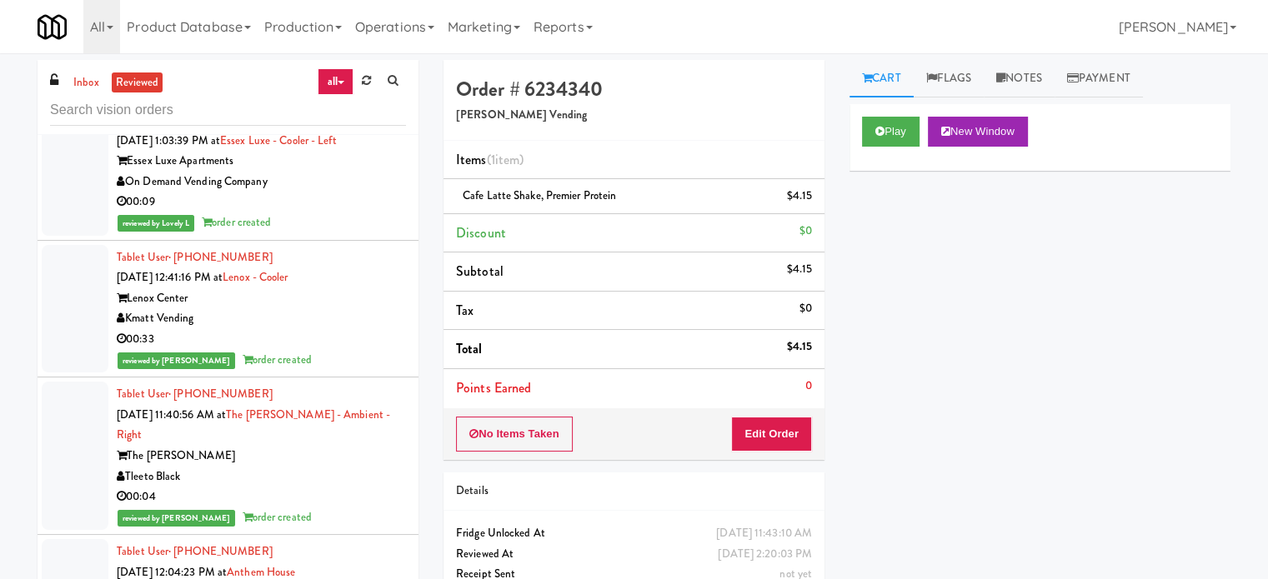
drag, startPoint x: 313, startPoint y: 310, endPoint x: 433, endPoint y: 263, distance: 128.8
click at [315, 310] on div "Kmatt Vending" at bounding box center [261, 318] width 289 height 21
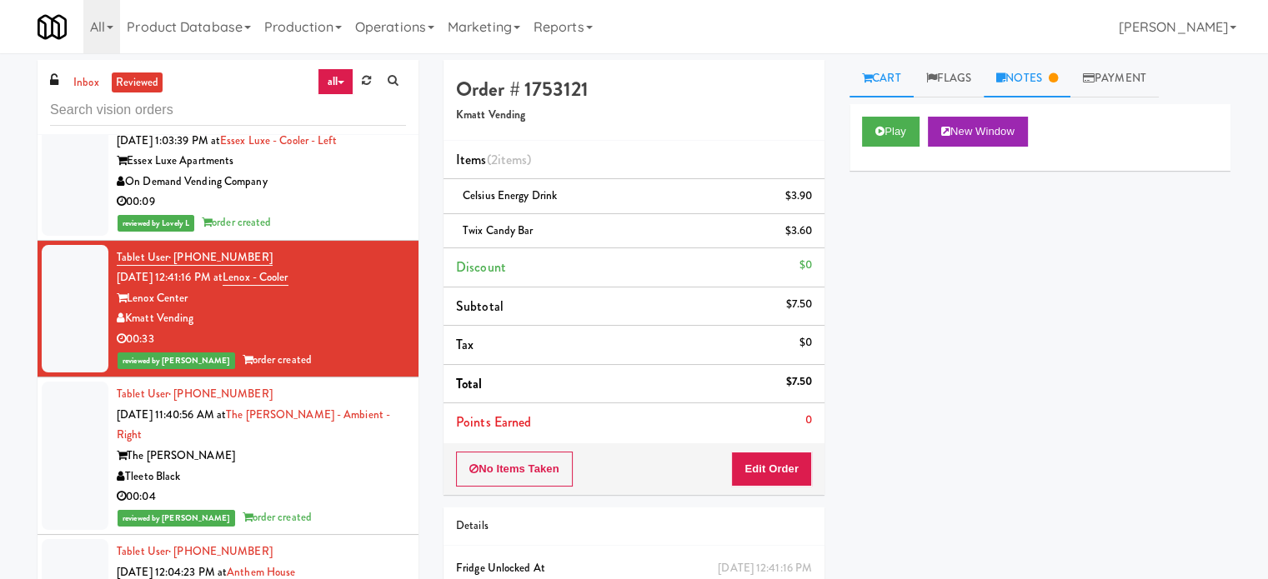
click at [1049, 73] on link "Notes" at bounding box center [1027, 79] width 87 height 38
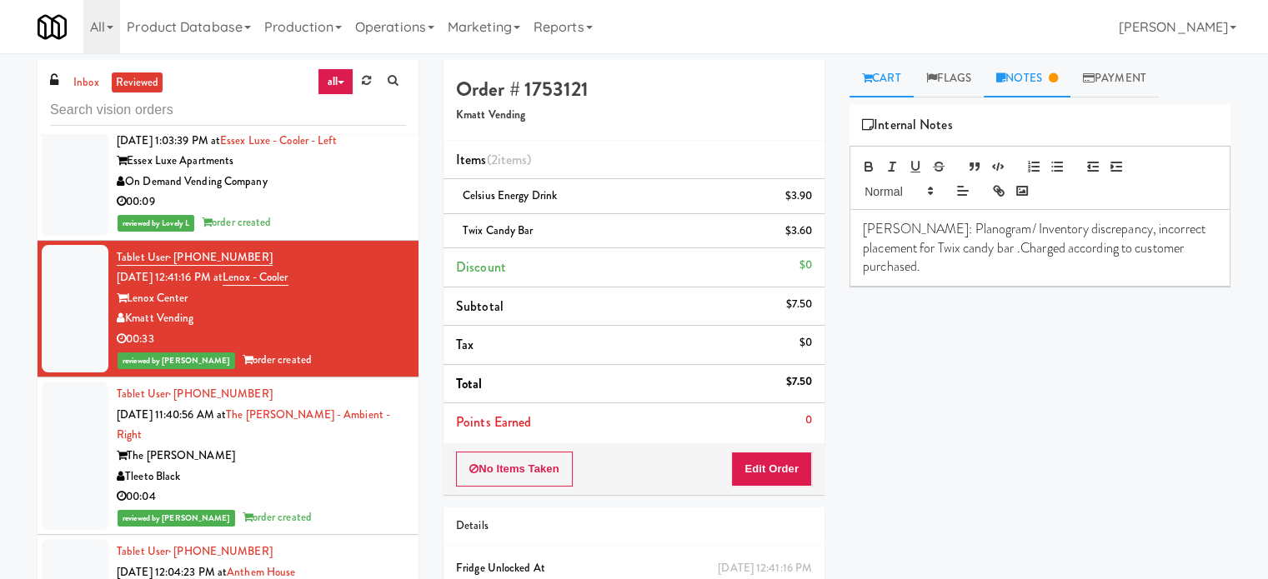
click at [880, 80] on link "Cart" at bounding box center [881, 79] width 64 height 38
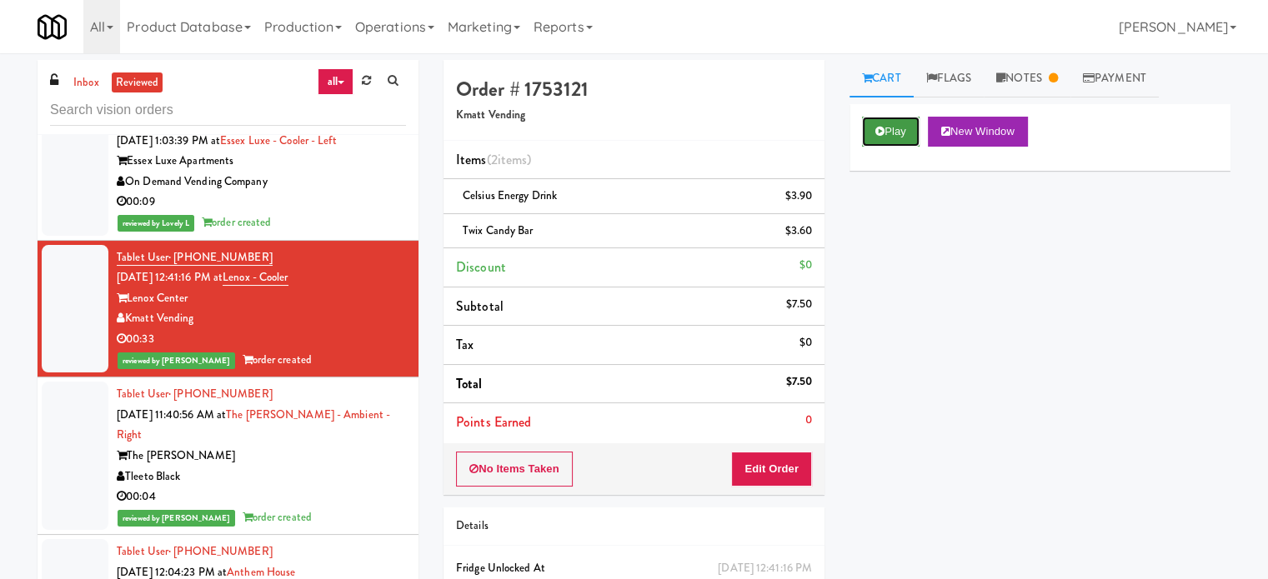
click at [894, 129] on button "Play" at bounding box center [891, 132] width 58 height 30
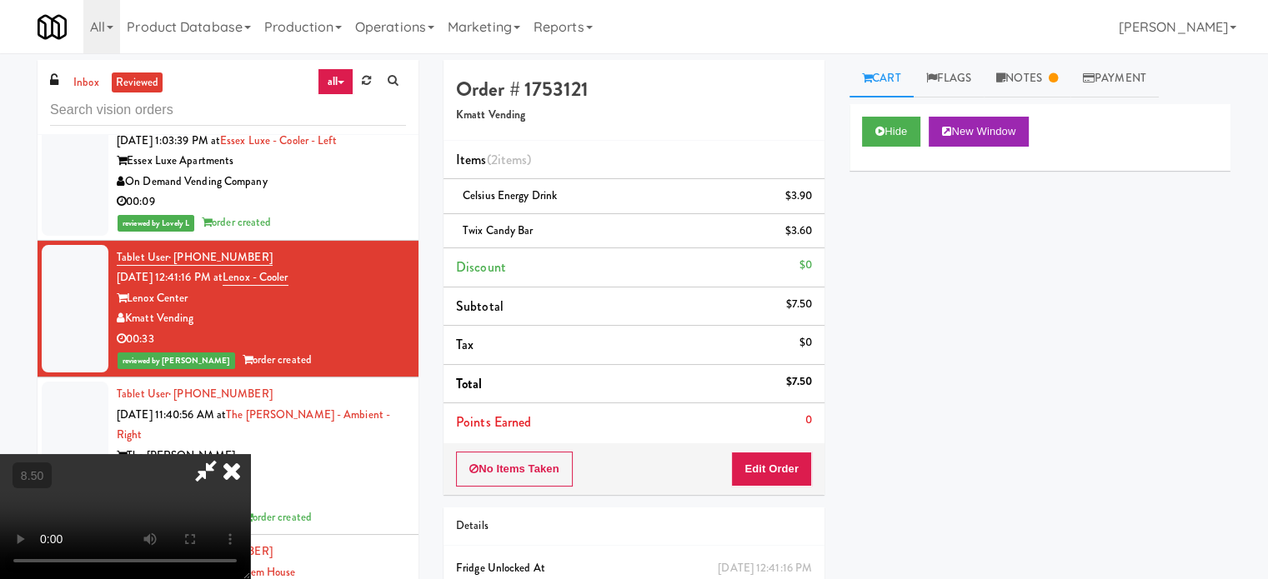
click at [250, 454] on video at bounding box center [125, 516] width 250 height 125
drag, startPoint x: 489, startPoint y: 402, endPoint x: 538, endPoint y: 235, distance: 173.6
click at [250, 454] on video at bounding box center [125, 516] width 250 height 125
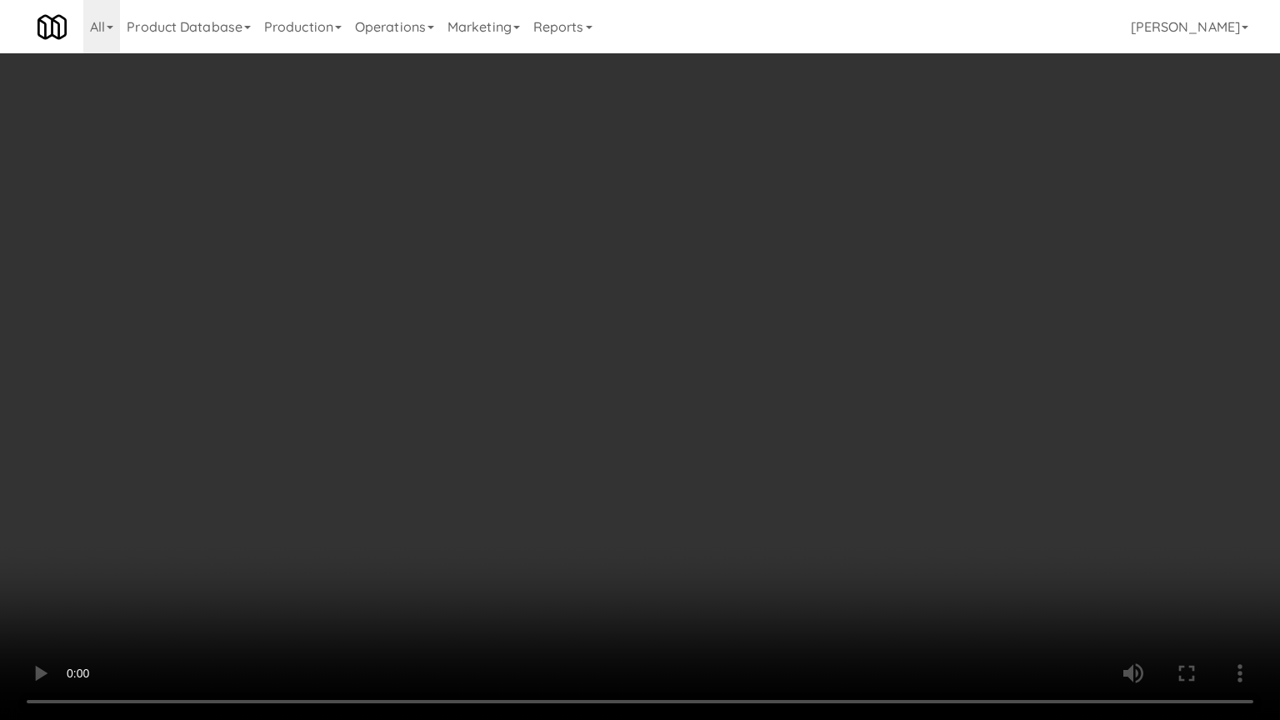
click at [535, 403] on video at bounding box center [640, 360] width 1280 height 720
drag, startPoint x: 537, startPoint y: 388, endPoint x: 545, endPoint y: 379, distance: 11.8
click at [537, 388] on video at bounding box center [640, 360] width 1280 height 720
click at [550, 373] on video at bounding box center [640, 360] width 1280 height 720
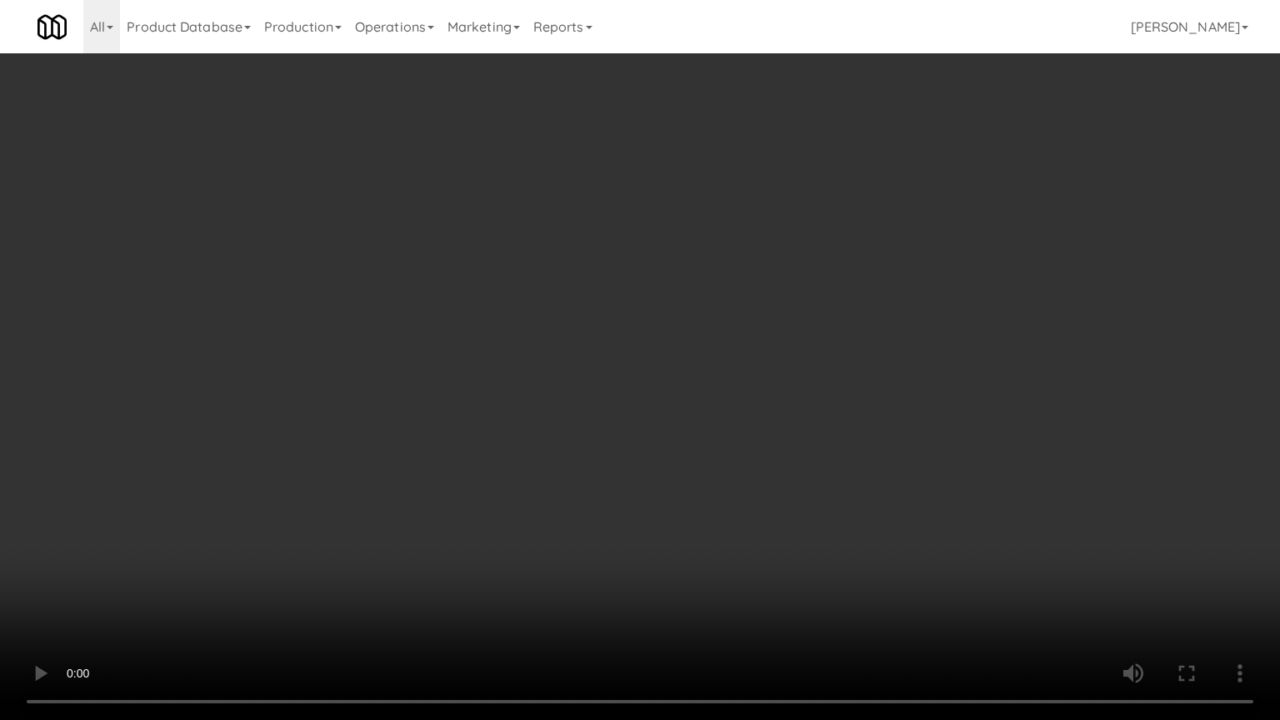
click at [557, 363] on video at bounding box center [640, 360] width 1280 height 720
click at [558, 359] on video at bounding box center [640, 360] width 1280 height 720
click at [563, 354] on video at bounding box center [640, 360] width 1280 height 720
click at [563, 355] on video at bounding box center [640, 360] width 1280 height 720
click at [563, 352] on video at bounding box center [640, 360] width 1280 height 720
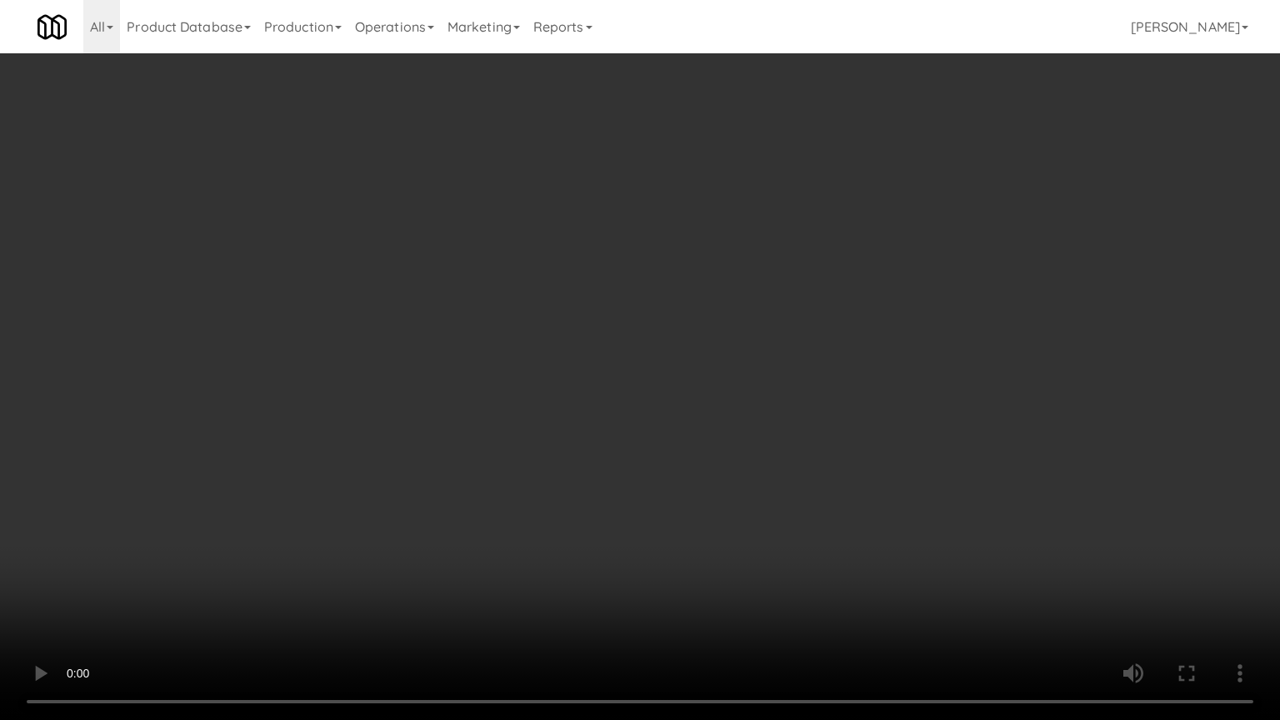
click at [563, 352] on video at bounding box center [640, 360] width 1280 height 720
click at [566, 351] on video at bounding box center [640, 360] width 1280 height 720
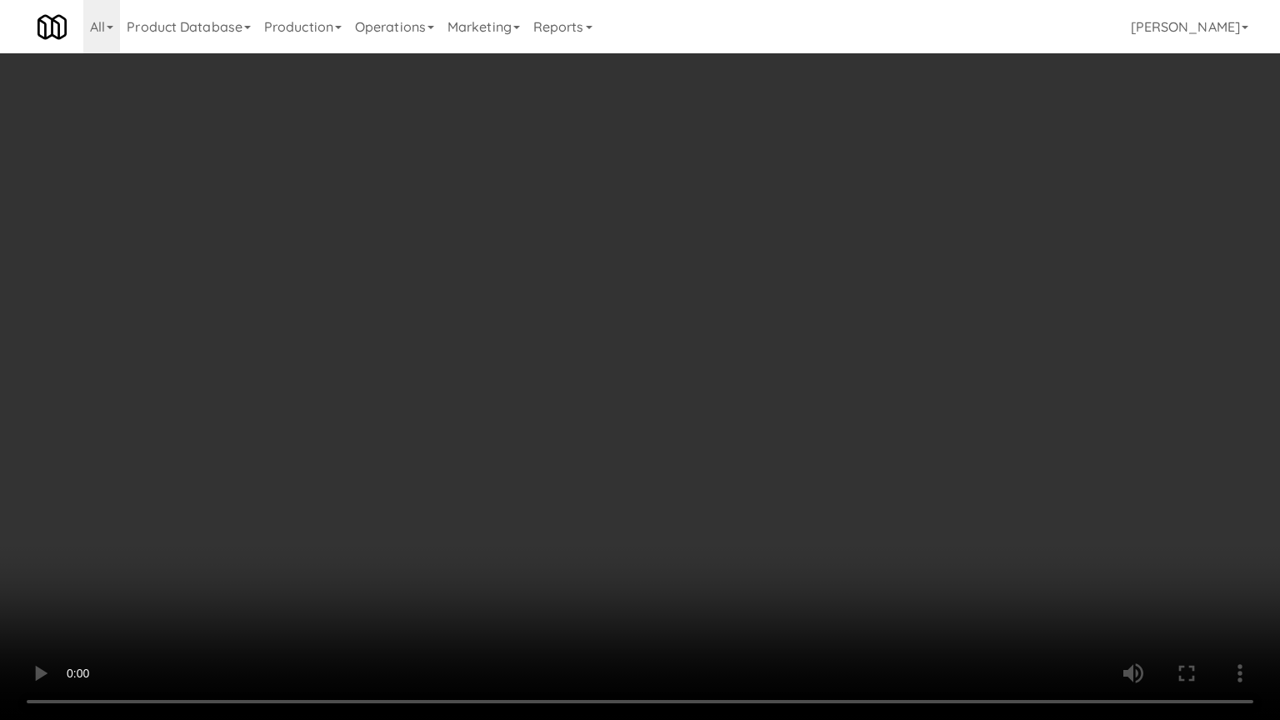
click at [578, 363] on video at bounding box center [640, 360] width 1280 height 720
drag, startPoint x: 819, startPoint y: 424, endPoint x: 794, endPoint y: 337, distance: 90.8
click at [816, 417] on video at bounding box center [640, 360] width 1280 height 720
click at [732, 316] on video at bounding box center [640, 360] width 1280 height 720
click at [735, 313] on video at bounding box center [640, 360] width 1280 height 720
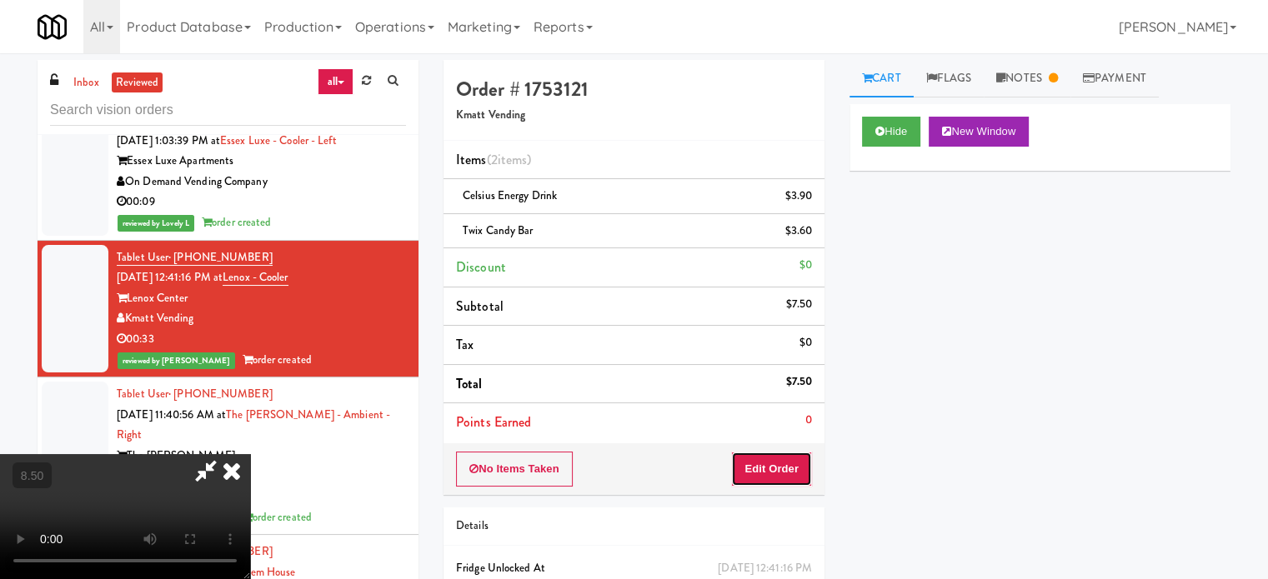
click at [790, 470] on button "Edit Order" at bounding box center [771, 469] width 81 height 35
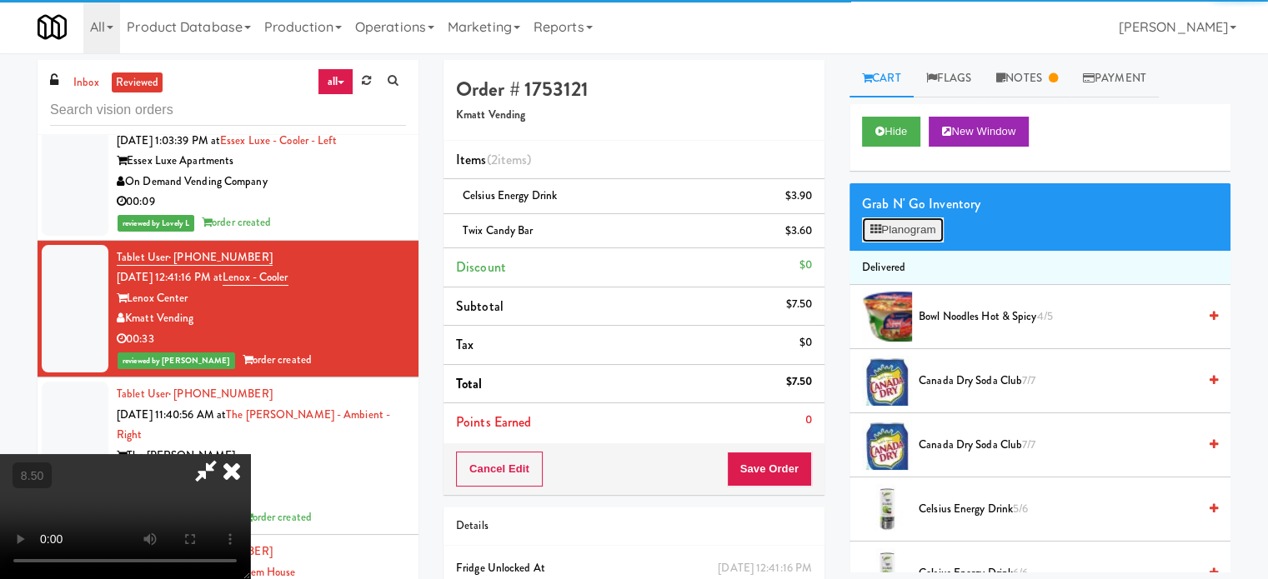
click at [924, 233] on button "Planogram" at bounding box center [903, 230] width 82 height 25
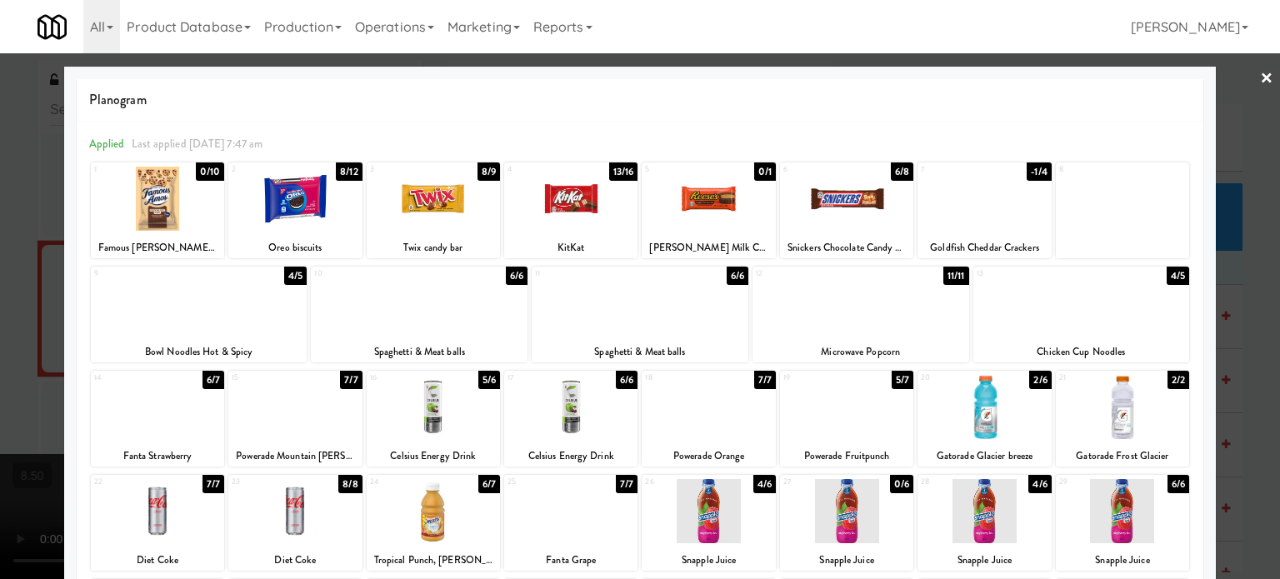
click at [1249, 351] on div at bounding box center [640, 289] width 1280 height 579
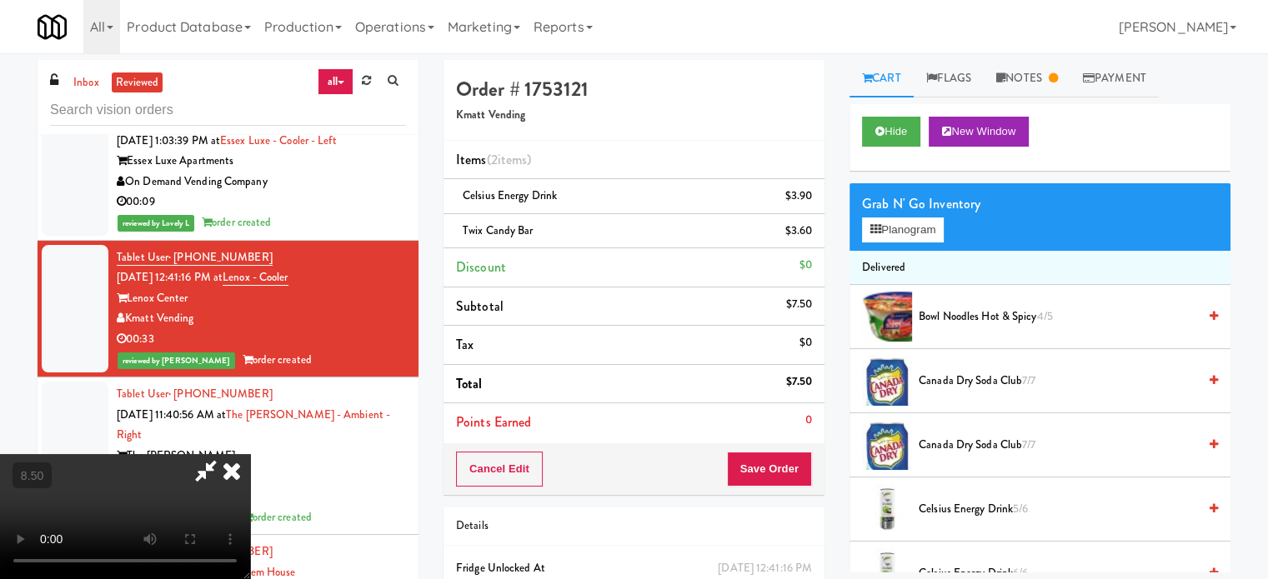
click at [250, 454] on icon at bounding box center [231, 470] width 37 height 33
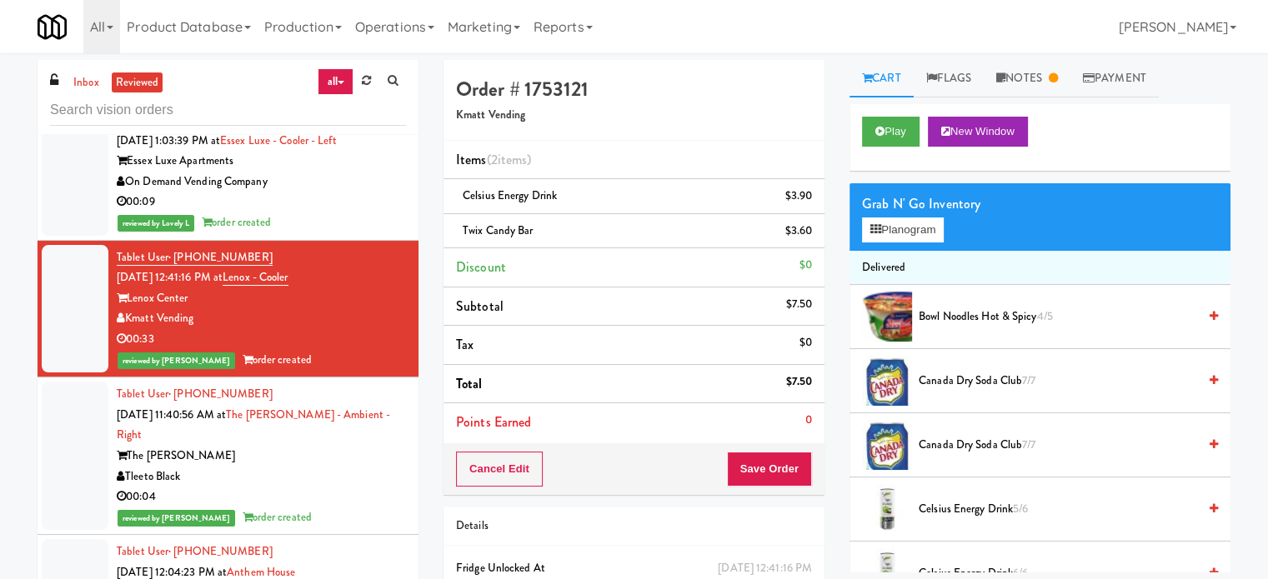
click at [324, 487] on div "00:04" at bounding box center [261, 497] width 289 height 21
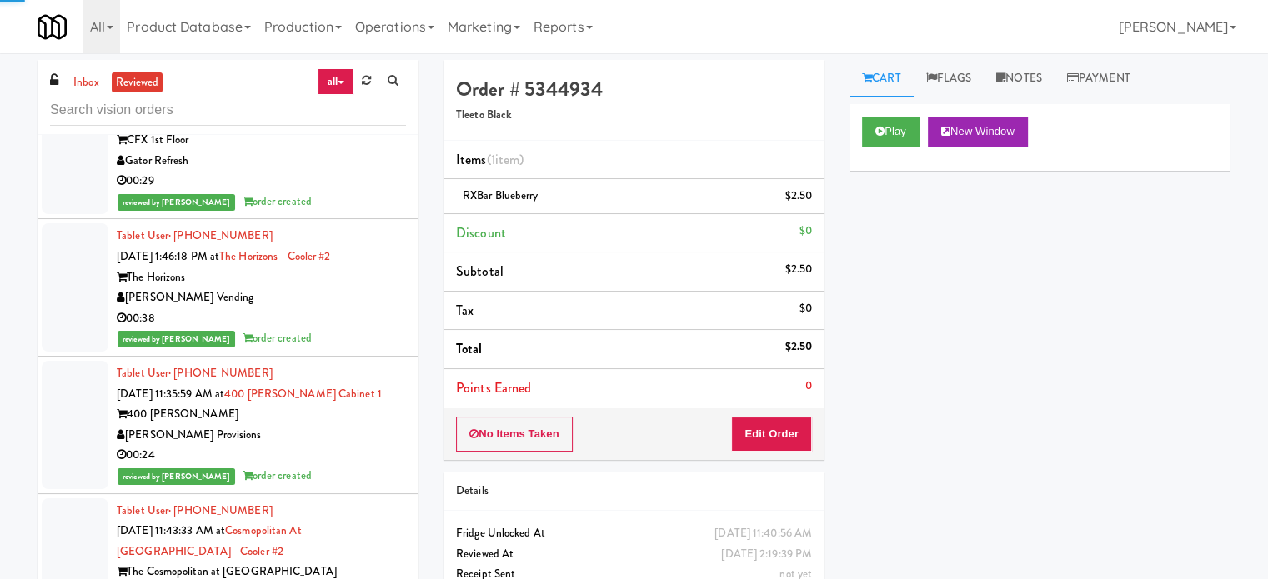
scroll to position [3751, 0]
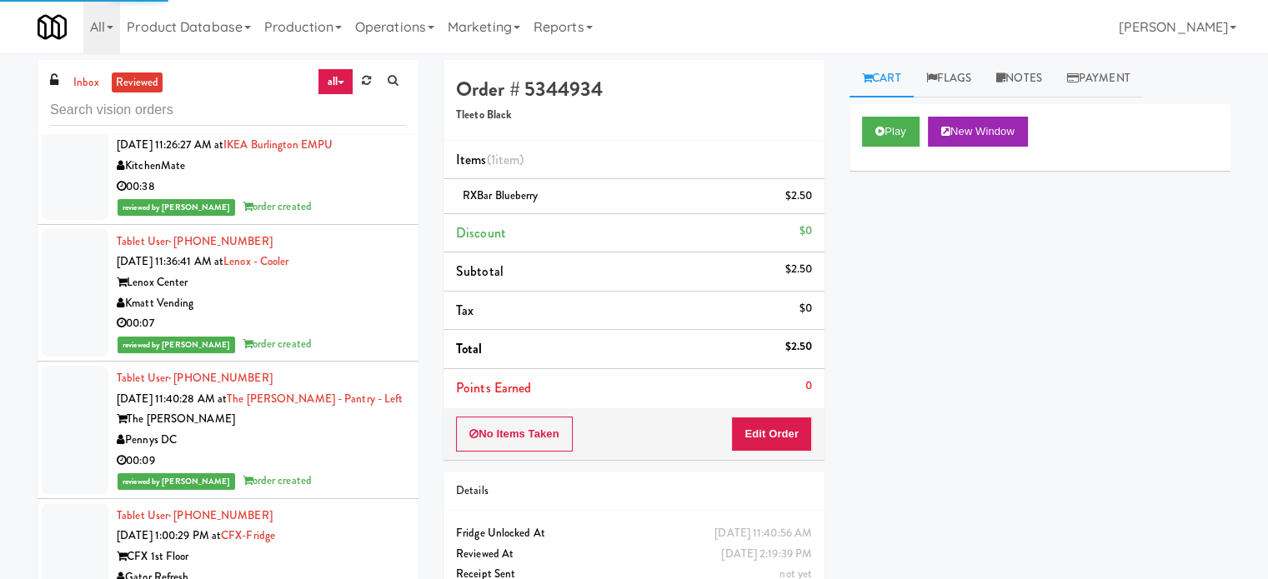
click at [358, 409] on div "The Whitmore" at bounding box center [261, 419] width 289 height 21
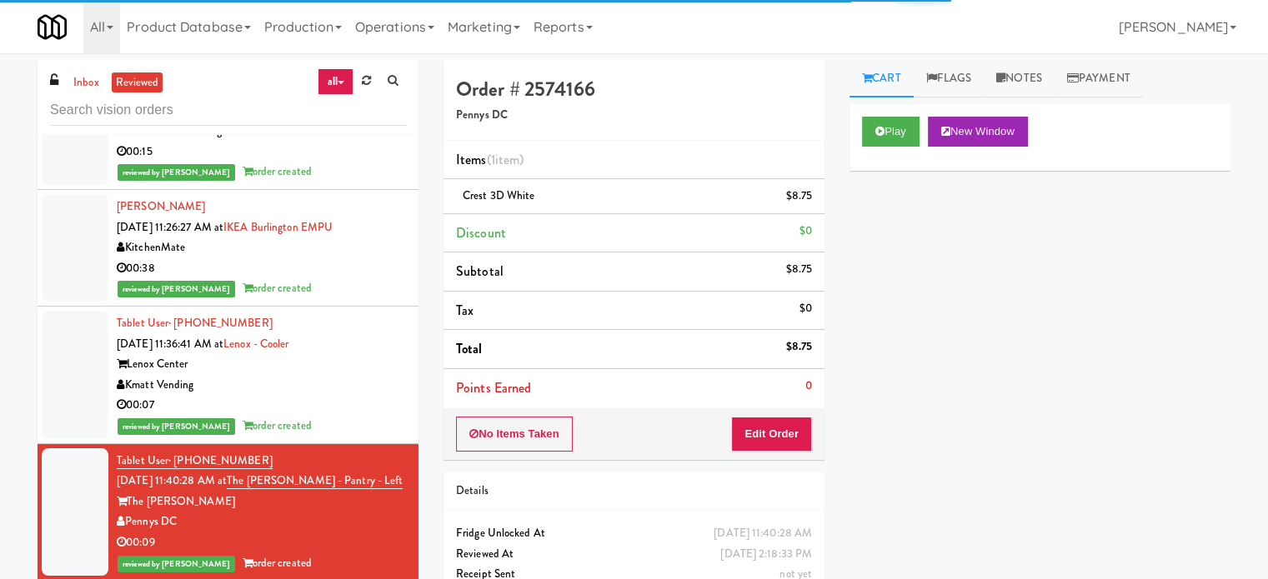
scroll to position [8735, 0]
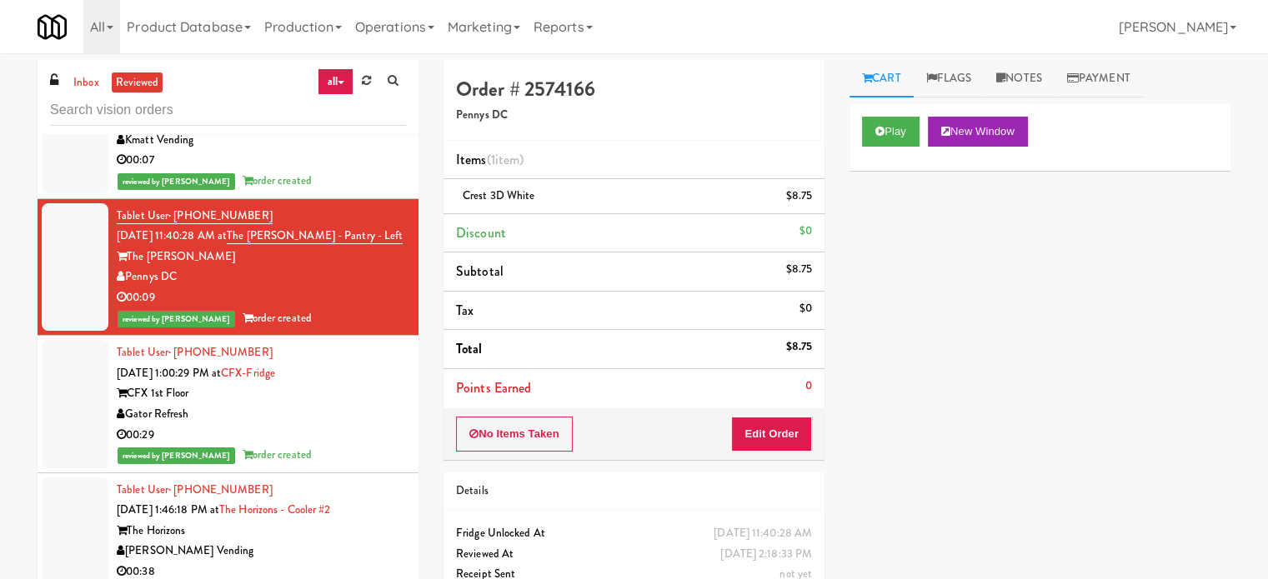
click at [362, 425] on div "00:29" at bounding box center [261, 435] width 289 height 21
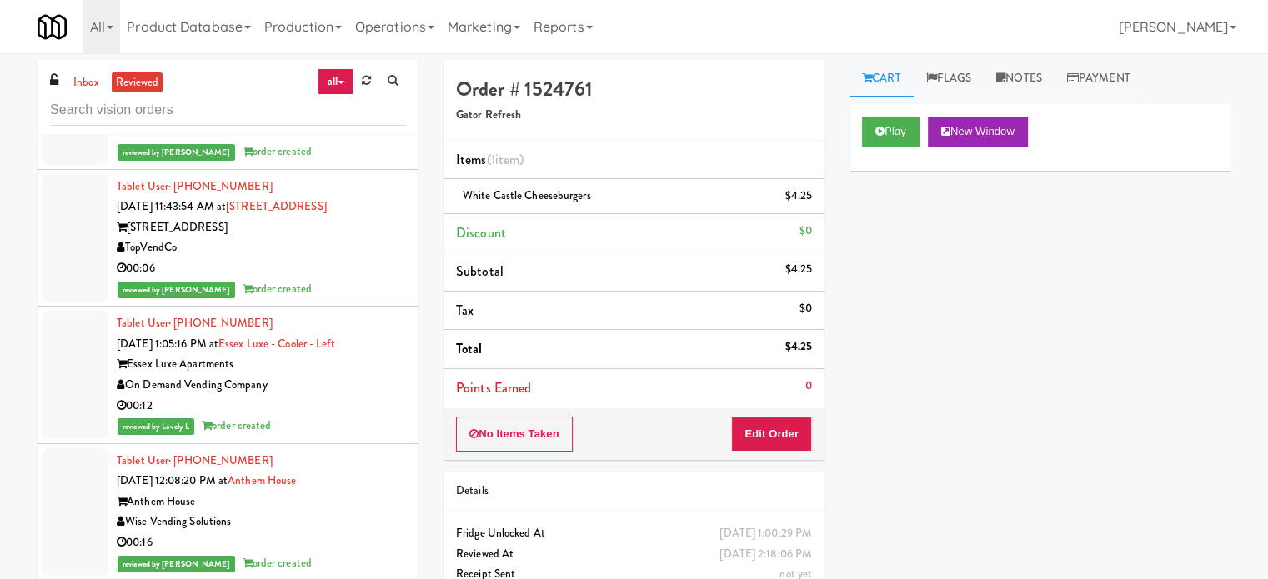
scroll to position [7825, 0]
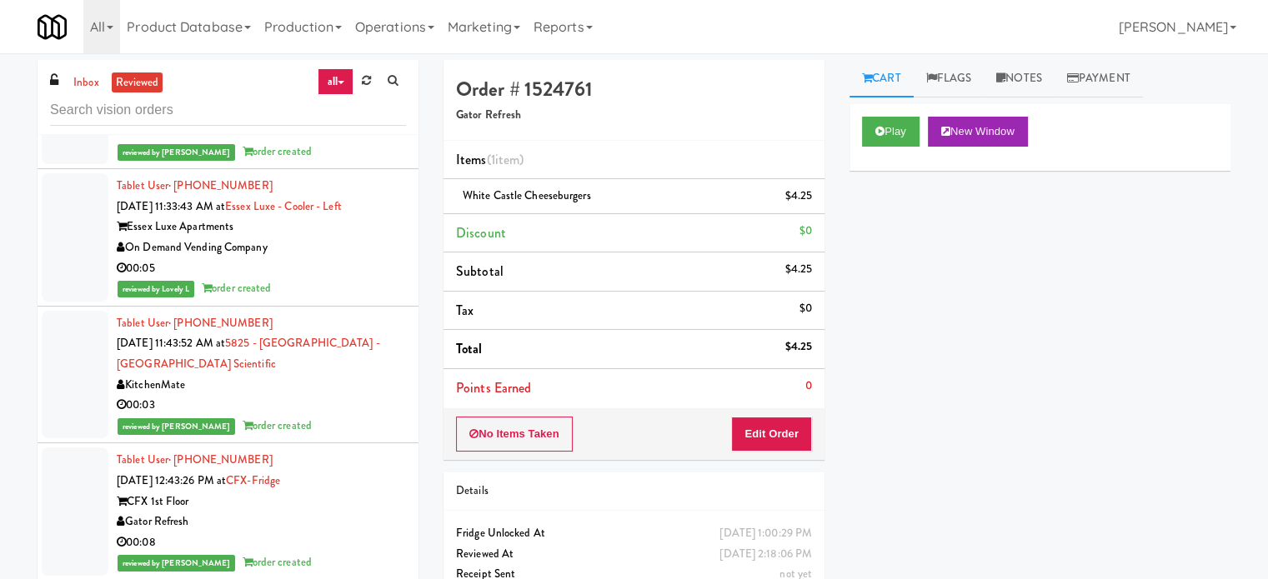
click at [347, 450] on div "Tablet User · (507) 508-7989 Sep 5, 2025 12:43:26 PM at CFX-Fridge CFX 1st Floo…" at bounding box center [261, 511] width 289 height 123
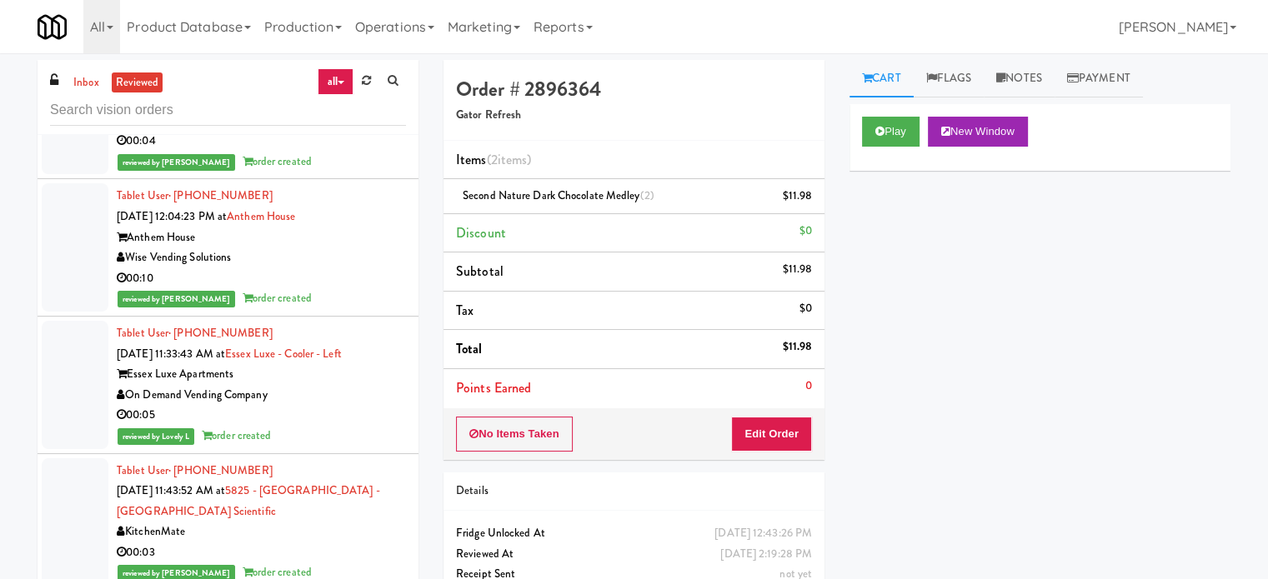
scroll to position [3273, 0]
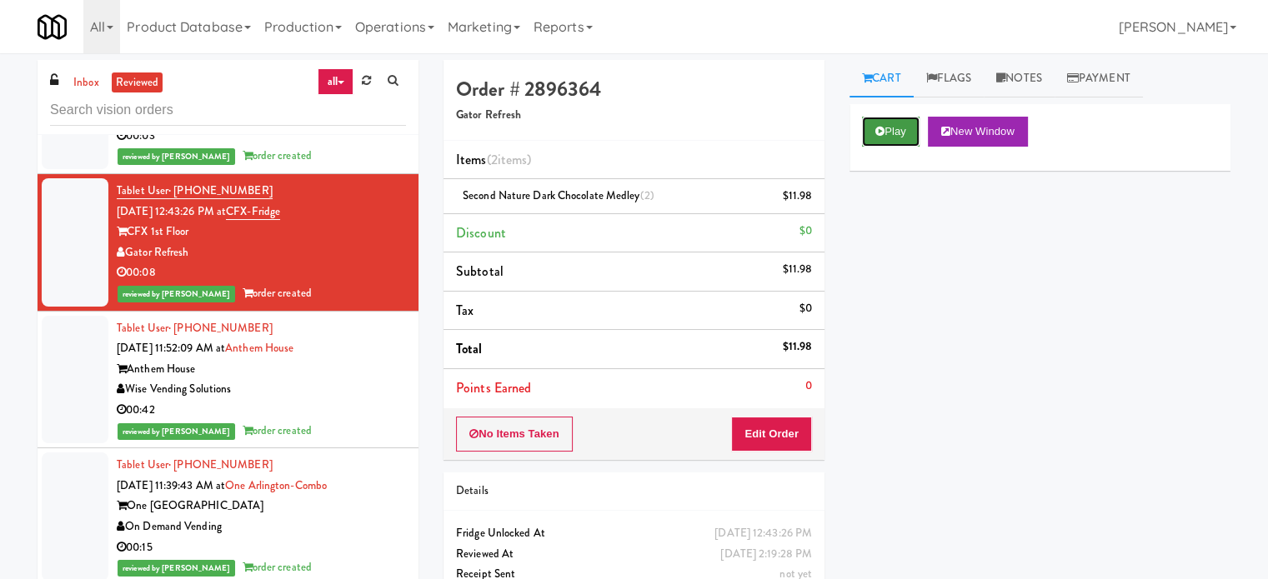
click at [891, 118] on button "Play" at bounding box center [891, 132] width 58 height 30
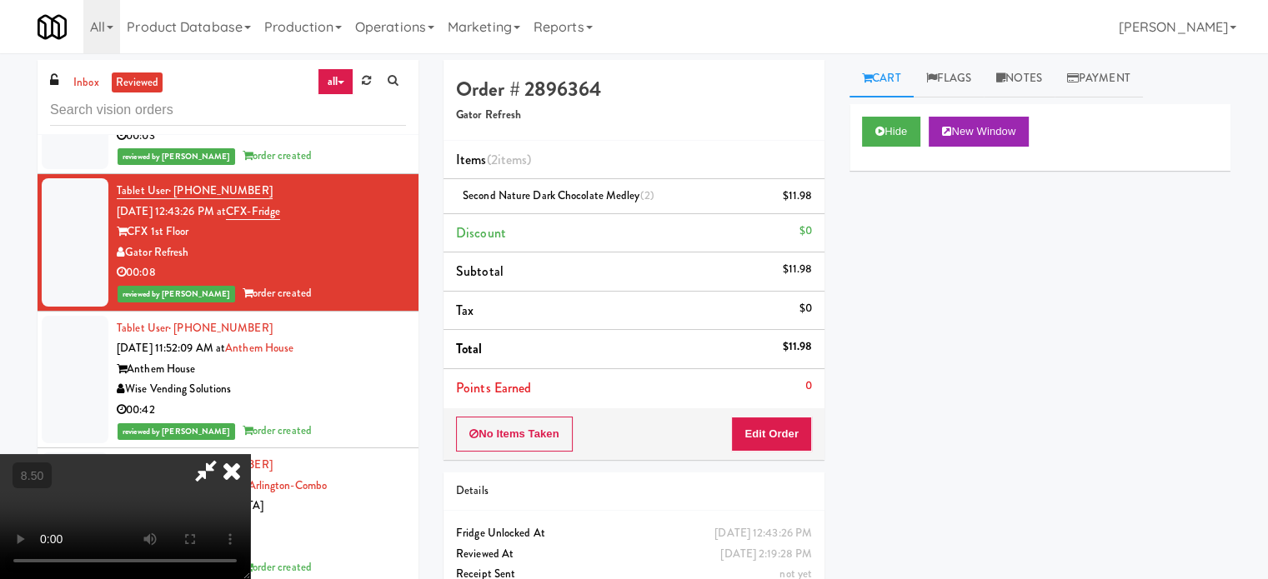
click at [250, 454] on video at bounding box center [125, 516] width 250 height 125
drag, startPoint x: 561, startPoint y: 367, endPoint x: 564, endPoint y: 351, distance: 16.2
click at [250, 454] on video at bounding box center [125, 516] width 250 height 125
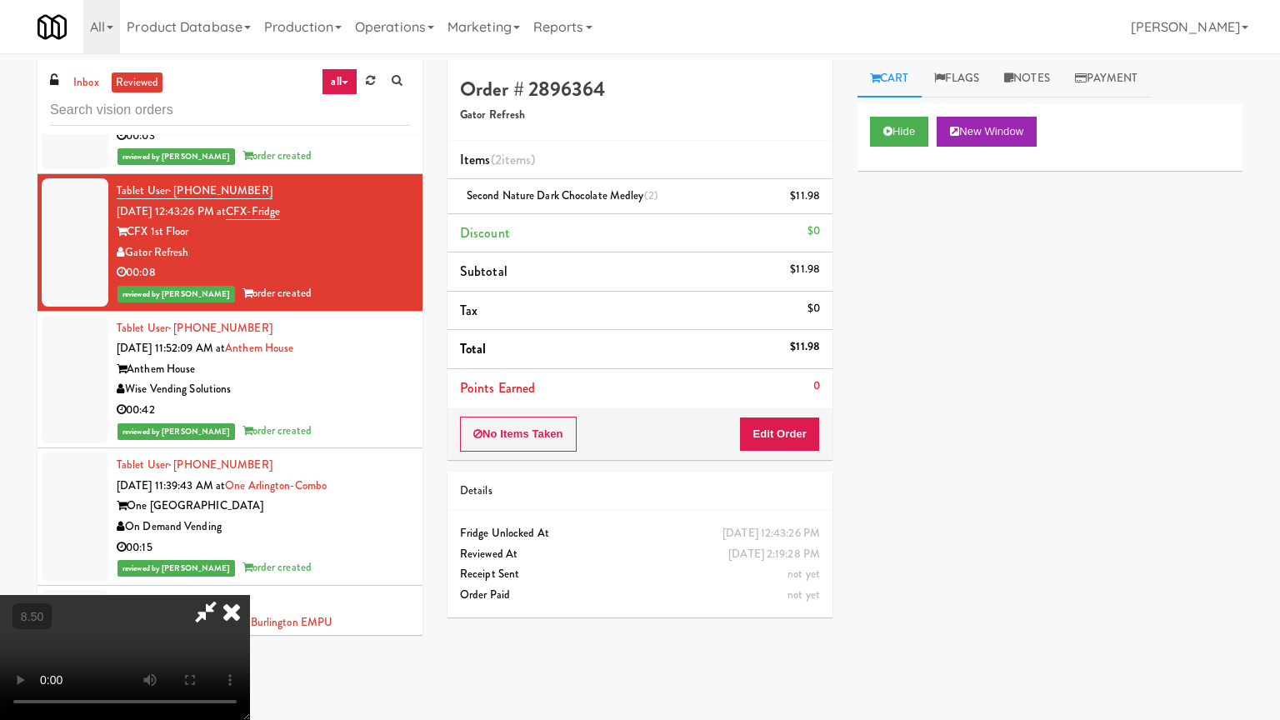
click at [250, 578] on video at bounding box center [125, 657] width 250 height 125
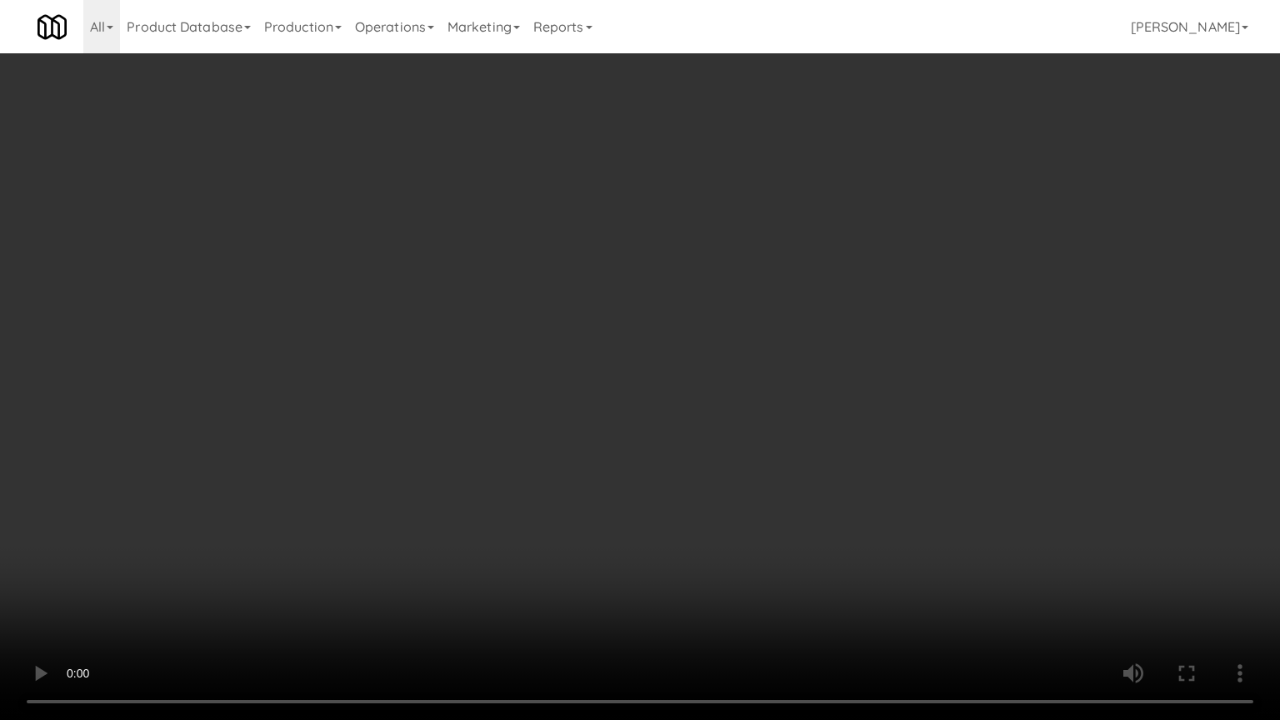
click at [683, 271] on video at bounding box center [640, 360] width 1280 height 720
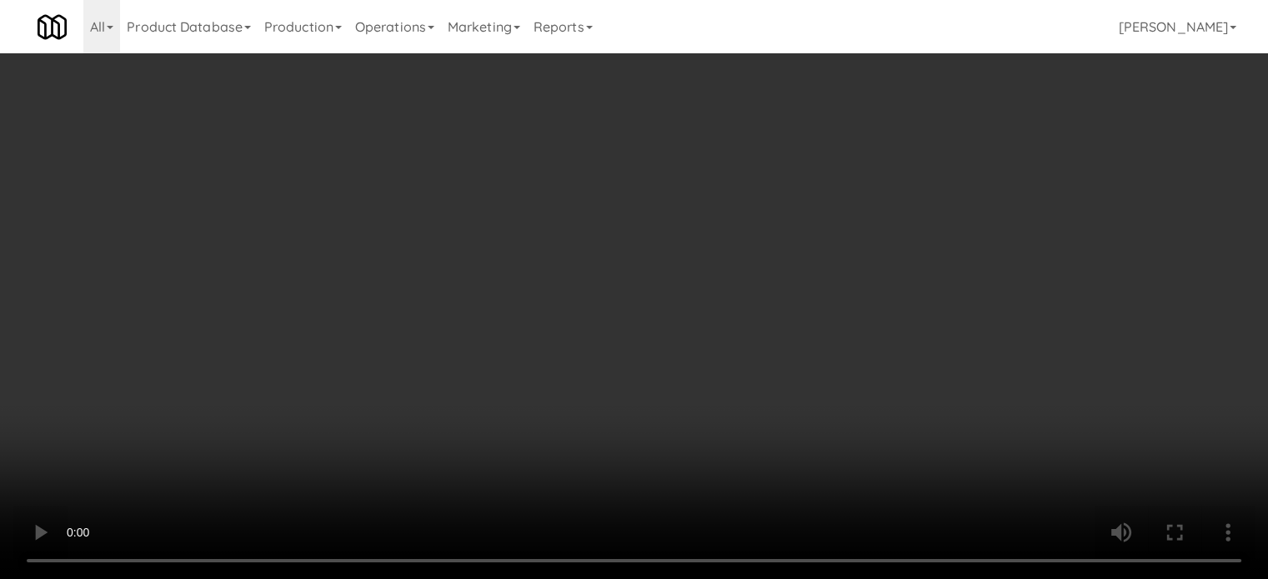
click at [689, 203] on video at bounding box center [634, 289] width 1268 height 579
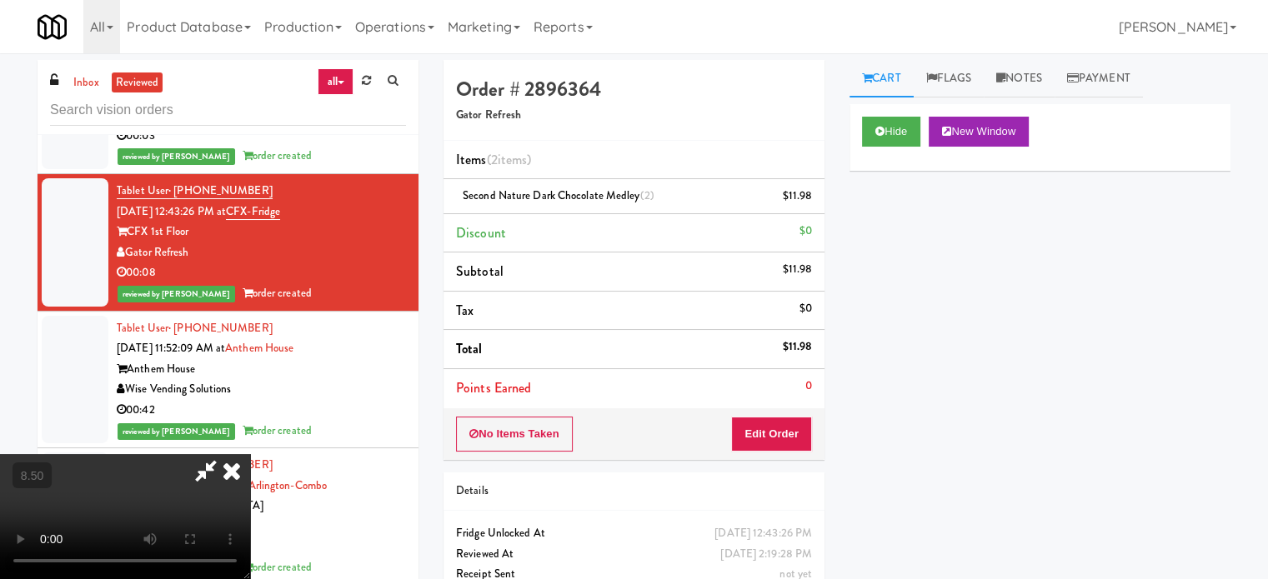
click at [250, 454] on video at bounding box center [125, 516] width 250 height 125
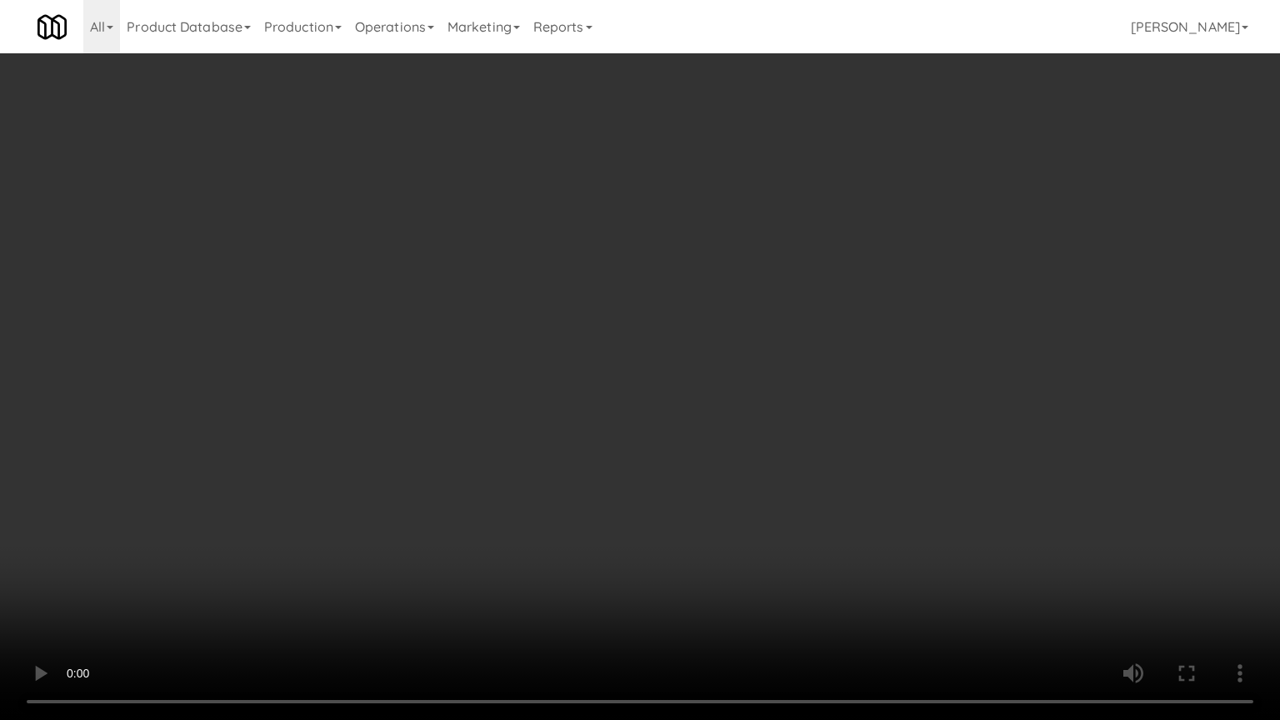
drag, startPoint x: 255, startPoint y: 451, endPoint x: 253, endPoint y: 370, distance: 80.9
click at [257, 444] on video at bounding box center [640, 360] width 1280 height 720
click at [414, 370] on video at bounding box center [640, 360] width 1280 height 720
click at [414, 363] on video at bounding box center [640, 360] width 1280 height 720
click at [418, 363] on video at bounding box center [640, 360] width 1280 height 720
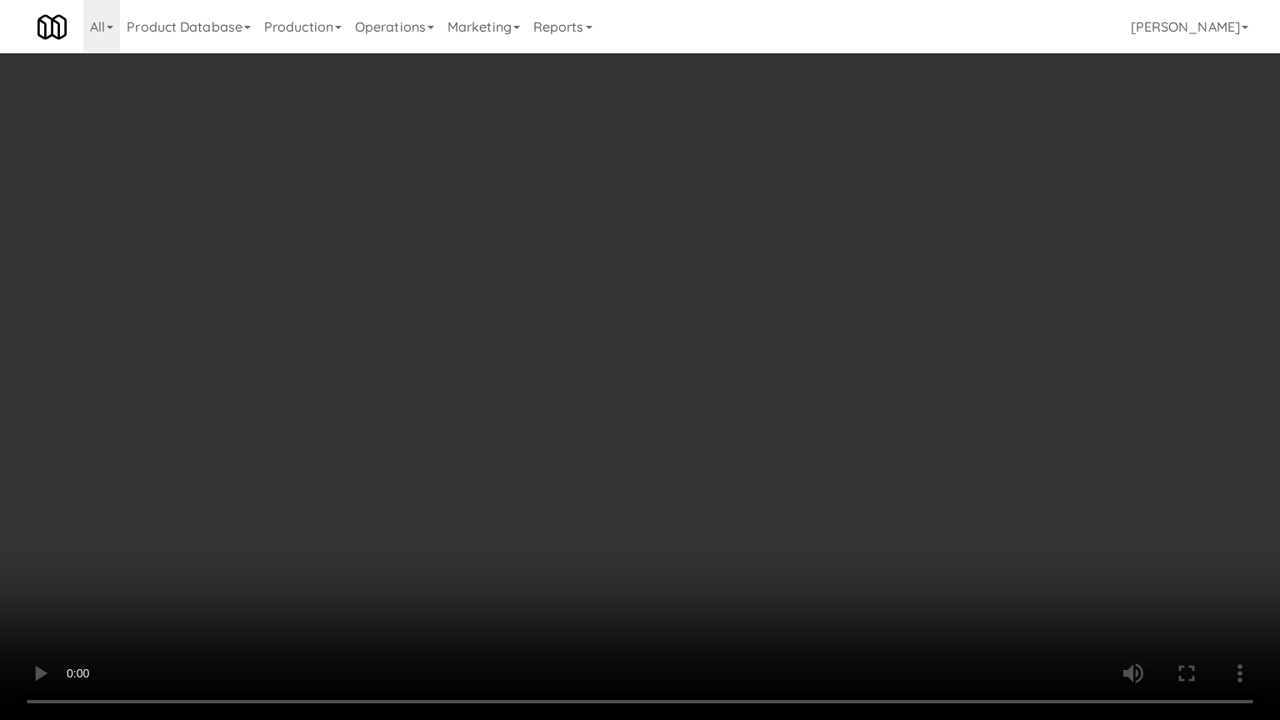
click at [418, 364] on video at bounding box center [640, 360] width 1280 height 720
click at [426, 368] on video at bounding box center [640, 360] width 1280 height 720
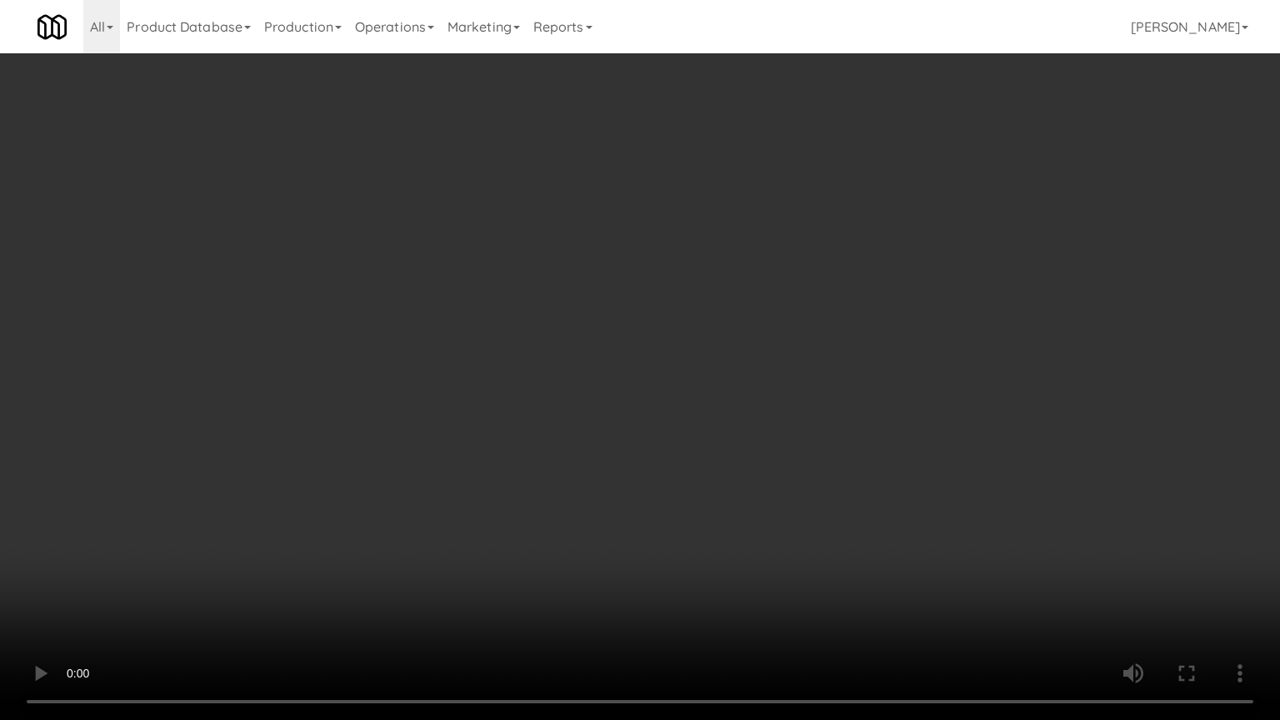
click at [426, 368] on video at bounding box center [640, 360] width 1280 height 720
click at [427, 367] on video at bounding box center [640, 360] width 1280 height 720
click at [483, 323] on video at bounding box center [640, 360] width 1280 height 720
click at [484, 323] on video at bounding box center [640, 360] width 1280 height 720
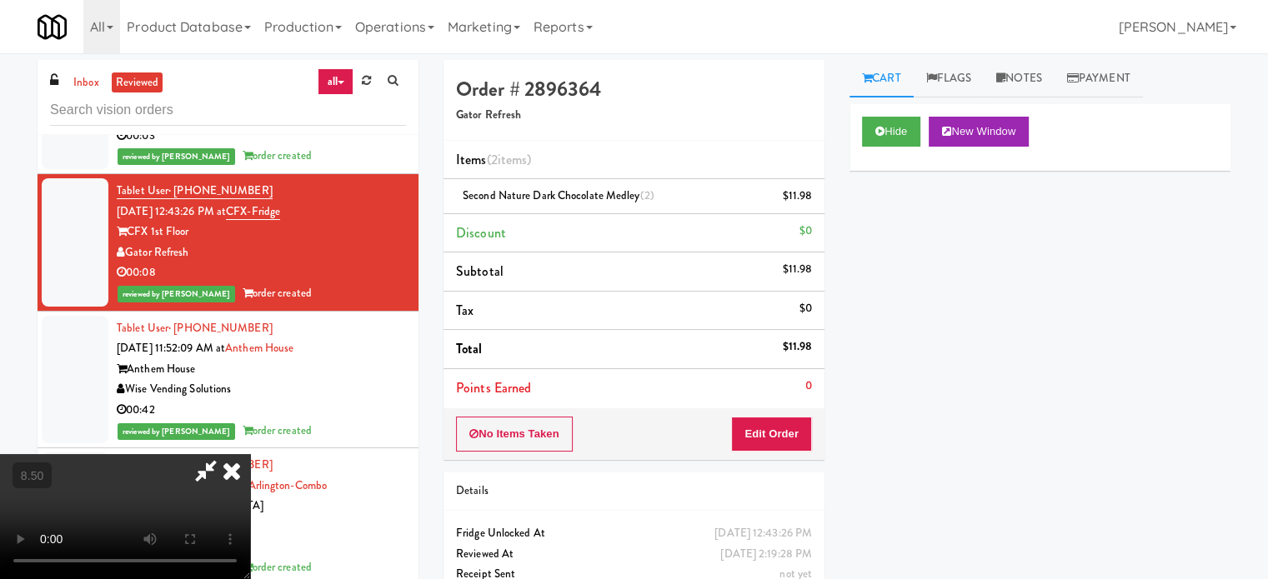
click at [250, 454] on icon at bounding box center [231, 470] width 37 height 33
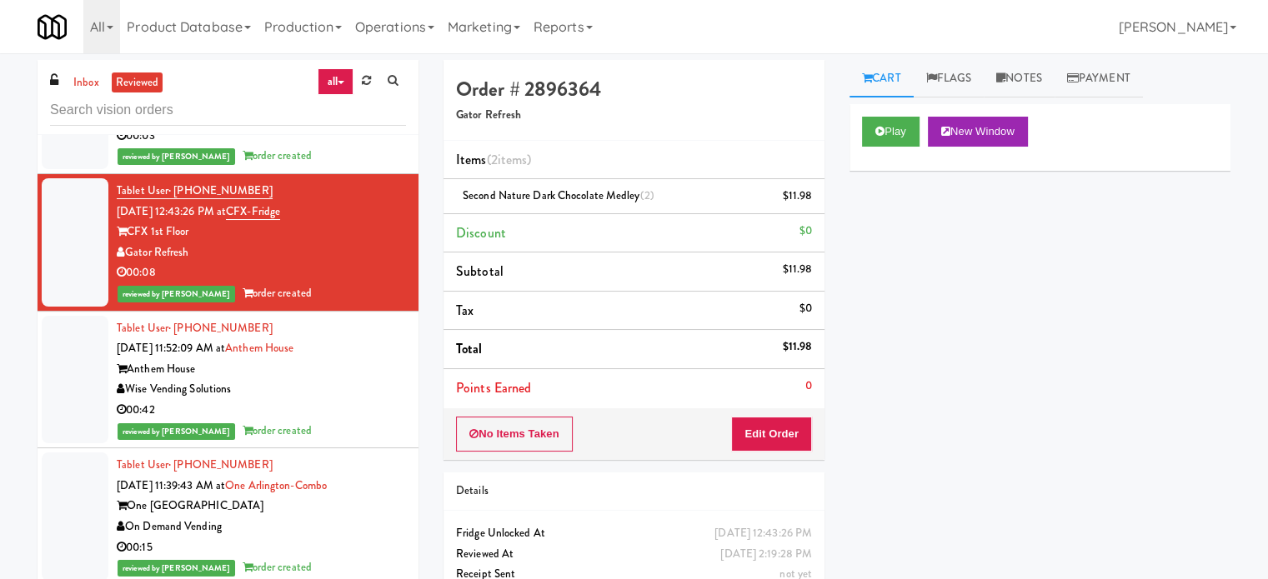
click at [358, 400] on div "00:42" at bounding box center [261, 410] width 289 height 21
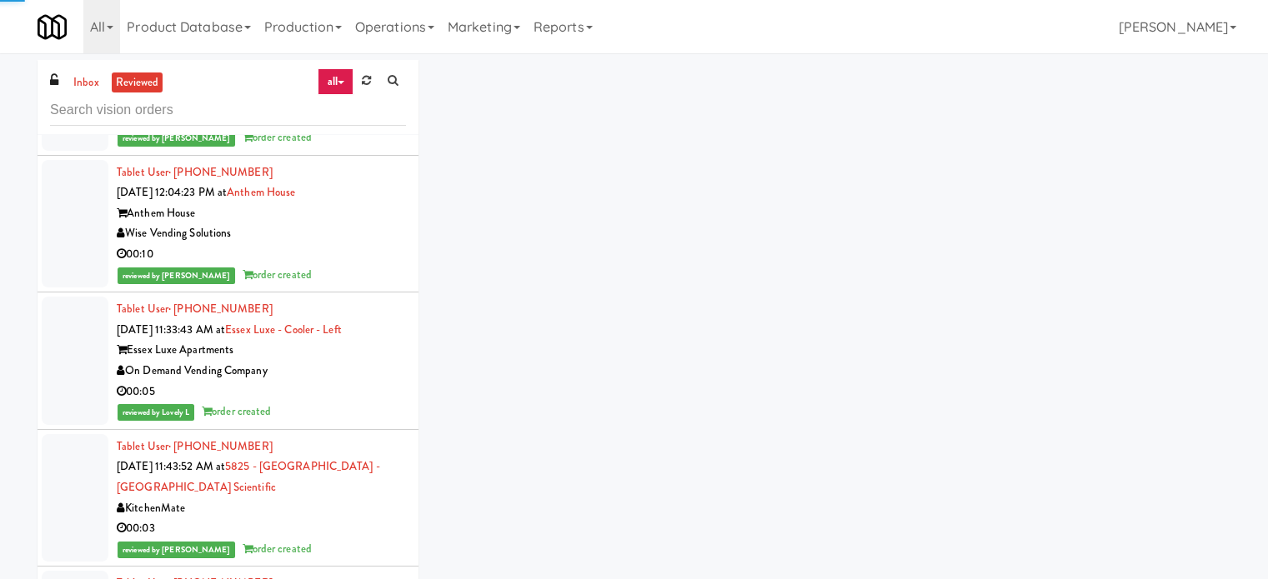
scroll to position [8208, 0]
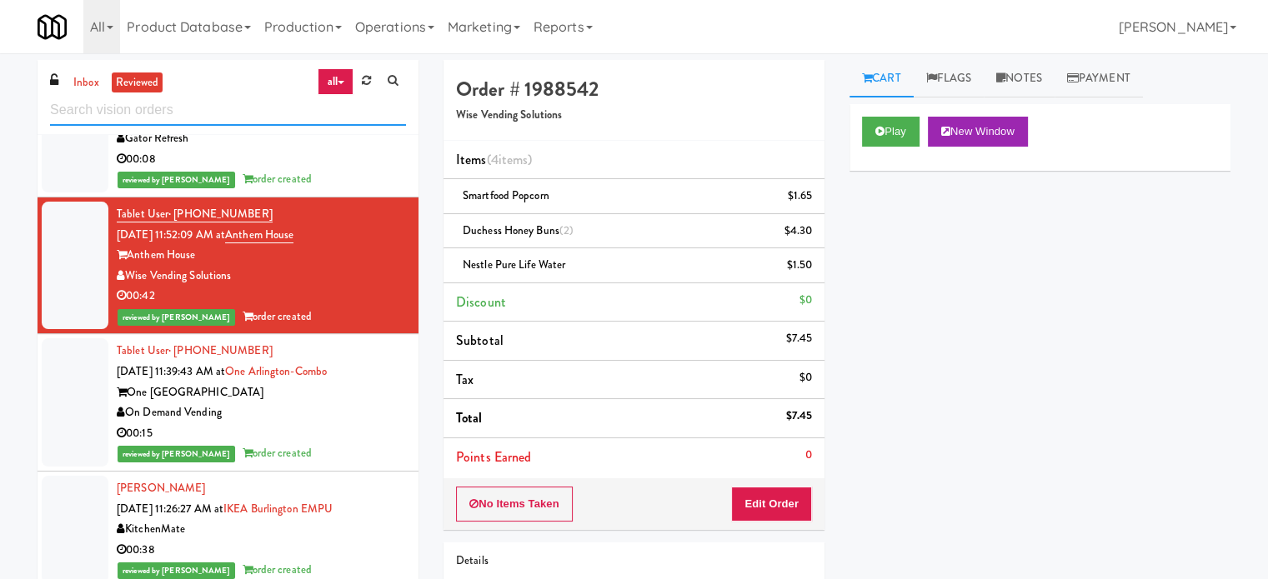
click at [217, 109] on input "text" at bounding box center [228, 110] width 356 height 31
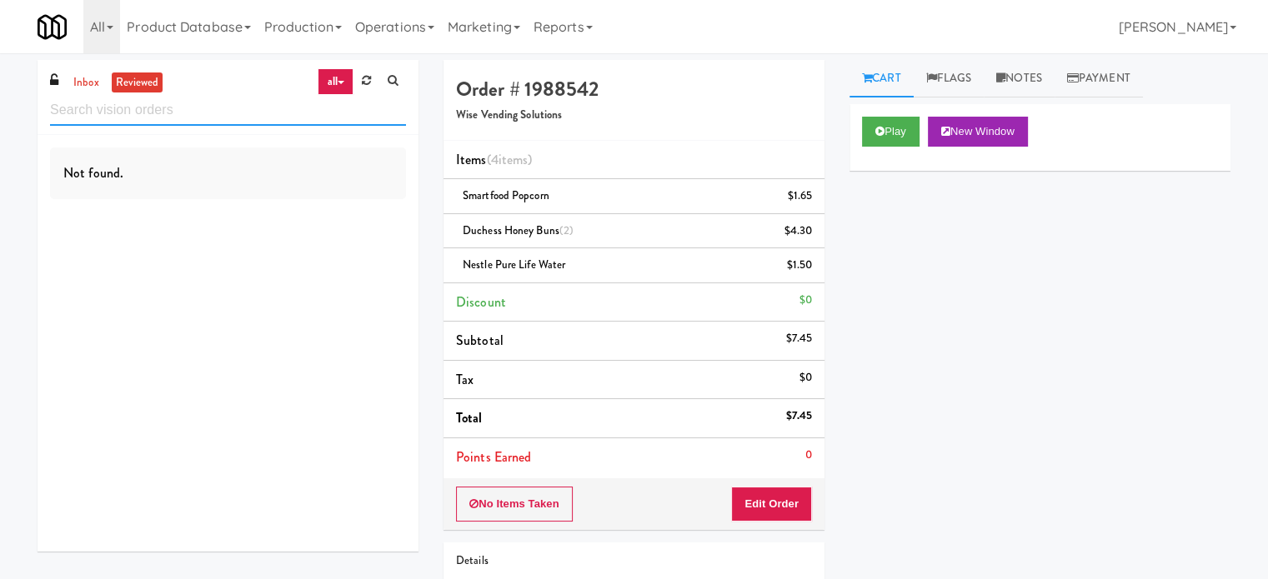
scroll to position [0, 0]
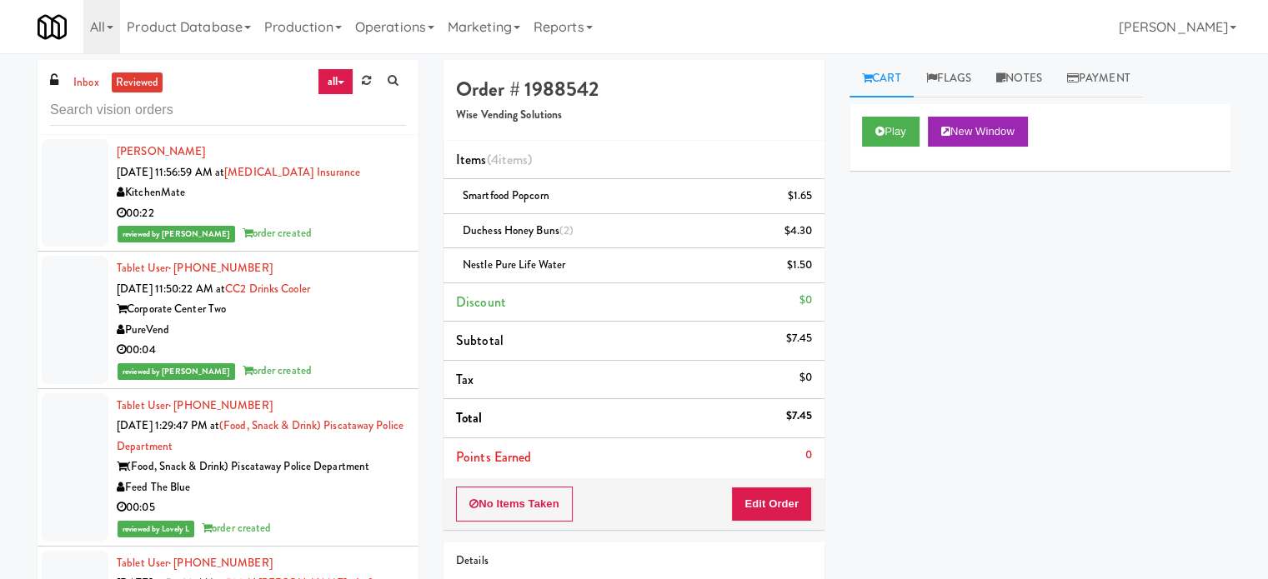
click at [356, 216] on div "00:22" at bounding box center [261, 213] width 289 height 21
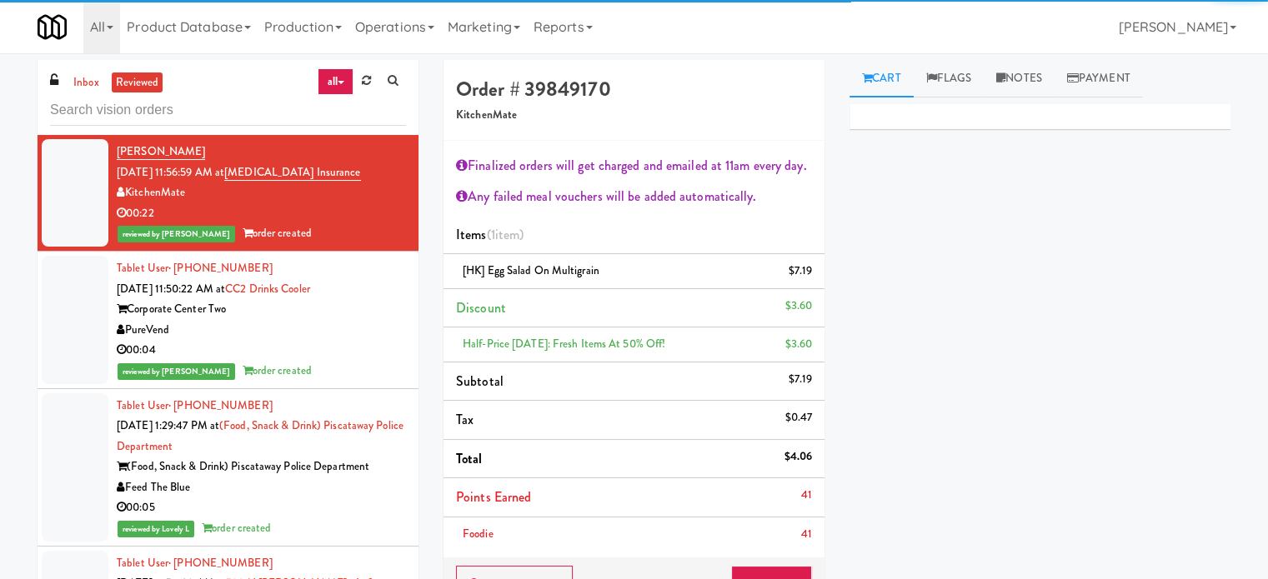
click at [368, 333] on div "PureVend" at bounding box center [261, 330] width 289 height 21
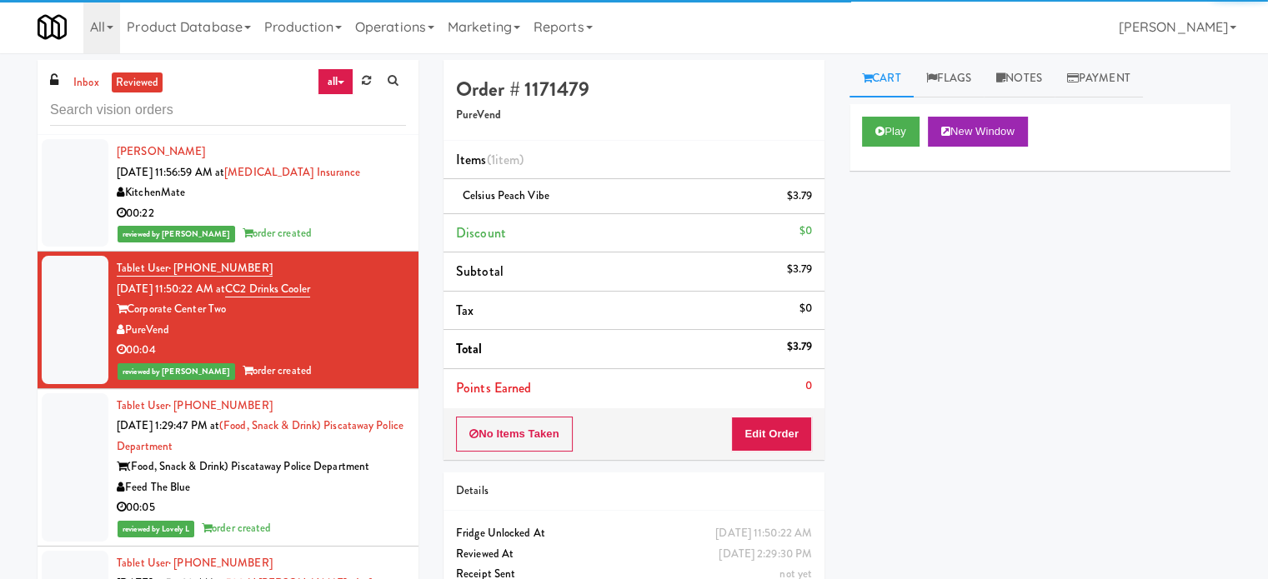
click at [362, 501] on div "00:05" at bounding box center [261, 508] width 289 height 21
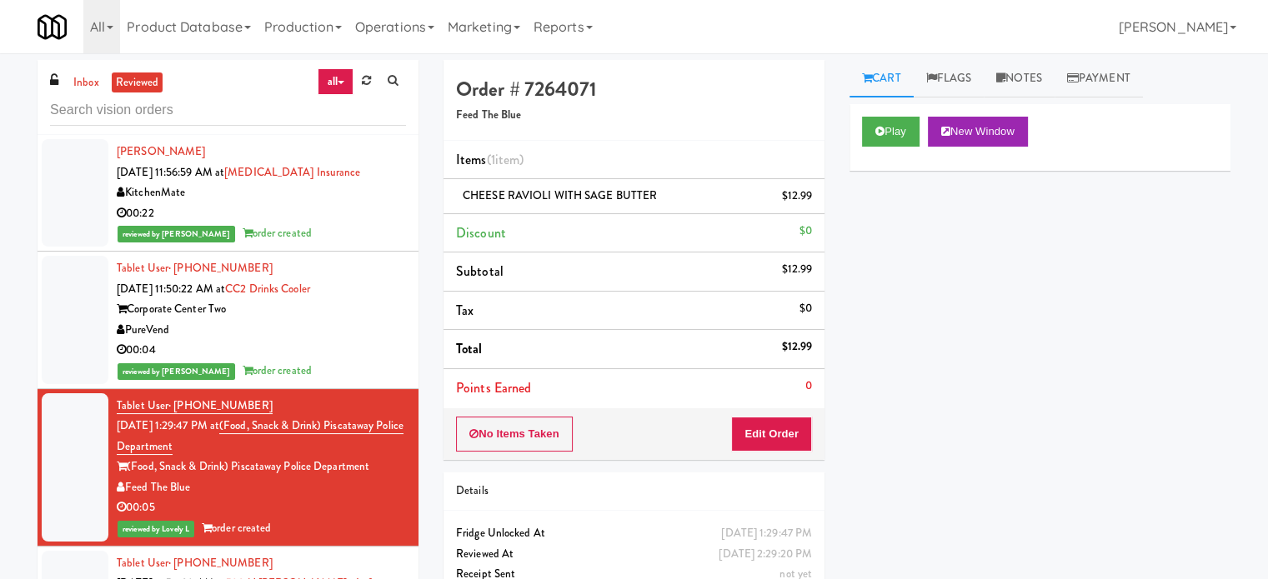
scroll to position [417, 0]
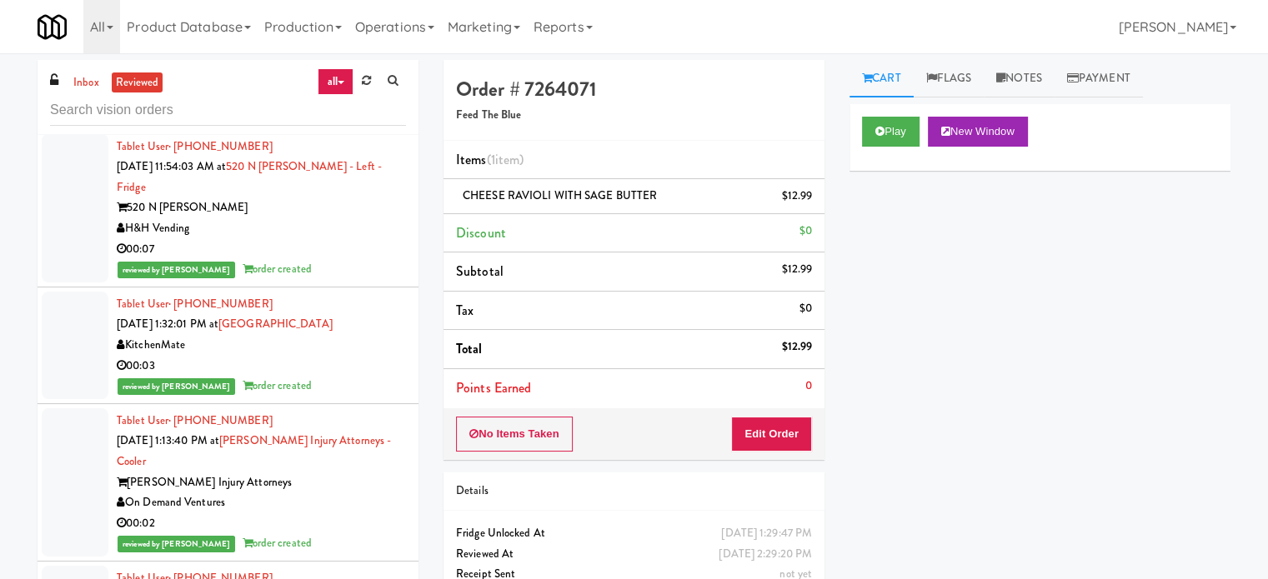
click at [373, 218] on div "H&H Vending" at bounding box center [261, 228] width 289 height 21
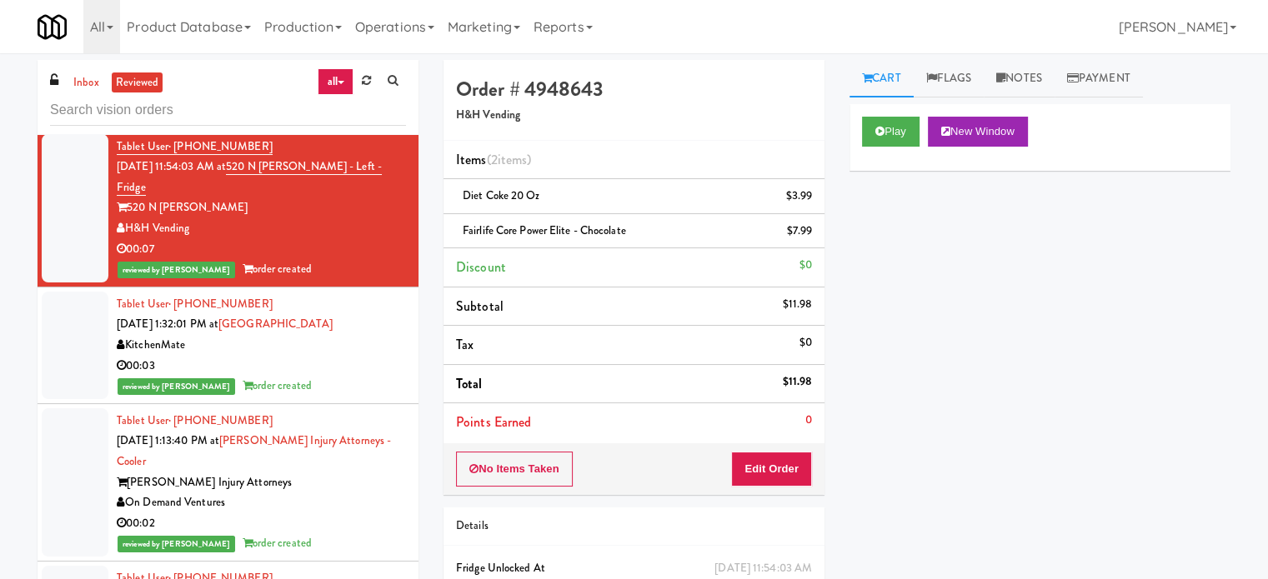
click at [368, 376] on div "reviewed by Britney M order created" at bounding box center [261, 386] width 289 height 21
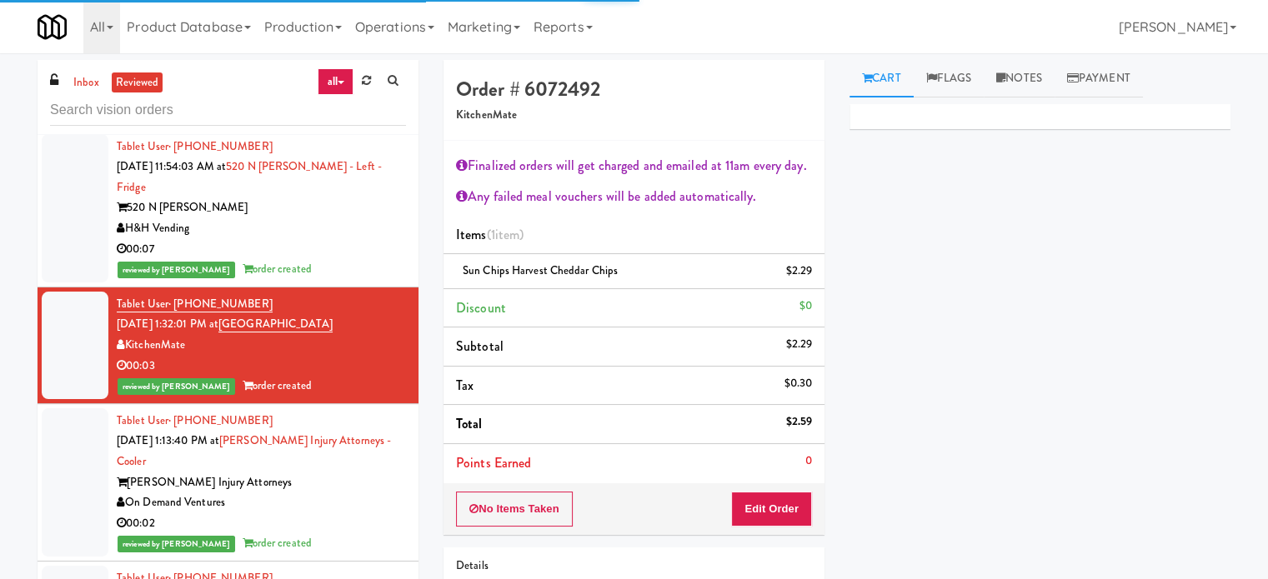
click at [338, 493] on div "On Demand Ventures" at bounding box center [261, 503] width 289 height 21
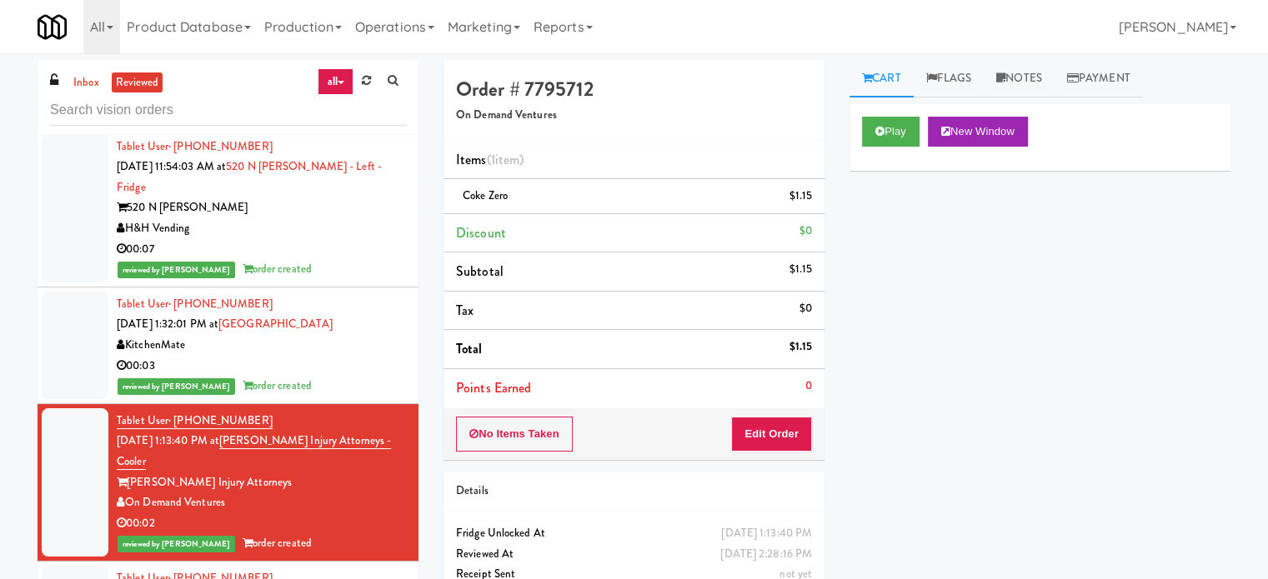
scroll to position [834, 0]
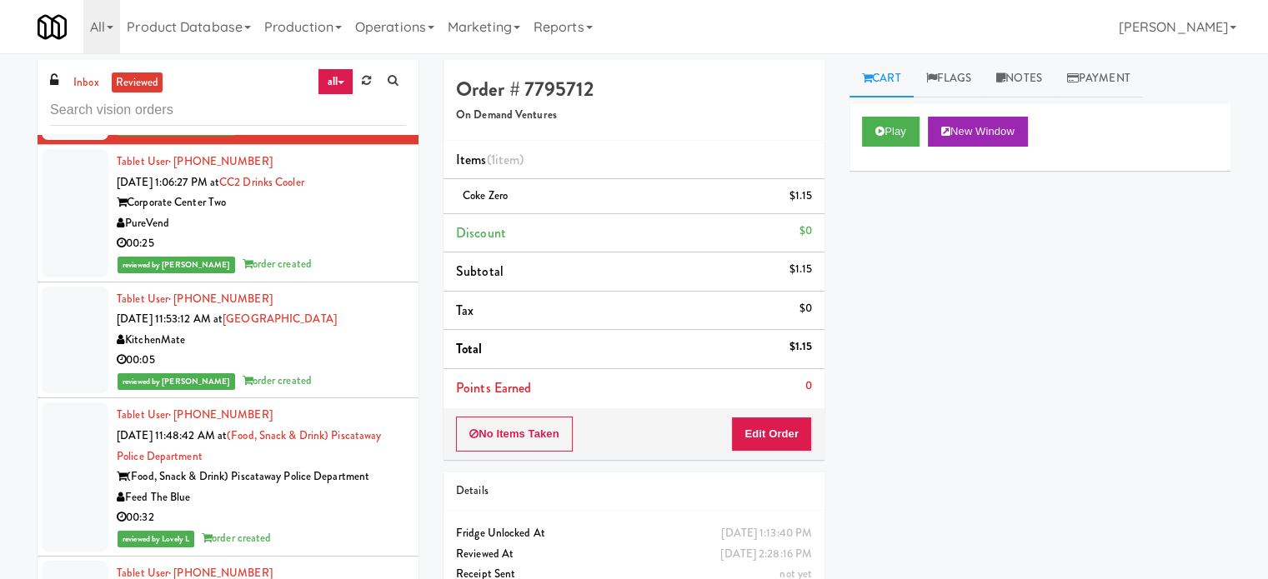
click at [352, 254] on div "reviewed by [PERSON_NAME] order created" at bounding box center [261, 264] width 289 height 21
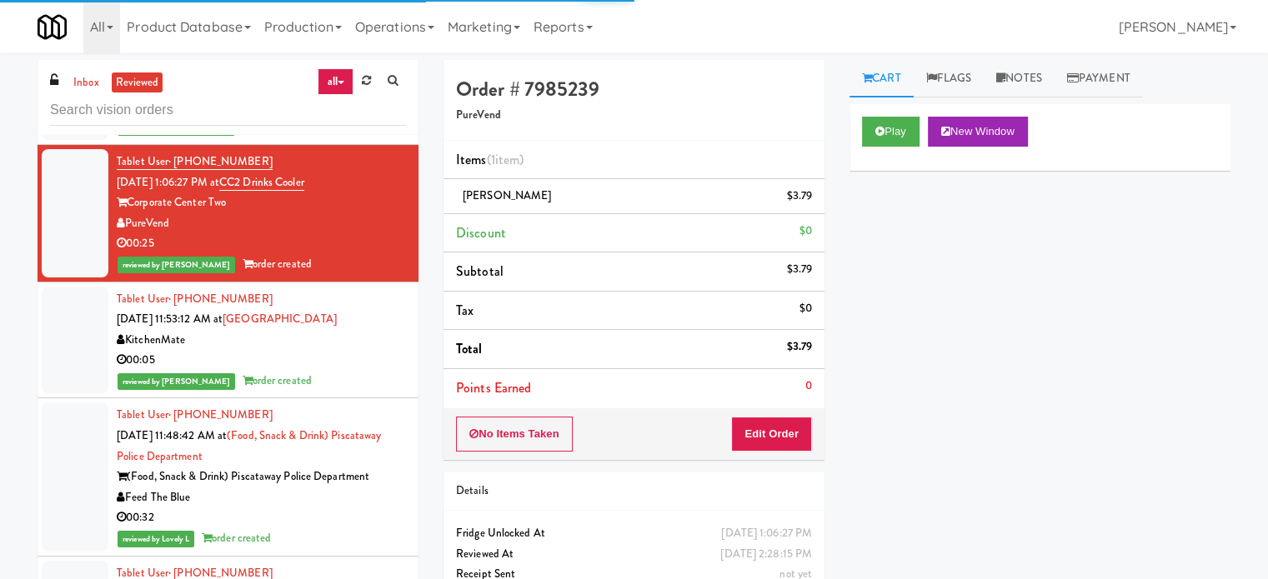
click at [358, 371] on div "reviewed by Britney M order created" at bounding box center [261, 381] width 289 height 21
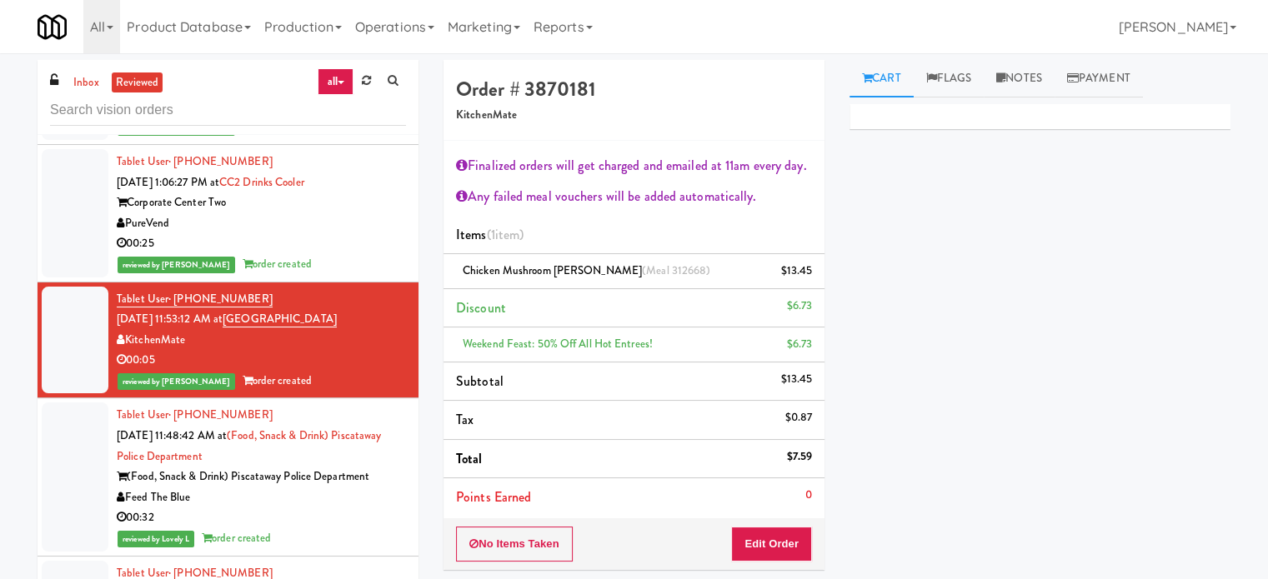
click at [357, 488] on div "Feed The Blue" at bounding box center [261, 498] width 289 height 21
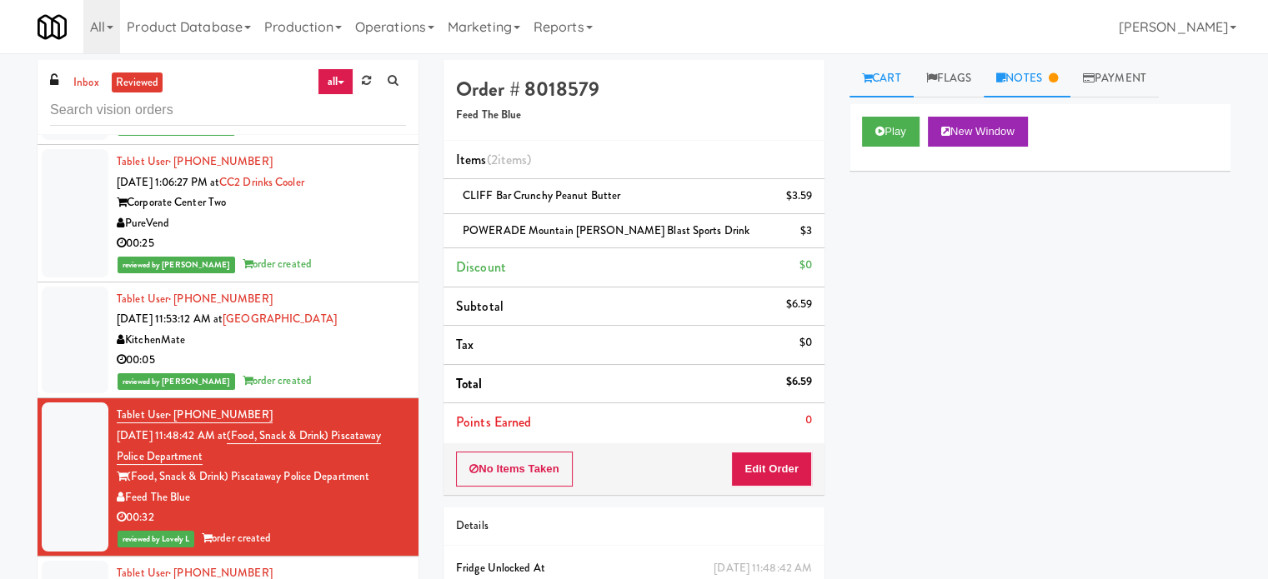
click at [1032, 85] on link "Notes" at bounding box center [1027, 79] width 87 height 38
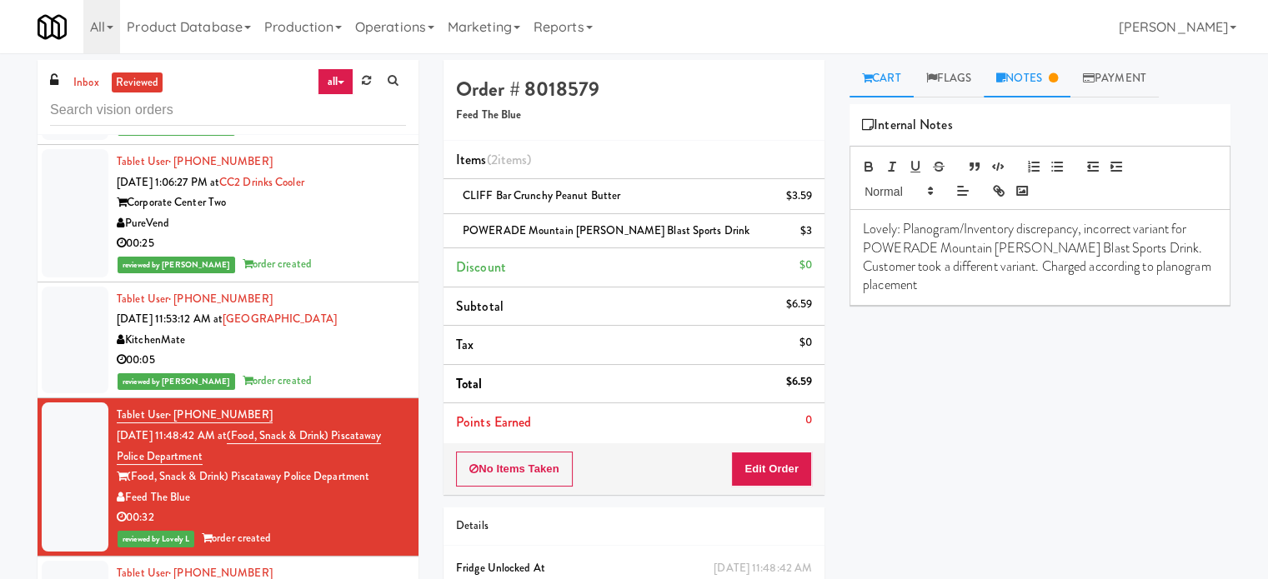
click at [894, 87] on link "Cart" at bounding box center [881, 79] width 64 height 38
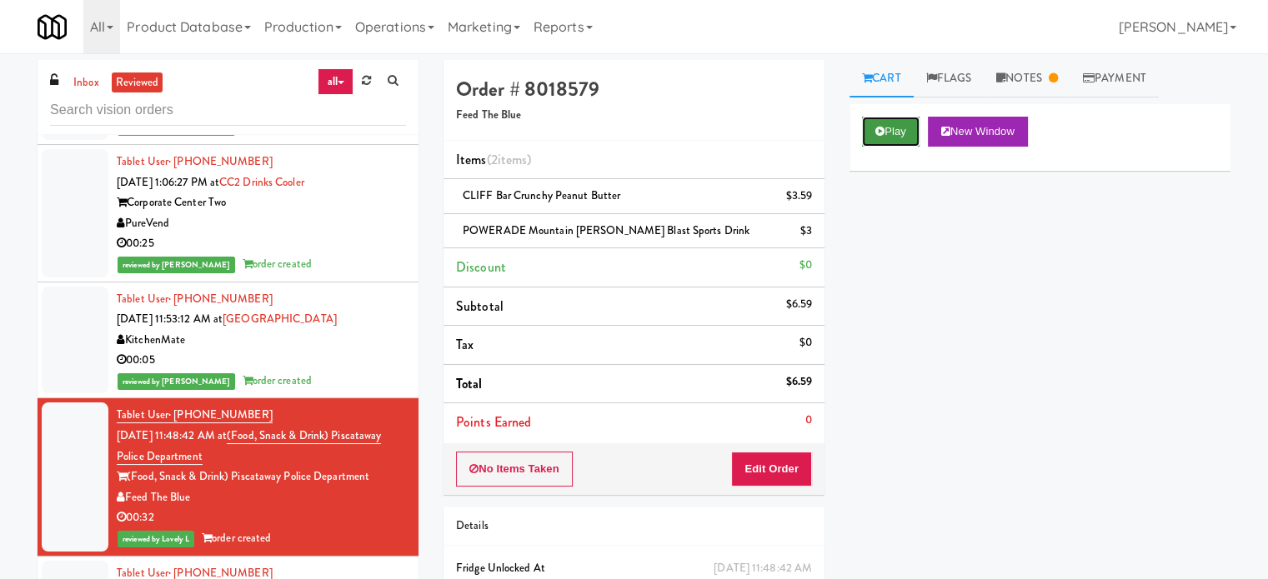
click at [897, 129] on button "Play" at bounding box center [891, 132] width 58 height 30
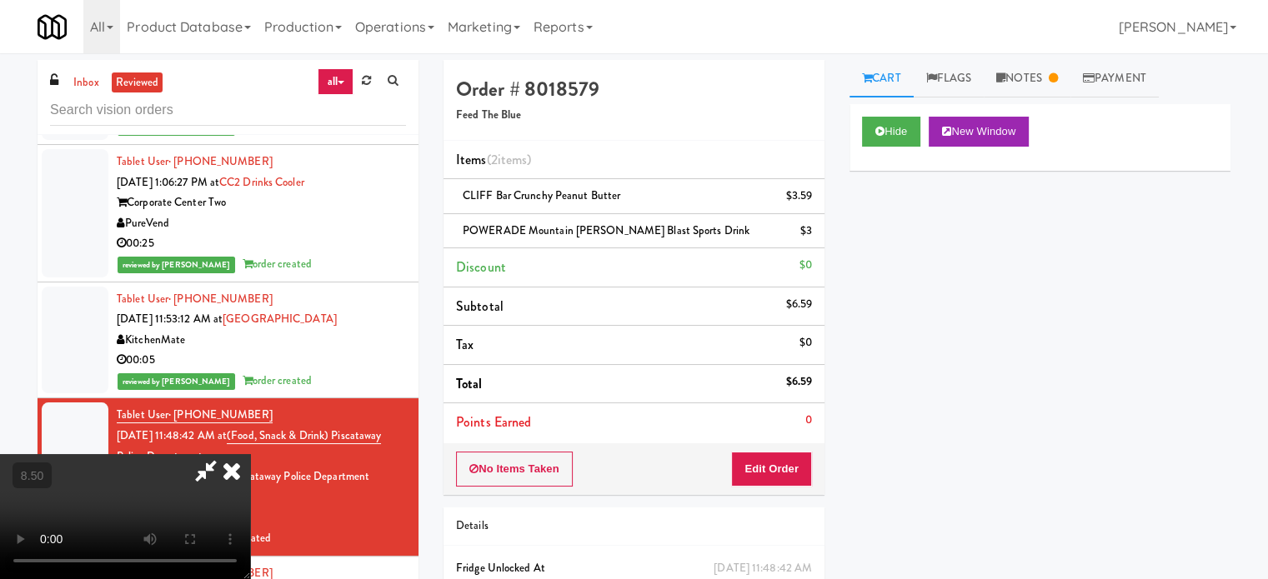
click at [250, 454] on video at bounding box center [125, 516] width 250 height 125
drag, startPoint x: 576, startPoint y: 326, endPoint x: 576, endPoint y: 314, distance: 11.7
click at [250, 454] on video at bounding box center [125, 516] width 250 height 125
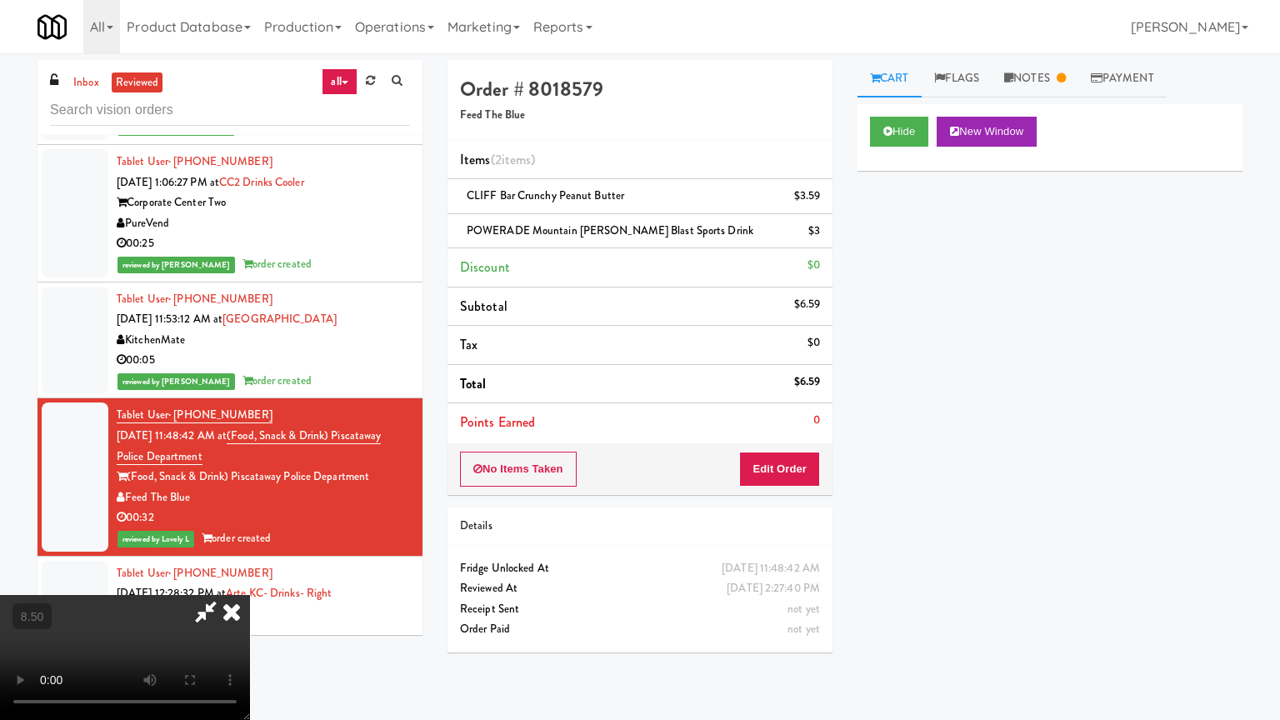
click at [250, 578] on video at bounding box center [125, 657] width 250 height 125
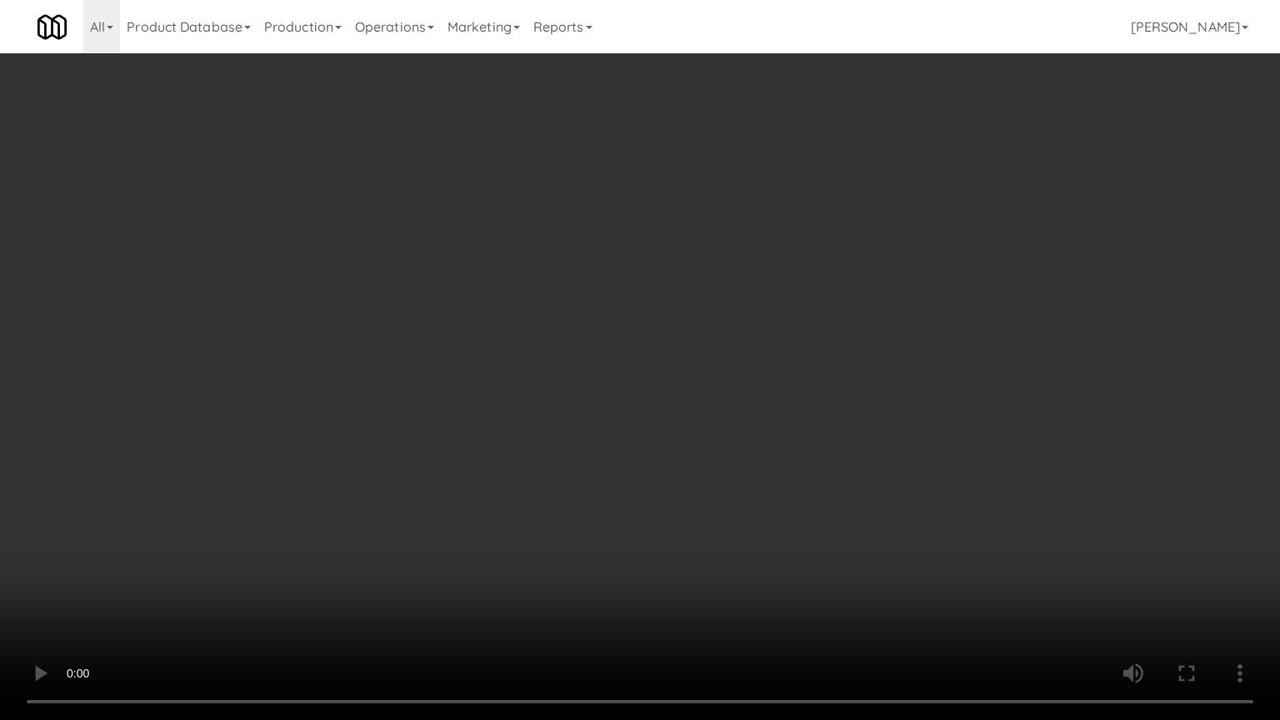
click at [590, 320] on video at bounding box center [640, 360] width 1280 height 720
click at [593, 327] on video at bounding box center [640, 360] width 1280 height 720
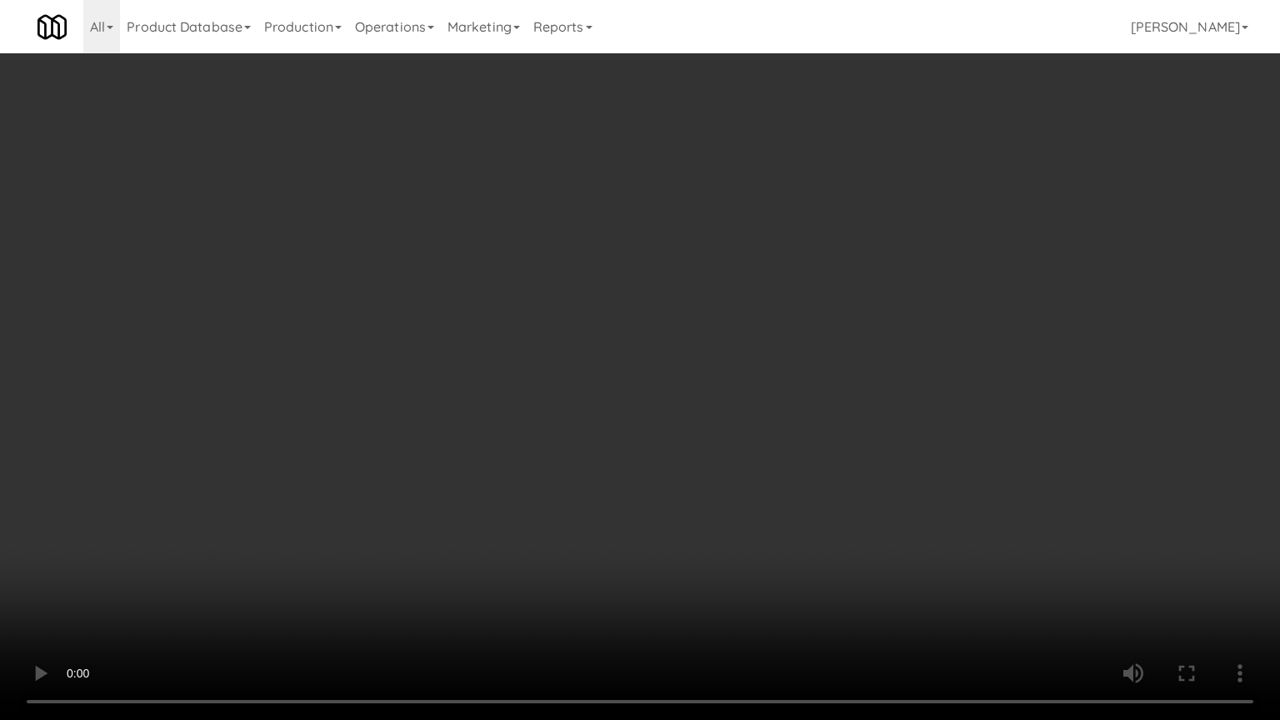
click at [596, 329] on video at bounding box center [640, 360] width 1280 height 720
click at [617, 344] on video at bounding box center [640, 360] width 1280 height 720
click at [743, 347] on video at bounding box center [640, 360] width 1280 height 720
click at [747, 343] on video at bounding box center [640, 360] width 1280 height 720
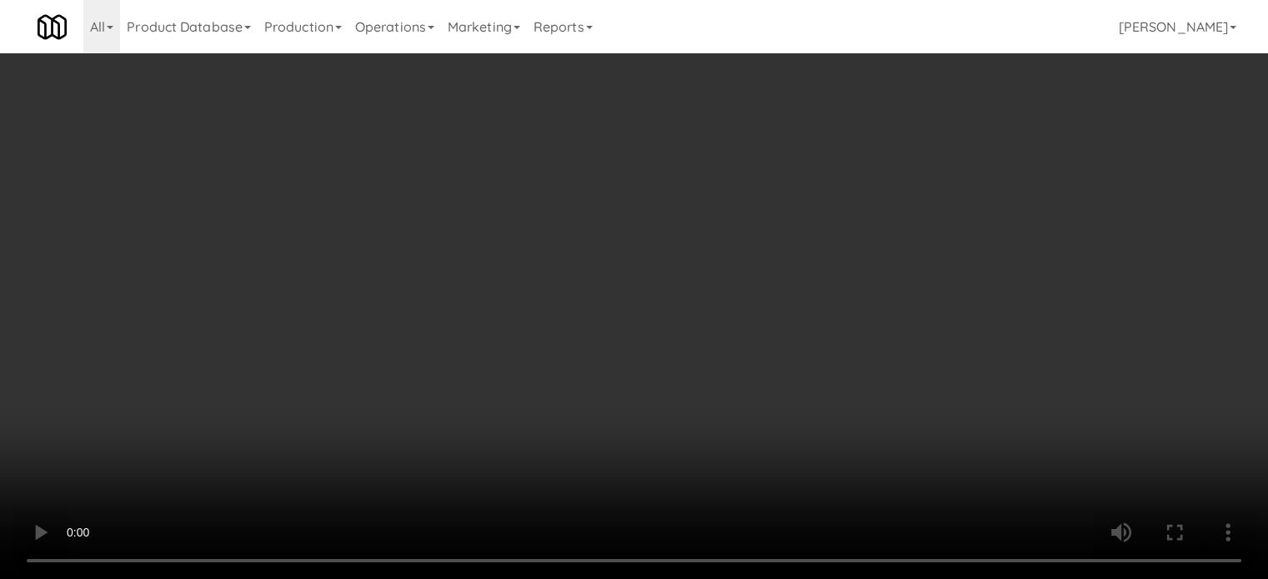
click at [593, 276] on video at bounding box center [634, 289] width 1268 height 579
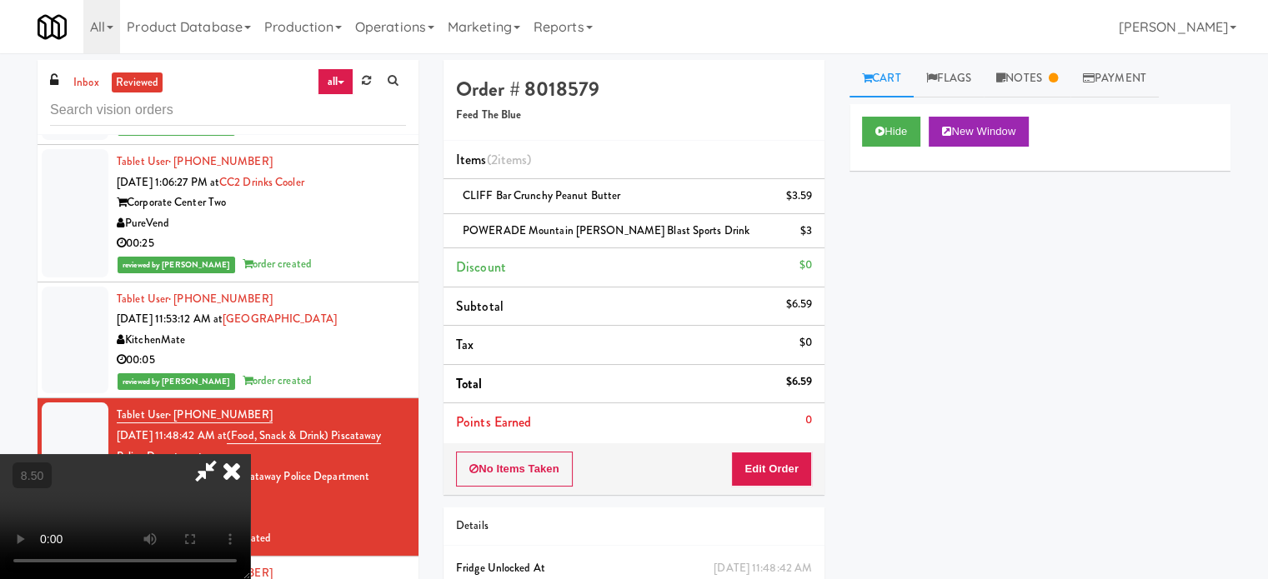
click at [250, 454] on video at bounding box center [125, 516] width 250 height 125
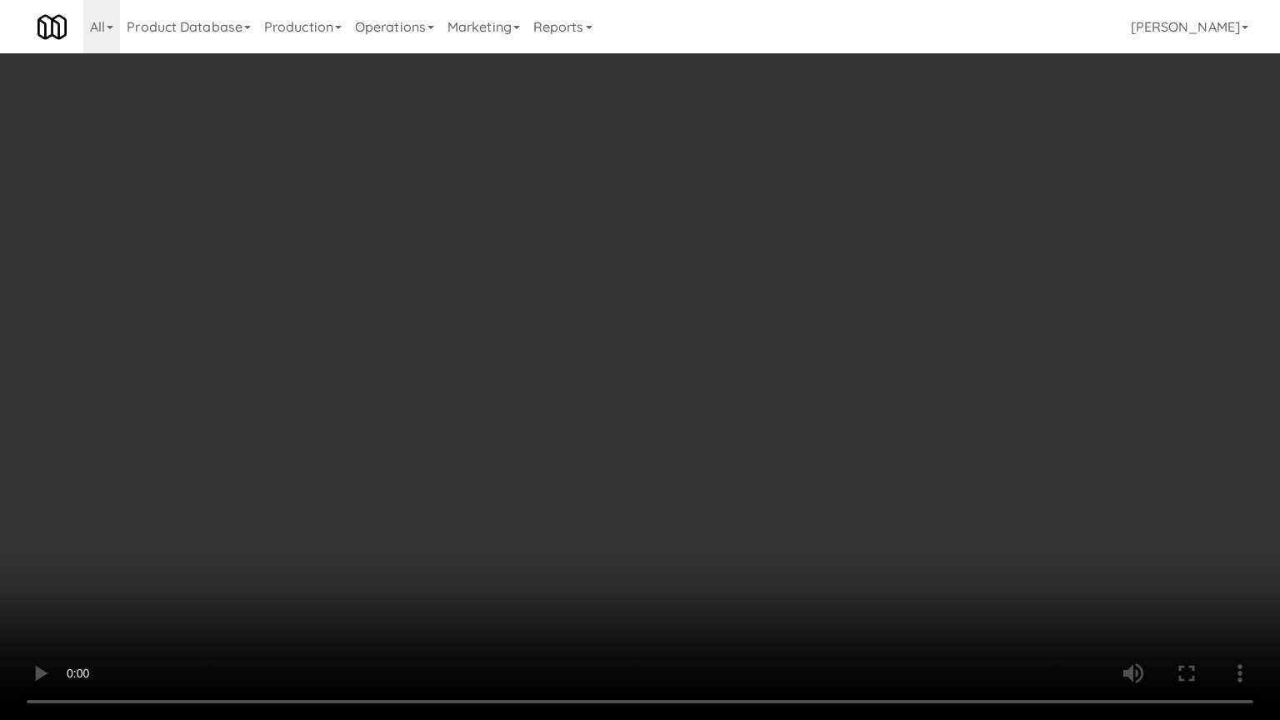
drag, startPoint x: 763, startPoint y: 578, endPoint x: 773, endPoint y: 527, distance: 51.8
click at [764, 577] on video at bounding box center [640, 360] width 1280 height 720
click at [773, 523] on video at bounding box center [640, 360] width 1280 height 720
click at [773, 524] on video at bounding box center [640, 360] width 1280 height 720
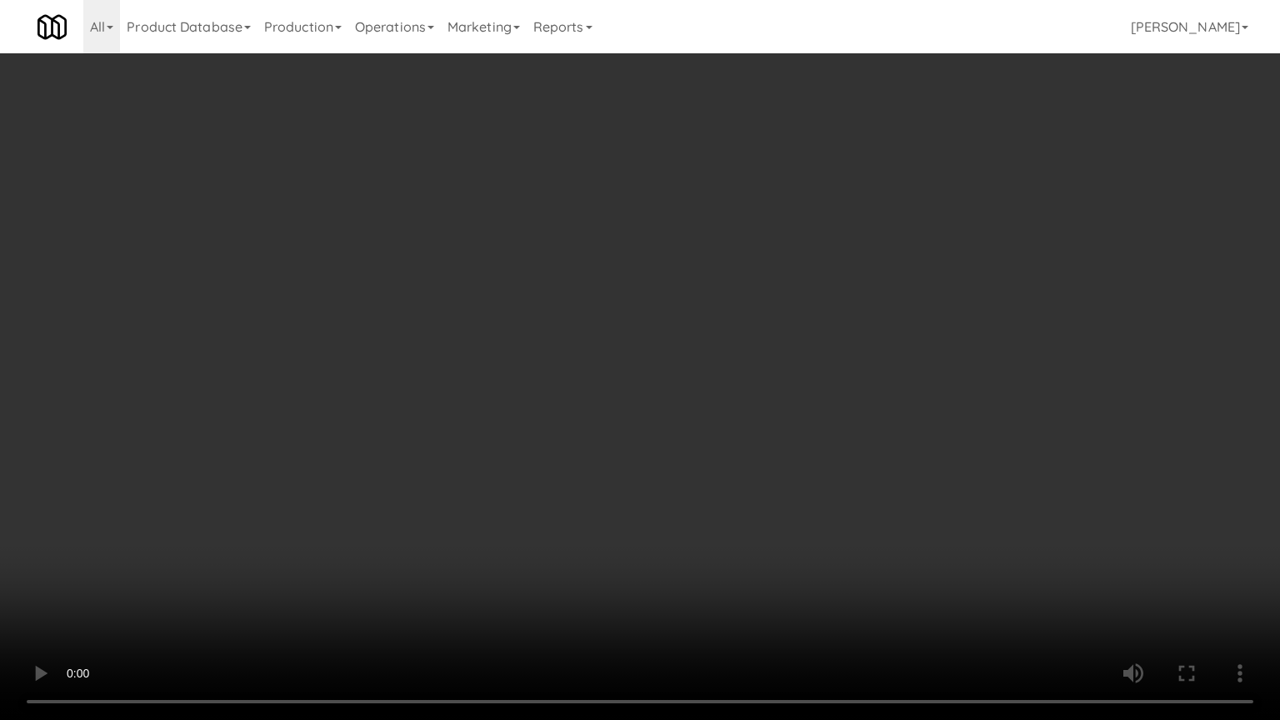
drag, startPoint x: 807, startPoint y: 629, endPoint x: 804, endPoint y: 614, distance: 15.4
click at [807, 578] on video at bounding box center [640, 360] width 1280 height 720
click at [777, 570] on video at bounding box center [640, 360] width 1280 height 720
click at [758, 566] on video at bounding box center [640, 360] width 1280 height 720
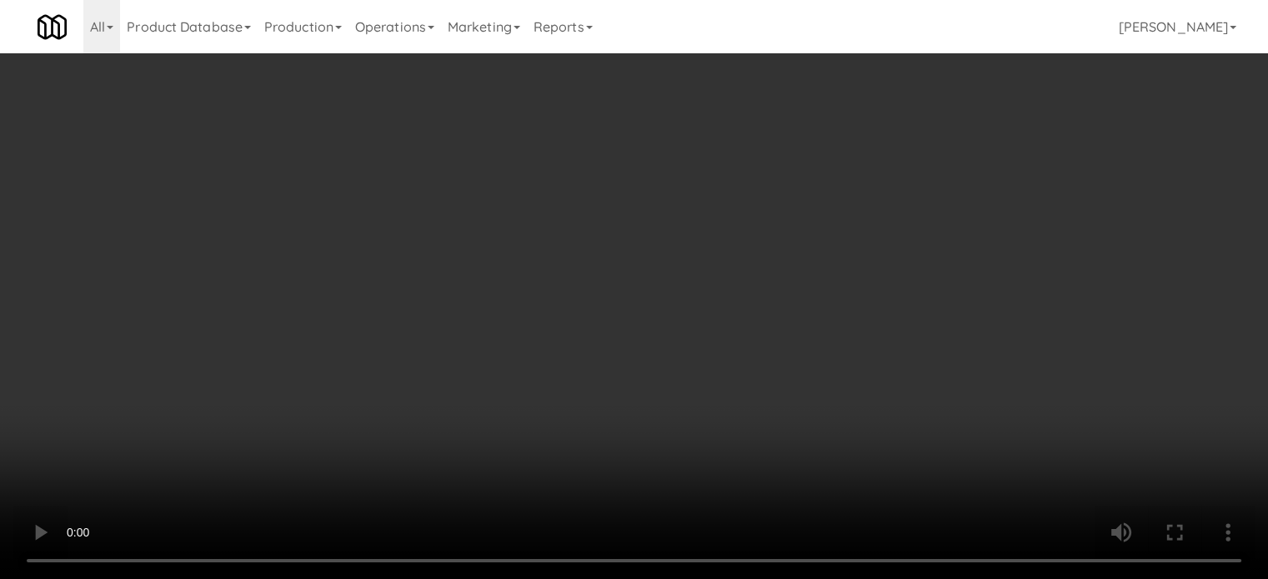
click at [539, 468] on video at bounding box center [634, 289] width 1268 height 579
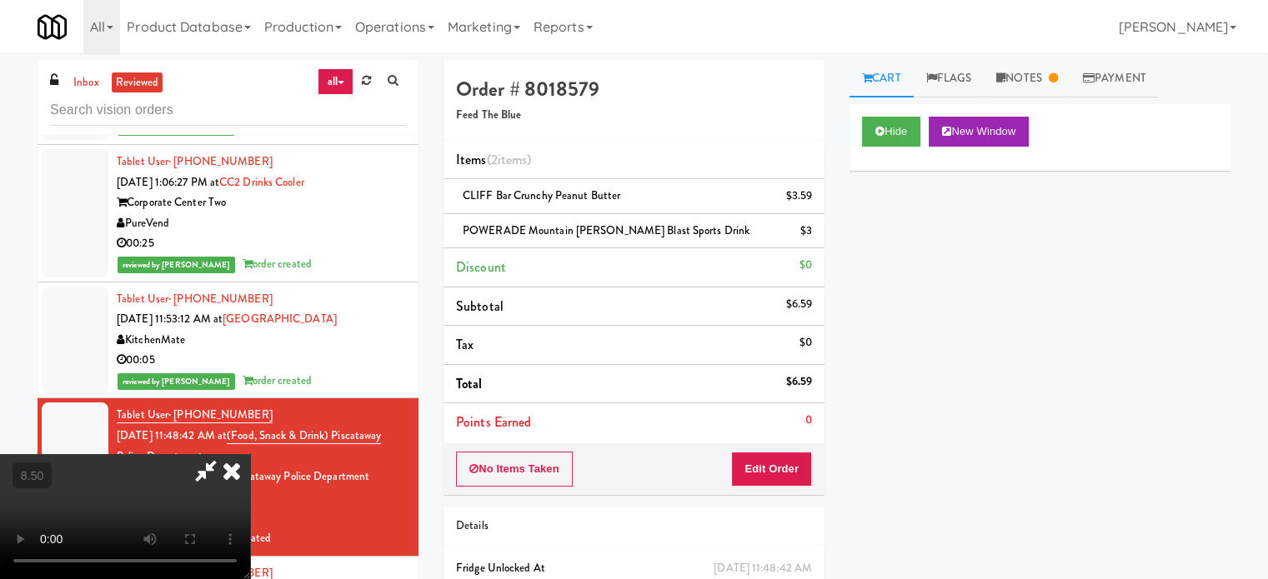
click at [250, 459] on video at bounding box center [125, 516] width 250 height 125
drag, startPoint x: 533, startPoint y: 456, endPoint x: 530, endPoint y: 500, distance: 44.3
click at [250, 454] on video at bounding box center [125, 516] width 250 height 125
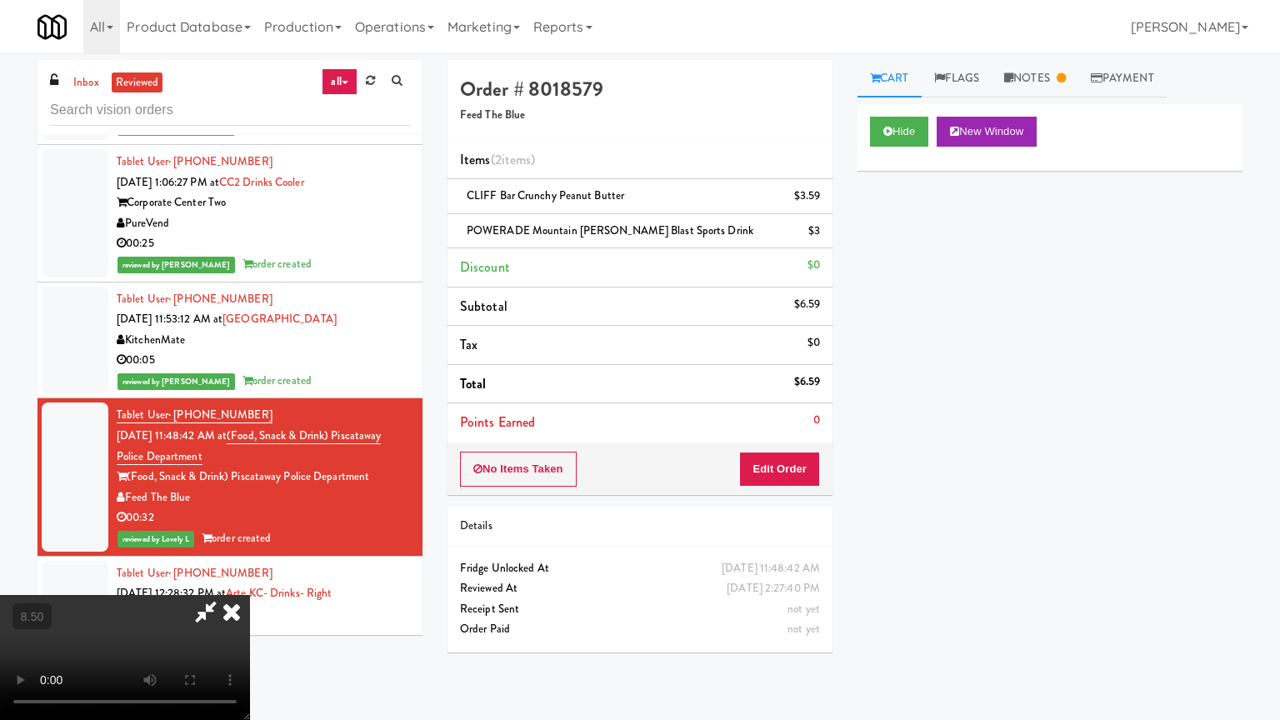
click at [250, 578] on video at bounding box center [125, 657] width 250 height 125
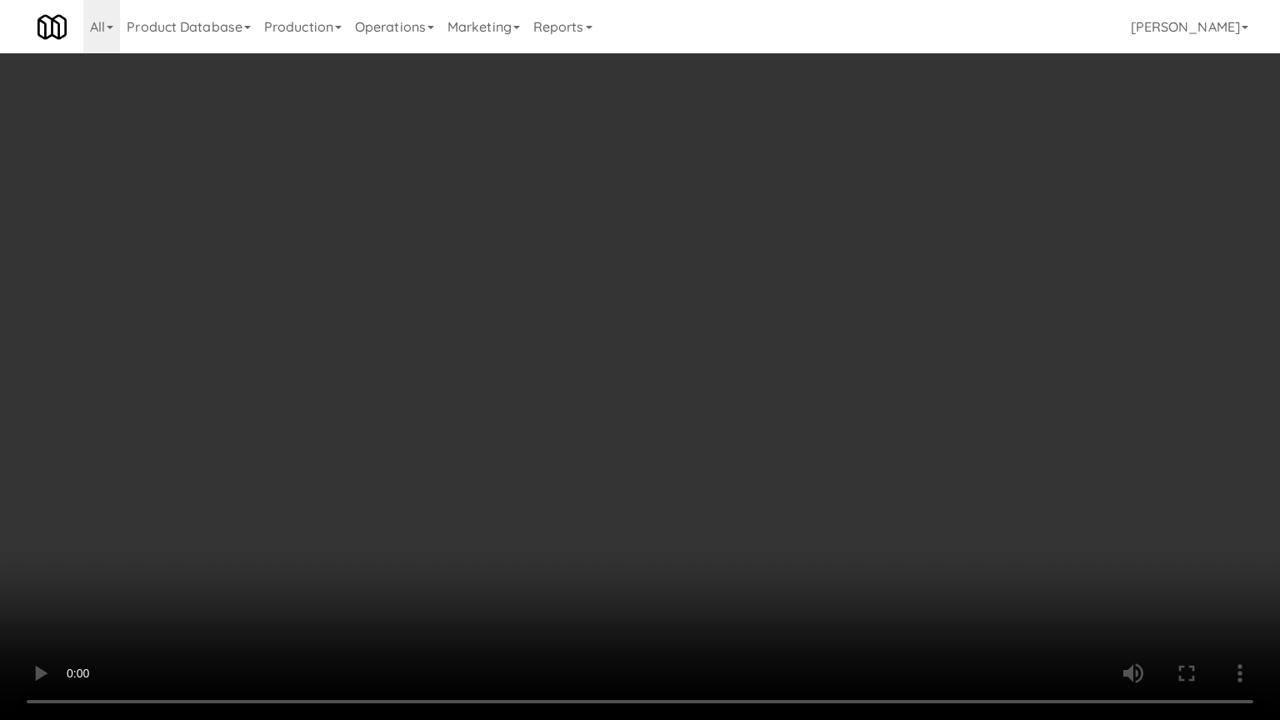
click at [569, 480] on video at bounding box center [640, 360] width 1280 height 720
click at [571, 480] on video at bounding box center [640, 360] width 1280 height 720
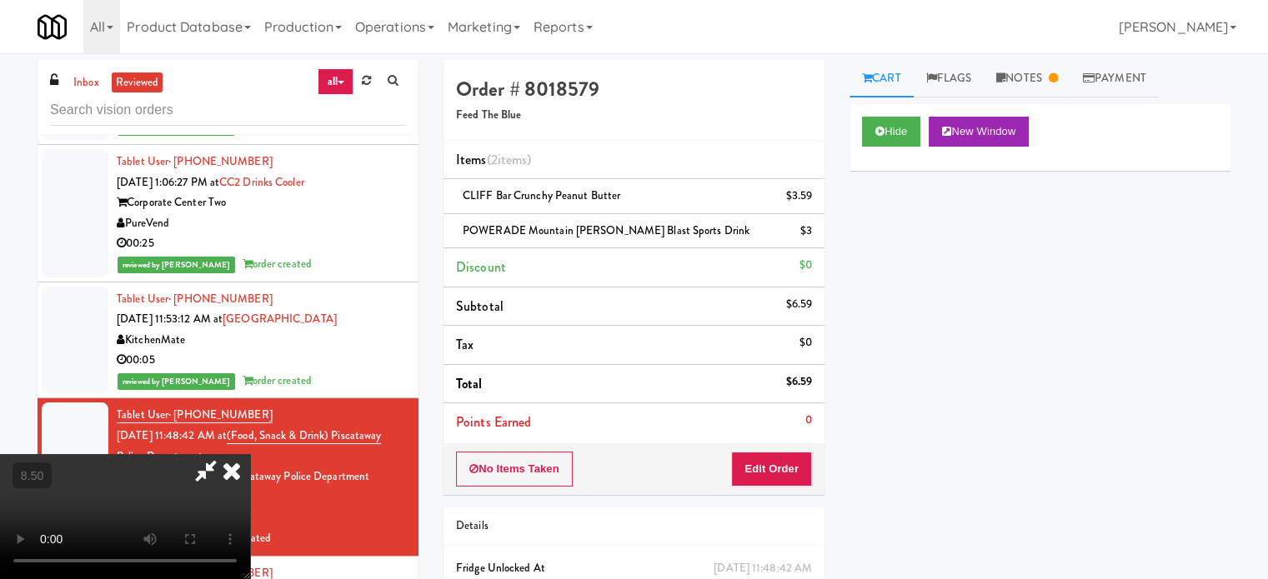
click at [250, 454] on icon at bounding box center [231, 470] width 37 height 33
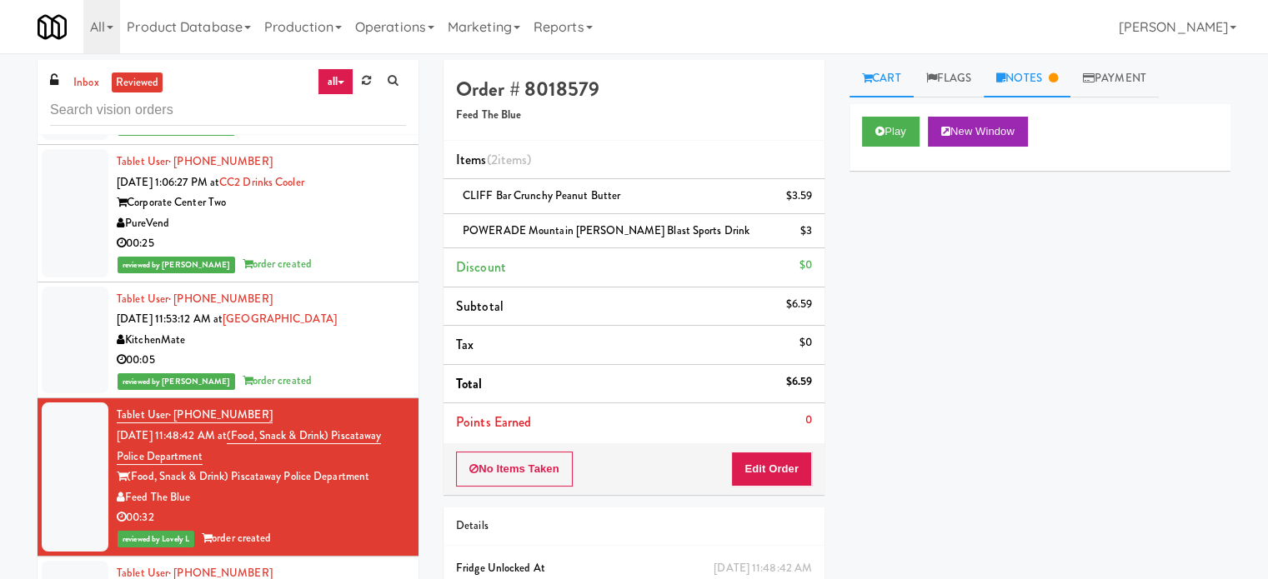
click at [1047, 84] on link "Notes" at bounding box center [1027, 79] width 87 height 38
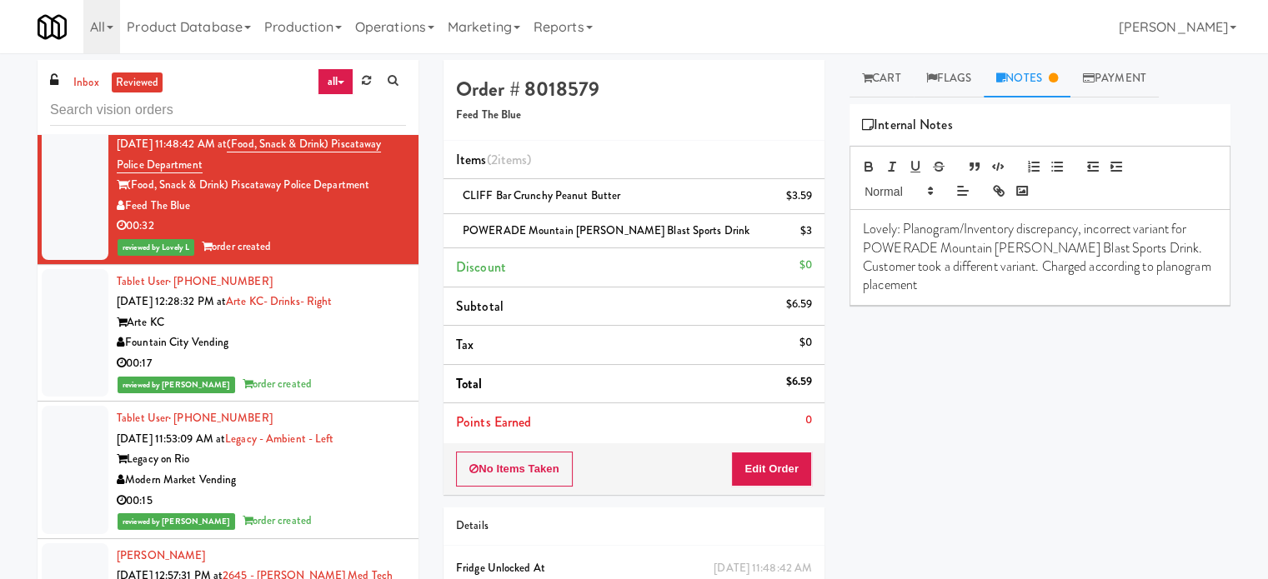
scroll to position [1232, 0]
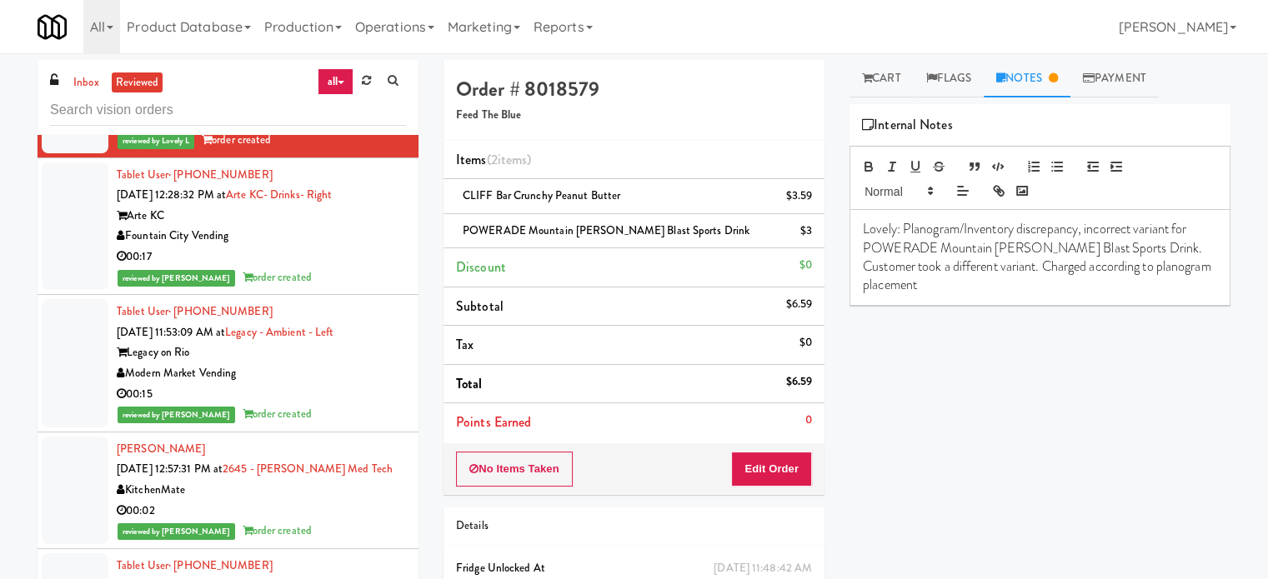
drag, startPoint x: 351, startPoint y: 249, endPoint x: 351, endPoint y: 261, distance: 11.7
click at [351, 268] on div "reviewed by [PERSON_NAME] order created" at bounding box center [261, 278] width 289 height 21
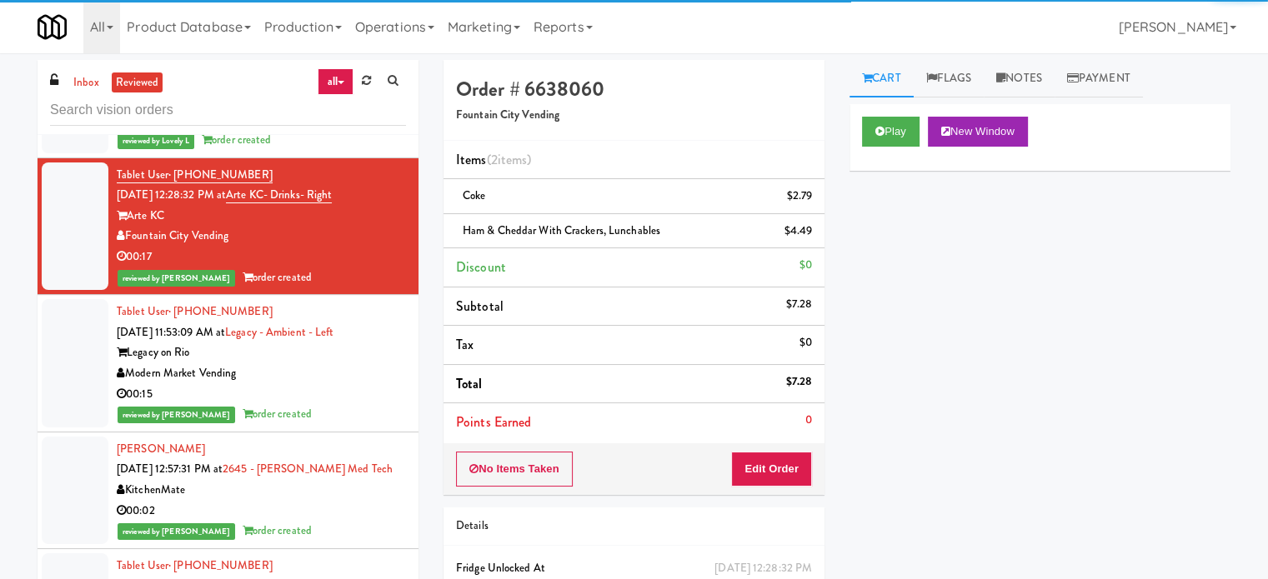
click at [358, 384] on div "00:15" at bounding box center [261, 394] width 289 height 21
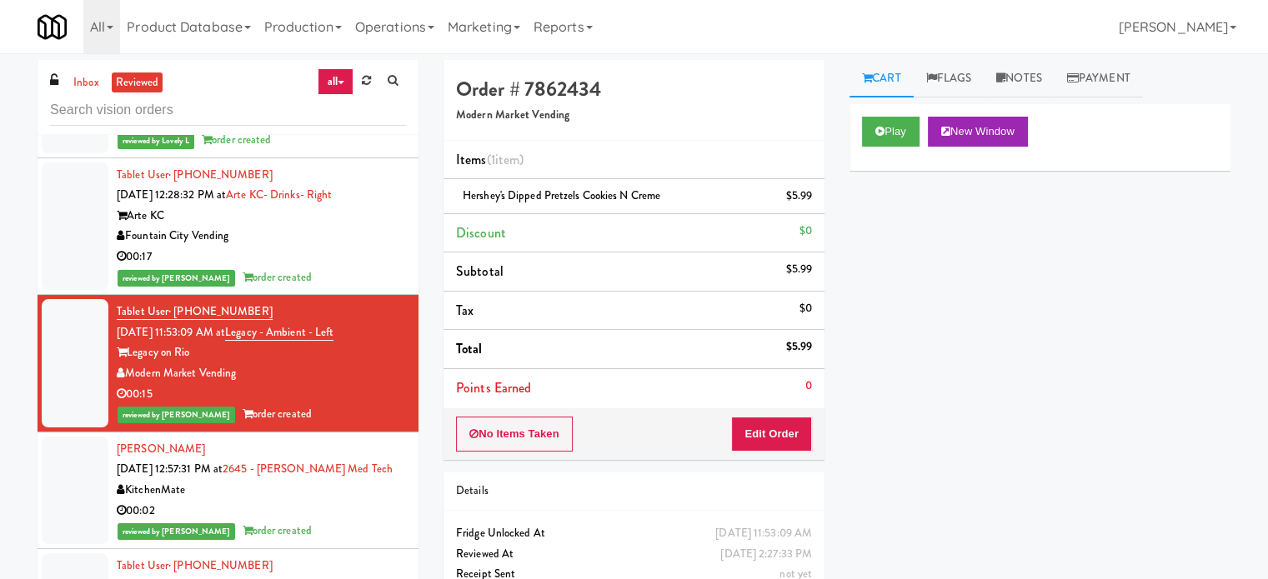
click at [374, 499] on div "Jonathan Tarrant Sep 5, 2025 12:57:31 PM at 2645 - Baylis Med Tech KitchenMate …" at bounding box center [261, 490] width 289 height 103
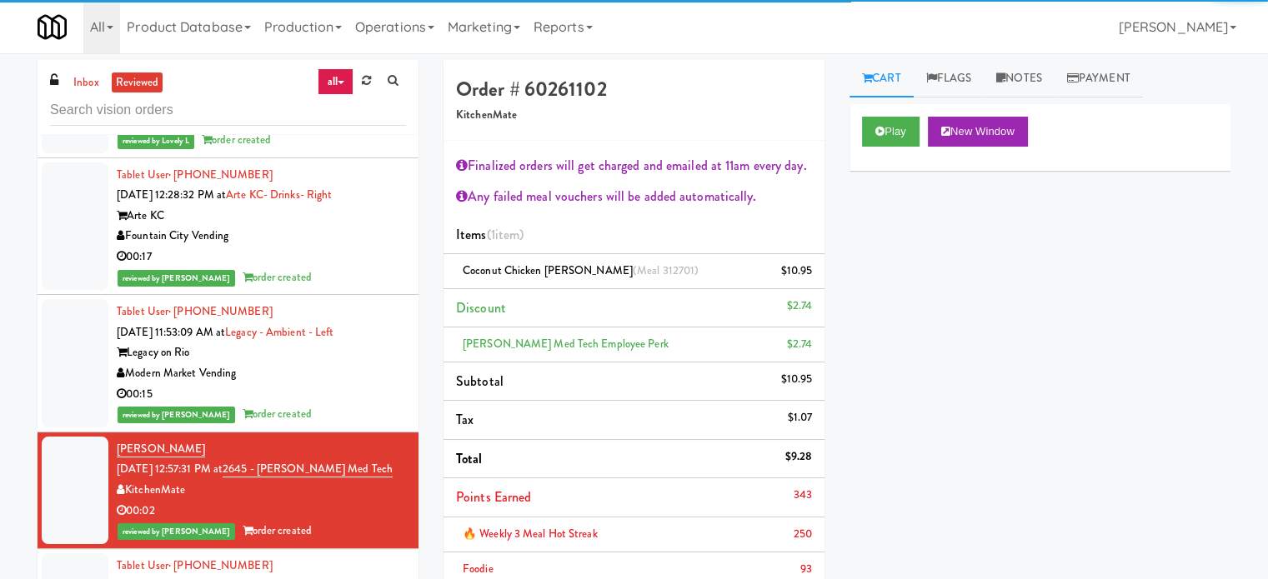
scroll to position [1649, 0]
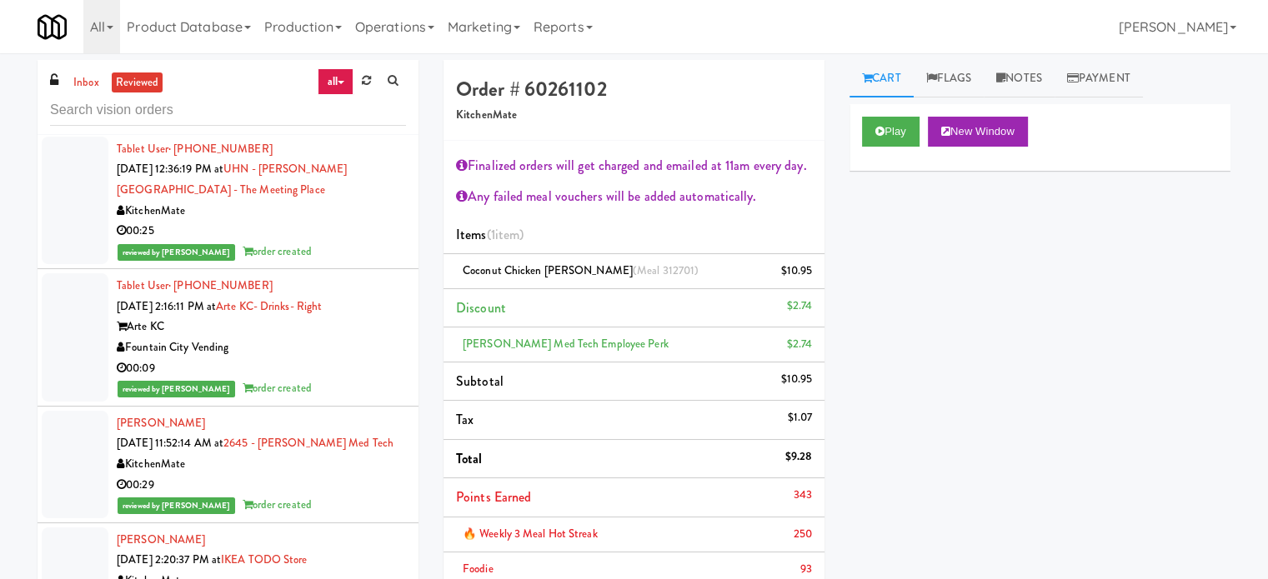
click at [353, 242] on div "reviewed by Ela P order created" at bounding box center [261, 252] width 289 height 21
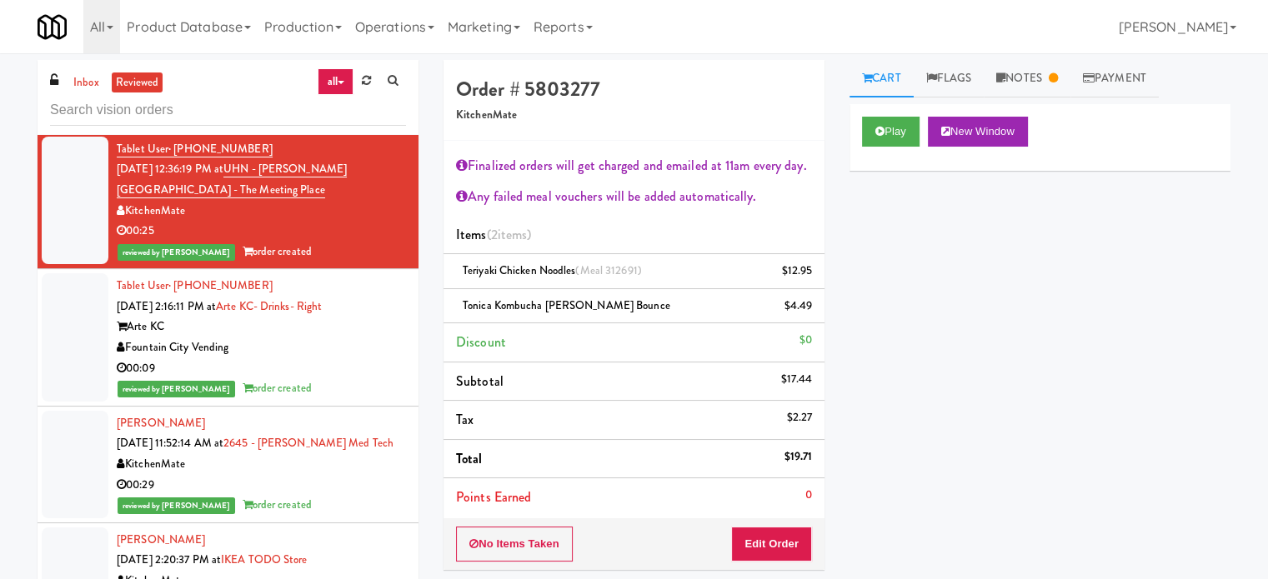
click at [363, 358] on div "00:09" at bounding box center [261, 368] width 289 height 21
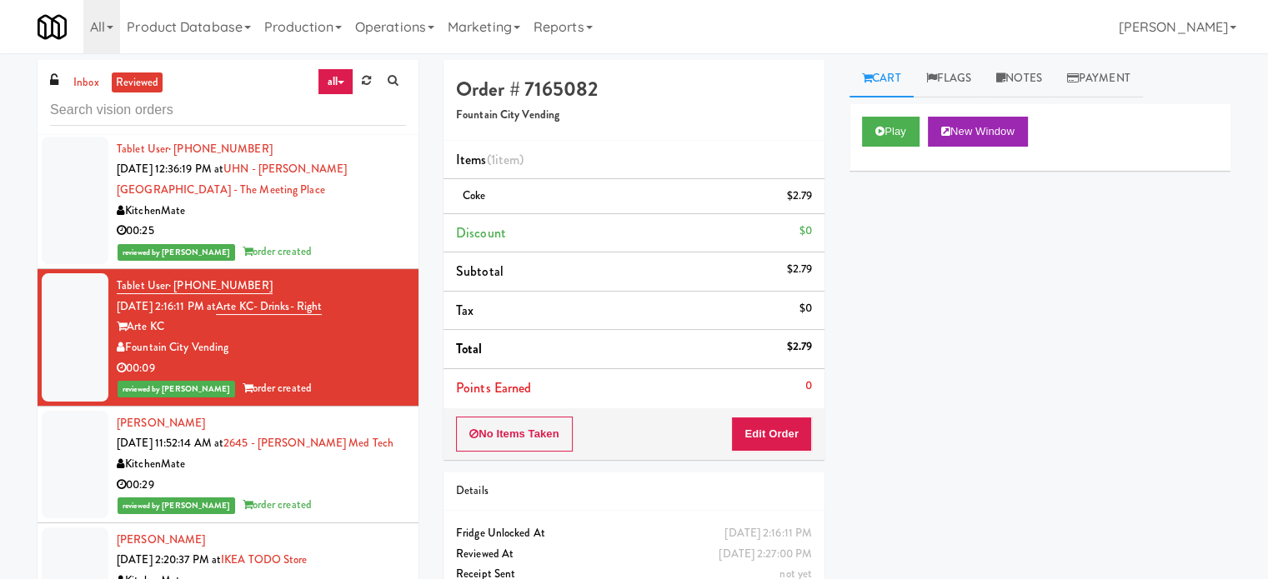
click at [348, 475] on div "00:29" at bounding box center [261, 485] width 289 height 21
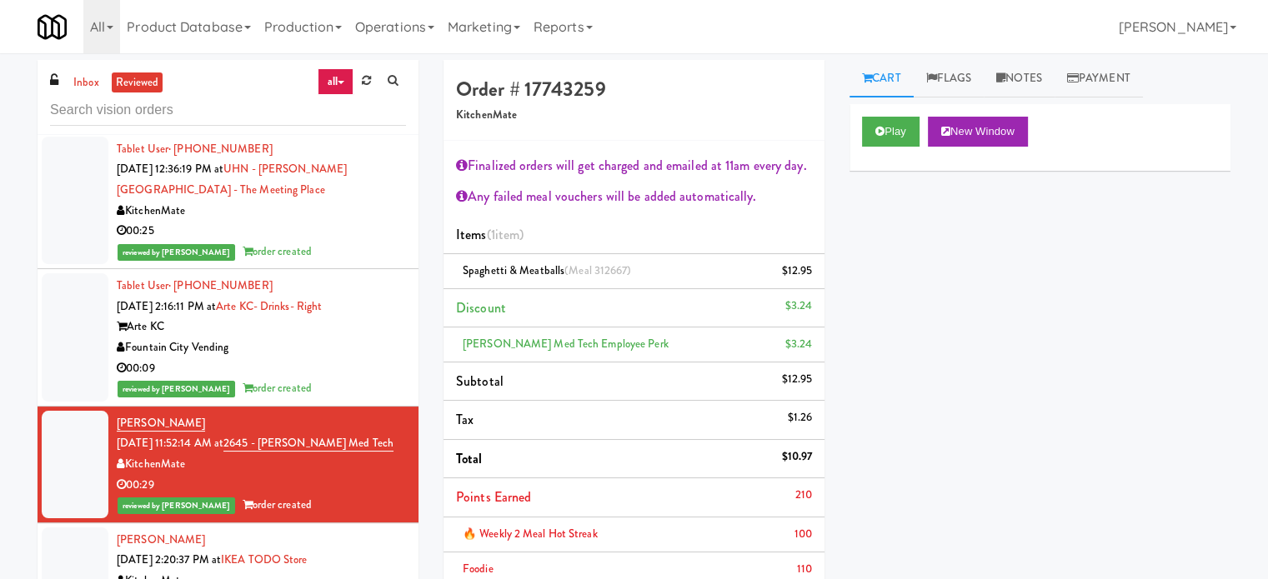
scroll to position [2065, 0]
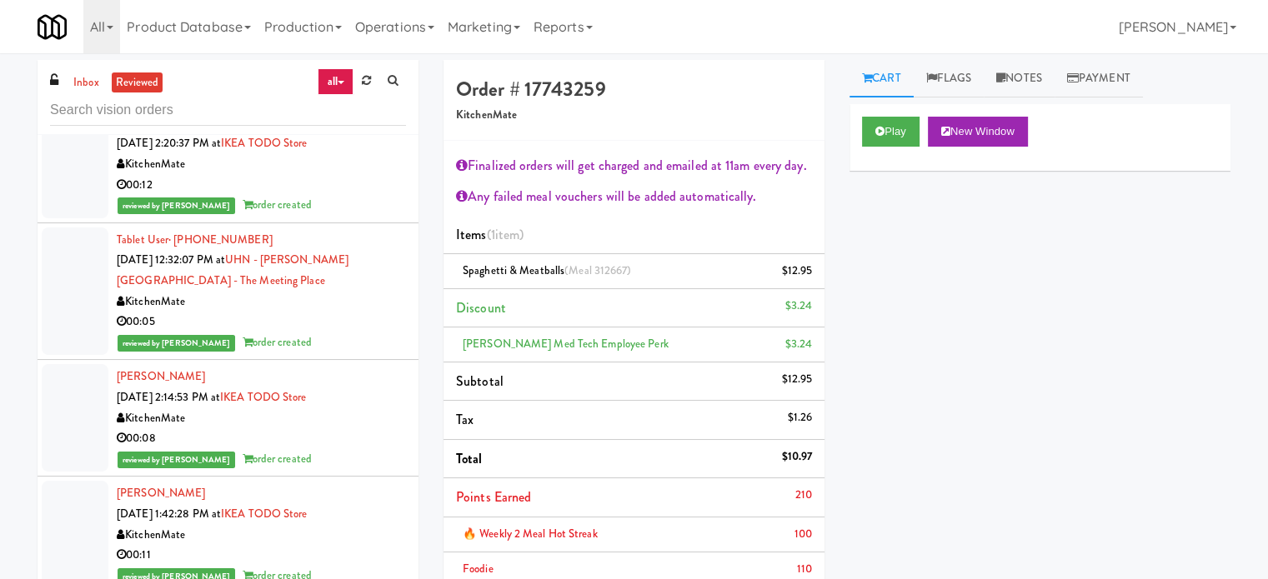
click at [363, 312] on div "00:05" at bounding box center [261, 322] width 289 height 21
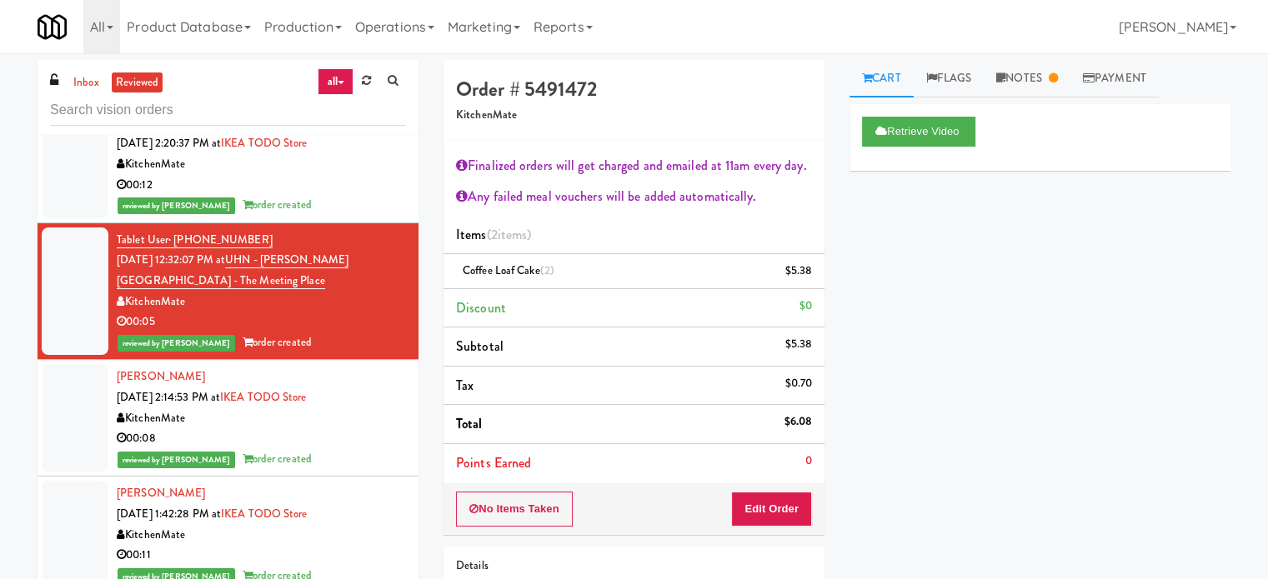
click at [363, 428] on div "00:08" at bounding box center [261, 438] width 289 height 21
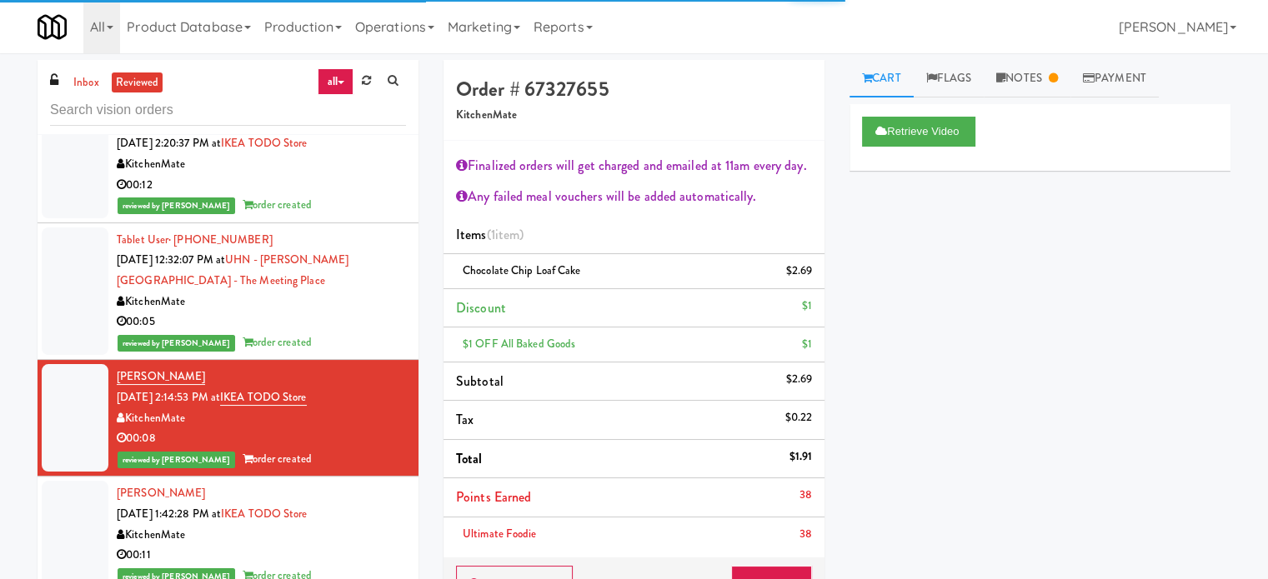
scroll to position [2167, 0]
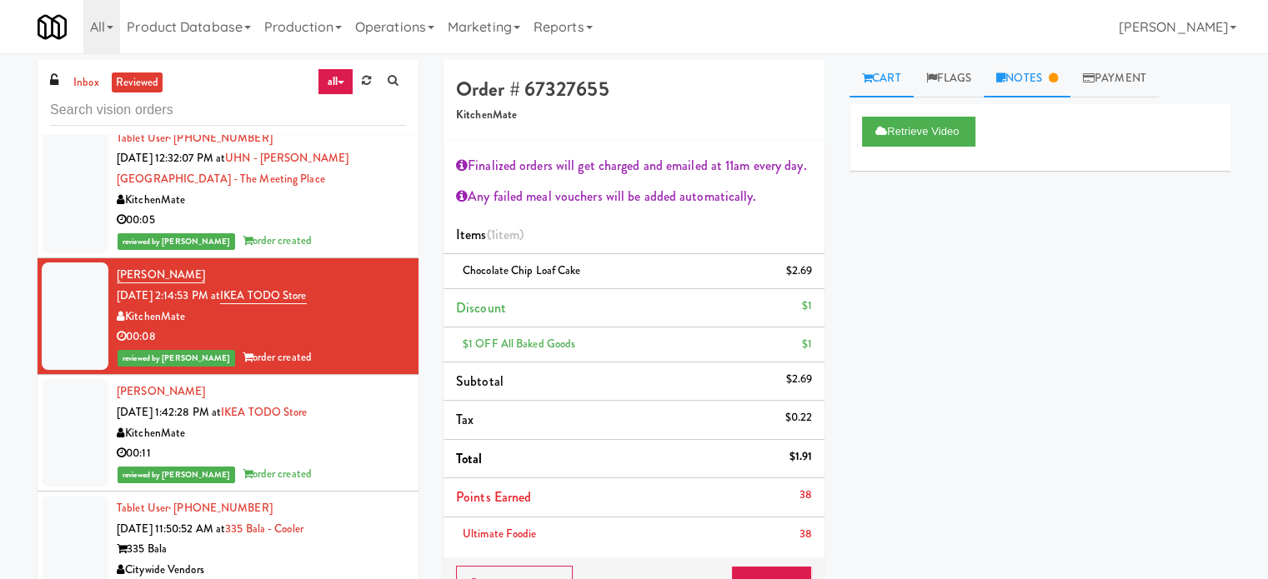
click at [1040, 83] on link "Notes" at bounding box center [1027, 79] width 87 height 38
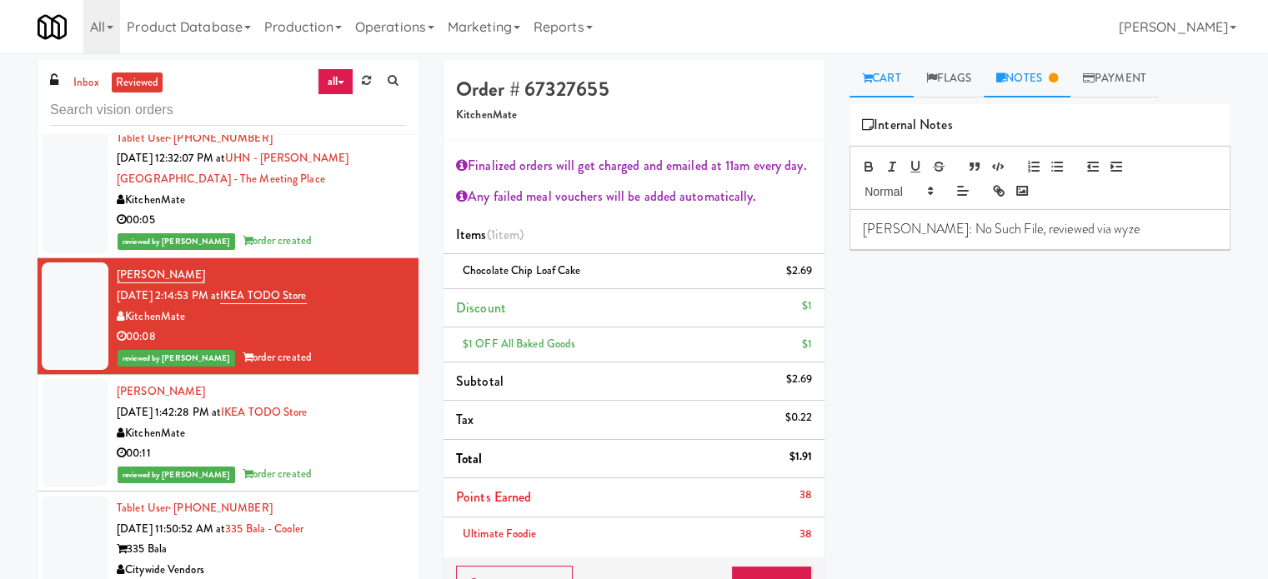
click at [891, 86] on link "Cart" at bounding box center [881, 79] width 64 height 38
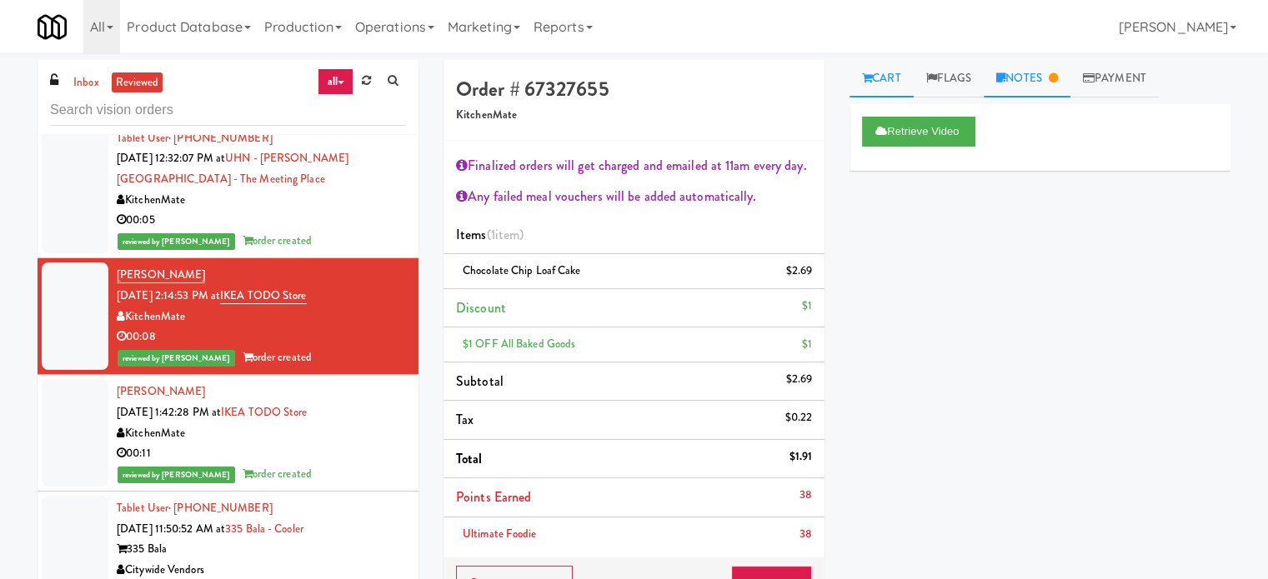
click at [1048, 73] on link "Notes" at bounding box center [1027, 79] width 87 height 38
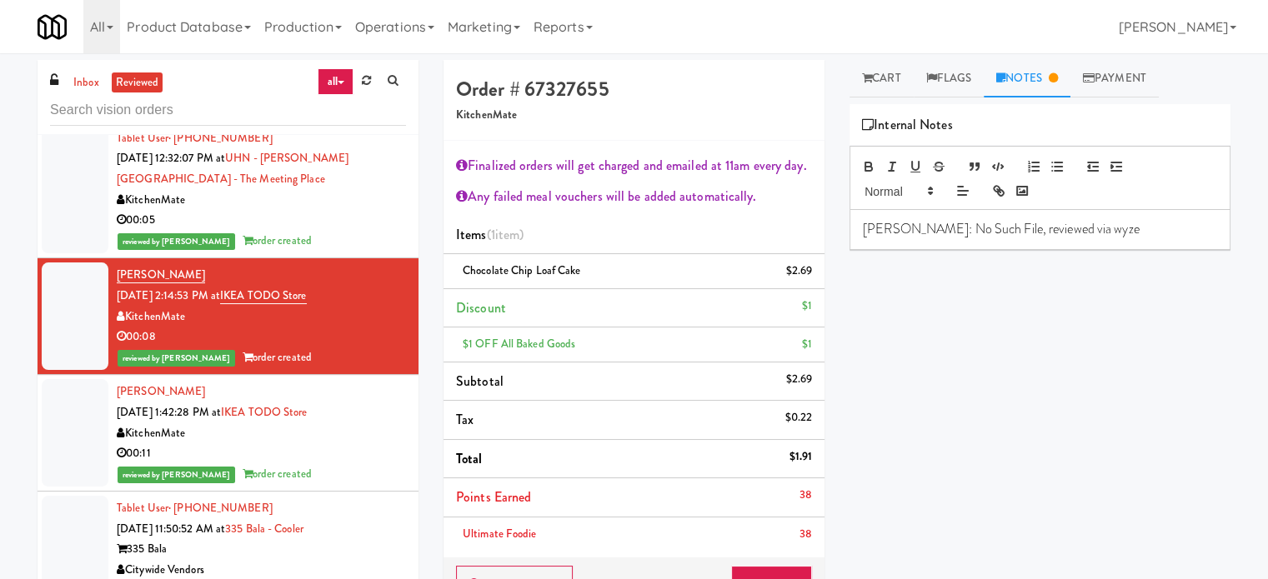
drag, startPoint x: 311, startPoint y: 456, endPoint x: 400, endPoint y: 400, distance: 105.2
click at [313, 464] on div "reviewed by [PERSON_NAME] A order created" at bounding box center [261, 474] width 289 height 21
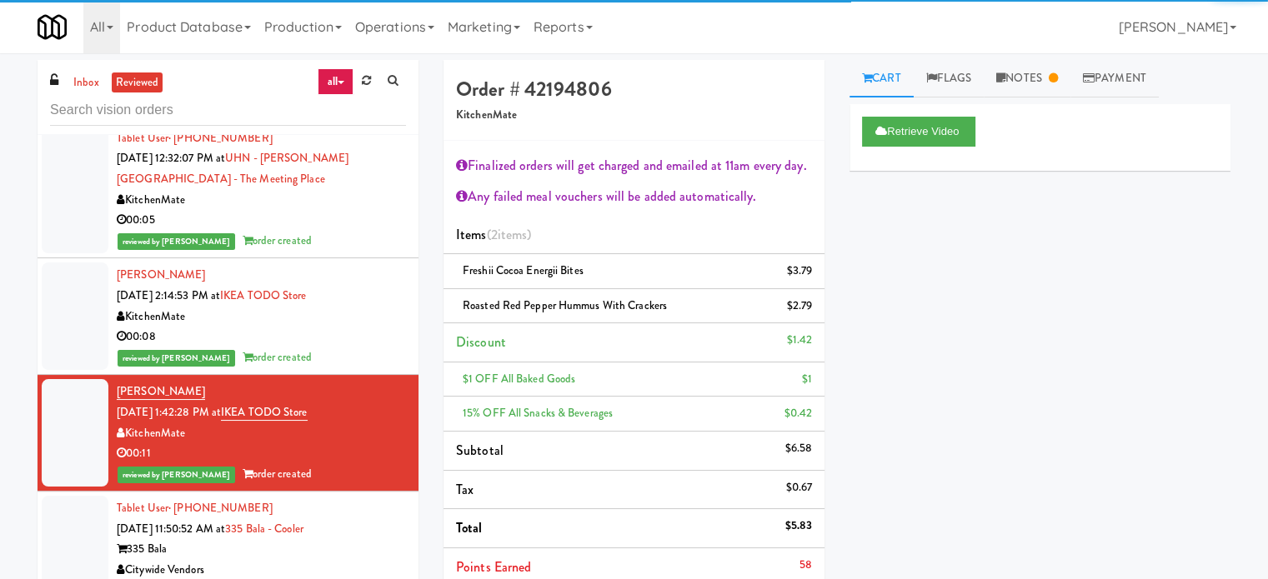
scroll to position [3417, 0]
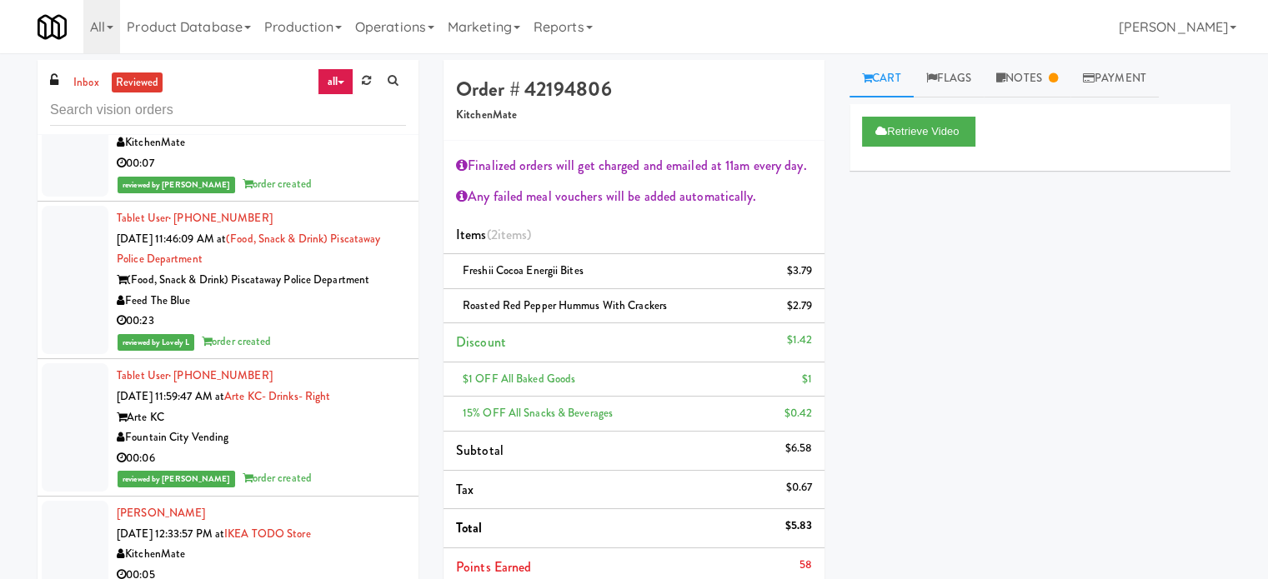
click at [401, 326] on li "Tablet User · (908) 507-1462 Sep 5, 2025 11:46:09 AM at (Food, Snack & Drink) P…" at bounding box center [228, 281] width 381 height 158
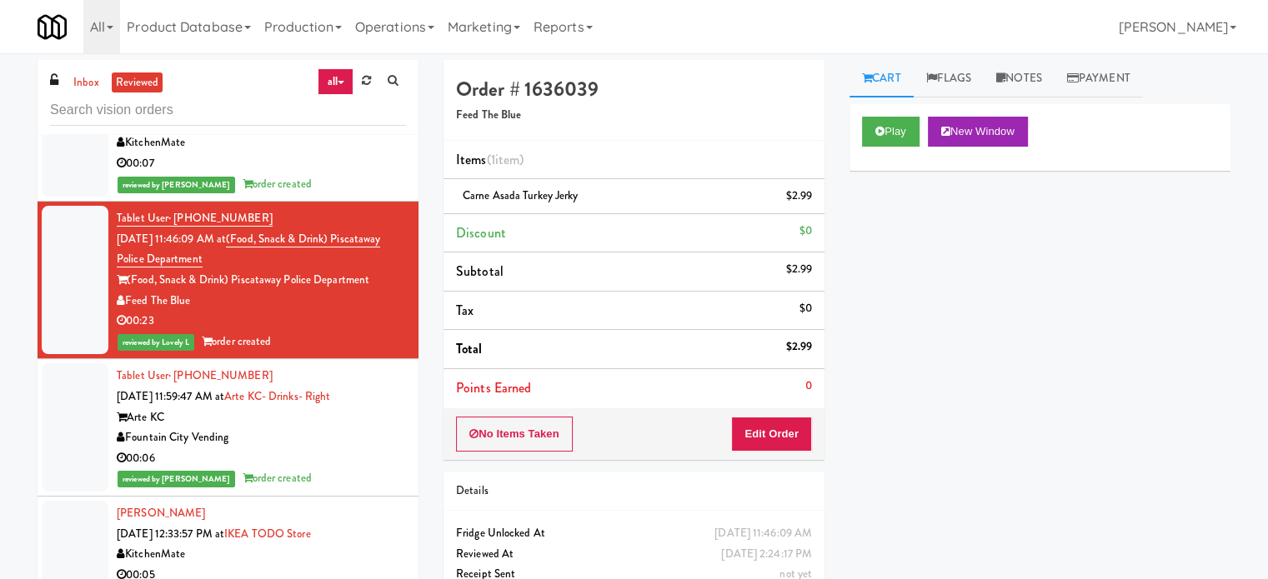
click at [338, 448] on div "00:06" at bounding box center [261, 458] width 289 height 21
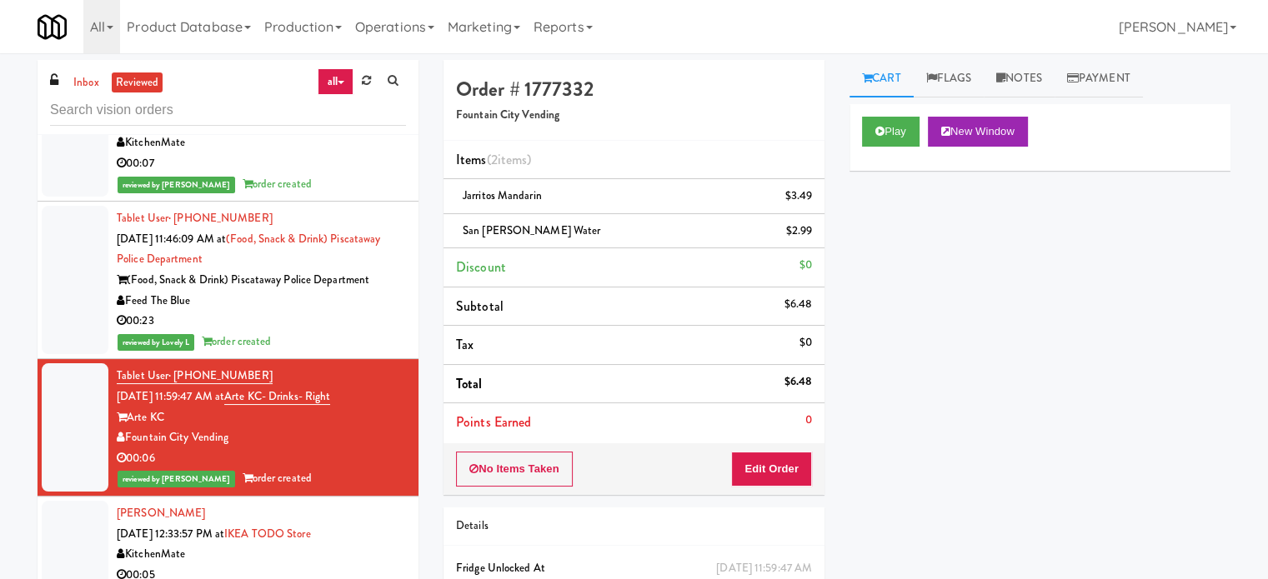
scroll to position [3834, 0]
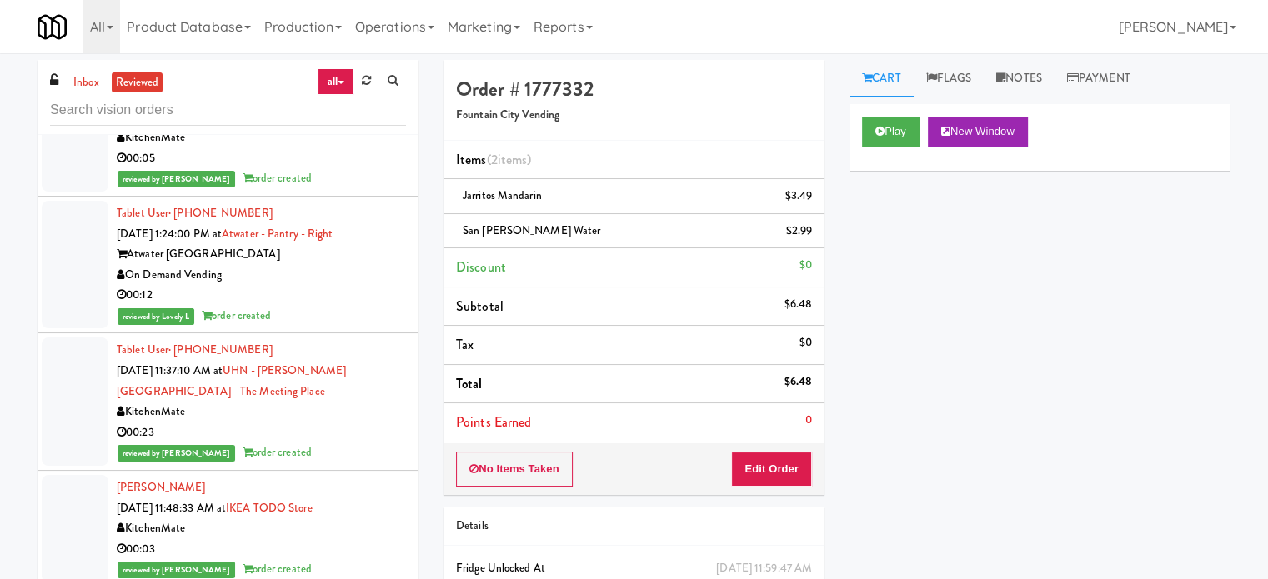
click at [353, 402] on div "KitchenMate" at bounding box center [261, 412] width 289 height 21
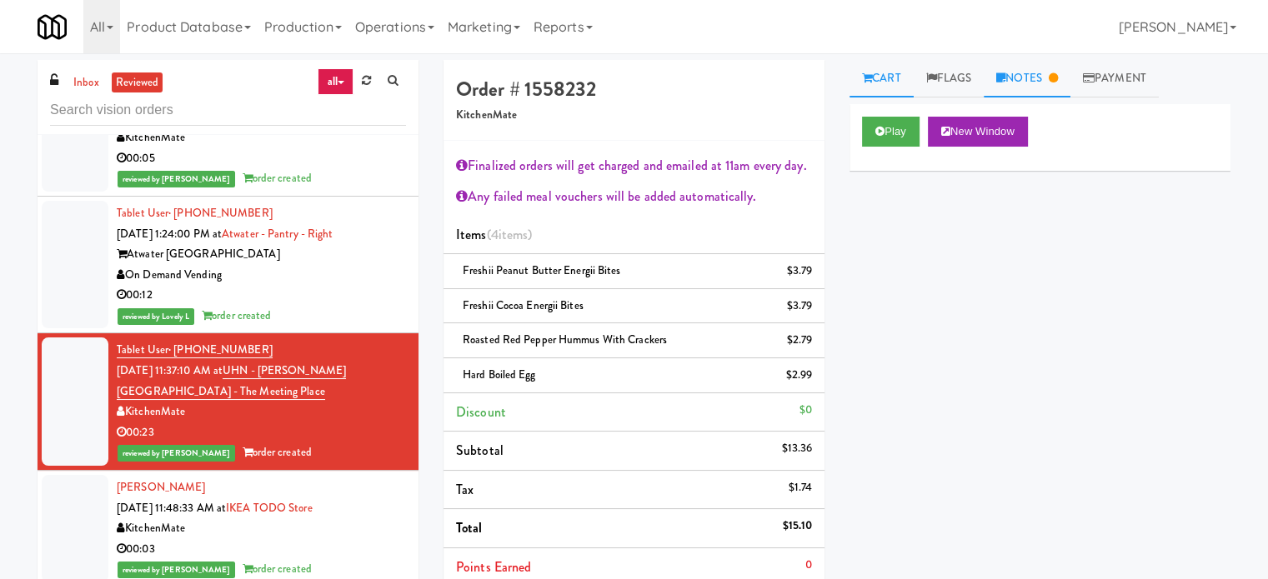
click at [1052, 69] on link "Notes" at bounding box center [1027, 79] width 87 height 38
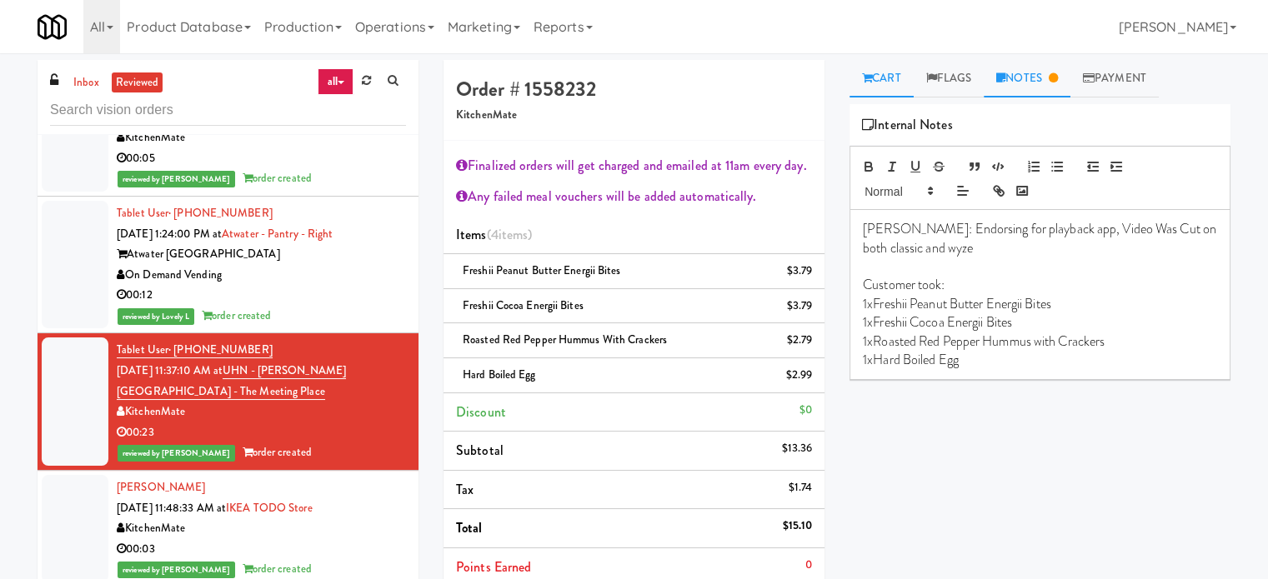
click at [884, 84] on link "Cart" at bounding box center [881, 79] width 64 height 38
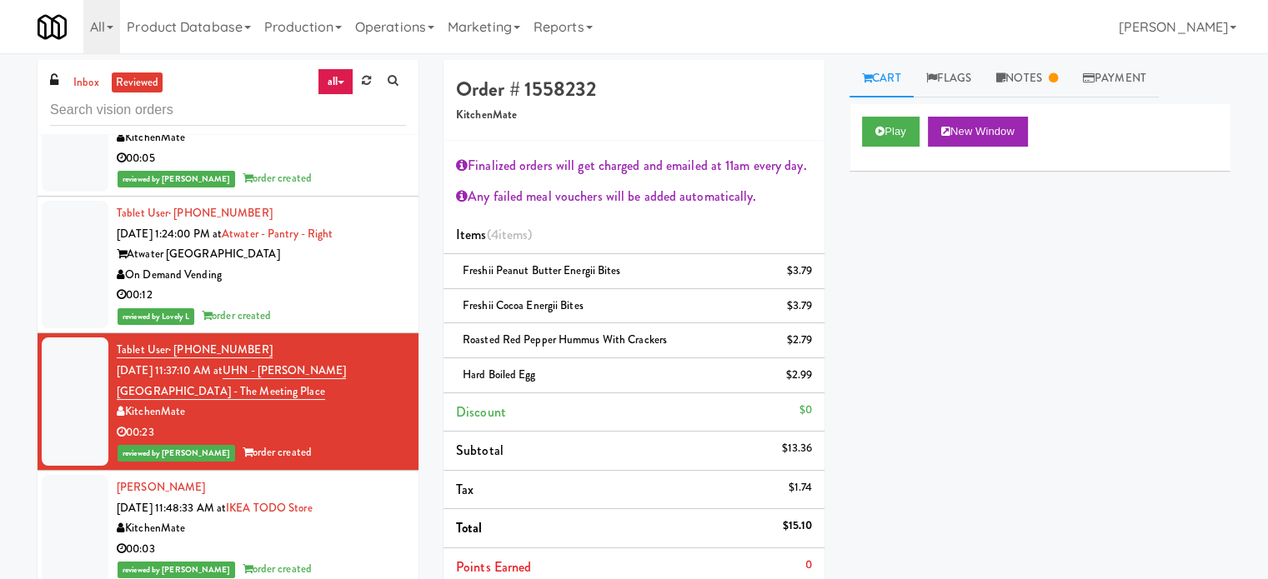
click at [336, 536] on div "Chang Fan Sep 5, 2025 11:48:33 AM at IKEA TODO Store KitchenMate 00:03 reviewed…" at bounding box center [261, 529] width 289 height 103
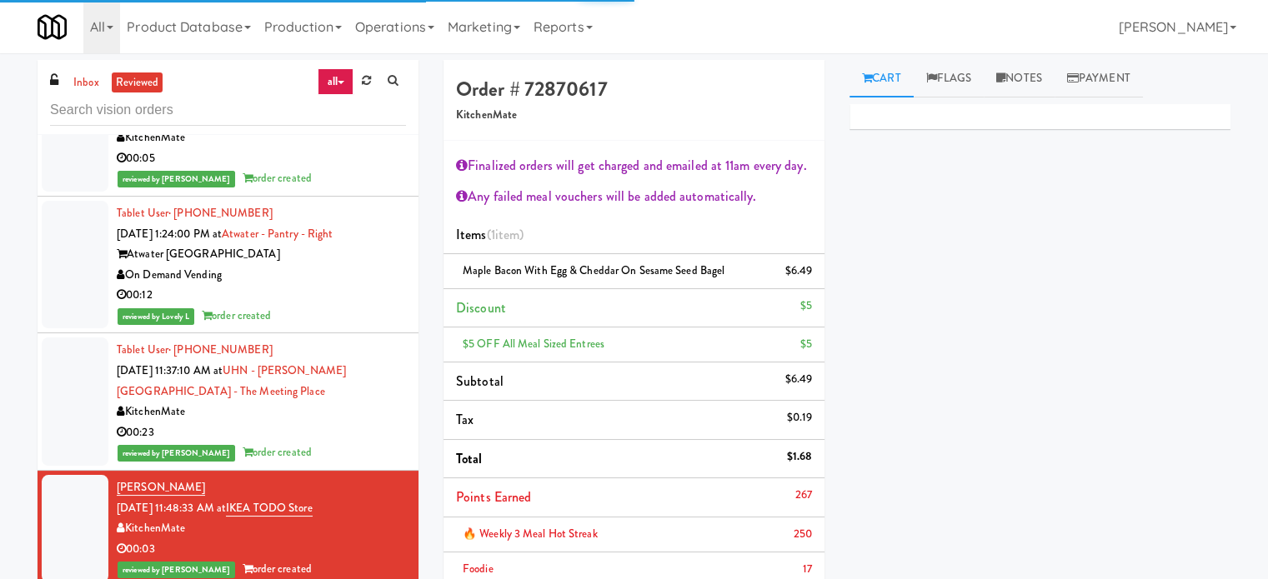
scroll to position [4251, 0]
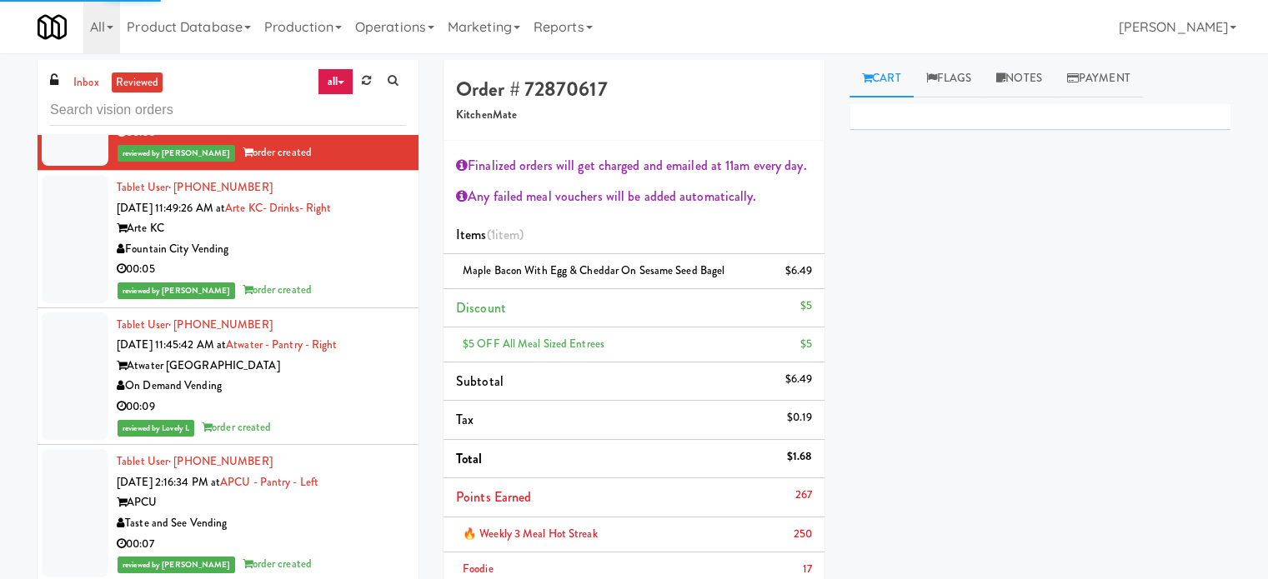
click at [373, 280] on div "reviewed by [PERSON_NAME] order created" at bounding box center [261, 290] width 289 height 21
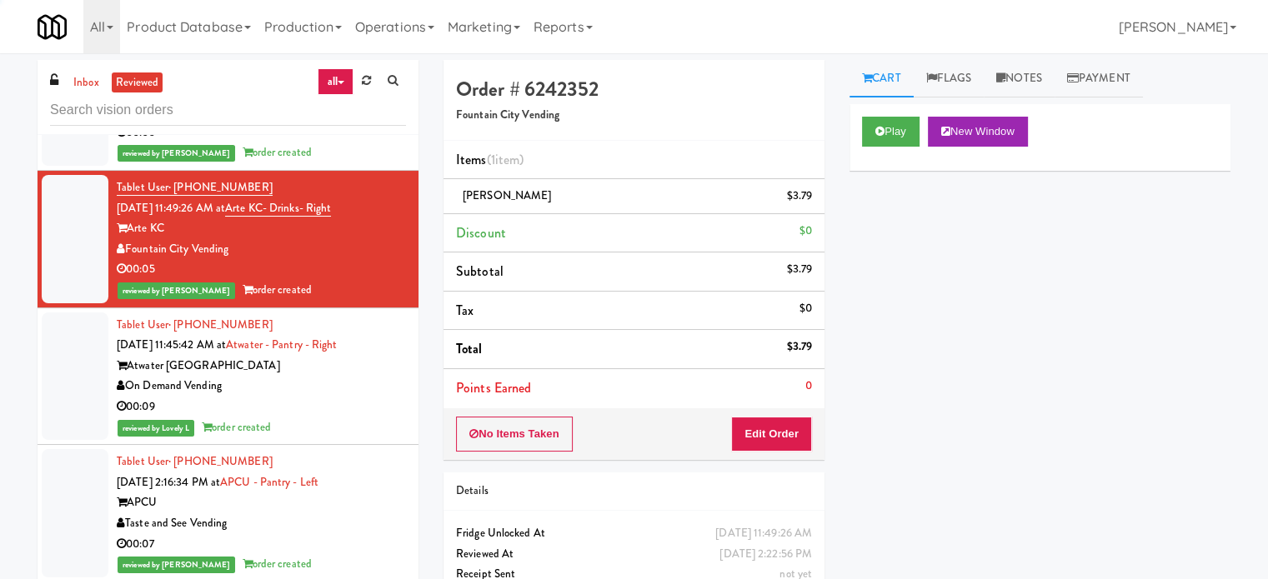
click at [373, 397] on div "00:09" at bounding box center [261, 407] width 289 height 21
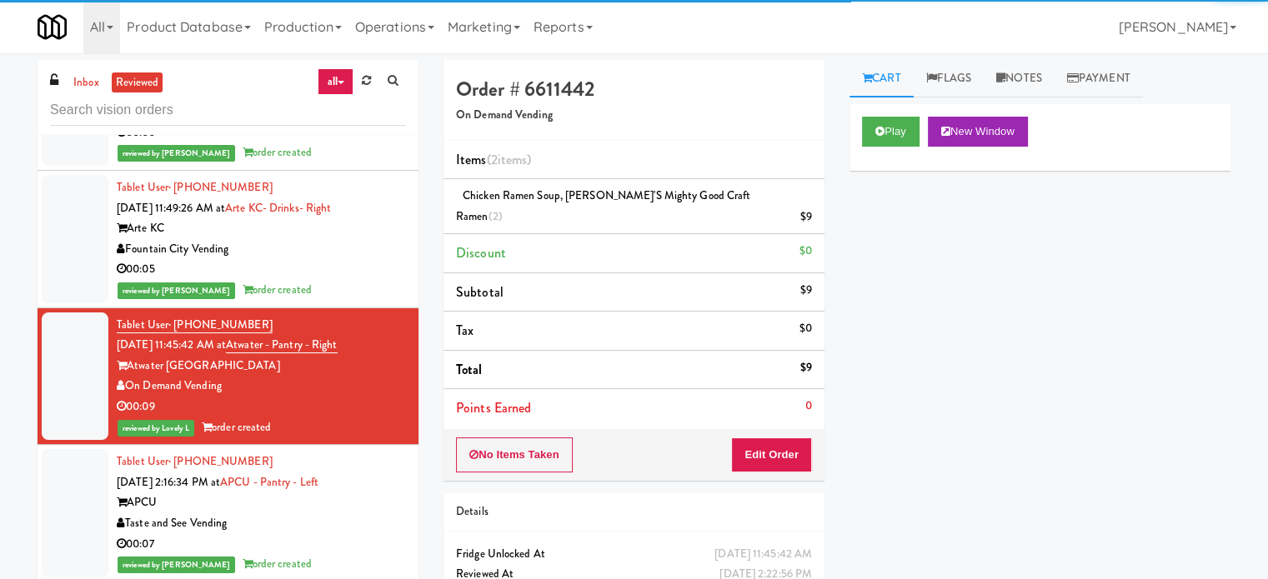
click at [373, 534] on div "00:07" at bounding box center [261, 544] width 289 height 21
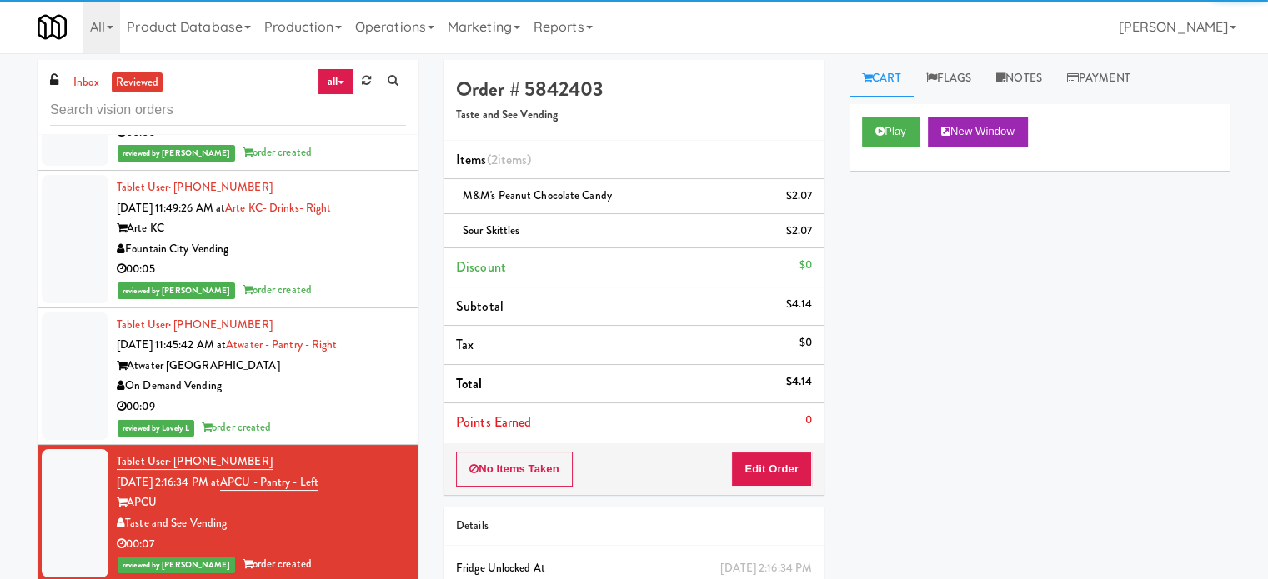
scroll to position [4668, 0]
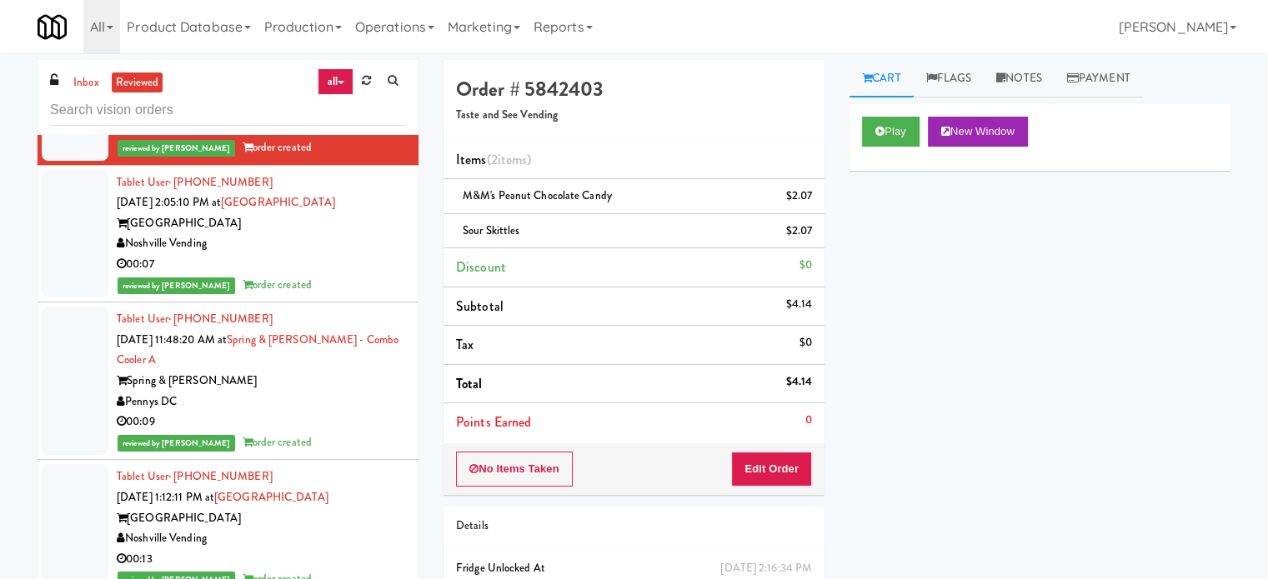
click at [340, 275] on div "reviewed by Britney M order created" at bounding box center [261, 285] width 289 height 21
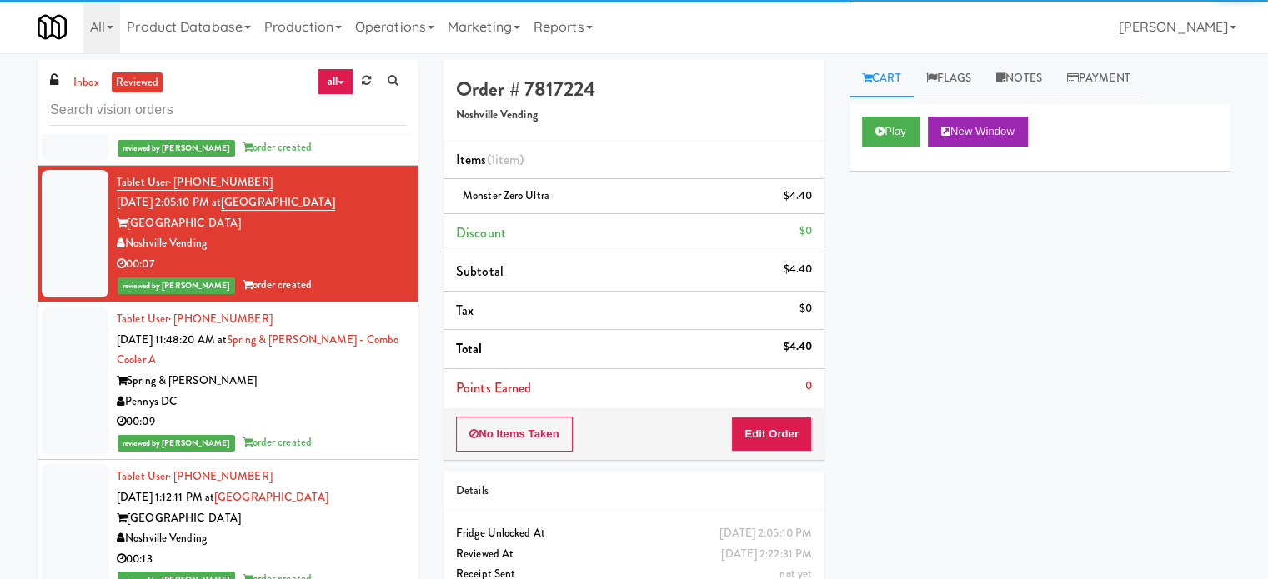
drag, startPoint x: 335, startPoint y: 388, endPoint x: 349, endPoint y: 395, distance: 15.7
click at [337, 412] on div "00:09" at bounding box center [261, 422] width 289 height 21
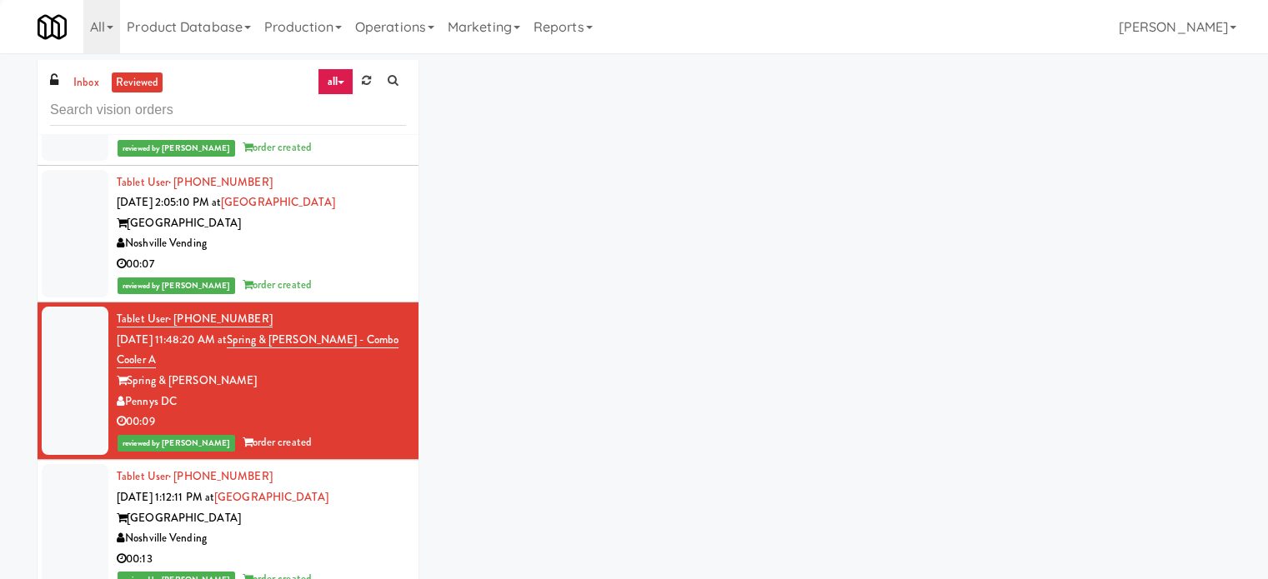
click at [349, 412] on div "00:09" at bounding box center [261, 422] width 289 height 21
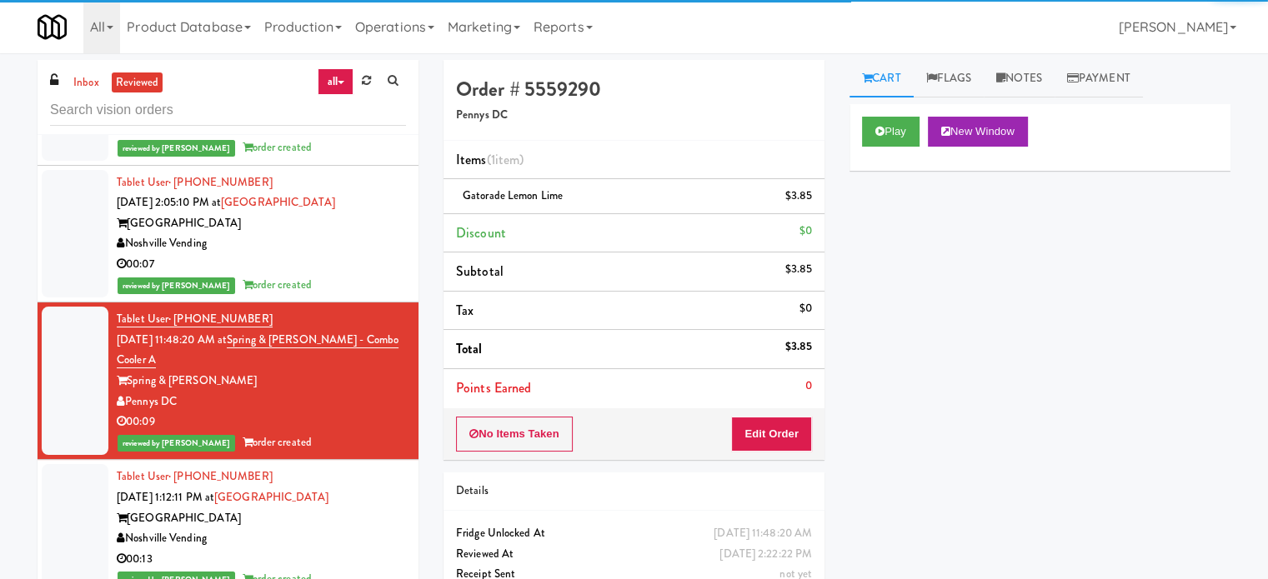
click at [337, 528] on div "Noshville Vending" at bounding box center [261, 538] width 289 height 21
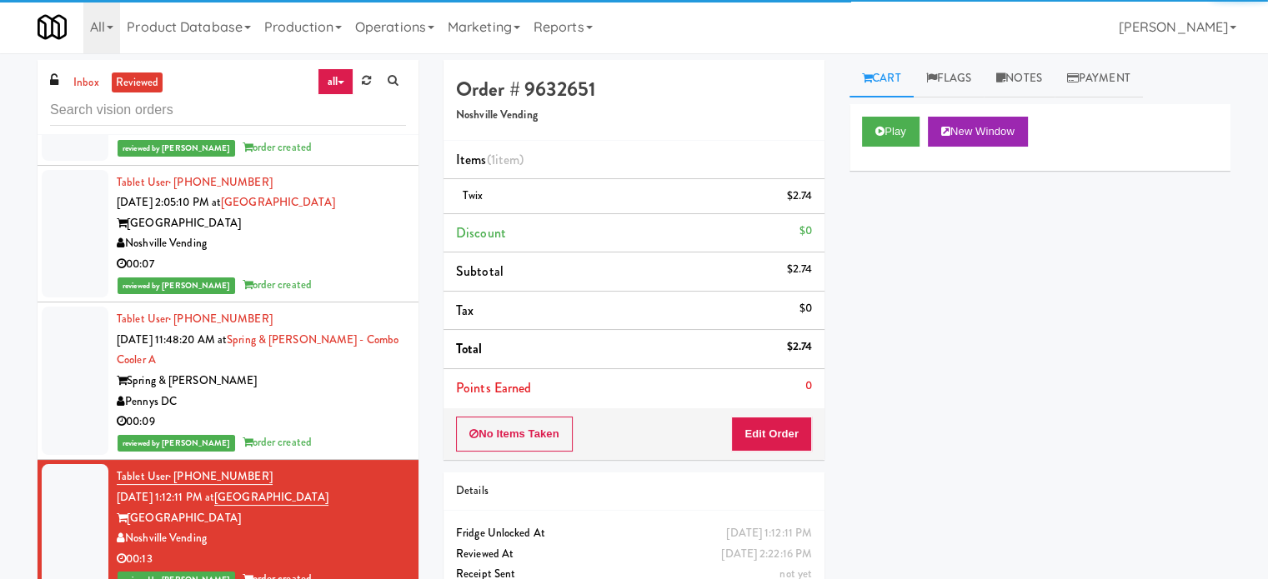
scroll to position [5084, 0]
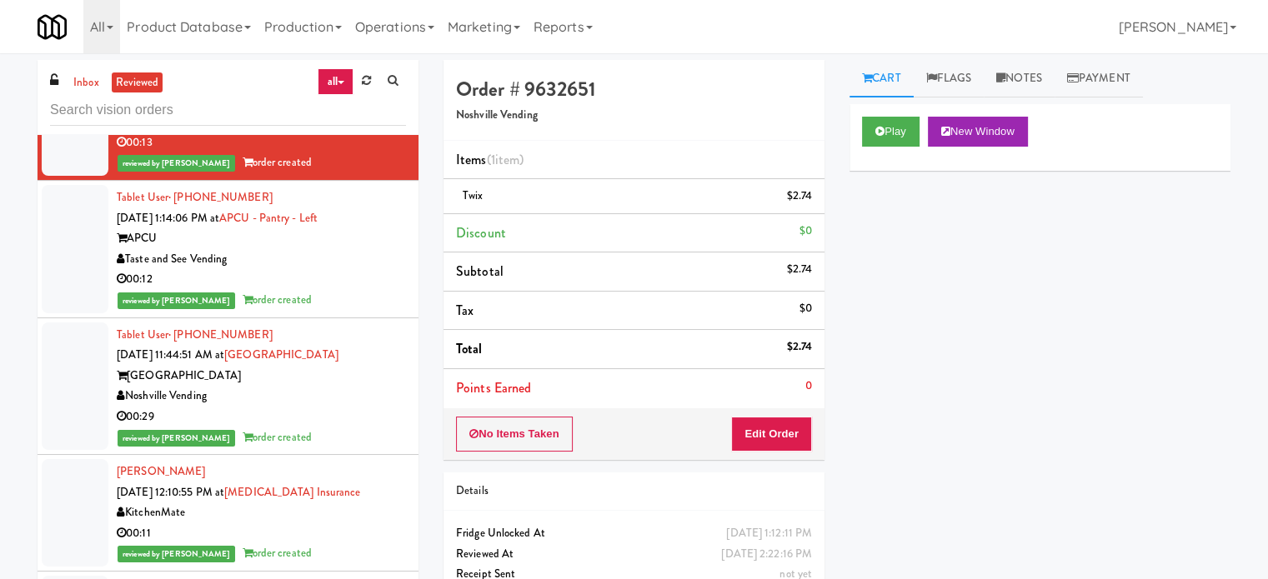
click at [357, 289] on li "Tablet User · (770) 378-8293 Sep 5, 2025 1:14:06 PM at APCU - Pantry - Left APC…" at bounding box center [228, 250] width 381 height 138
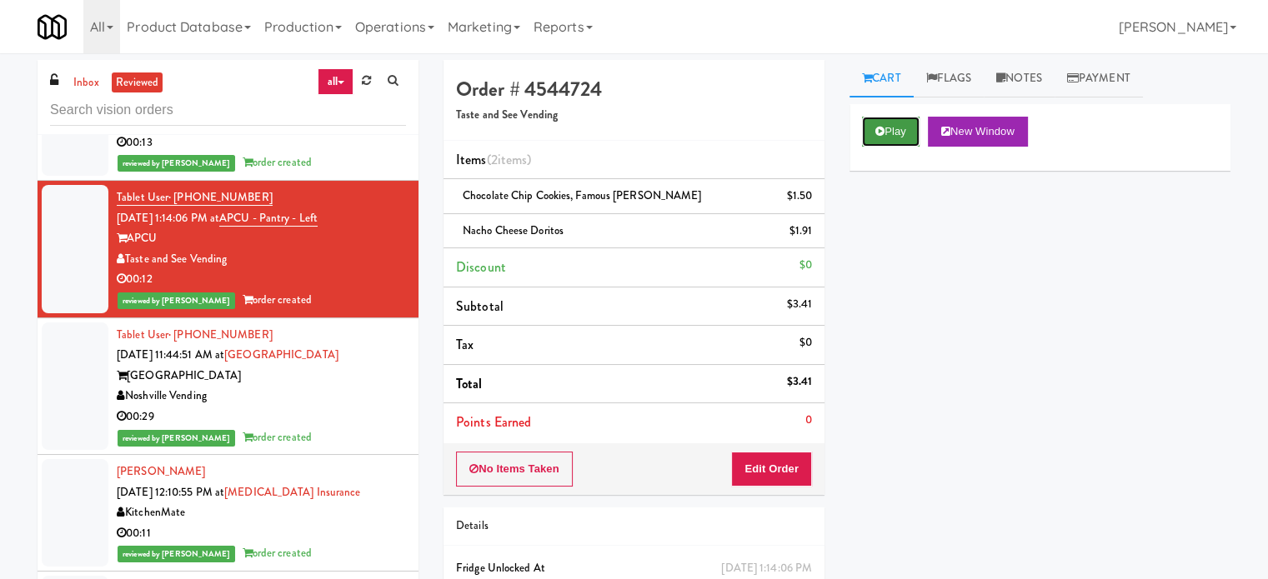
click at [887, 135] on button "Play" at bounding box center [891, 132] width 58 height 30
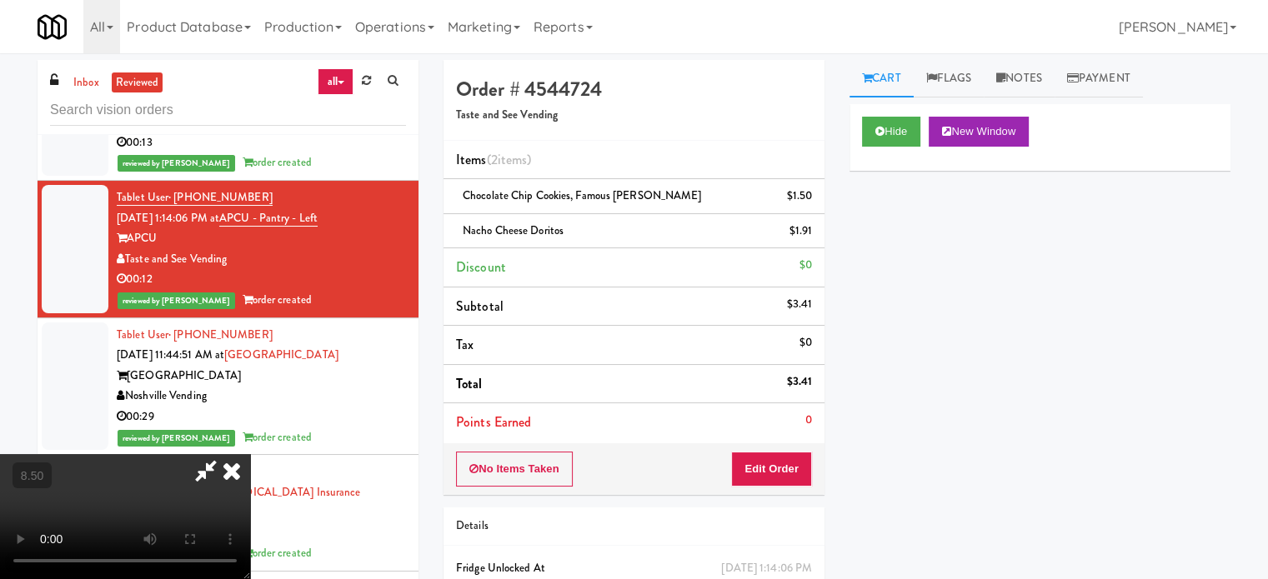
click at [250, 454] on video at bounding box center [125, 516] width 250 height 125
drag, startPoint x: 488, startPoint y: 406, endPoint x: 487, endPoint y: 349, distance: 56.7
click at [250, 454] on video at bounding box center [125, 516] width 250 height 125
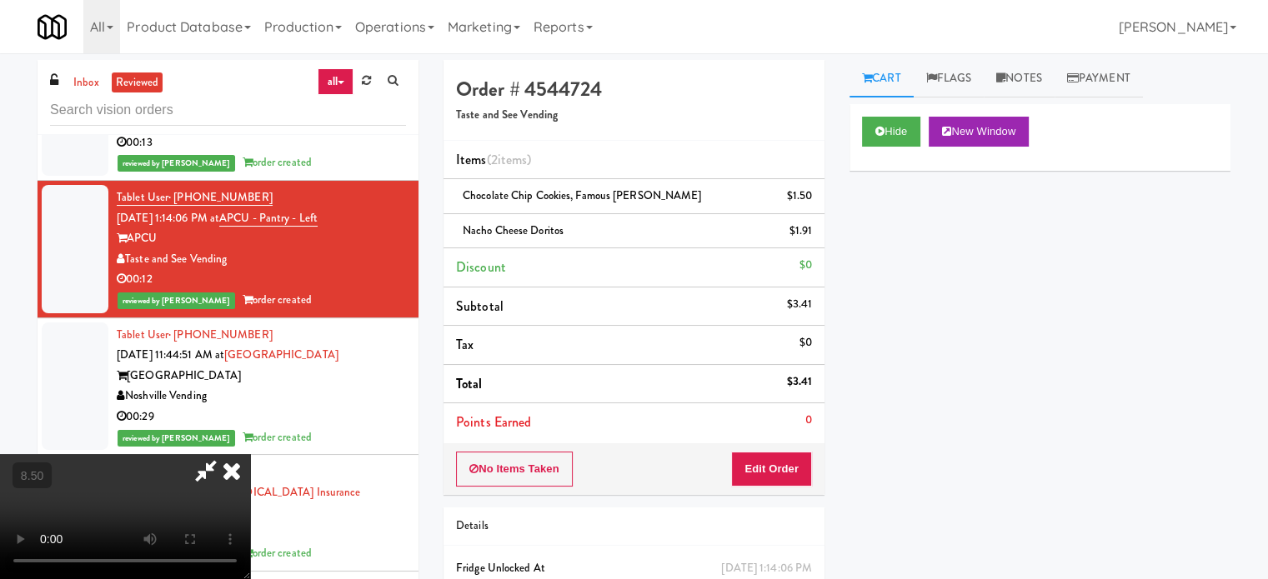
click at [250, 454] on video at bounding box center [125, 516] width 250 height 125
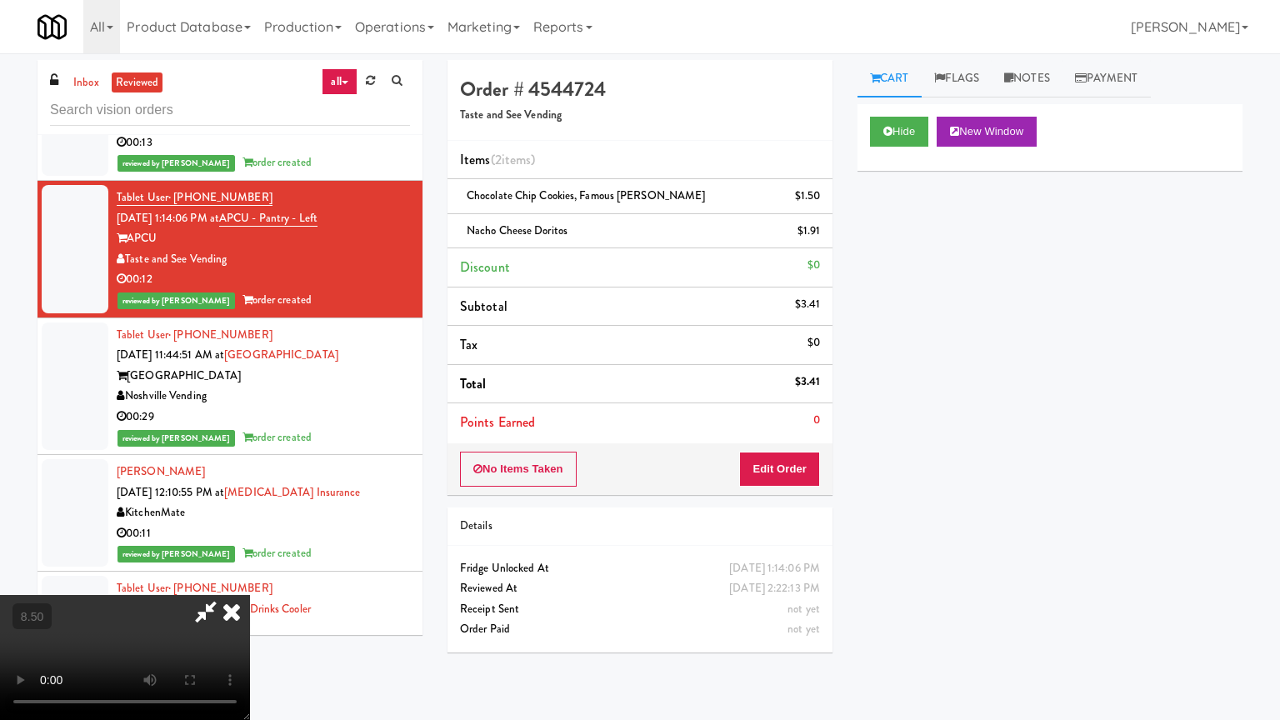
click at [250, 578] on video at bounding box center [125, 657] width 250 height 125
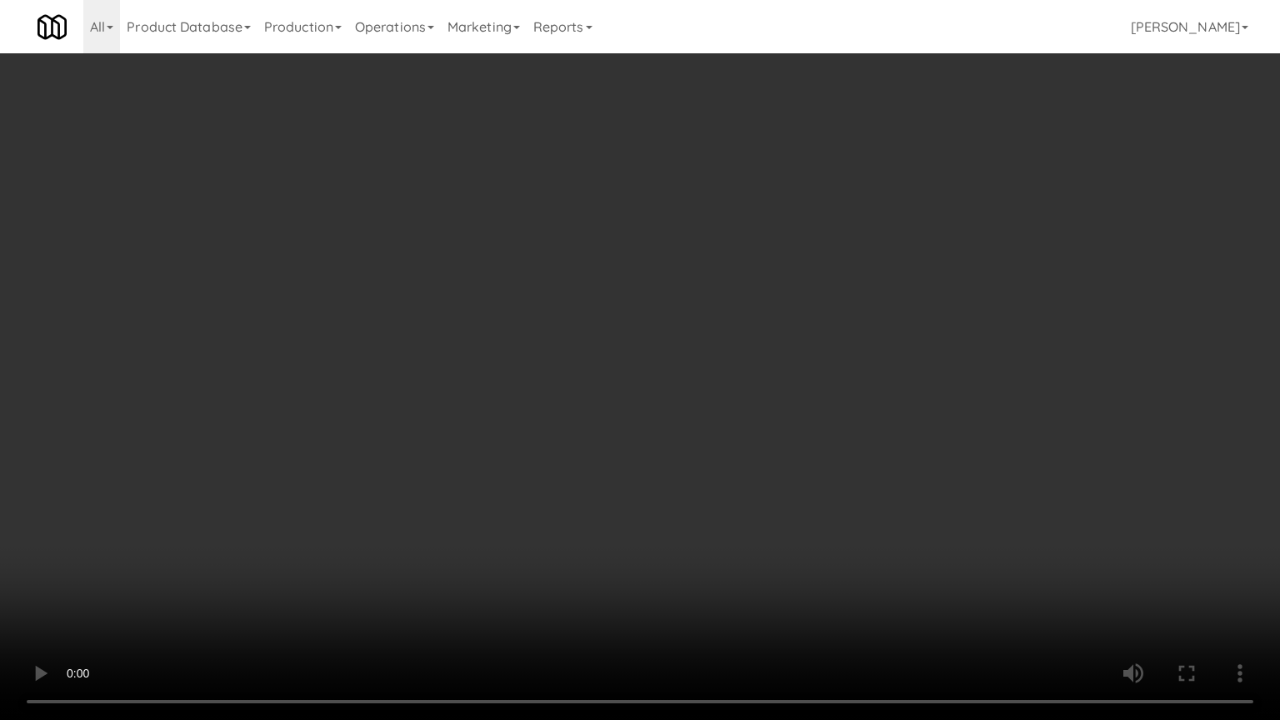
click at [478, 439] on video at bounding box center [640, 360] width 1280 height 720
click at [479, 443] on video at bounding box center [640, 360] width 1280 height 720
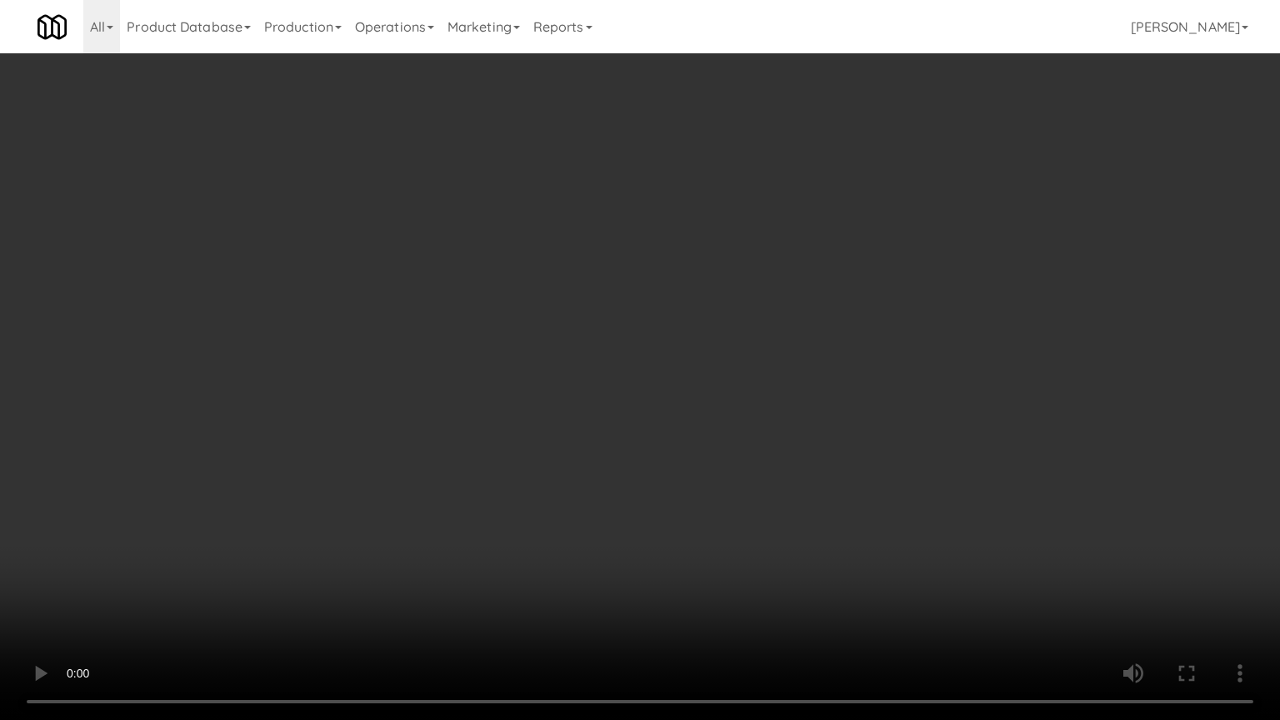
click at [479, 445] on video at bounding box center [640, 360] width 1280 height 720
click at [497, 458] on video at bounding box center [640, 360] width 1280 height 720
click at [500, 463] on video at bounding box center [640, 360] width 1280 height 720
click at [545, 443] on video at bounding box center [640, 360] width 1280 height 720
click at [553, 440] on video at bounding box center [640, 360] width 1280 height 720
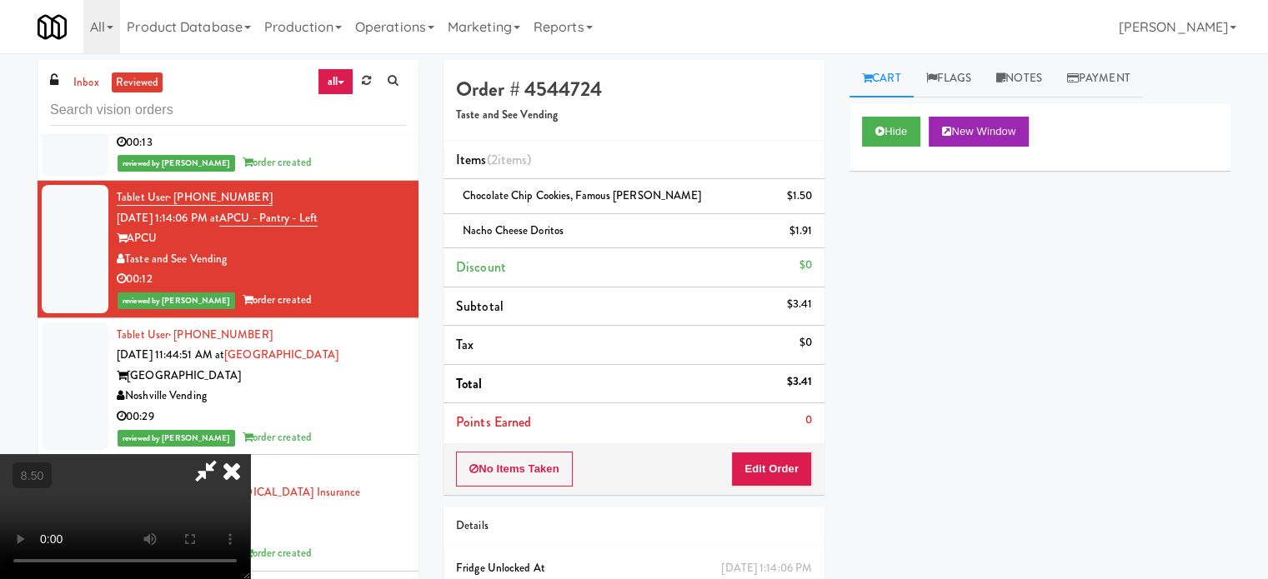
click at [250, 454] on icon at bounding box center [231, 470] width 37 height 33
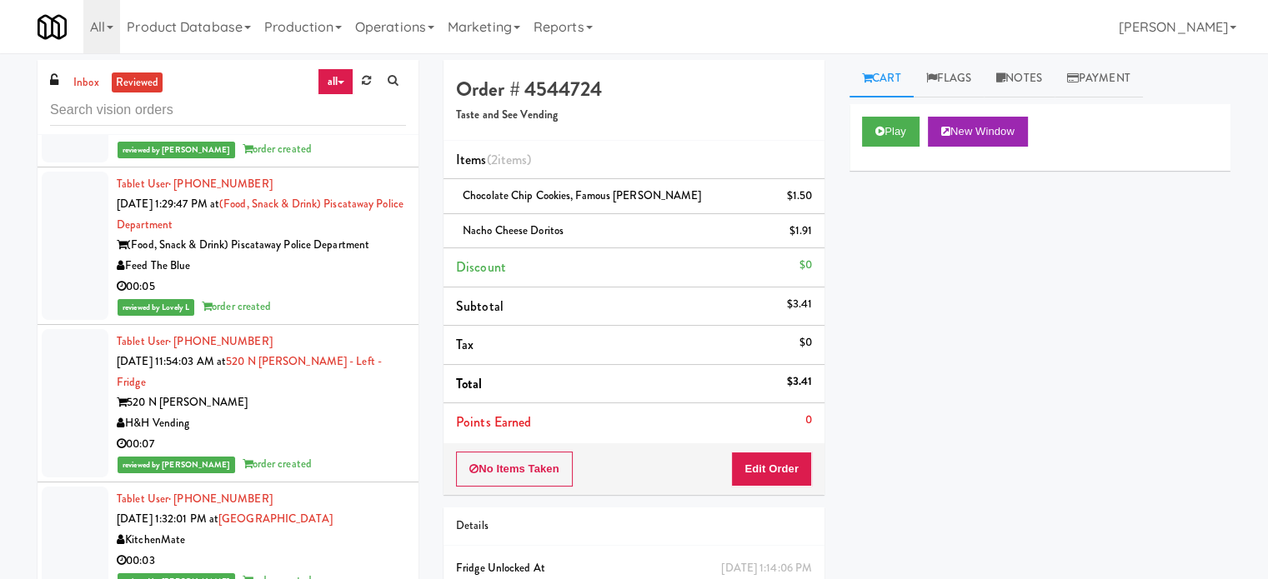
scroll to position [8002, 0]
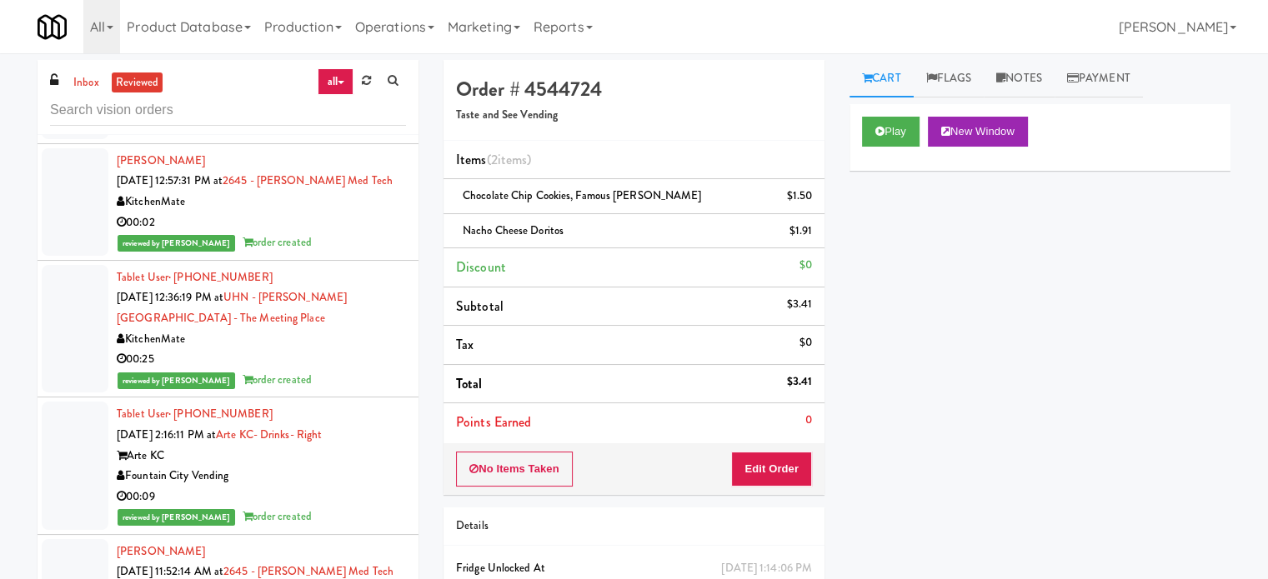
click at [367, 487] on div "00:09" at bounding box center [261, 497] width 289 height 21
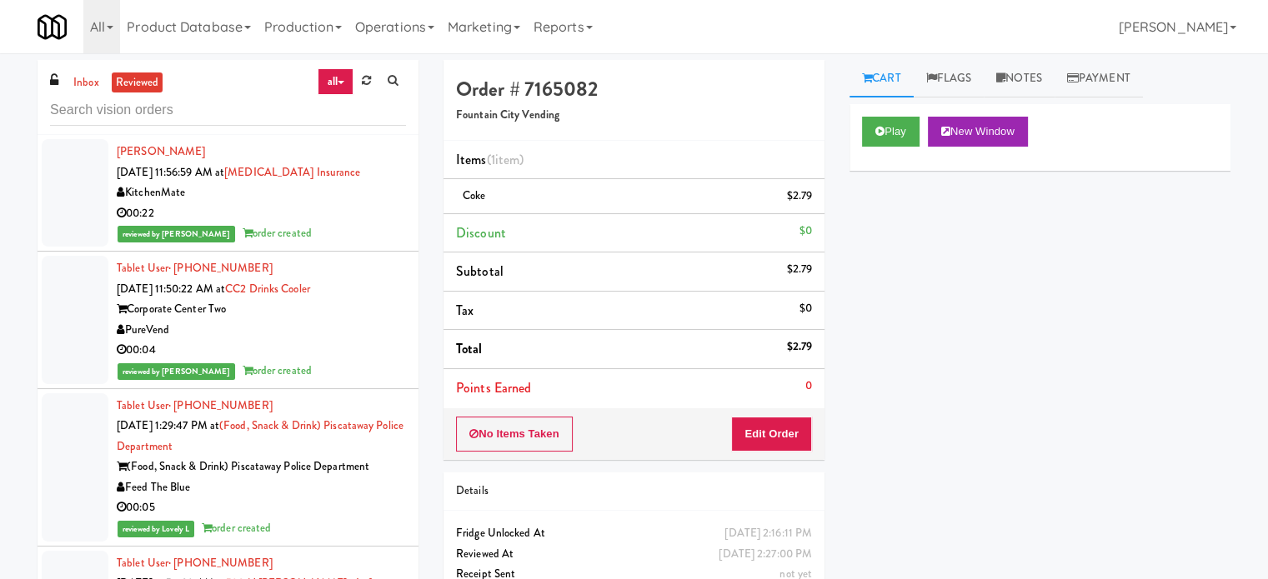
click at [364, 218] on div "00:22" at bounding box center [261, 213] width 289 height 21
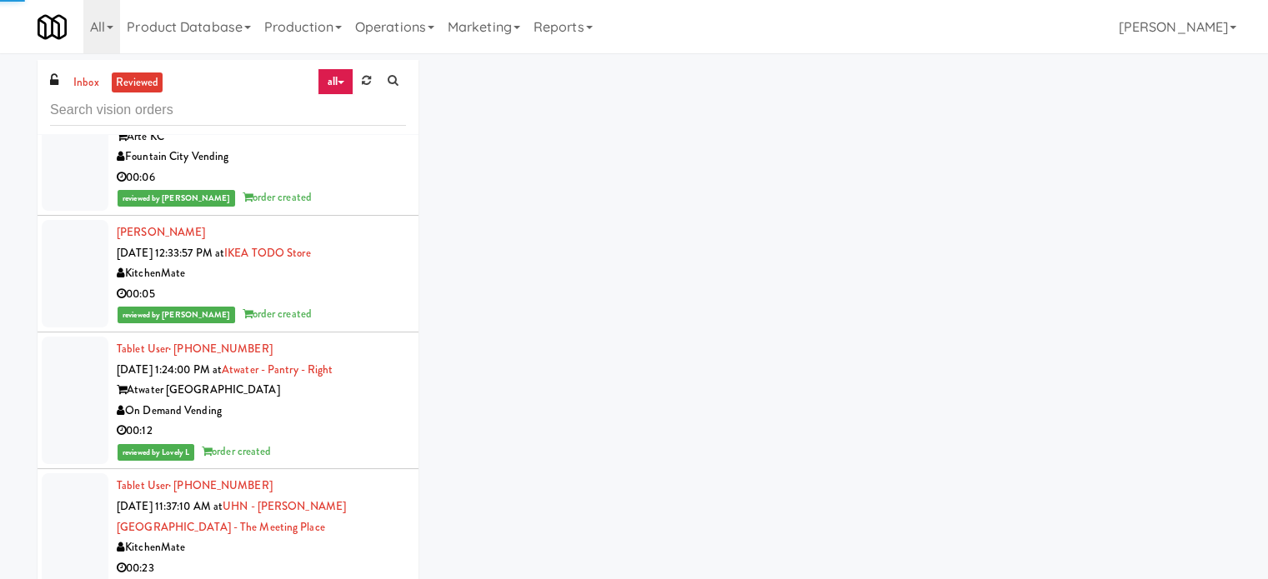
scroll to position [6440, 0]
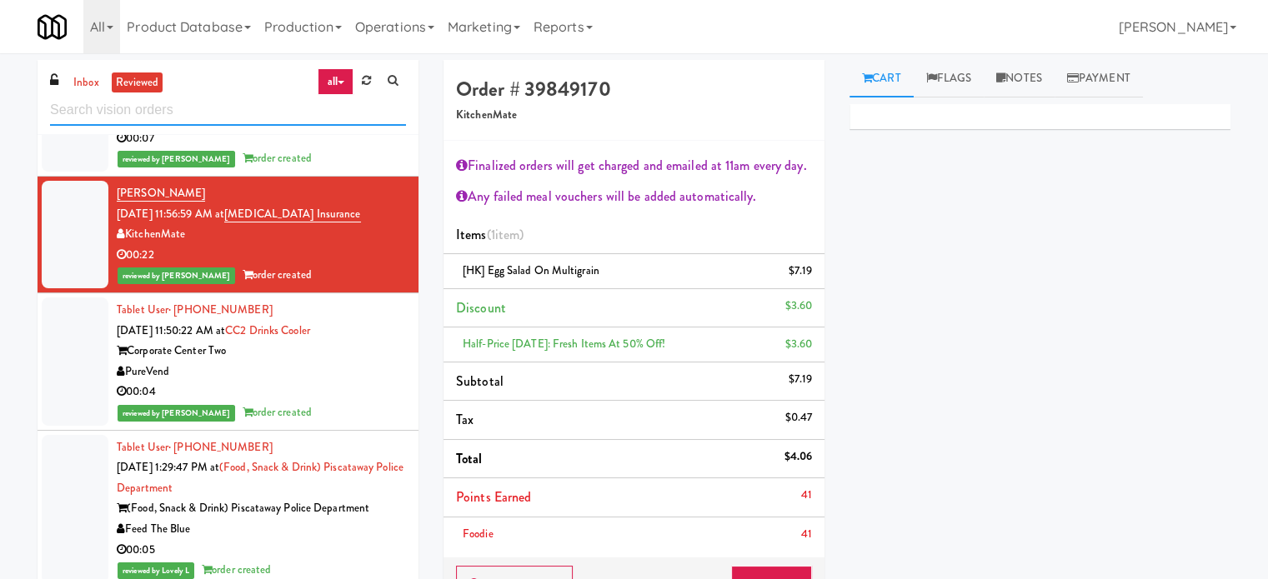
click at [282, 97] on input "text" at bounding box center [228, 110] width 356 height 31
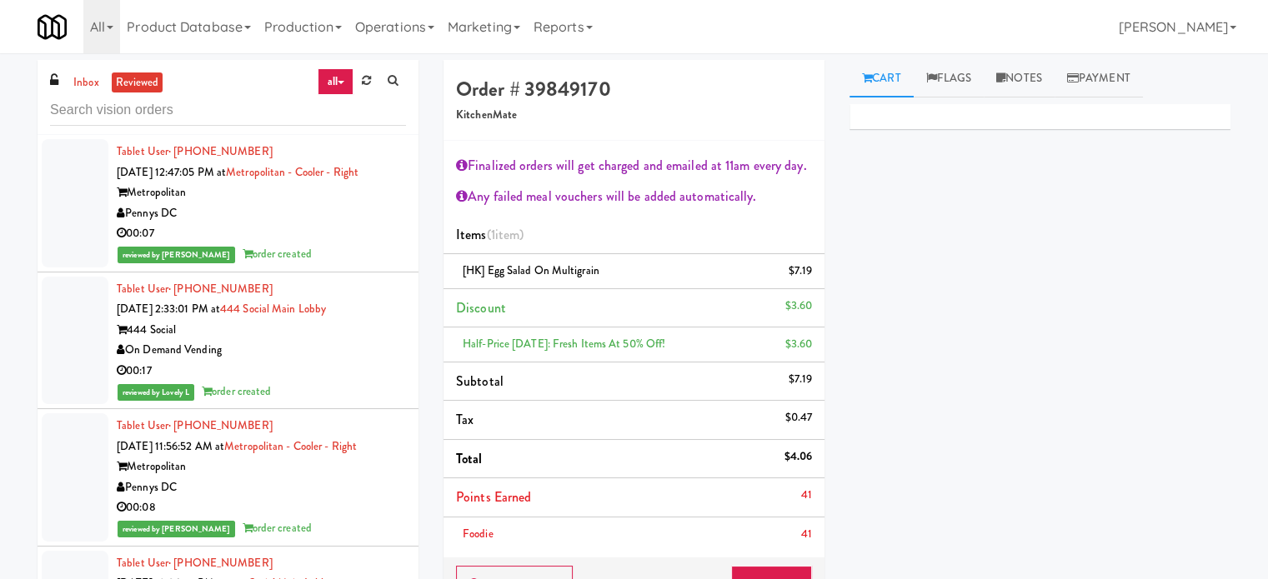
click at [327, 220] on div "Pennys DC" at bounding box center [261, 213] width 289 height 21
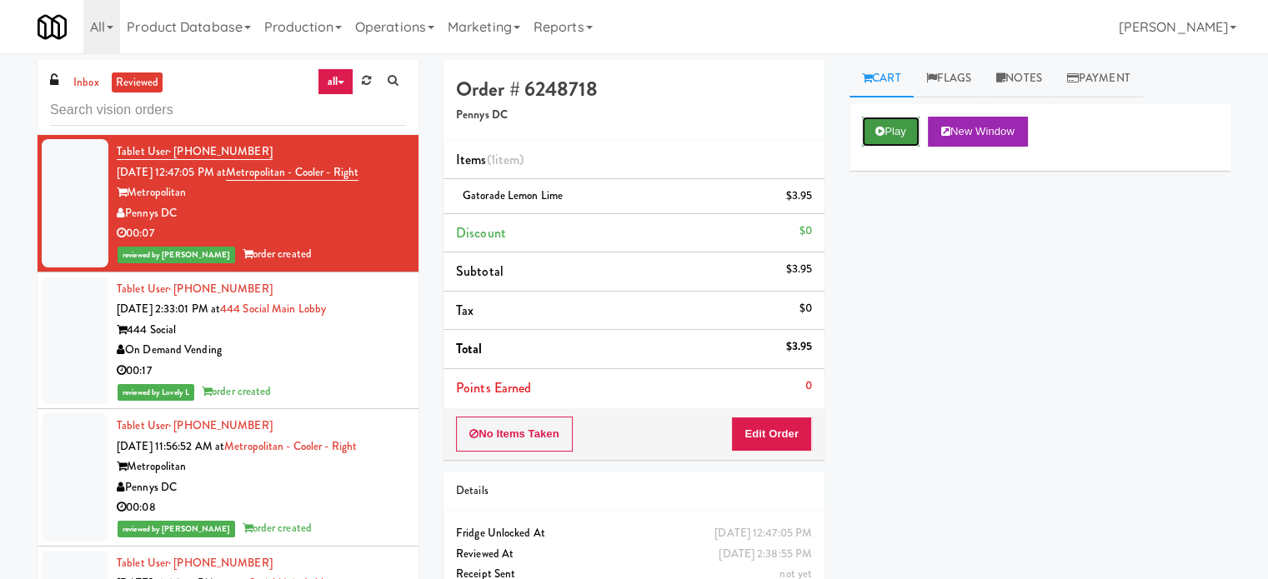
click at [898, 129] on button "Play" at bounding box center [891, 132] width 58 height 30
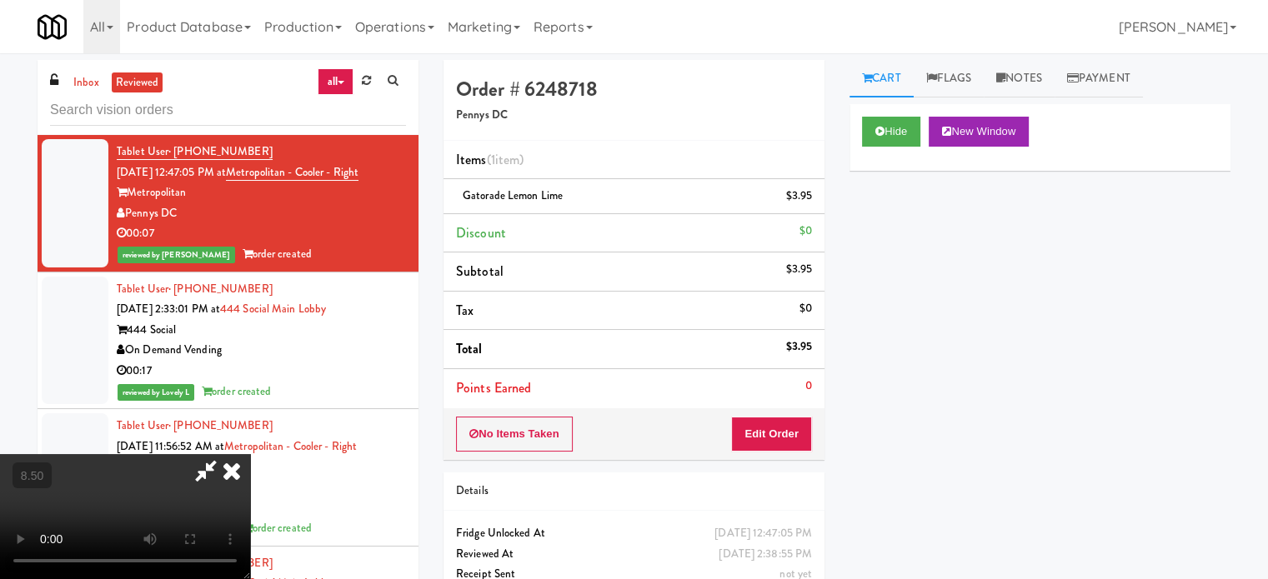
click at [250, 454] on video at bounding box center [125, 516] width 250 height 125
click at [250, 463] on video at bounding box center [125, 516] width 250 height 125
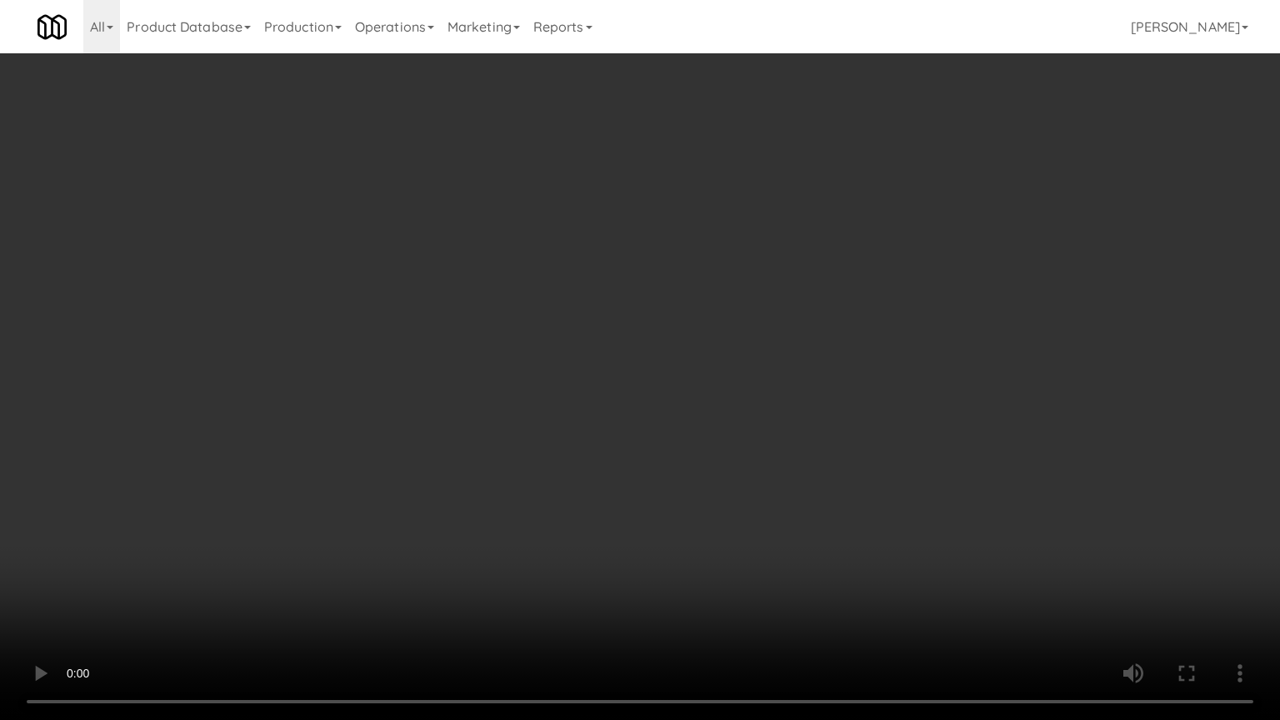
click at [323, 547] on video at bounding box center [640, 360] width 1280 height 720
click at [365, 483] on video at bounding box center [640, 360] width 1280 height 720
click at [376, 400] on video at bounding box center [640, 360] width 1280 height 720
click at [464, 313] on video at bounding box center [640, 360] width 1280 height 720
click at [470, 320] on video at bounding box center [640, 360] width 1280 height 720
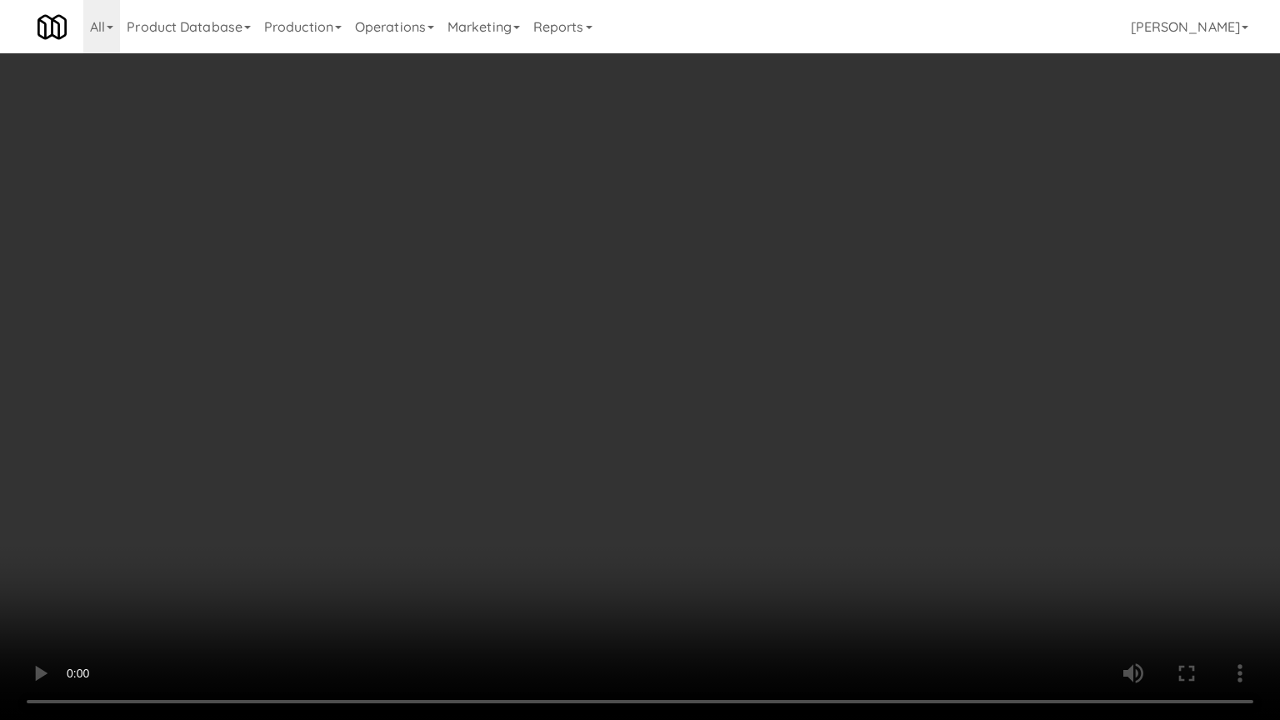
drag, startPoint x: 584, startPoint y: 303, endPoint x: 610, endPoint y: 303, distance: 25.9
click at [585, 303] on video at bounding box center [640, 360] width 1280 height 720
click at [610, 303] on video at bounding box center [640, 360] width 1280 height 720
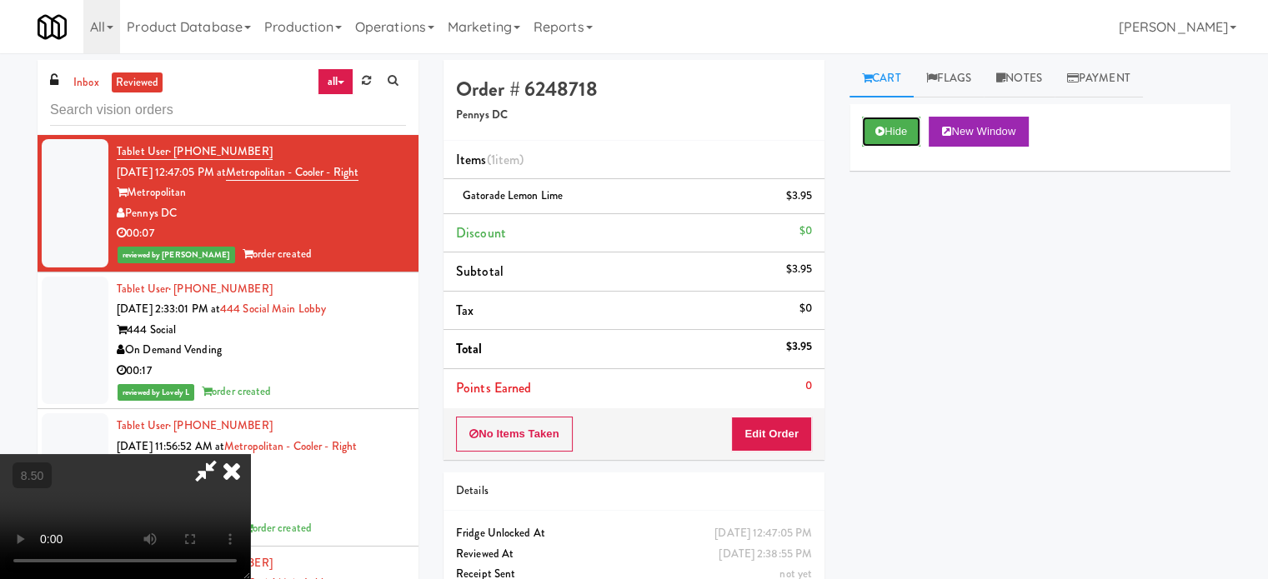
click at [890, 131] on button "Hide" at bounding box center [891, 132] width 58 height 30
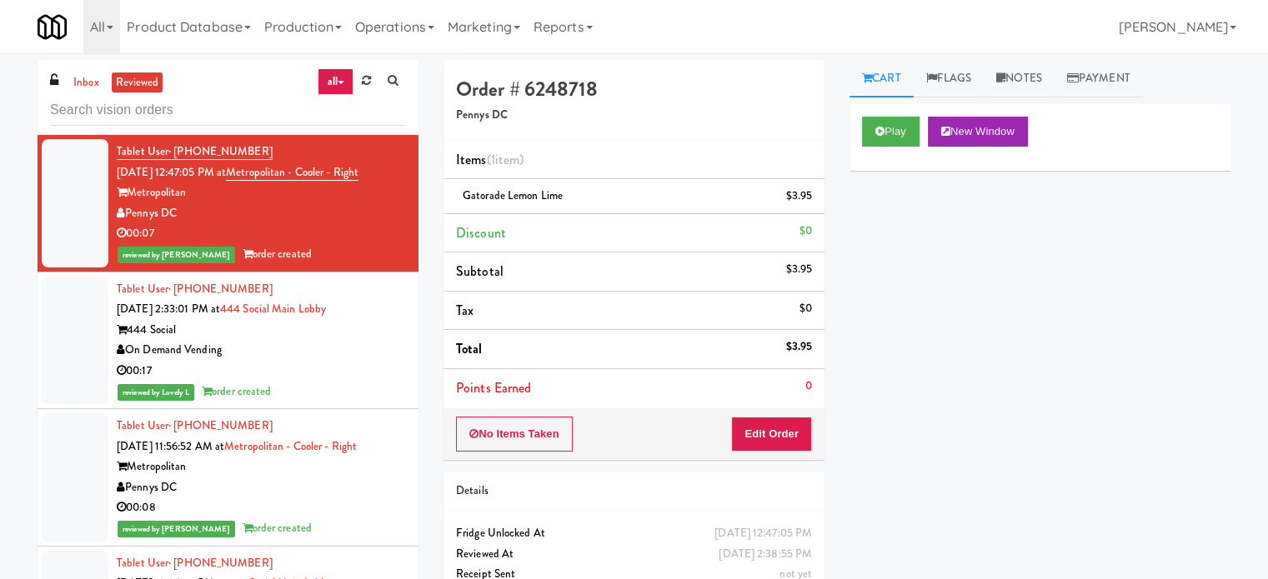
click at [361, 392] on div "reviewed by Lovely L order created" at bounding box center [261, 392] width 289 height 21
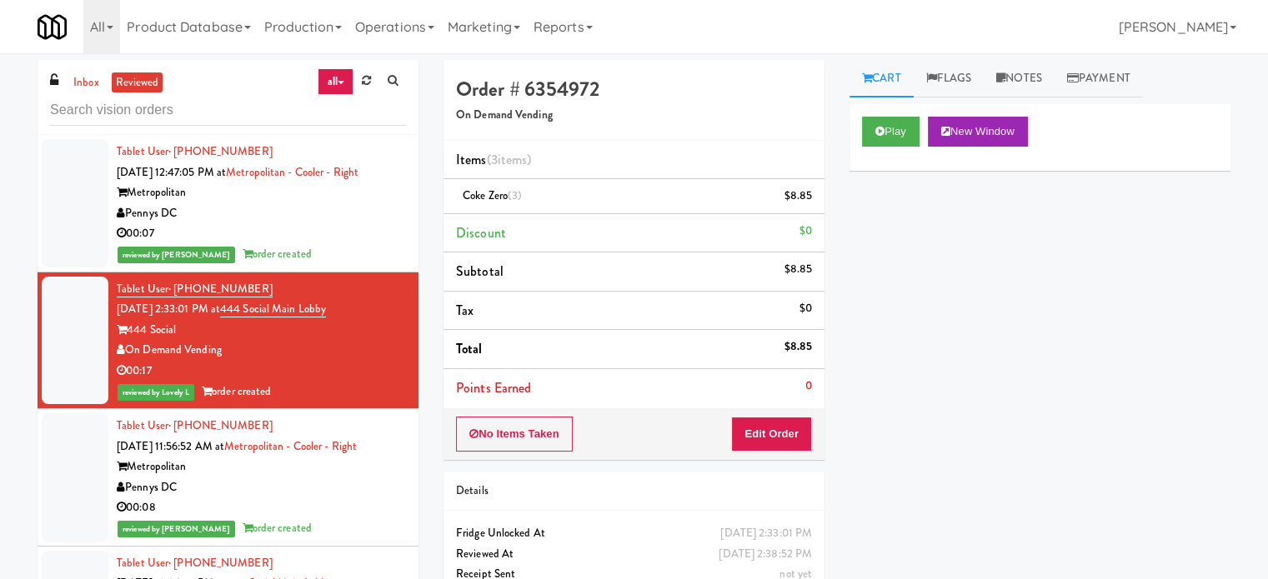
click at [336, 502] on div "00:08" at bounding box center [261, 508] width 289 height 21
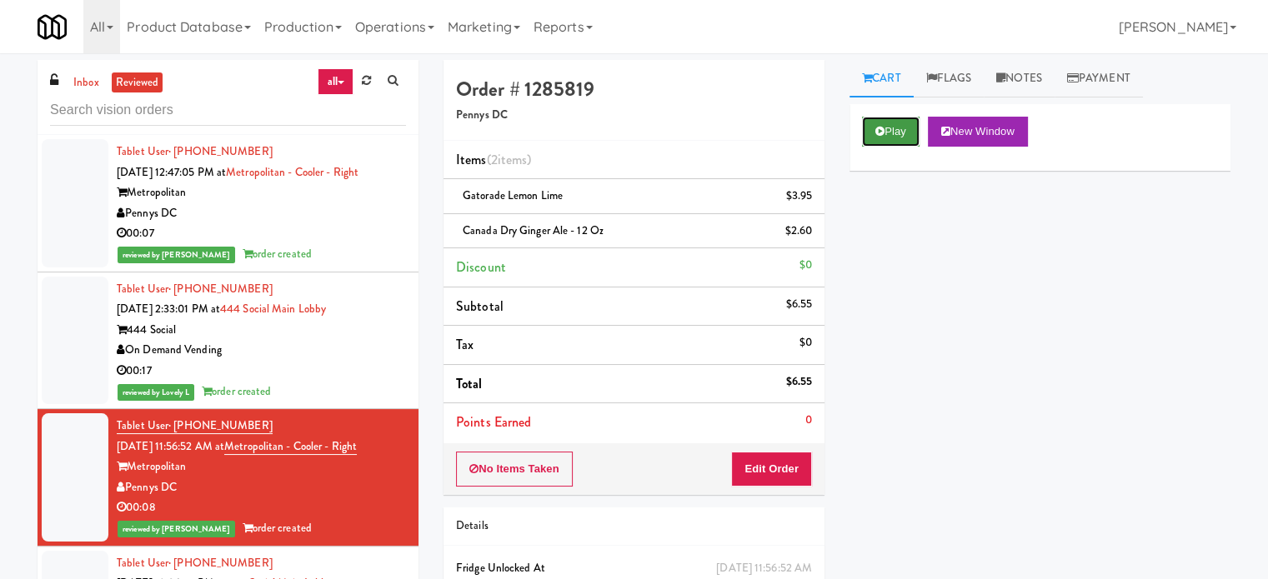
click at [882, 126] on icon at bounding box center [879, 131] width 9 height 11
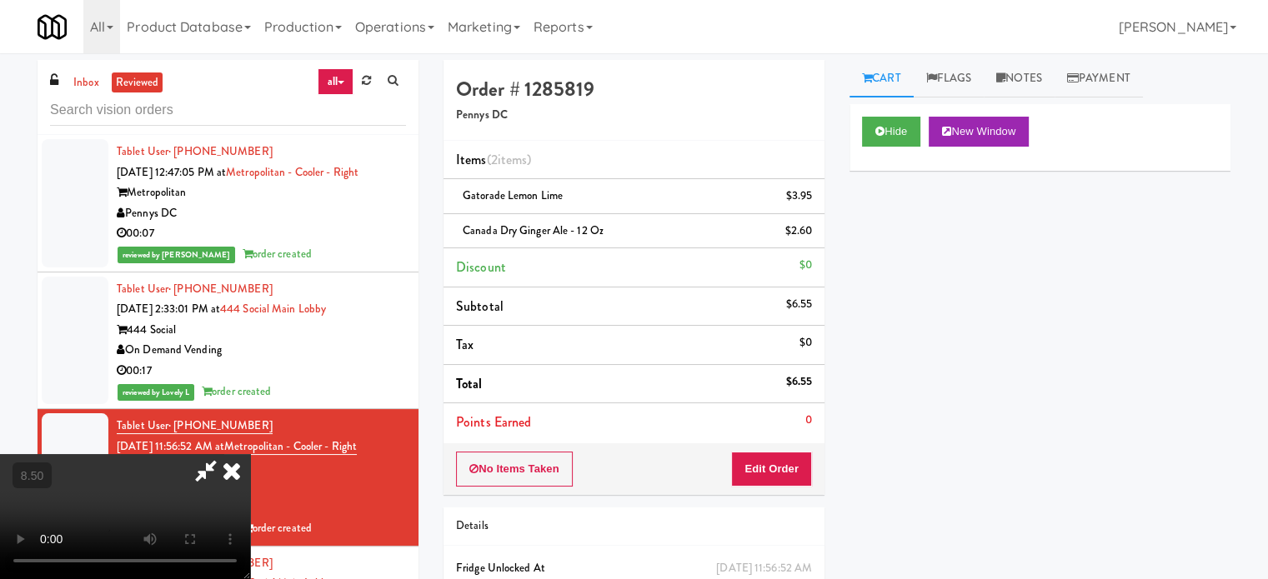
click at [250, 454] on video at bounding box center [125, 516] width 250 height 125
click at [250, 454] on div at bounding box center [125, 516] width 250 height 125
drag, startPoint x: 424, startPoint y: 373, endPoint x: 418, endPoint y: 343, distance: 31.4
click at [250, 454] on video at bounding box center [125, 516] width 250 height 125
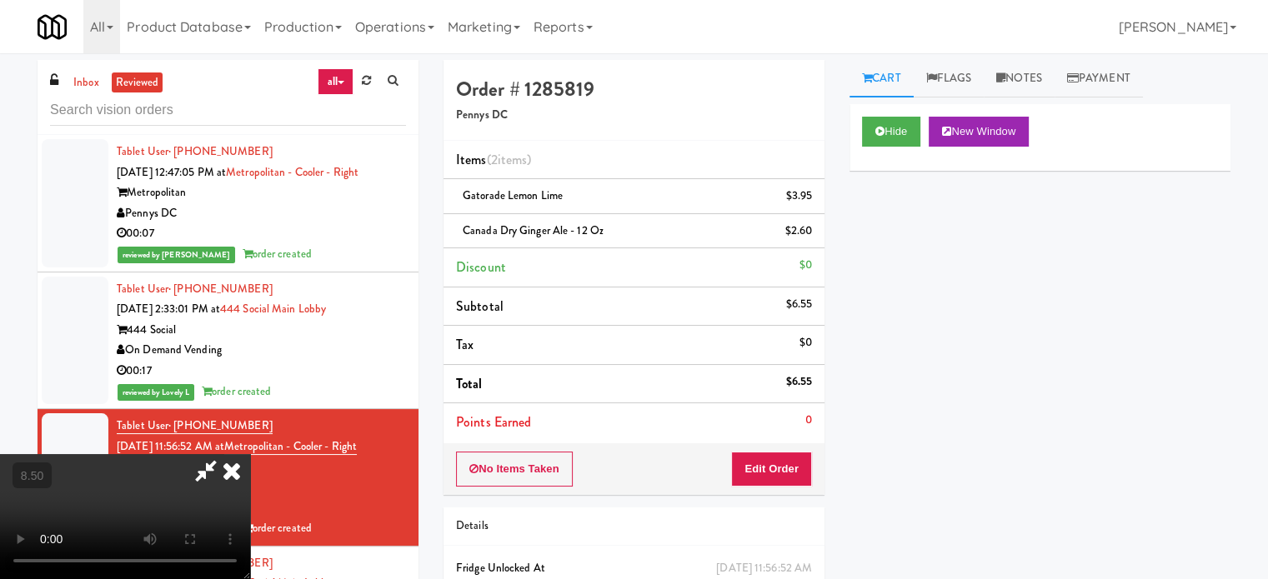
click at [250, 454] on video at bounding box center [125, 516] width 250 height 125
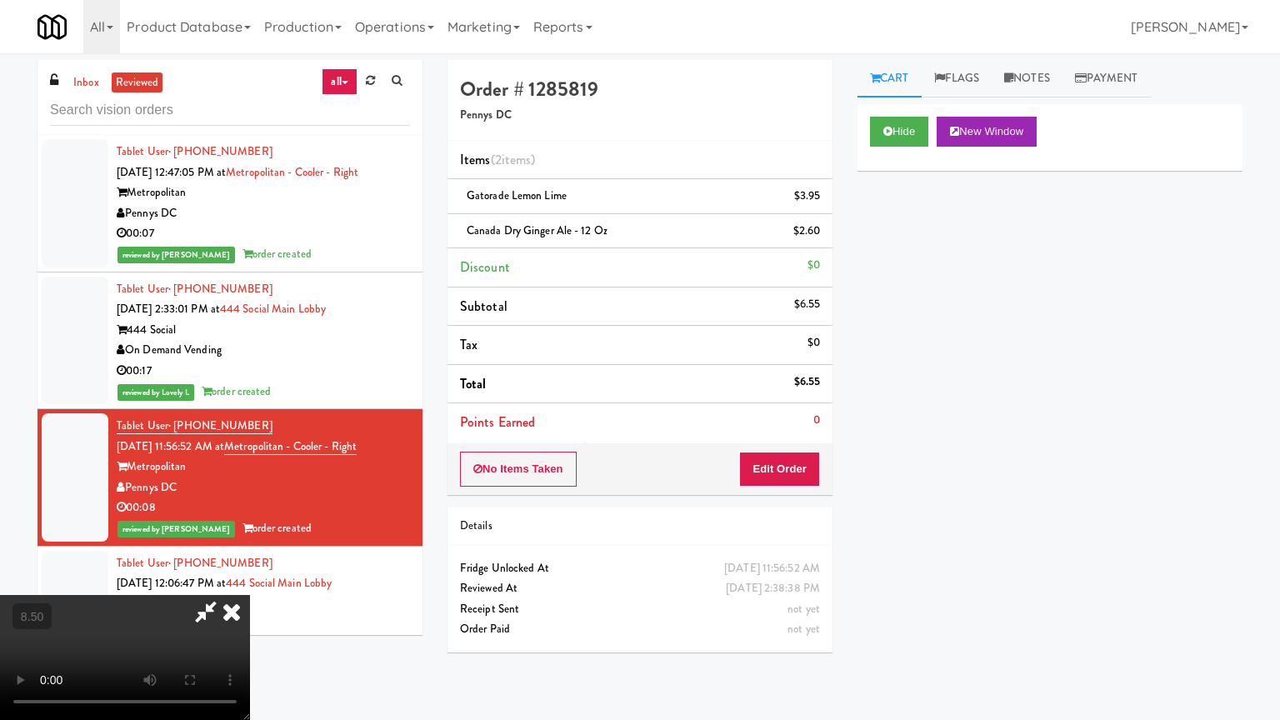
drag, startPoint x: 247, startPoint y: 574, endPoint x: 261, endPoint y: 549, distance: 28.7
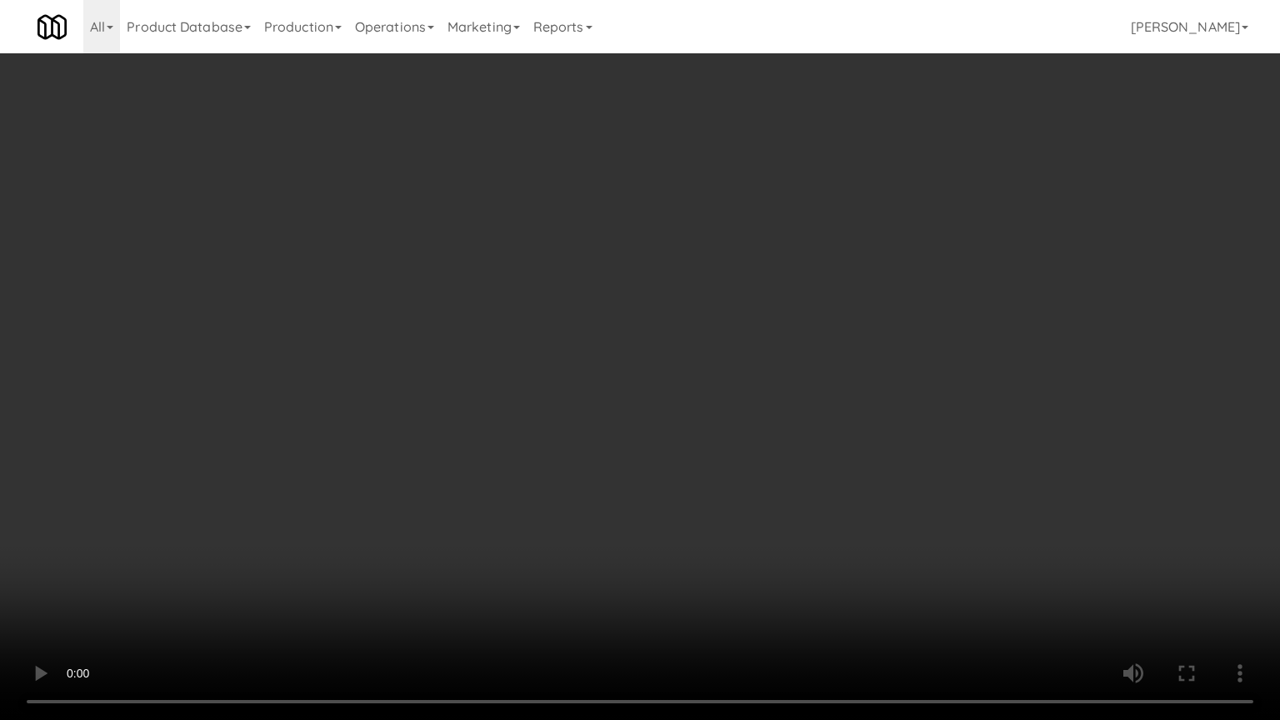
click at [248, 572] on video at bounding box center [640, 360] width 1280 height 720
click at [428, 426] on video at bounding box center [640, 360] width 1280 height 720
click at [447, 407] on video at bounding box center [640, 360] width 1280 height 720
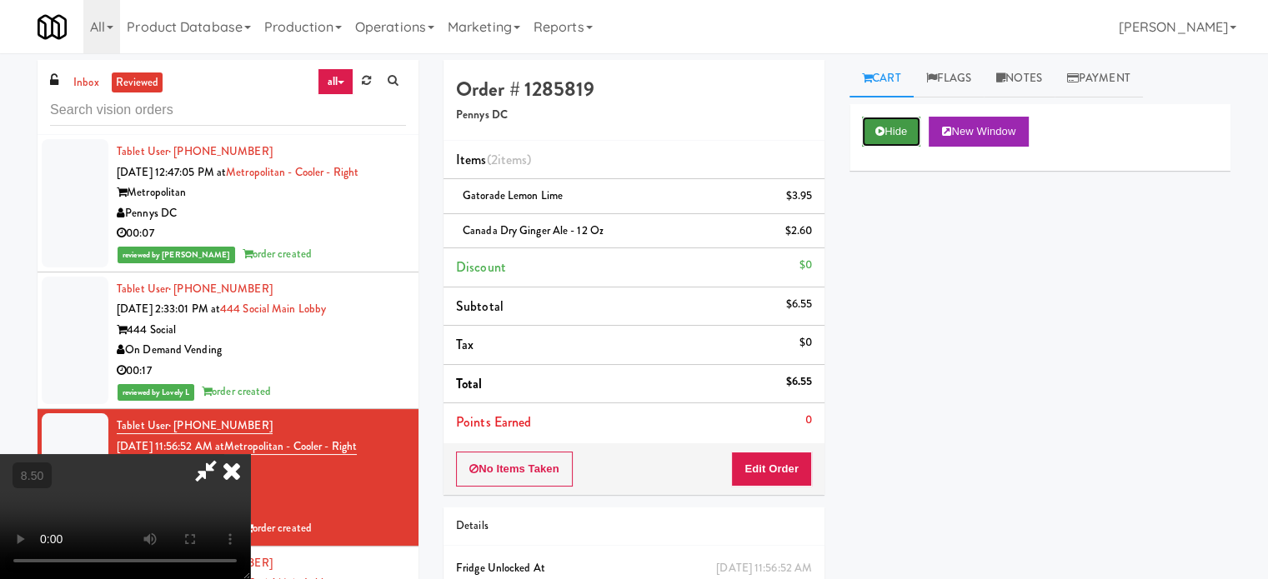
click at [901, 125] on button "Hide" at bounding box center [891, 132] width 58 height 30
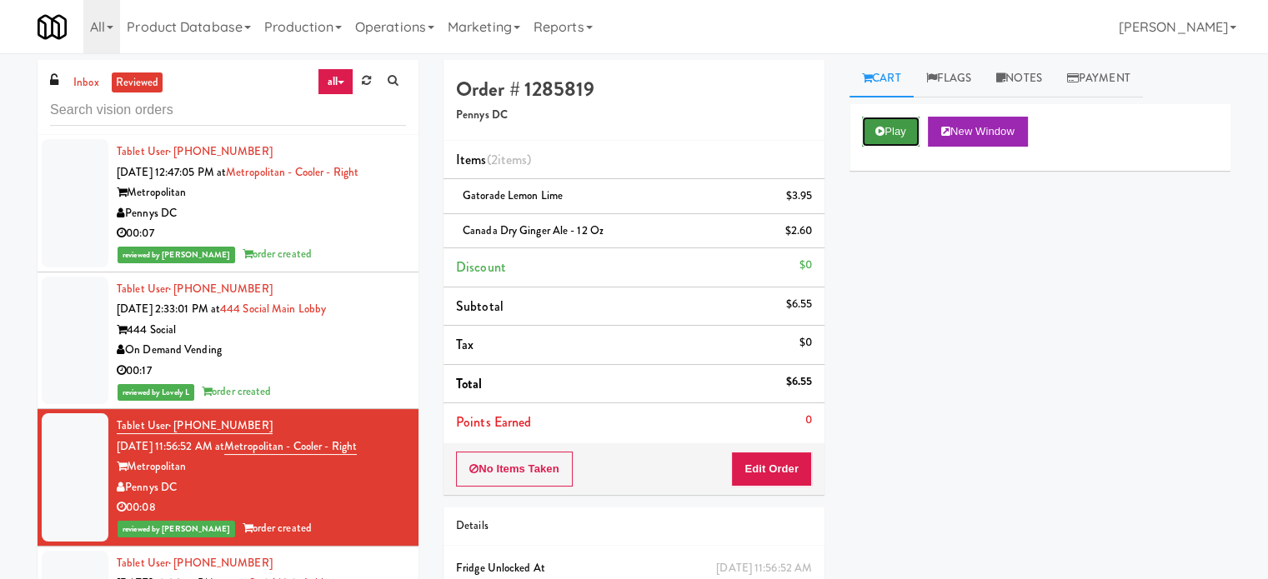
click at [901, 126] on button "Play" at bounding box center [891, 132] width 58 height 30
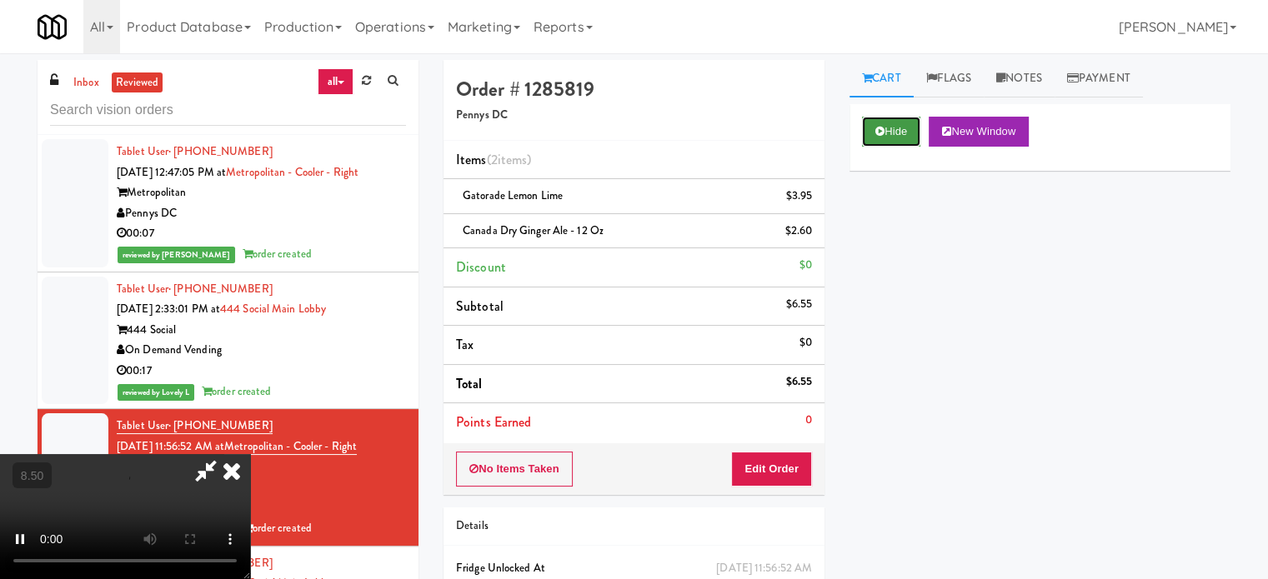
click at [907, 130] on button "Hide" at bounding box center [891, 132] width 58 height 30
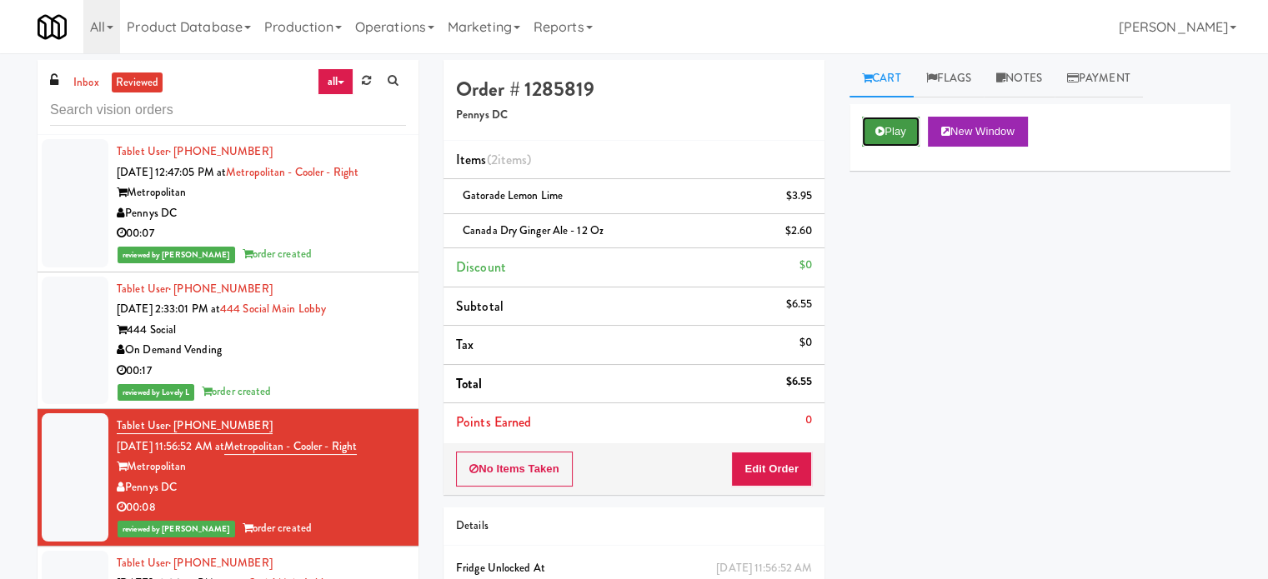
click at [906, 137] on button "Play" at bounding box center [891, 132] width 58 height 30
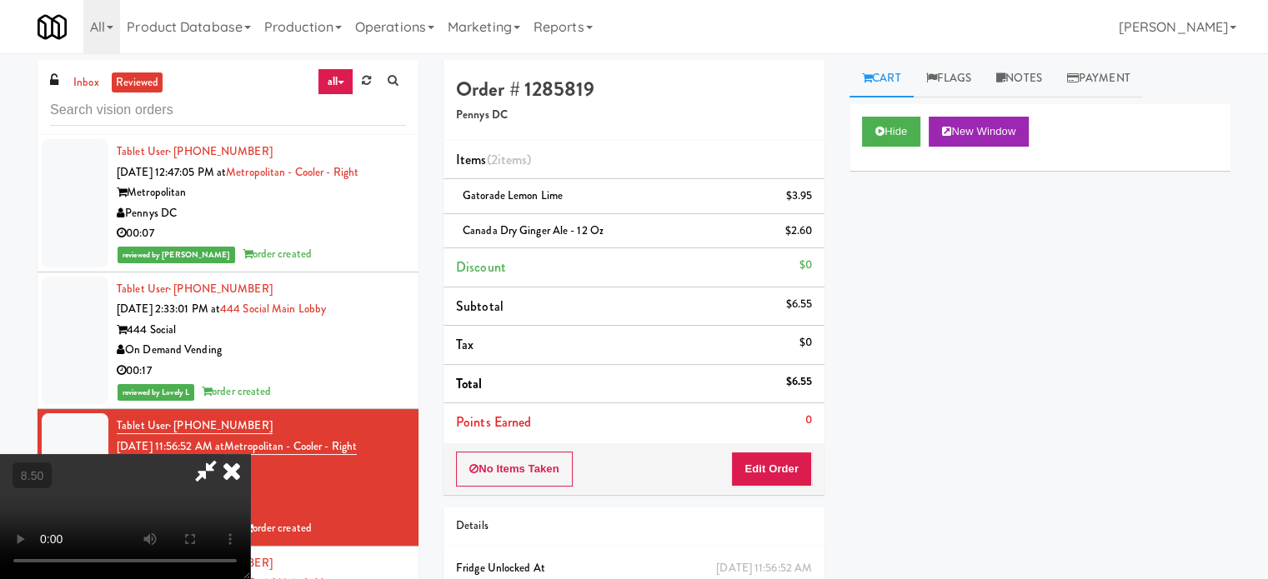
drag, startPoint x: 415, startPoint y: 335, endPoint x: 417, endPoint y: 324, distance: 11.0
click at [250, 454] on video at bounding box center [125, 516] width 250 height 125
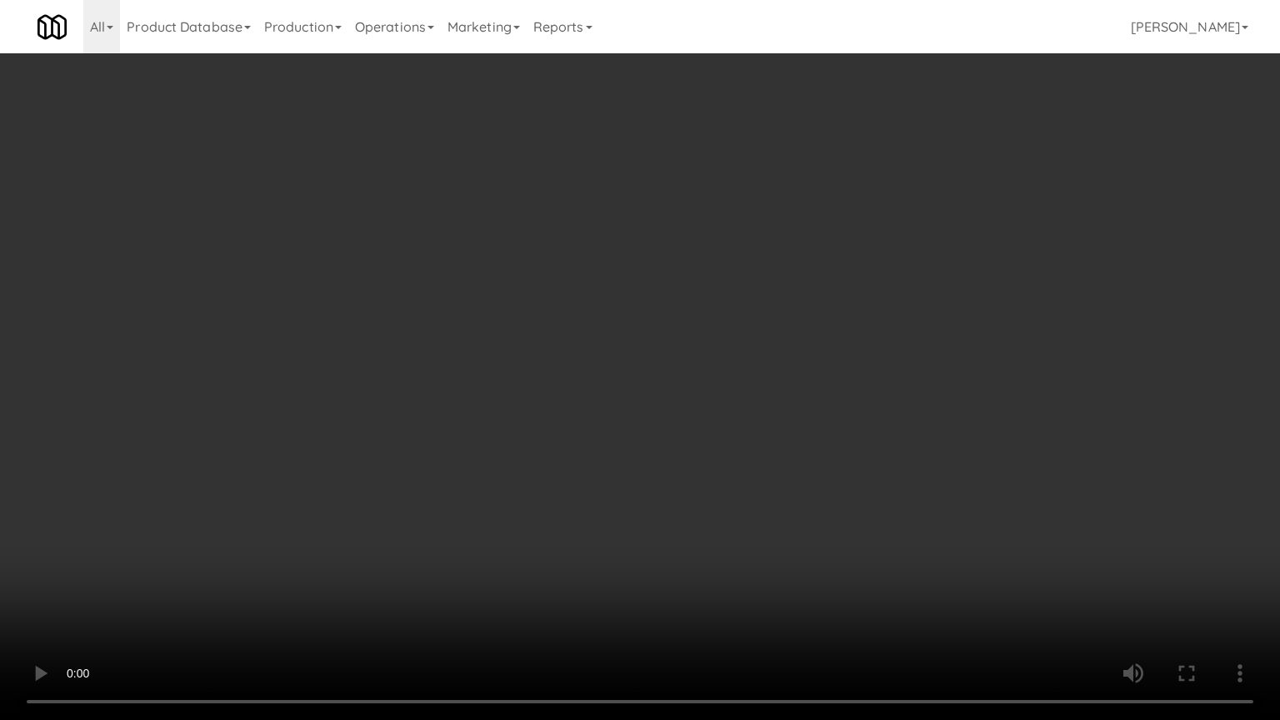
click at [603, 412] on video at bounding box center [640, 360] width 1280 height 720
click at [690, 333] on video at bounding box center [640, 360] width 1280 height 720
click at [694, 335] on video at bounding box center [640, 360] width 1280 height 720
click at [731, 326] on video at bounding box center [640, 360] width 1280 height 720
click at [731, 323] on video at bounding box center [640, 360] width 1280 height 720
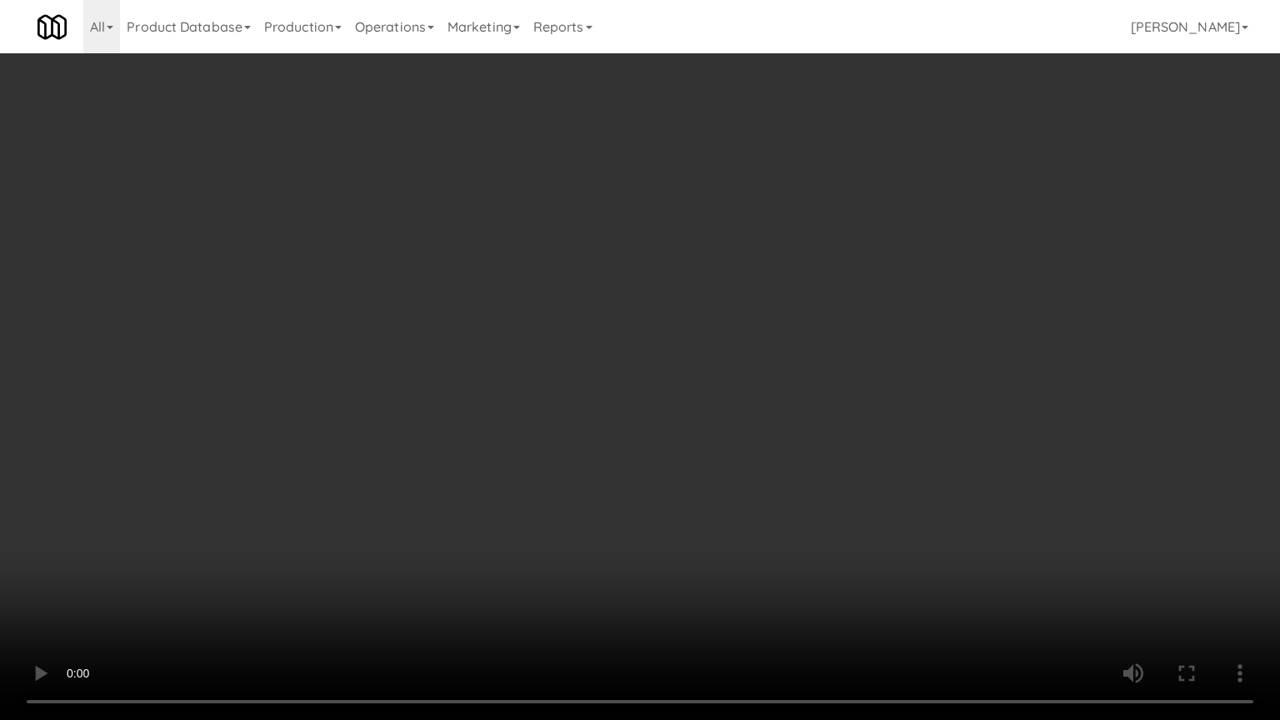
click at [768, 331] on video at bounding box center [640, 360] width 1280 height 720
drag, startPoint x: 562, startPoint y: 378, endPoint x: 678, endPoint y: 299, distance: 140.6
click at [567, 373] on video at bounding box center [640, 360] width 1280 height 720
click at [733, 282] on video at bounding box center [640, 360] width 1280 height 720
click at [719, 286] on video at bounding box center [640, 360] width 1280 height 720
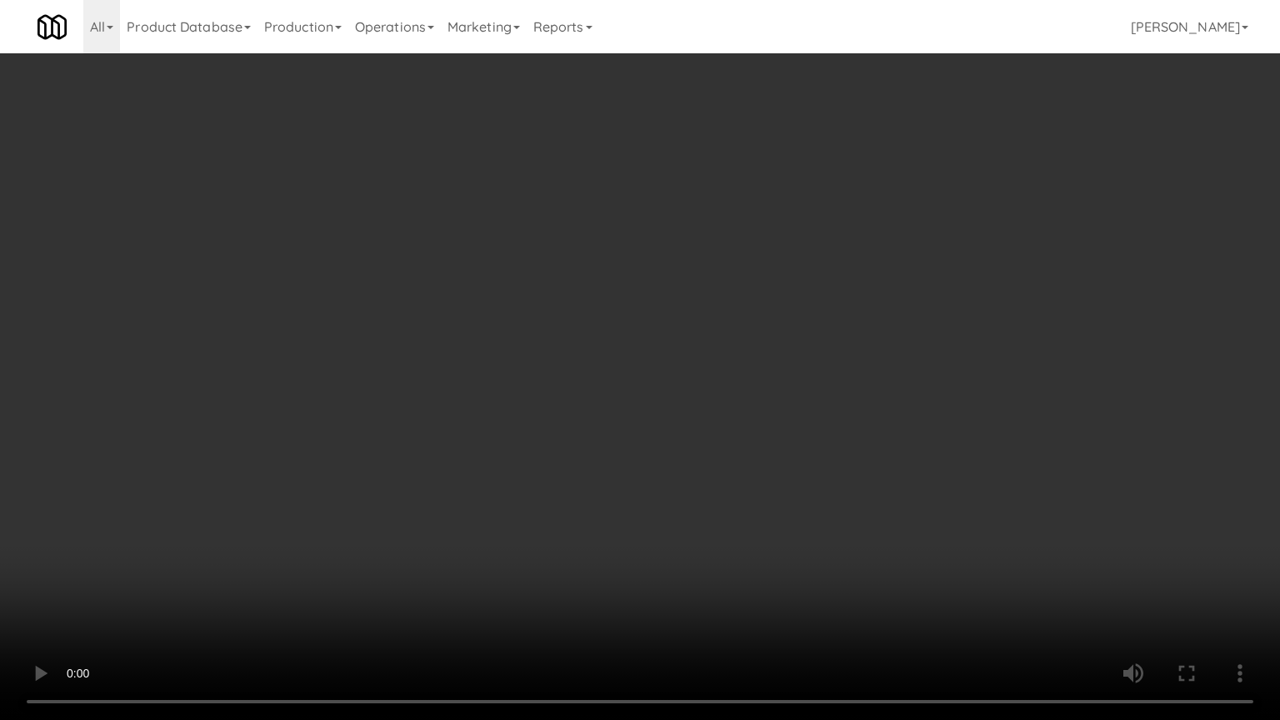
click at [737, 254] on video at bounding box center [640, 360] width 1280 height 720
click at [739, 269] on video at bounding box center [640, 360] width 1280 height 720
click at [824, 218] on video at bounding box center [640, 360] width 1280 height 720
drag, startPoint x: 829, startPoint y: 217, endPoint x: 839, endPoint y: 213, distance: 10.1
click at [831, 217] on video at bounding box center [640, 360] width 1280 height 720
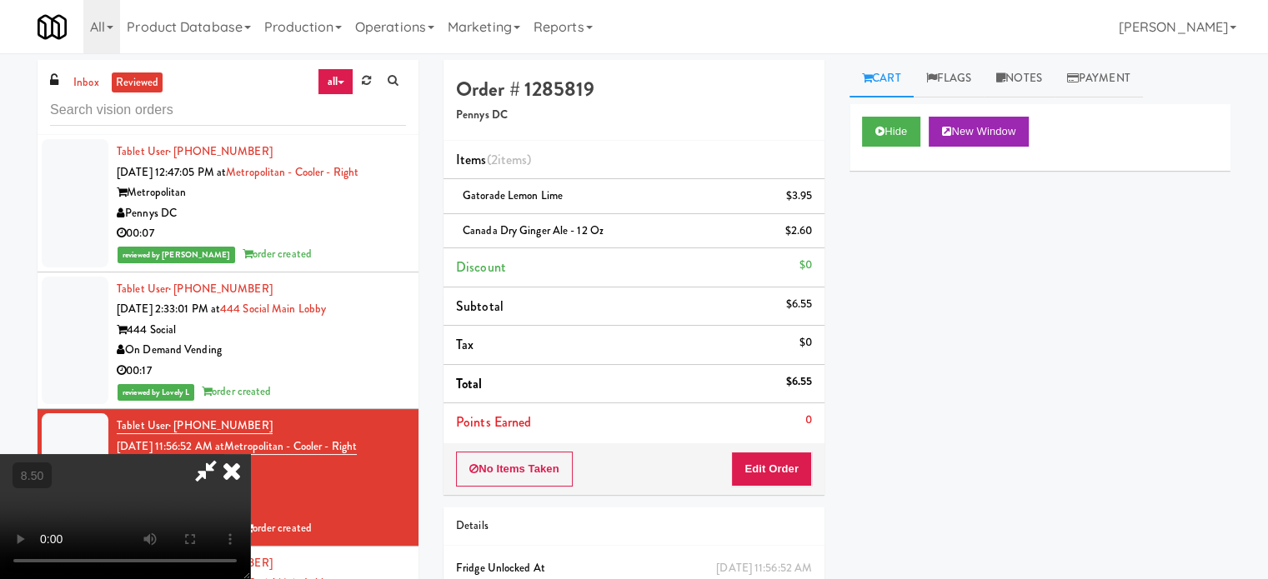
click at [250, 454] on icon at bounding box center [231, 470] width 37 height 33
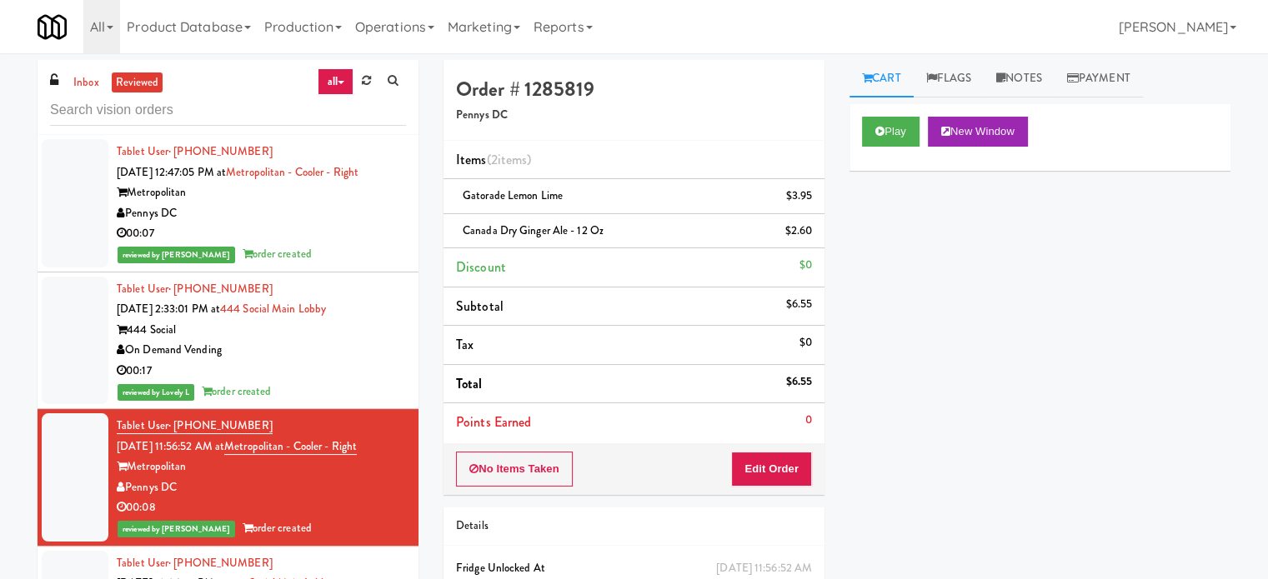
scroll to position [417, 0]
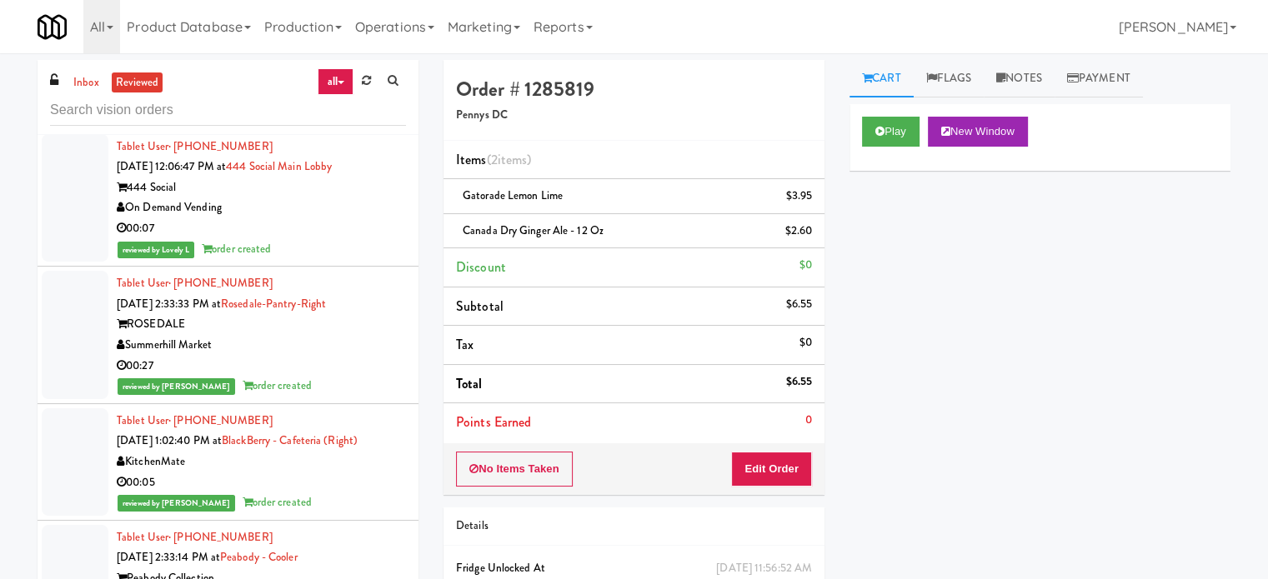
click at [320, 220] on div "00:07" at bounding box center [261, 228] width 289 height 21
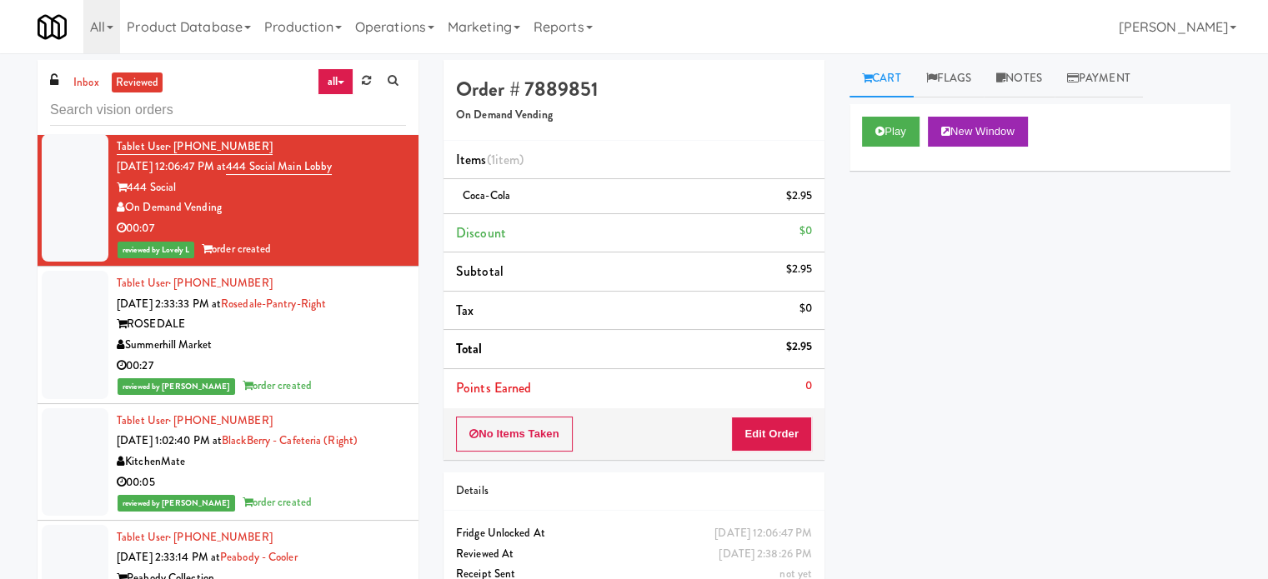
click at [347, 342] on div "Summerhill Market" at bounding box center [261, 345] width 289 height 21
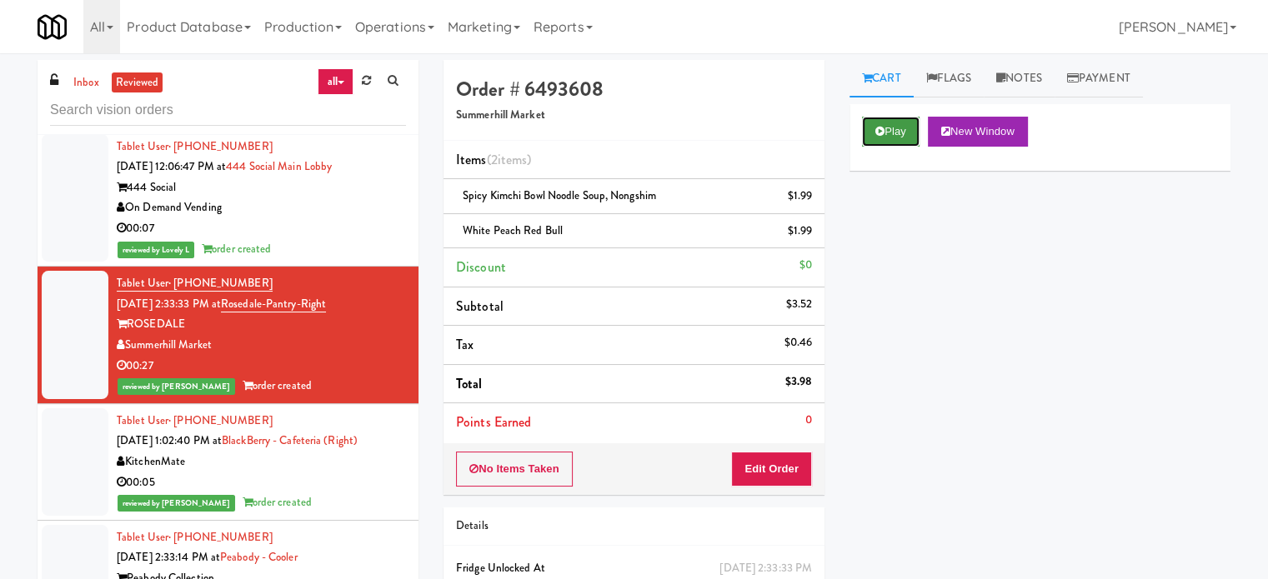
click at [884, 132] on button "Play" at bounding box center [891, 132] width 58 height 30
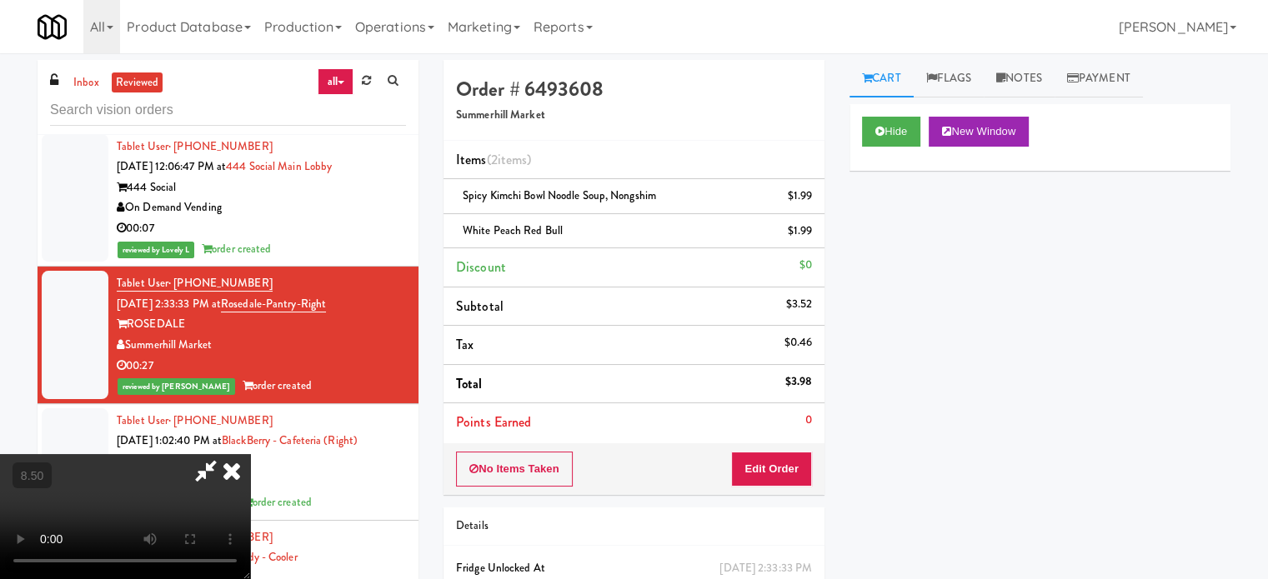
drag, startPoint x: 366, startPoint y: 313, endPoint x: 367, endPoint y: 298, distance: 15.0
click at [250, 454] on video at bounding box center [125, 516] width 250 height 125
drag, startPoint x: 527, startPoint y: 395, endPoint x: 528, endPoint y: 377, distance: 18.4
click at [250, 454] on video at bounding box center [125, 516] width 250 height 125
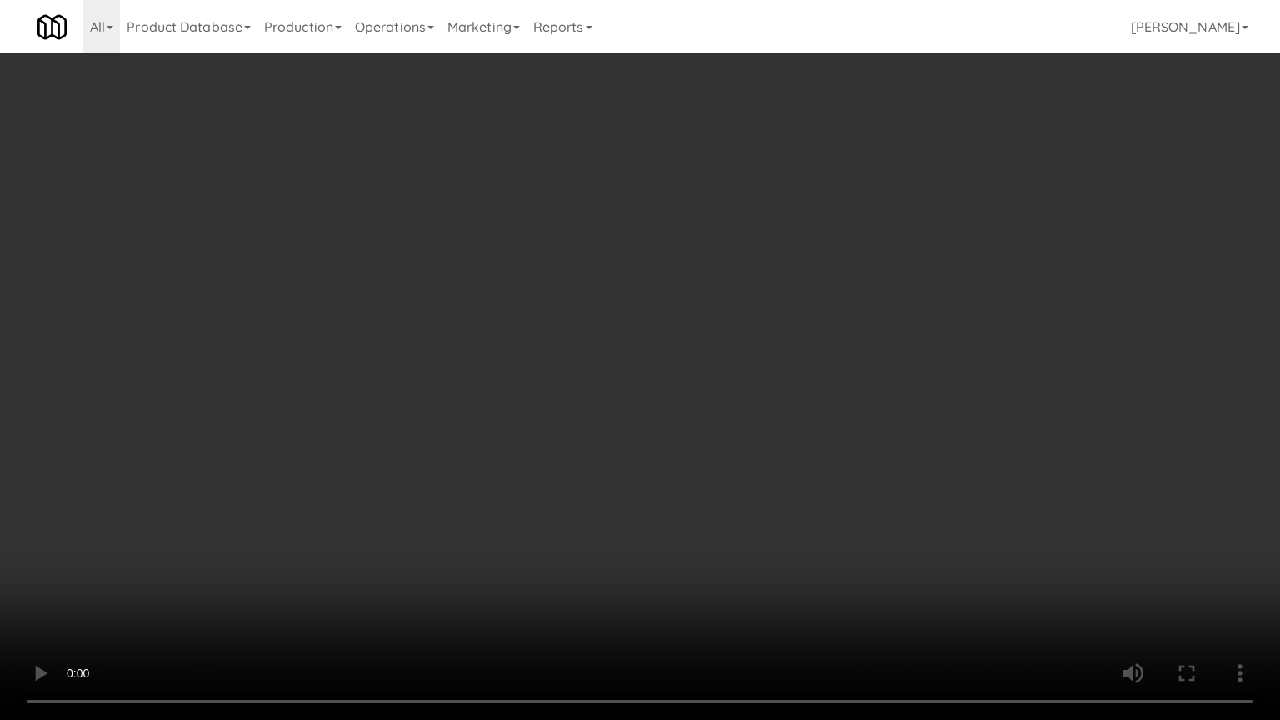
click at [564, 354] on video at bounding box center [640, 360] width 1280 height 720
click at [637, 397] on video at bounding box center [640, 360] width 1280 height 720
click at [695, 441] on video at bounding box center [640, 360] width 1280 height 720
click at [738, 440] on video at bounding box center [640, 360] width 1280 height 720
click at [727, 430] on video at bounding box center [640, 360] width 1280 height 720
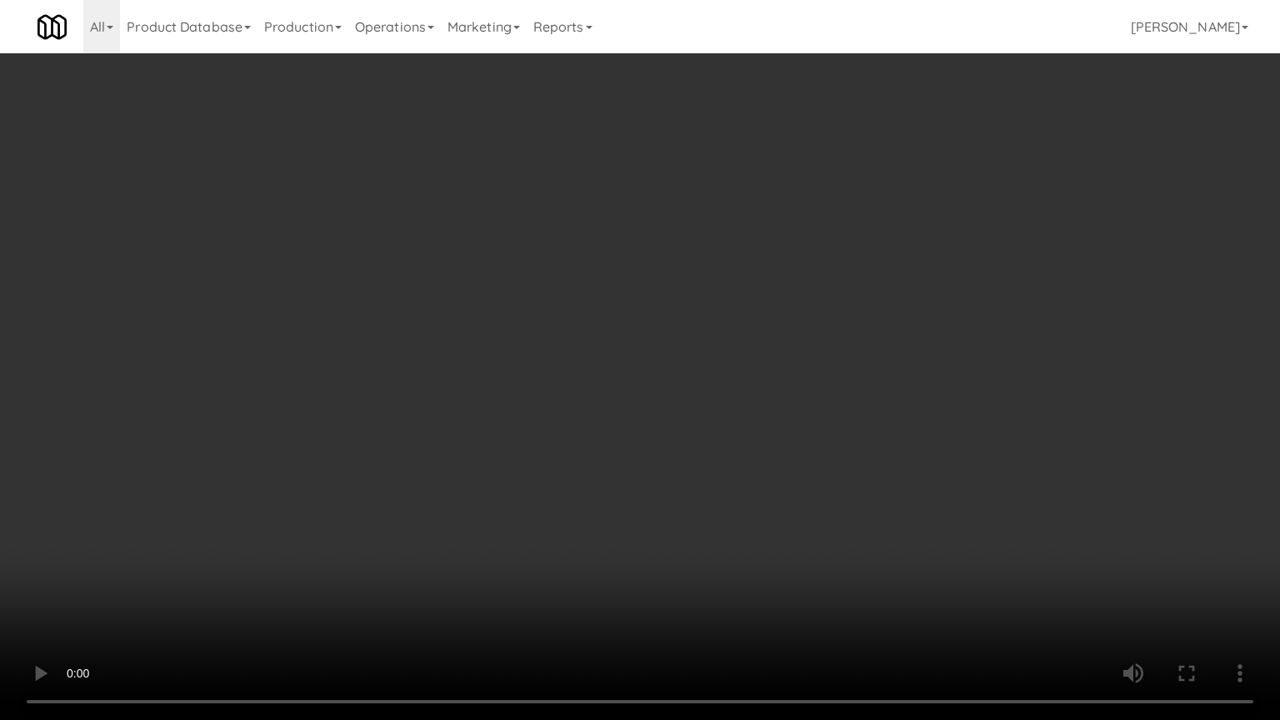
click at [778, 423] on video at bounding box center [640, 360] width 1280 height 720
click at [730, 429] on video at bounding box center [640, 360] width 1280 height 720
click at [750, 400] on video at bounding box center [640, 360] width 1280 height 720
click at [767, 420] on video at bounding box center [640, 360] width 1280 height 720
click at [716, 420] on video at bounding box center [640, 360] width 1280 height 720
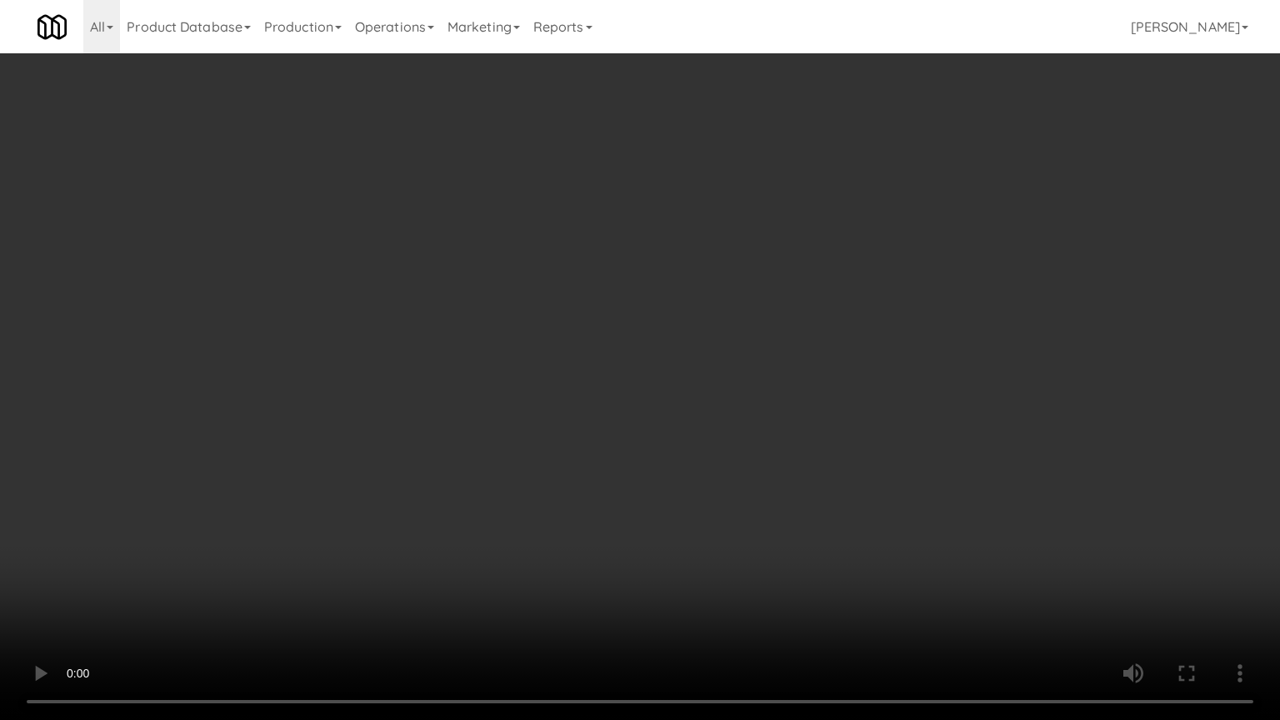
click at [721, 416] on video at bounding box center [640, 360] width 1280 height 720
drag, startPoint x: 724, startPoint y: 410, endPoint x: 734, endPoint y: 399, distance: 14.7
click at [727, 409] on video at bounding box center [640, 360] width 1280 height 720
click at [738, 392] on video at bounding box center [640, 360] width 1280 height 720
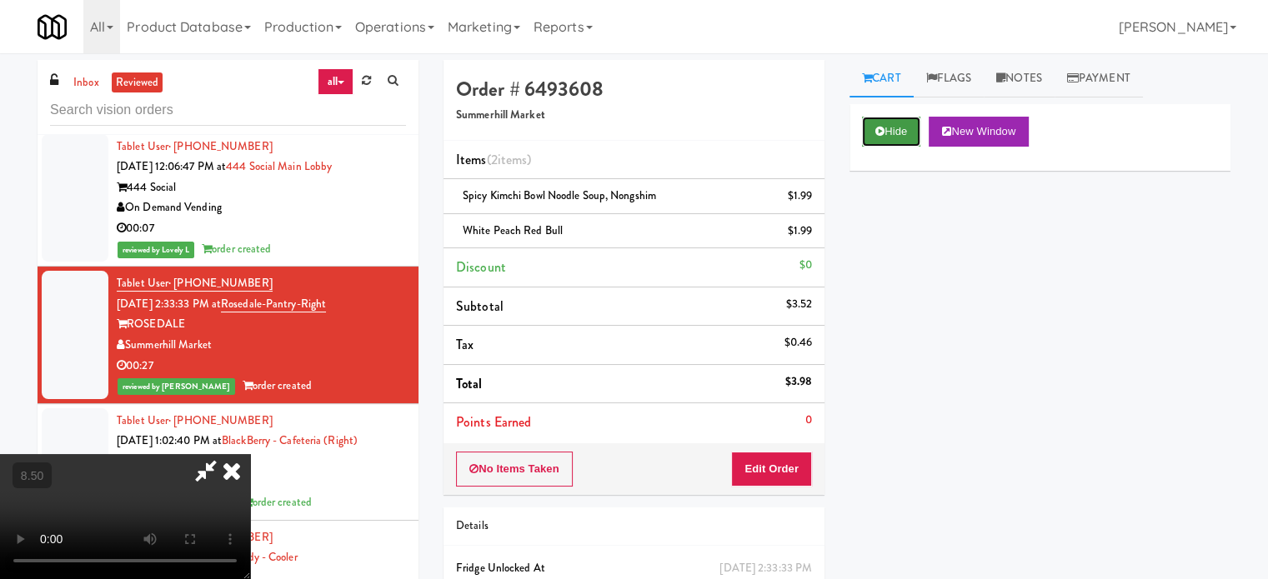
click at [899, 131] on button "Hide" at bounding box center [891, 132] width 58 height 30
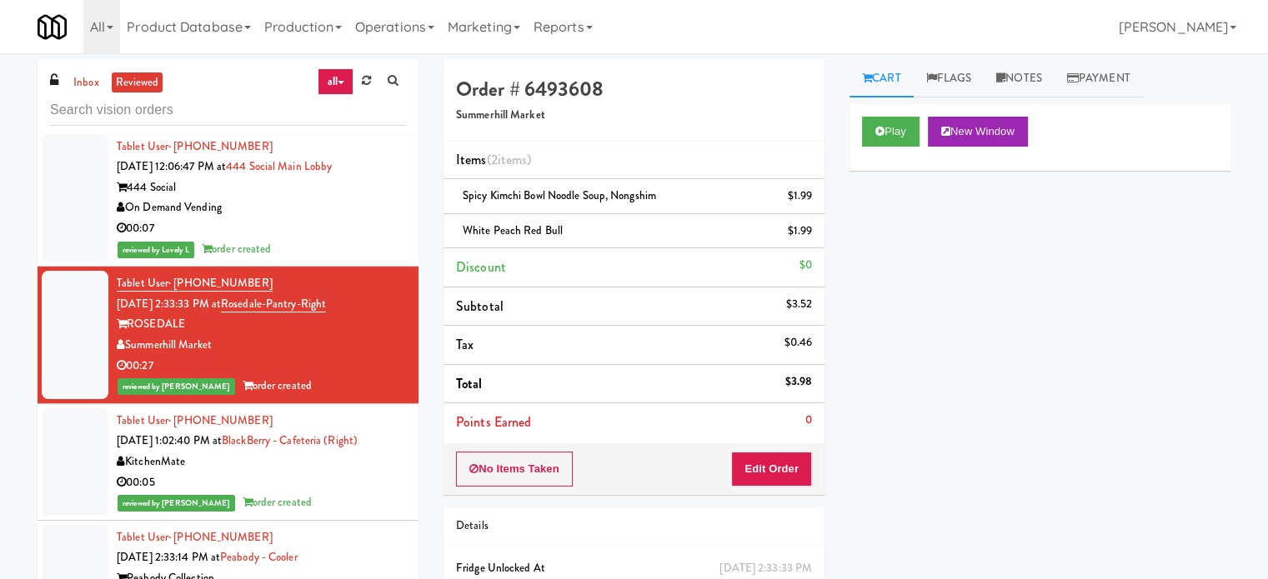
click at [352, 482] on div "00:05" at bounding box center [261, 483] width 289 height 21
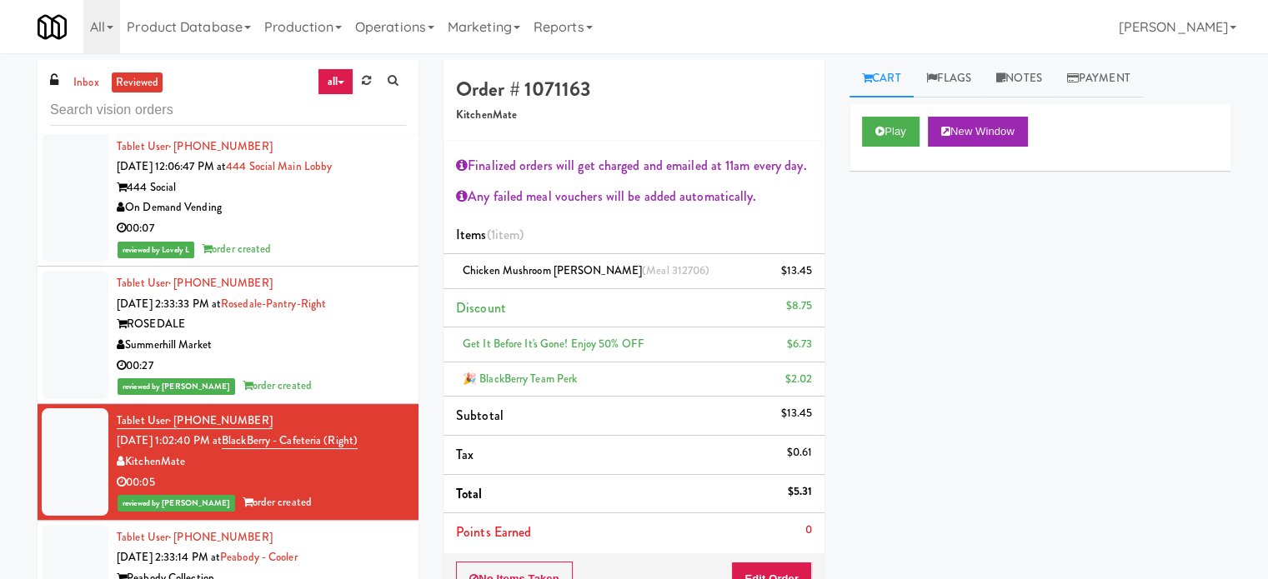
scroll to position [834, 0]
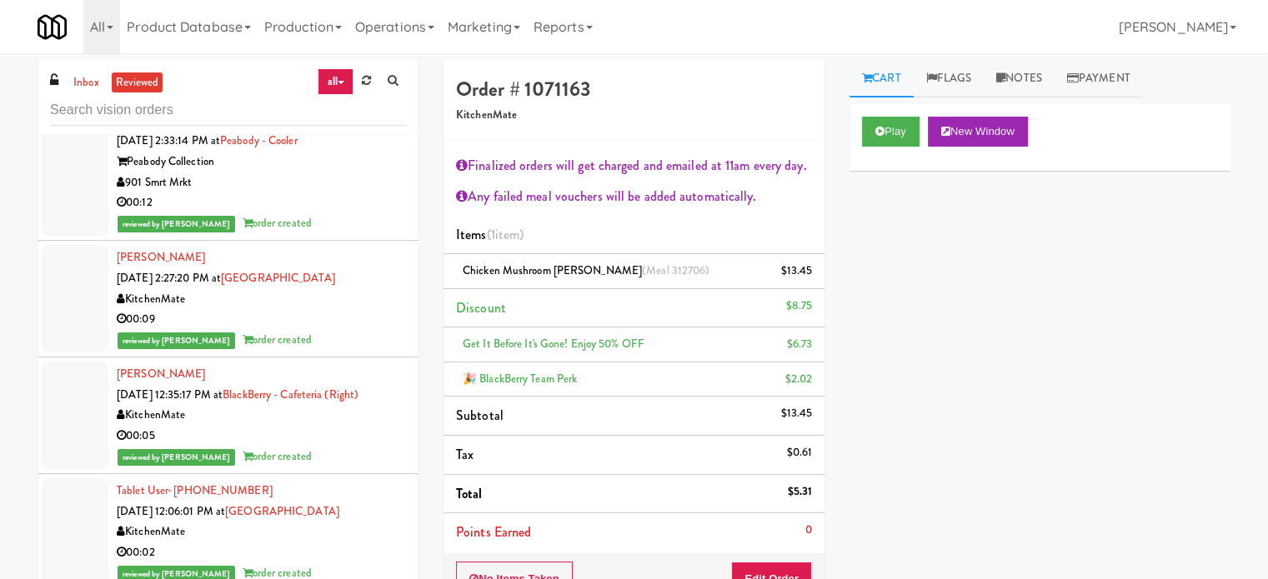
click at [334, 206] on div "00:12" at bounding box center [261, 203] width 289 height 21
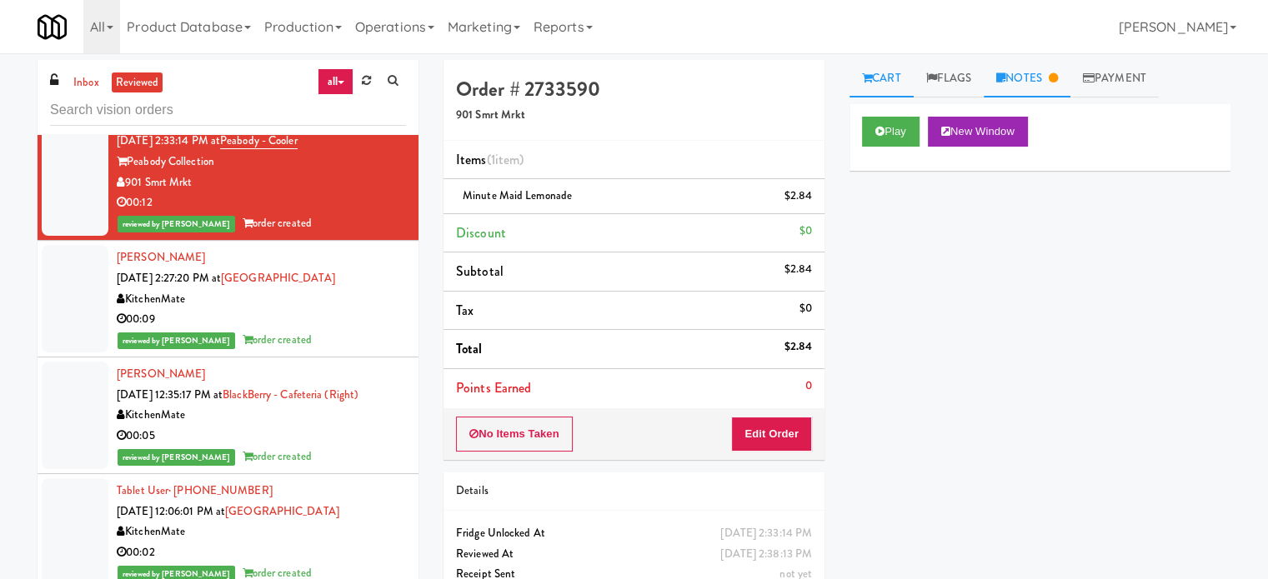
click at [1050, 69] on link "Notes" at bounding box center [1027, 79] width 87 height 38
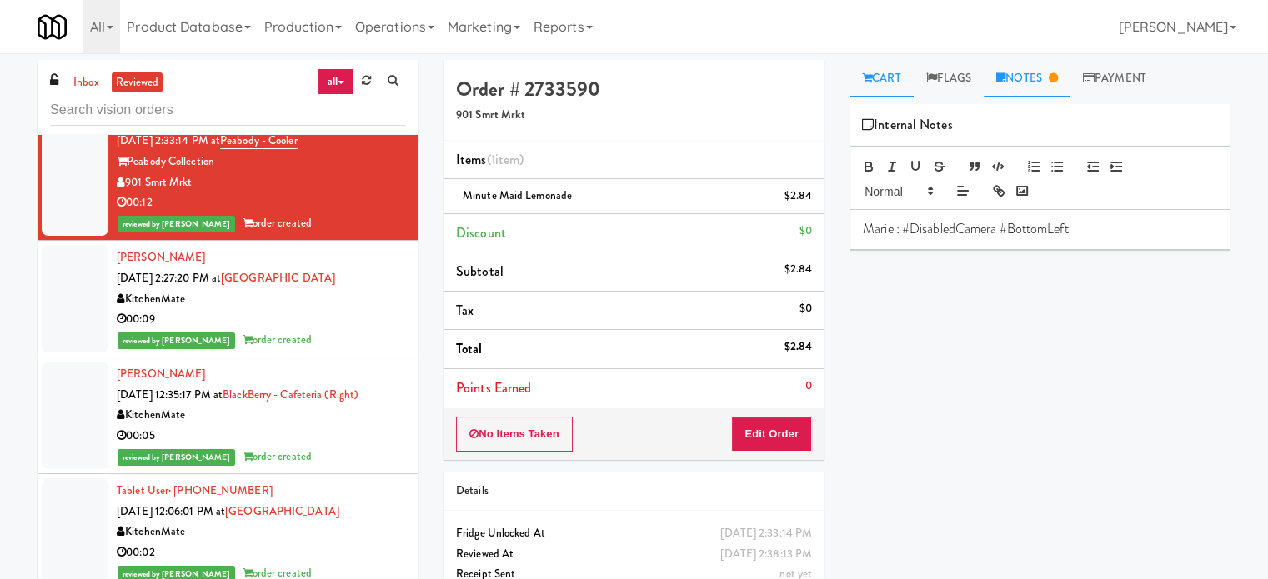
click at [887, 85] on link "Cart" at bounding box center [881, 79] width 64 height 38
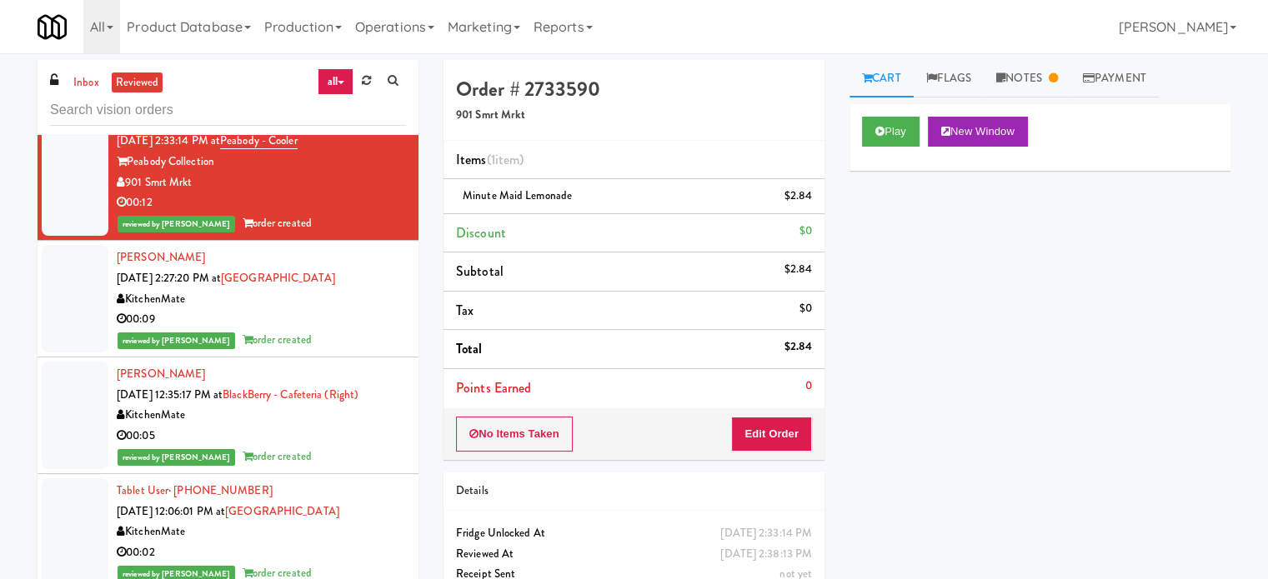
click at [894, 148] on div "Play New Window" at bounding box center [1039, 137] width 381 height 67
click at [897, 133] on button "Play" at bounding box center [891, 132] width 58 height 30
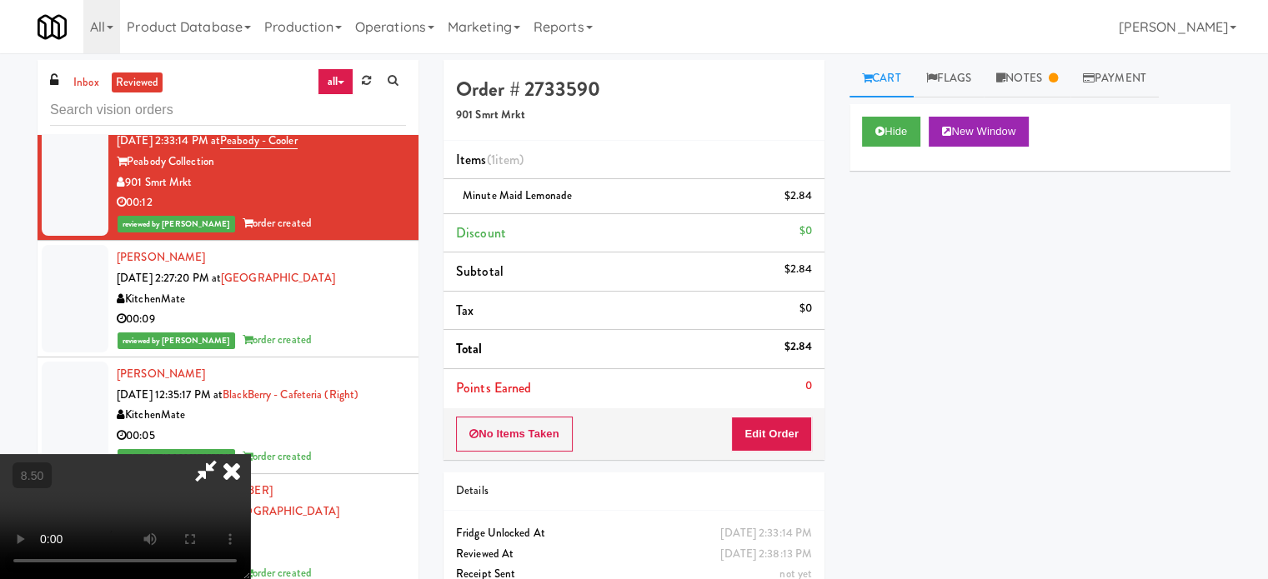
click at [250, 454] on video at bounding box center [125, 516] width 250 height 125
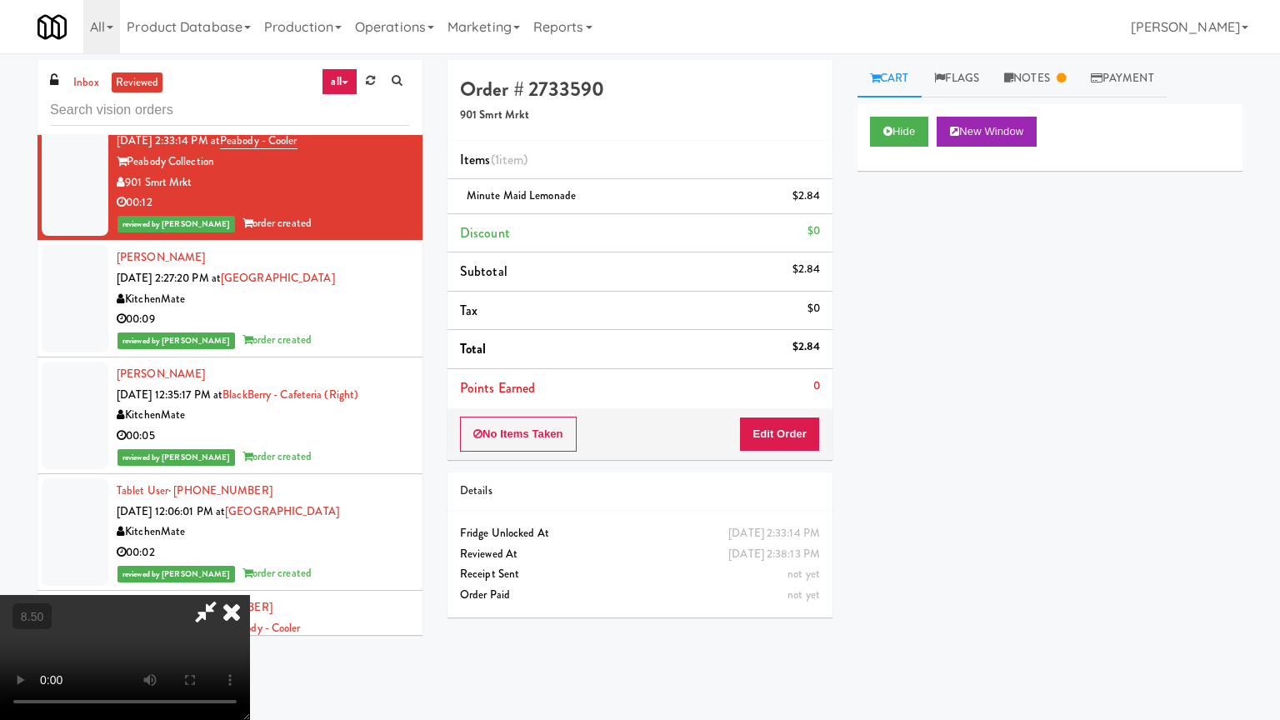
click at [250, 578] on video at bounding box center [125, 657] width 250 height 125
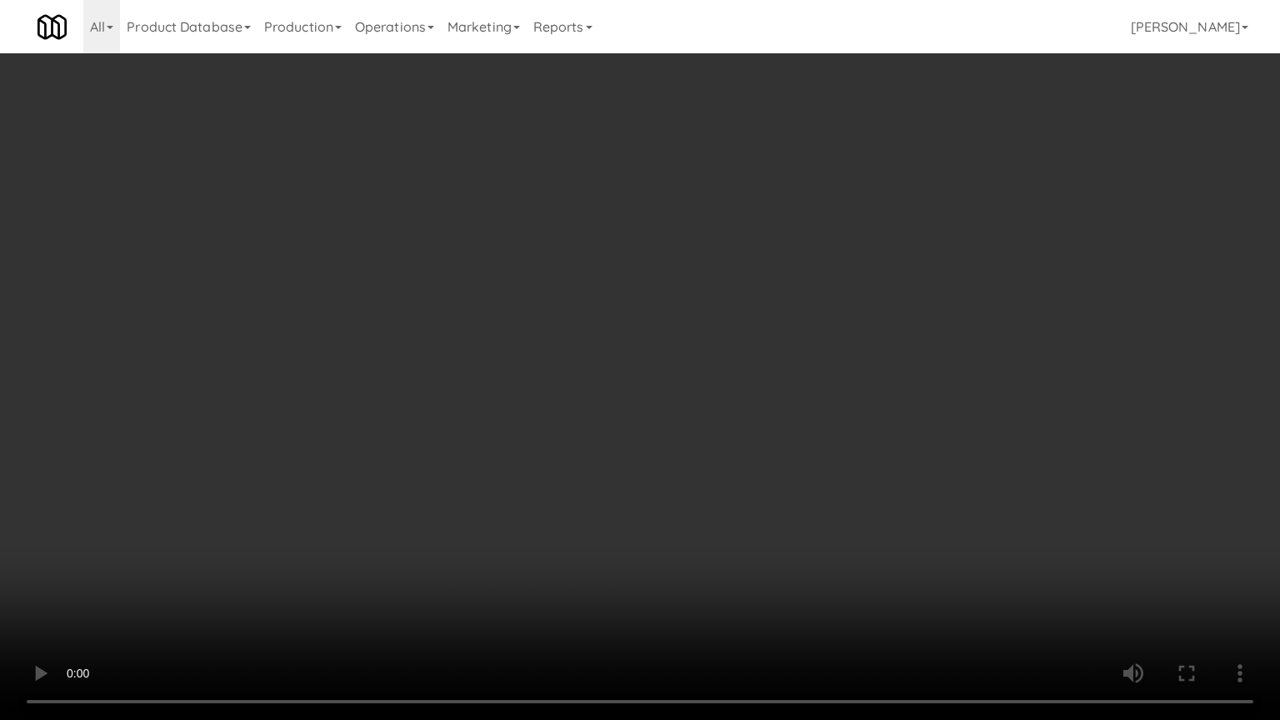
click at [598, 328] on video at bounding box center [640, 360] width 1280 height 720
click at [602, 323] on video at bounding box center [640, 360] width 1280 height 720
click at [603, 323] on video at bounding box center [640, 360] width 1280 height 720
click at [620, 333] on video at bounding box center [640, 360] width 1280 height 720
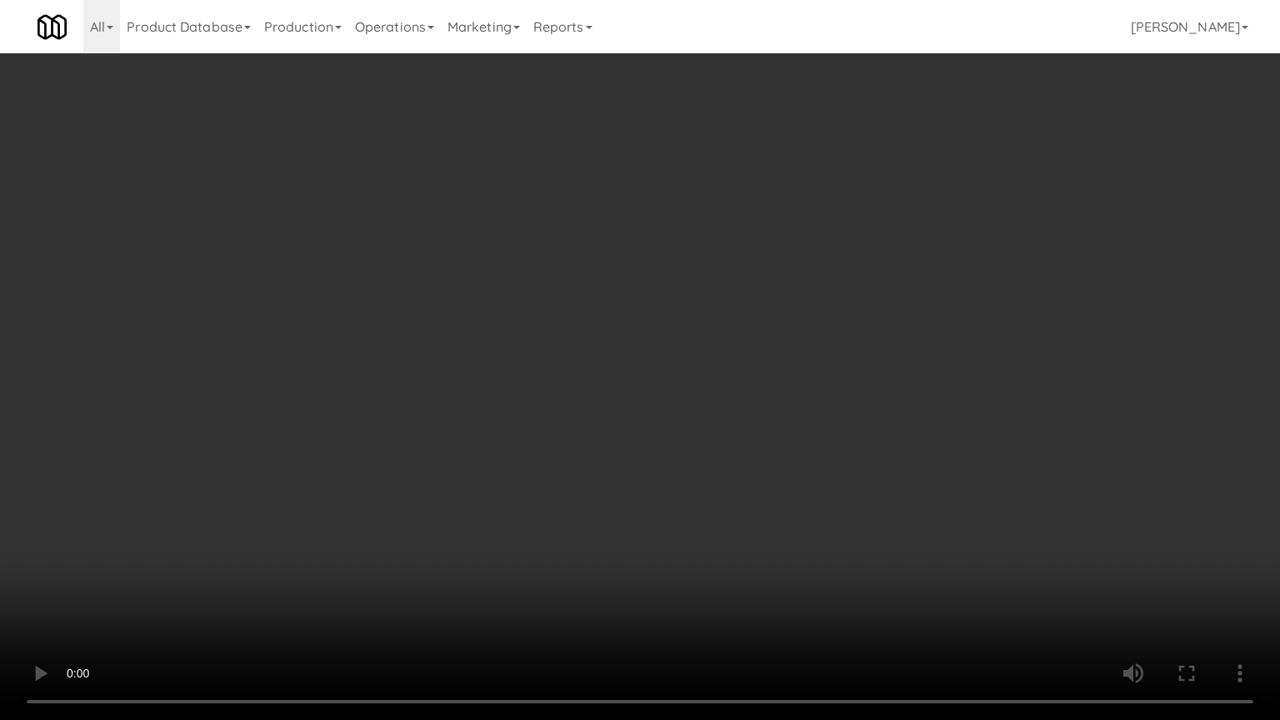
click at [628, 328] on video at bounding box center [640, 360] width 1280 height 720
click at [655, 332] on video at bounding box center [640, 360] width 1280 height 720
click at [645, 337] on video at bounding box center [640, 360] width 1280 height 720
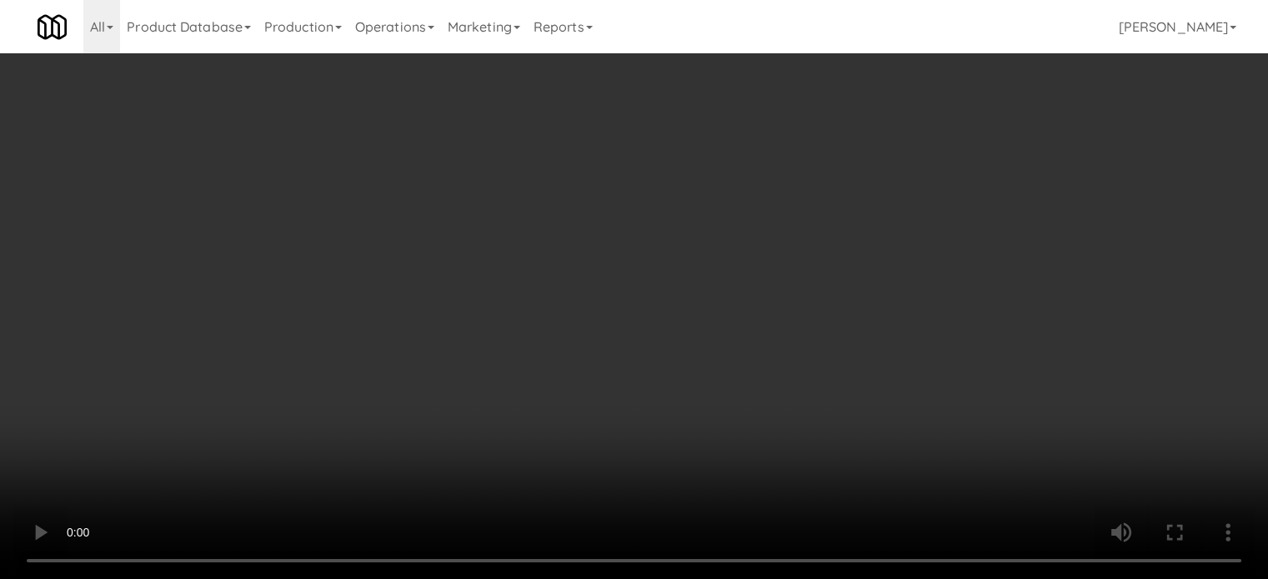
click at [671, 219] on video at bounding box center [634, 289] width 1268 height 579
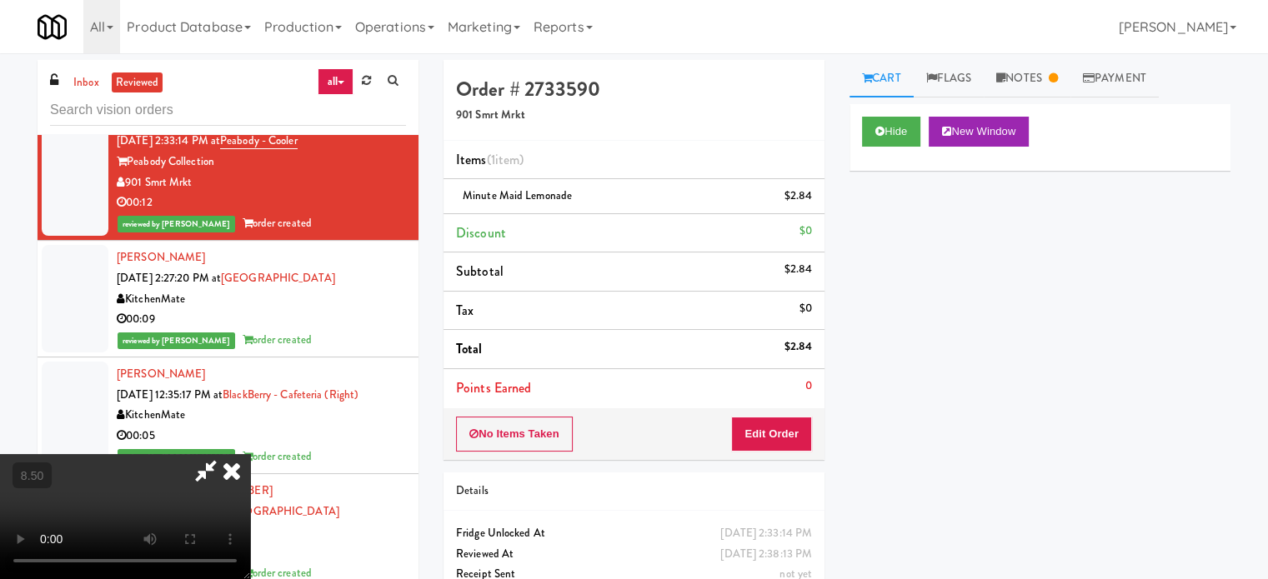
click at [250, 454] on video at bounding box center [125, 516] width 250 height 125
click at [250, 454] on icon at bounding box center [231, 470] width 37 height 33
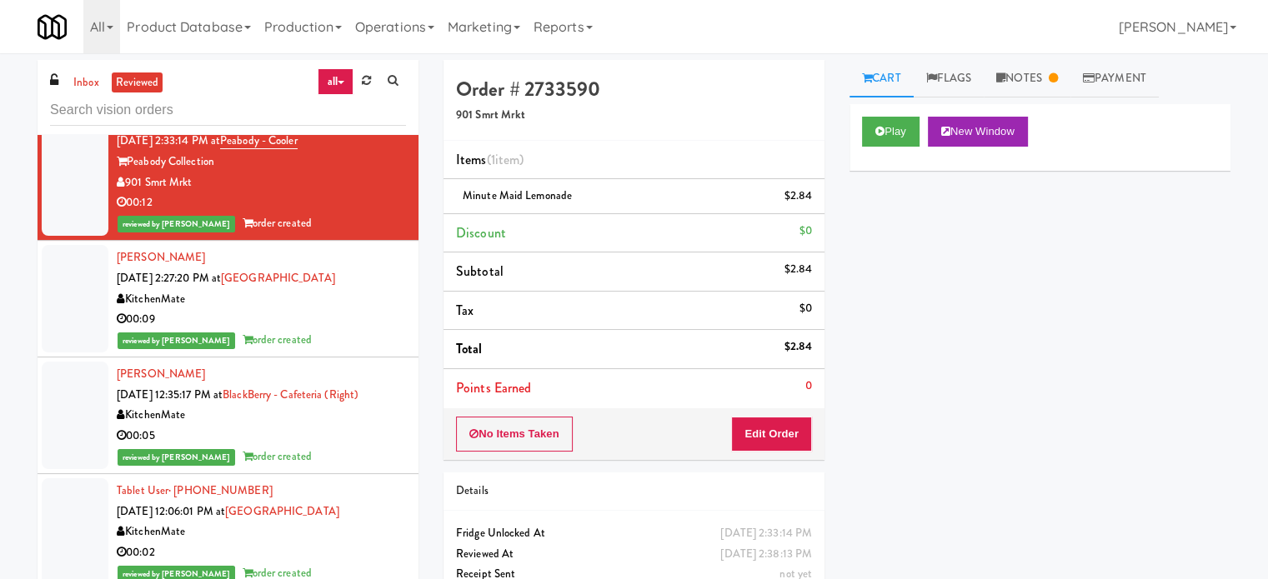
click at [356, 326] on div "00:09" at bounding box center [261, 319] width 289 height 21
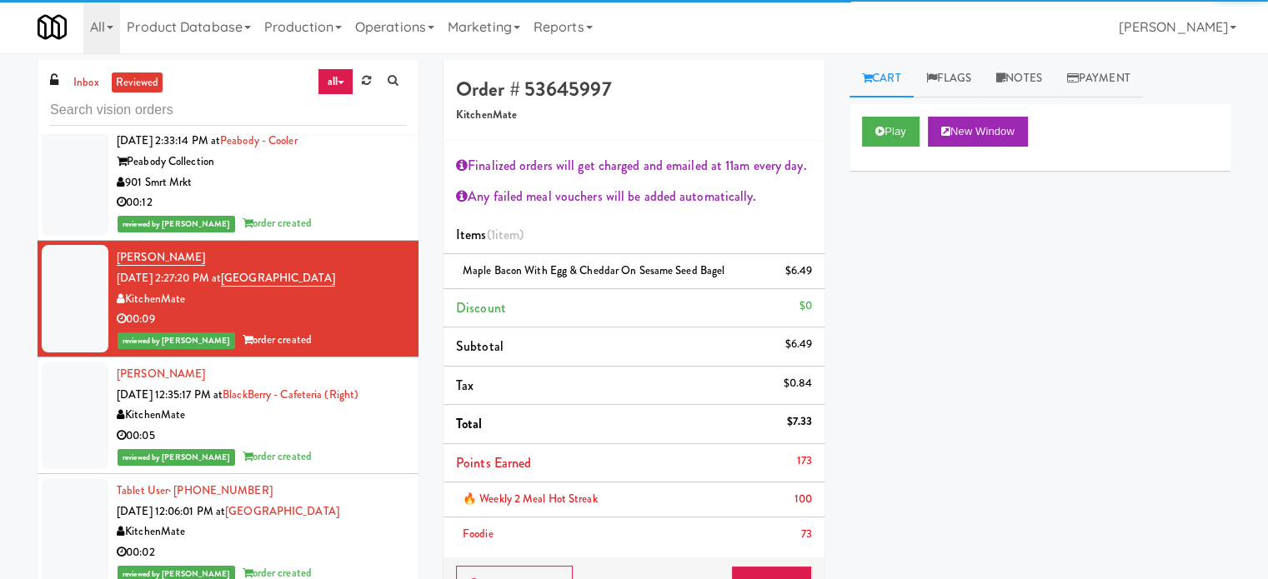
click at [370, 440] on div "00:05" at bounding box center [261, 436] width 289 height 21
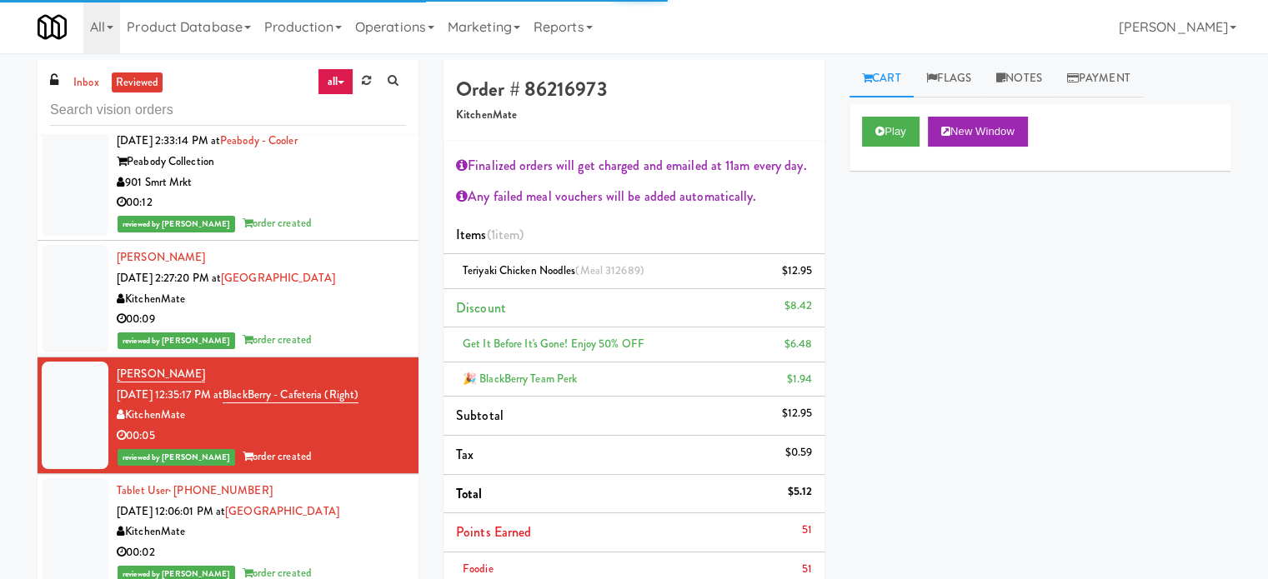
scroll to position [1250, 0]
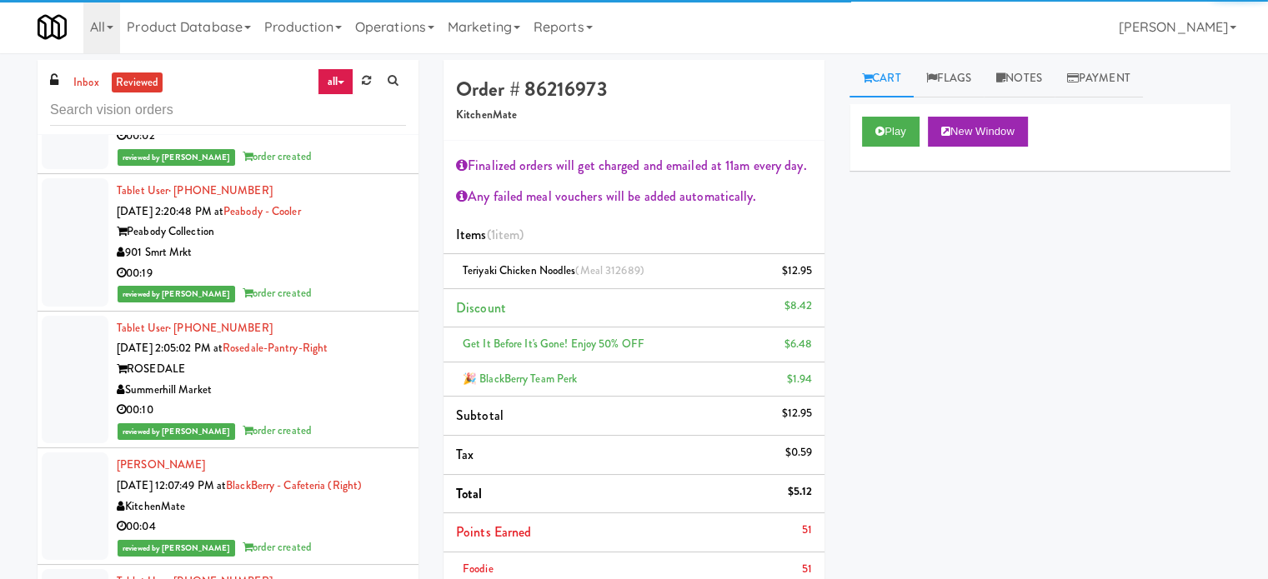
click at [352, 243] on div "901 Smrt Mrkt" at bounding box center [261, 253] width 289 height 21
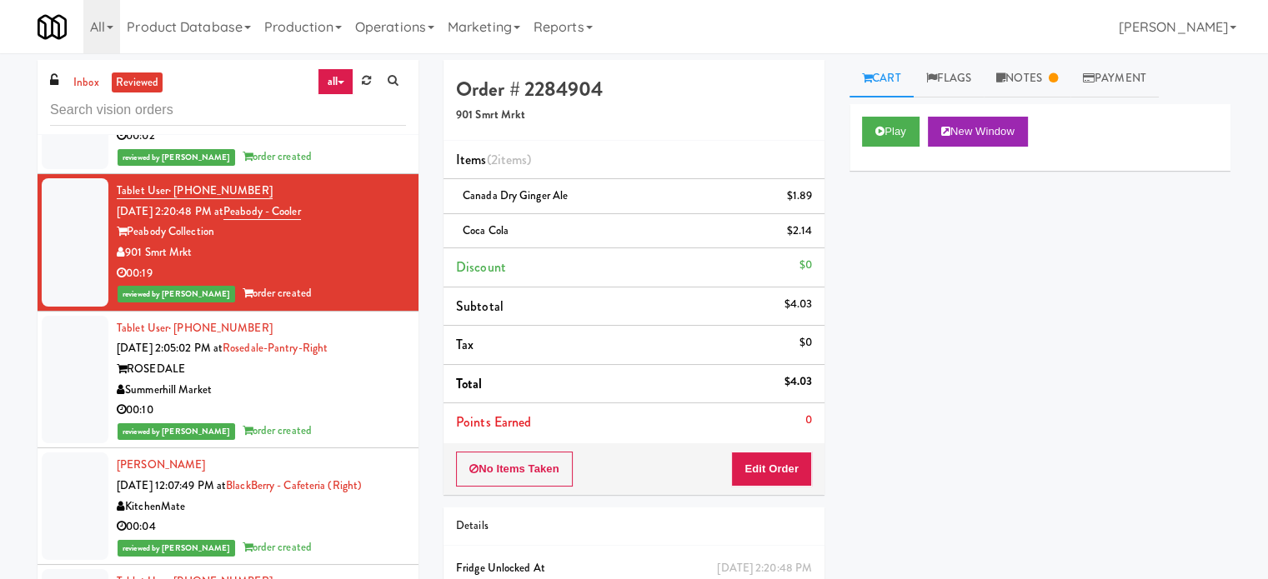
drag, startPoint x: 327, startPoint y: 418, endPoint x: 368, endPoint y: 362, distance: 70.4
click at [328, 416] on div "00:10" at bounding box center [261, 410] width 289 height 21
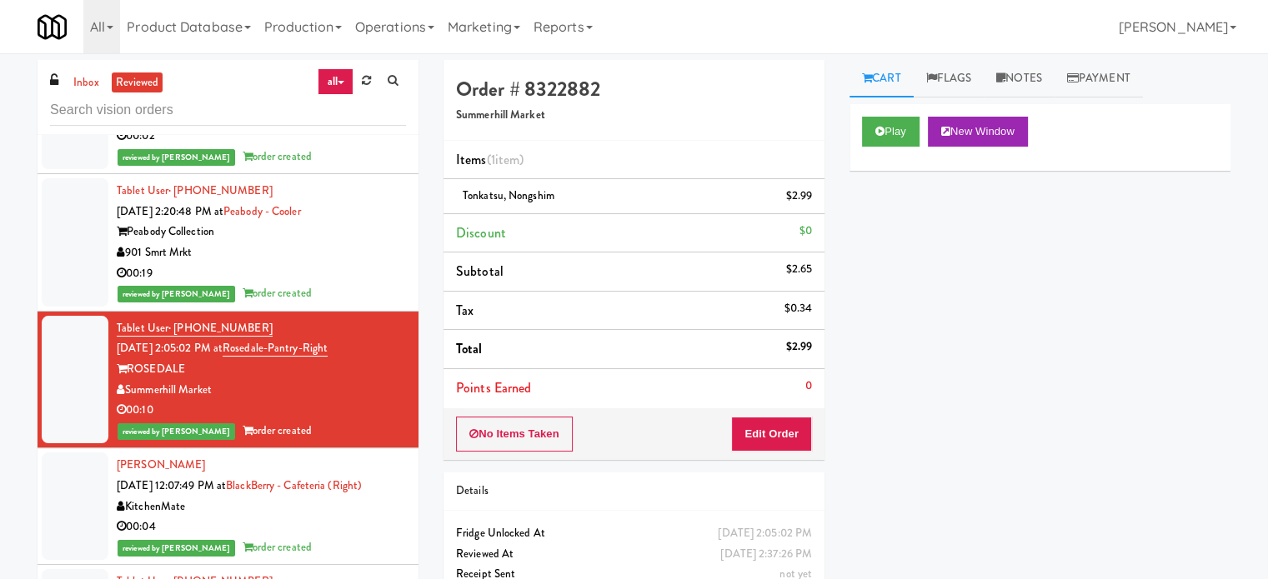
click at [334, 526] on div "00:04" at bounding box center [261, 527] width 289 height 21
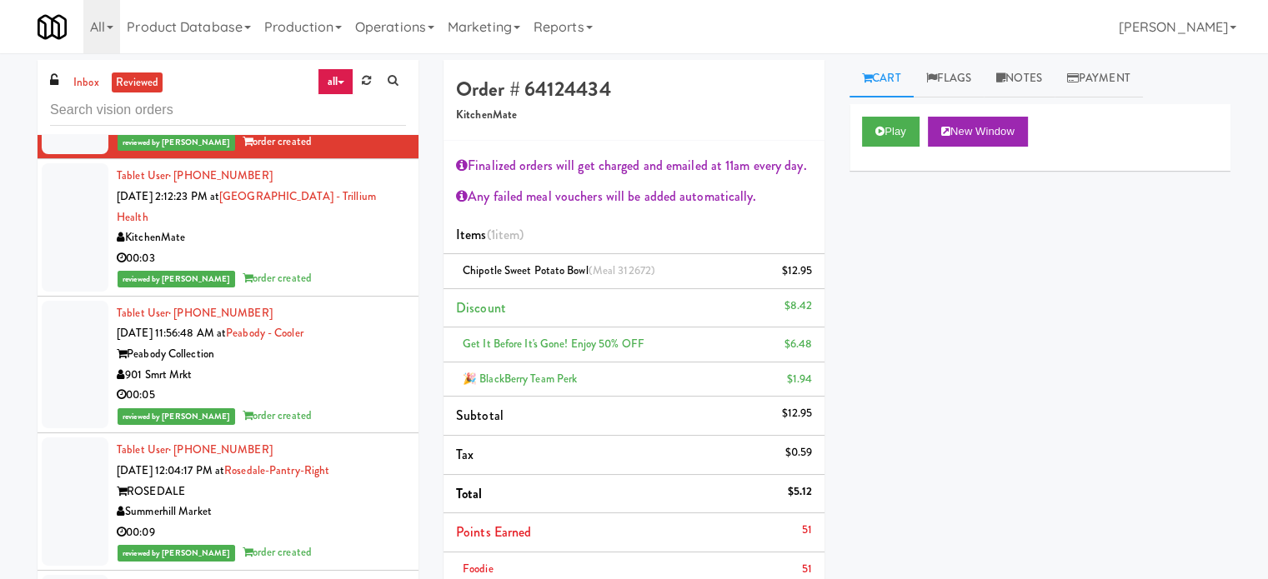
scroll to position [1667, 0]
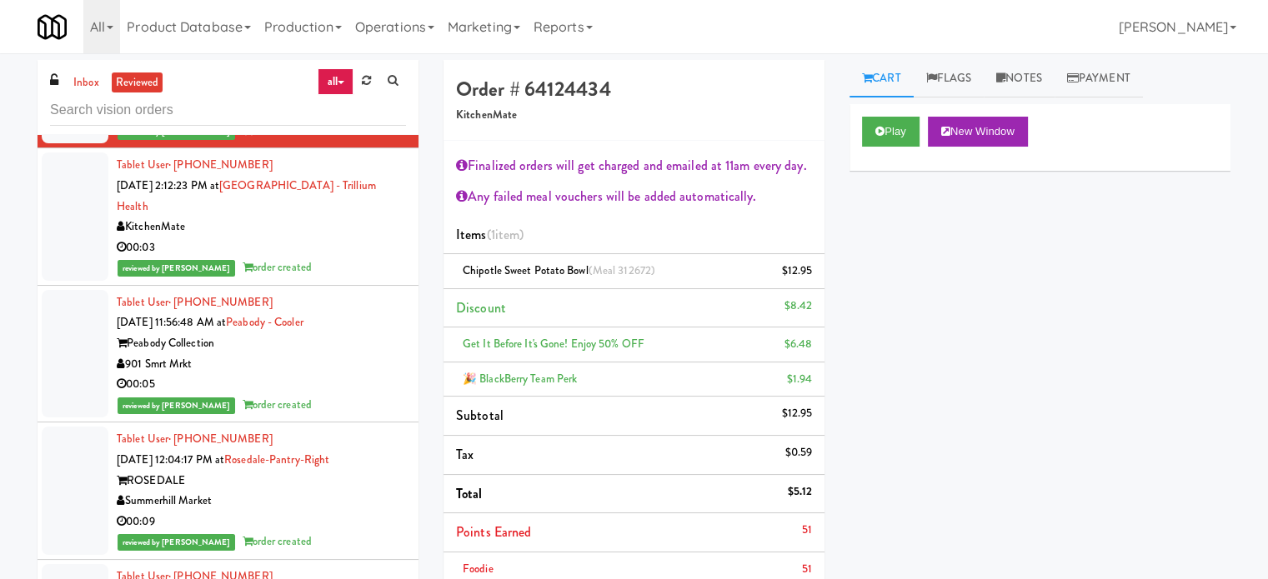
click at [322, 243] on div "00:03" at bounding box center [261, 248] width 289 height 21
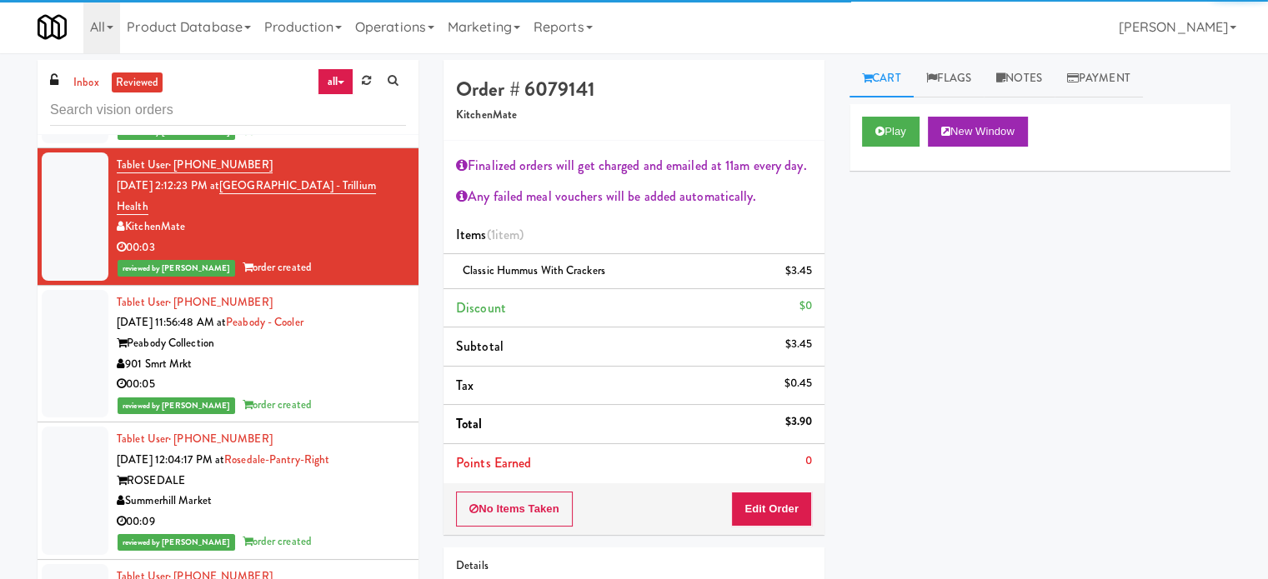
click at [342, 368] on div "901 Smrt Mrkt" at bounding box center [261, 364] width 289 height 21
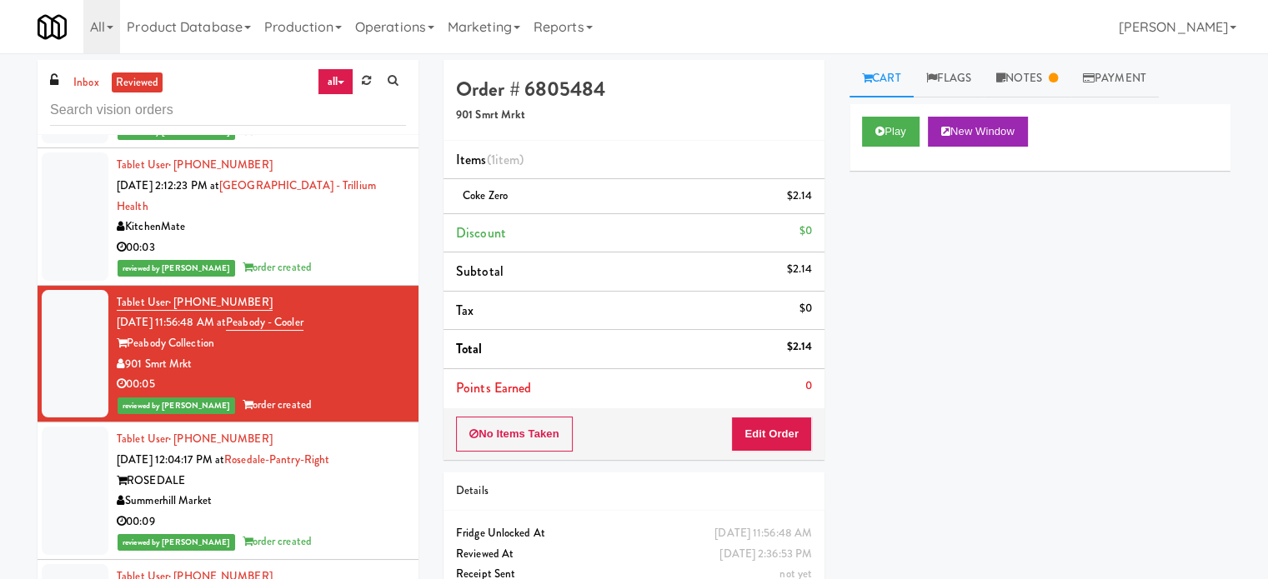
drag, startPoint x: 301, startPoint y: 530, endPoint x: 309, endPoint y: 506, distance: 25.6
click at [303, 532] on div "reviewed by Ela P order created" at bounding box center [261, 542] width 289 height 21
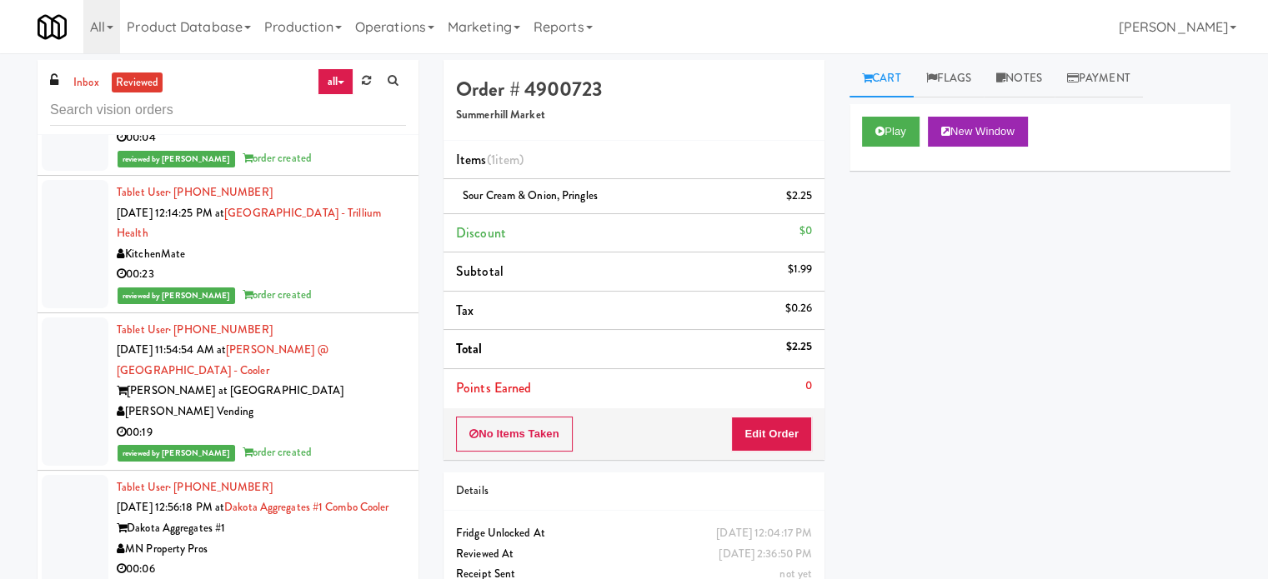
scroll to position [2501, 0]
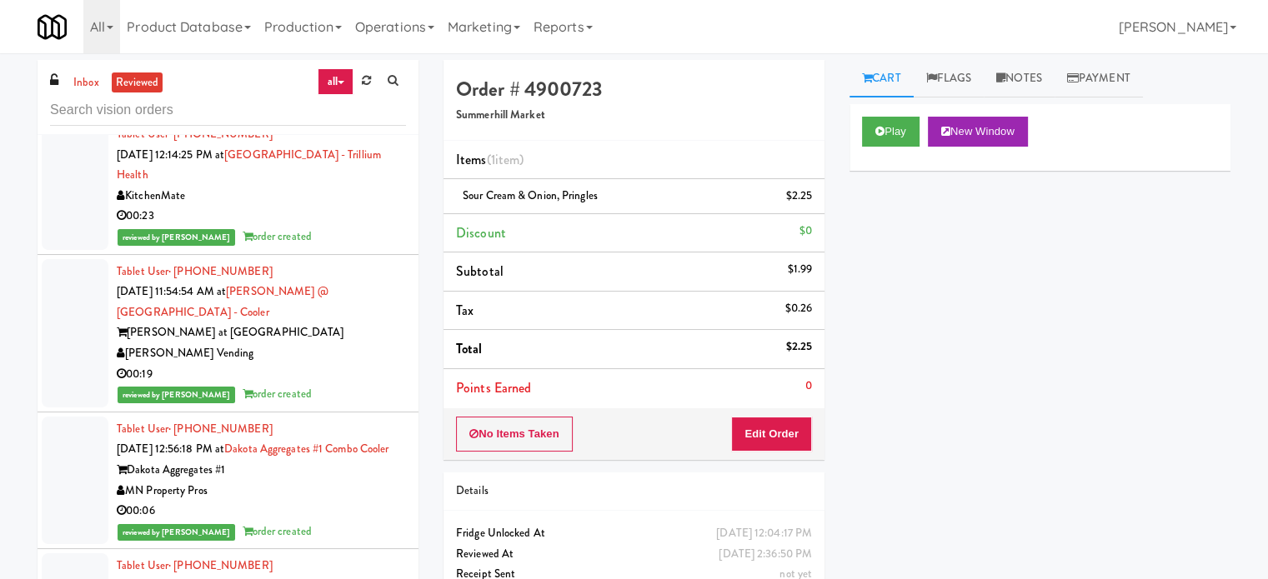
click at [350, 364] on div "00:19" at bounding box center [261, 374] width 289 height 21
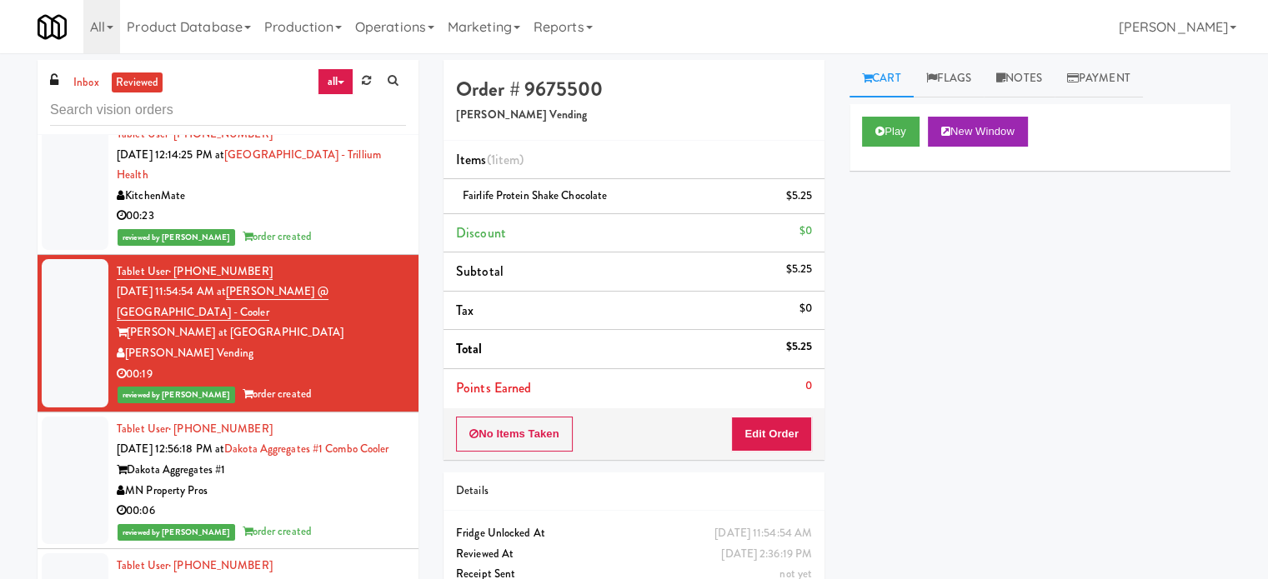
click at [320, 216] on div "00:23" at bounding box center [261, 216] width 289 height 21
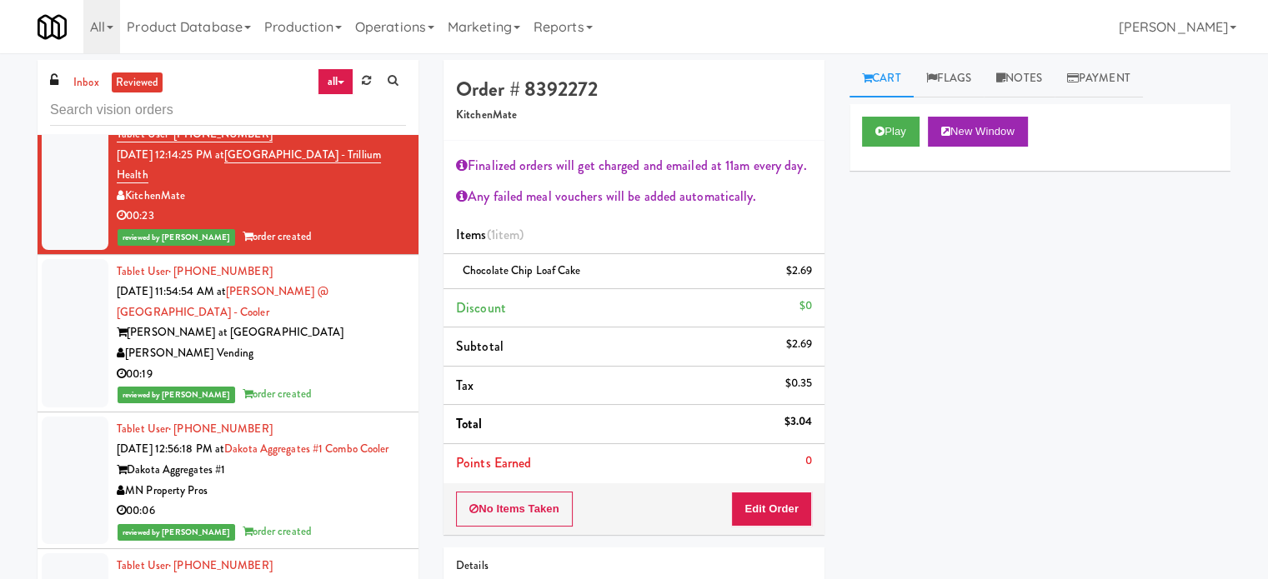
click at [340, 513] on div "00:06" at bounding box center [261, 511] width 289 height 21
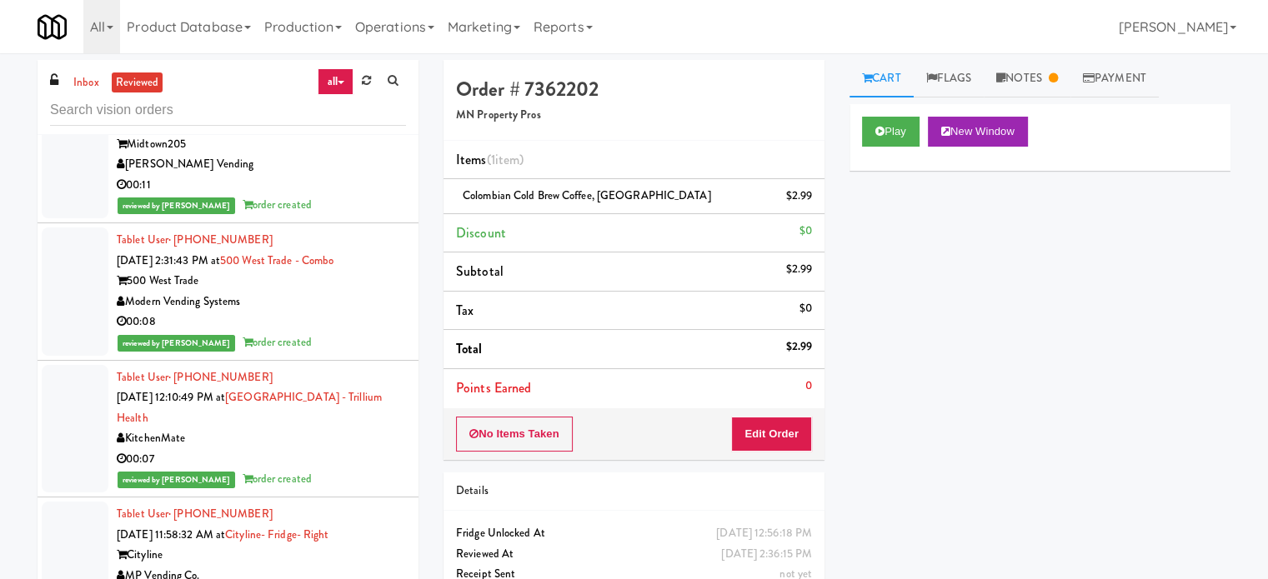
scroll to position [3334, 0]
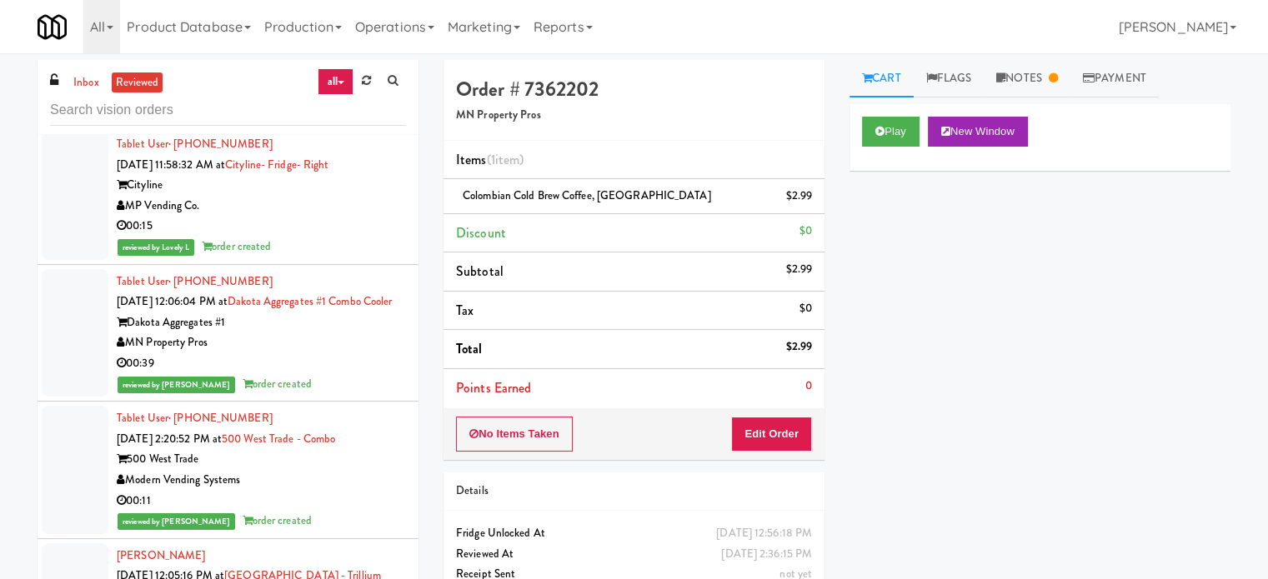
click at [343, 353] on div "MN Property Pros" at bounding box center [261, 343] width 289 height 21
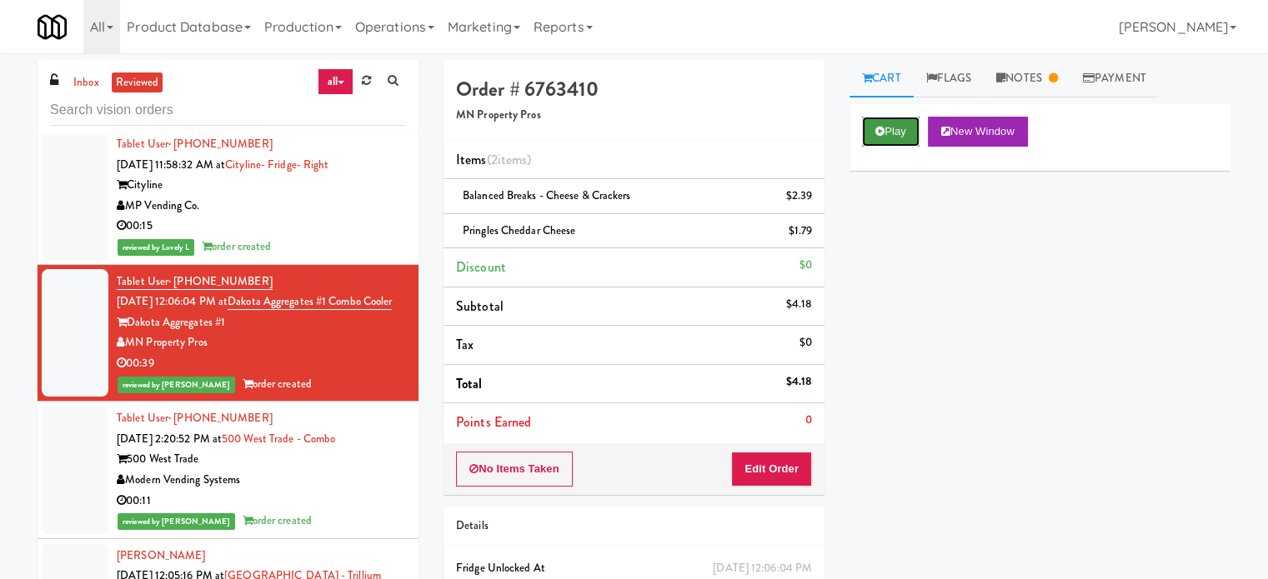
click at [885, 136] on button "Play" at bounding box center [891, 132] width 58 height 30
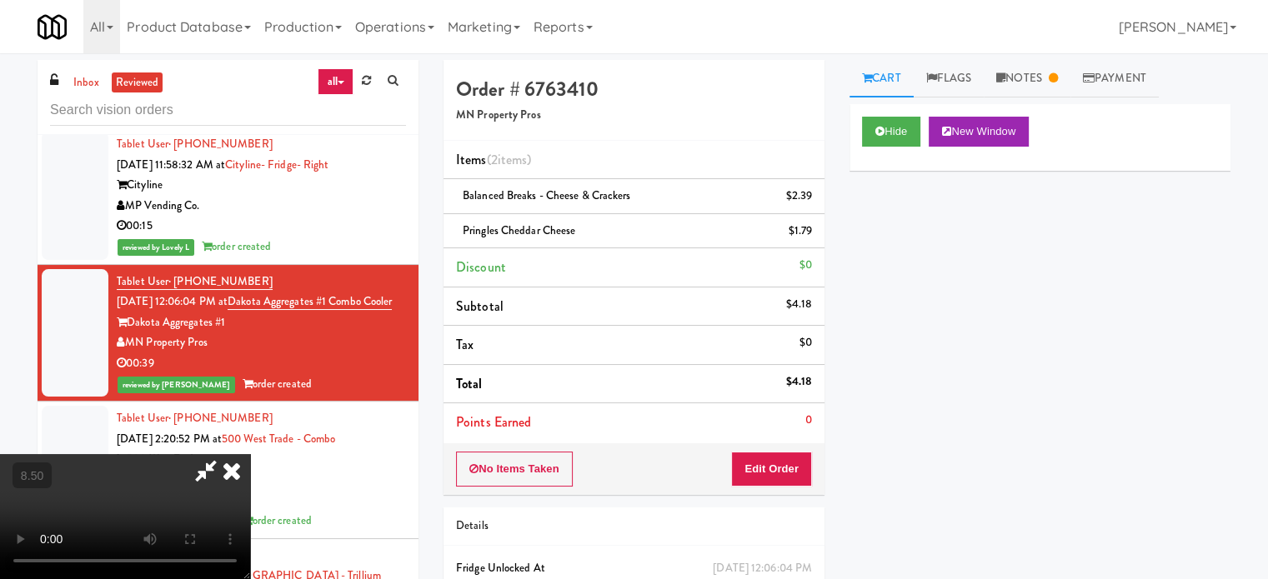
click at [250, 454] on video at bounding box center [125, 516] width 250 height 125
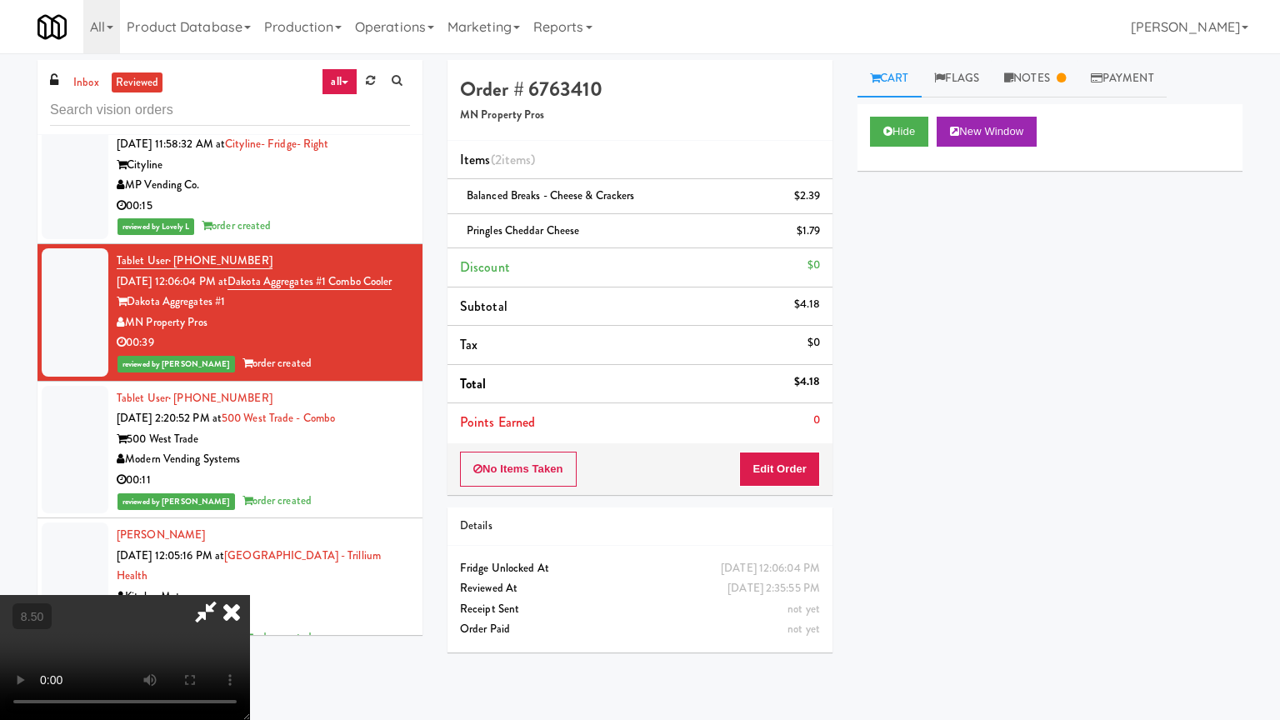
click at [250, 578] on video at bounding box center [125, 657] width 250 height 125
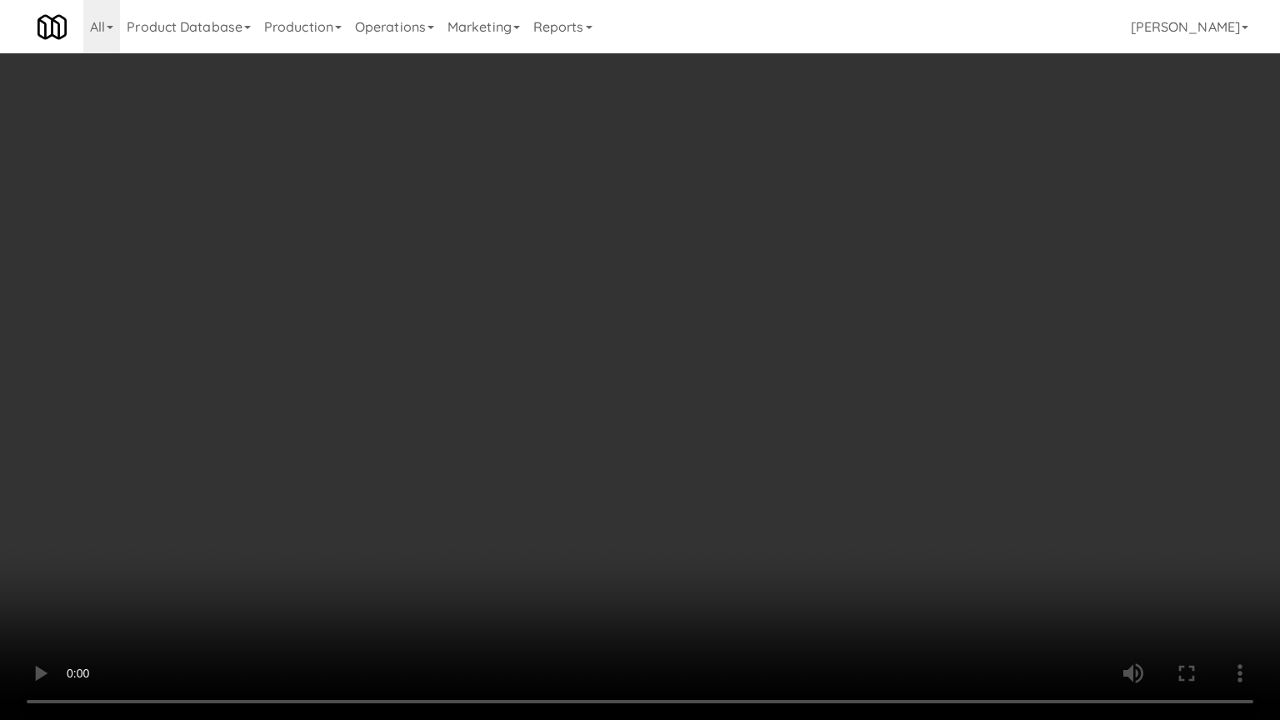
click at [519, 419] on video at bounding box center [640, 360] width 1280 height 720
click at [520, 423] on video at bounding box center [640, 360] width 1280 height 720
click at [522, 423] on video at bounding box center [640, 360] width 1280 height 720
click at [523, 428] on video at bounding box center [640, 360] width 1280 height 720
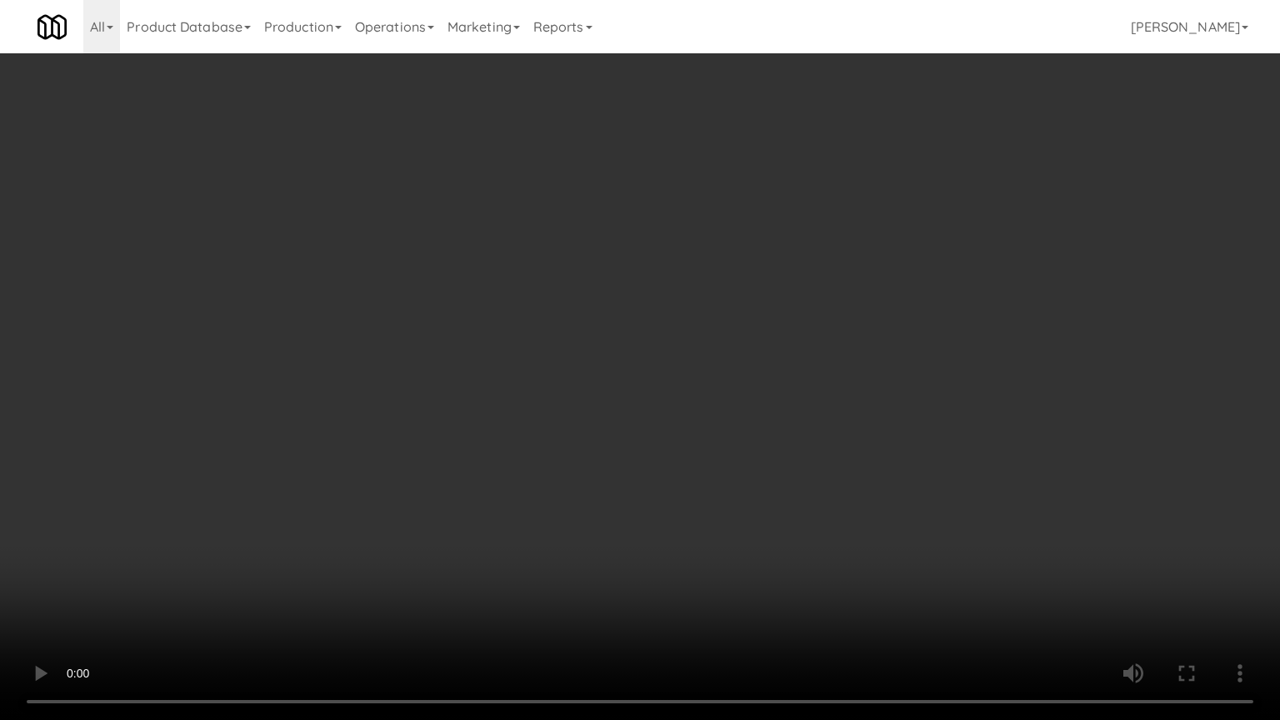
click at [535, 440] on video at bounding box center [640, 360] width 1280 height 720
click at [542, 453] on video at bounding box center [640, 360] width 1280 height 720
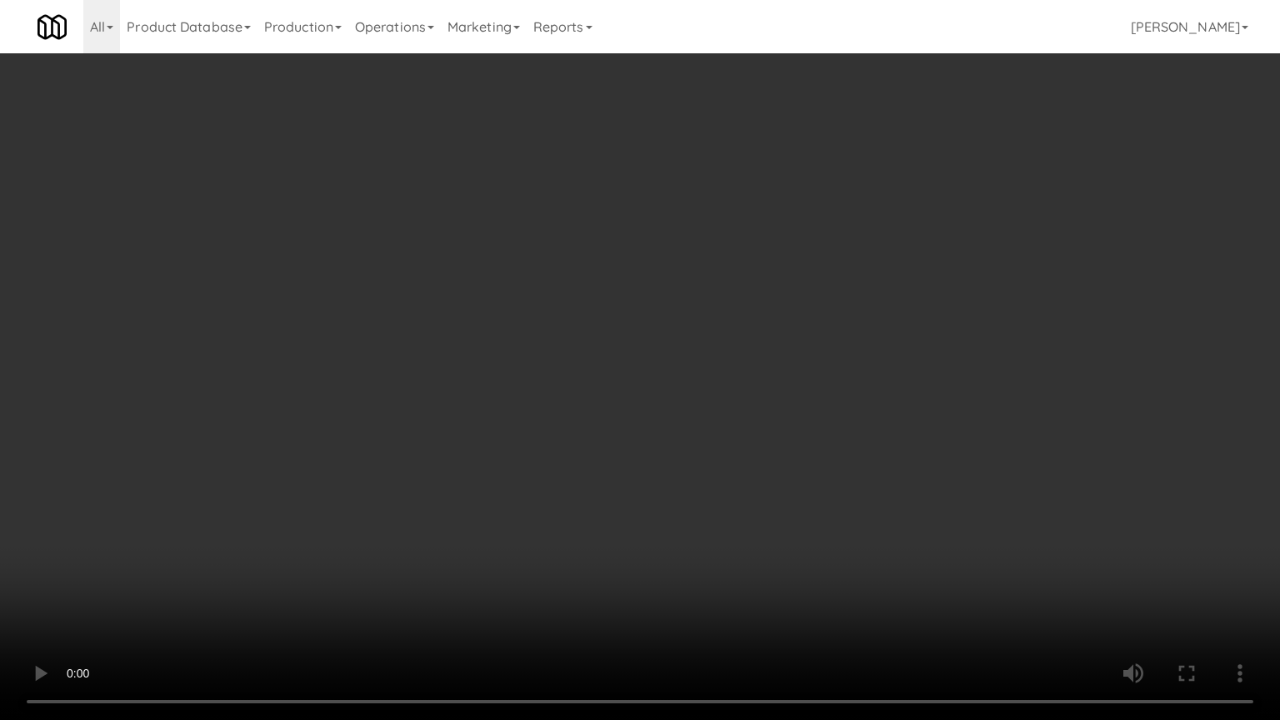
click at [547, 452] on video at bounding box center [640, 360] width 1280 height 720
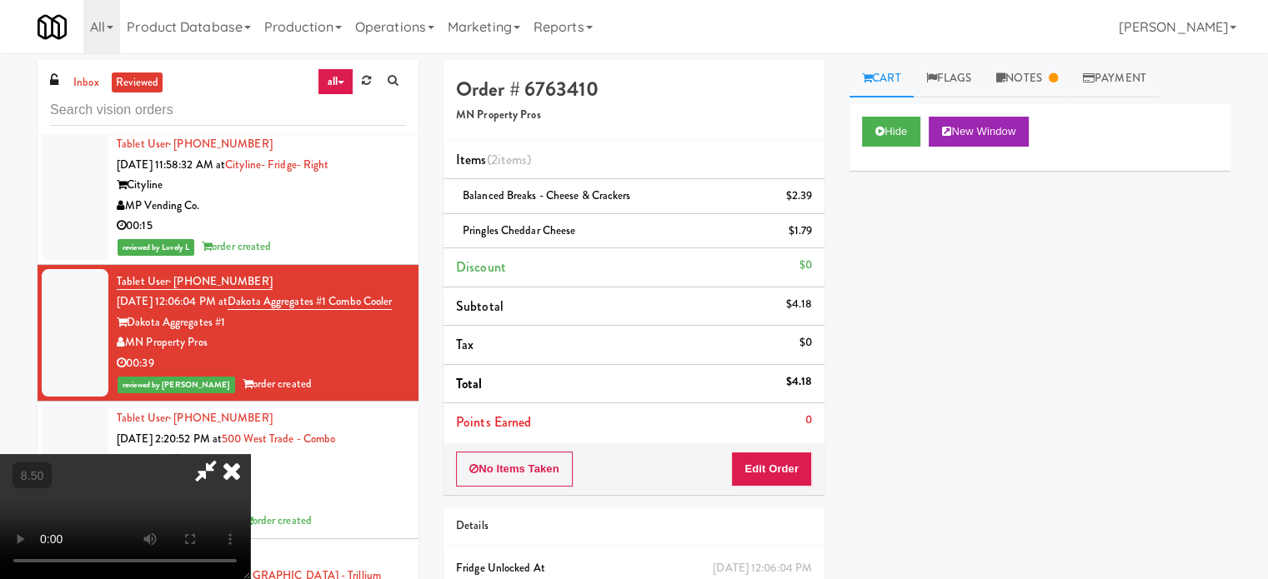
click at [250, 454] on icon at bounding box center [231, 470] width 37 height 33
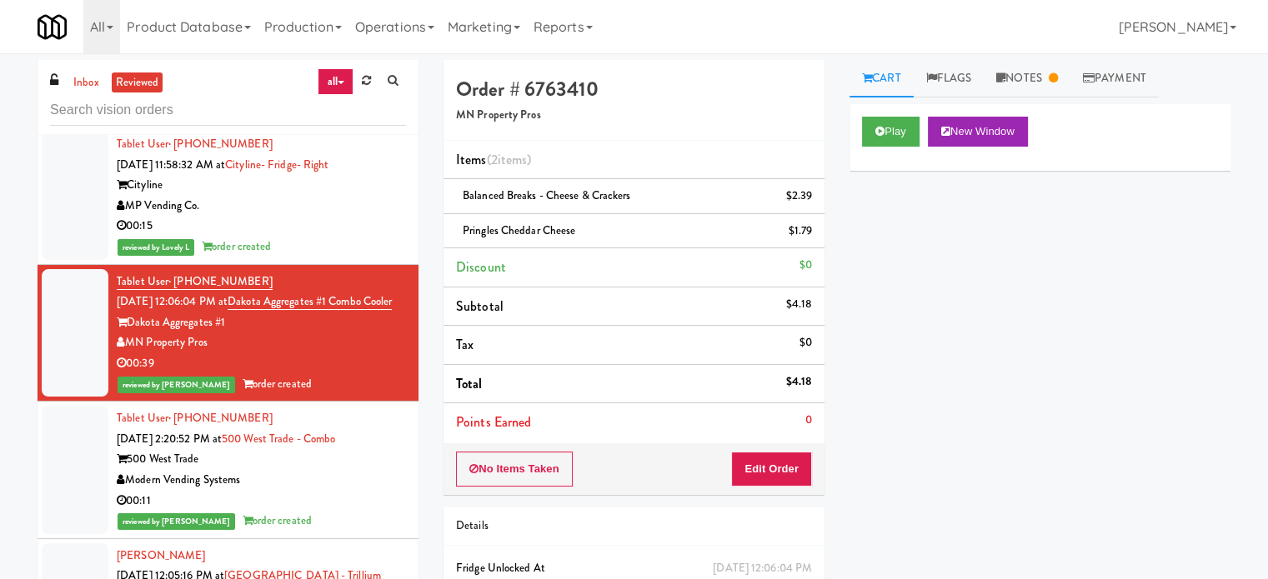
click at [313, 491] on div "Modern Vending Systems" at bounding box center [261, 480] width 289 height 21
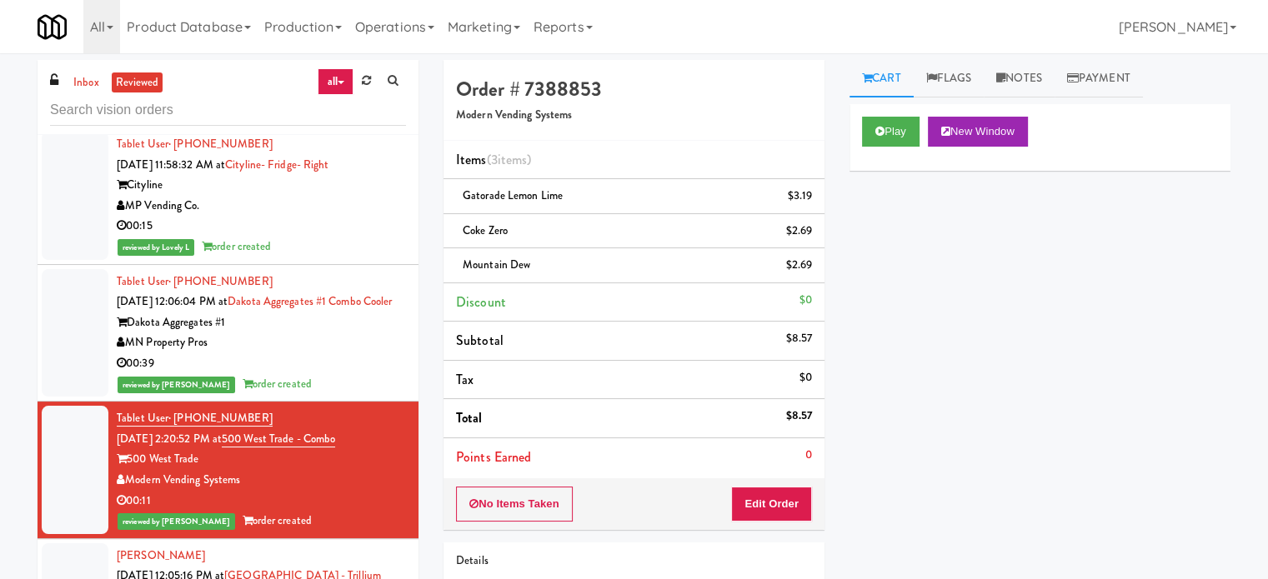
scroll to position [3751, 0]
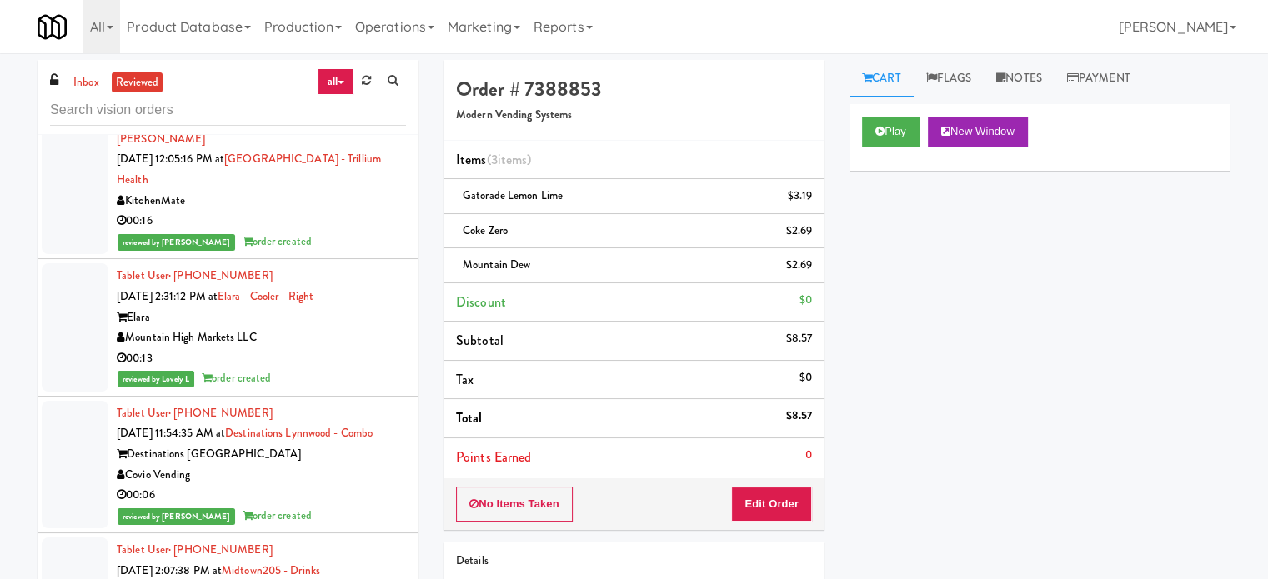
click at [324, 212] on div "KitchenMate" at bounding box center [261, 201] width 289 height 21
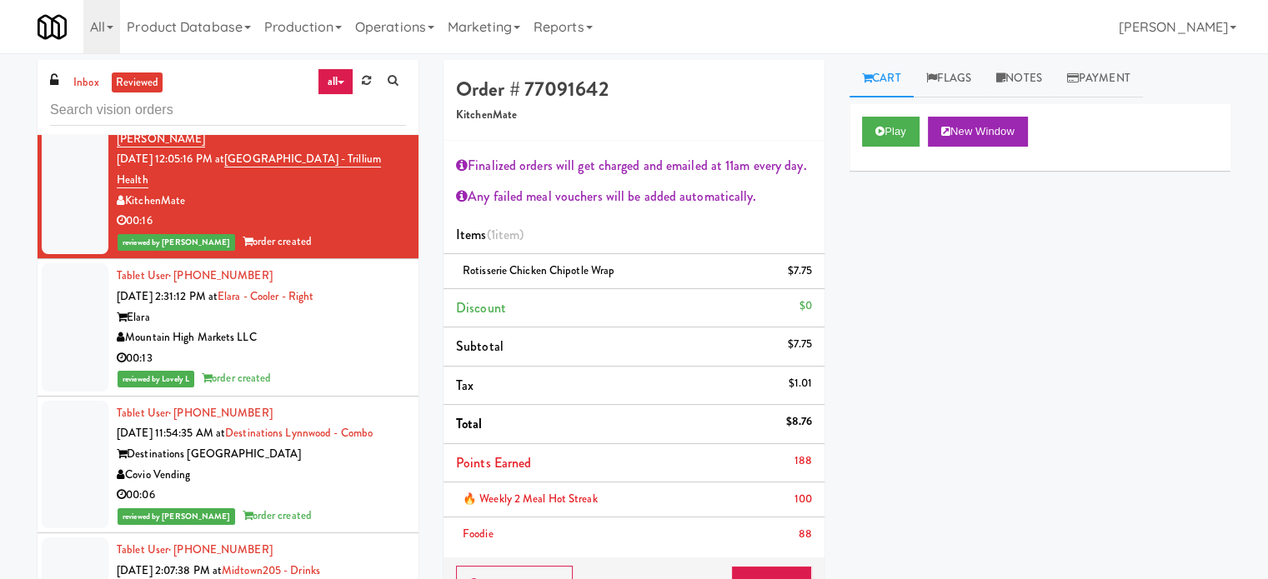
click at [381, 360] on div "Tablet User · (480) 236-1186 Sep 5, 2025 2:31:12 PM at Elara - Cooler - Right E…" at bounding box center [261, 327] width 289 height 123
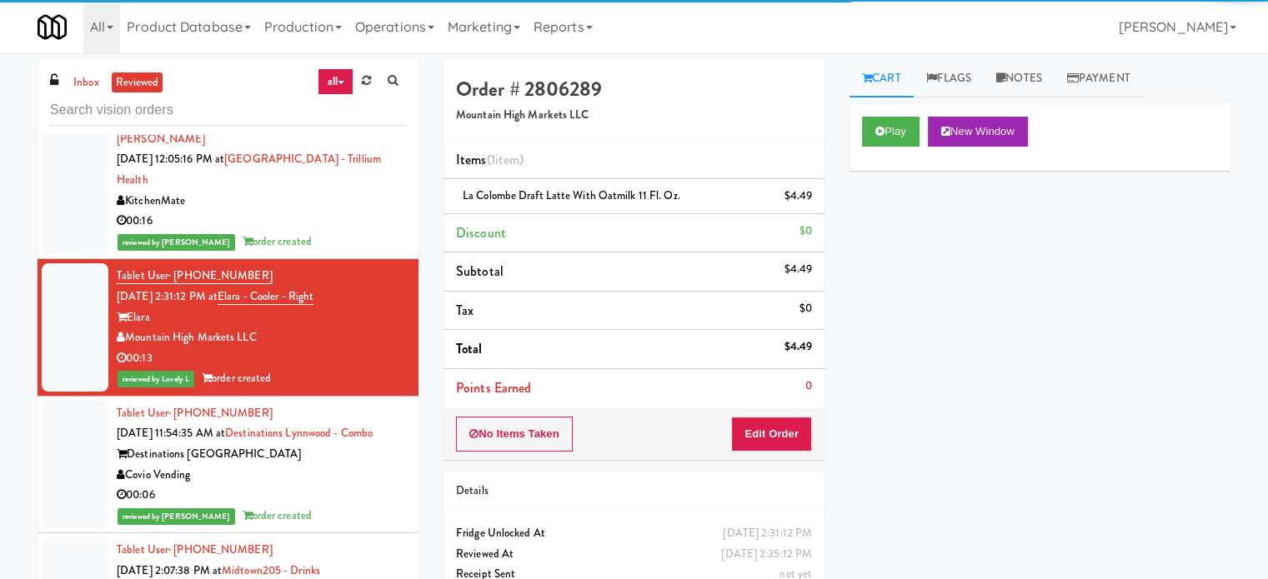
click at [347, 506] on div "00:06" at bounding box center [261, 495] width 289 height 21
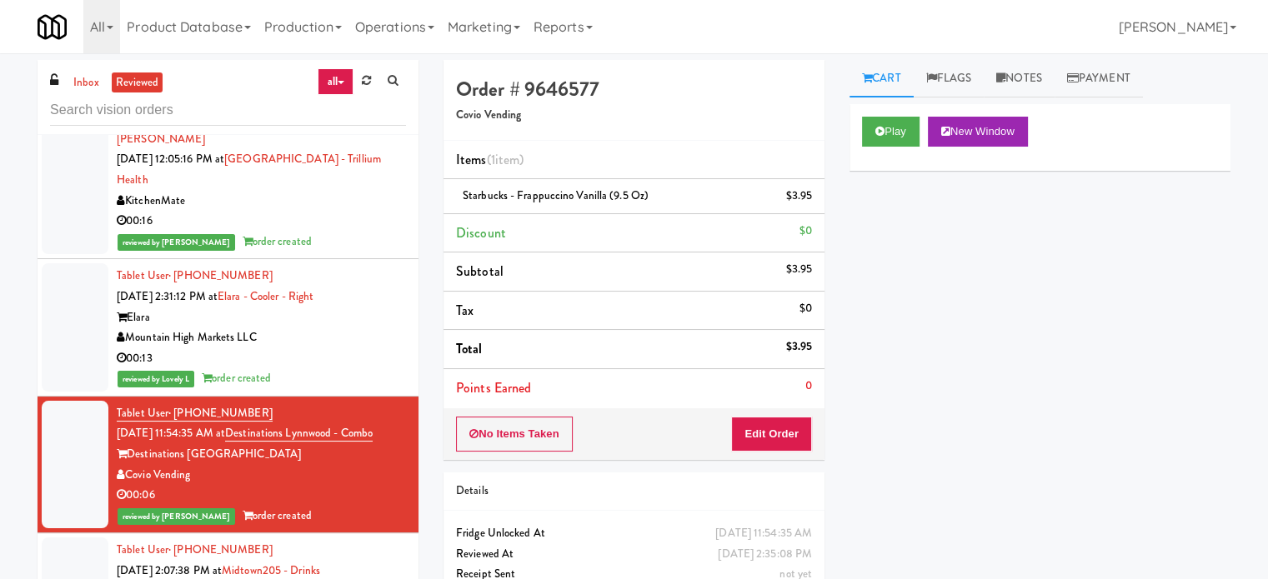
scroll to position [4168, 0]
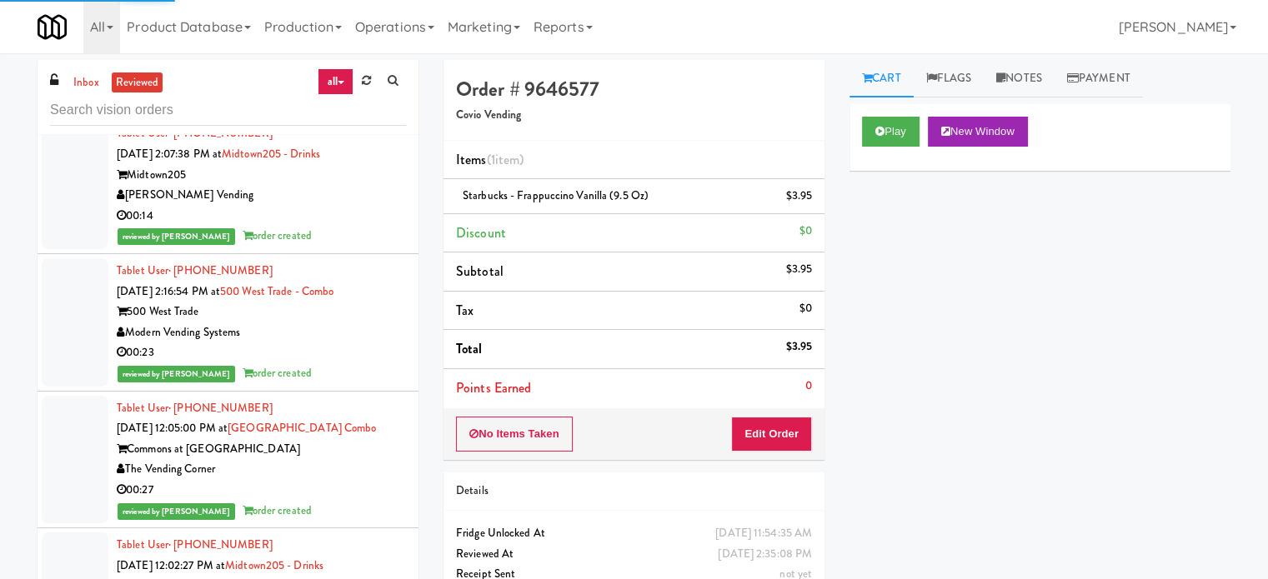
click at [318, 247] on div "reviewed by [PERSON_NAME] order created" at bounding box center [261, 236] width 289 height 21
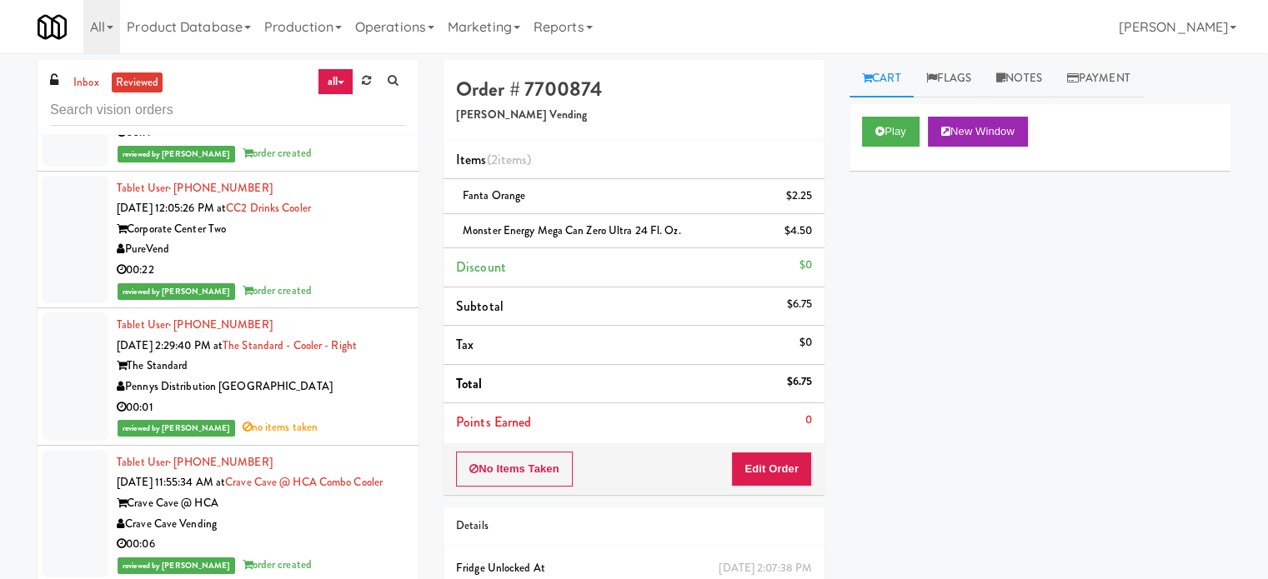
scroll to position [10052, 0]
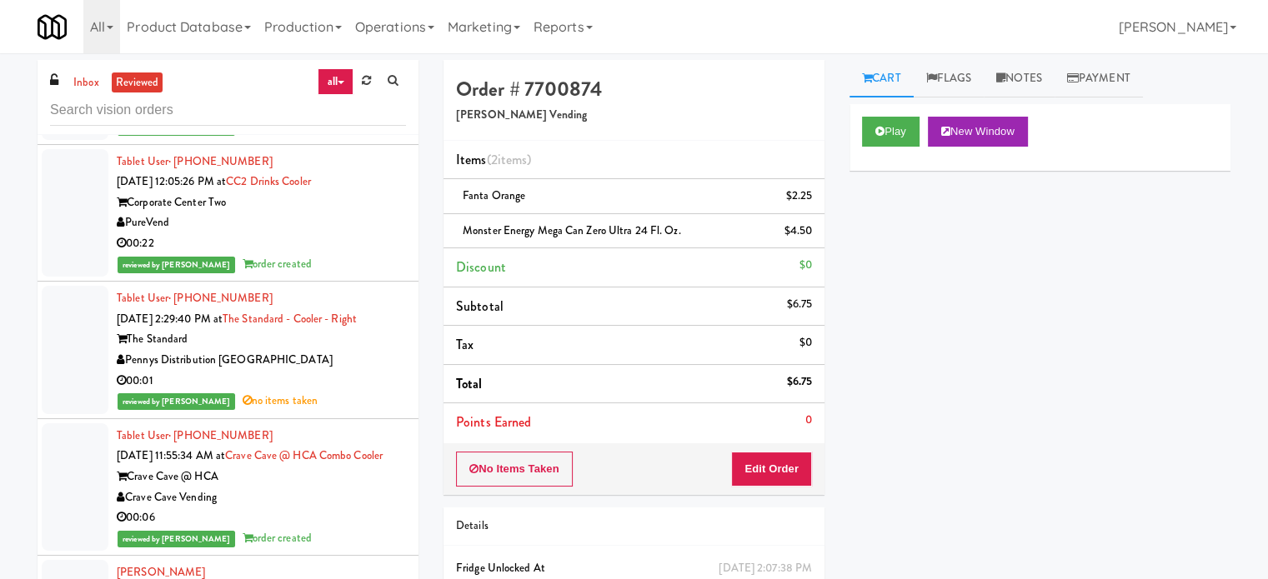
click at [360, 392] on div "00:01" at bounding box center [261, 381] width 289 height 21
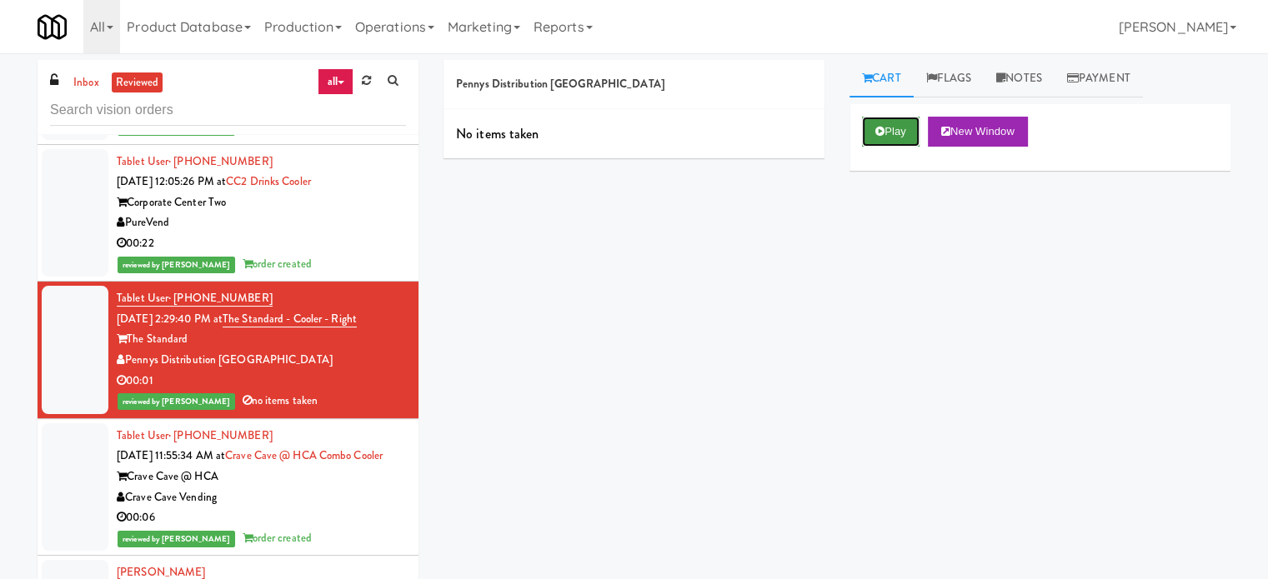
click at [889, 139] on button "Play" at bounding box center [891, 132] width 58 height 30
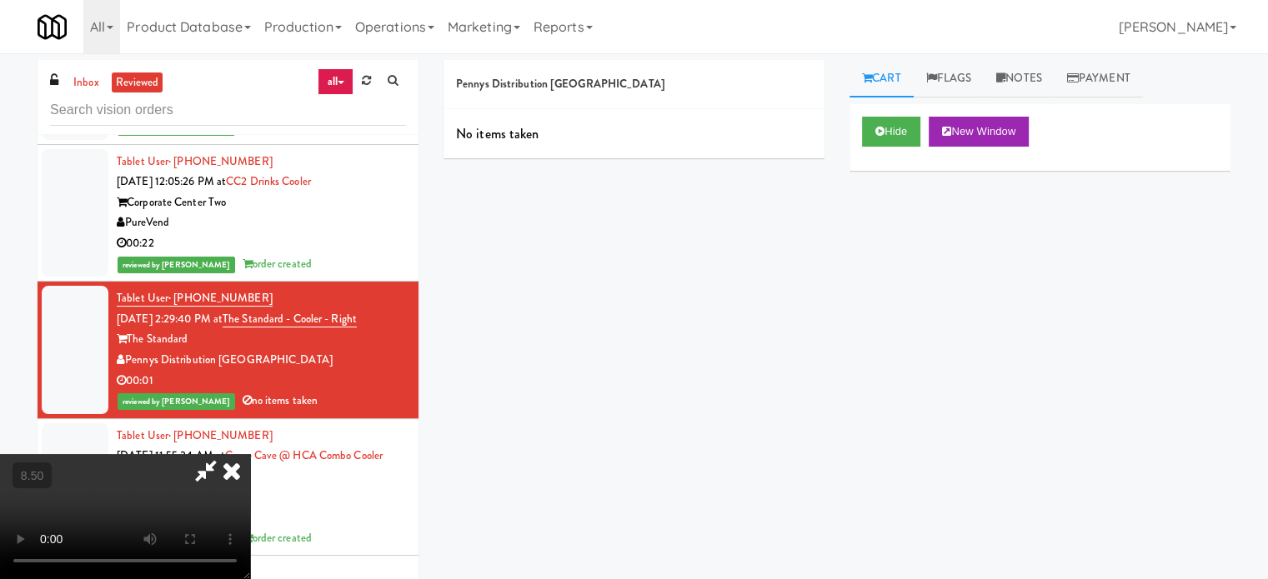
drag, startPoint x: 480, startPoint y: 398, endPoint x: 466, endPoint y: 332, distance: 68.2
click at [250, 454] on video at bounding box center [125, 516] width 250 height 125
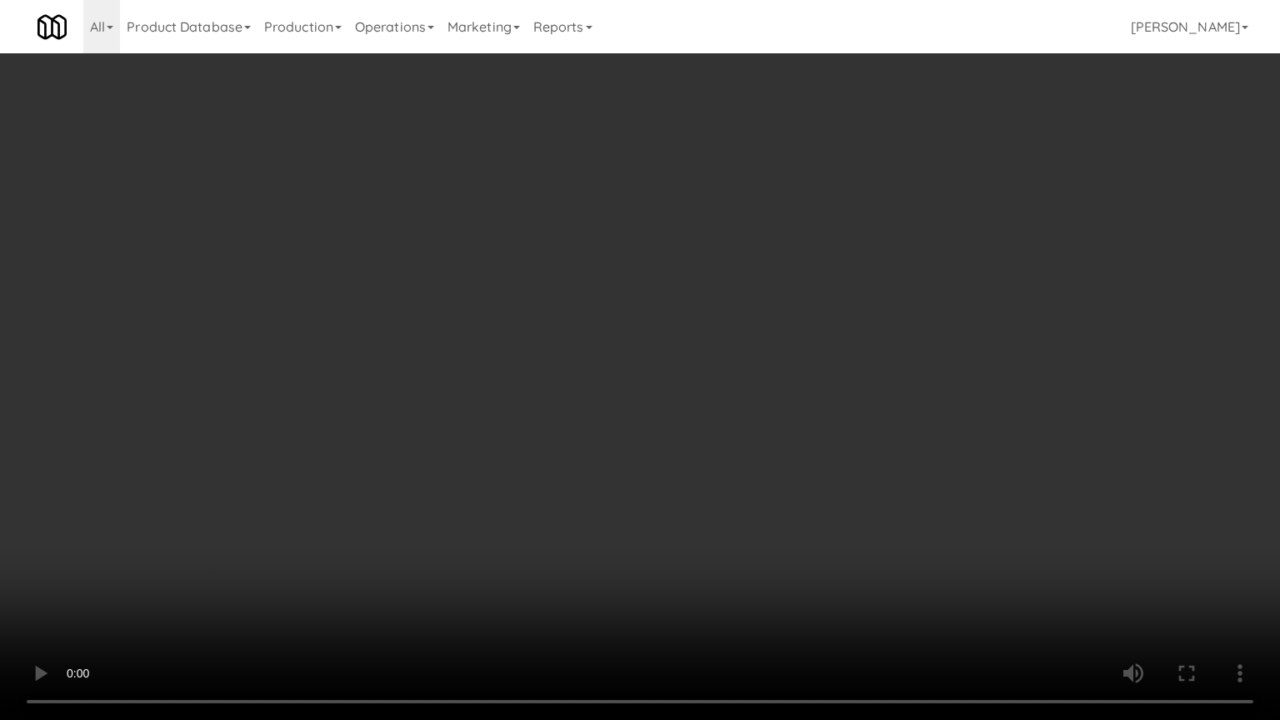
drag, startPoint x: 300, startPoint y: 483, endPoint x: 409, endPoint y: 372, distance: 156.2
click at [303, 480] on video at bounding box center [640, 360] width 1280 height 720
click at [593, 310] on video at bounding box center [640, 360] width 1280 height 720
drag, startPoint x: 598, startPoint y: 307, endPoint x: 723, endPoint y: 110, distance: 233.5
click at [602, 301] on video at bounding box center [640, 360] width 1280 height 720
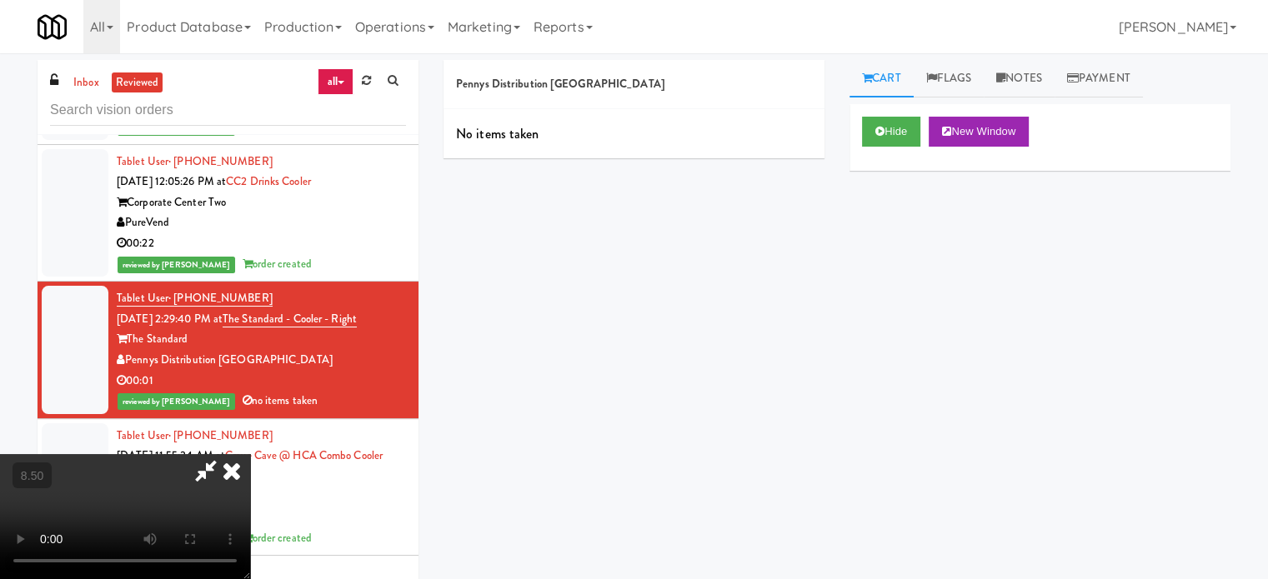
click at [250, 454] on icon at bounding box center [231, 470] width 37 height 33
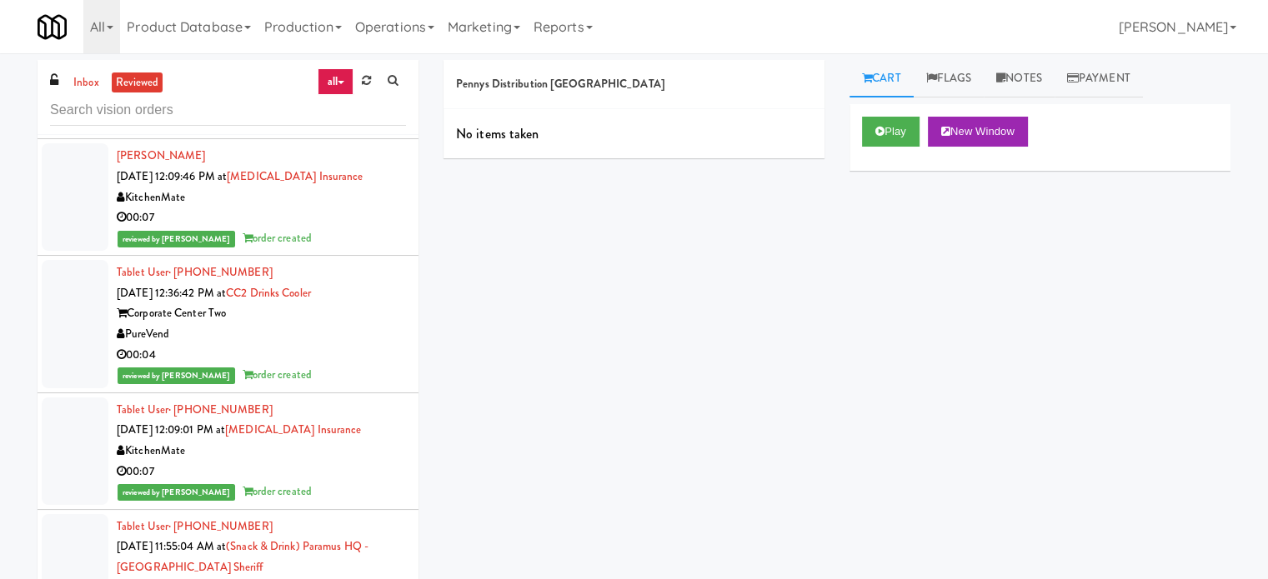
scroll to position [10886, 0]
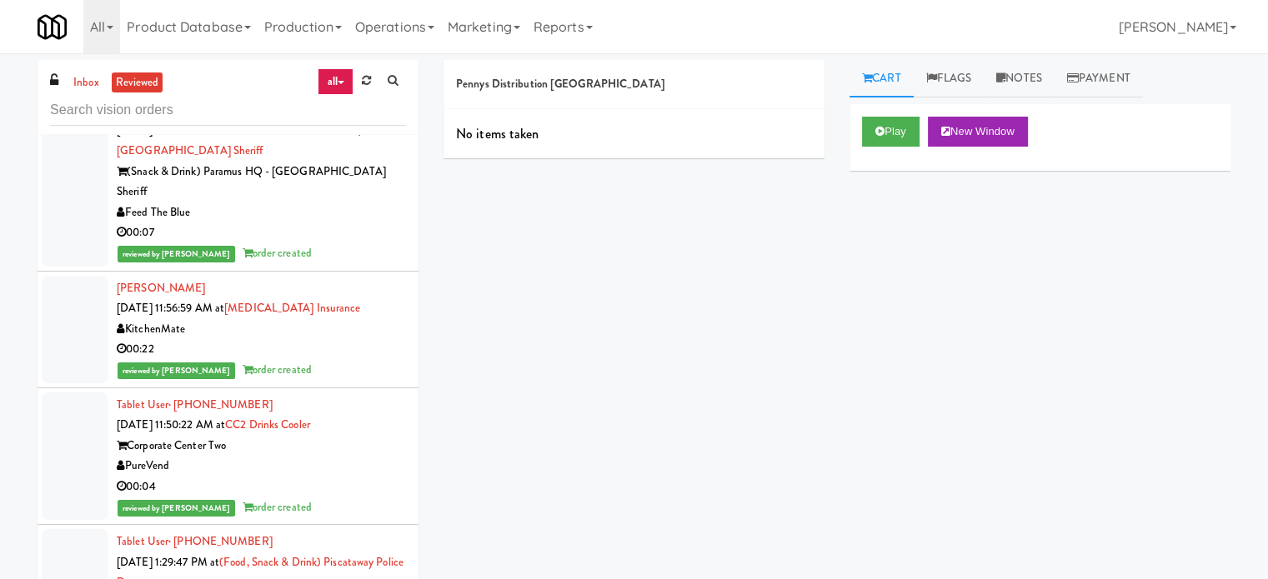
drag, startPoint x: 333, startPoint y: 263, endPoint x: 345, endPoint y: 263, distance: 12.5
click at [336, 243] on div "00:07" at bounding box center [261, 233] width 289 height 21
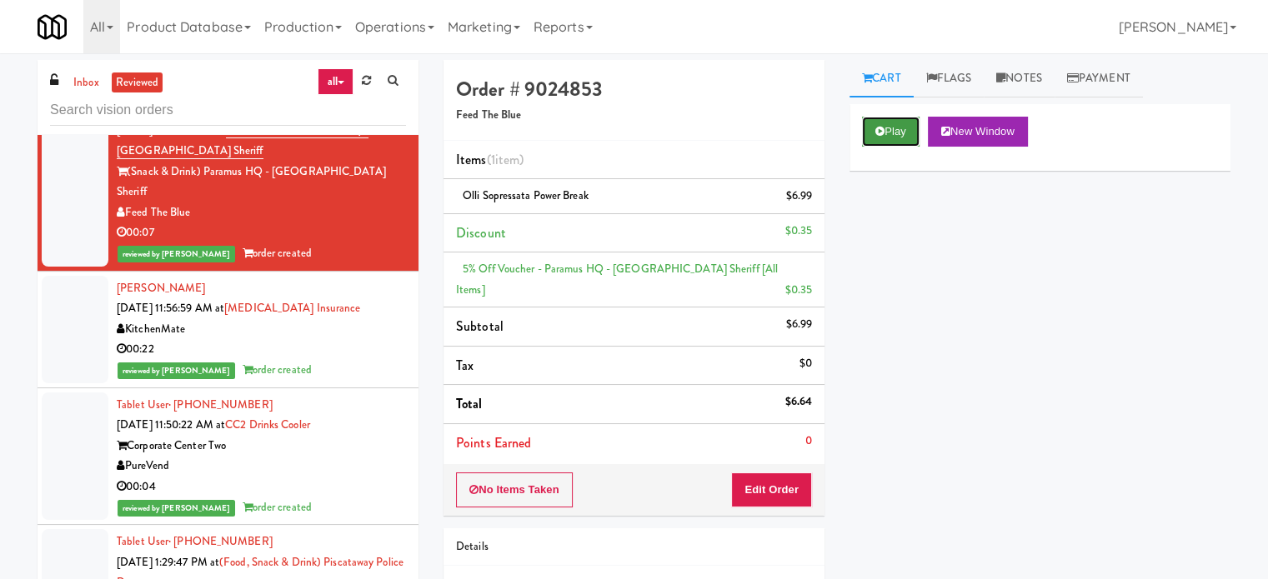
click at [894, 133] on button "Play" at bounding box center [891, 132] width 58 height 30
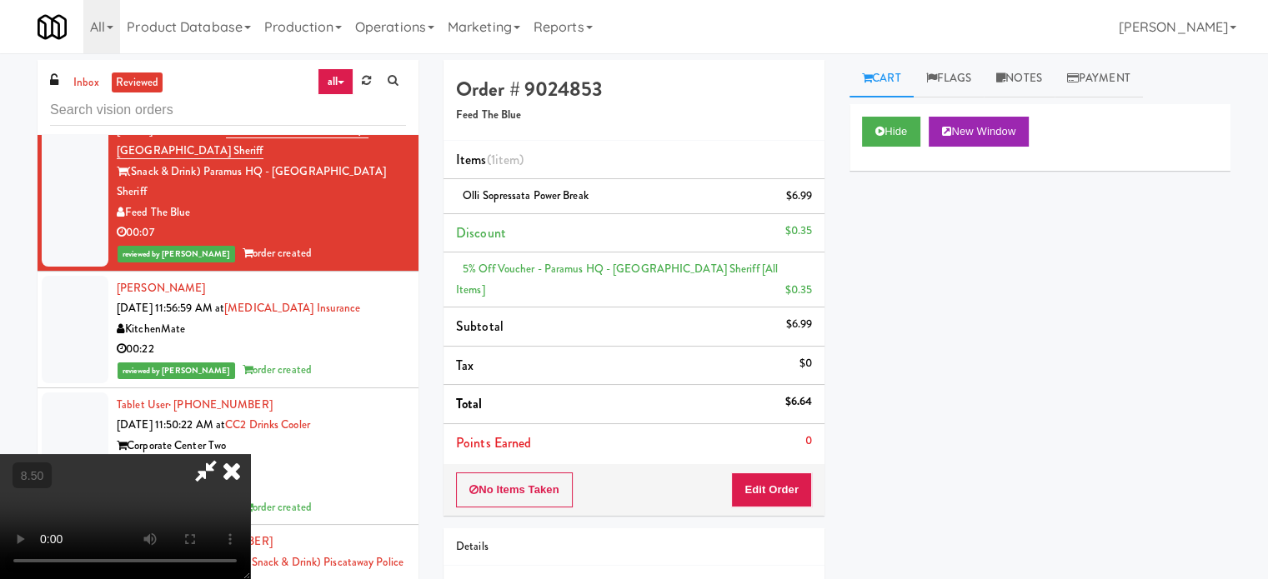
click at [250, 496] on video at bounding box center [125, 516] width 250 height 125
drag, startPoint x: 329, startPoint y: 479, endPoint x: 332, endPoint y: 460, distance: 19.3
click at [250, 460] on video at bounding box center [125, 516] width 250 height 125
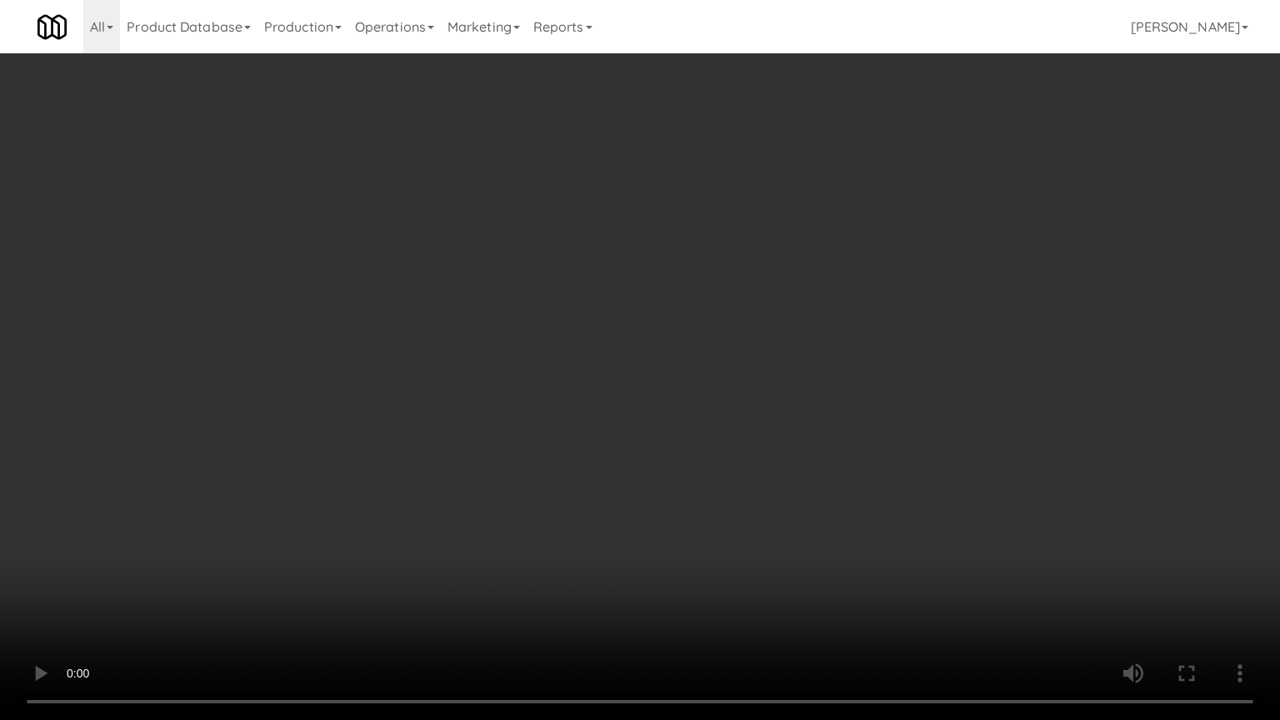
click at [547, 337] on video at bounding box center [640, 360] width 1280 height 720
click at [543, 337] on video at bounding box center [640, 360] width 1280 height 720
click at [539, 333] on video at bounding box center [640, 360] width 1280 height 720
click at [551, 275] on video at bounding box center [640, 360] width 1280 height 720
click at [552, 288] on video at bounding box center [640, 360] width 1280 height 720
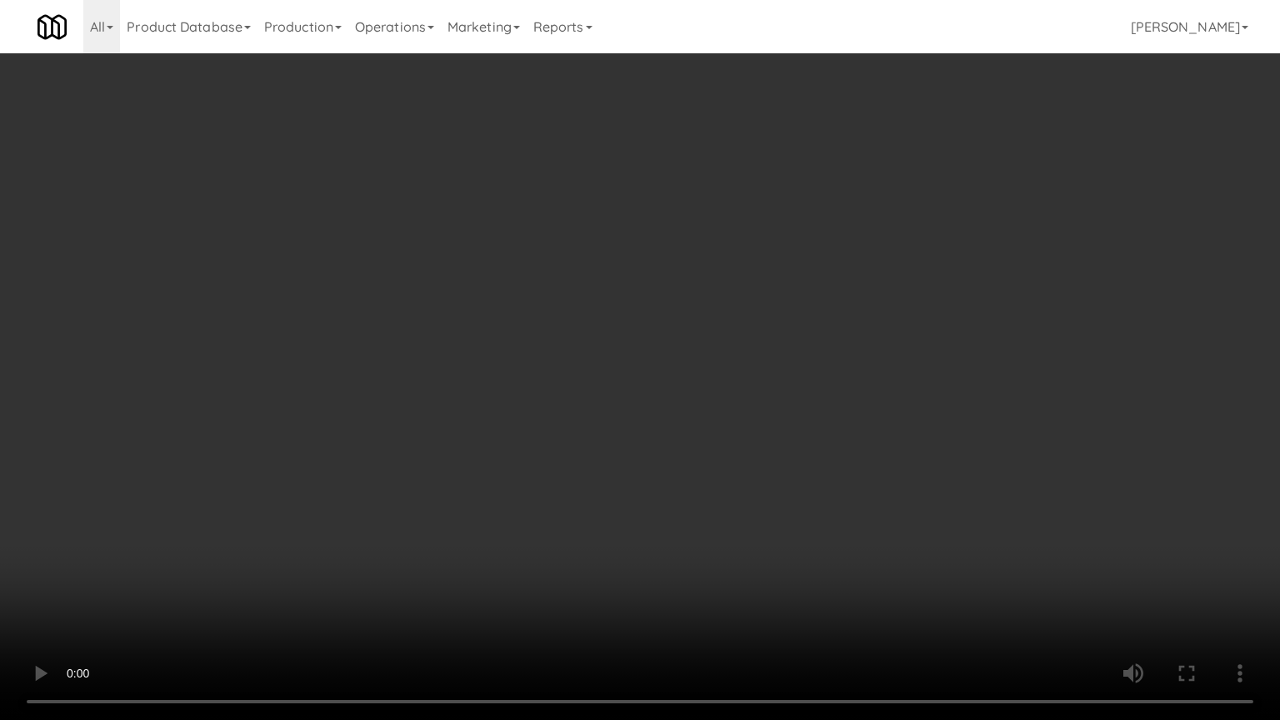
click at [622, 308] on video at bounding box center [640, 360] width 1280 height 720
drag, startPoint x: 622, startPoint y: 308, endPoint x: 657, endPoint y: 308, distance: 35.0
click at [627, 308] on video at bounding box center [640, 360] width 1280 height 720
click at [731, 302] on video at bounding box center [640, 360] width 1280 height 720
click at [773, 277] on video at bounding box center [640, 360] width 1280 height 720
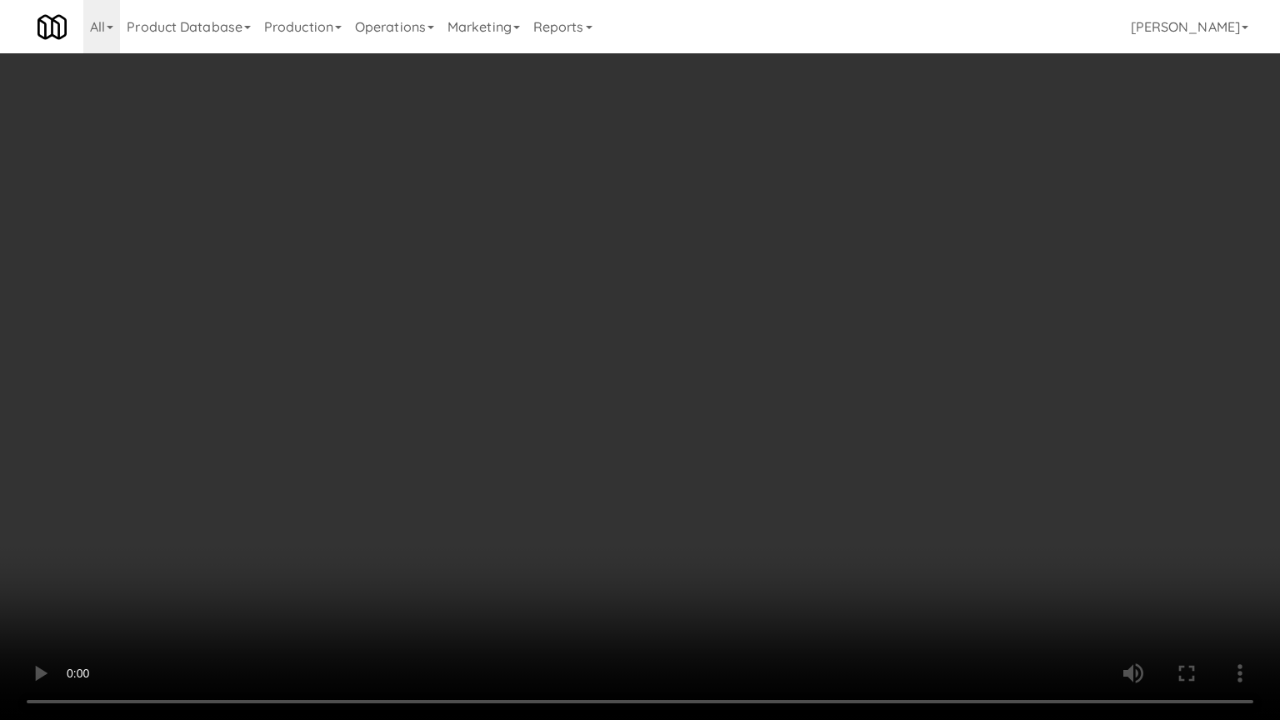
click at [773, 277] on video at bounding box center [640, 360] width 1280 height 720
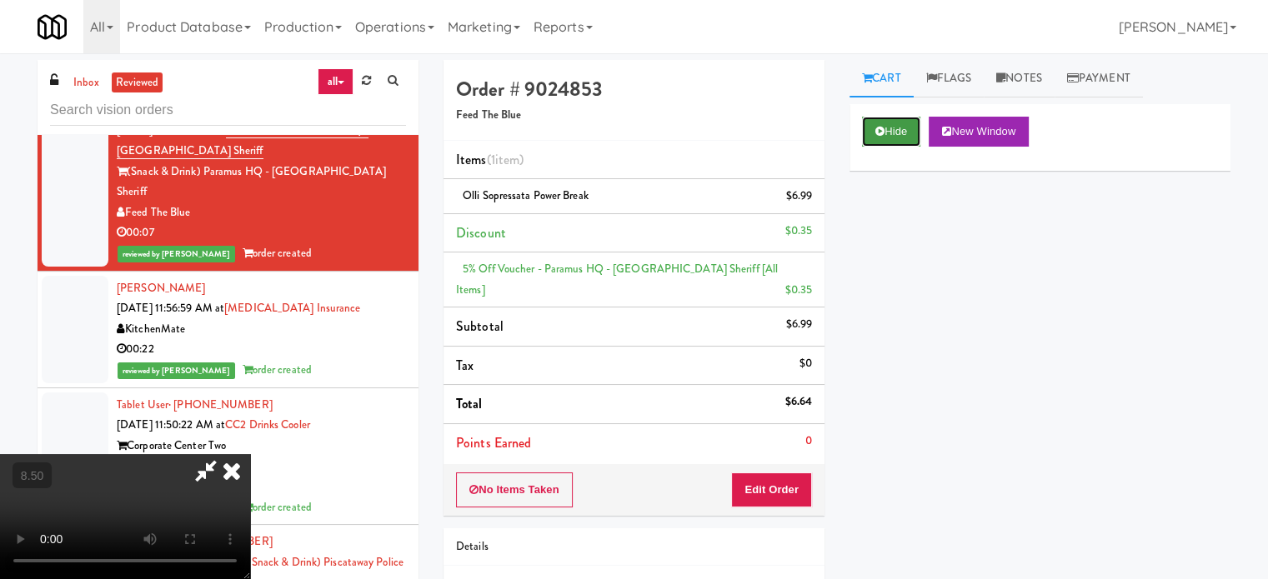
click at [871, 138] on button "Hide" at bounding box center [891, 132] width 58 height 30
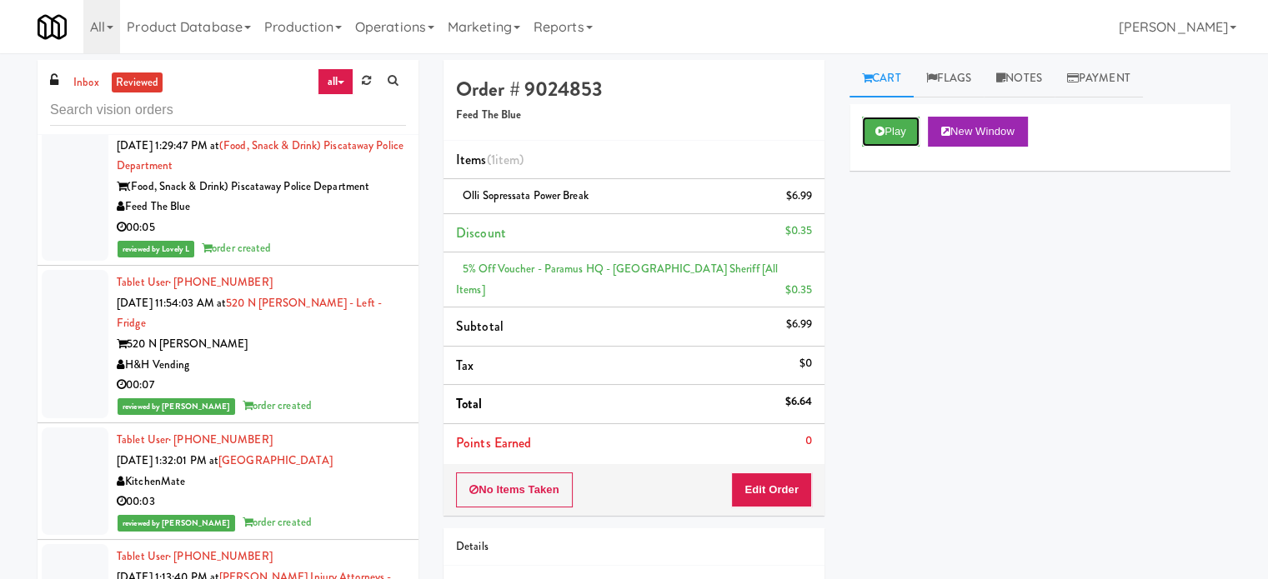
scroll to position [11719, 0]
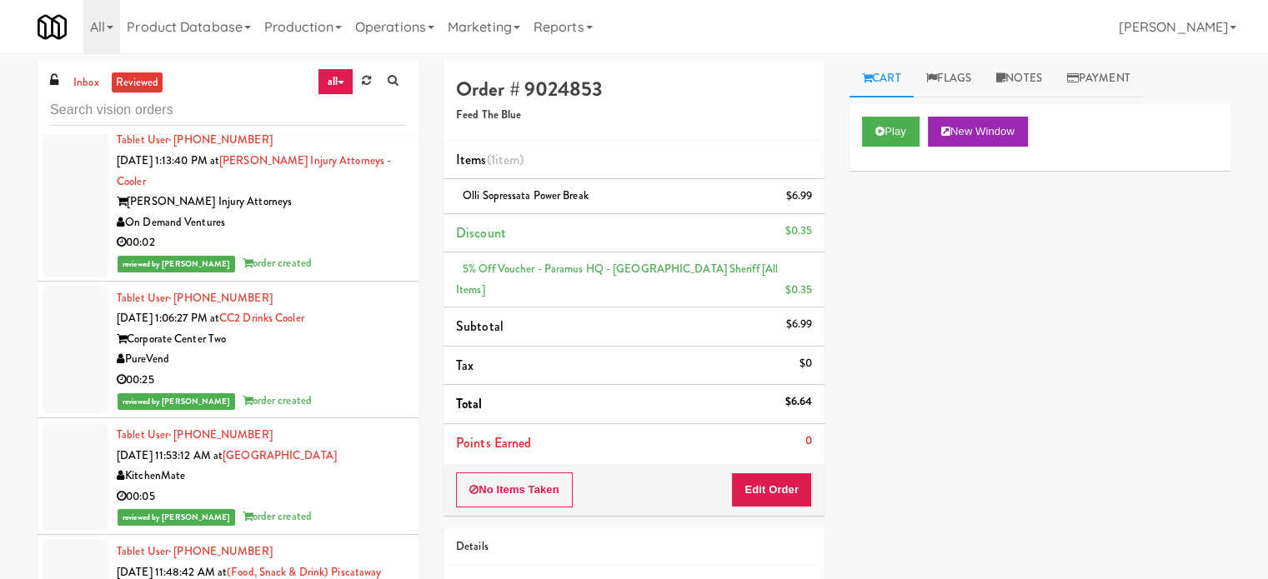
click at [348, 274] on div "reviewed by [PERSON_NAME] order created" at bounding box center [261, 263] width 289 height 21
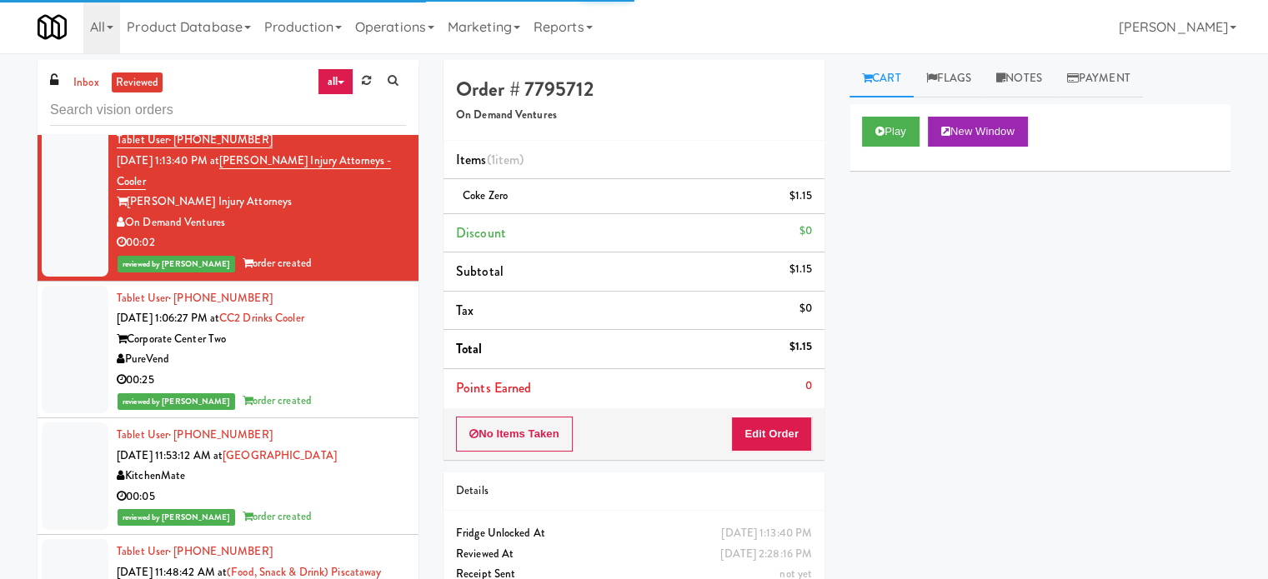
click at [360, 370] on div "PureVend" at bounding box center [261, 359] width 289 height 21
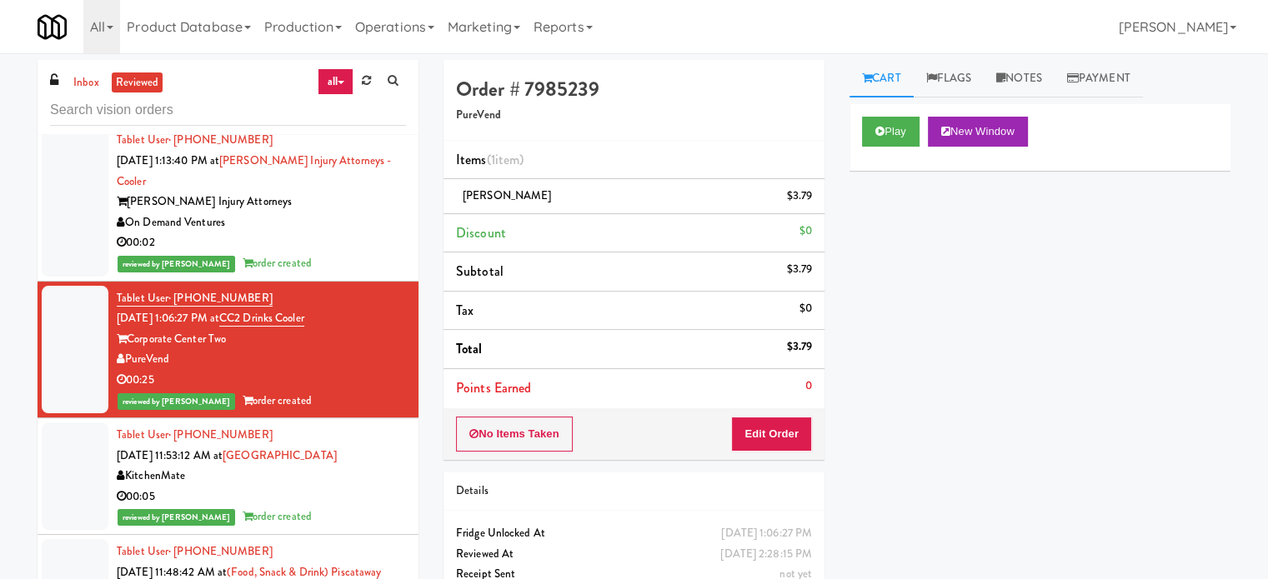
click at [317, 508] on div "00:05" at bounding box center [261, 497] width 289 height 21
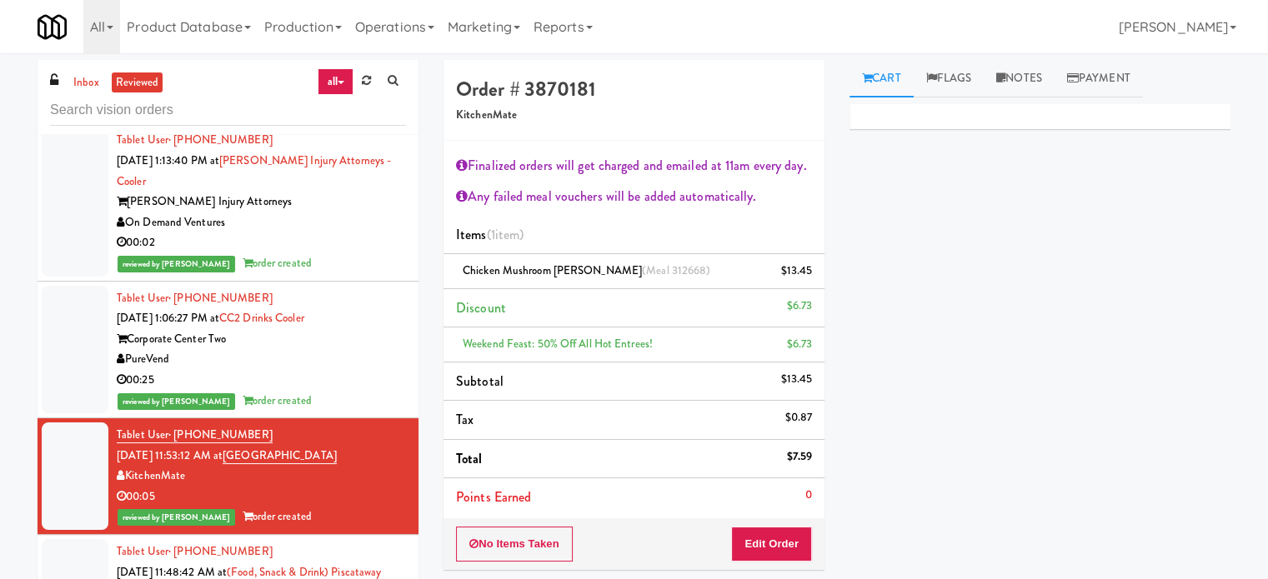
click at [369, 233] on div "On Demand Ventures" at bounding box center [261, 223] width 289 height 21
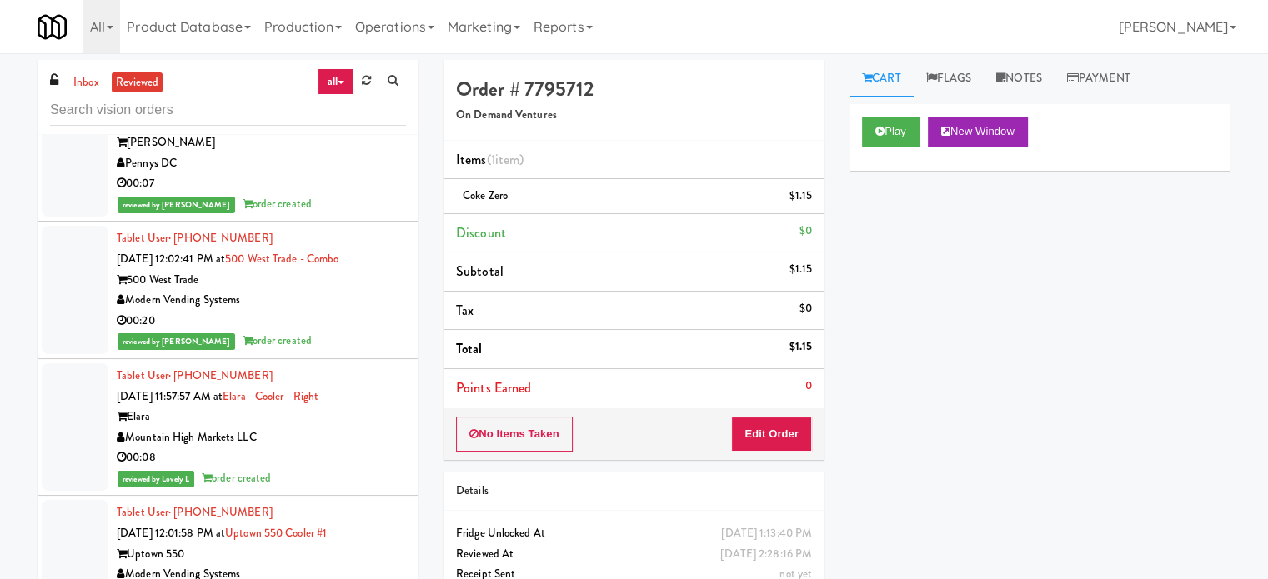
scroll to position [9219, 0]
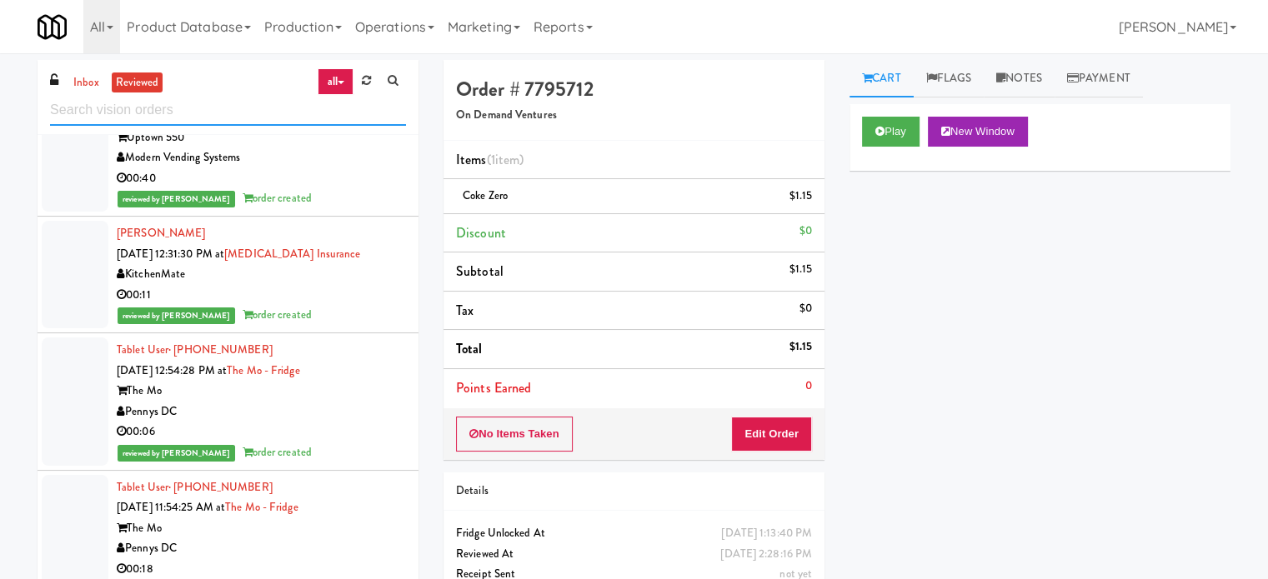
click at [270, 112] on input "text" at bounding box center [228, 110] width 356 height 31
click at [270, 111] on input "text" at bounding box center [228, 110] width 356 height 31
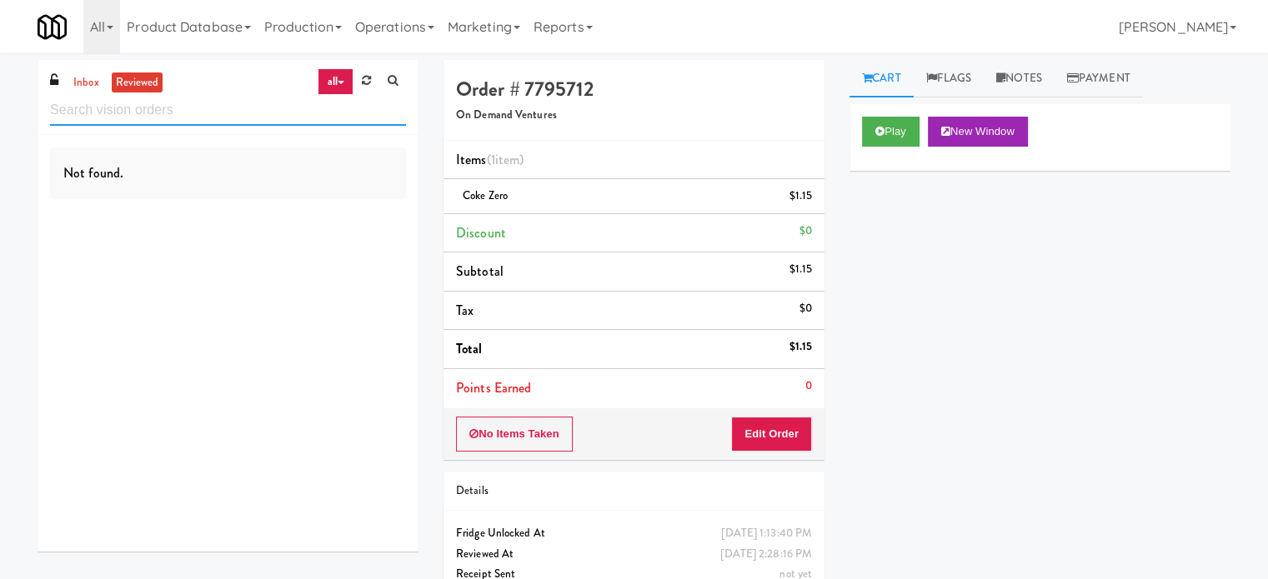
scroll to position [0, 0]
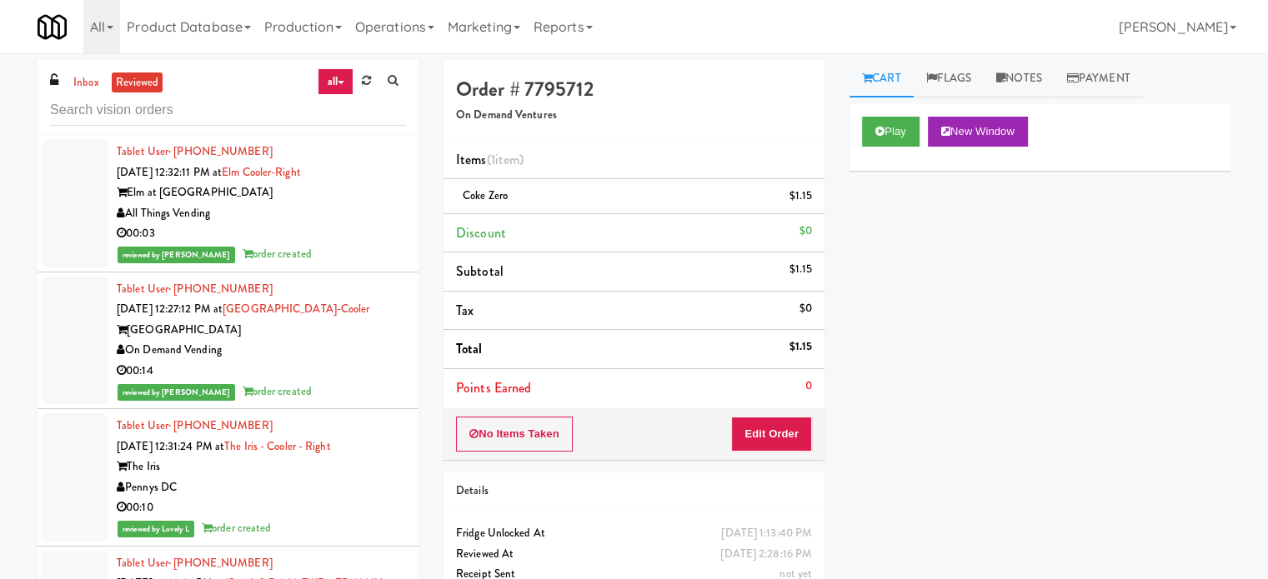
drag, startPoint x: 351, startPoint y: 226, endPoint x: 359, endPoint y: 231, distance: 9.7
click at [353, 228] on div "00:03" at bounding box center [261, 233] width 289 height 21
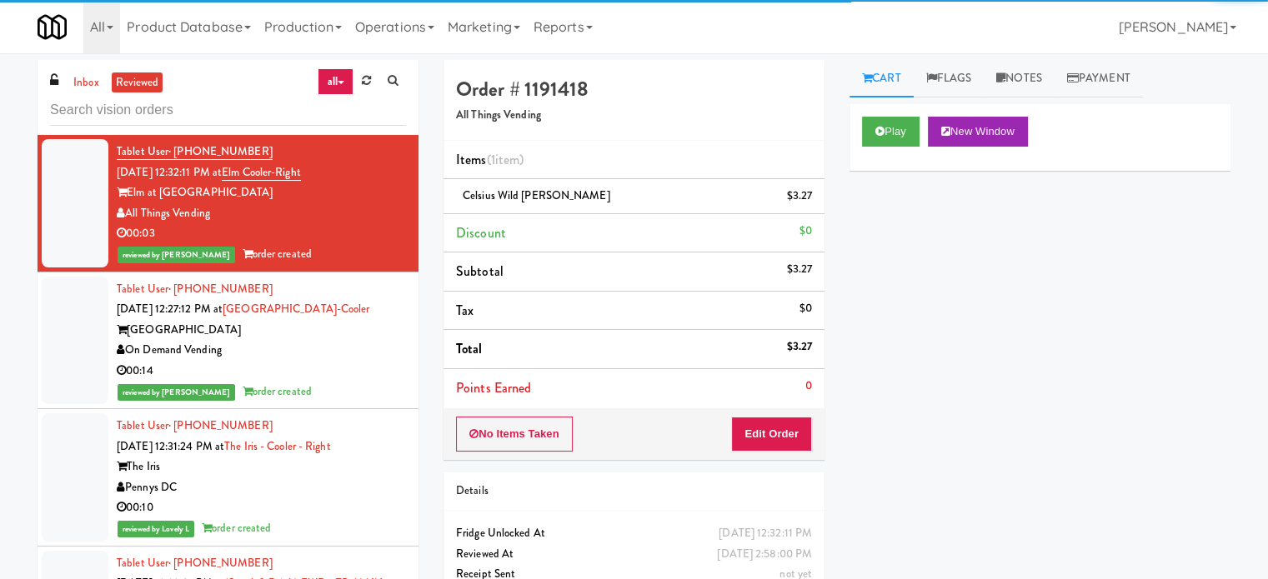
drag, startPoint x: 384, startPoint y: 376, endPoint x: 398, endPoint y: 399, distance: 26.9
click at [390, 374] on div "00:14" at bounding box center [261, 371] width 289 height 21
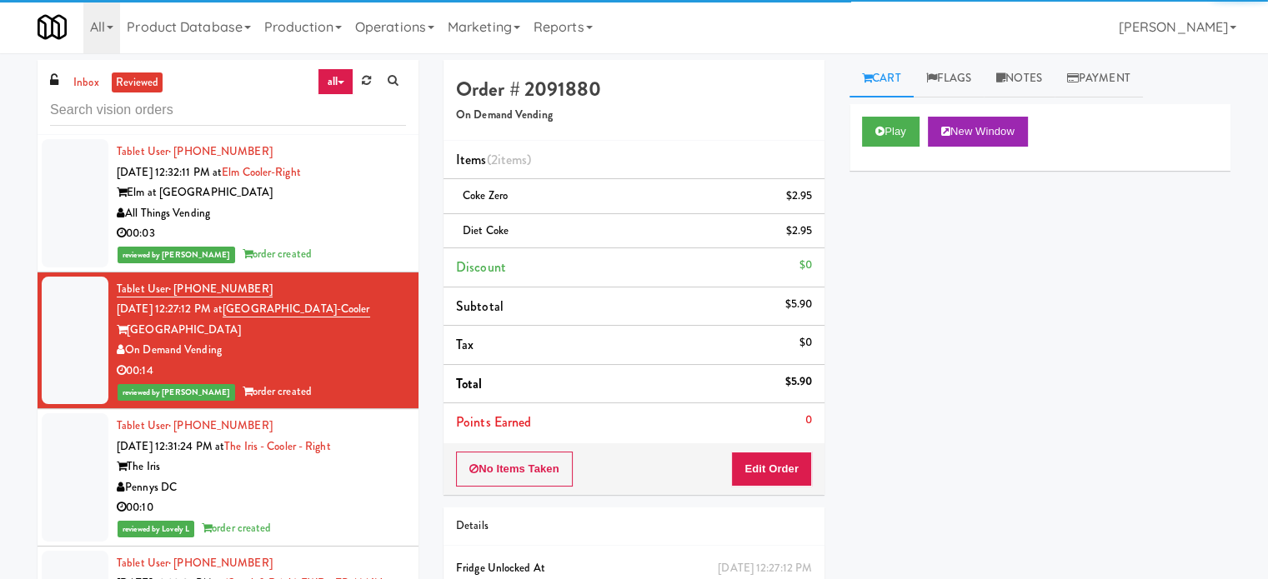
click at [386, 479] on div "Pennys DC" at bounding box center [261, 488] width 289 height 21
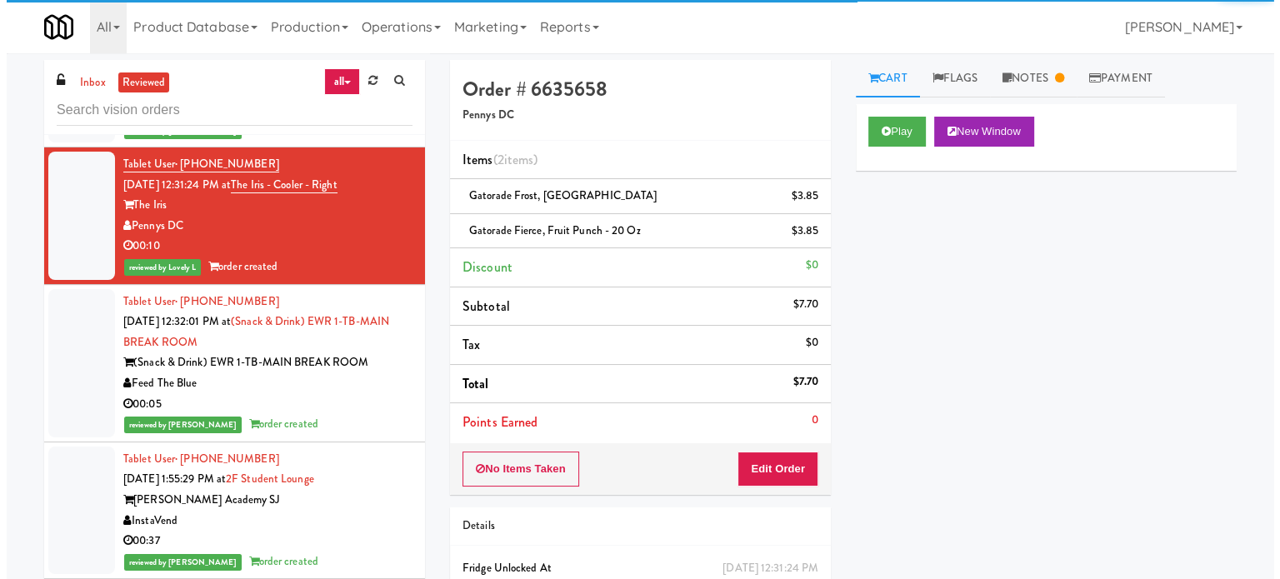
scroll to position [417, 0]
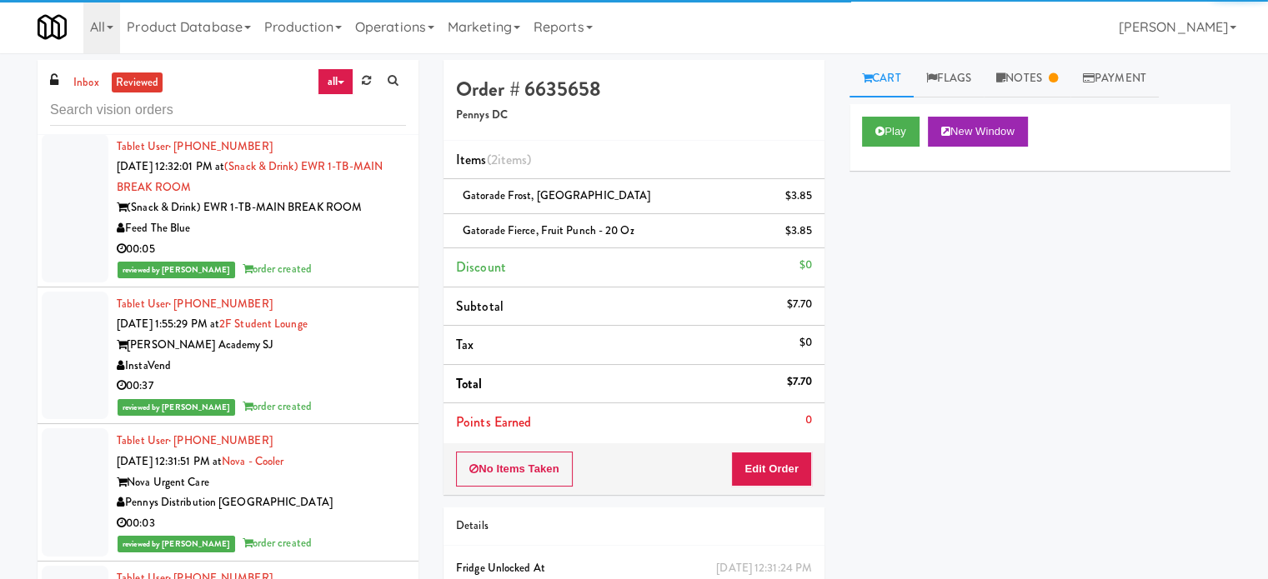
click at [316, 261] on div "reviewed by [PERSON_NAME] A order created" at bounding box center [261, 269] width 289 height 21
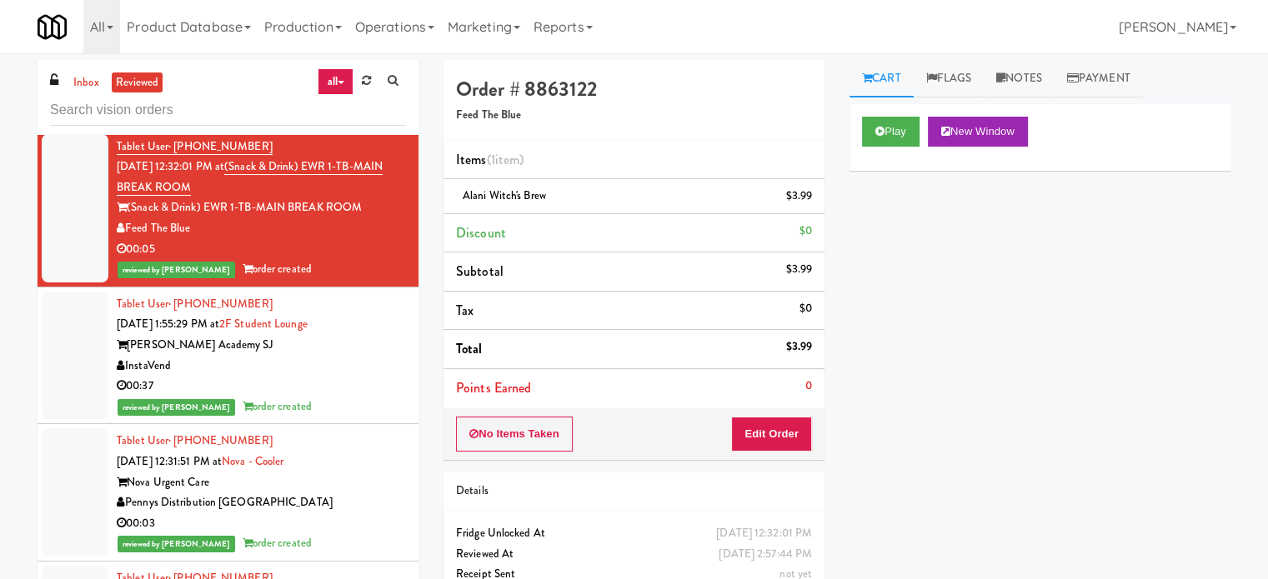
click at [331, 388] on div "00:37" at bounding box center [261, 386] width 289 height 21
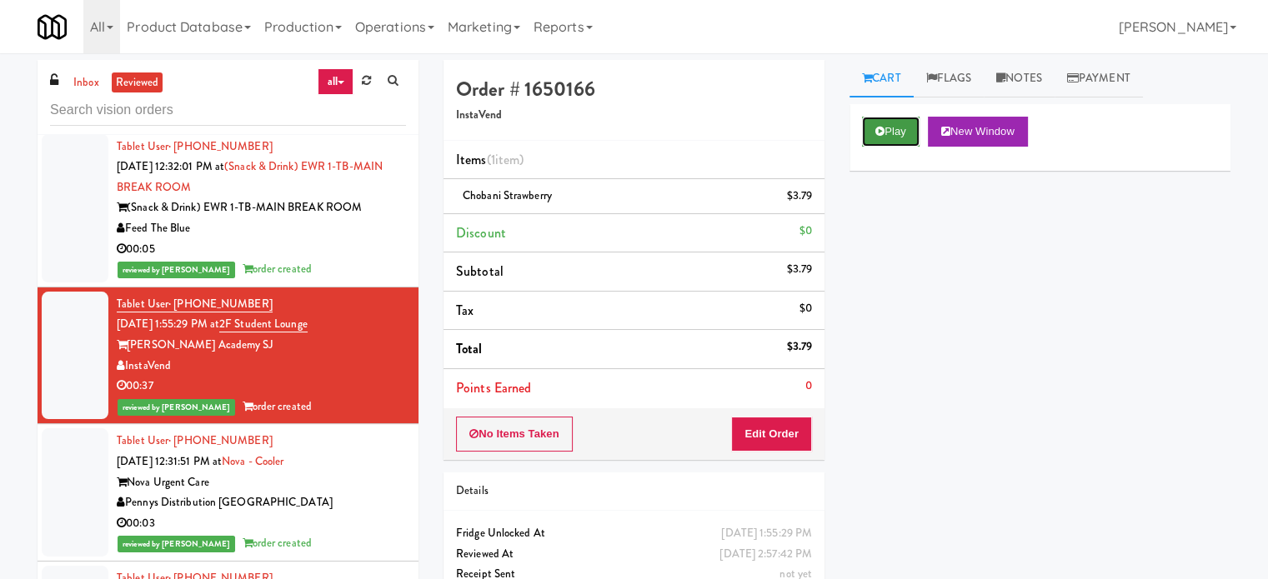
click at [894, 123] on button "Play" at bounding box center [891, 132] width 58 height 30
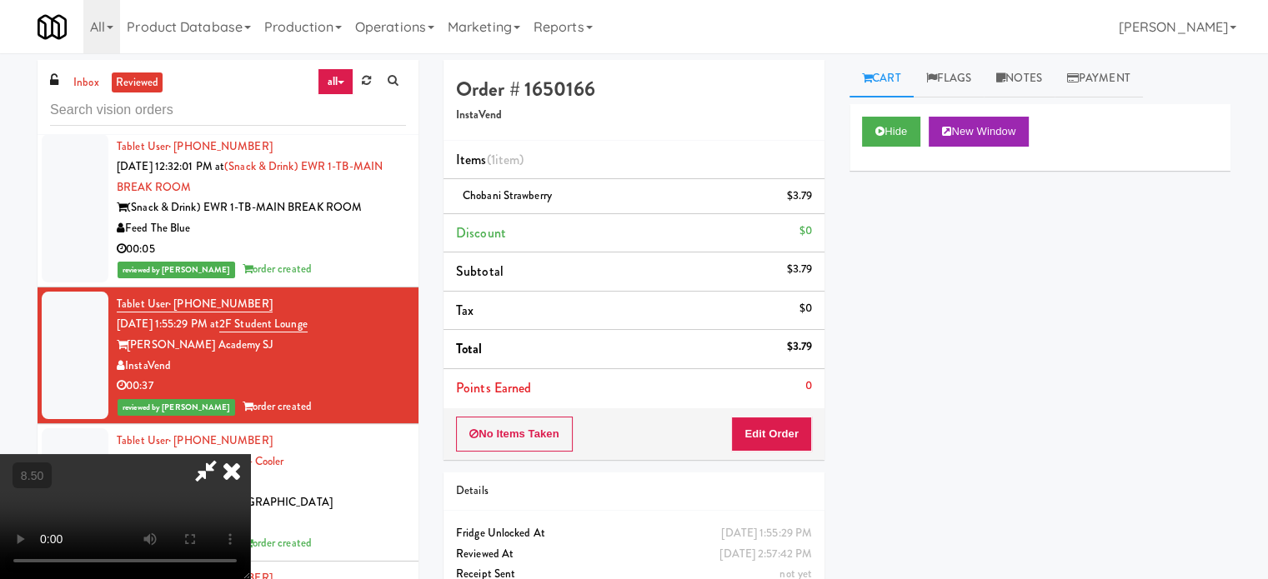
click at [250, 454] on video at bounding box center [125, 516] width 250 height 125
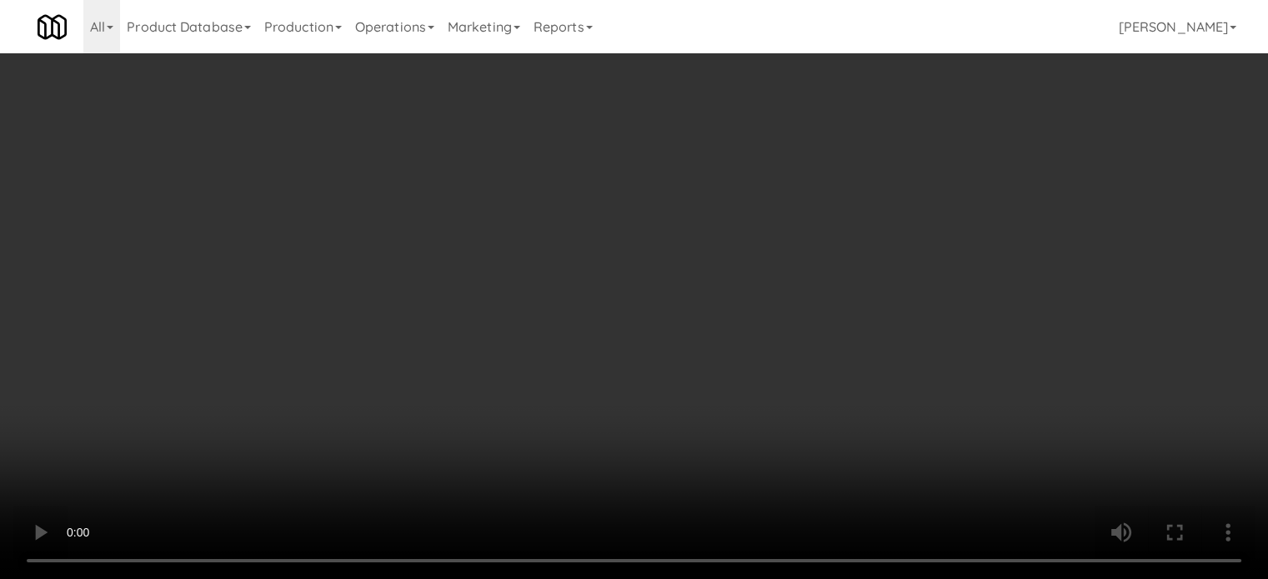
click at [579, 322] on video at bounding box center [634, 289] width 1268 height 579
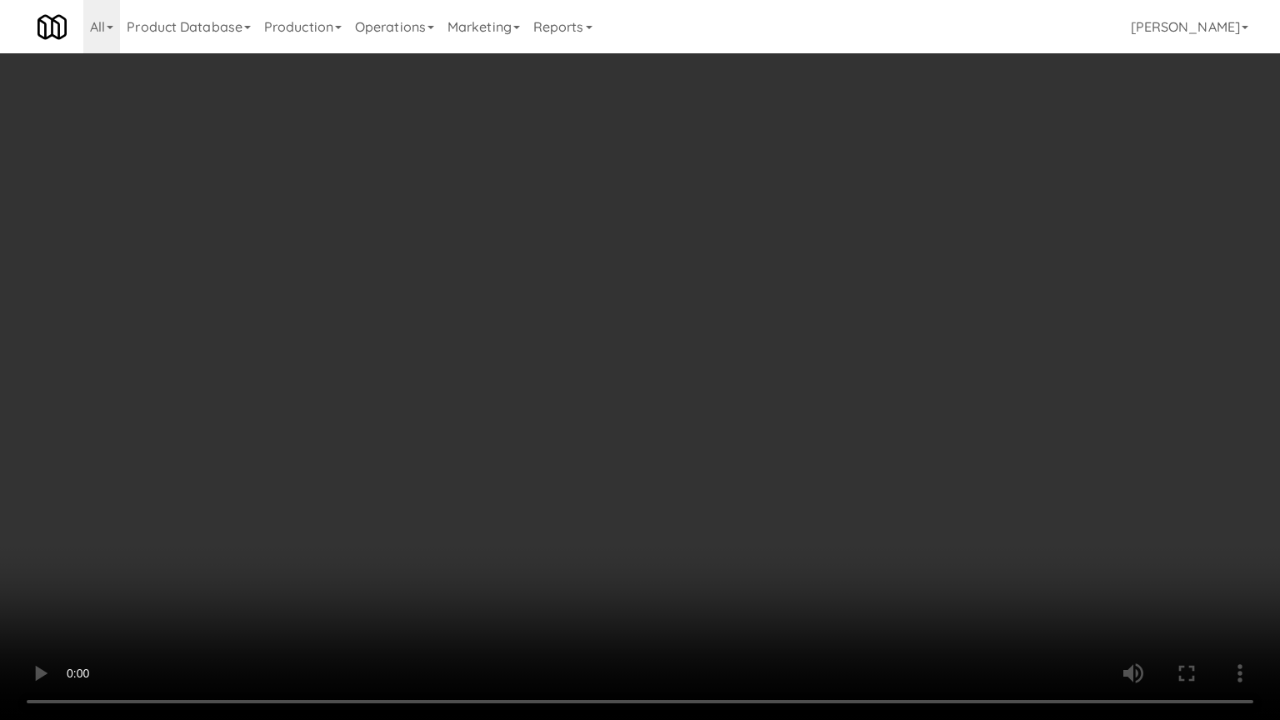
click at [579, 322] on video at bounding box center [640, 360] width 1280 height 720
click at [550, 340] on video at bounding box center [640, 360] width 1280 height 720
click at [528, 377] on video at bounding box center [640, 360] width 1280 height 720
click at [538, 373] on video at bounding box center [640, 360] width 1280 height 720
click at [556, 377] on video at bounding box center [640, 360] width 1280 height 720
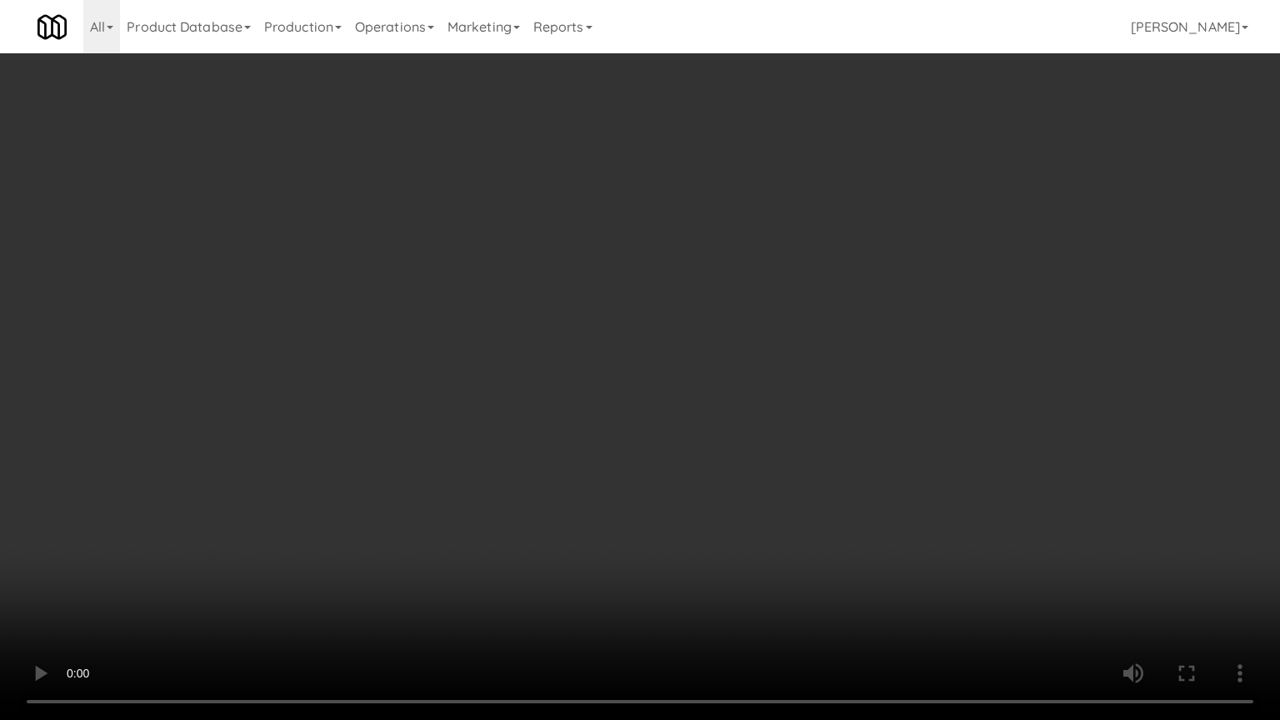
click at [556, 380] on video at bounding box center [640, 360] width 1280 height 720
click at [614, 372] on video at bounding box center [640, 360] width 1280 height 720
click at [623, 363] on video at bounding box center [640, 360] width 1280 height 720
click at [625, 356] on video at bounding box center [640, 360] width 1280 height 720
click at [627, 355] on video at bounding box center [640, 360] width 1280 height 720
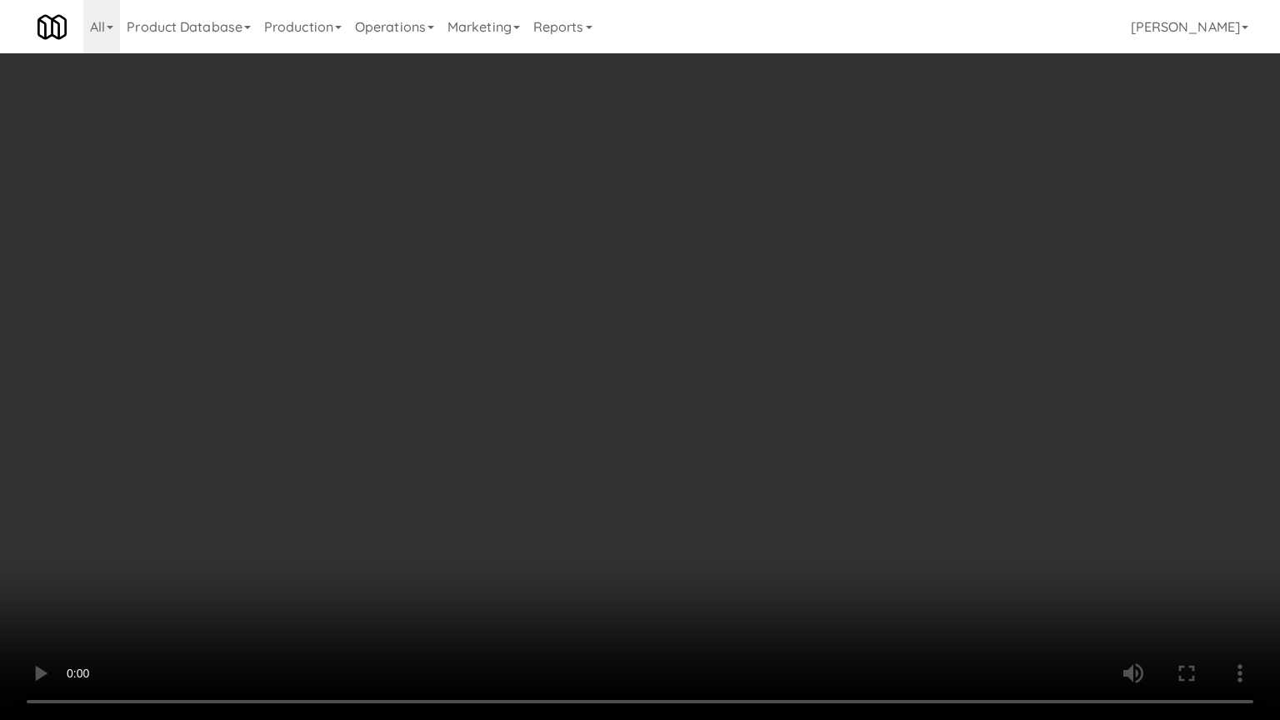
click at [625, 355] on video at bounding box center [640, 360] width 1280 height 720
drag, startPoint x: 871, startPoint y: 606, endPoint x: 747, endPoint y: 500, distance: 163.2
click at [870, 578] on video at bounding box center [640, 360] width 1280 height 720
click at [665, 481] on video at bounding box center [640, 360] width 1280 height 720
click at [672, 478] on video at bounding box center [640, 360] width 1280 height 720
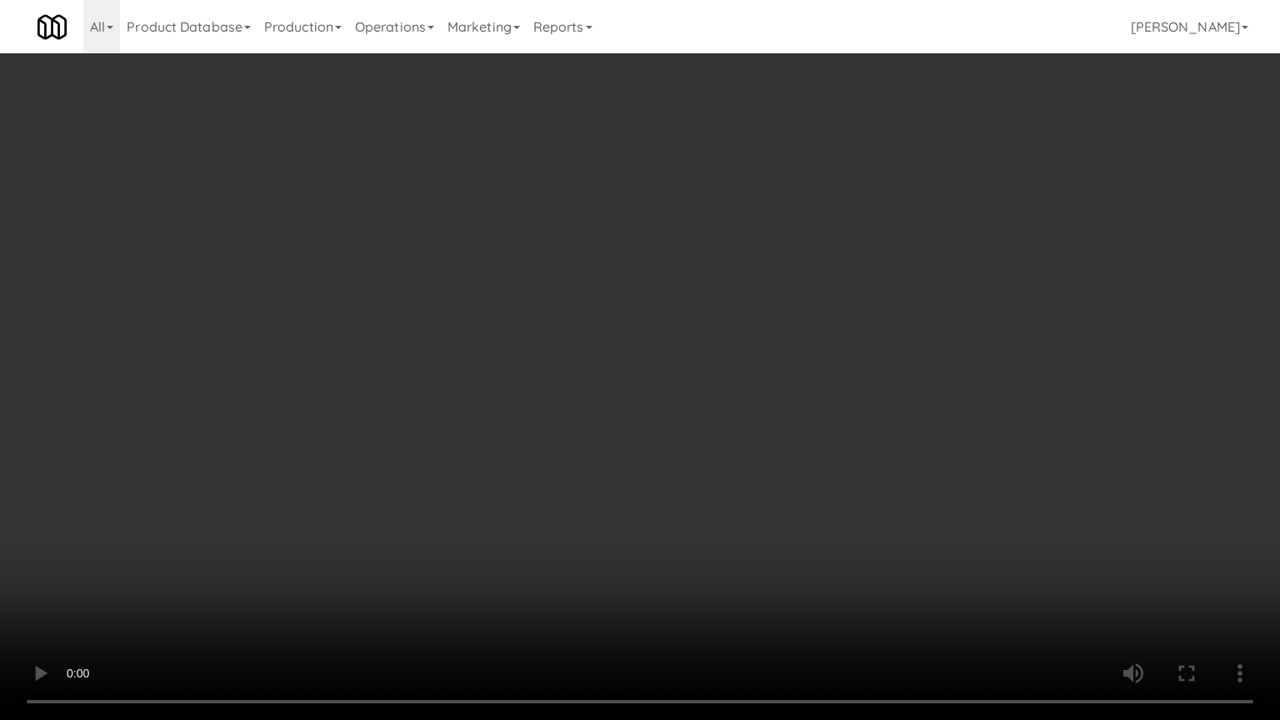
click at [675, 478] on video at bounding box center [640, 360] width 1280 height 720
click at [677, 480] on video at bounding box center [640, 360] width 1280 height 720
drag, startPoint x: 677, startPoint y: 480, endPoint x: 690, endPoint y: 475, distance: 14.2
click at [677, 480] on video at bounding box center [640, 360] width 1280 height 720
click at [738, 567] on video at bounding box center [640, 360] width 1280 height 720
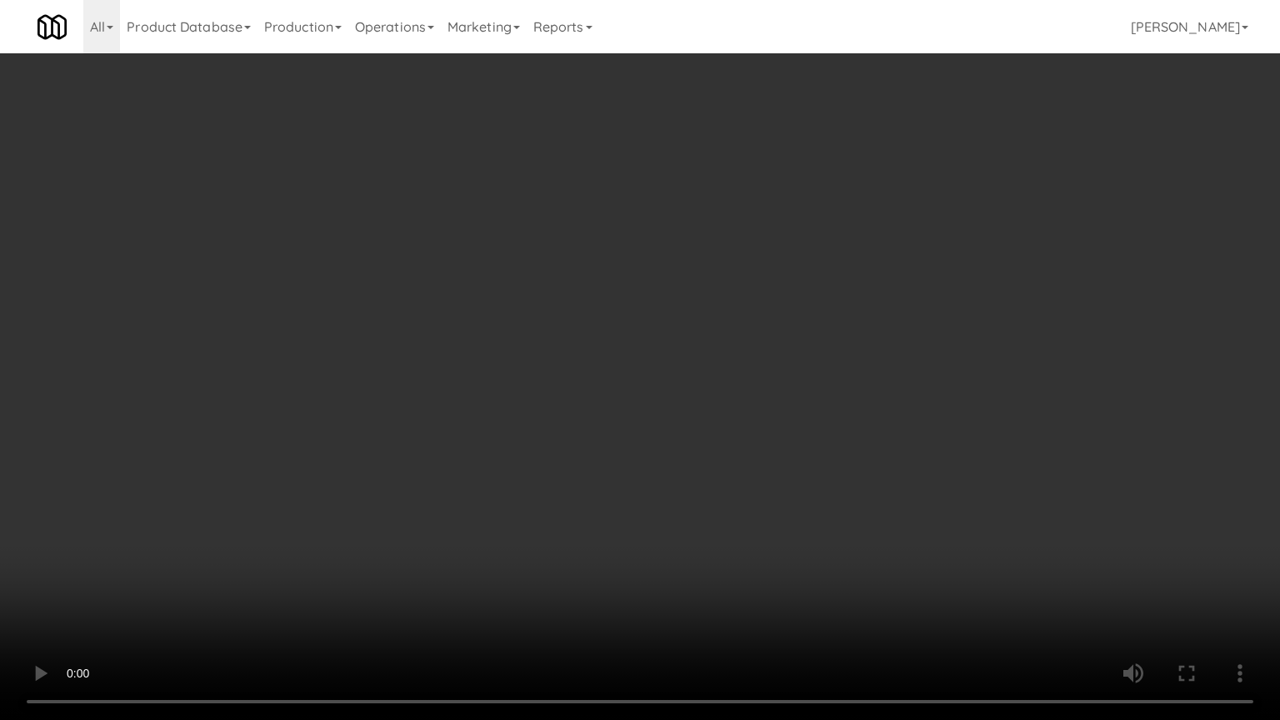
click at [715, 560] on video at bounding box center [640, 360] width 1280 height 720
click at [703, 566] on video at bounding box center [640, 360] width 1280 height 720
click at [635, 556] on video at bounding box center [640, 360] width 1280 height 720
click at [675, 515] on video at bounding box center [640, 360] width 1280 height 720
click at [677, 462] on video at bounding box center [640, 360] width 1280 height 720
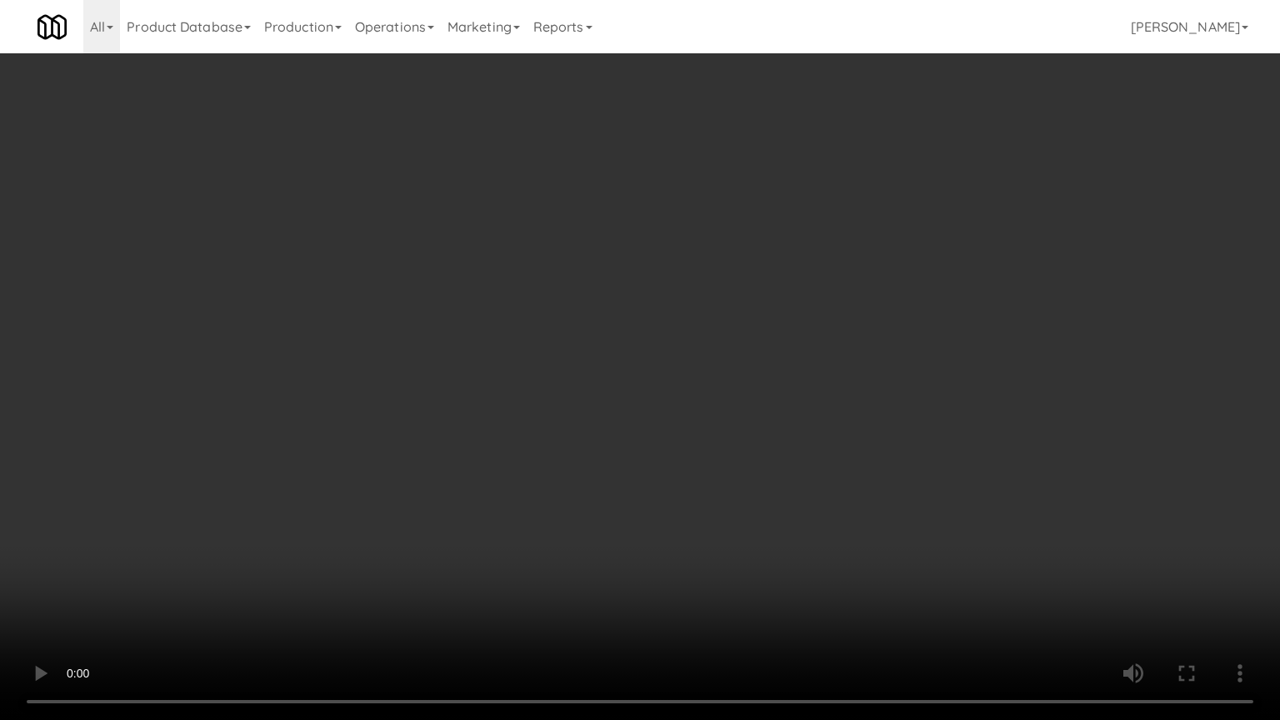
drag, startPoint x: 679, startPoint y: 460, endPoint x: 692, endPoint y: 450, distance: 16.0
click at [683, 457] on video at bounding box center [640, 360] width 1280 height 720
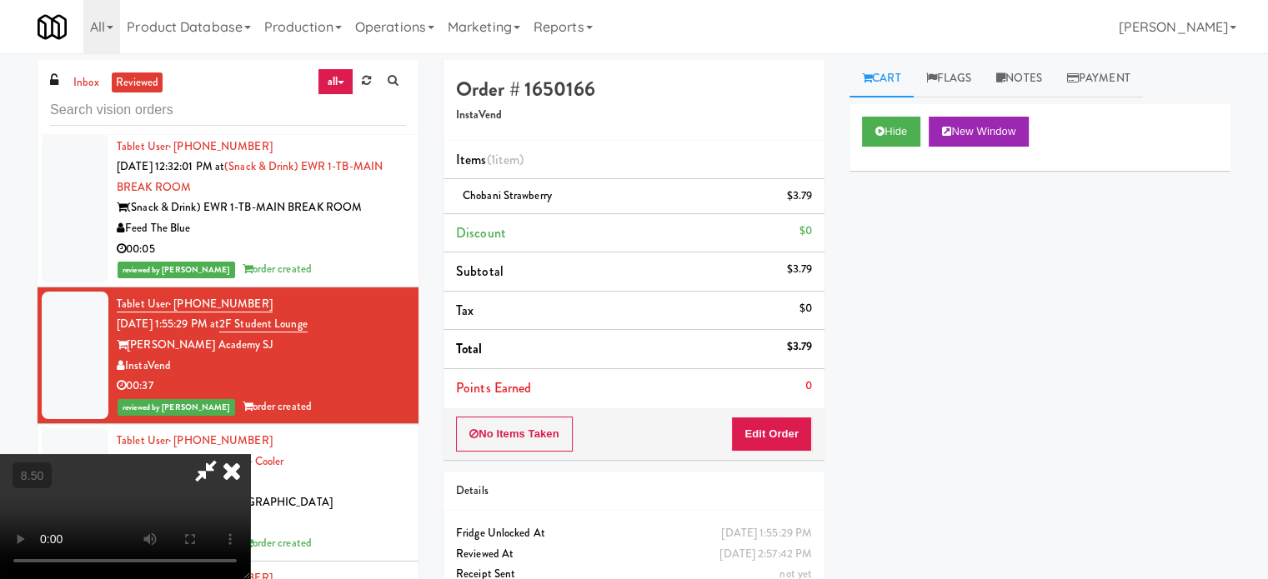
drag, startPoint x: 727, startPoint y: 64, endPoint x: 737, endPoint y: 75, distance: 14.7
click at [250, 454] on icon at bounding box center [231, 470] width 37 height 33
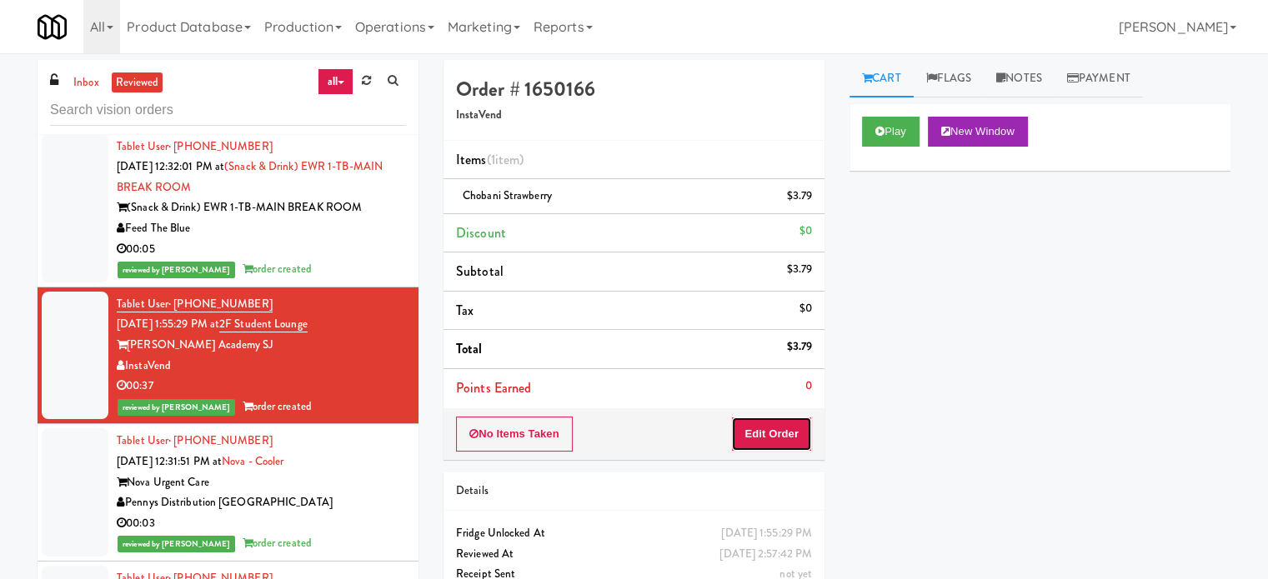
click at [793, 438] on button "Edit Order" at bounding box center [771, 434] width 81 height 35
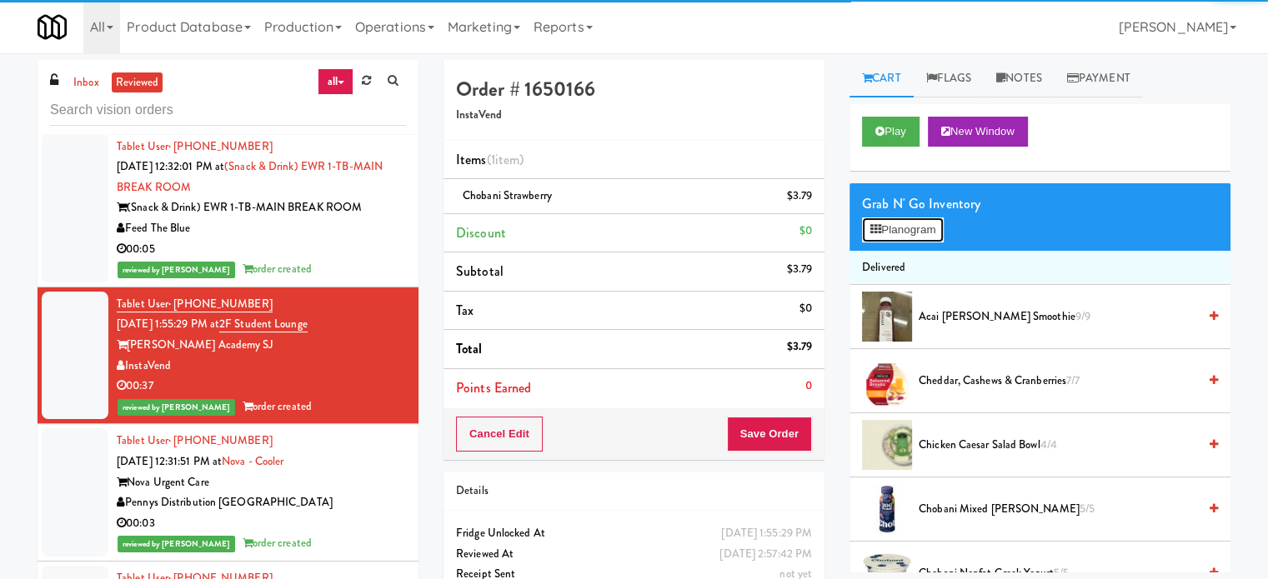
click at [917, 236] on button "Planogram" at bounding box center [903, 230] width 82 height 25
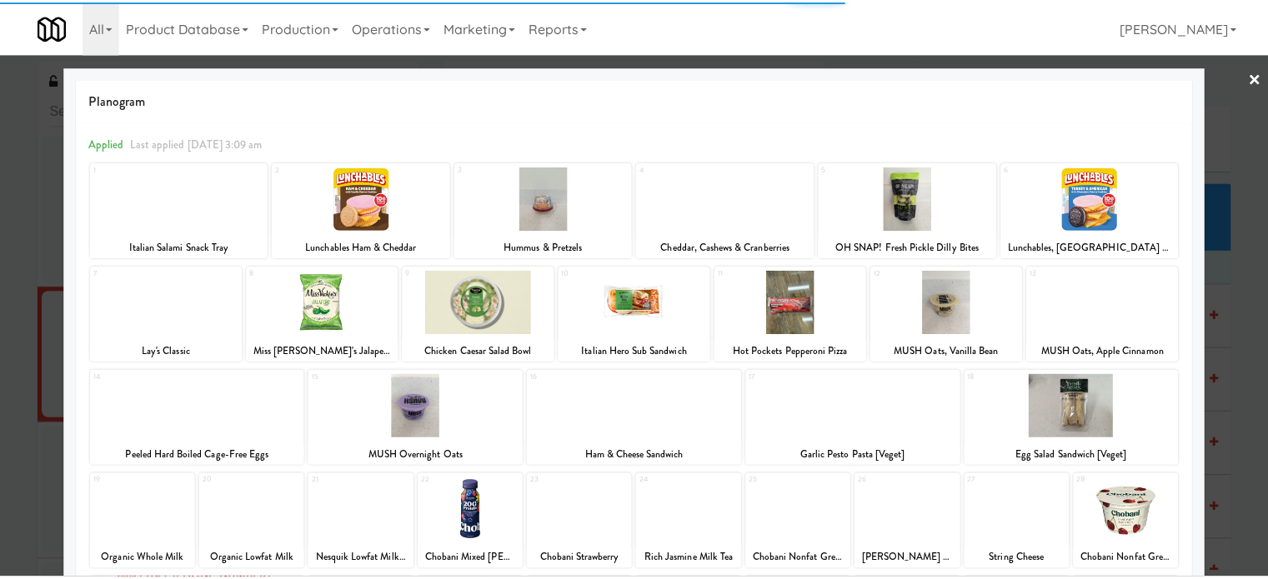
scroll to position [238, 0]
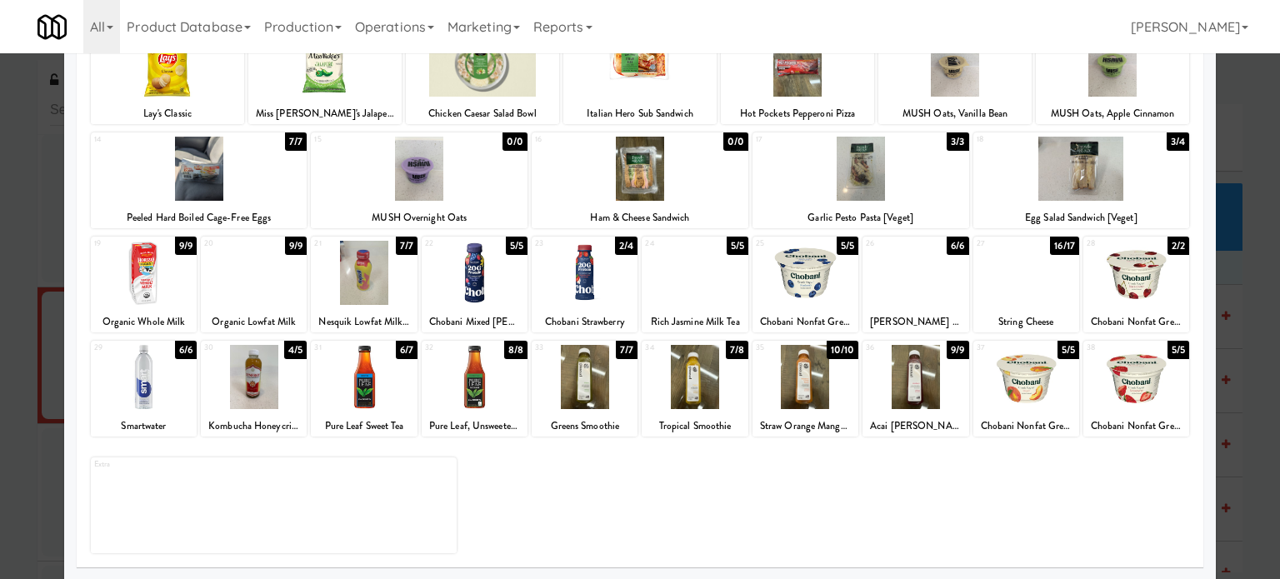
click at [1254, 359] on div at bounding box center [640, 289] width 1280 height 579
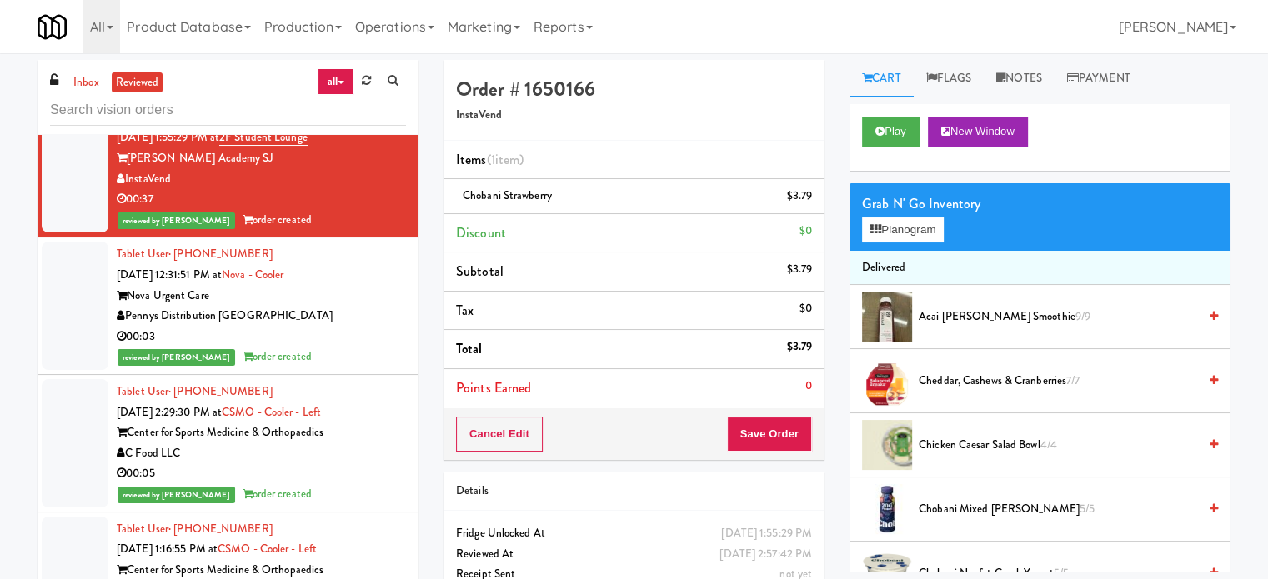
scroll to position [673, 0]
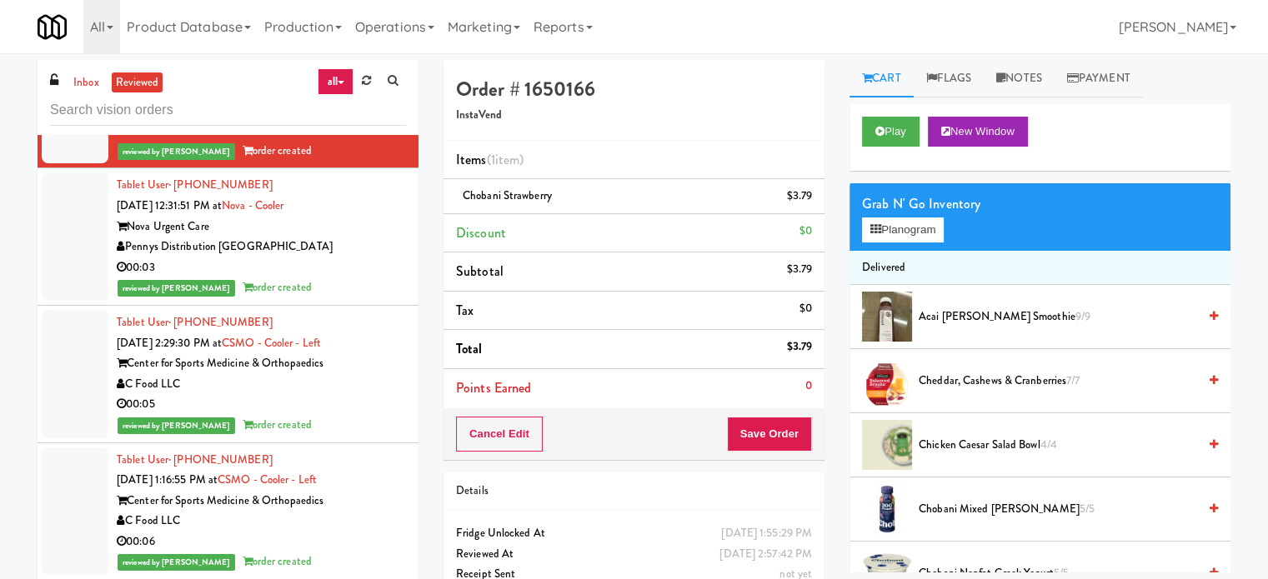
click at [363, 284] on div "reviewed by [PERSON_NAME] A order created" at bounding box center [261, 288] width 289 height 21
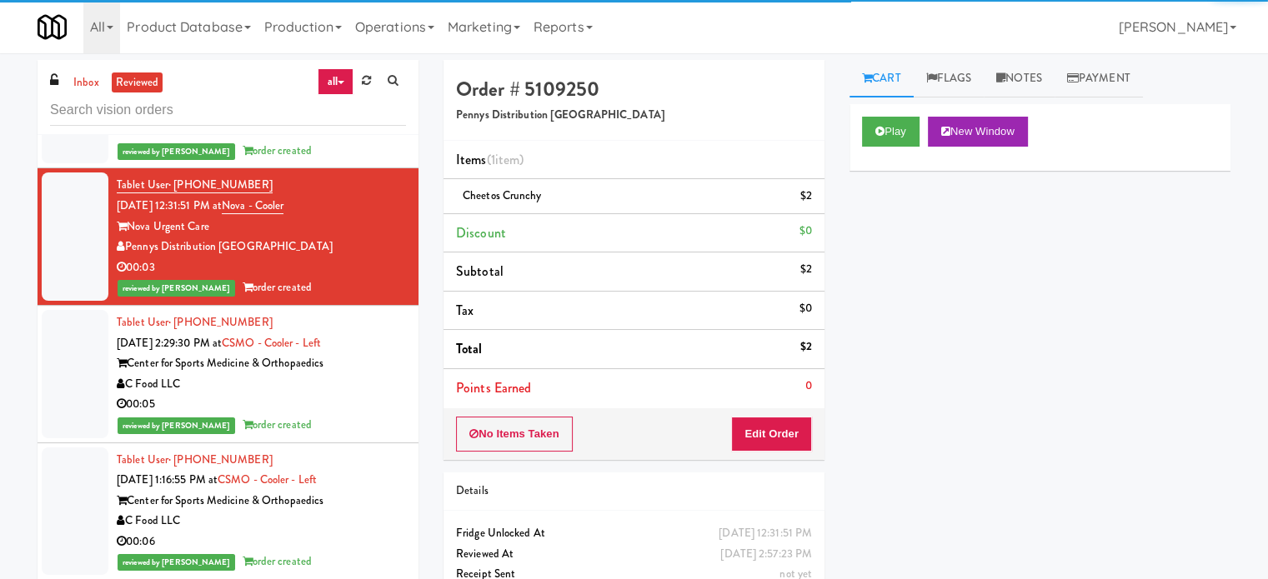
click at [382, 413] on div "00:05" at bounding box center [261, 404] width 289 height 21
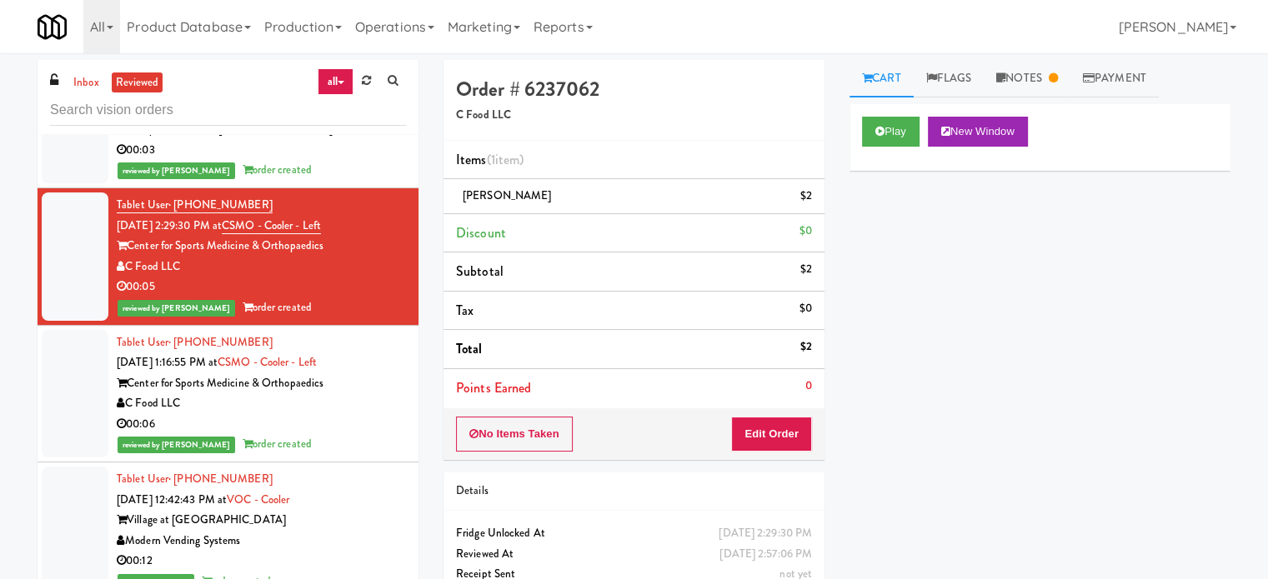
scroll to position [883, 0]
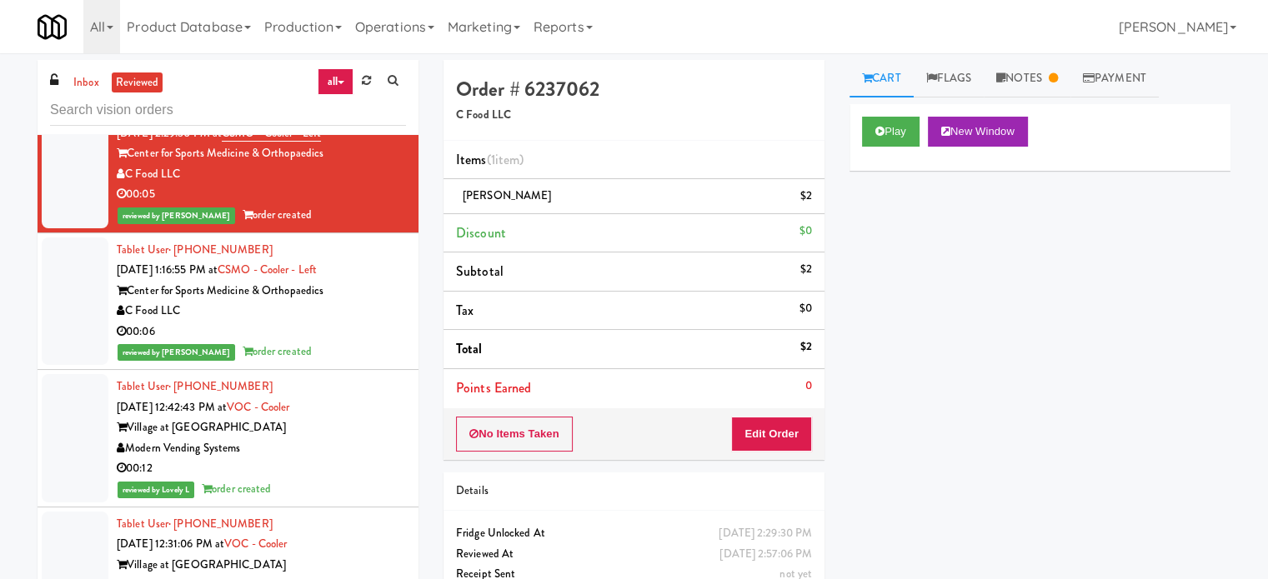
click at [359, 324] on div "00:06" at bounding box center [261, 332] width 289 height 21
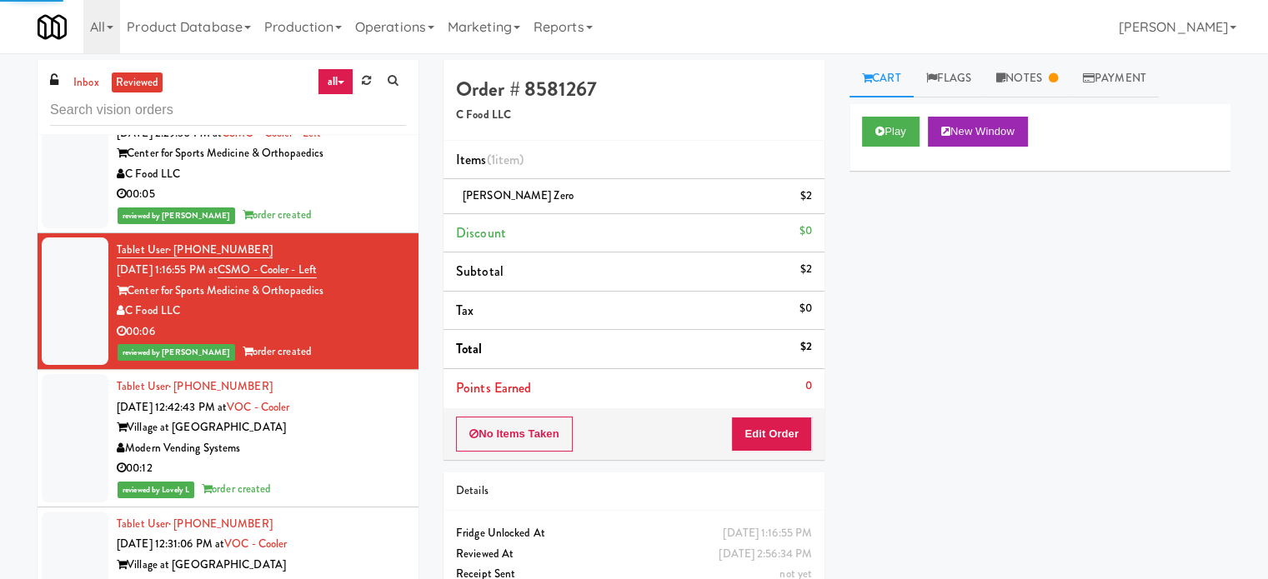
click at [363, 414] on div "Tablet User · (816) 351-0449 Sep 5, 2025 12:42:43 PM at VOC - Cooler Village at…" at bounding box center [261, 438] width 289 height 123
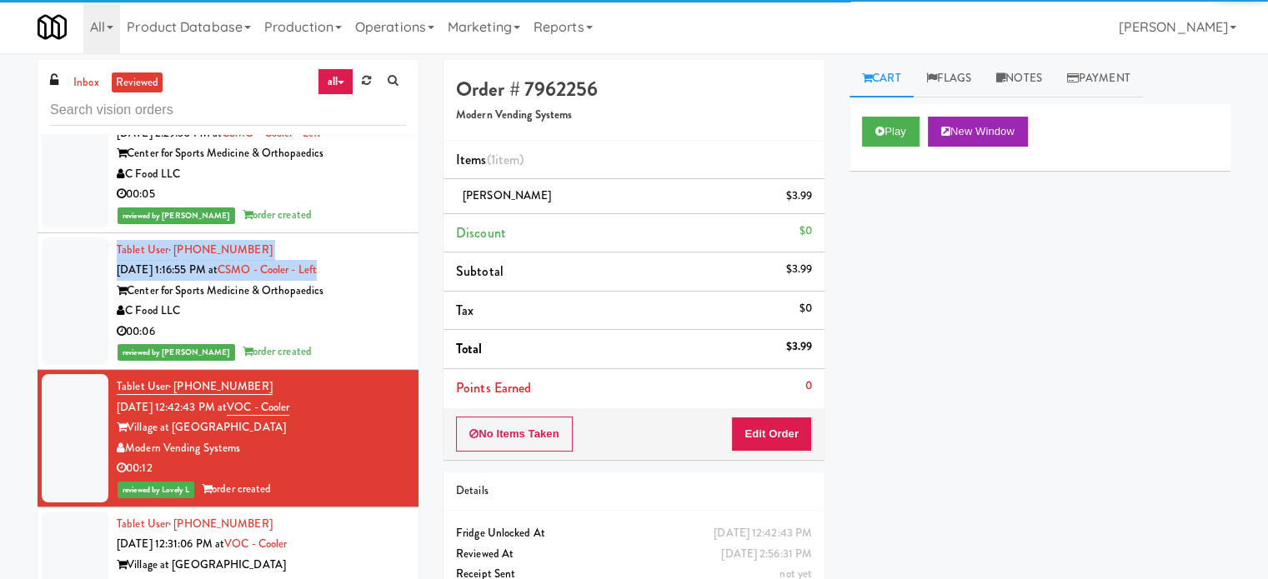
drag, startPoint x: 420, startPoint y: 254, endPoint x: 415, endPoint y: 278, distance: 24.7
click at [415, 278] on div "inbox reviewed all all unclear take inventory issue suspicious failed recent Ta…" at bounding box center [228, 354] width 406 height 588
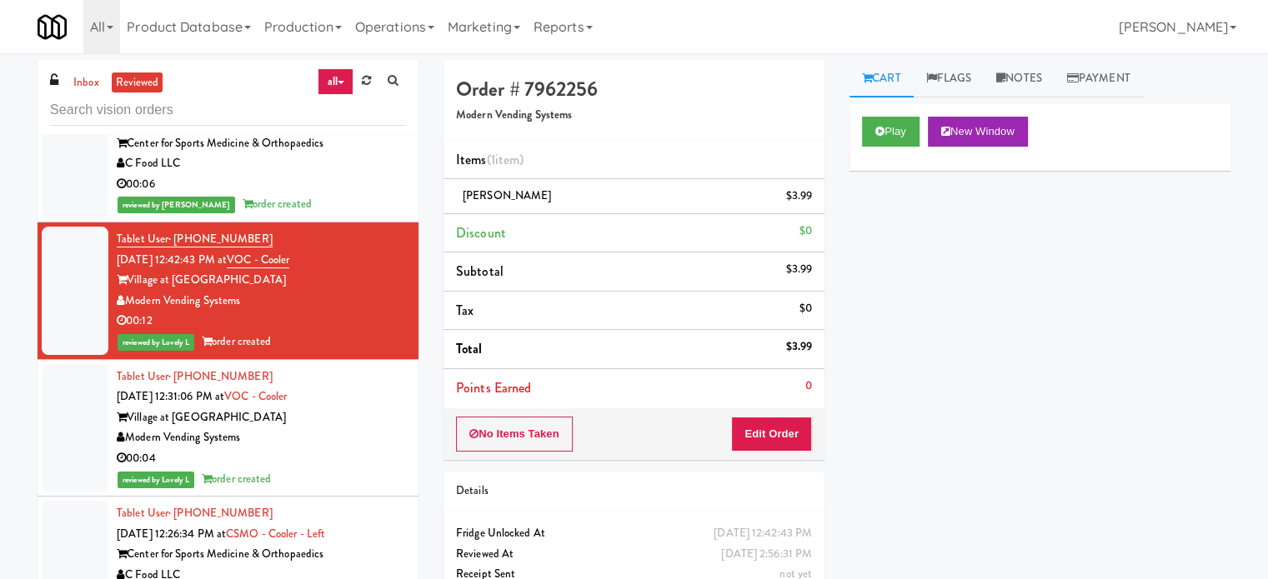
scroll to position [1084, 0]
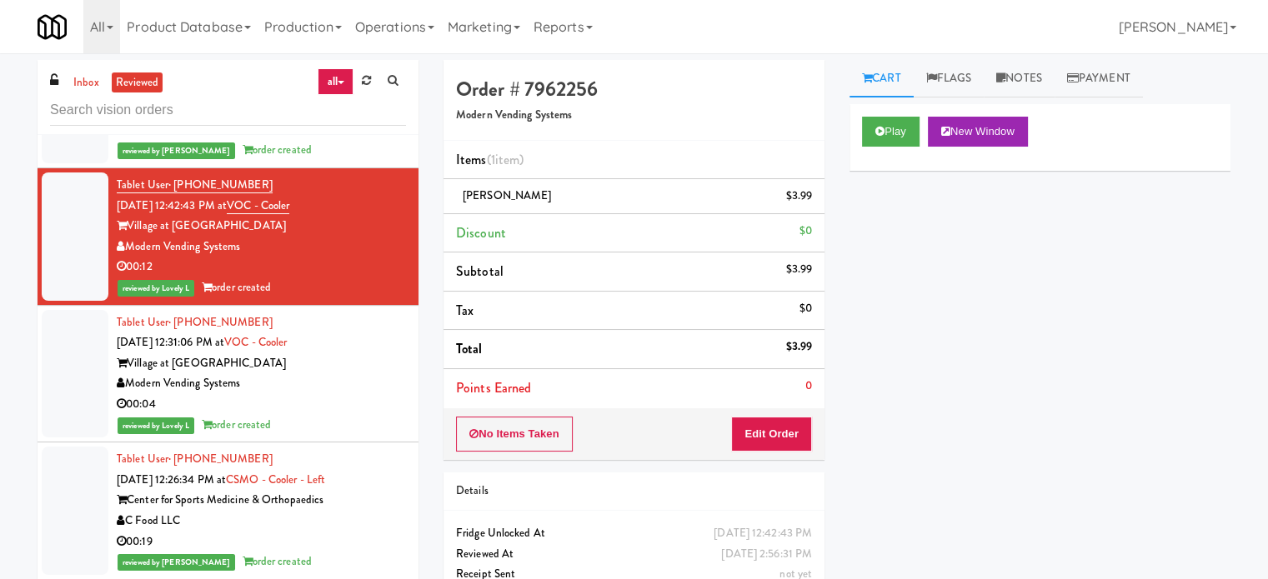
click at [338, 383] on div "Modern Vending Systems" at bounding box center [261, 383] width 289 height 21
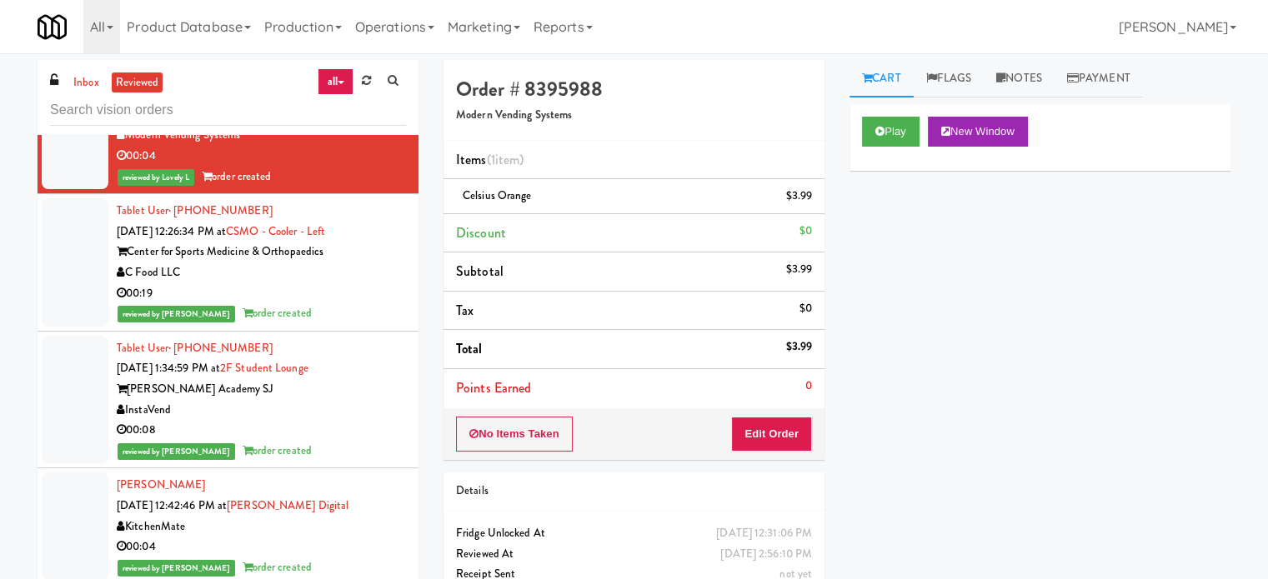
scroll to position [1410, 0]
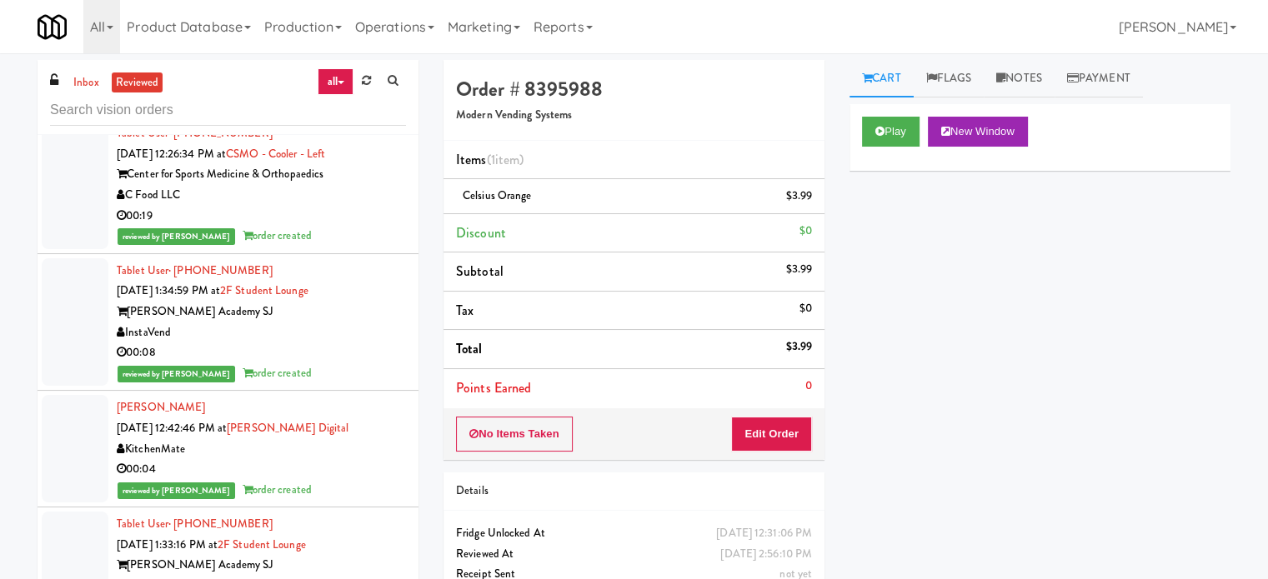
click at [363, 349] on div "00:08" at bounding box center [261, 353] width 289 height 21
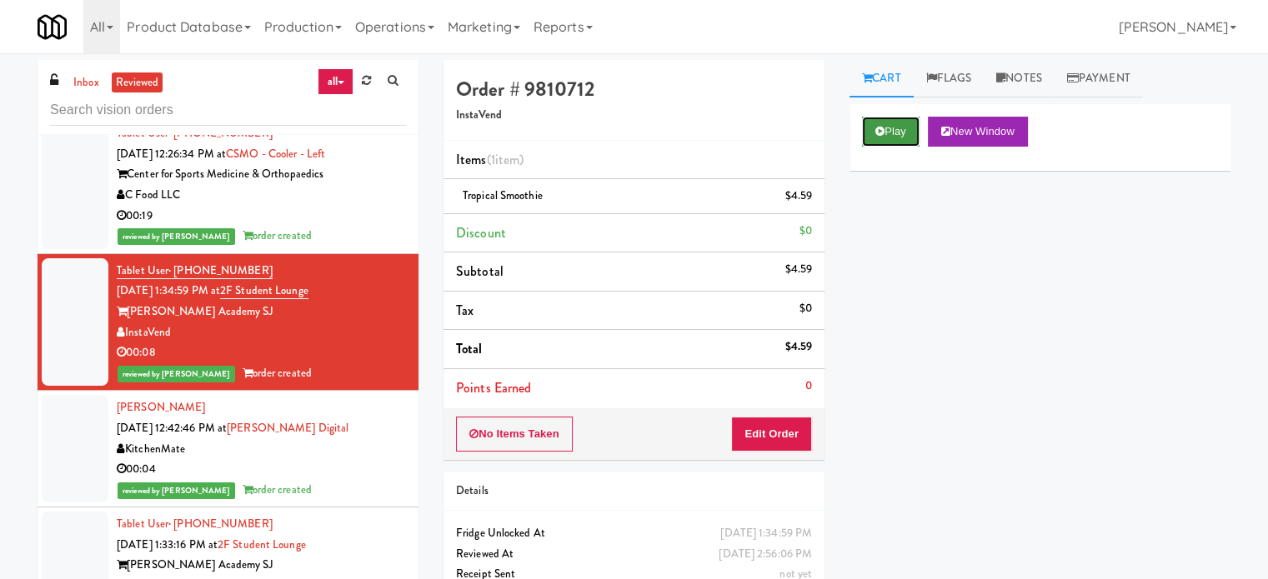
drag, startPoint x: 895, startPoint y: 126, endPoint x: 747, endPoint y: 229, distance: 180.8
click at [899, 129] on button "Play" at bounding box center [891, 132] width 58 height 30
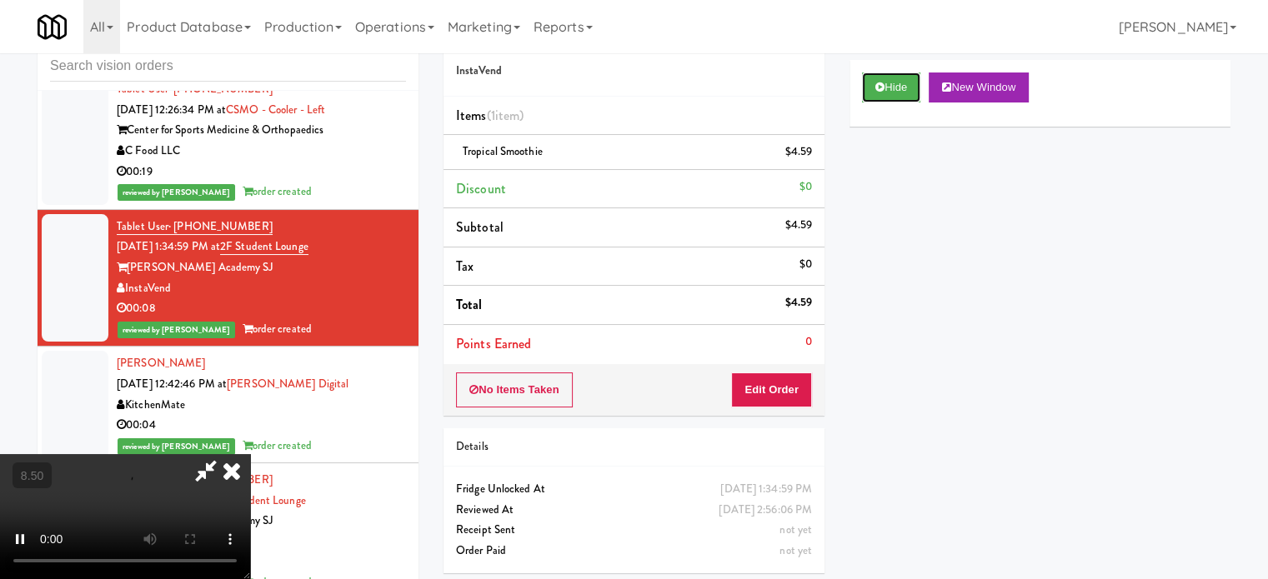
scroll to position [68, 0]
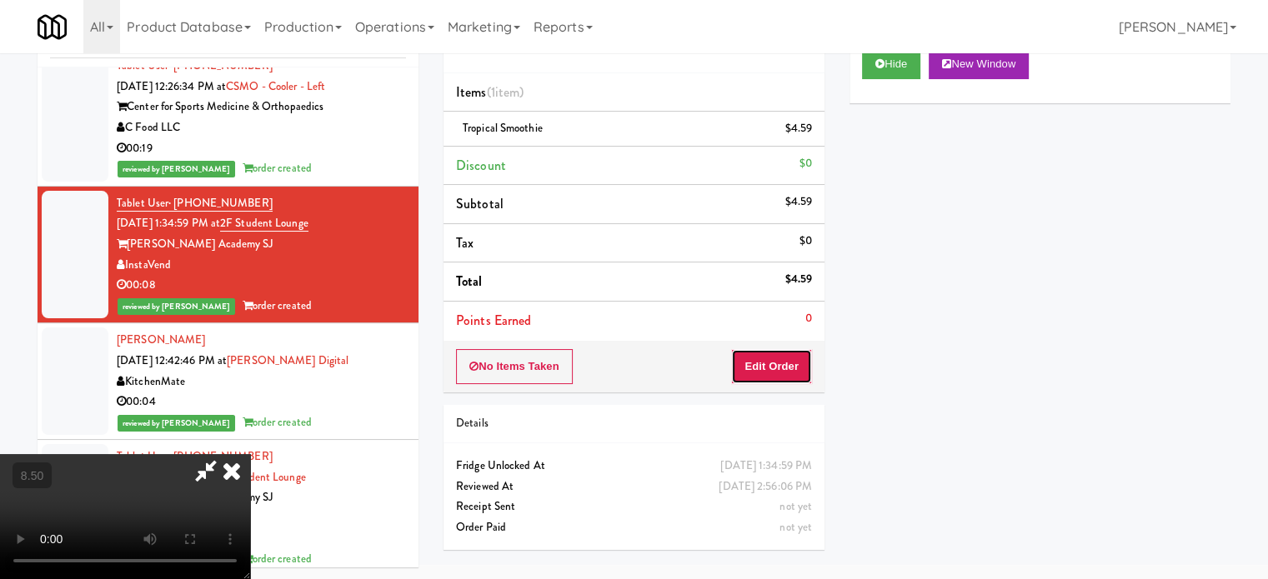
click at [783, 369] on button "Edit Order" at bounding box center [771, 366] width 81 height 35
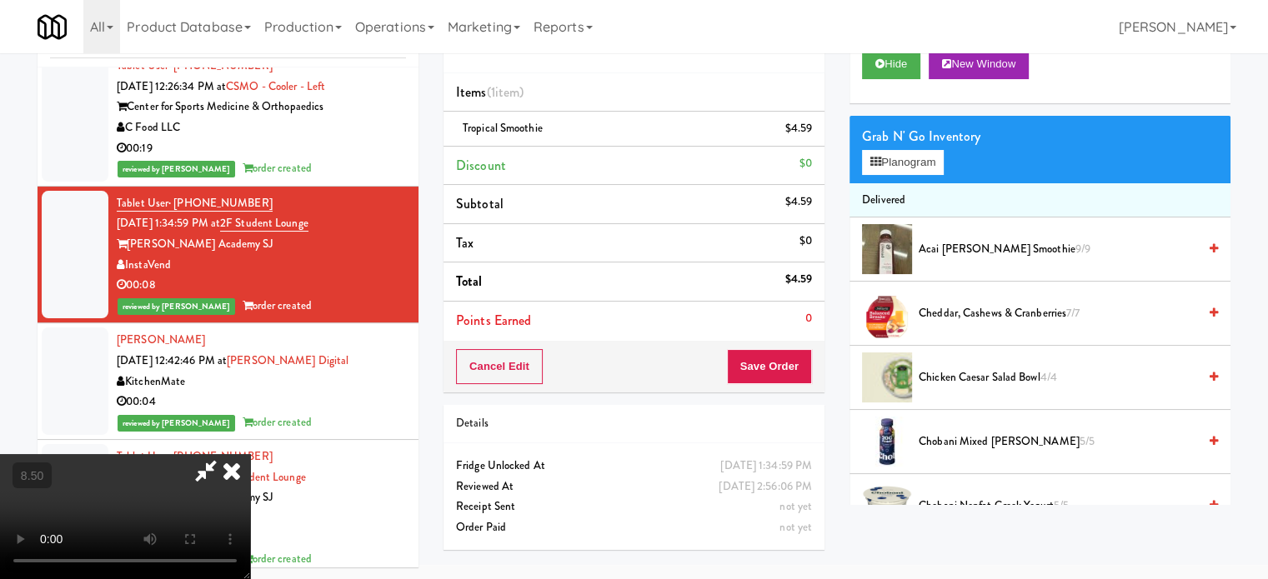
click at [250, 454] on video at bounding box center [125, 516] width 250 height 125
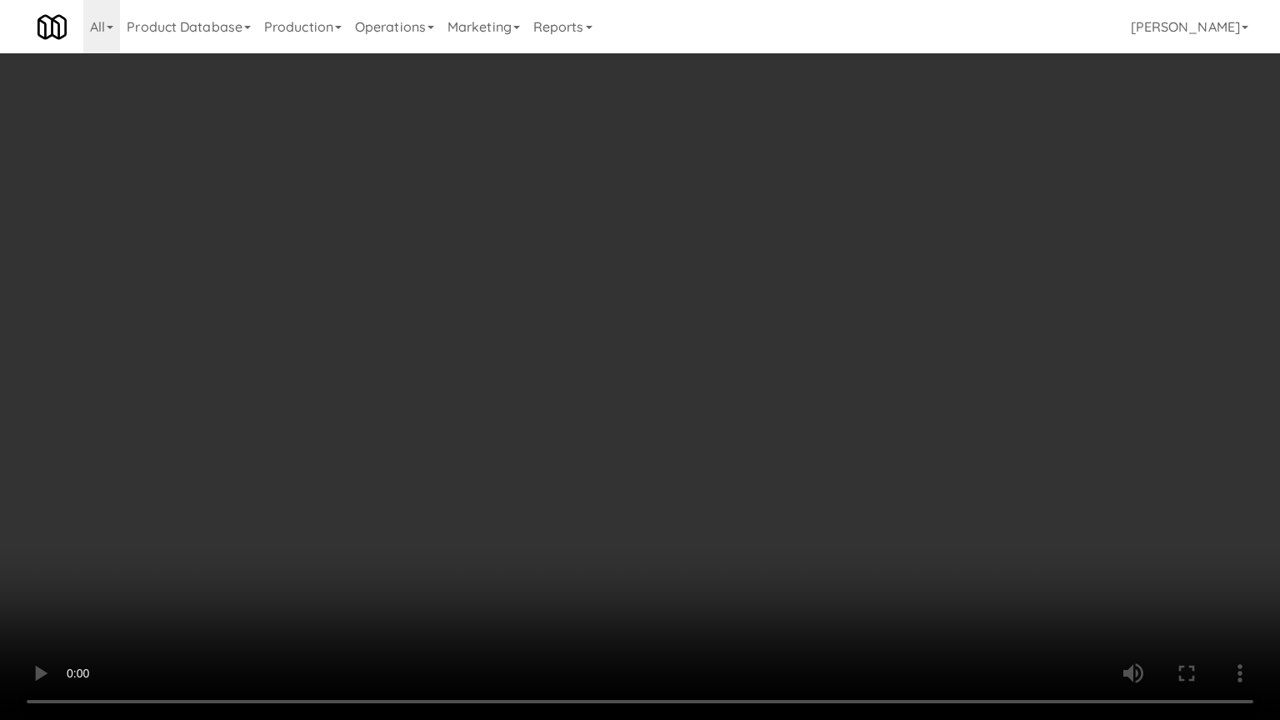
click at [459, 330] on video at bounding box center [640, 360] width 1280 height 720
click at [544, 425] on video at bounding box center [640, 360] width 1280 height 720
click at [530, 426] on video at bounding box center [640, 360] width 1280 height 720
click at [529, 427] on video at bounding box center [640, 360] width 1280 height 720
click at [577, 436] on video at bounding box center [640, 360] width 1280 height 720
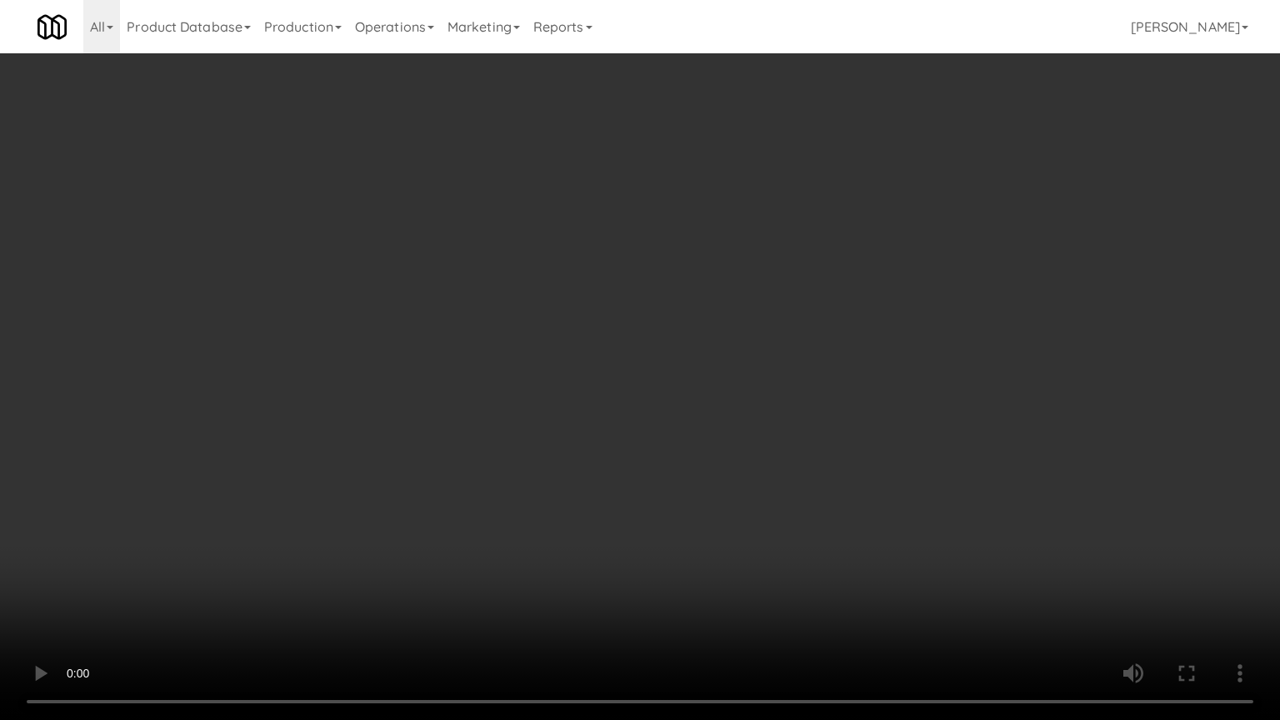
click at [538, 429] on video at bounding box center [640, 360] width 1280 height 720
click at [561, 400] on video at bounding box center [640, 360] width 1280 height 720
click at [587, 399] on video at bounding box center [640, 360] width 1280 height 720
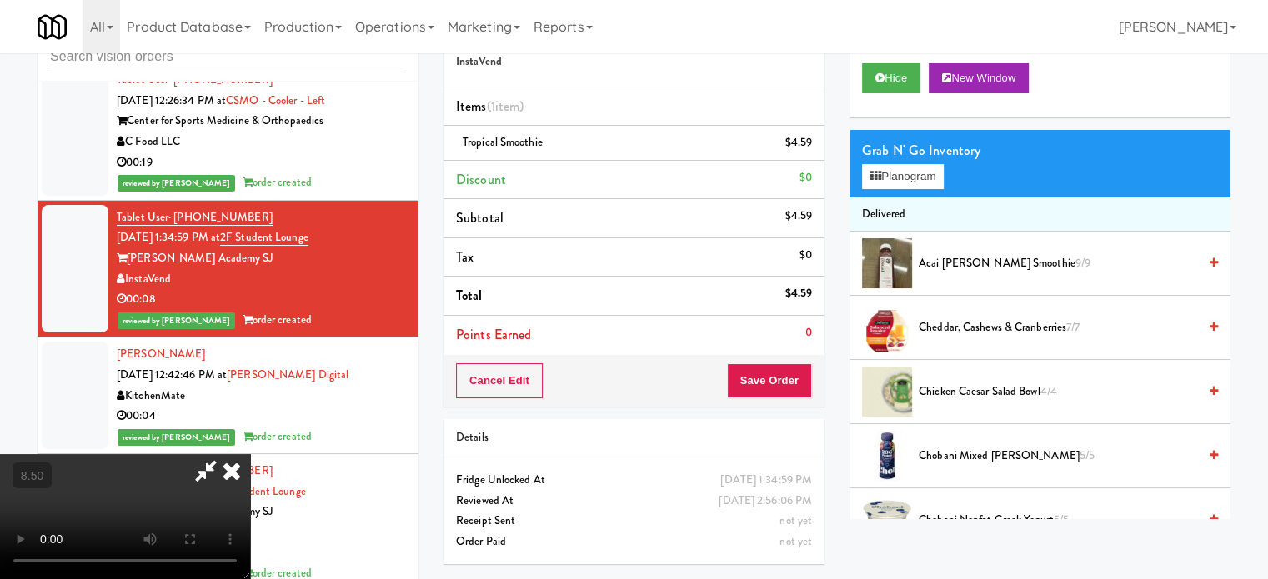
click at [250, 454] on icon at bounding box center [231, 470] width 37 height 33
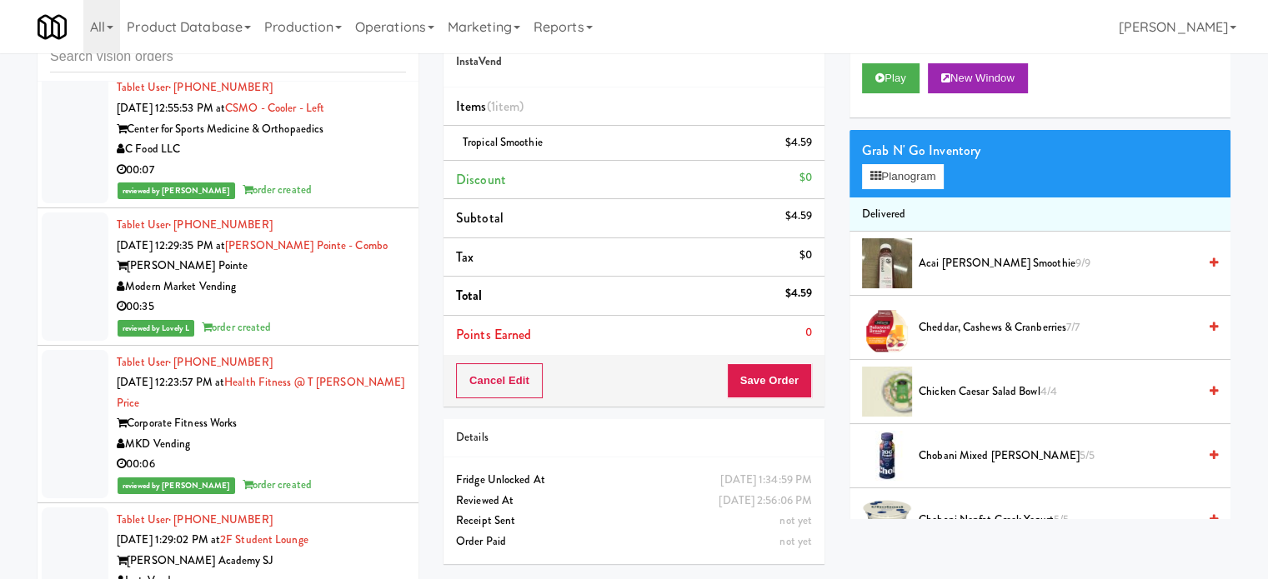
scroll to position [2244, 0]
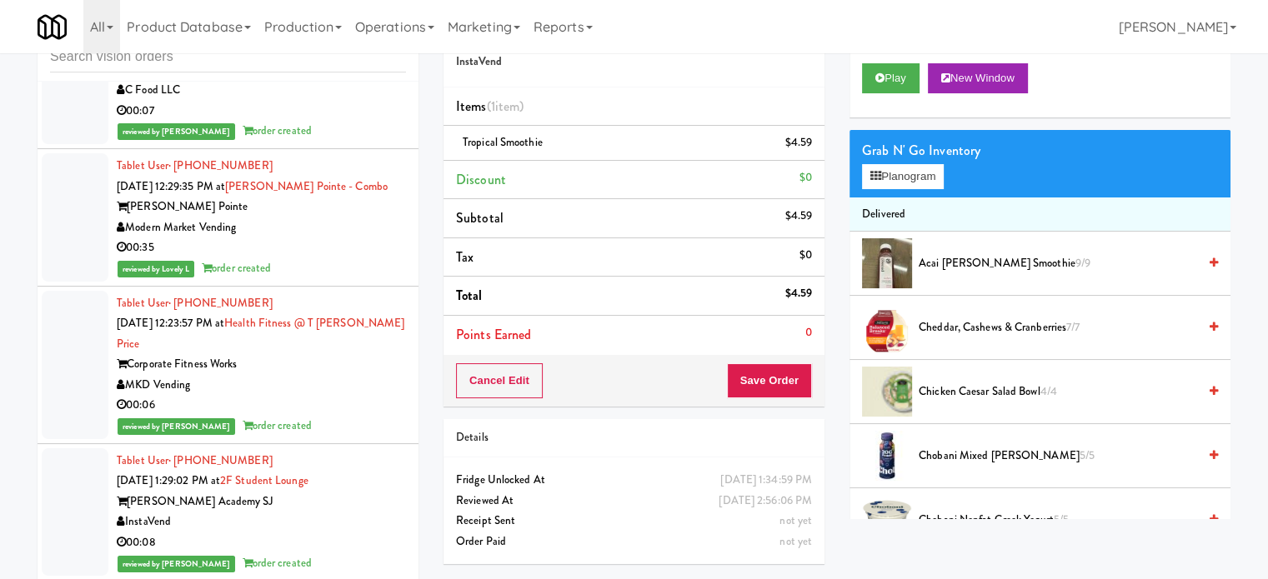
click at [354, 492] on div "[PERSON_NAME] Academy SJ" at bounding box center [261, 502] width 289 height 21
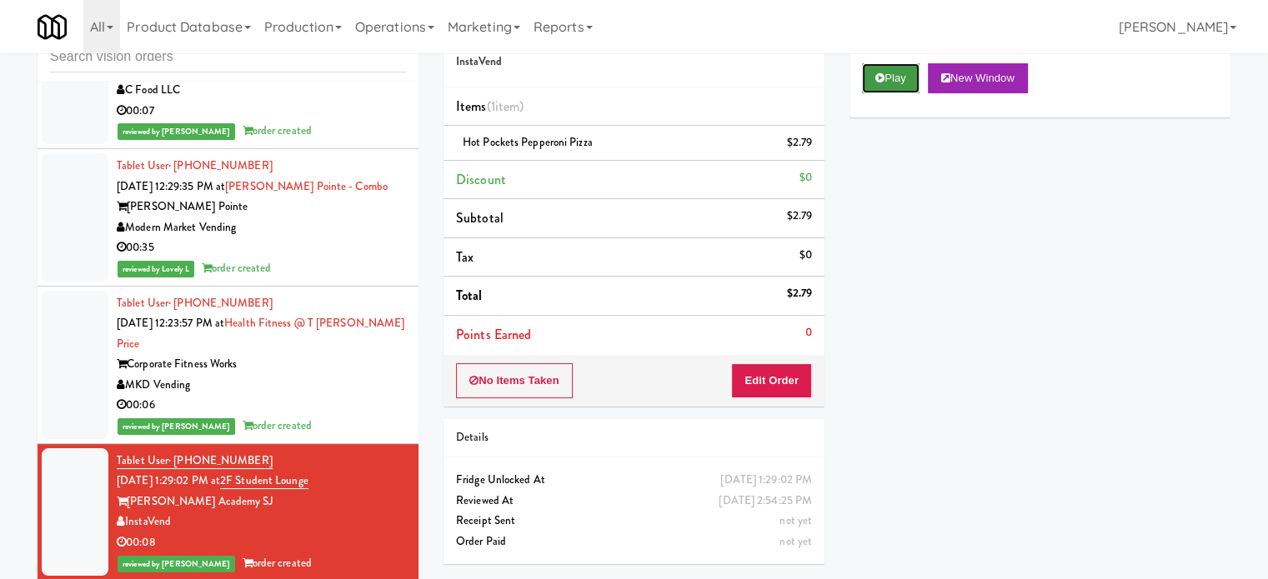
click at [882, 82] on icon at bounding box center [879, 78] width 9 height 11
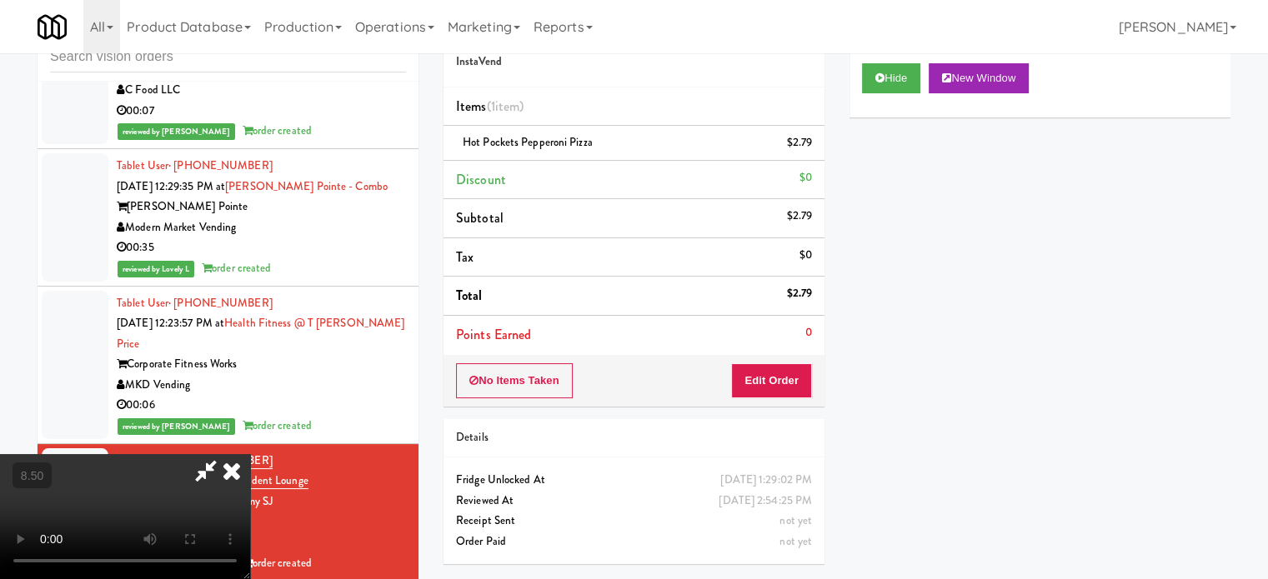
drag, startPoint x: 343, startPoint y: 308, endPoint x: 350, endPoint y: 303, distance: 9.5
click at [250, 454] on video at bounding box center [125, 516] width 250 height 125
drag, startPoint x: 290, startPoint y: 458, endPoint x: 293, endPoint y: 449, distance: 9.0
click at [250, 456] on video at bounding box center [125, 516] width 250 height 125
click at [250, 454] on video at bounding box center [125, 516] width 250 height 125
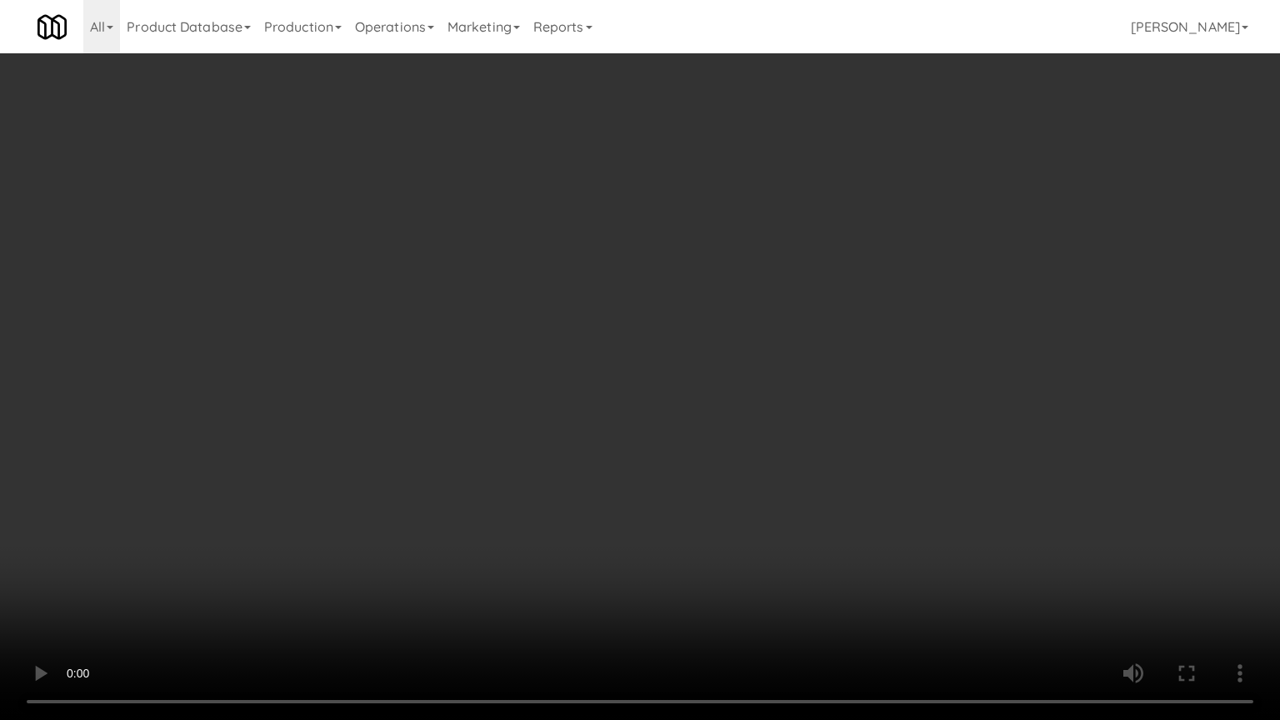
drag, startPoint x: 319, startPoint y: 514, endPoint x: 419, endPoint y: 367, distance: 178.2
click at [330, 492] on video at bounding box center [640, 360] width 1280 height 720
click at [429, 351] on video at bounding box center [640, 360] width 1280 height 720
click at [430, 350] on video at bounding box center [640, 360] width 1280 height 720
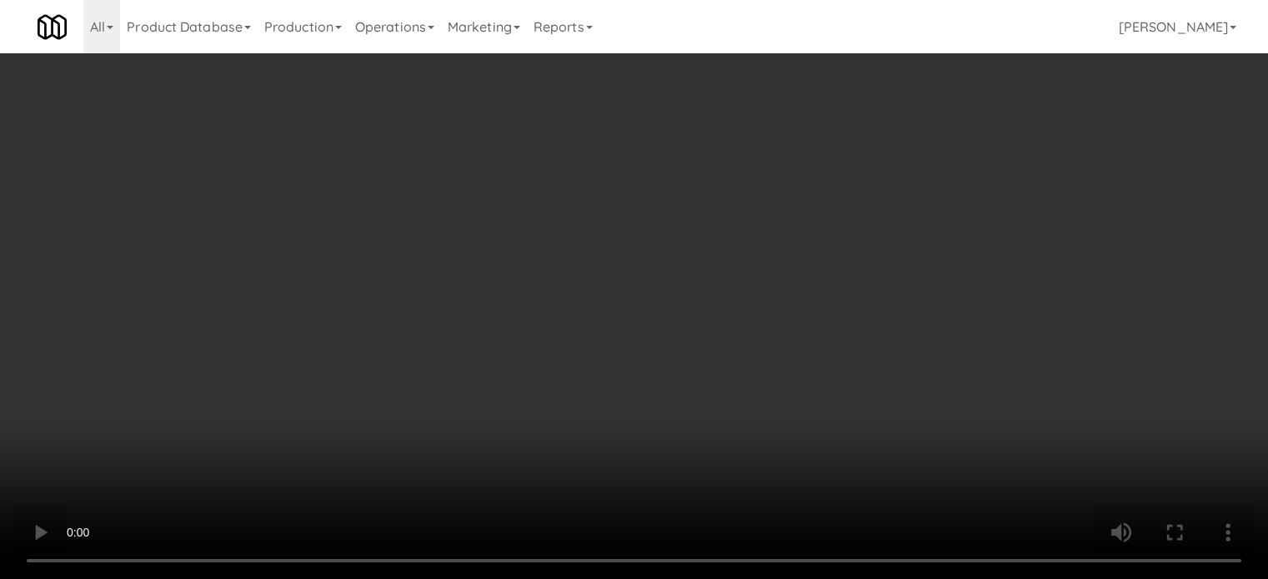
click at [463, 261] on video at bounding box center [634, 289] width 1268 height 579
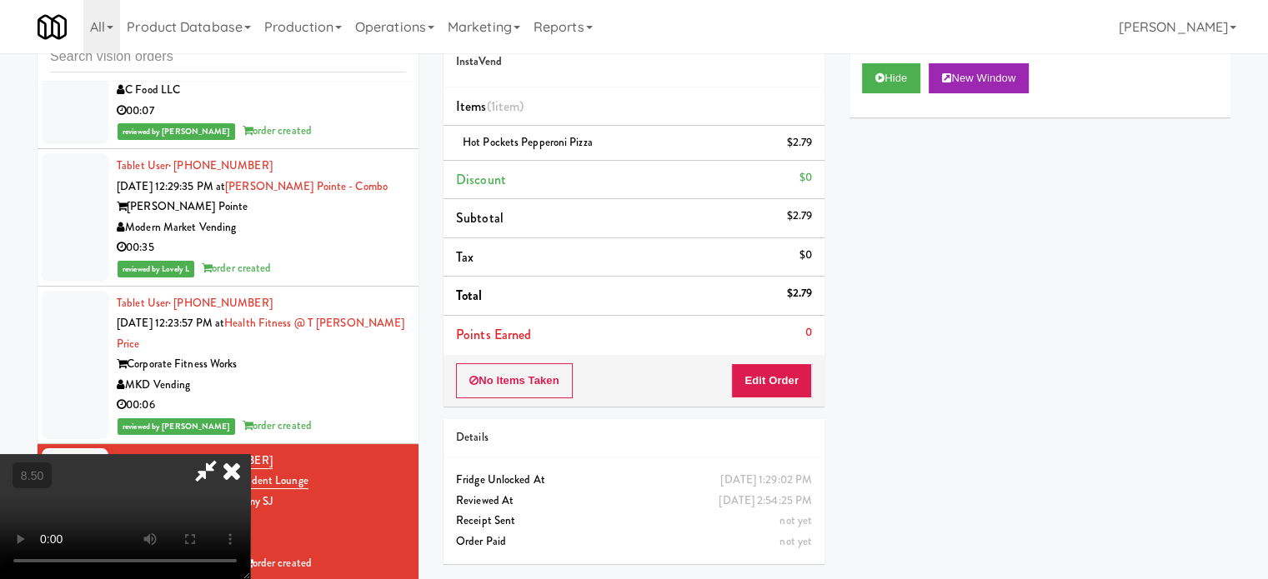
drag, startPoint x: 443, startPoint y: 268, endPoint x: 565, endPoint y: 183, distance: 148.9
click at [250, 454] on video at bounding box center [125, 516] width 250 height 125
click at [882, 76] on icon at bounding box center [879, 78] width 9 height 11
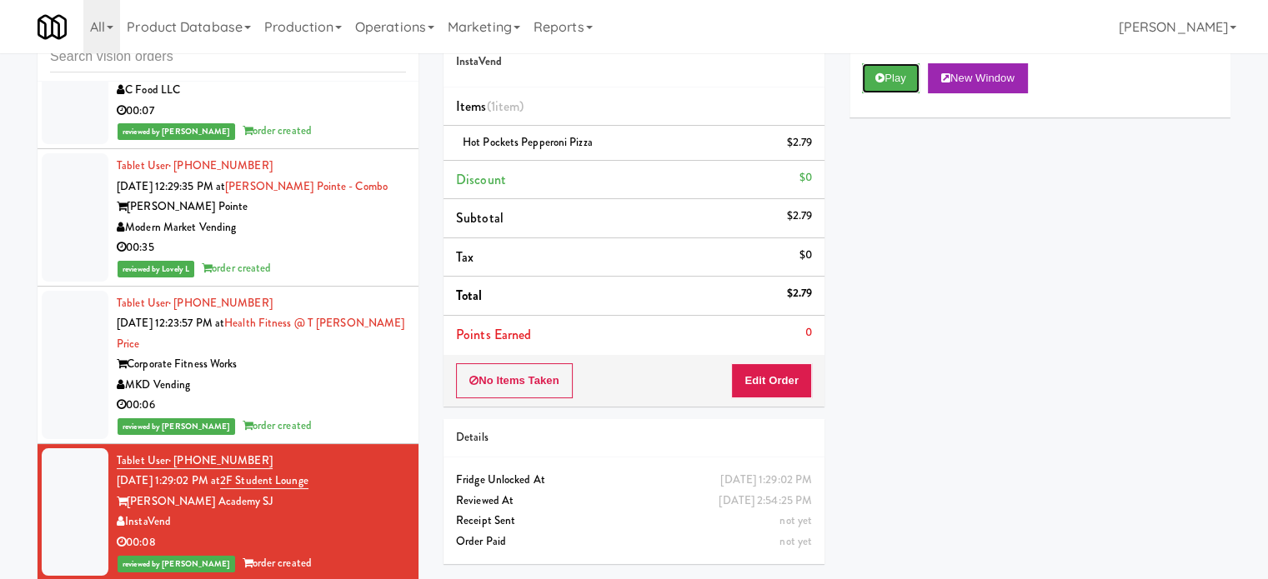
scroll to position [2661, 0]
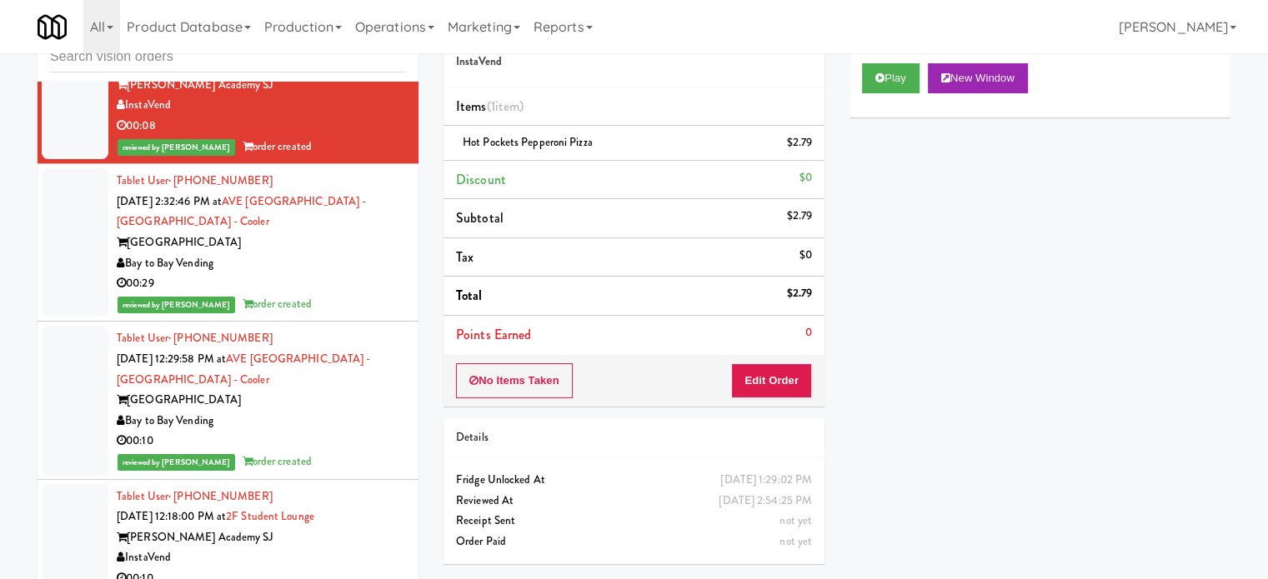
click at [354, 253] on div "Bay to Bay Vending" at bounding box center [261, 263] width 289 height 21
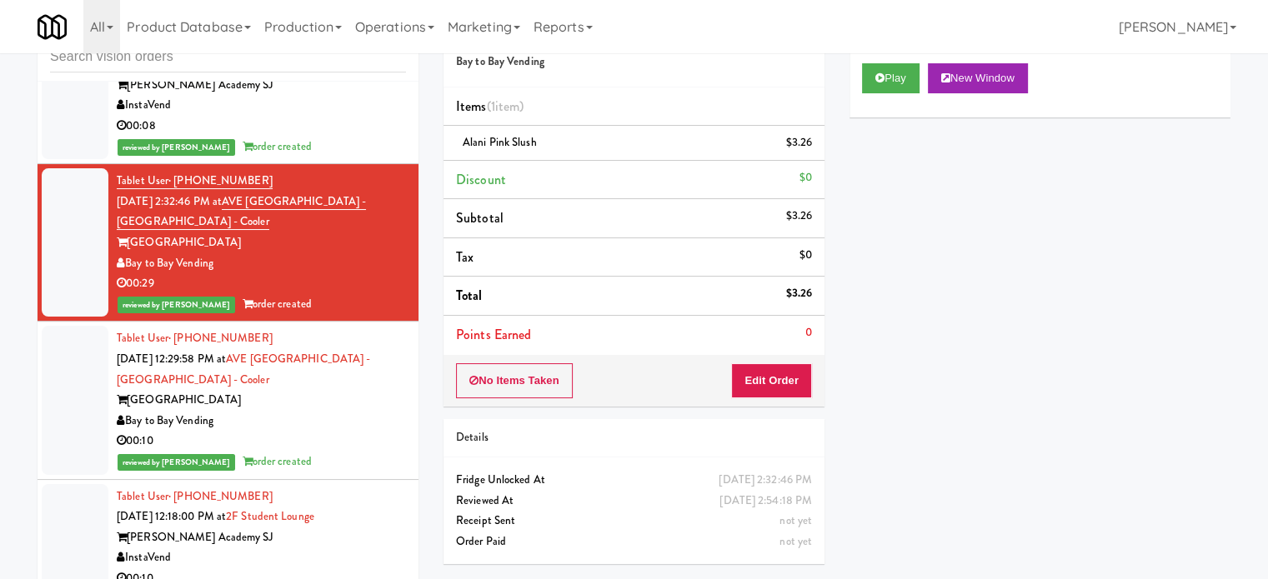
drag, startPoint x: 332, startPoint y: 442, endPoint x: 350, endPoint y: 436, distance: 19.2
click at [337, 452] on div "reviewed by [PERSON_NAME] A order created" at bounding box center [261, 462] width 289 height 21
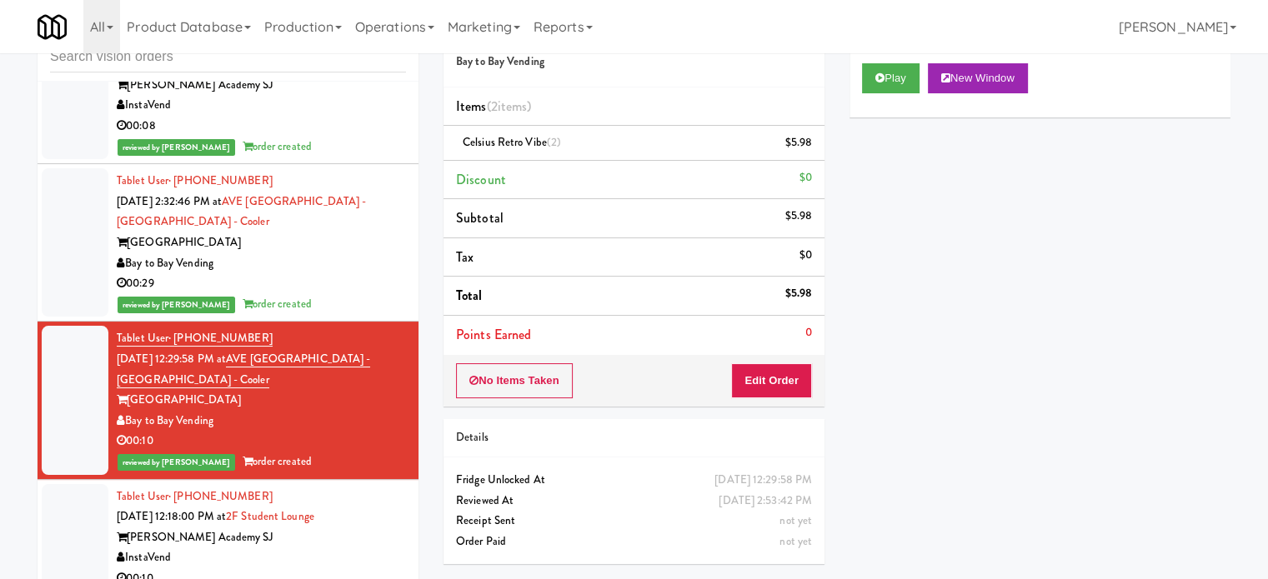
scroll to position [3077, 0]
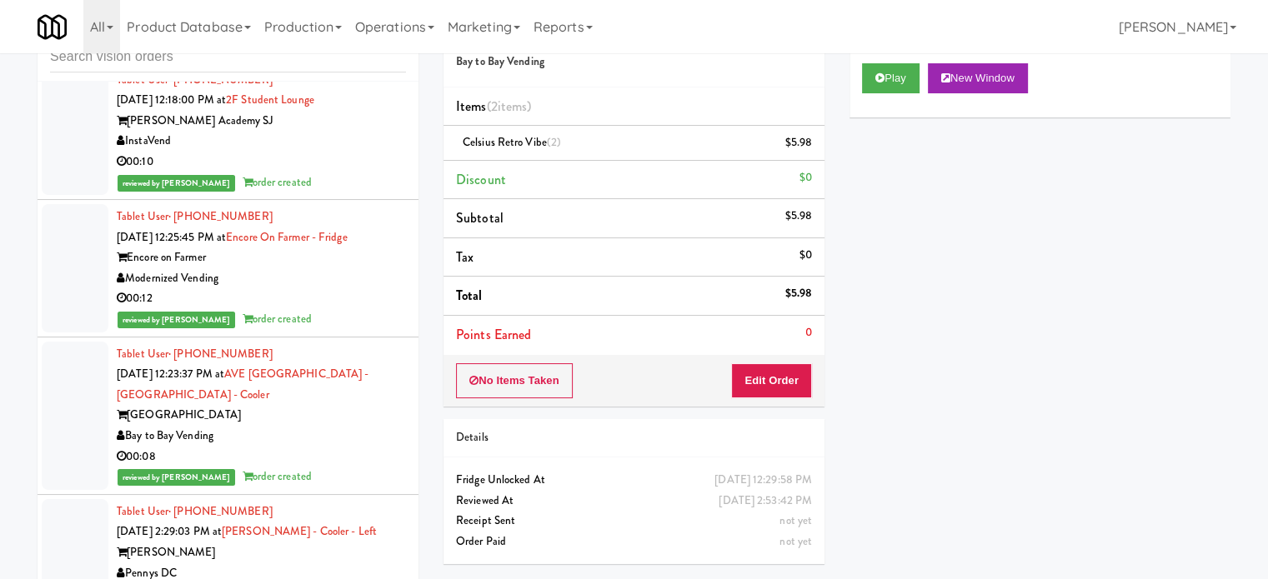
click at [318, 152] on div "00:10" at bounding box center [261, 162] width 289 height 21
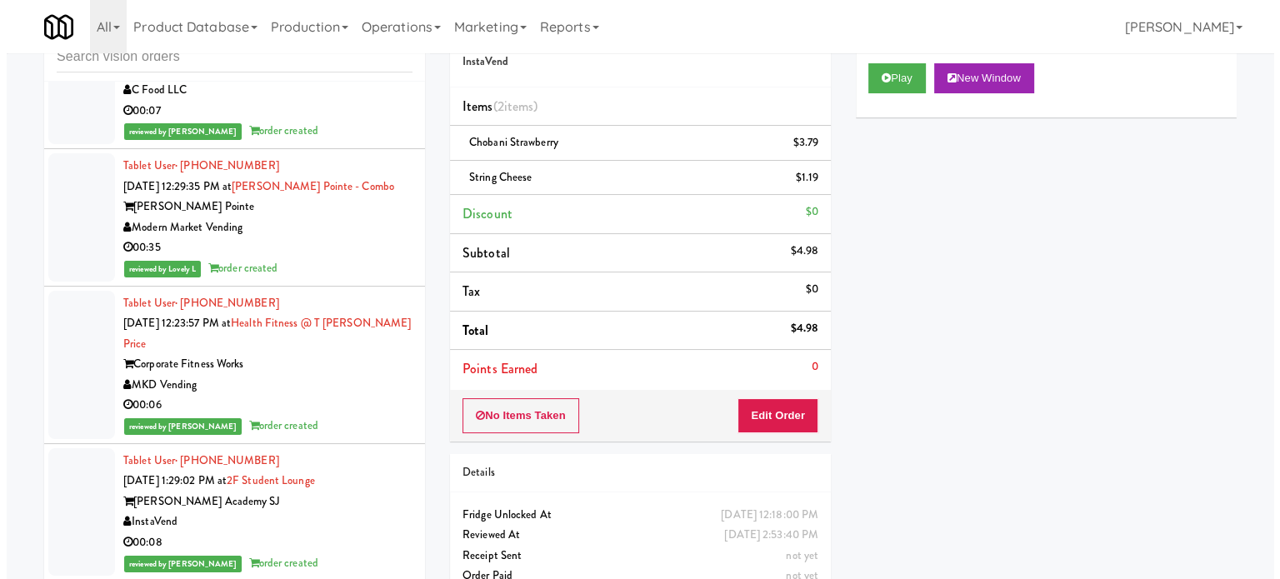
scroll to position [2661, 0]
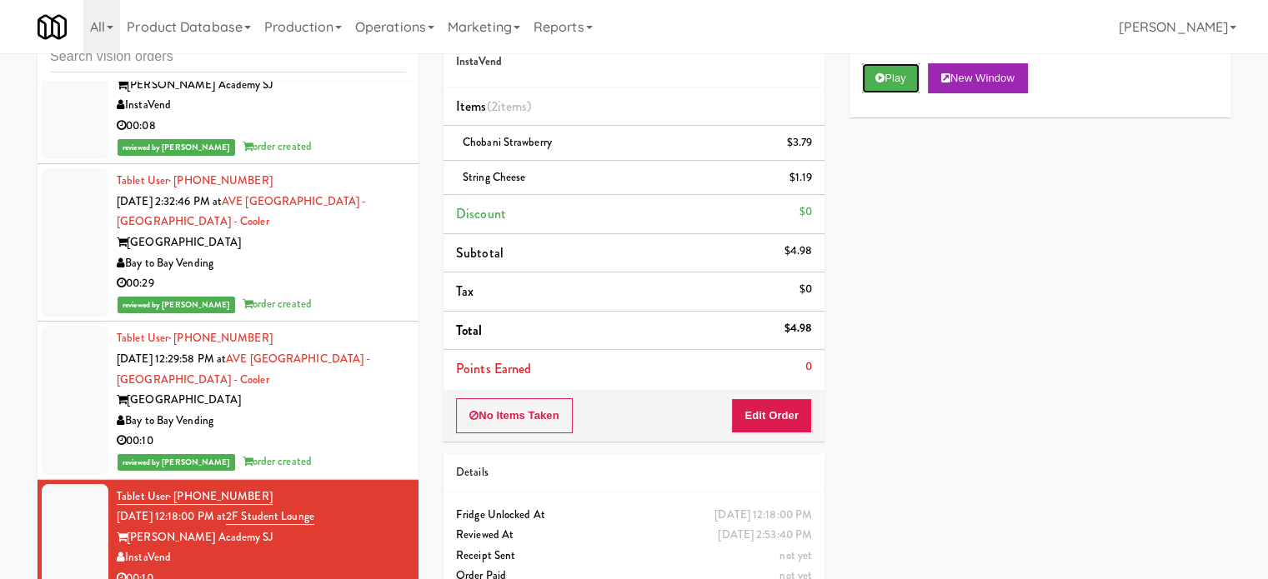
click at [912, 73] on button "Play" at bounding box center [891, 78] width 58 height 30
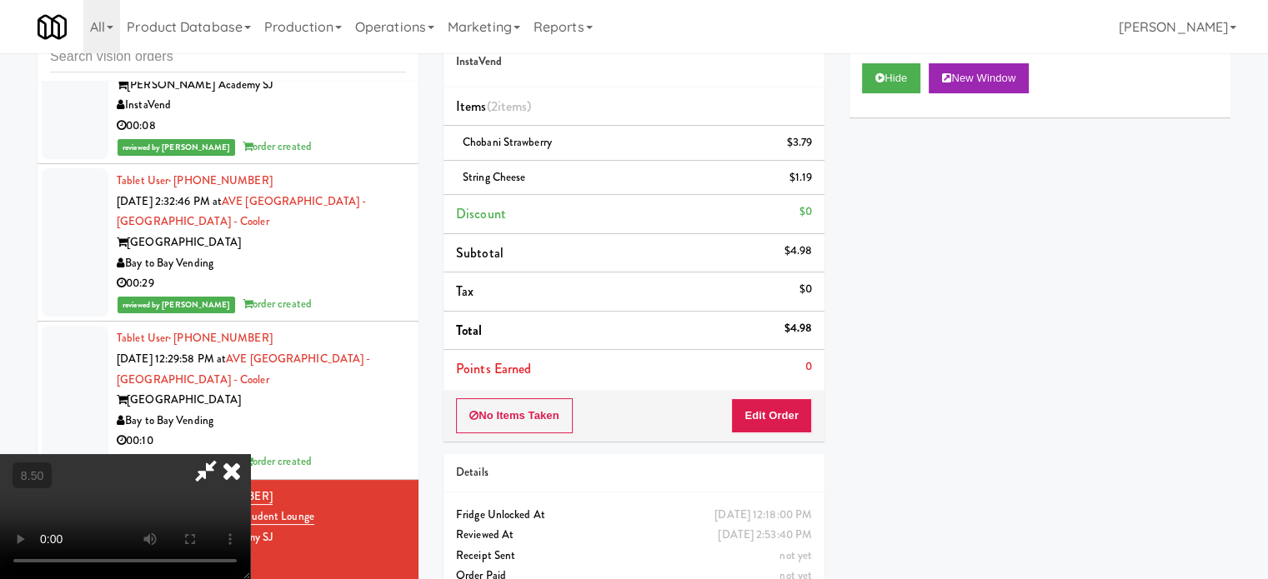
click at [250, 454] on video at bounding box center [125, 516] width 250 height 125
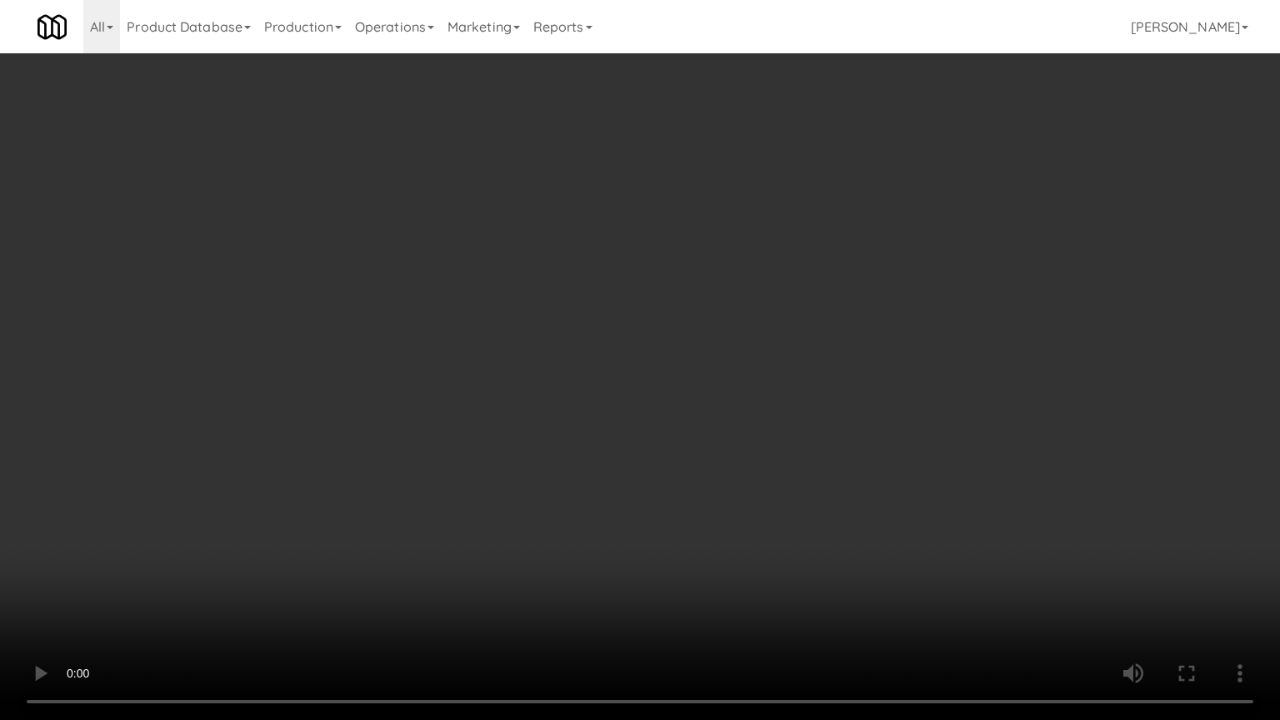
click at [550, 277] on video at bounding box center [640, 360] width 1280 height 720
click at [550, 278] on video at bounding box center [640, 360] width 1280 height 720
click at [553, 271] on video at bounding box center [640, 360] width 1280 height 720
click at [557, 269] on video at bounding box center [640, 360] width 1280 height 720
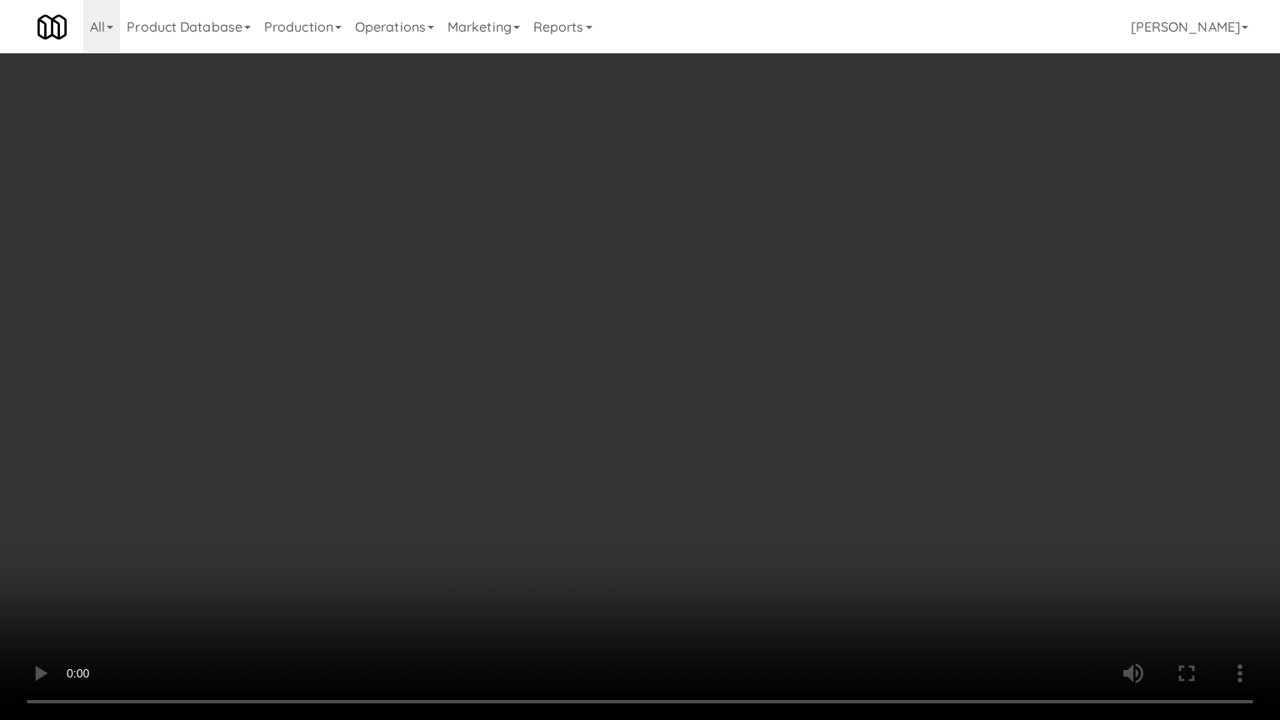
click at [880, 578] on video at bounding box center [640, 360] width 1280 height 720
click at [748, 517] on video at bounding box center [640, 360] width 1280 height 720
click at [790, 578] on video at bounding box center [640, 360] width 1280 height 720
click at [554, 457] on video at bounding box center [640, 360] width 1280 height 720
click at [533, 568] on video at bounding box center [640, 360] width 1280 height 720
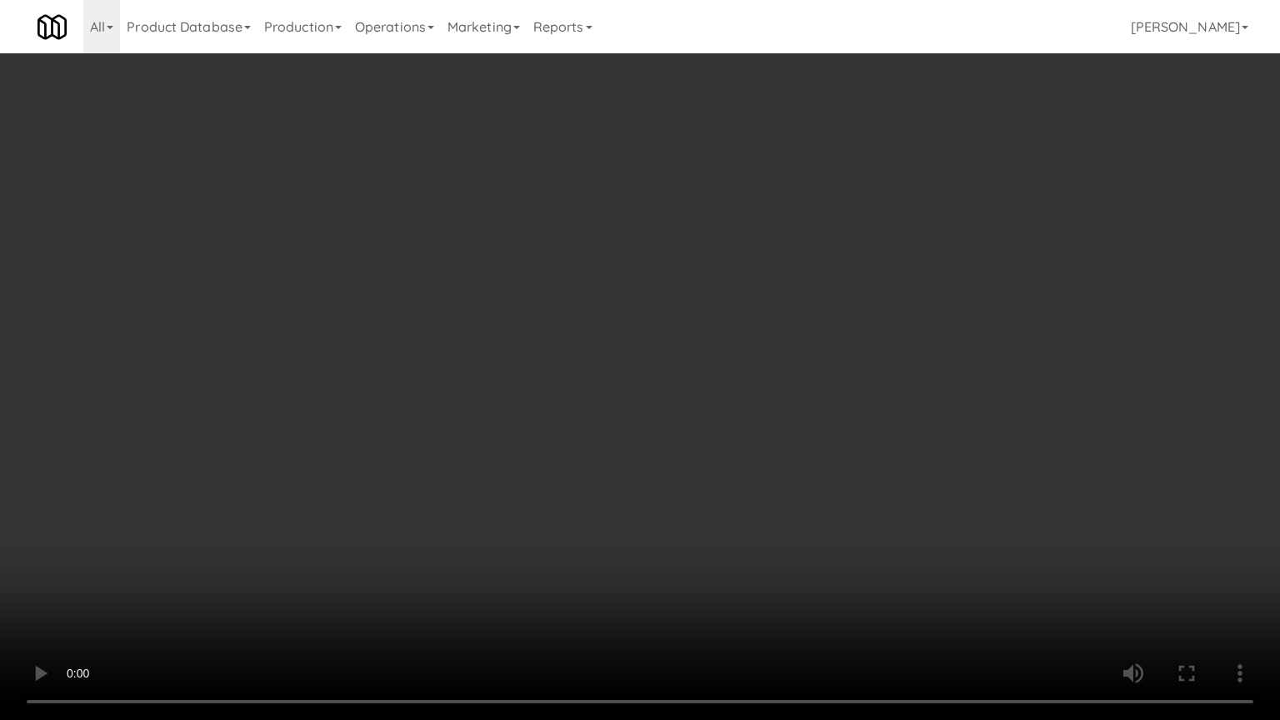
click at [522, 529] on video at bounding box center [640, 360] width 1280 height 720
click at [553, 537] on video at bounding box center [640, 360] width 1280 height 720
drag, startPoint x: 563, startPoint y: 531, endPoint x: 573, endPoint y: 528, distance: 11.1
click at [563, 533] on video at bounding box center [640, 360] width 1280 height 720
click at [592, 539] on video at bounding box center [640, 360] width 1280 height 720
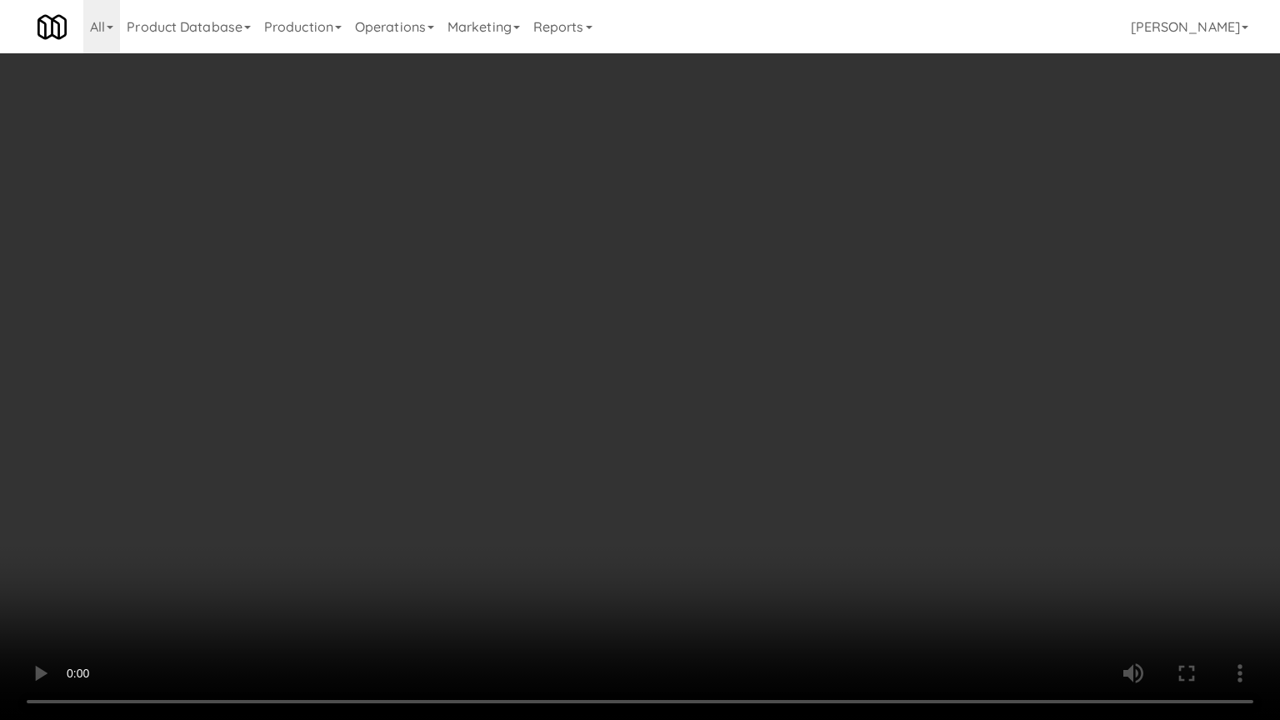
click at [651, 549] on video at bounding box center [640, 360] width 1280 height 720
click at [651, 550] on video at bounding box center [640, 360] width 1280 height 720
click at [655, 545] on video at bounding box center [640, 360] width 1280 height 720
click at [730, 488] on video at bounding box center [640, 360] width 1280 height 720
click at [794, 578] on video at bounding box center [640, 360] width 1280 height 720
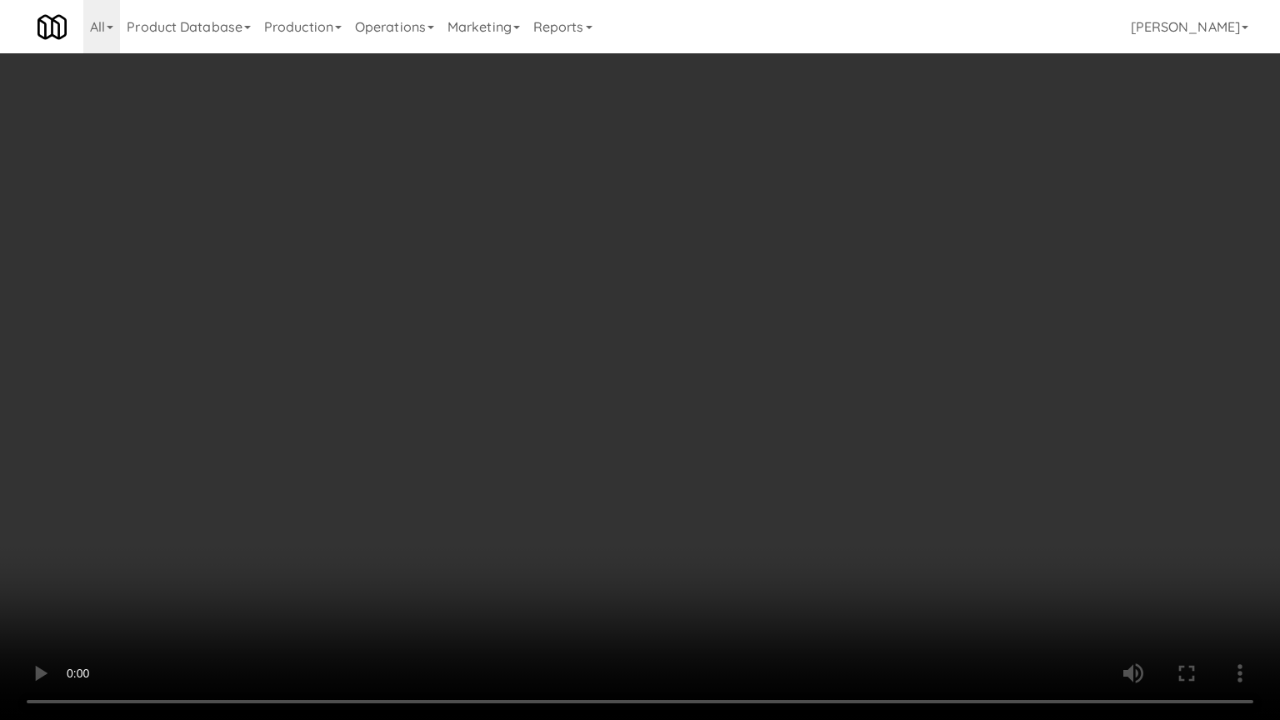
click at [748, 526] on video at bounding box center [640, 360] width 1280 height 720
drag, startPoint x: 654, startPoint y: 626, endPoint x: 633, endPoint y: 583, distance: 47.3
click at [654, 578] on video at bounding box center [640, 360] width 1280 height 720
click at [600, 546] on video at bounding box center [640, 360] width 1280 height 720
click at [603, 531] on video at bounding box center [640, 360] width 1280 height 720
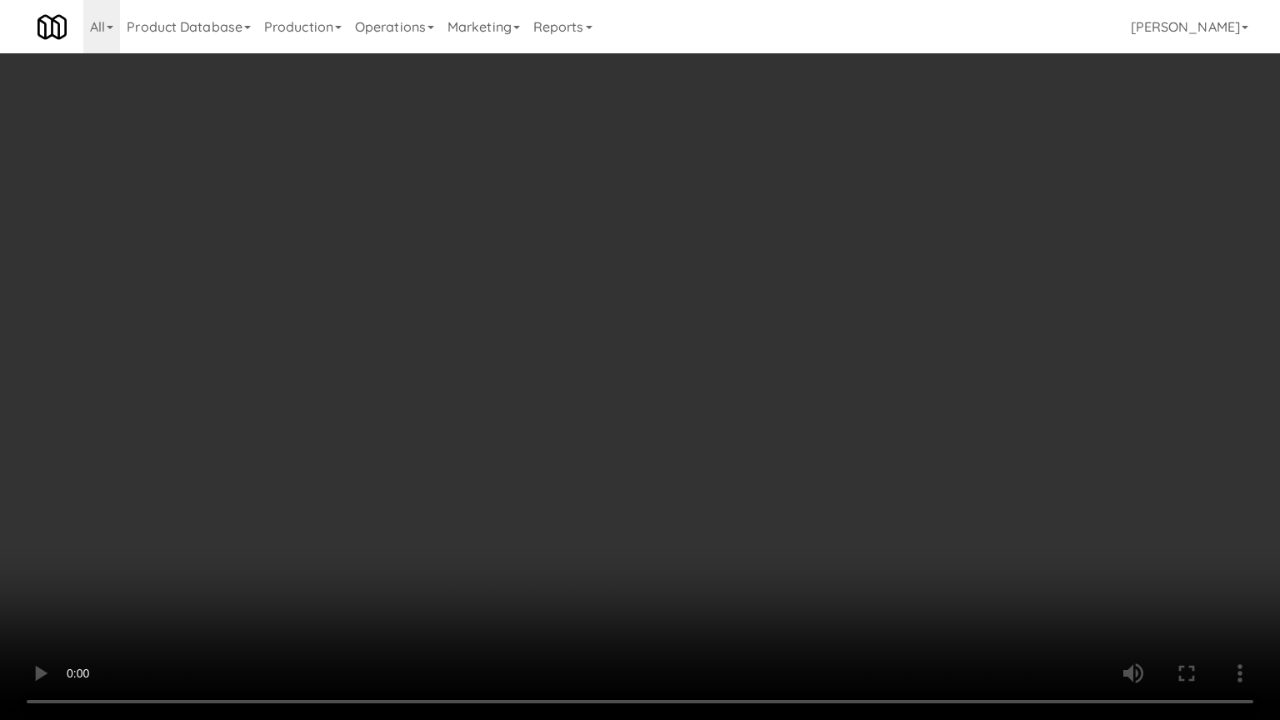
click at [613, 518] on video at bounding box center [640, 360] width 1280 height 720
click at [591, 505] on video at bounding box center [640, 360] width 1280 height 720
click at [602, 503] on video at bounding box center [640, 360] width 1280 height 720
click at [603, 504] on video at bounding box center [640, 360] width 1280 height 720
click at [635, 520] on video at bounding box center [640, 360] width 1280 height 720
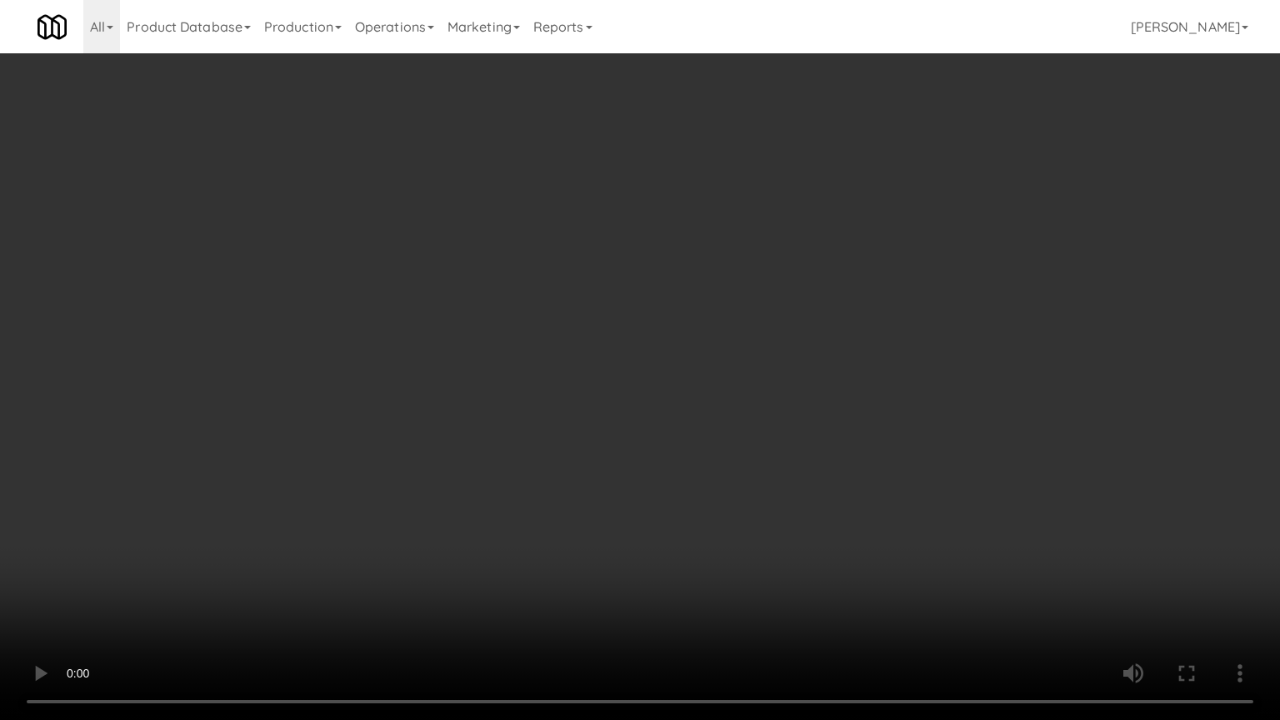
drag, startPoint x: 648, startPoint y: 504, endPoint x: 740, endPoint y: 370, distance: 163.0
click at [650, 503] on video at bounding box center [640, 360] width 1280 height 720
click at [728, 370] on video at bounding box center [640, 360] width 1280 height 720
drag, startPoint x: 733, startPoint y: 370, endPoint x: 834, endPoint y: 170, distance: 223.7
click at [736, 367] on video at bounding box center [640, 360] width 1280 height 720
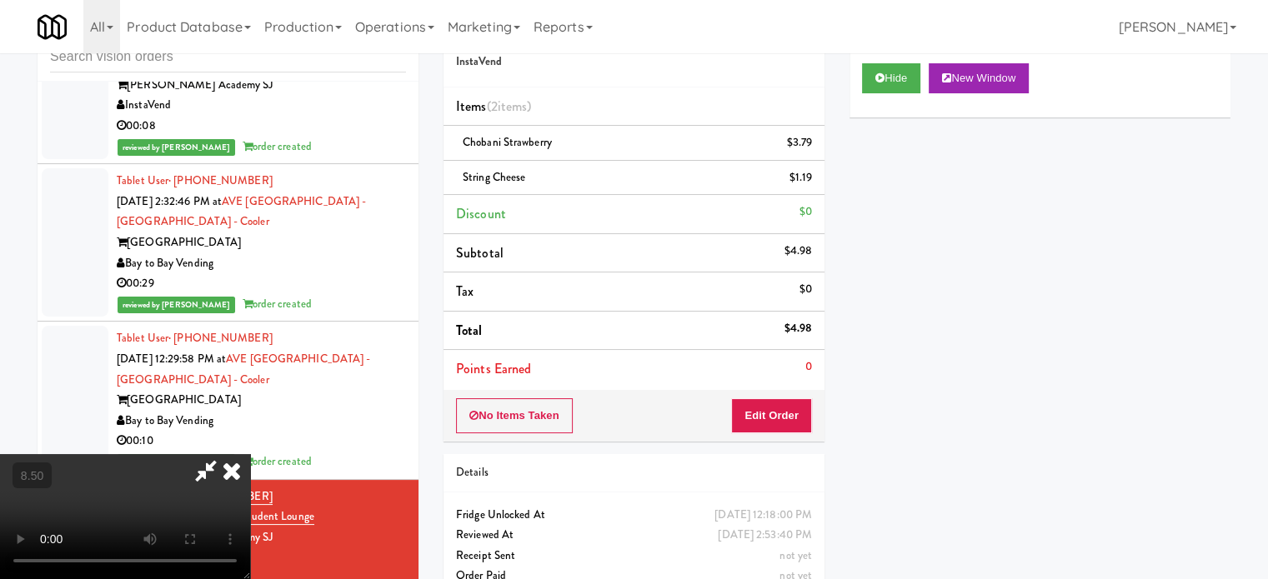
click at [225, 454] on icon at bounding box center [206, 470] width 38 height 33
click at [794, 417] on button "Edit Order" at bounding box center [771, 415] width 81 height 35
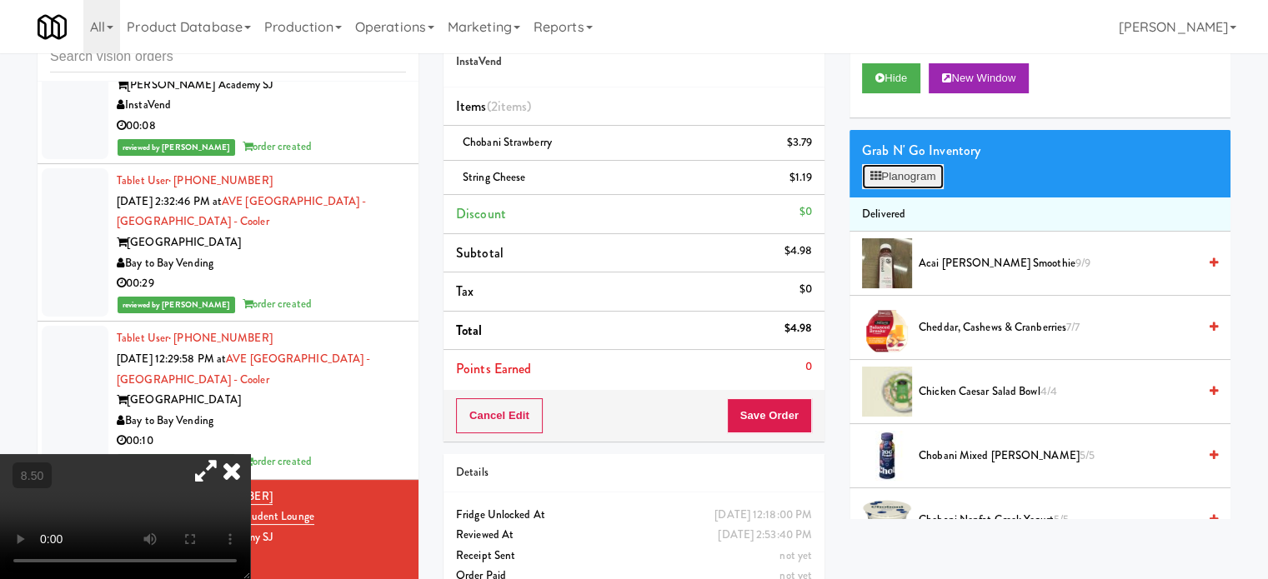
click at [903, 178] on button "Planogram" at bounding box center [903, 176] width 82 height 25
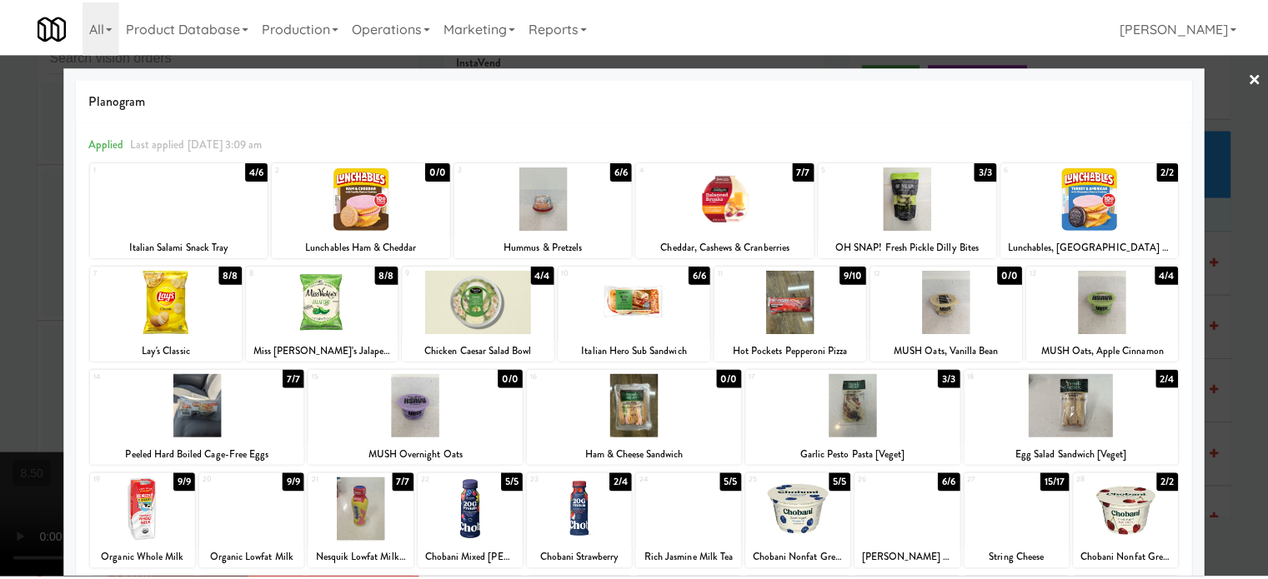
scroll to position [238, 0]
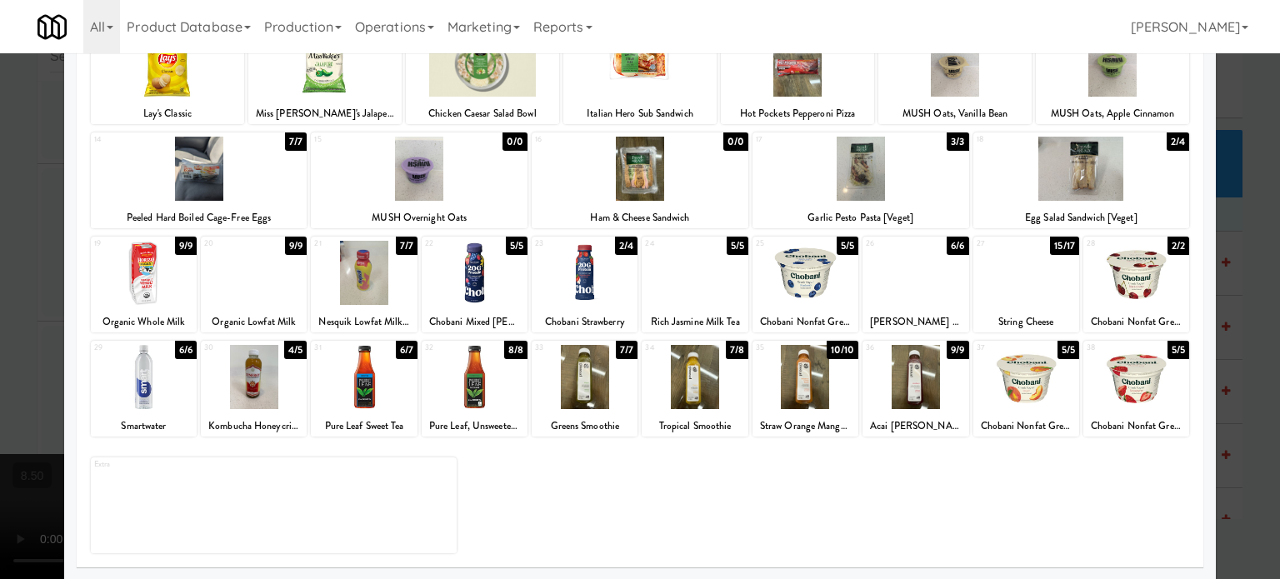
click at [1240, 283] on div at bounding box center [640, 289] width 1280 height 579
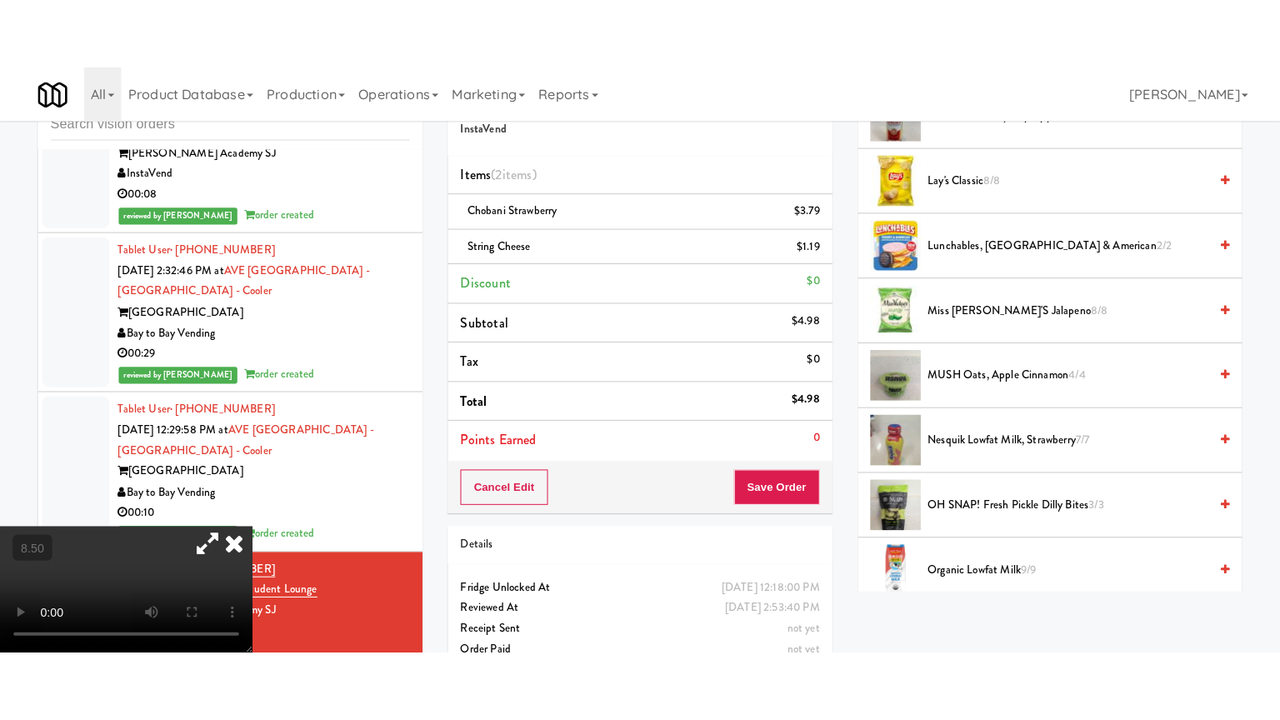
scroll to position [2080, 0]
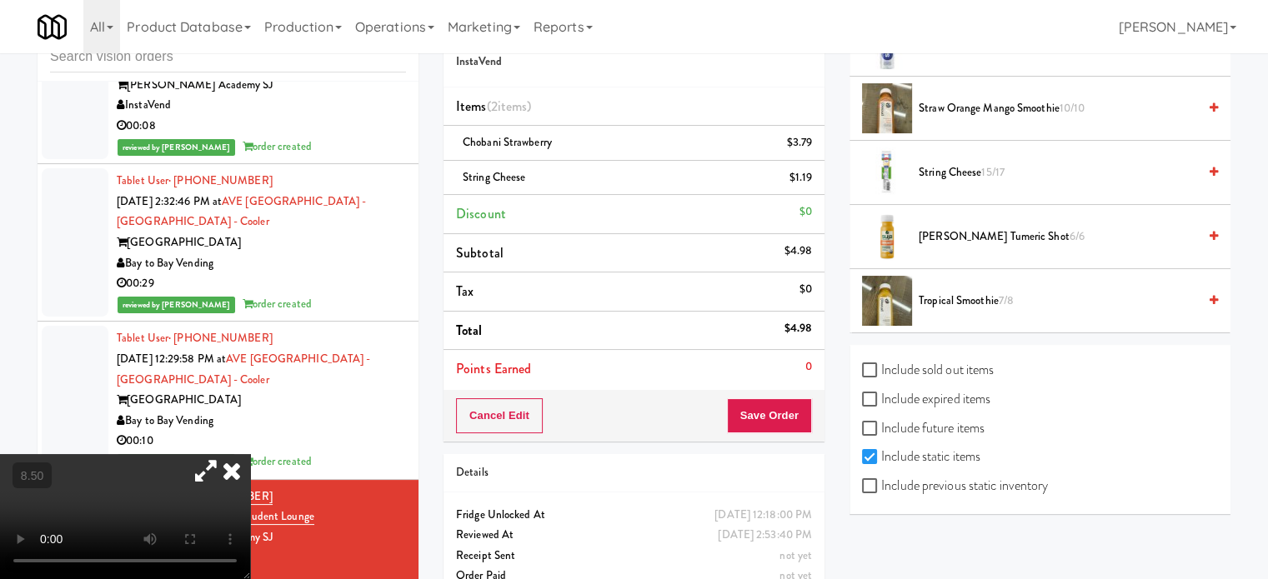
click at [223, 454] on video at bounding box center [125, 516] width 250 height 125
click at [228, 454] on video at bounding box center [125, 516] width 250 height 125
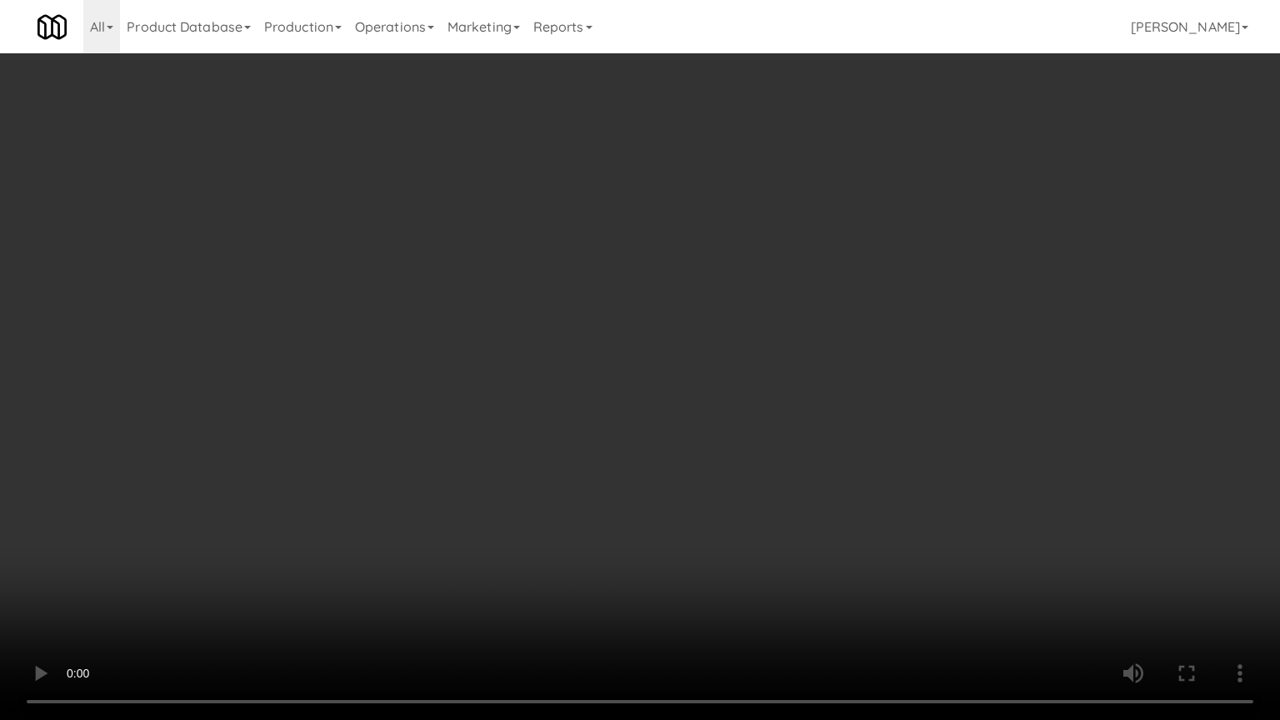
click at [854, 567] on video at bounding box center [640, 360] width 1280 height 720
click at [757, 515] on video at bounding box center [640, 360] width 1280 height 720
click at [750, 504] on video at bounding box center [640, 360] width 1280 height 720
click at [711, 499] on video at bounding box center [640, 360] width 1280 height 720
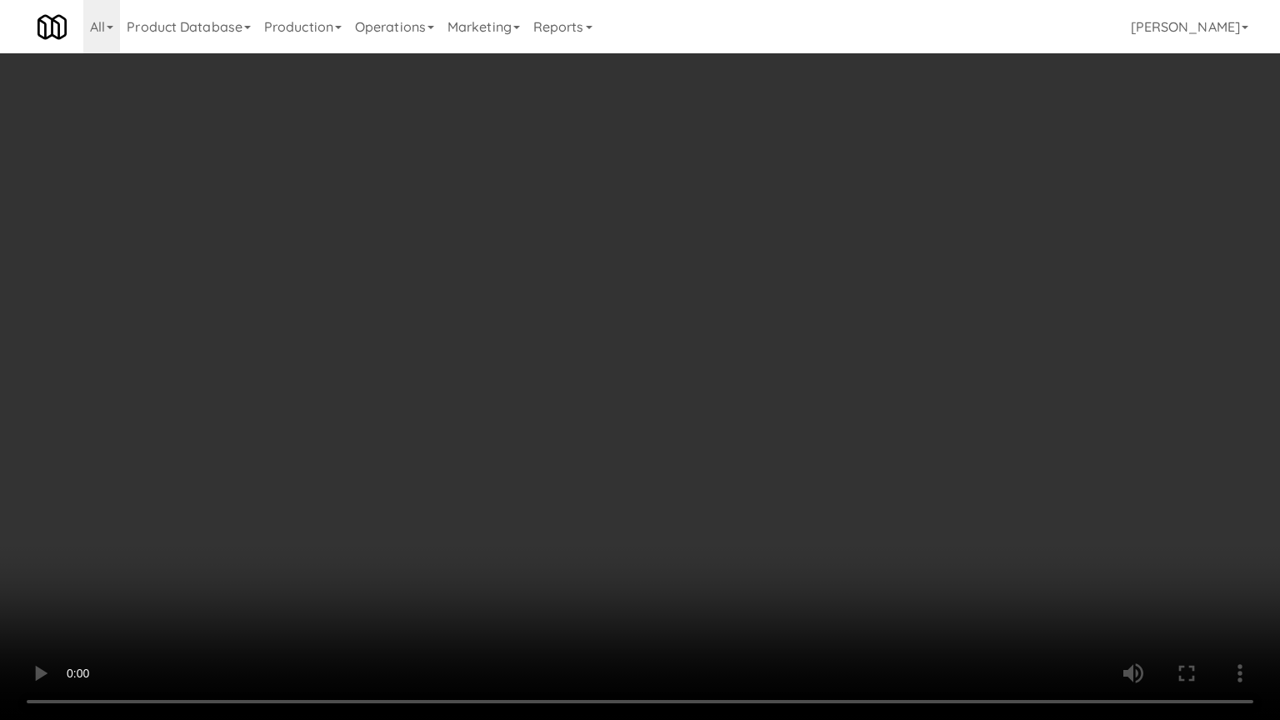
click at [739, 559] on video at bounding box center [640, 360] width 1280 height 720
click at [682, 430] on video at bounding box center [640, 360] width 1280 height 720
click at [578, 411] on video at bounding box center [640, 360] width 1280 height 720
click at [607, 386] on video at bounding box center [640, 360] width 1280 height 720
click at [608, 384] on video at bounding box center [640, 360] width 1280 height 720
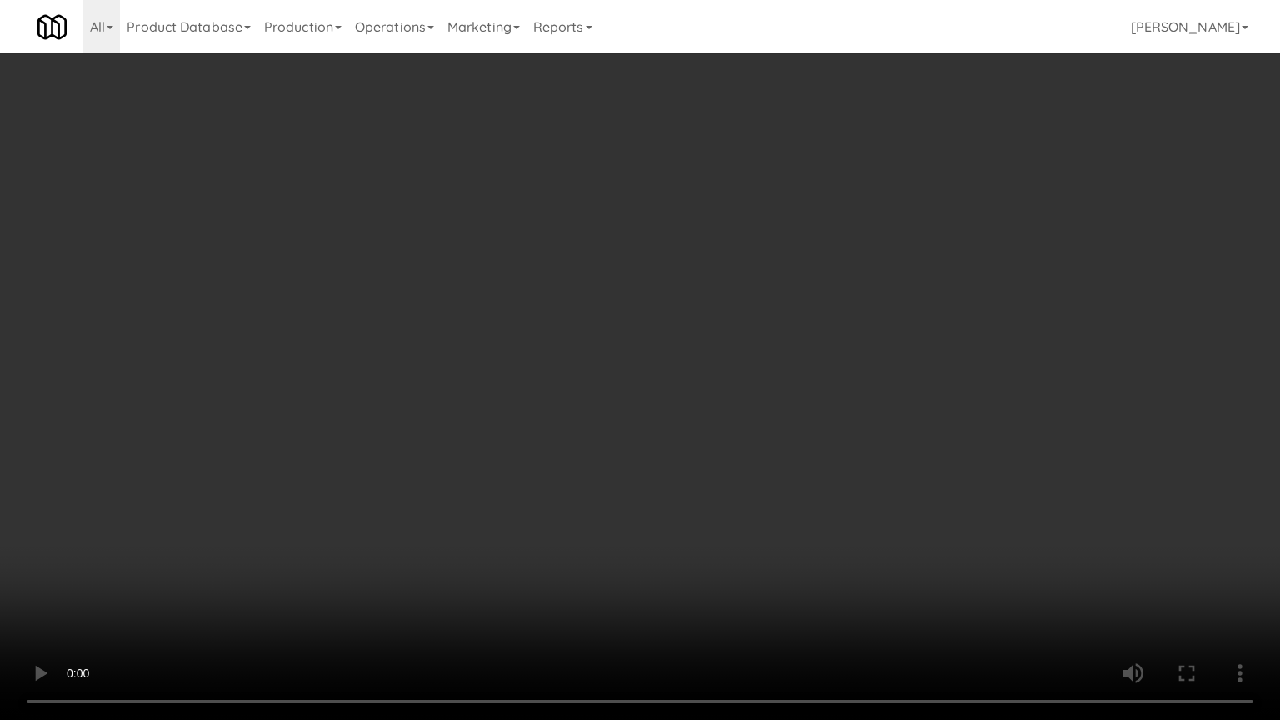
click at [608, 384] on video at bounding box center [640, 360] width 1280 height 720
click at [626, 377] on video at bounding box center [640, 360] width 1280 height 720
click at [701, 543] on video at bounding box center [640, 360] width 1280 height 720
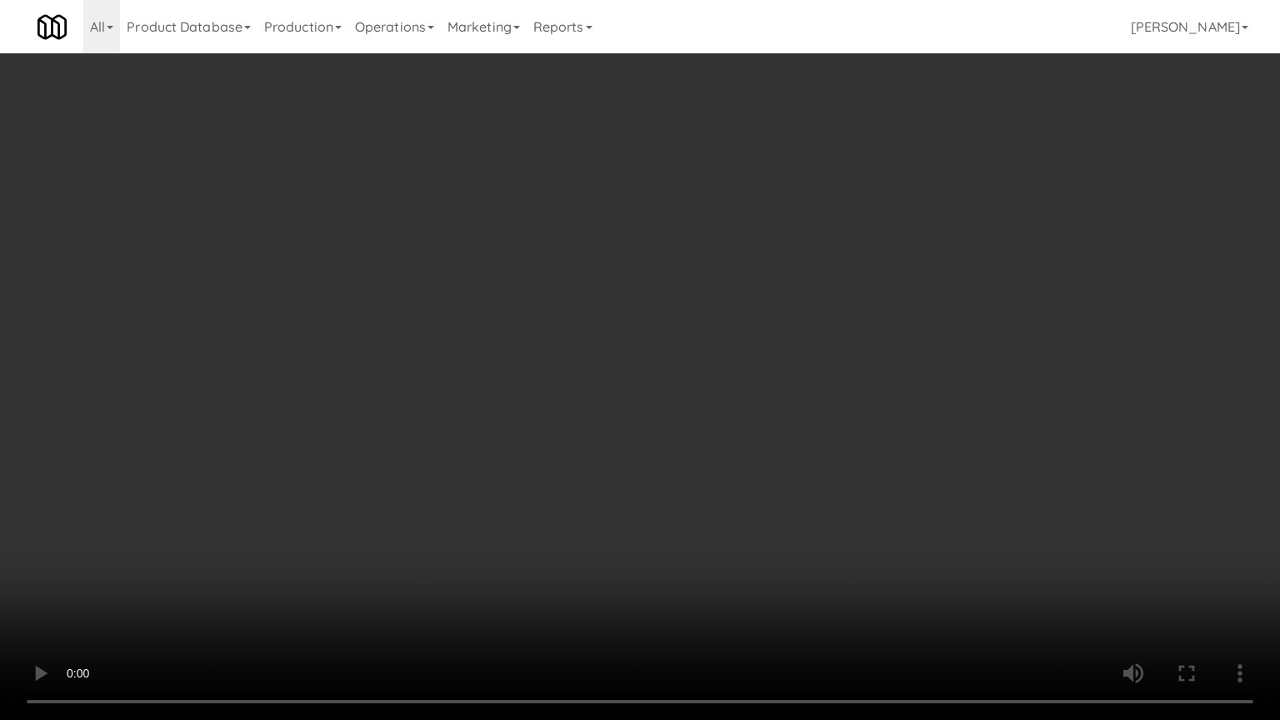
click at [703, 525] on video at bounding box center [640, 360] width 1280 height 720
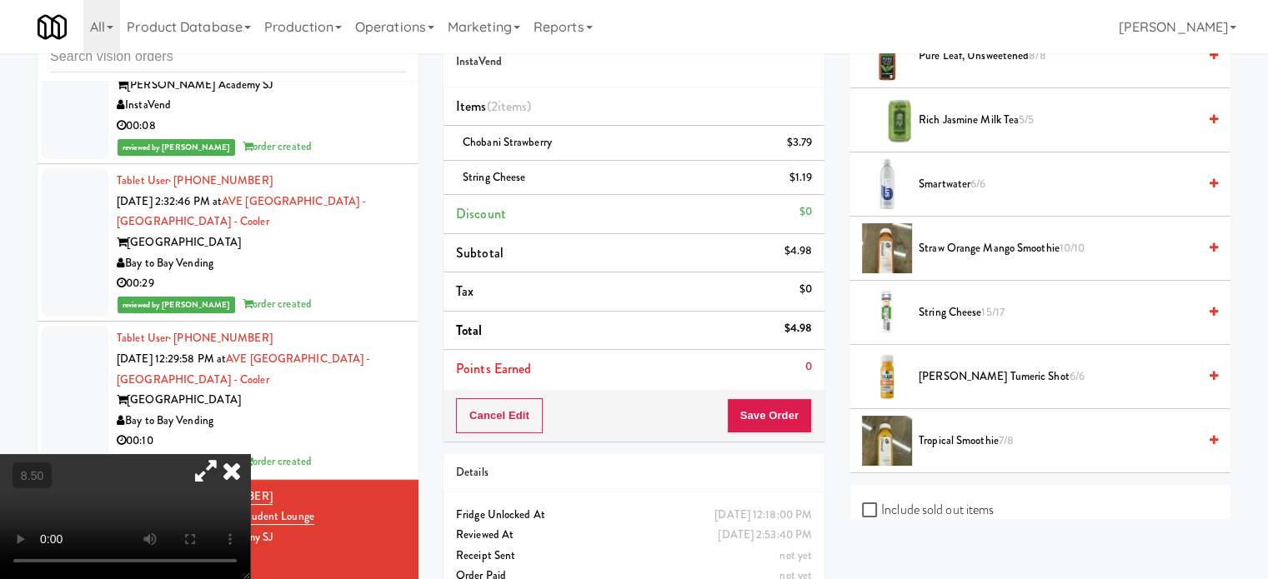
click at [250, 454] on icon at bounding box center [231, 470] width 37 height 33
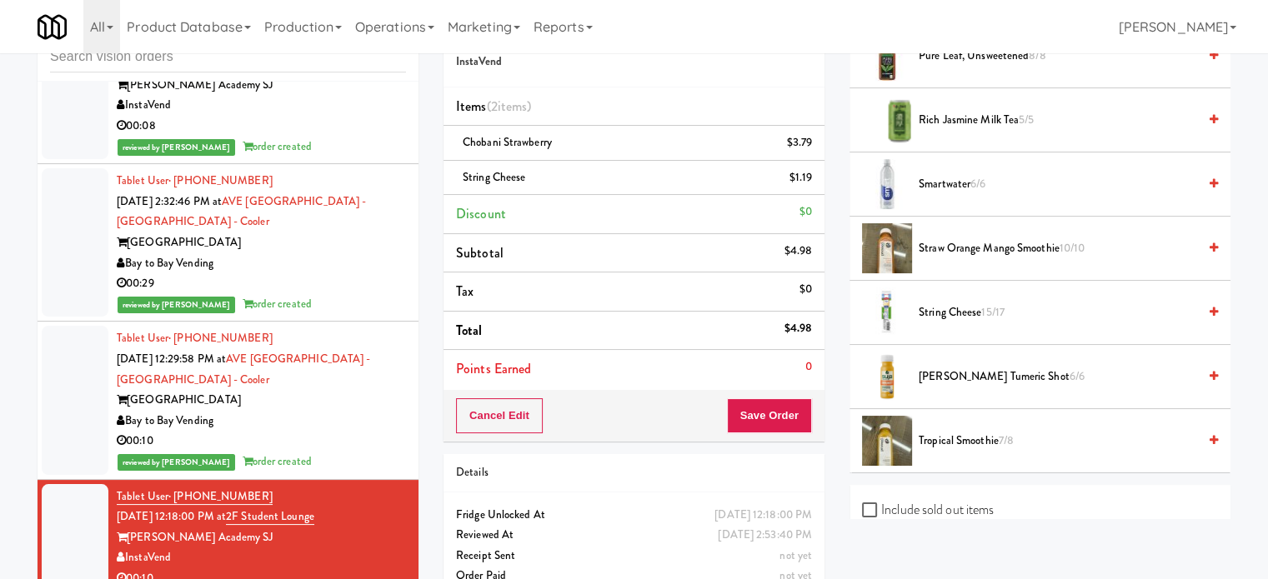
scroll to position [3077, 0]
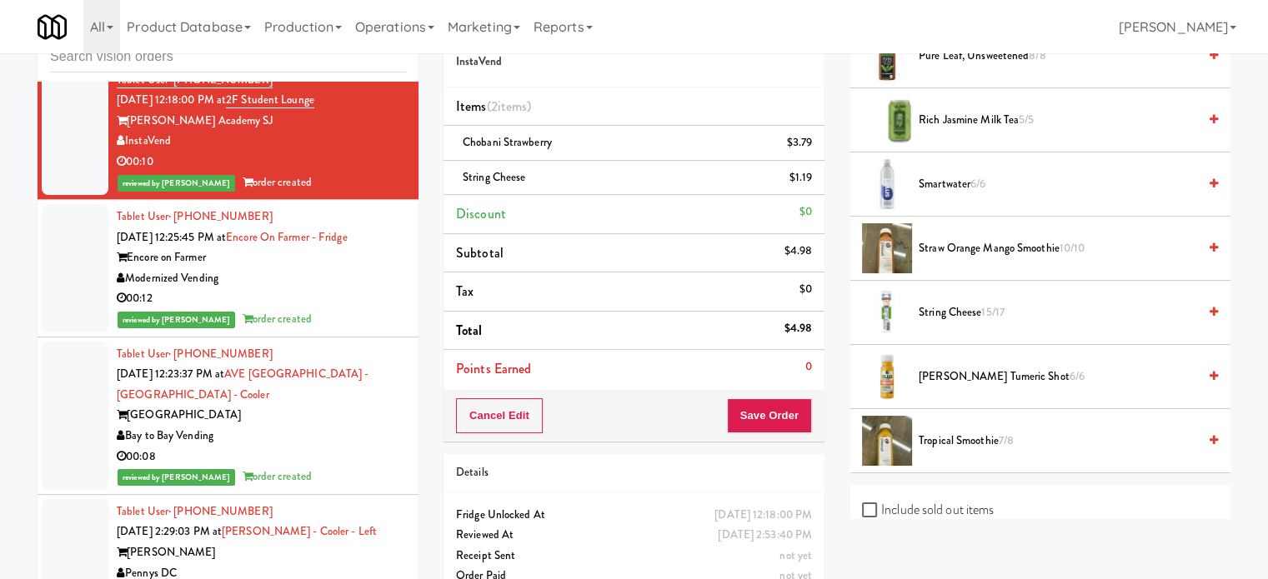
click at [324, 288] on div "00:12" at bounding box center [261, 298] width 289 height 21
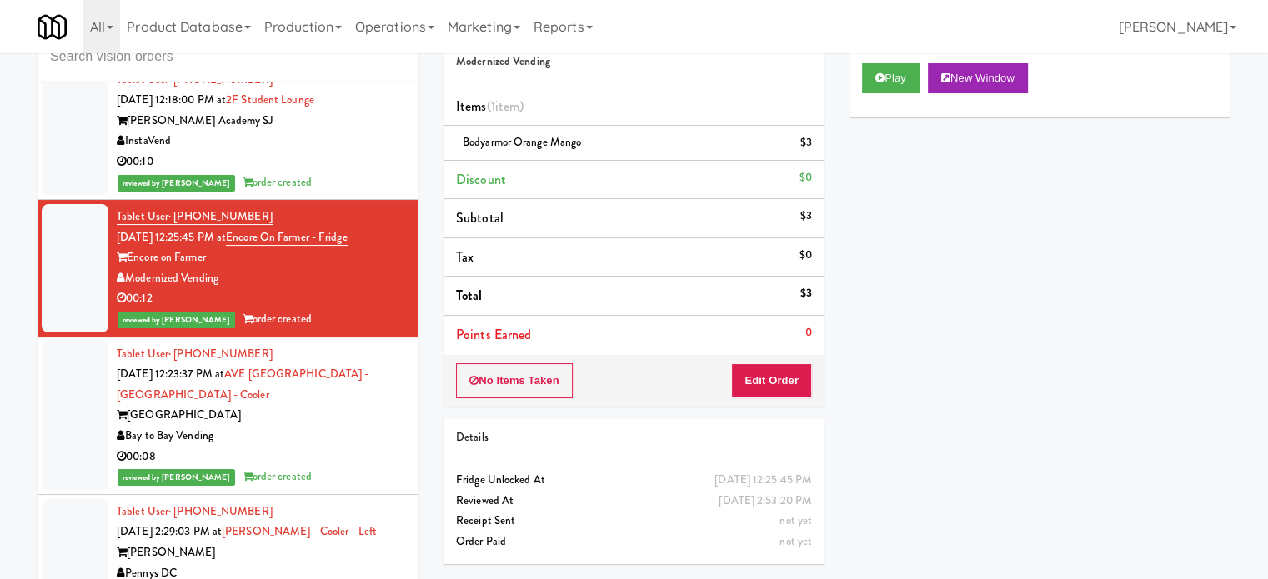
scroll to position [1827, 0]
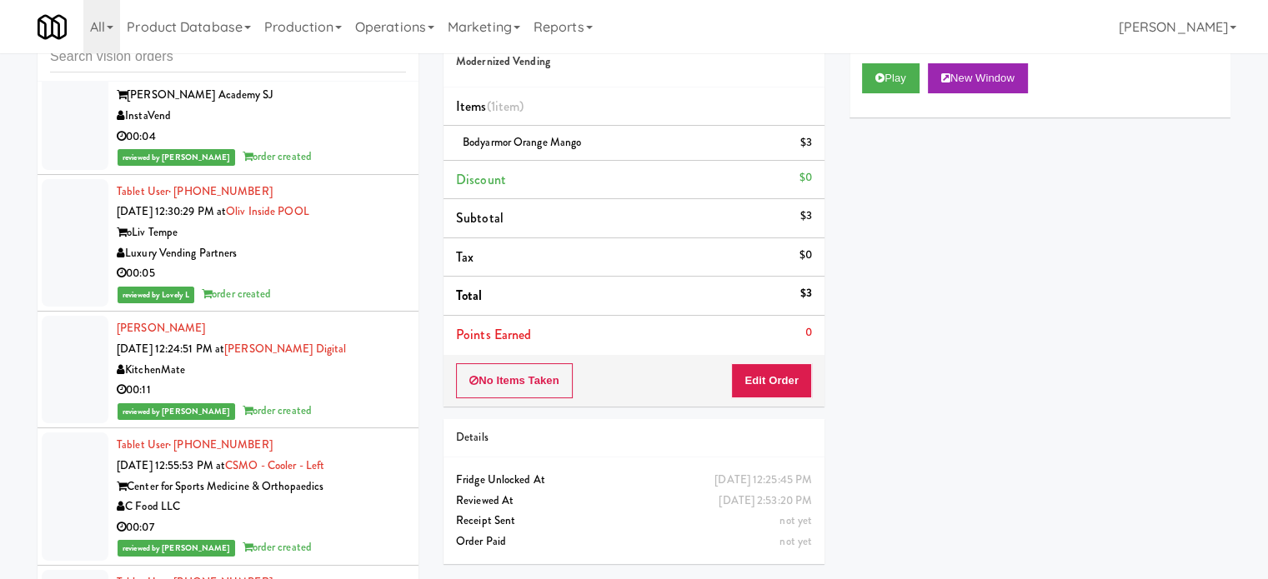
click at [303, 149] on div "reviewed by [PERSON_NAME] order created" at bounding box center [261, 157] width 289 height 21
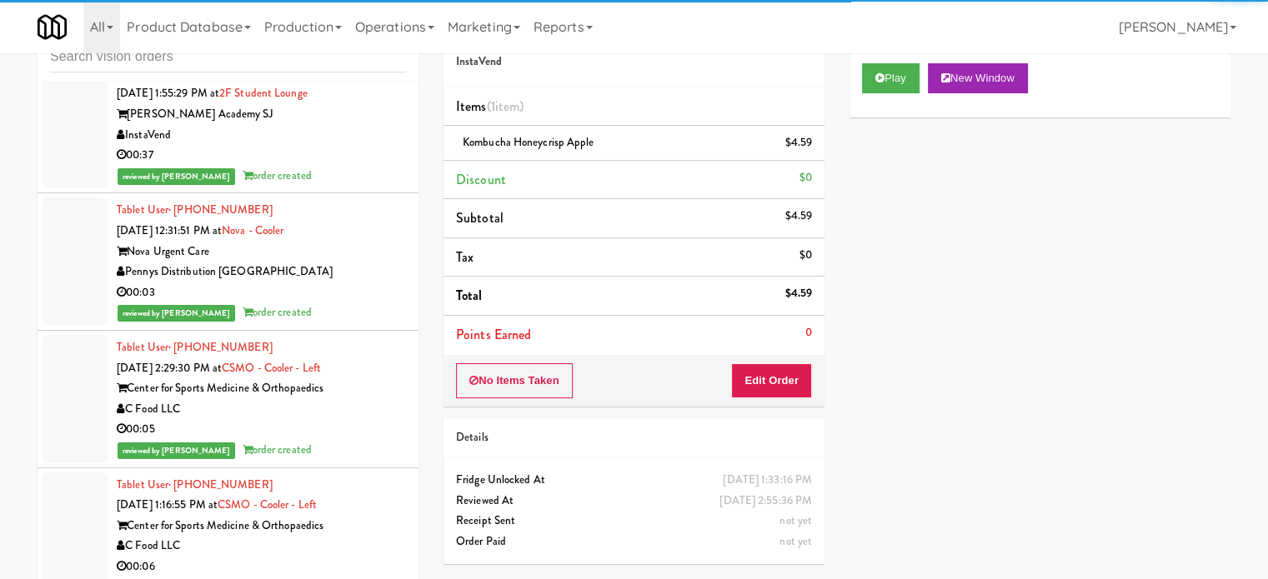
scroll to position [160, 0]
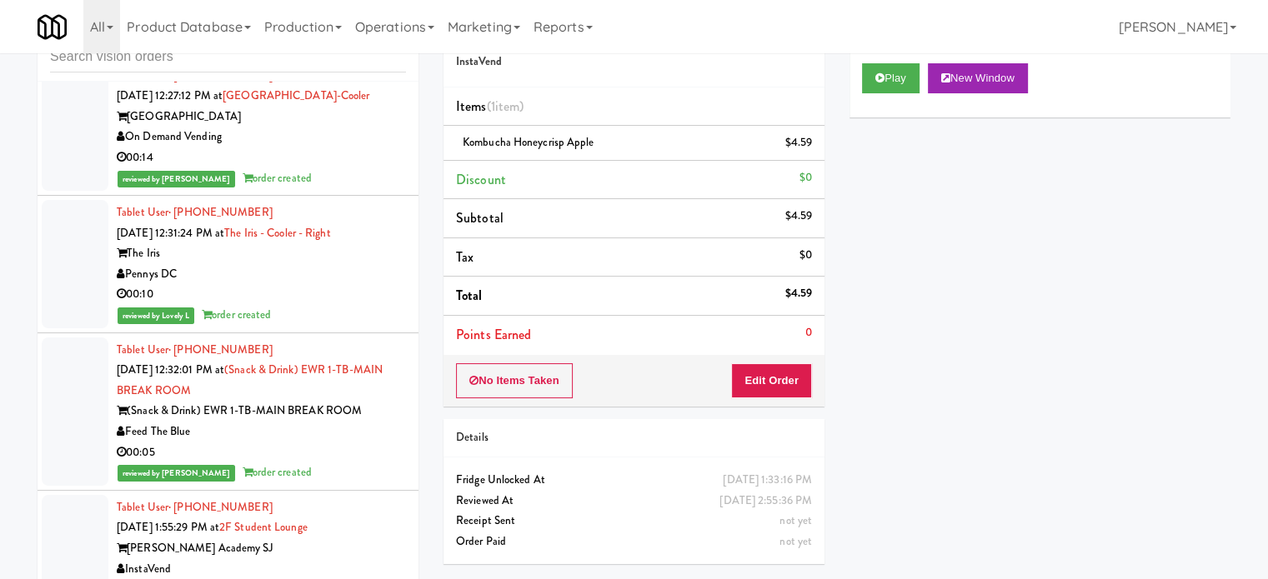
click at [338, 140] on div "On Demand Vending" at bounding box center [261, 137] width 289 height 21
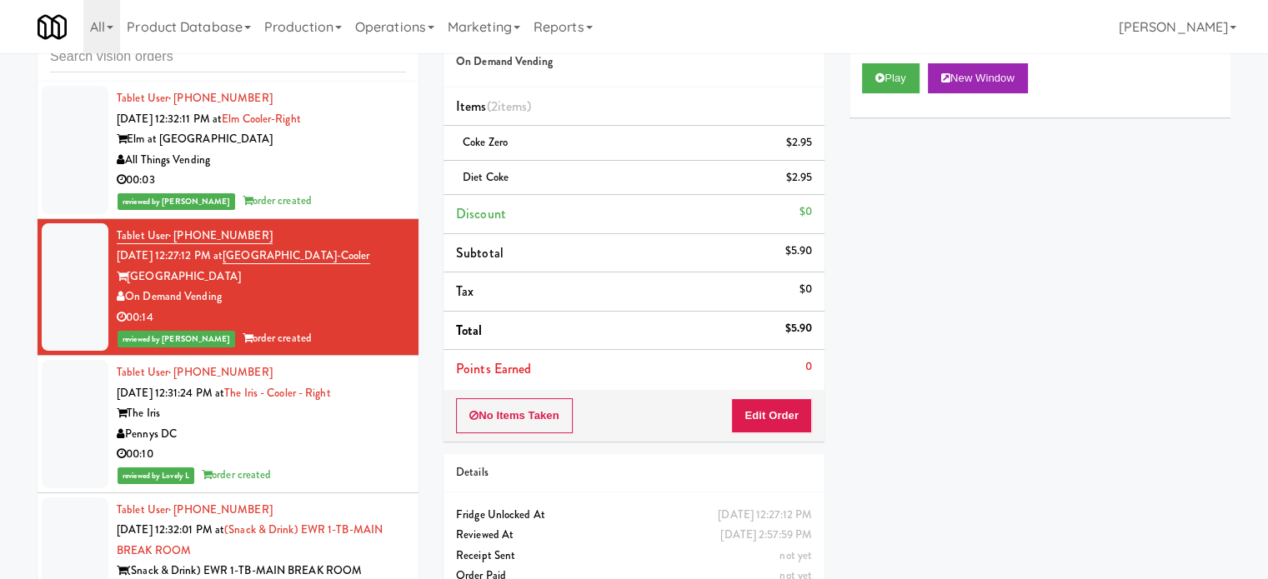
click at [338, 191] on div "reviewed by [PERSON_NAME] A order created" at bounding box center [261, 201] width 289 height 21
